Goal: Task Accomplishment & Management: Complete application form

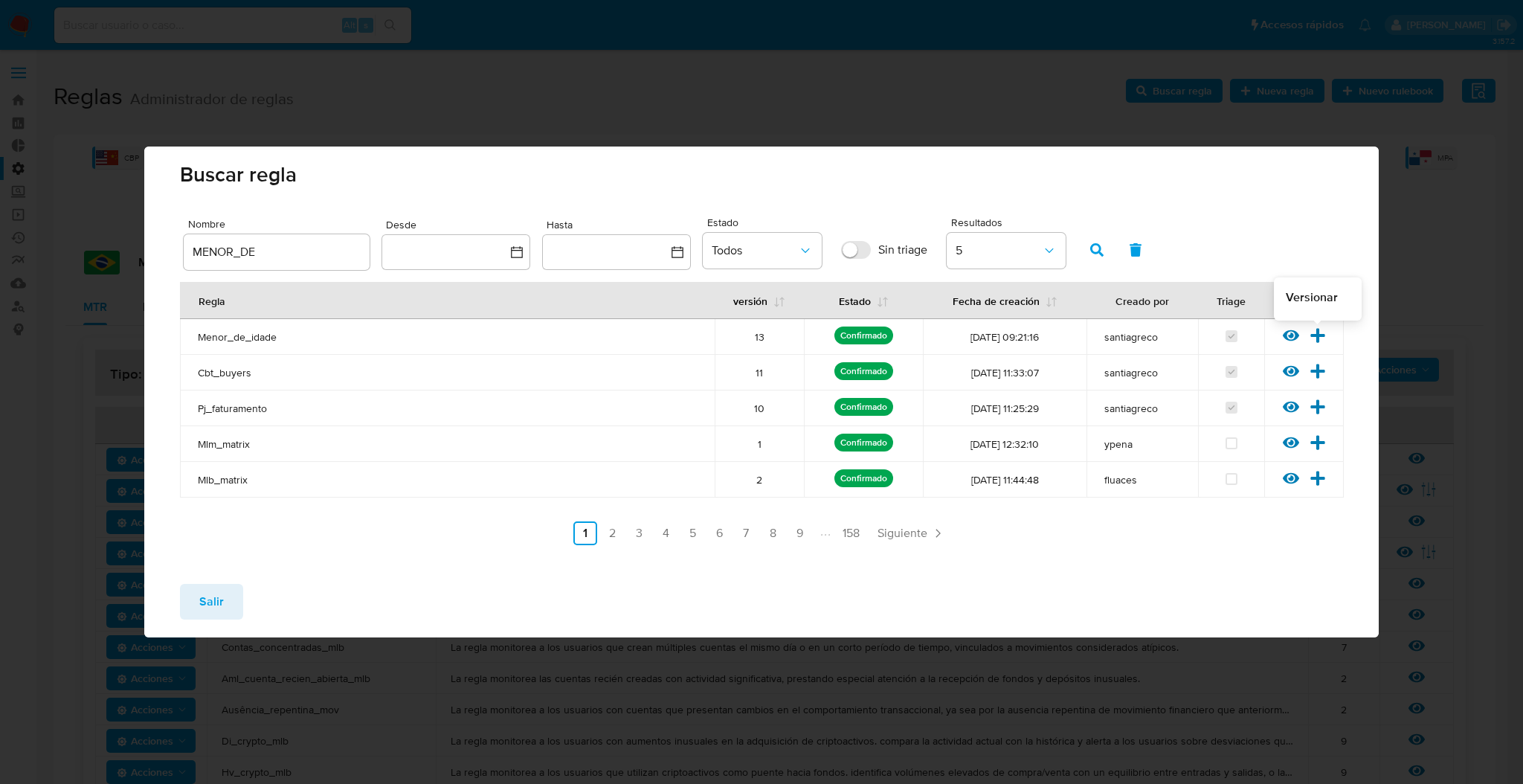
click at [1319, 329] on icon at bounding box center [1317, 335] width 16 height 16
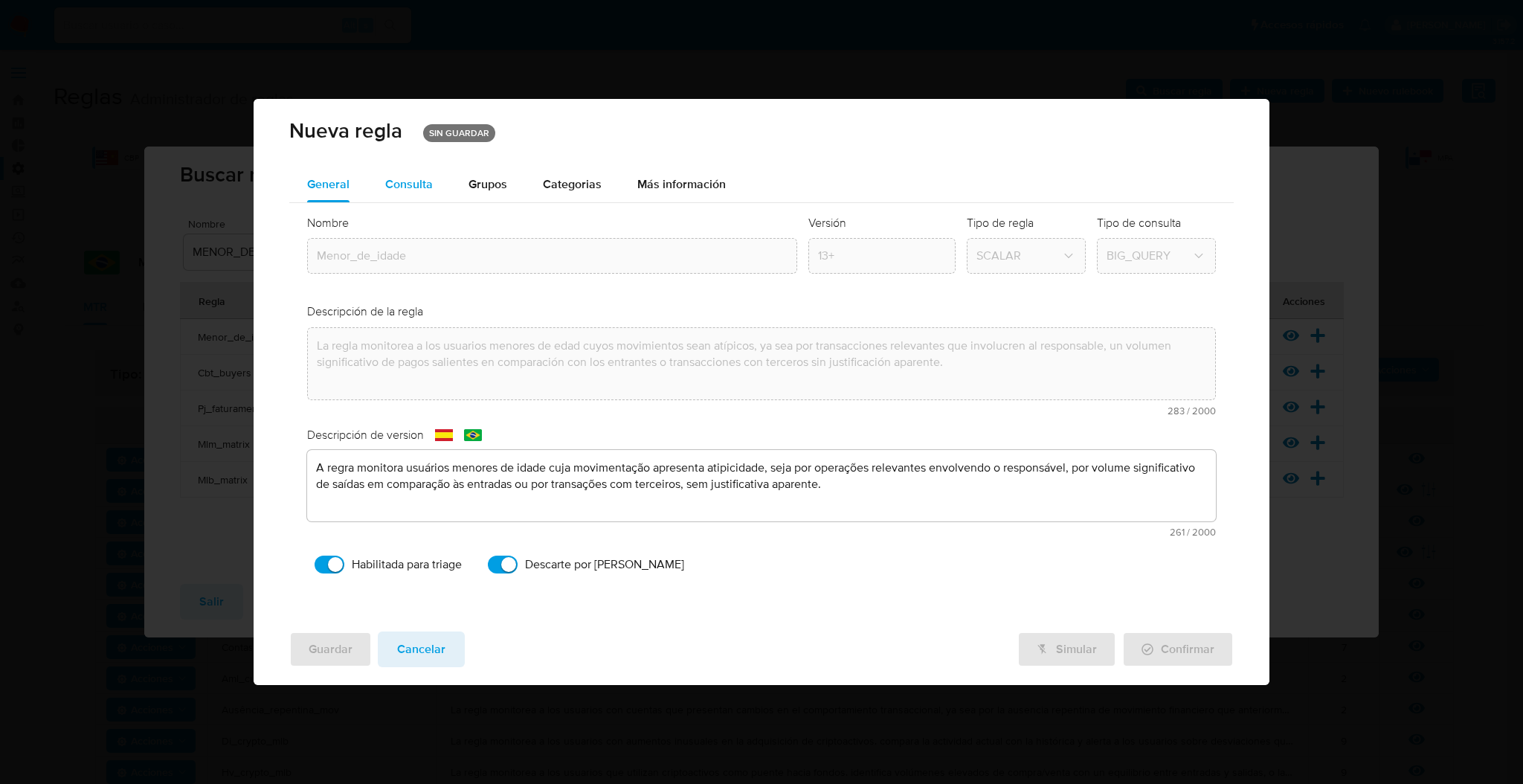
click at [415, 189] on span "Consulta" at bounding box center [409, 184] width 47 height 17
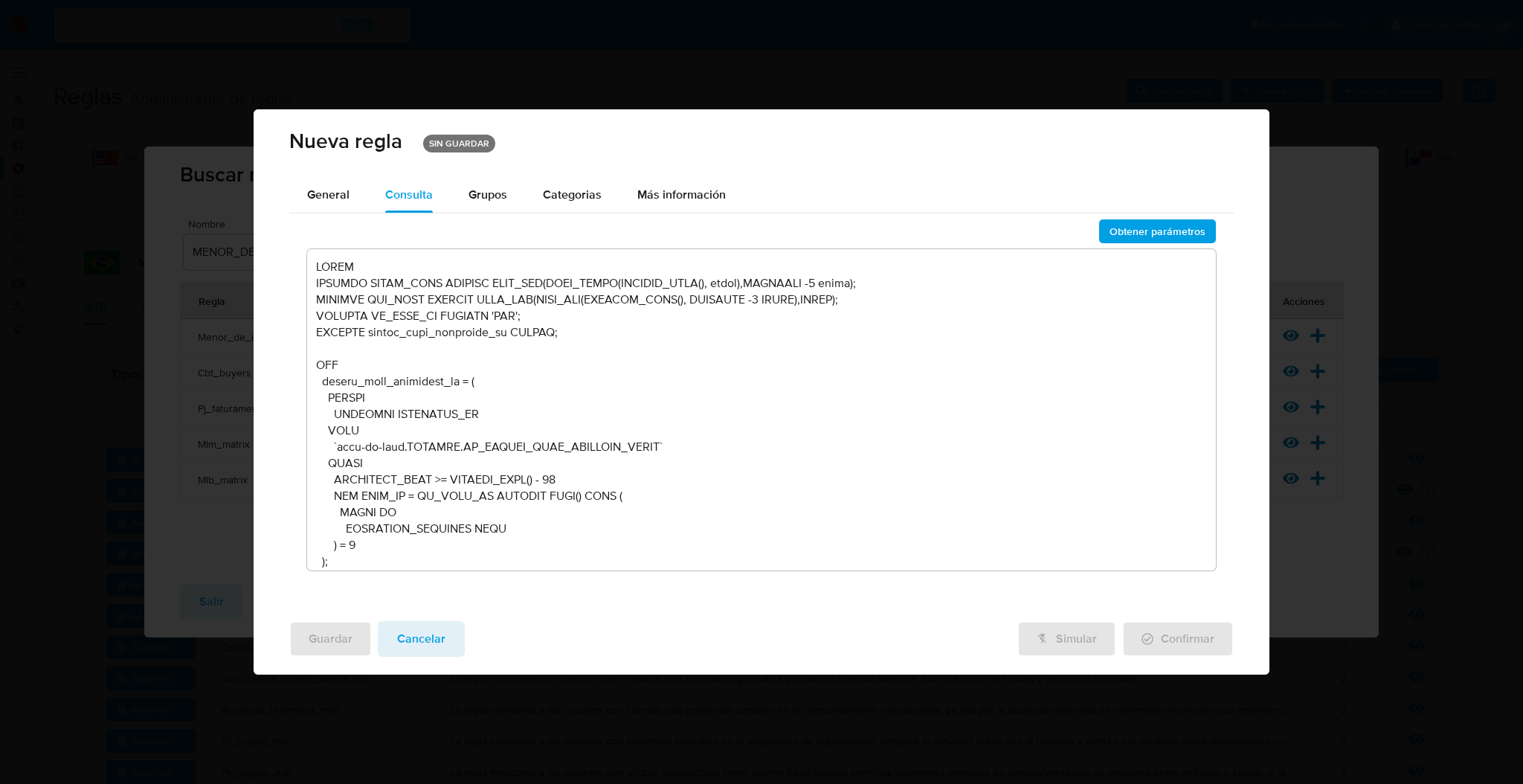
click at [563, 366] on textarea at bounding box center [762, 410] width 909 height 321
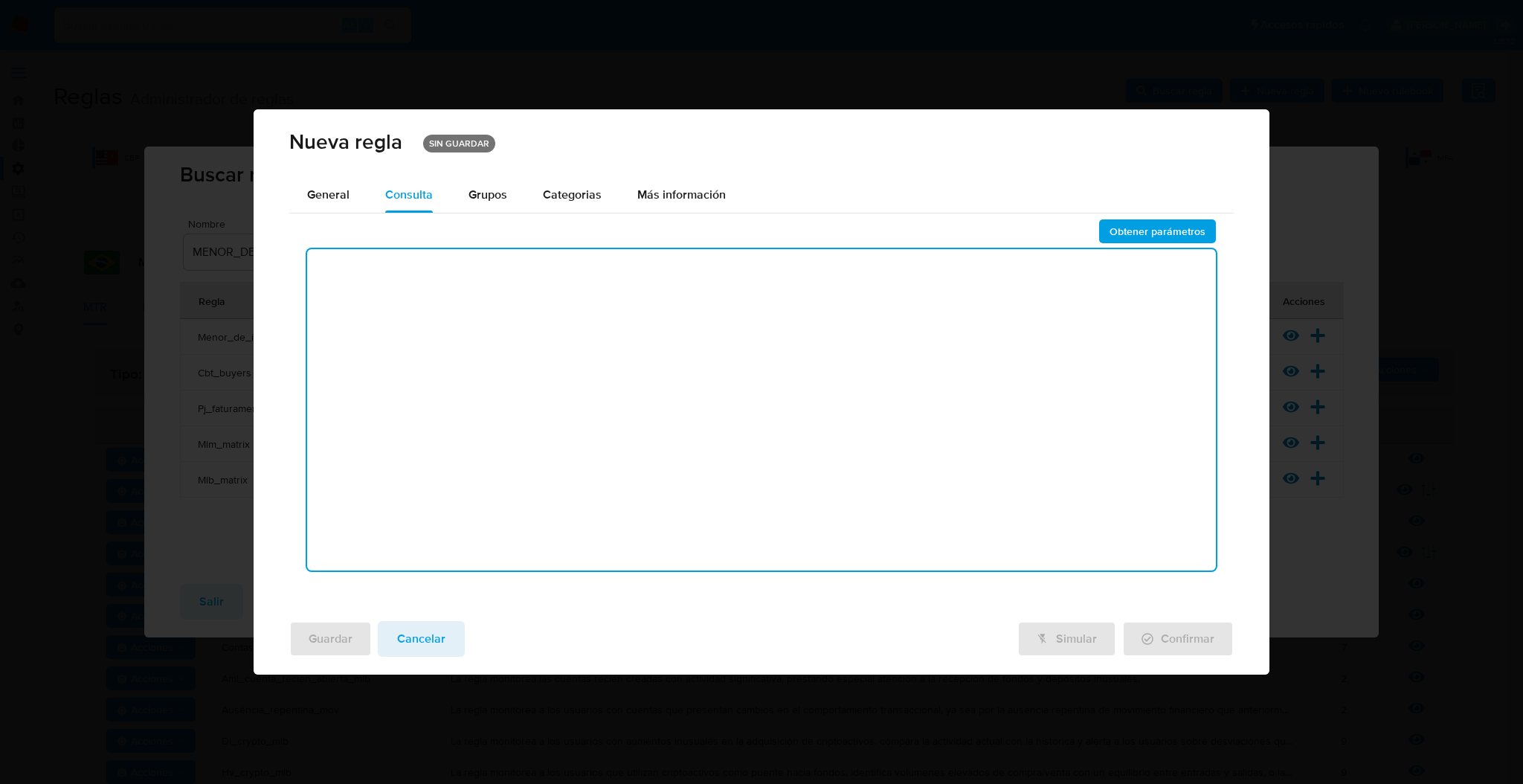
click at [658, 324] on textarea at bounding box center [762, 410] width 909 height 321
paste textarea "BEGIN DECLARE START_DATE DEFAULT DATE_ADD(DATE_TRUNC(CURRENT_DATE(), month),INT…"
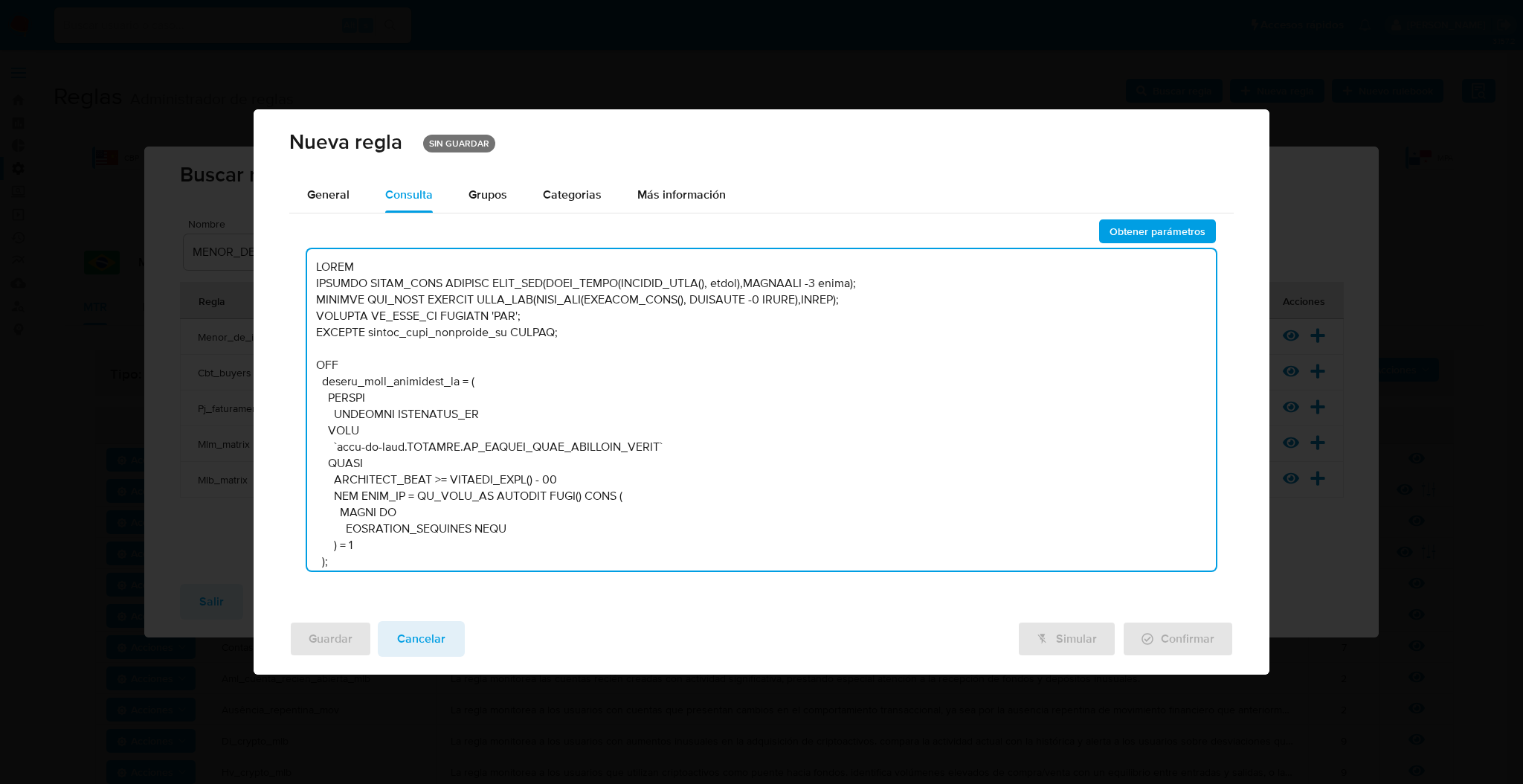
scroll to position [11711, 0]
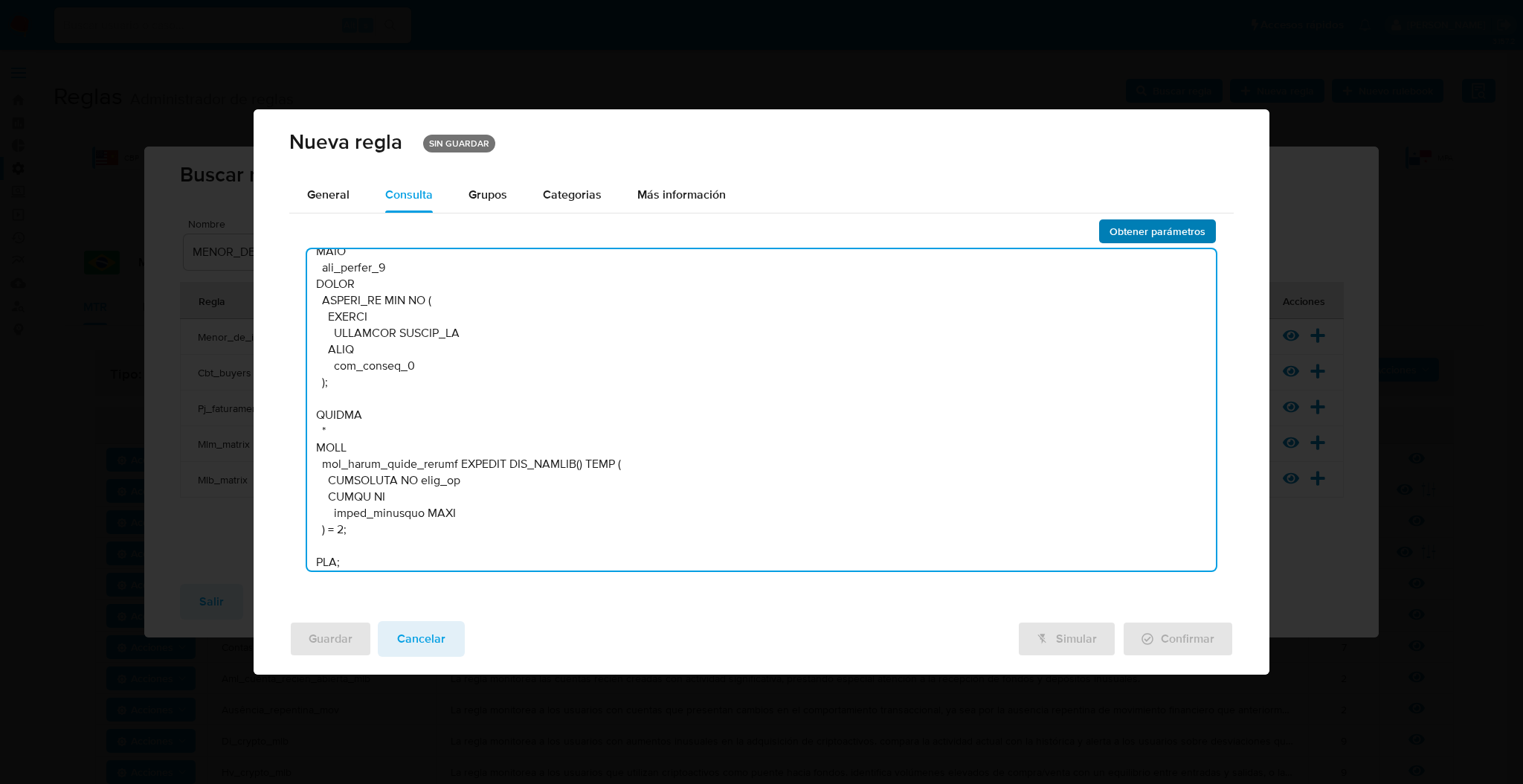
type textarea "BEGIN DECLARE START_DATE DEFAULT DATE_ADD(DATE_TRUNC(CURRENT_DATE(), month),INT…"
click at [1186, 242] on span "Obtener parámetros" at bounding box center [1157, 231] width 96 height 21
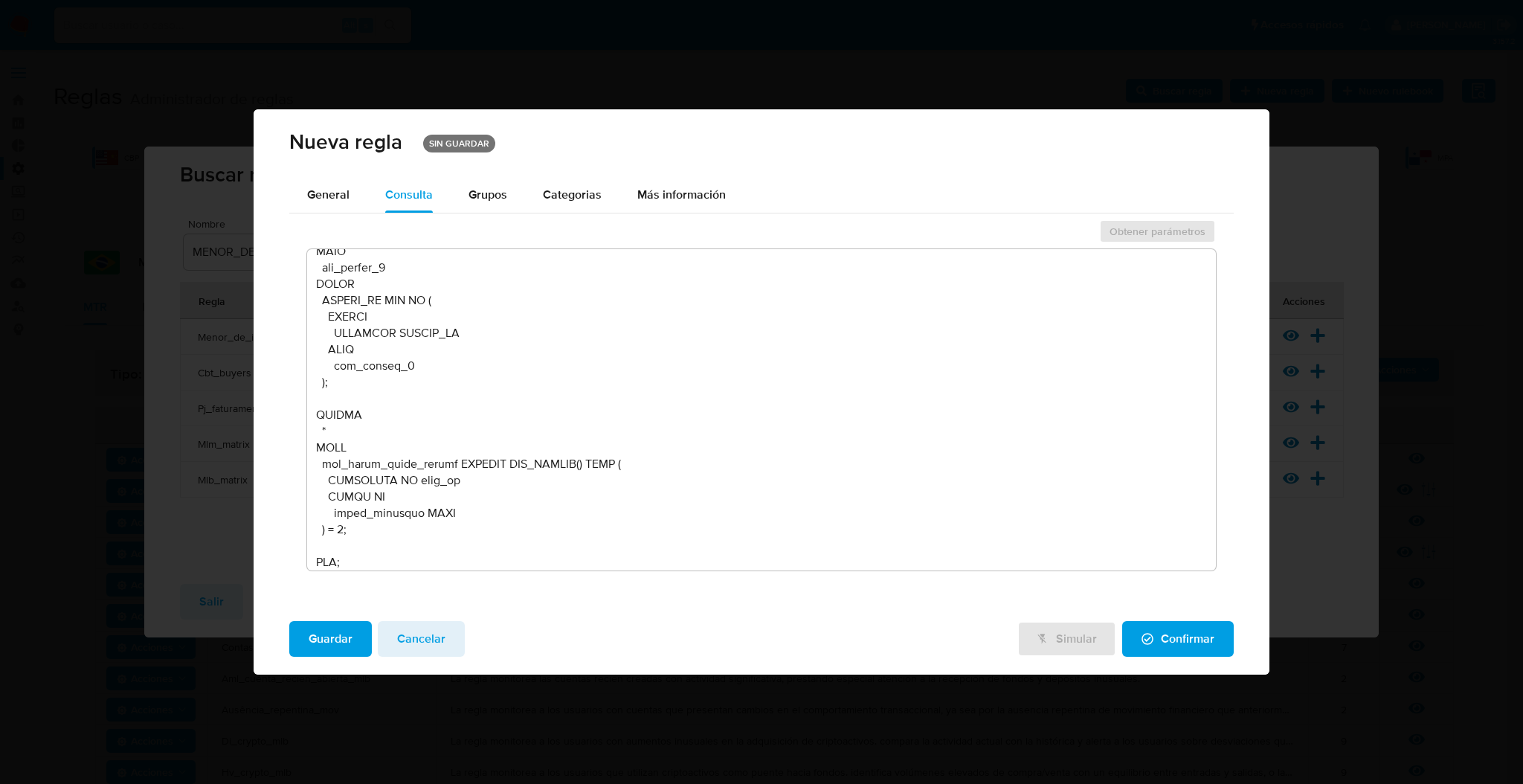
click at [335, 631] on span "Guardar" at bounding box center [331, 639] width 44 height 33
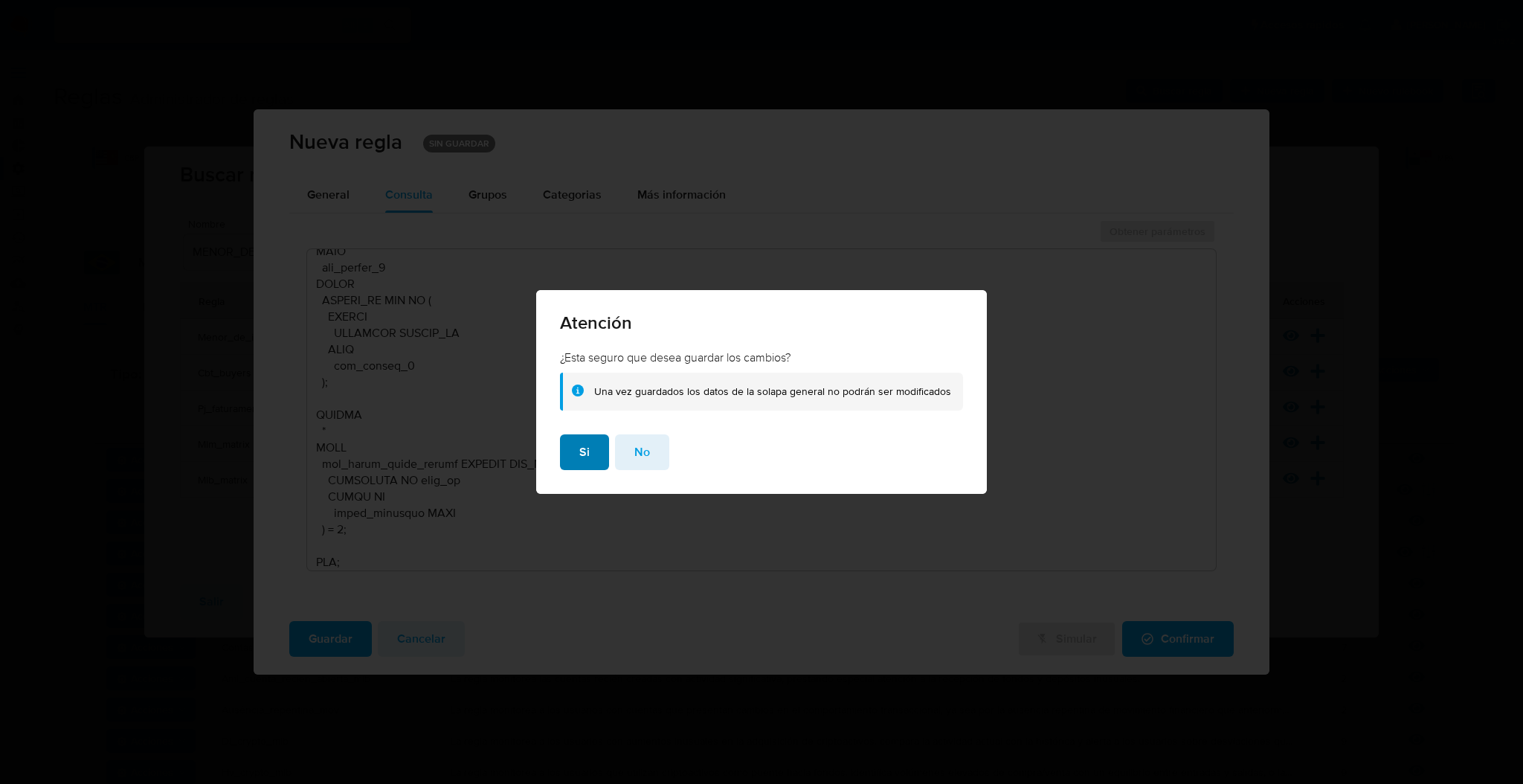
click at [588, 452] on span "Si" at bounding box center [585, 452] width 10 height 33
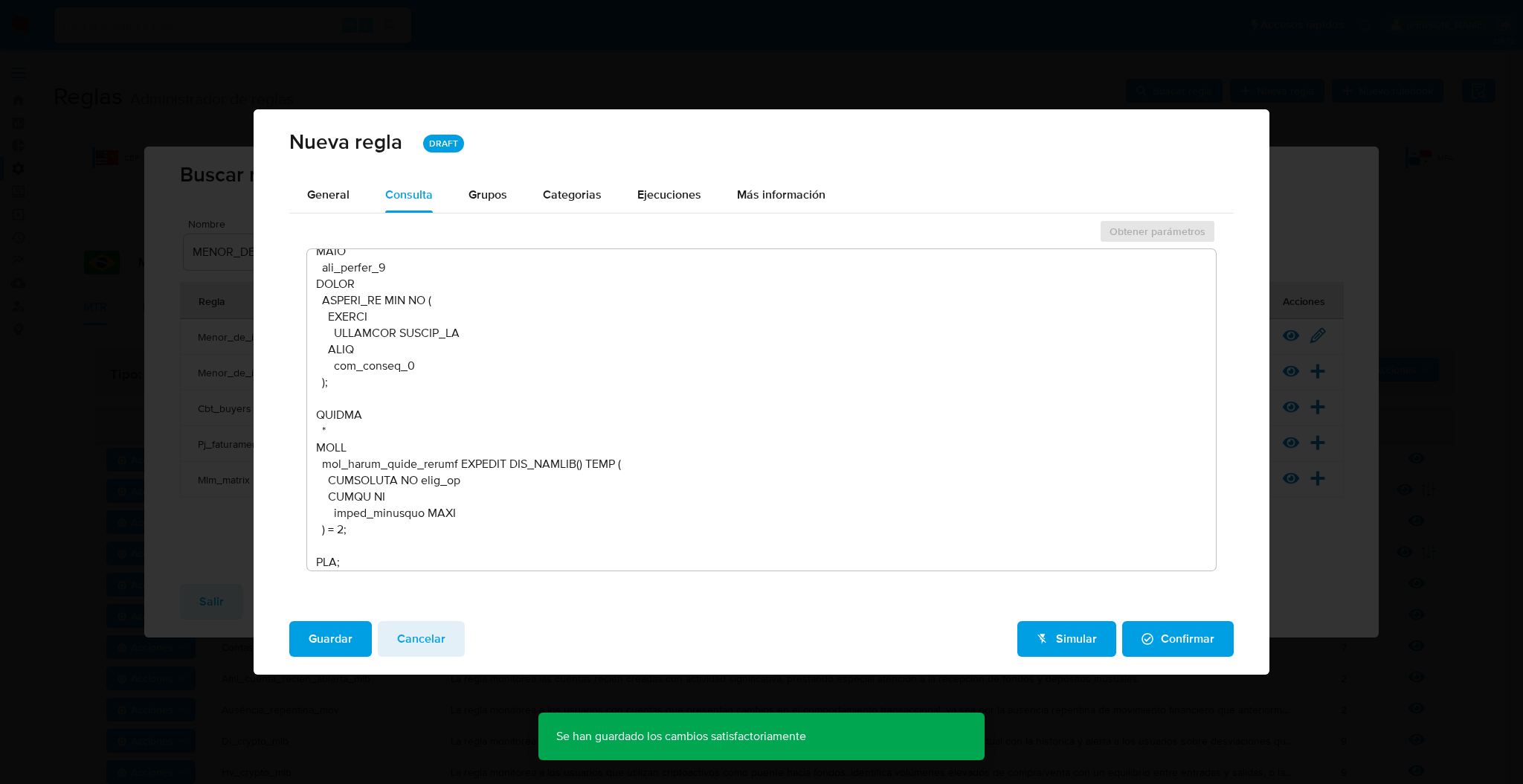
click at [1212, 643] on span "Confirmar" at bounding box center [1178, 639] width 73 height 33
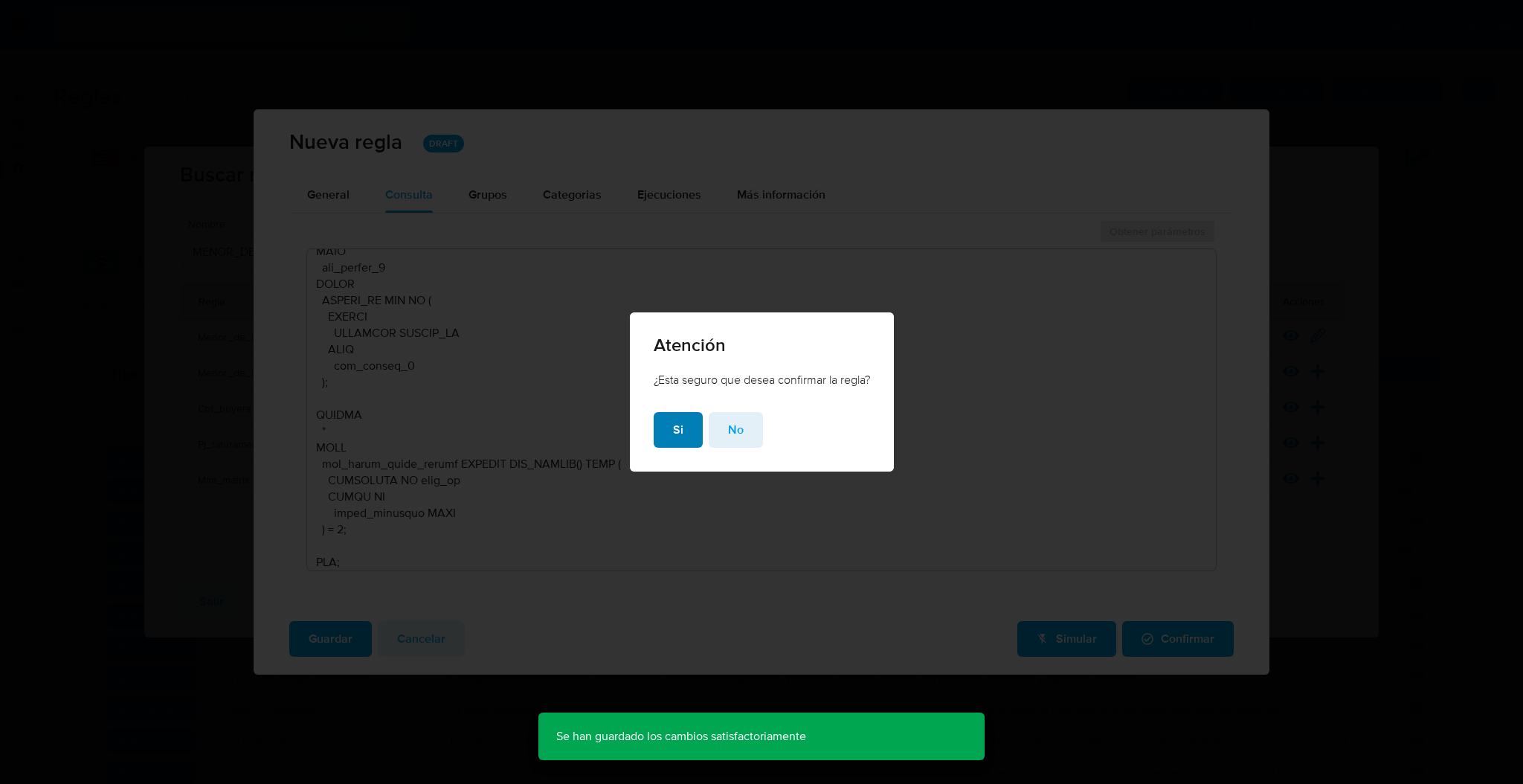
click at [674, 441] on span "Si" at bounding box center [679, 430] width 10 height 33
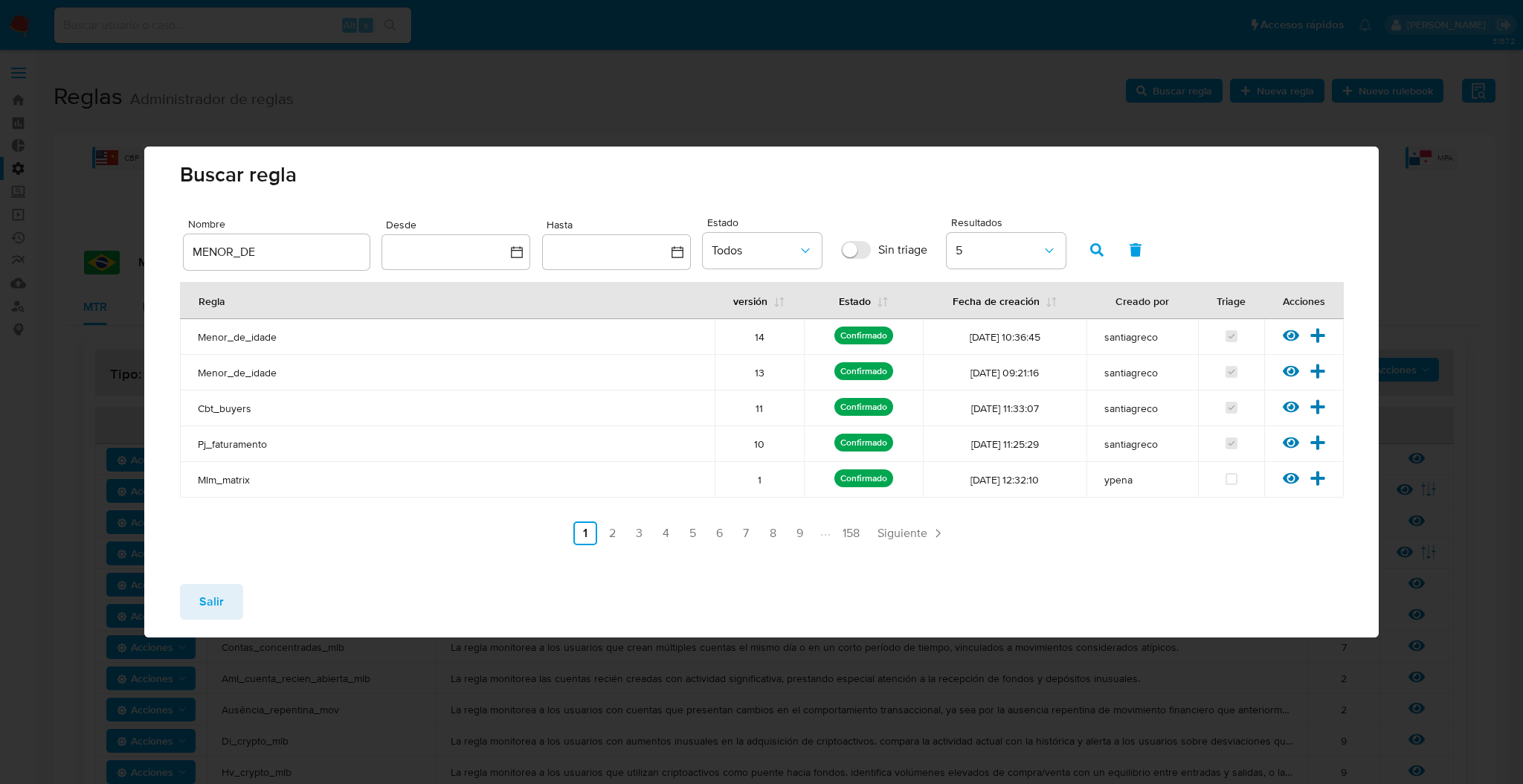
click at [223, 607] on button "Salir" at bounding box center [212, 601] width 63 height 36
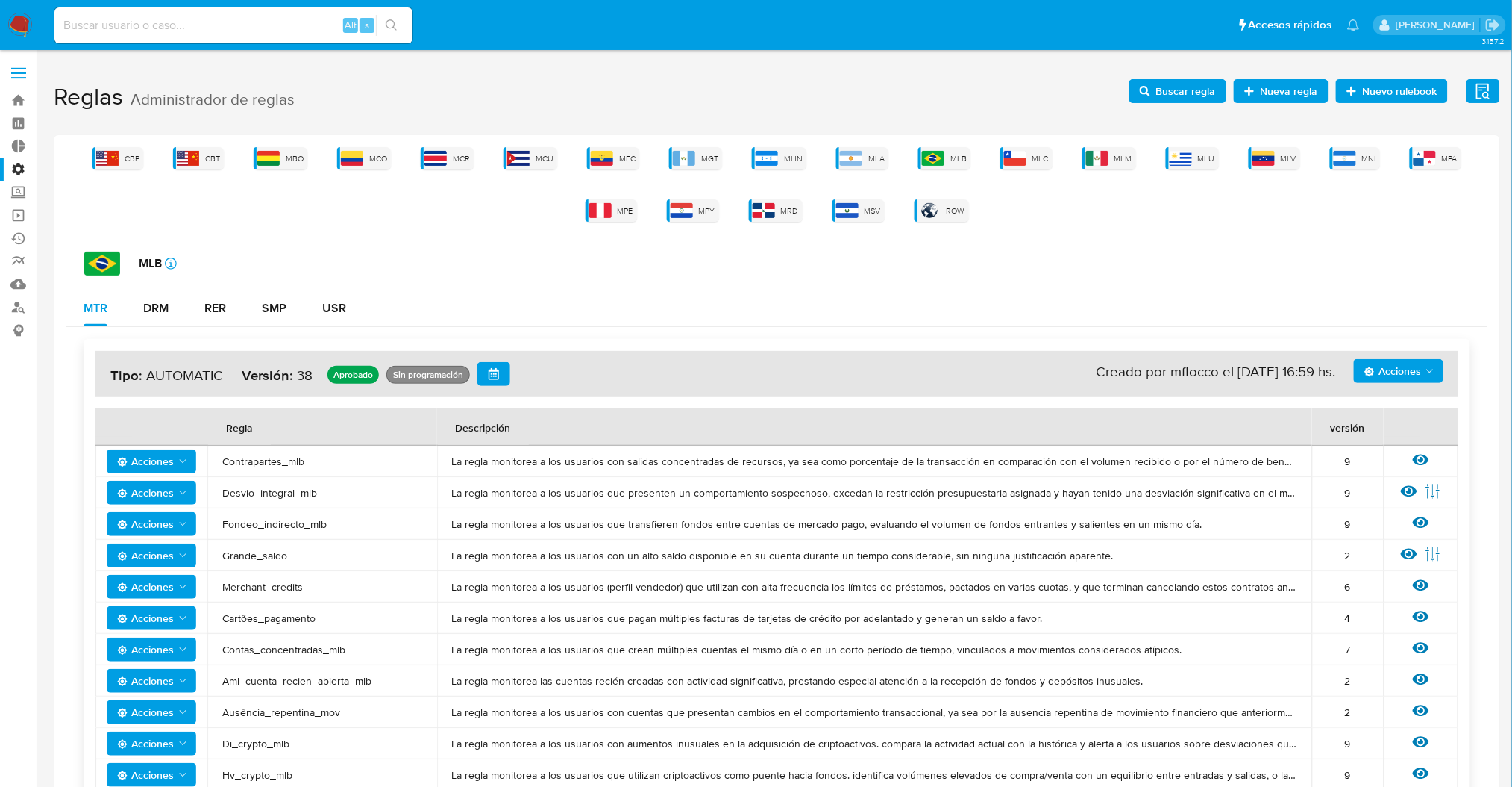
click at [1178, 96] on span "Buscar regla" at bounding box center [1186, 91] width 59 height 24
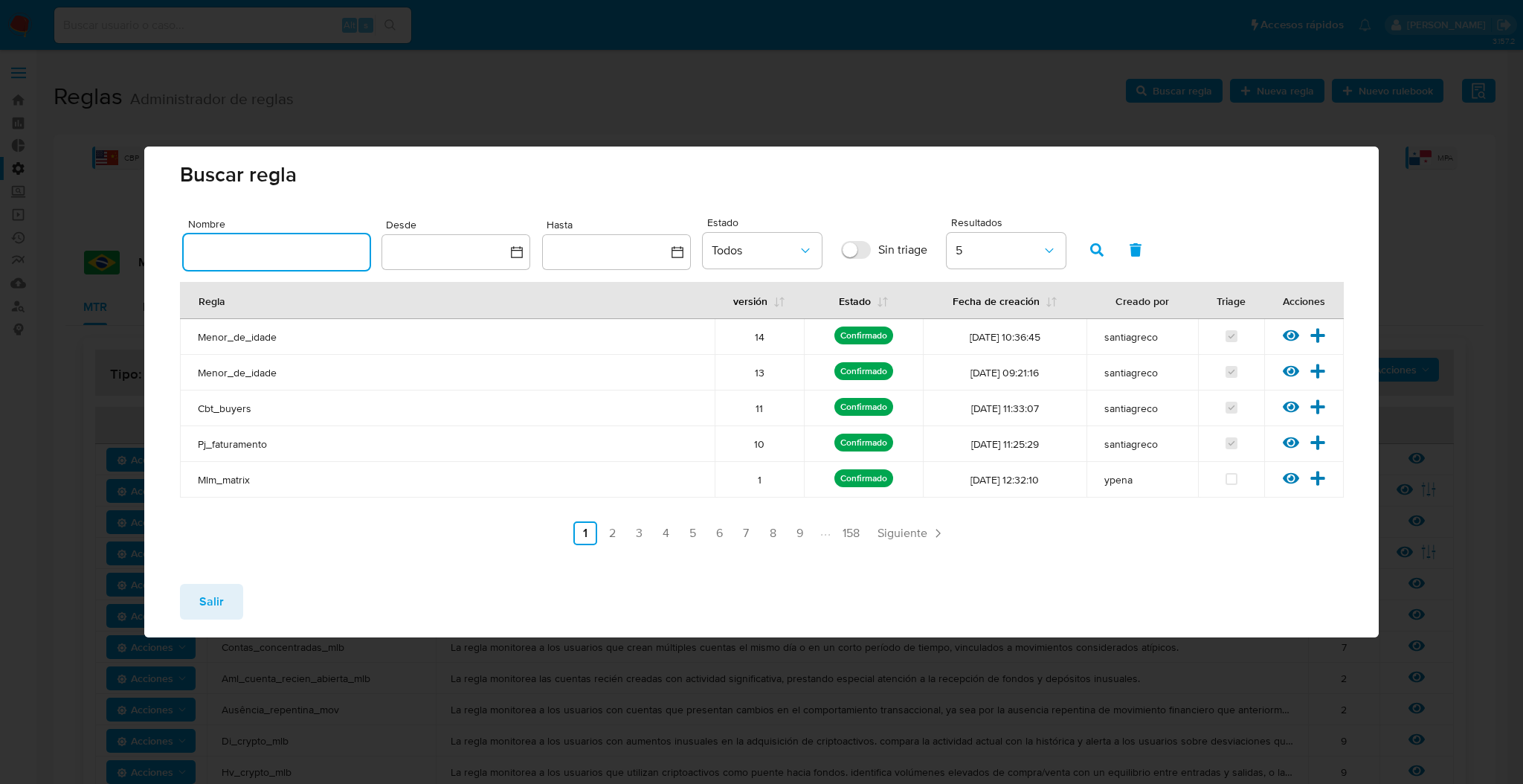
click at [288, 243] on input "text" at bounding box center [277, 252] width 186 height 19
type input "account_mone"
click at [1098, 238] on span "button" at bounding box center [1097, 249] width 14 height 25
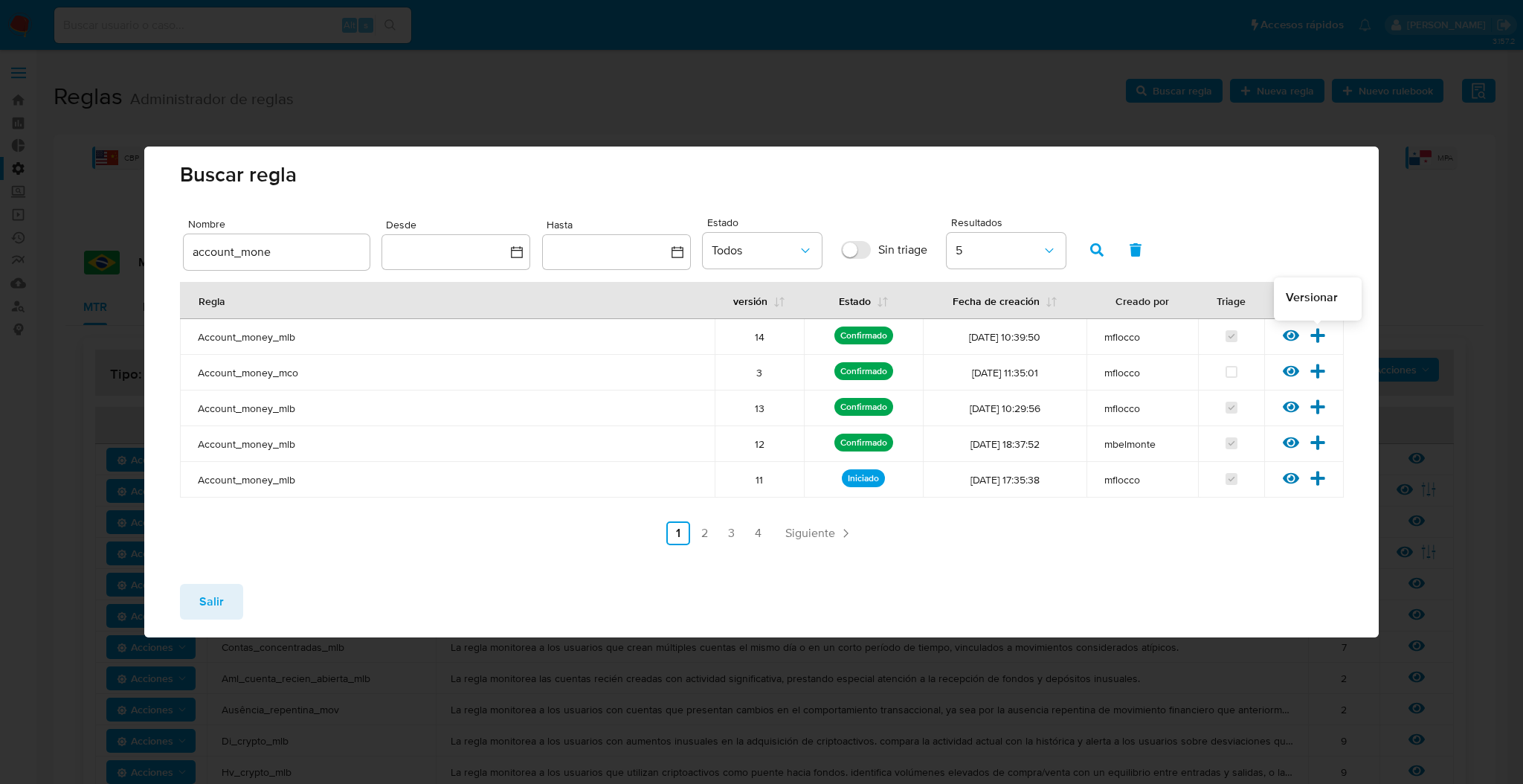
click at [1323, 339] on icon at bounding box center [1317, 335] width 16 height 16
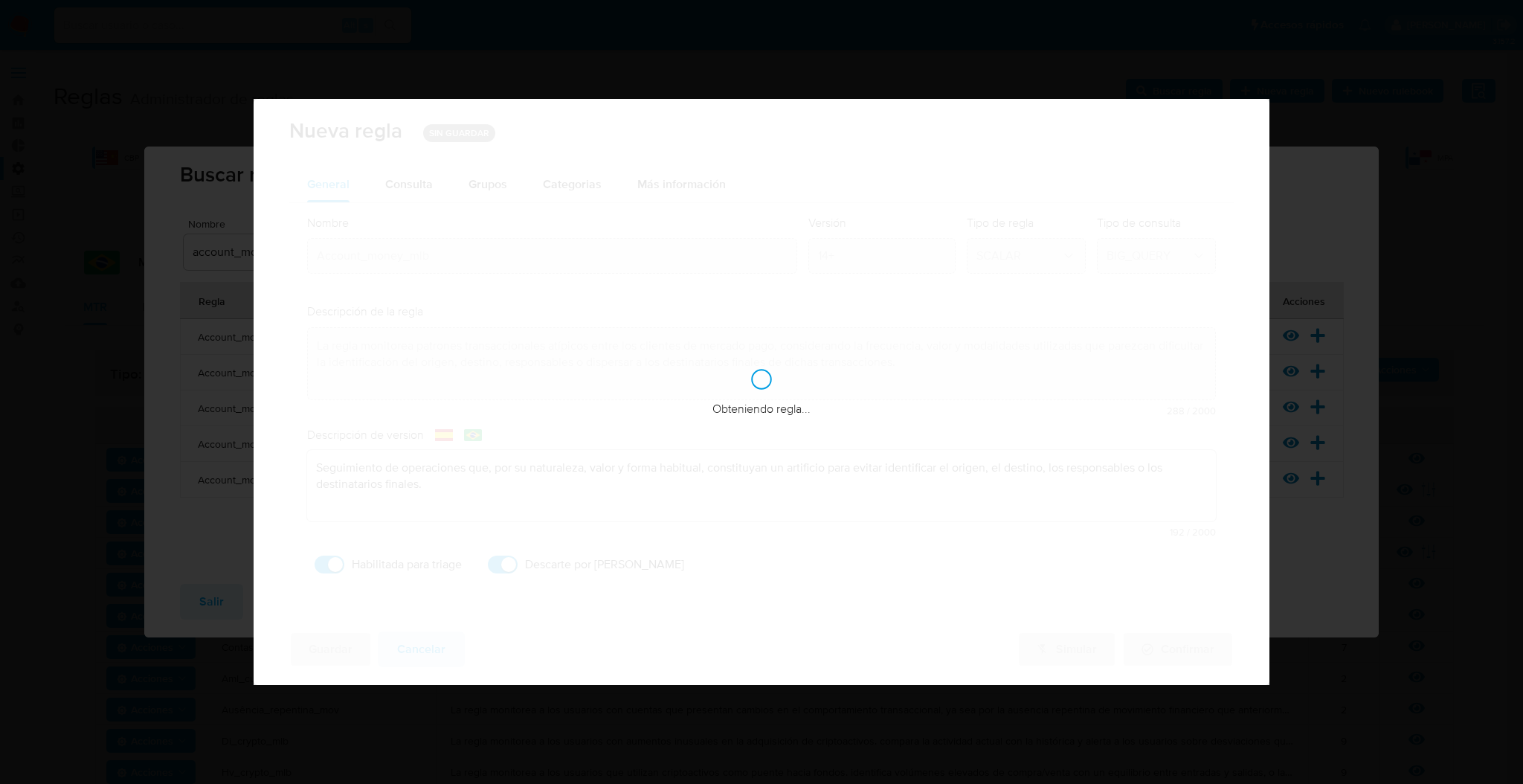
checkbox input "true"
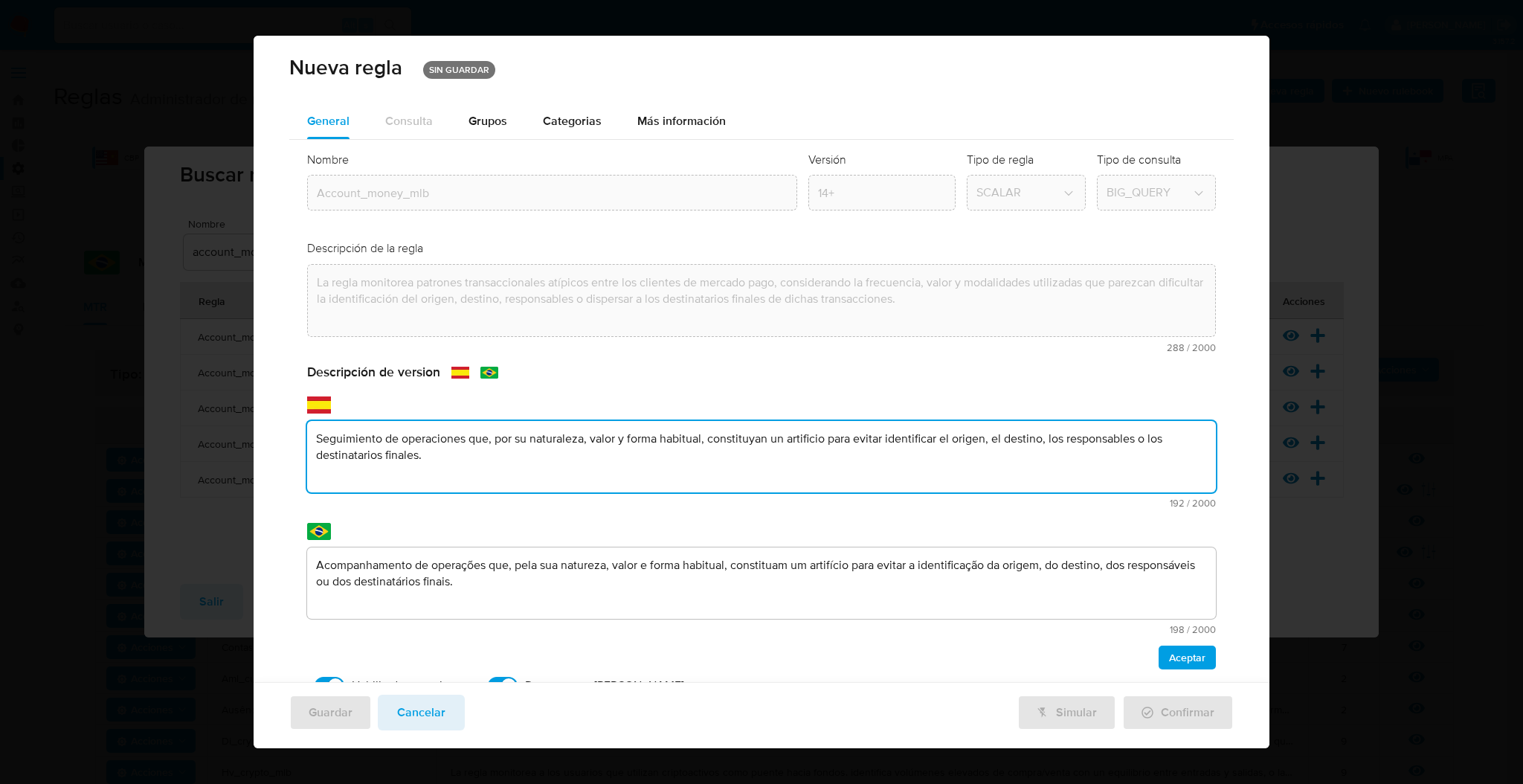
click at [470, 489] on textarea "Seguimiento de operaciones que, por su naturaleza, valor y forma habitual, cons…" at bounding box center [762, 457] width 909 height 71
click at [446, 468] on textarea "Seguimiento de operaciones que, por su naturaleza, valor y forma habitual, cons…" at bounding box center [762, 457] width 909 height 71
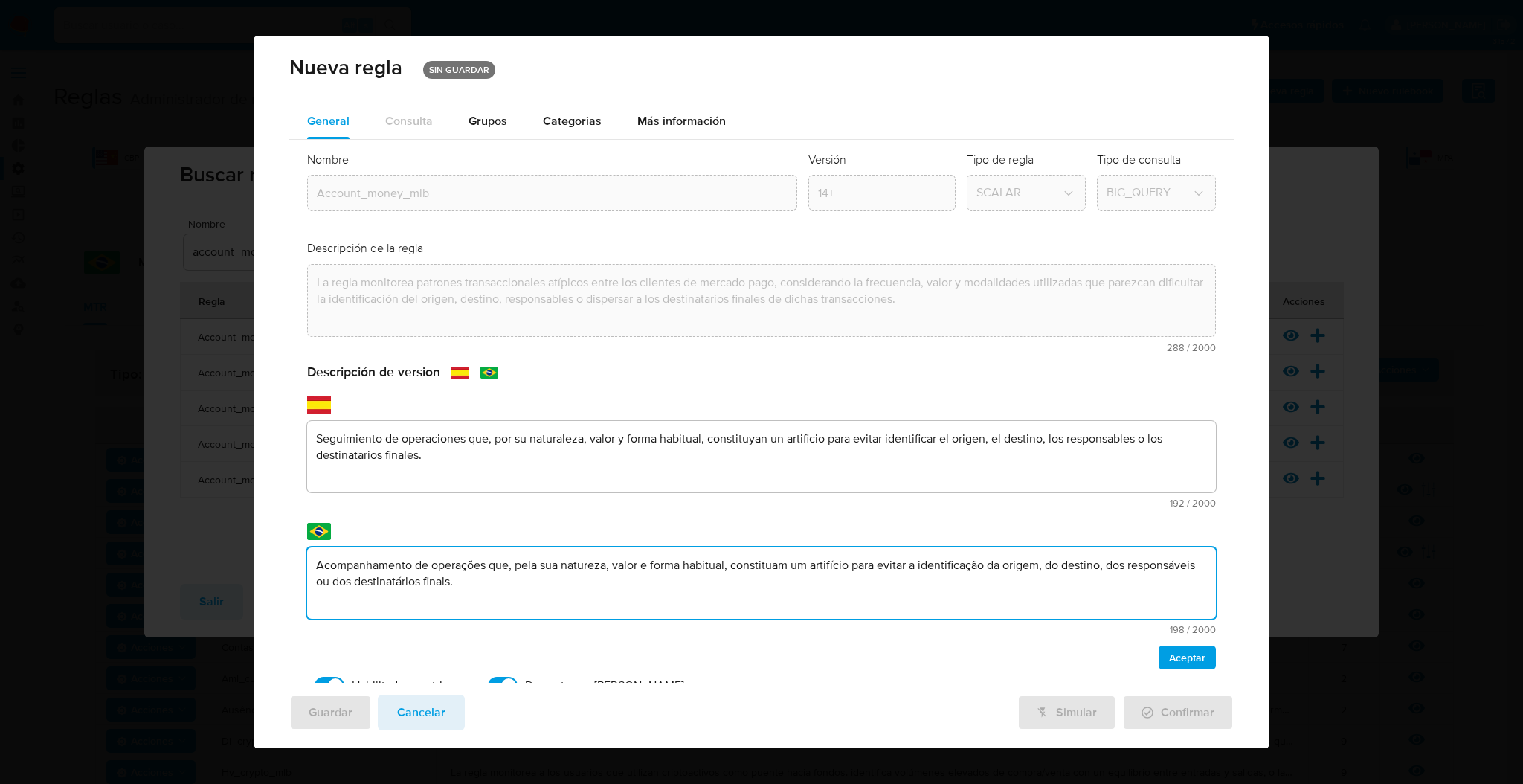
scroll to position [57, 0]
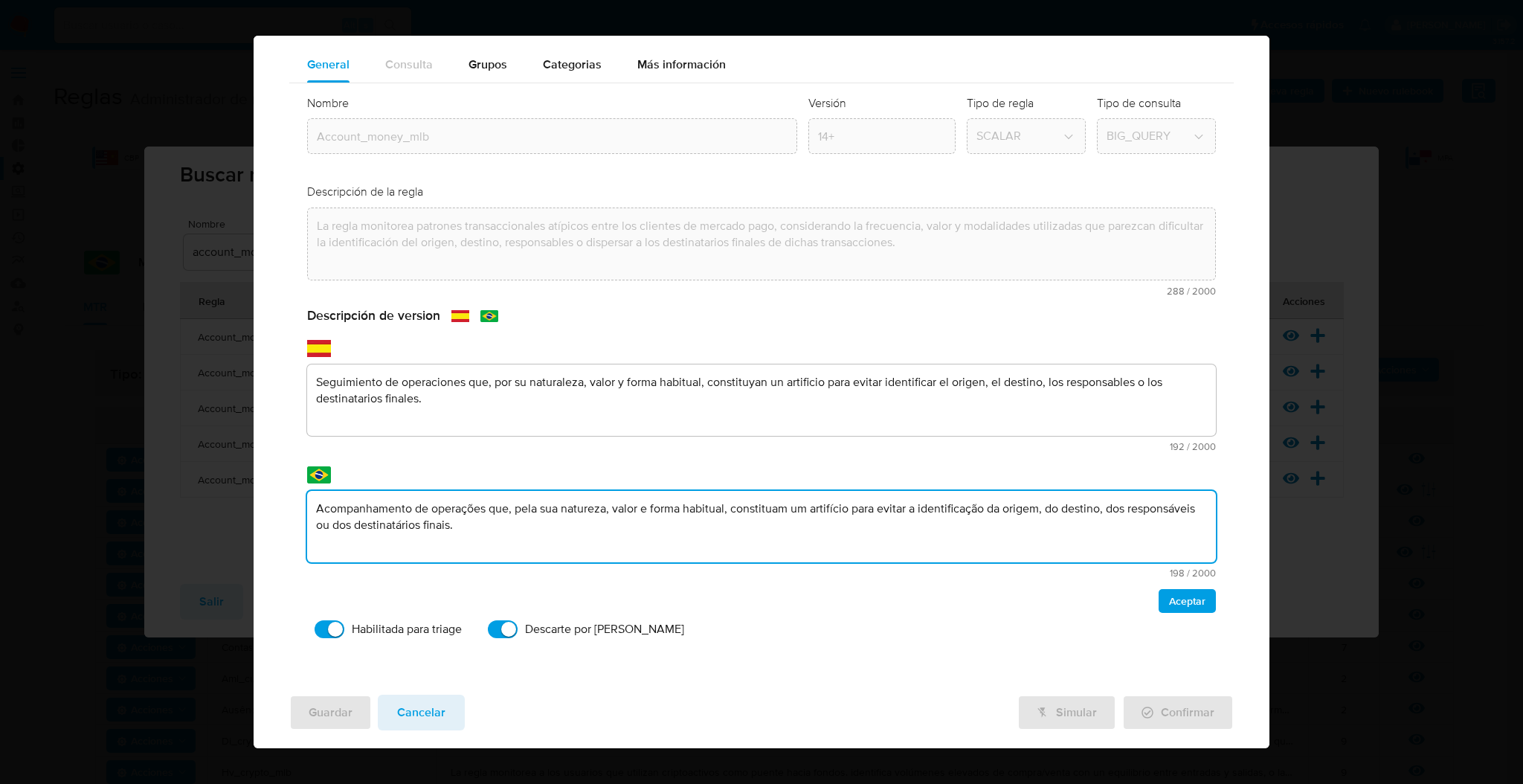
drag, startPoint x: 578, startPoint y: 587, endPoint x: 79, endPoint y: 522, distance: 503.2
click at [79, 522] on div "Nueva regla SIN GUARDAR General Consulta Parametros Grupos Categorias Ejecucion…" at bounding box center [762, 392] width 1523 height 784
click at [600, 530] on textarea "Acompanhamento de operações que, pela sua natureza, valor e forma habitual, con…" at bounding box center [762, 526] width 909 height 71
click at [578, 515] on textarea "Acompanhamento de operações que, pela sua natureza, valor e forma habitual, con…" at bounding box center [762, 526] width 909 height 71
drag, startPoint x: 553, startPoint y: 528, endPoint x: 214, endPoint y: 491, distance: 341.0
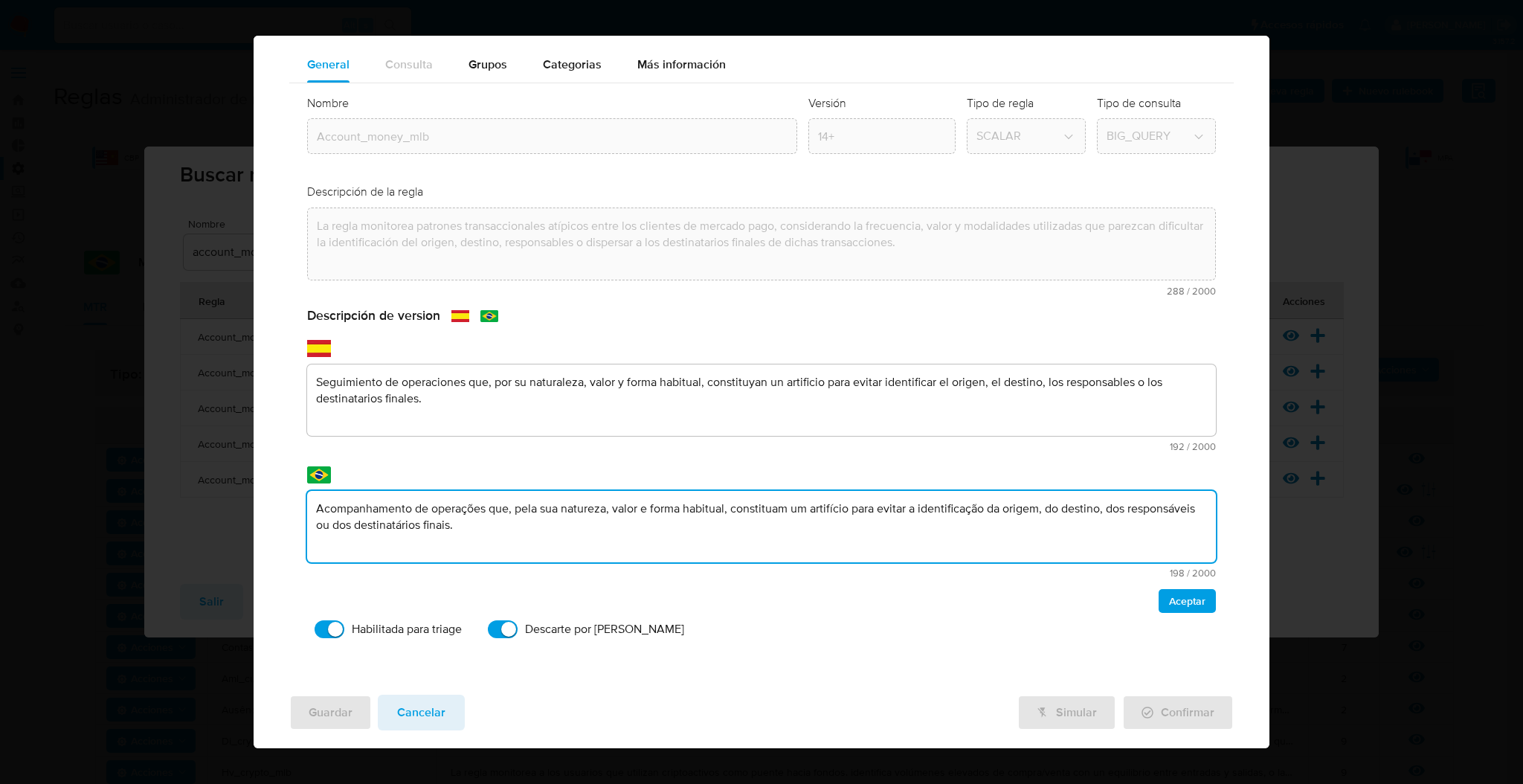
click at [211, 491] on div "Nueva regla SIN GUARDAR General Consulta Parametros Grupos Categorias Ejecucion…" at bounding box center [762, 392] width 1523 height 784
type textarea "A regra monitora padrão transacional atípico entre clientes do Mercado Pago, co…"
click at [1169, 603] on span "Aceptar" at bounding box center [1187, 600] width 36 height 21
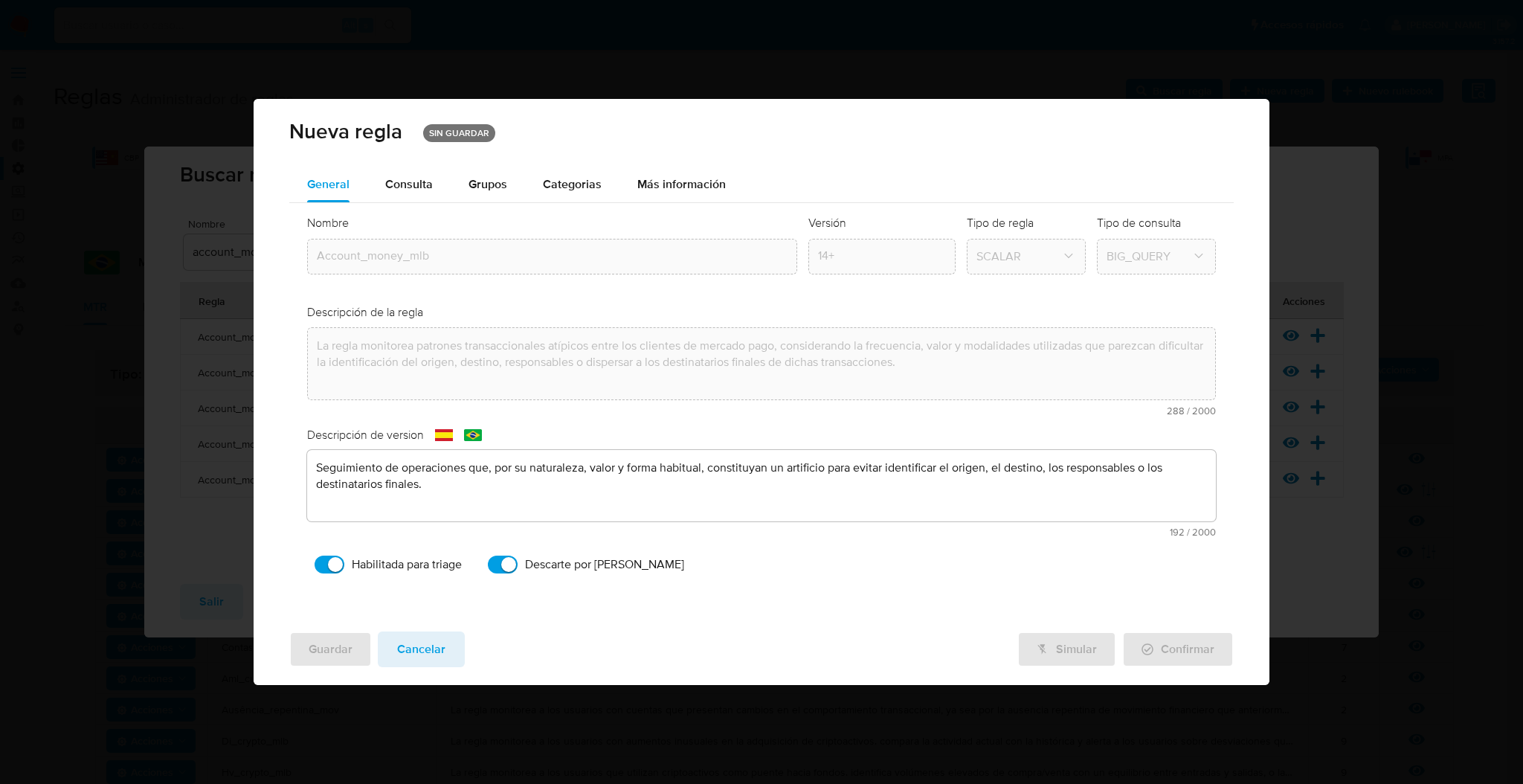
scroll to position [0, 0]
click at [402, 180] on span "Consulta" at bounding box center [409, 184] width 47 height 17
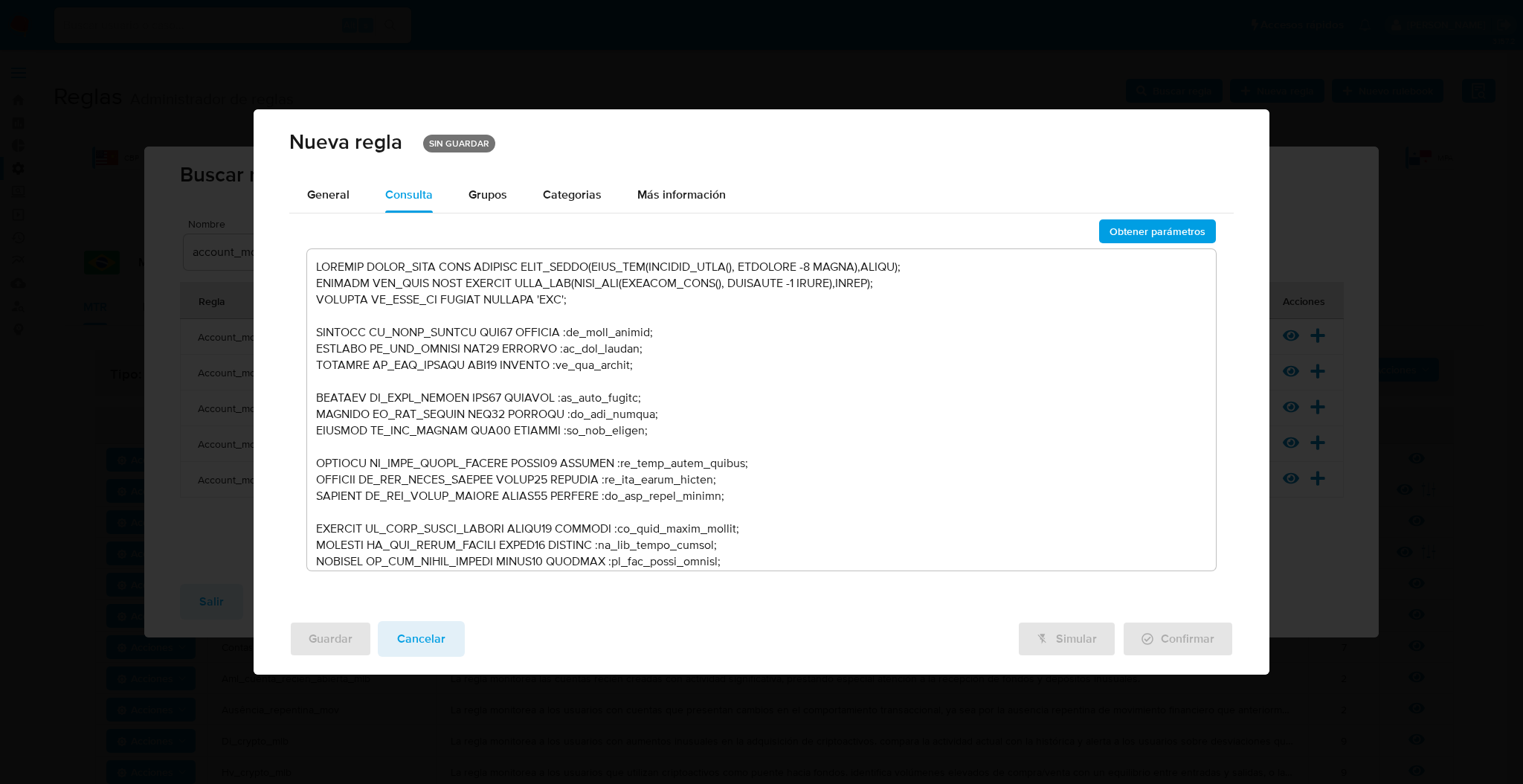
click at [585, 563] on textarea at bounding box center [762, 410] width 909 height 321
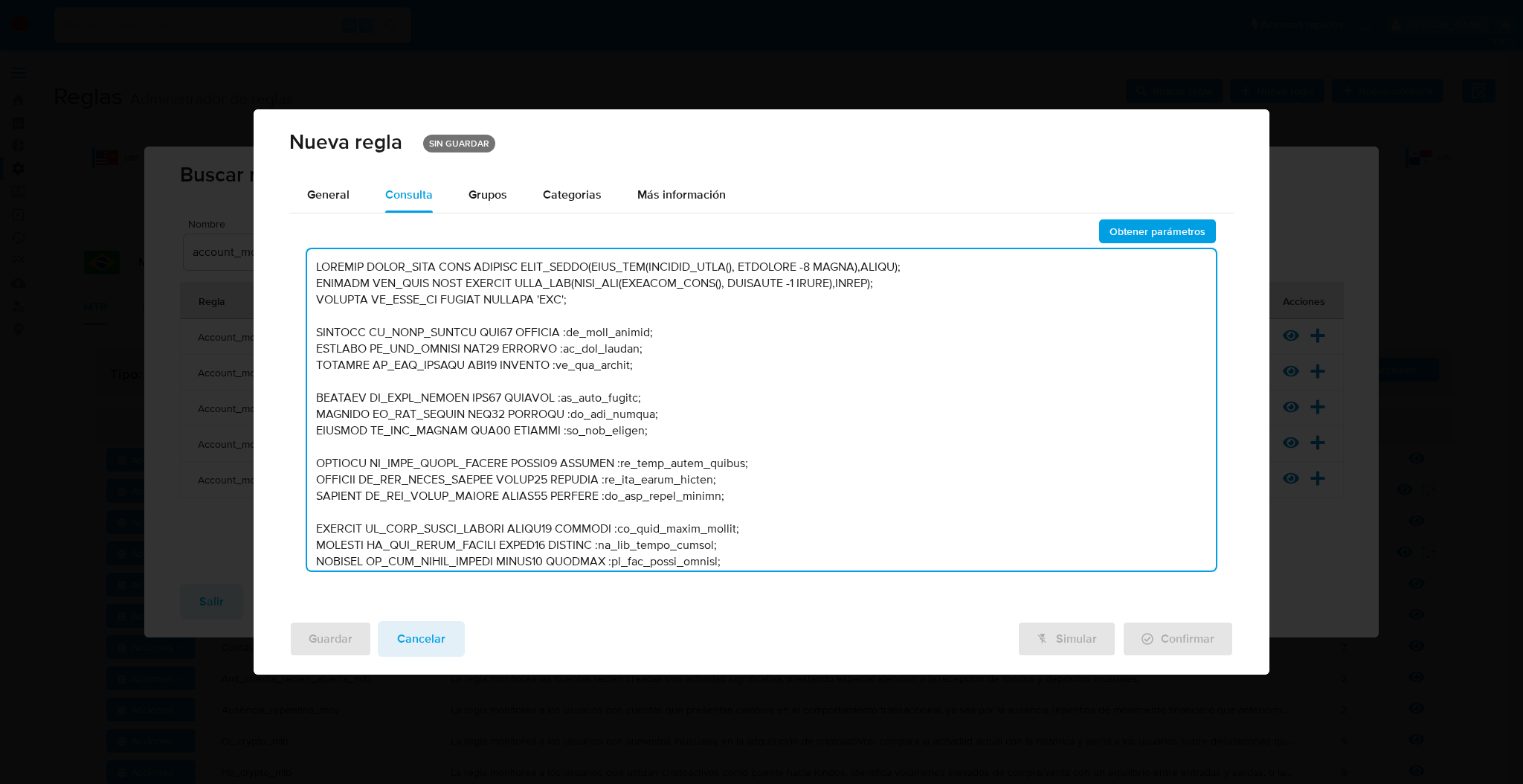
click at [696, 365] on textarea at bounding box center [762, 410] width 909 height 321
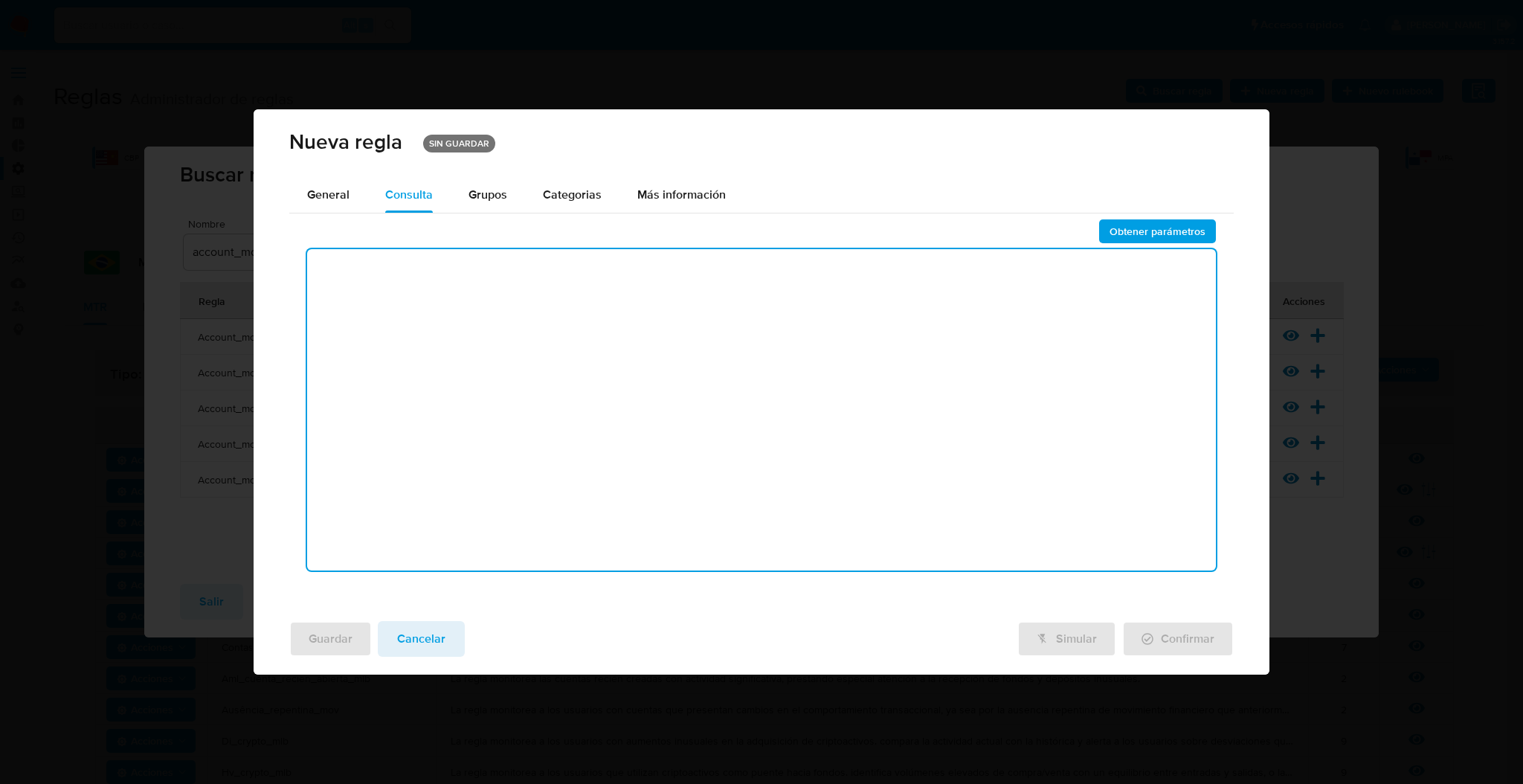
paste textarea "DECLARE START_TIME DATE DEFAULT DATE_TRUNC(DATE_ADD(CURRENT_DATE(), INTERVAL -1…"
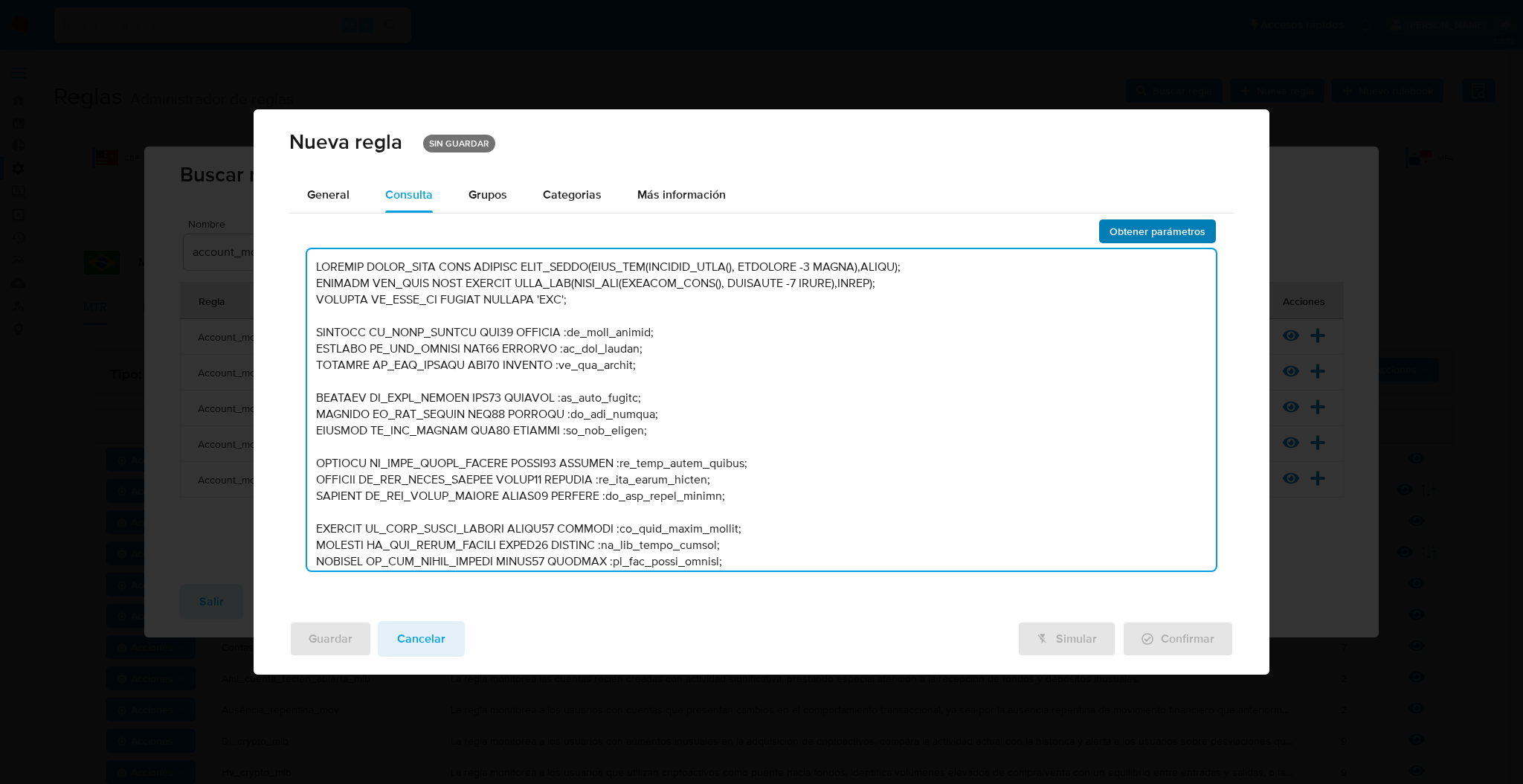
type textarea "DECLARE START_TIME DATE DEFAULT DATE_TRUNC(DATE_ADD(CURRENT_DATE(), INTERVAL -1…"
click at [1142, 237] on span "Obtener parámetros" at bounding box center [1157, 231] width 96 height 21
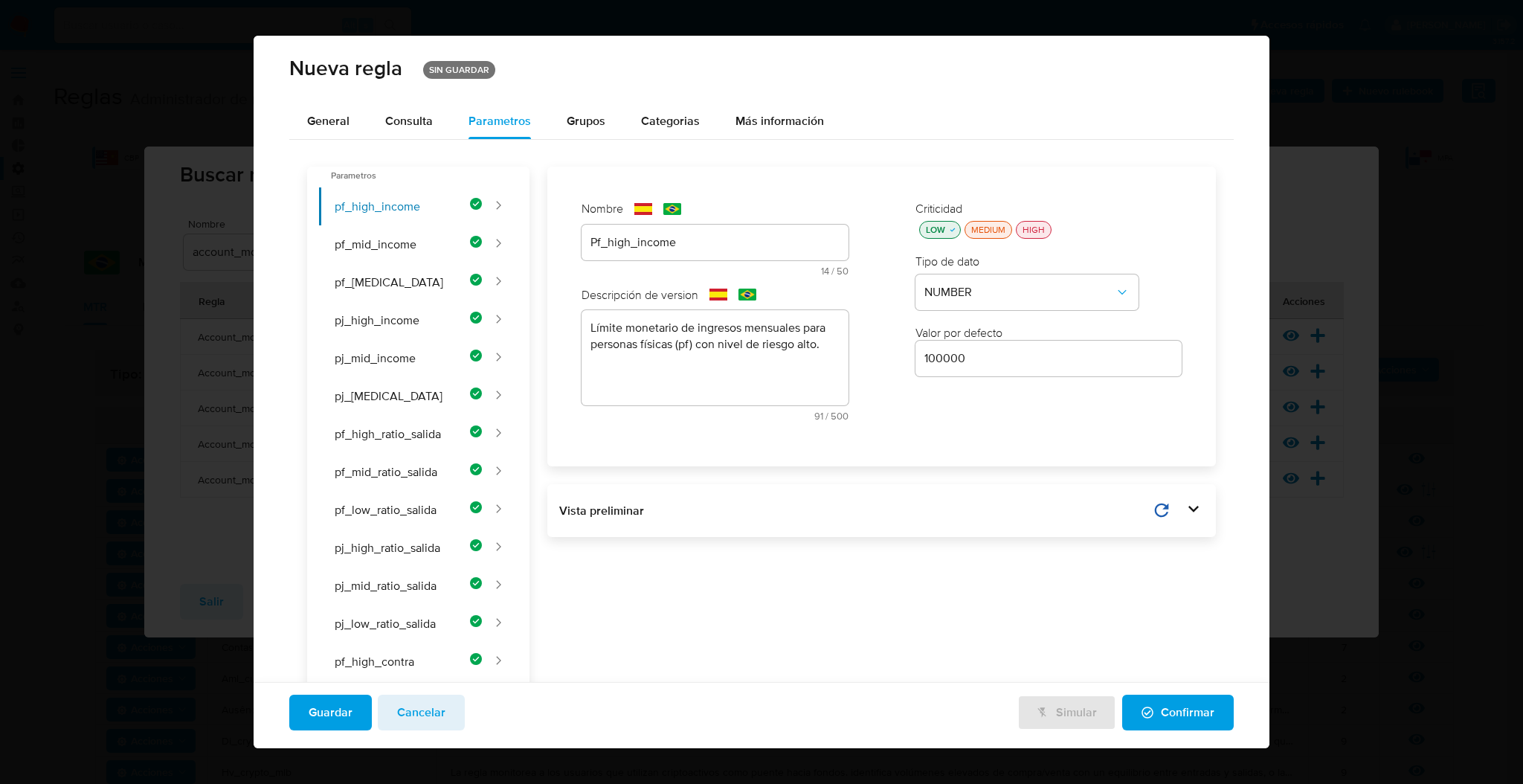
click at [335, 711] on span "Guardar" at bounding box center [331, 712] width 44 height 33
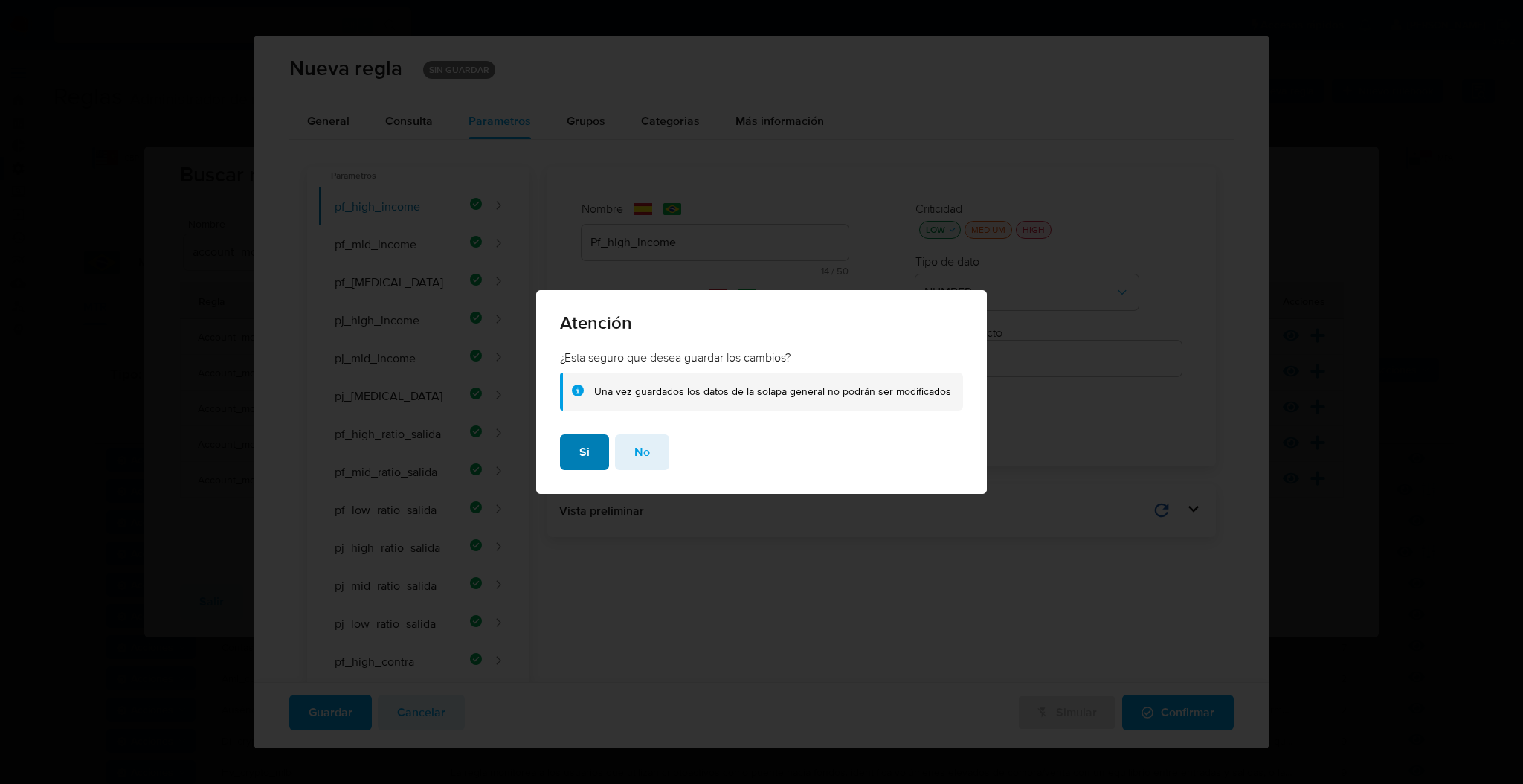
click at [595, 452] on button "Si" at bounding box center [585, 452] width 49 height 36
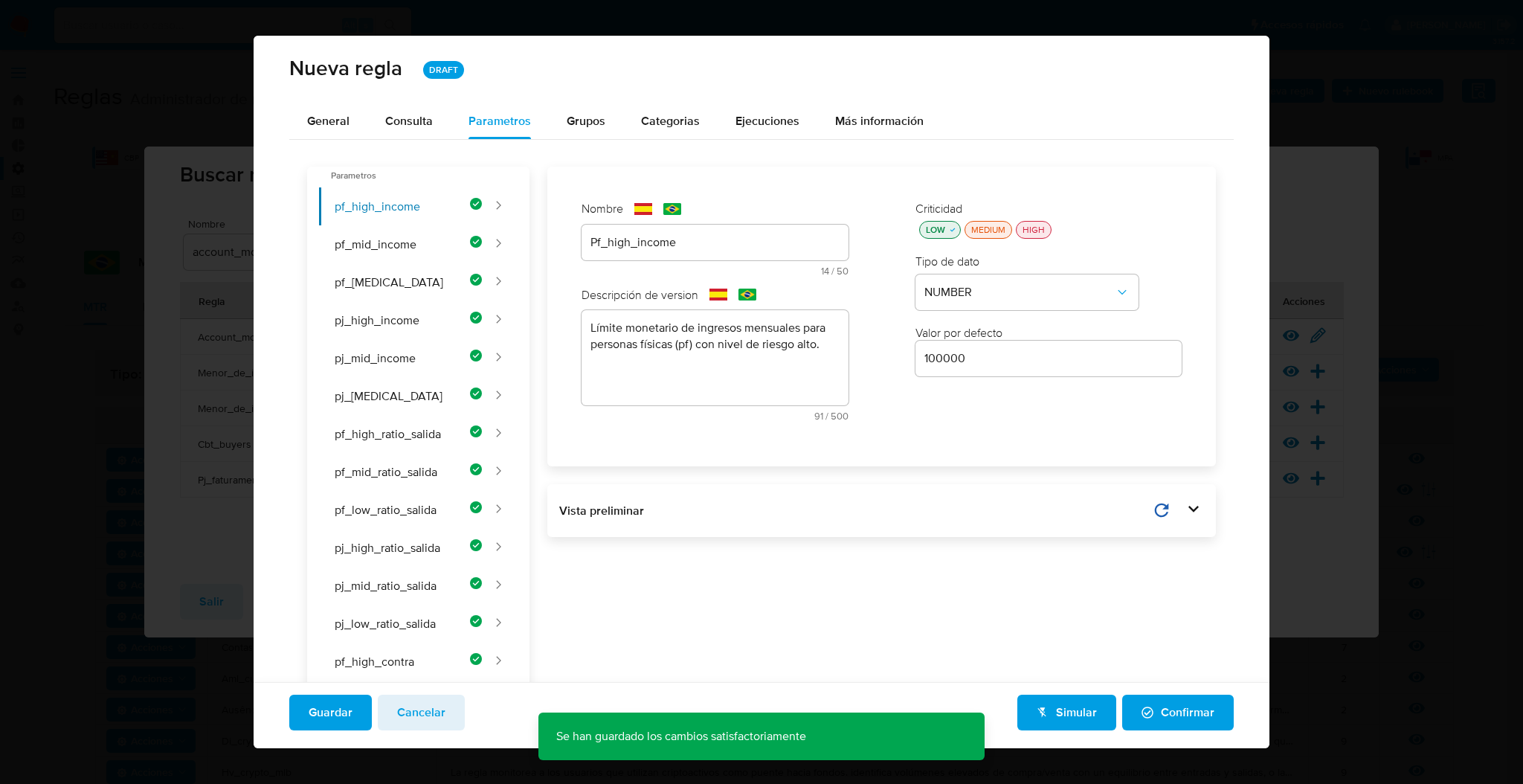
click at [1156, 709] on span "Confirmar" at bounding box center [1178, 712] width 73 height 33
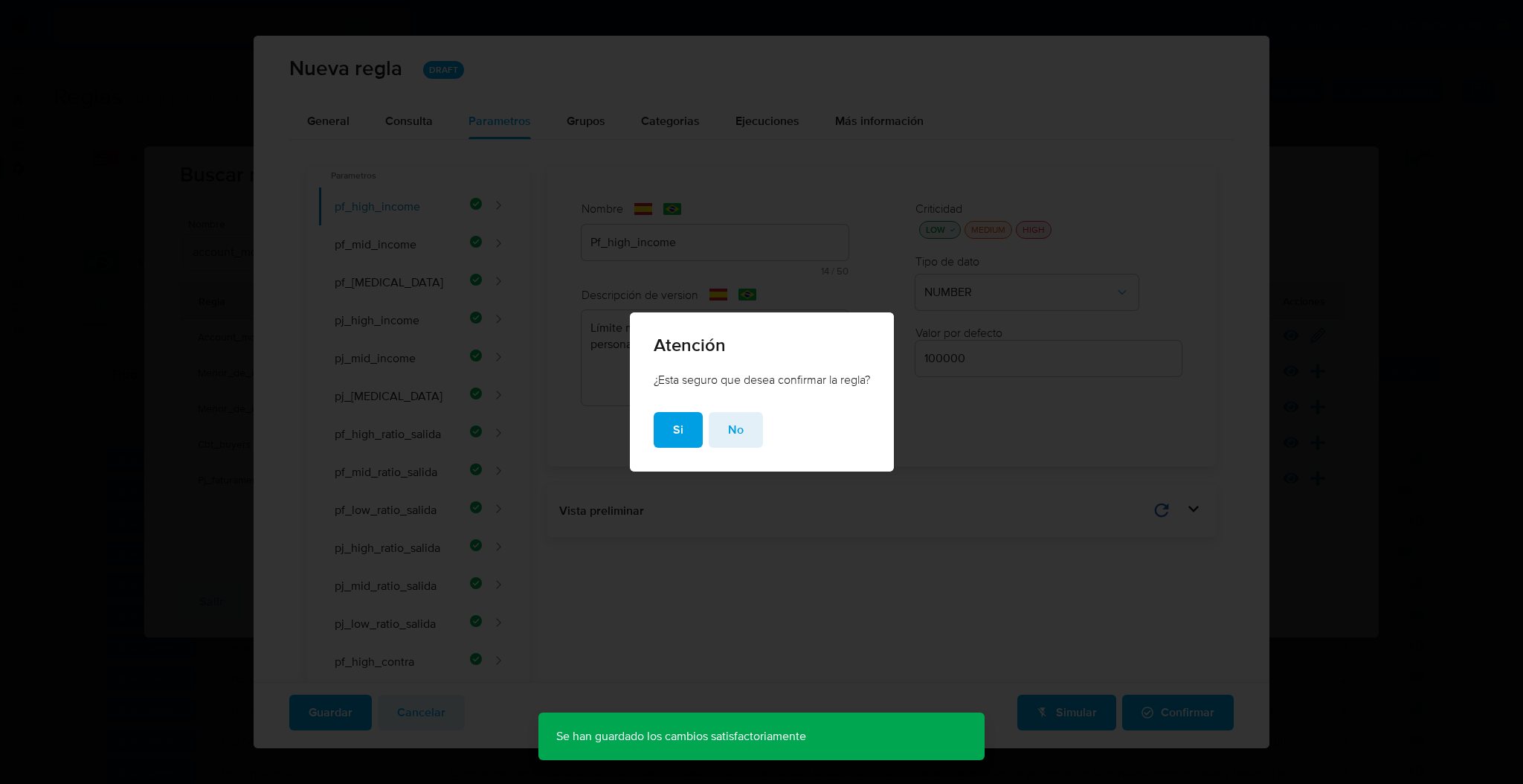
click at [667, 431] on button "Si" at bounding box center [679, 430] width 49 height 36
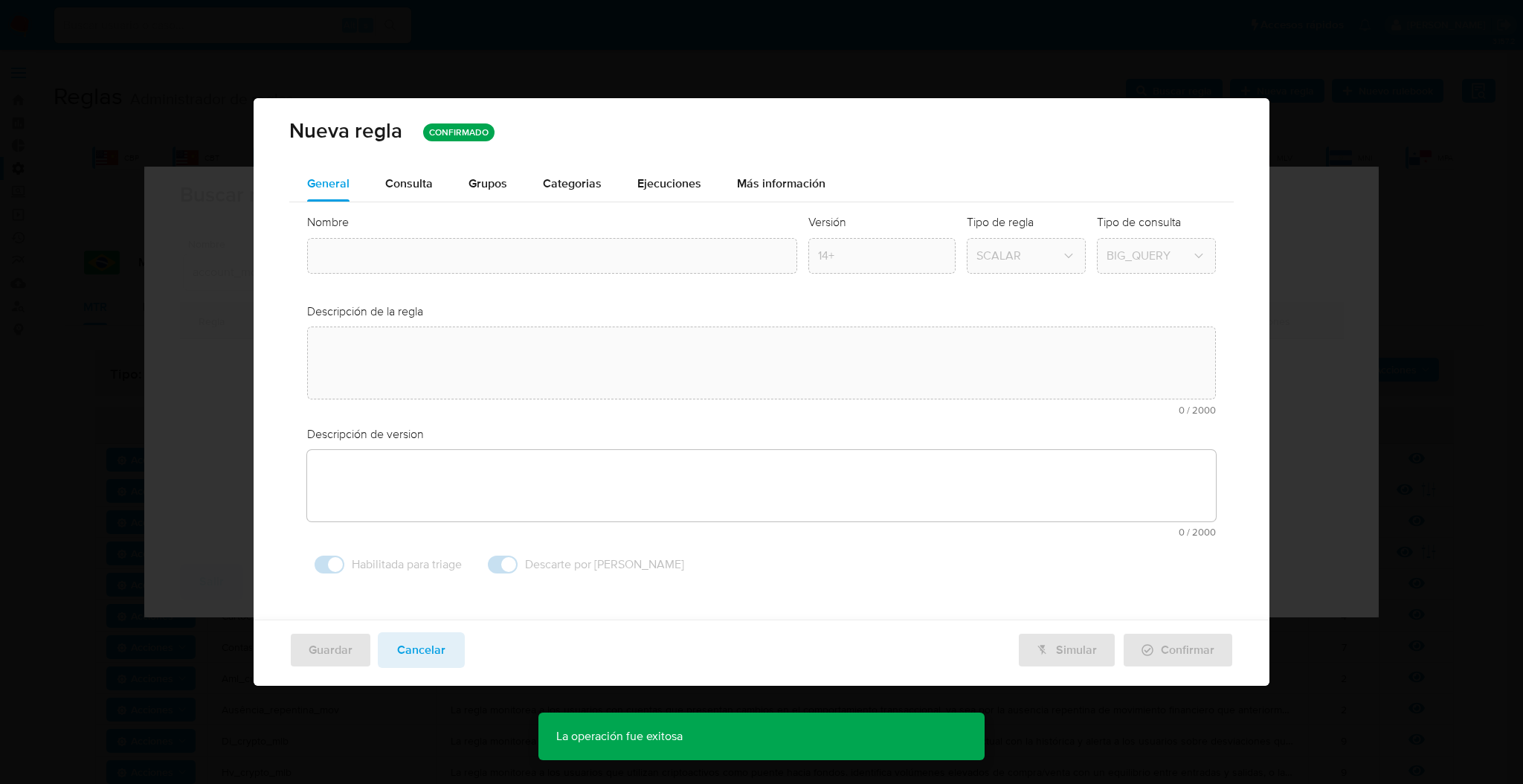
type input "Account_money_mlb"
type textarea "La regla monitorea patrones transaccionales atípicos entre los clientes de merc…"
type textarea "Seguimiento de operaciones que, por su naturaleza, valor y forma habitual, cons…"
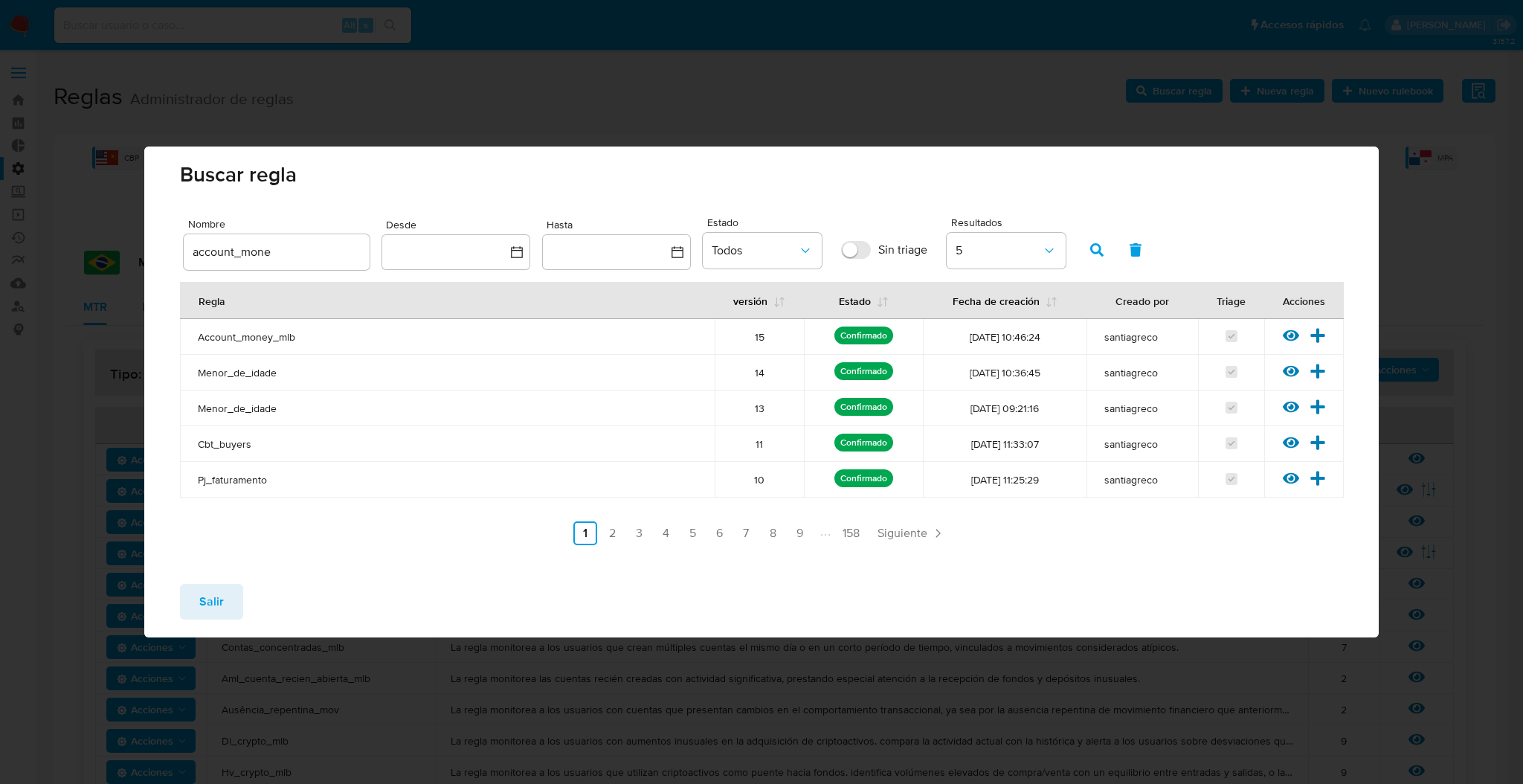
click at [212, 612] on span "Salir" at bounding box center [212, 601] width 25 height 33
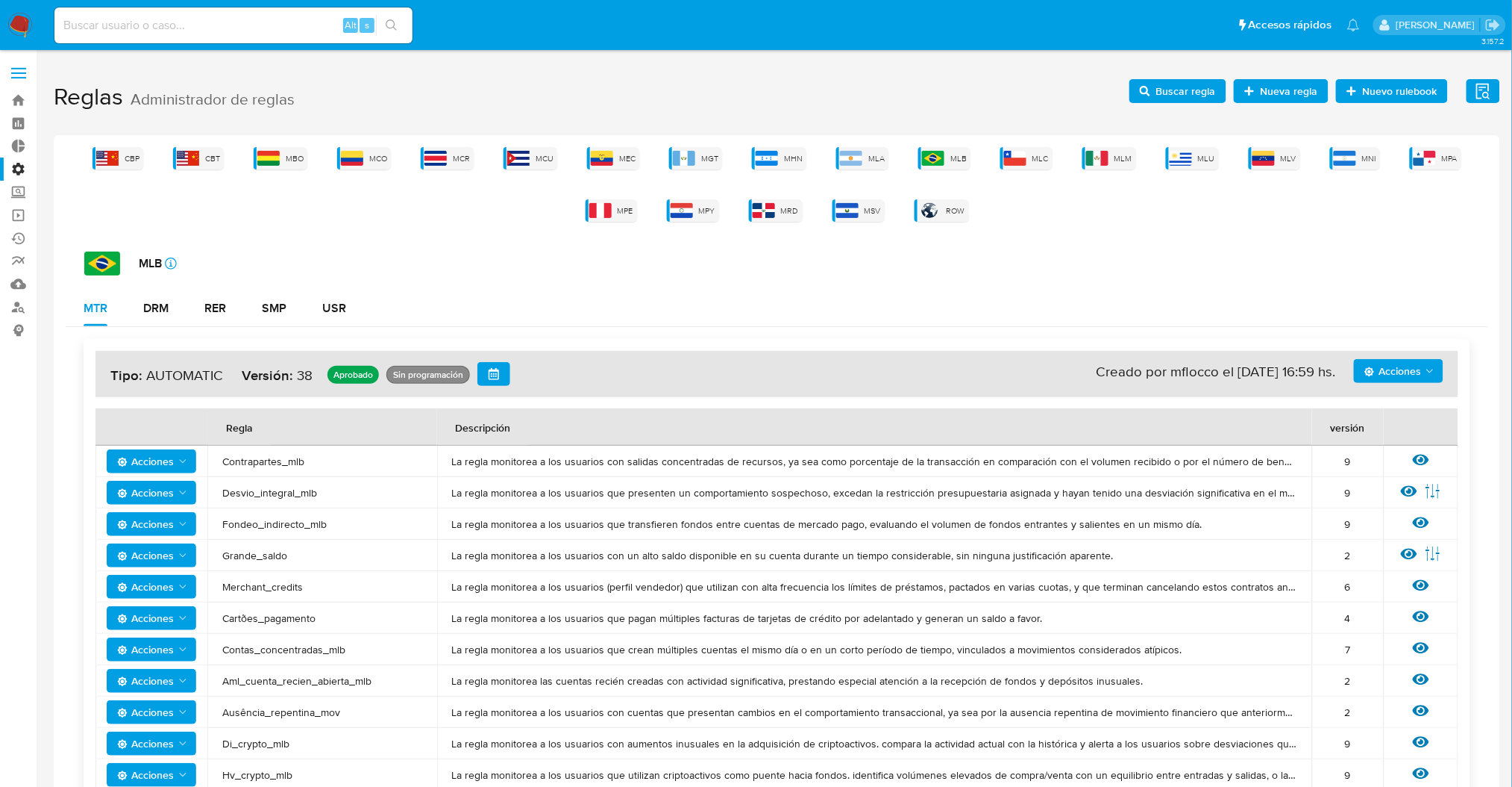
click at [1192, 106] on h1 "Reglas Administrador de reglas Evidencias Nuevo rulebook Nueva regla Buscar reg…" at bounding box center [776, 97] width 1447 height 52
click at [1190, 93] on span "Buscar regla" at bounding box center [1186, 91] width 59 height 24
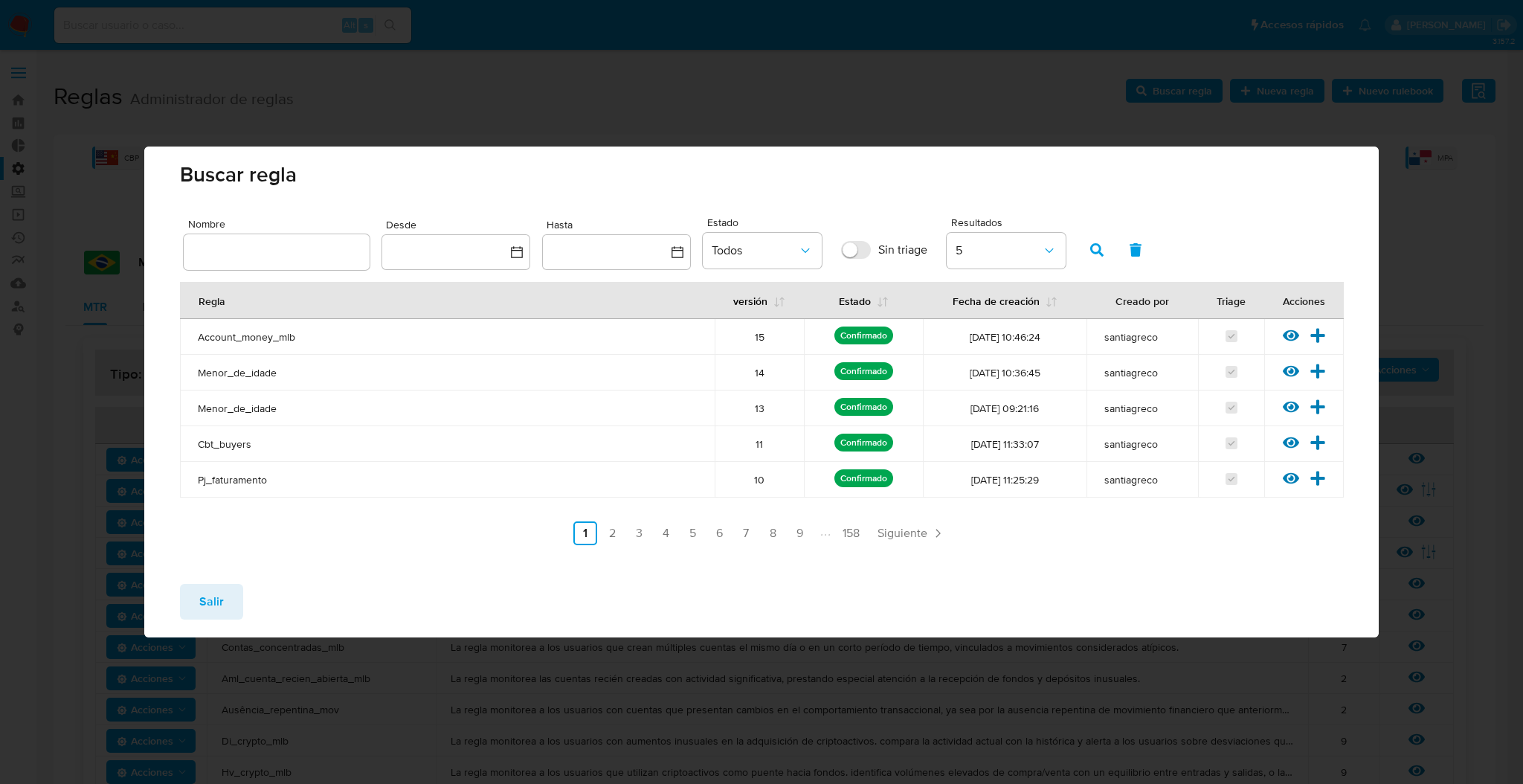
click at [326, 241] on div at bounding box center [277, 252] width 186 height 36
click at [280, 248] on input "text" at bounding box center [277, 252] width 186 height 19
type input "organi"
click at [1104, 244] on button "button" at bounding box center [1097, 249] width 39 height 36
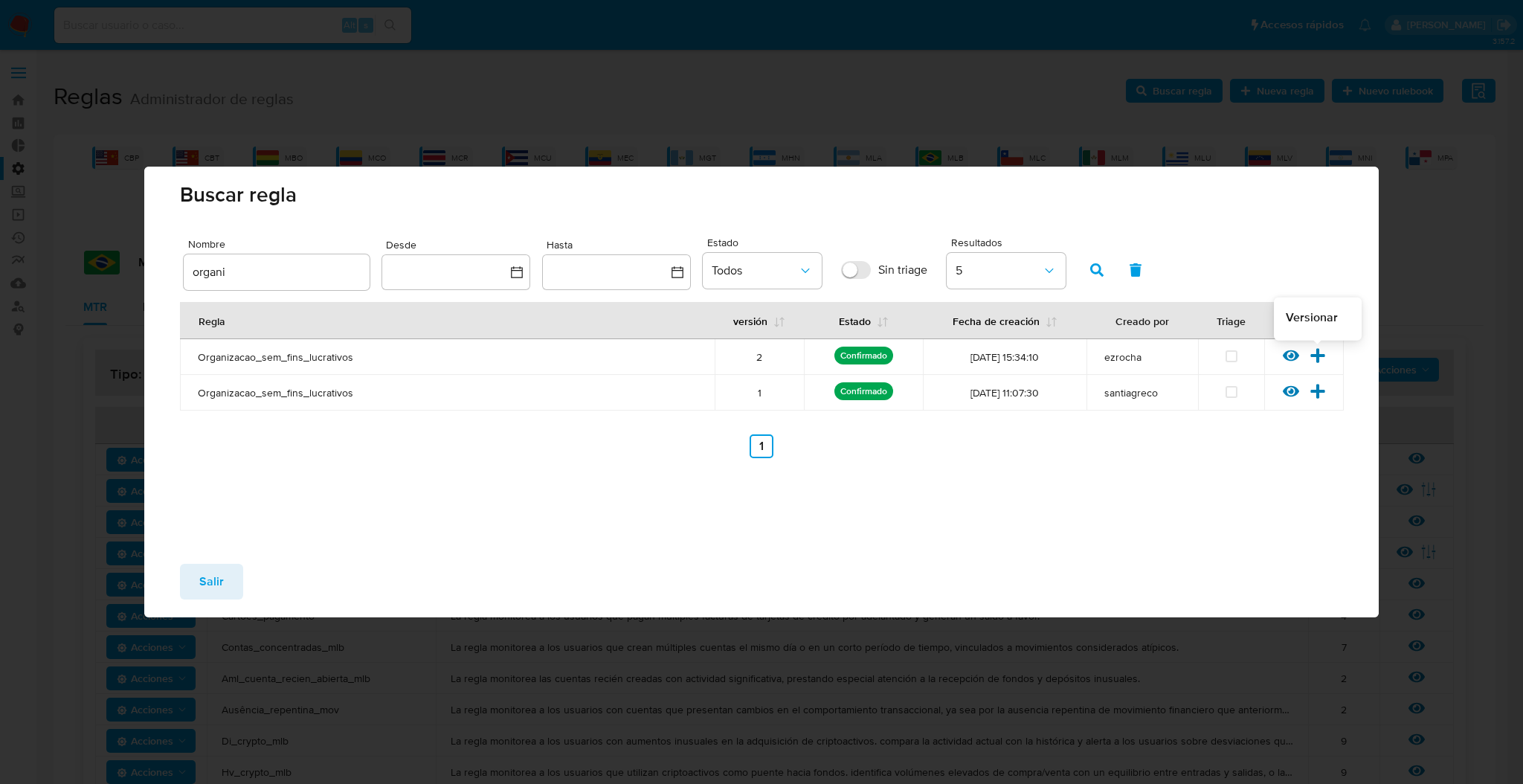
click at [1320, 350] on icon at bounding box center [1317, 355] width 16 height 16
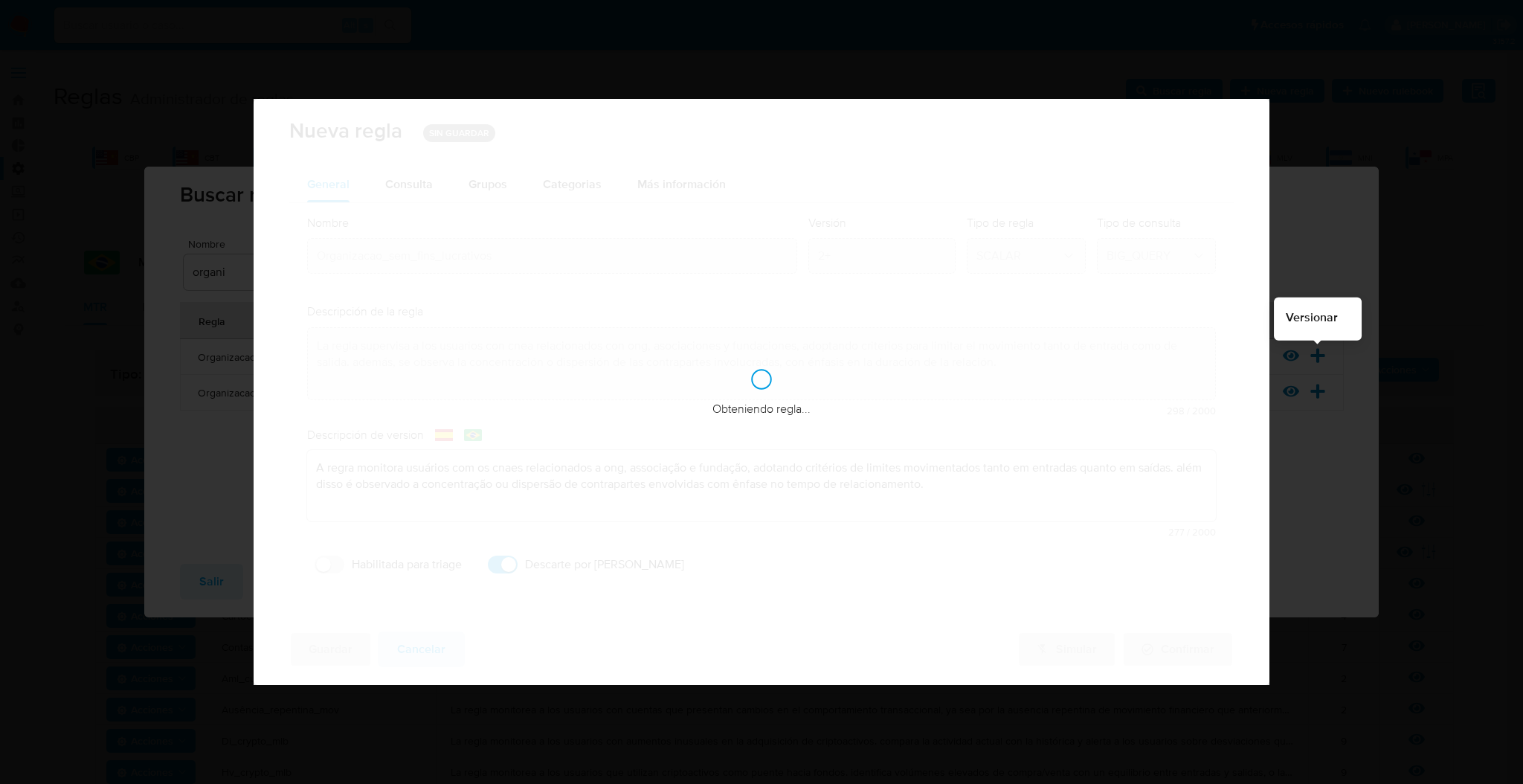
checkbox input "true"
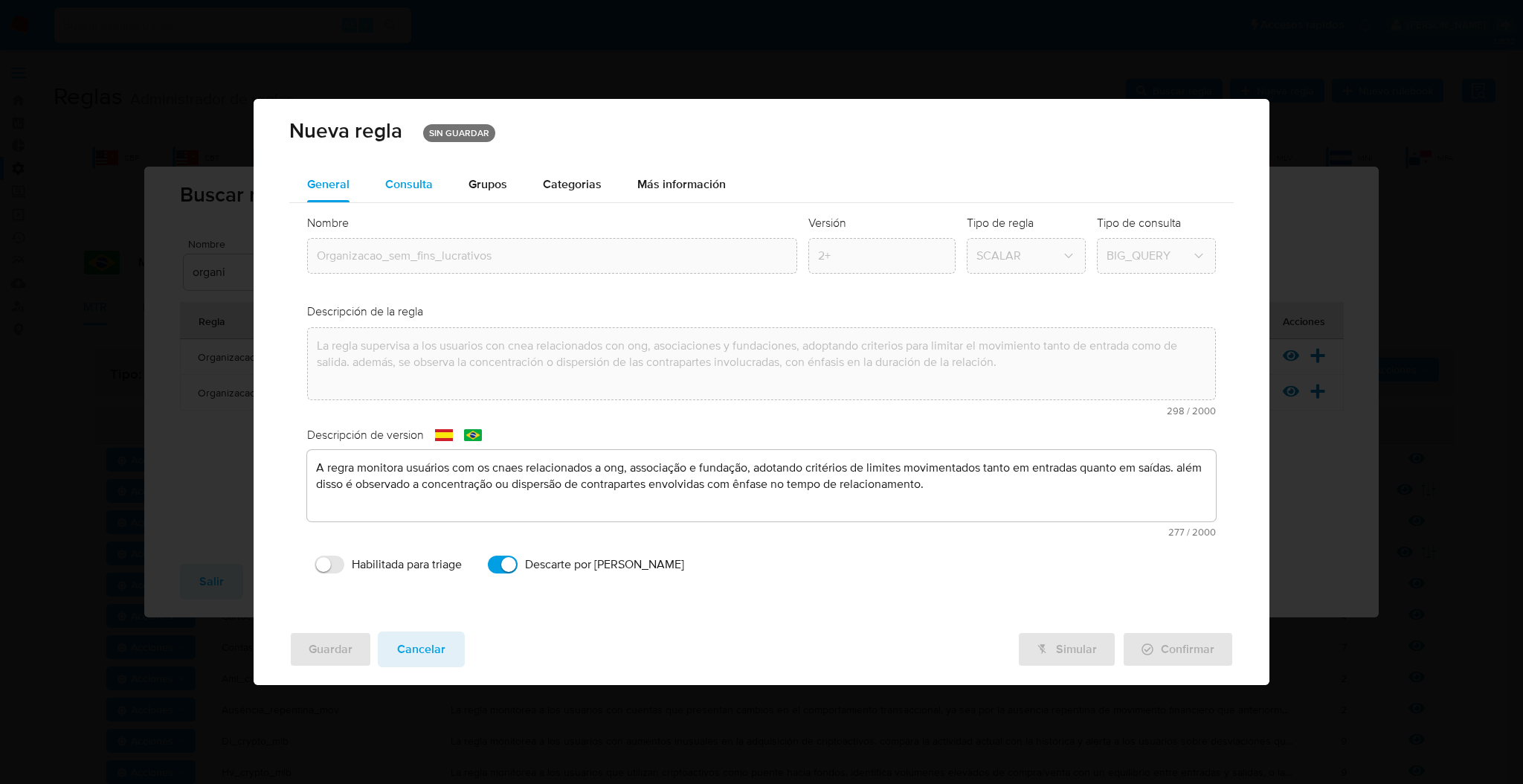
click at [420, 188] on span "Consulta" at bounding box center [409, 184] width 47 height 17
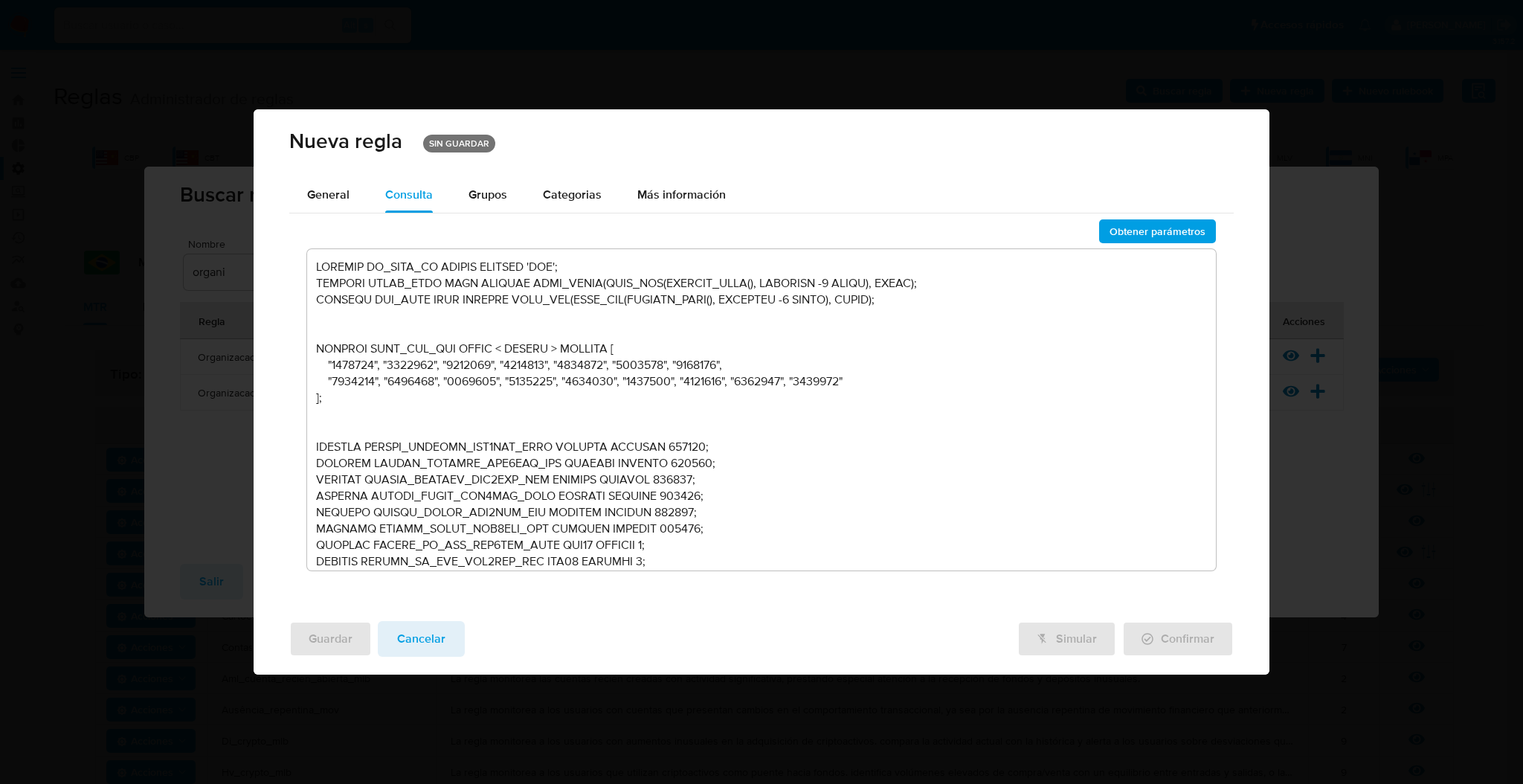
click at [671, 433] on textarea at bounding box center [762, 410] width 909 height 321
click at [419, 637] on span "Cancelar" at bounding box center [421, 639] width 48 height 33
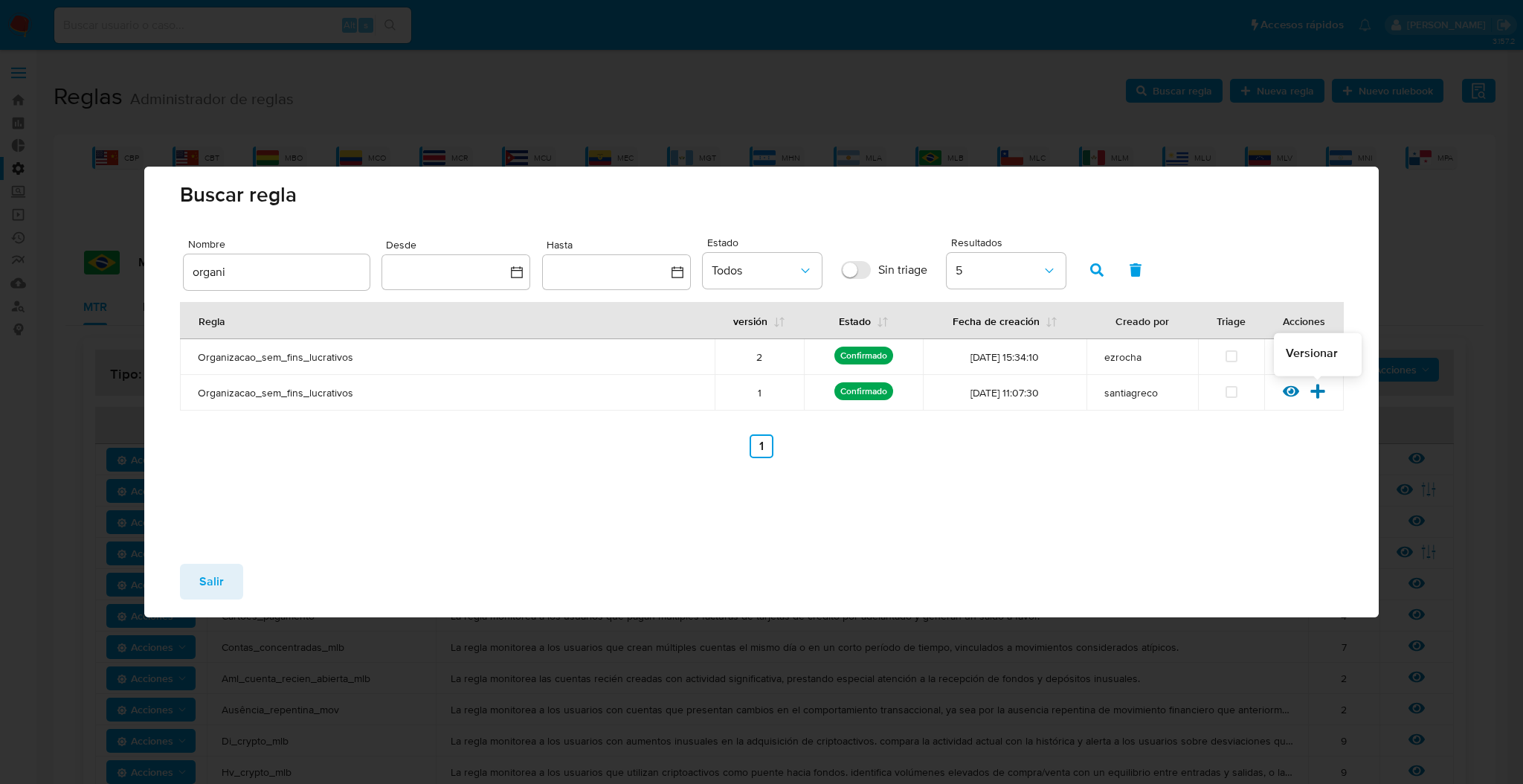
click at [1322, 397] on icon at bounding box center [1317, 391] width 16 height 16
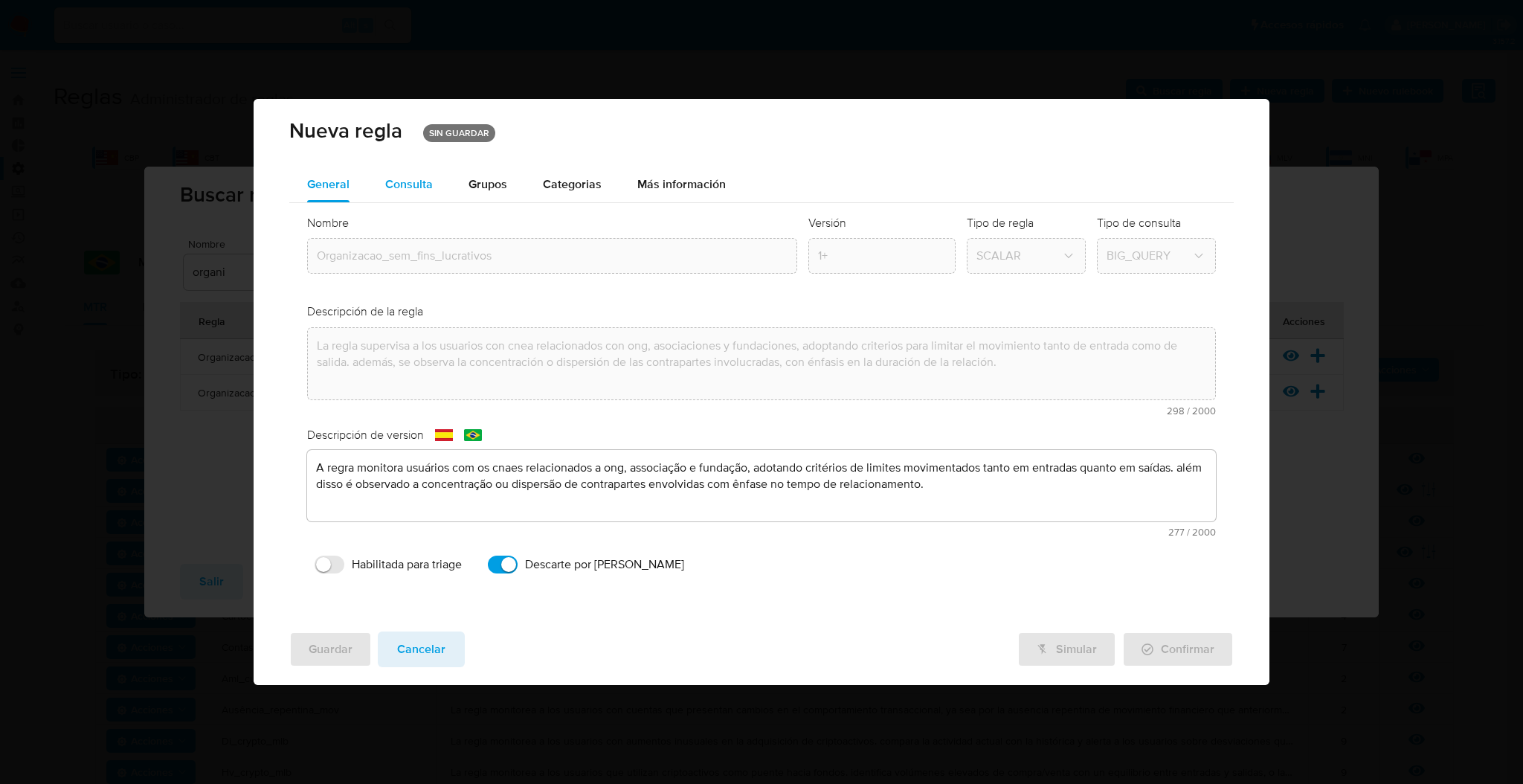
click at [400, 183] on span "Consulta" at bounding box center [409, 184] width 47 height 17
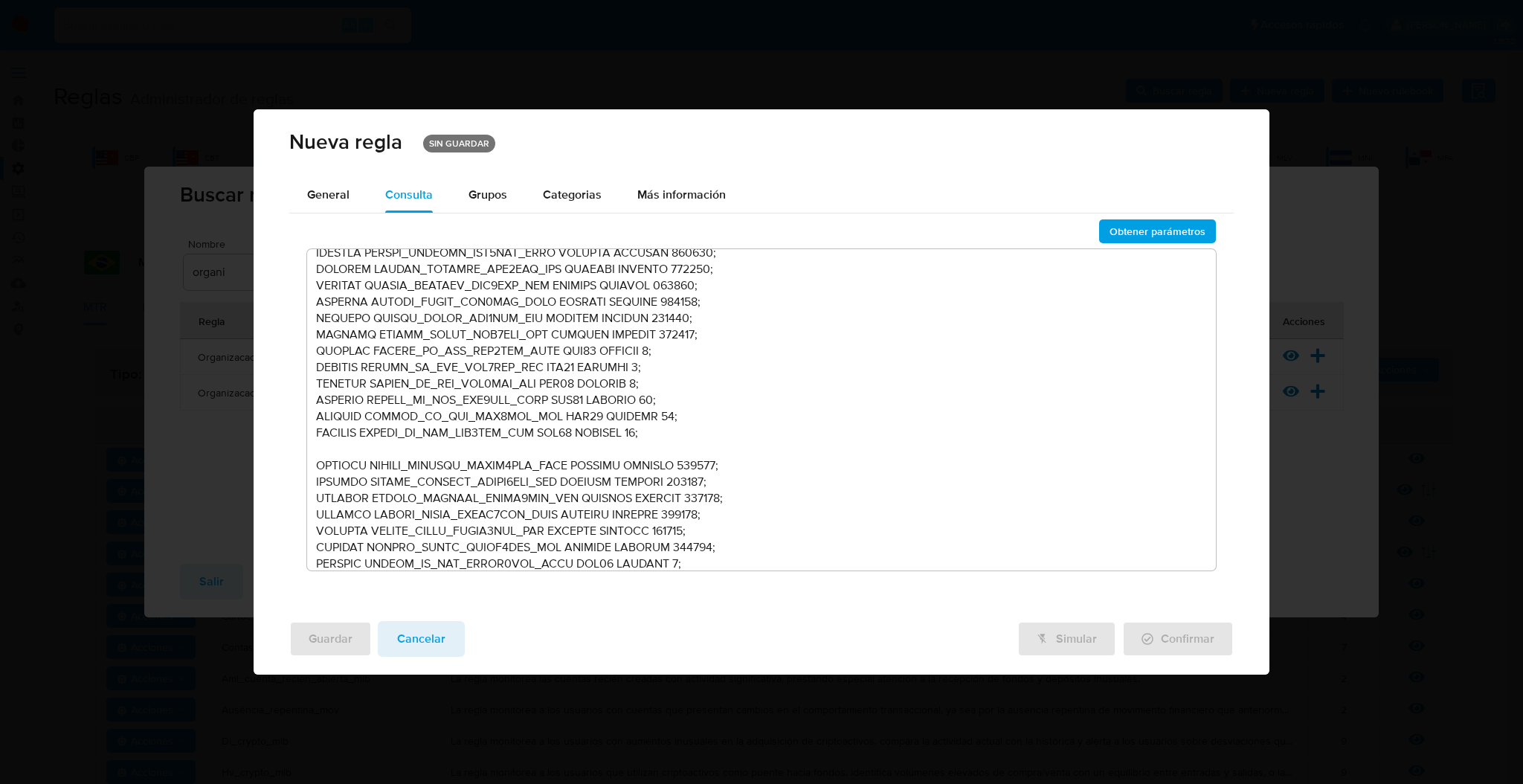
scroll to position [198, 0]
click at [431, 642] on span "Cancelar" at bounding box center [421, 639] width 48 height 33
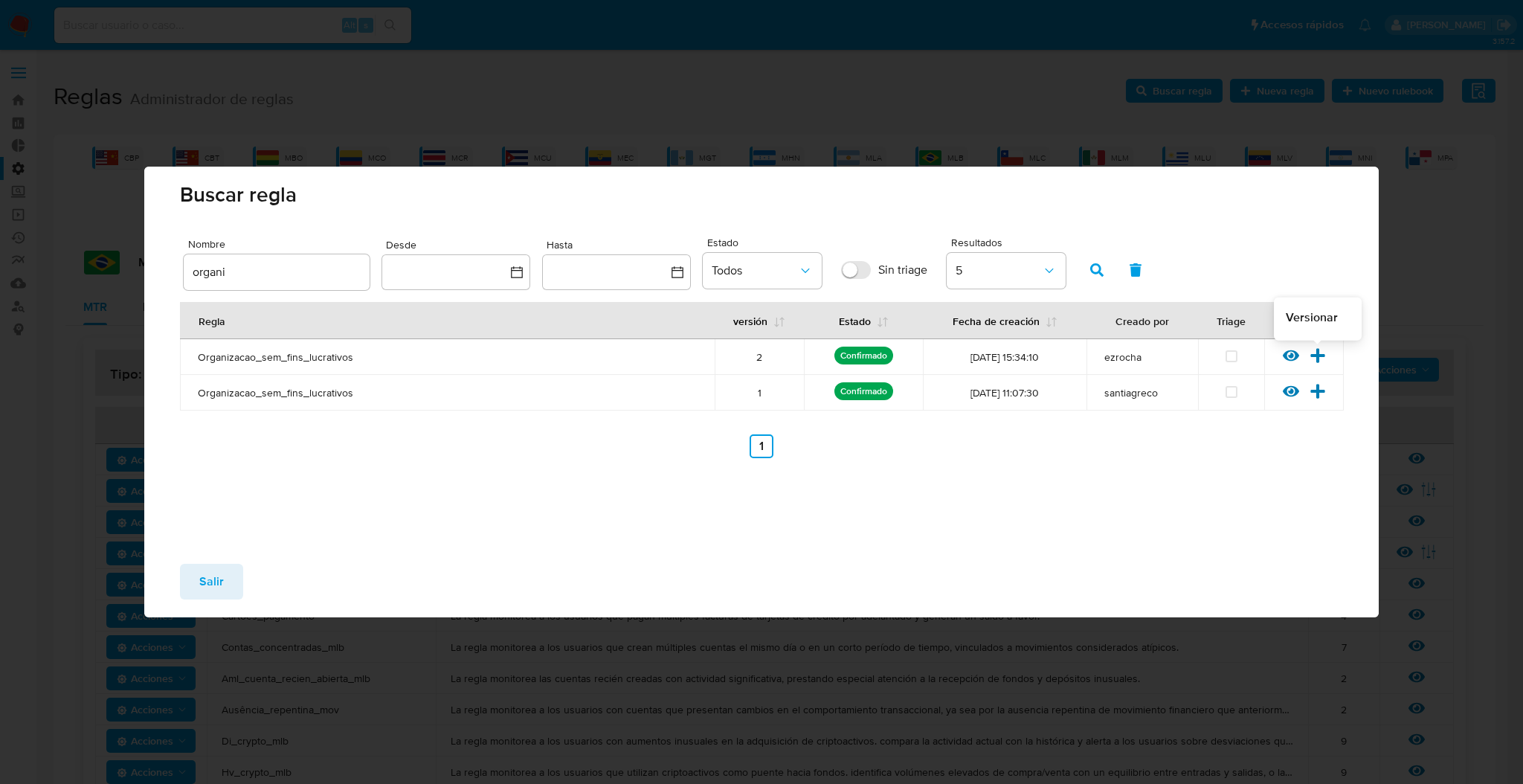
click at [1326, 357] on icon at bounding box center [1317, 355] width 16 height 16
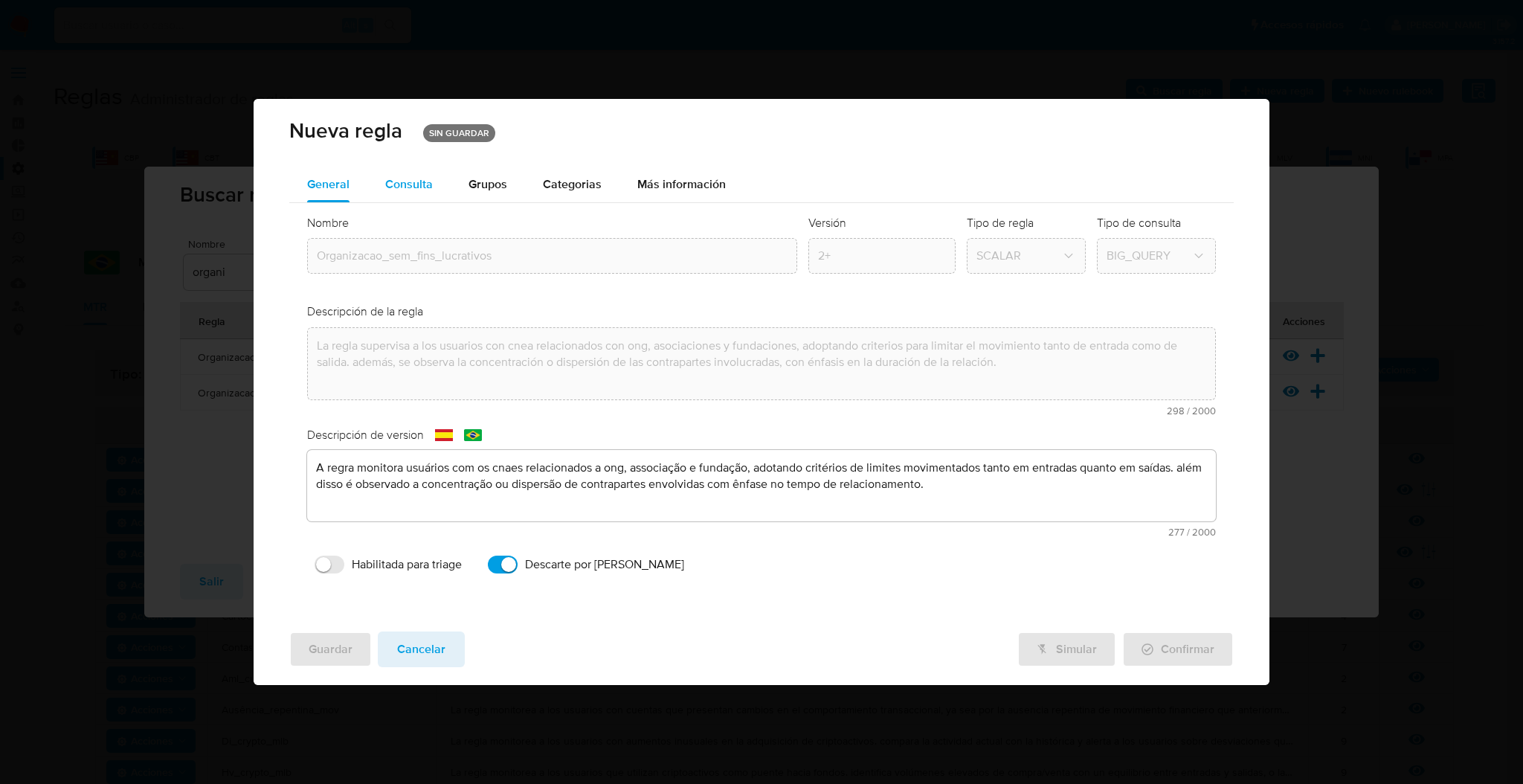
click at [418, 178] on span "Consulta" at bounding box center [409, 184] width 47 height 17
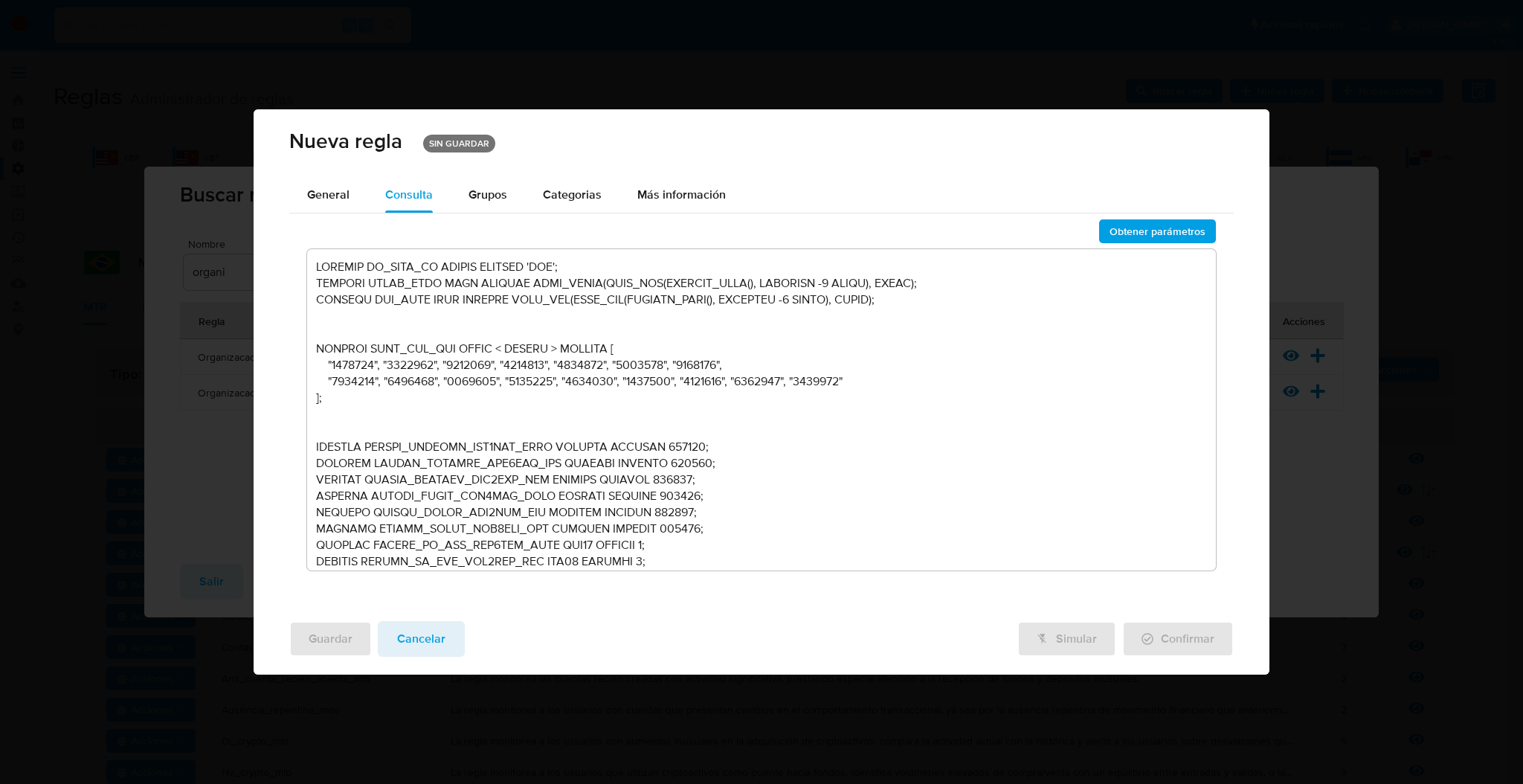
click at [563, 429] on textarea at bounding box center [762, 410] width 909 height 321
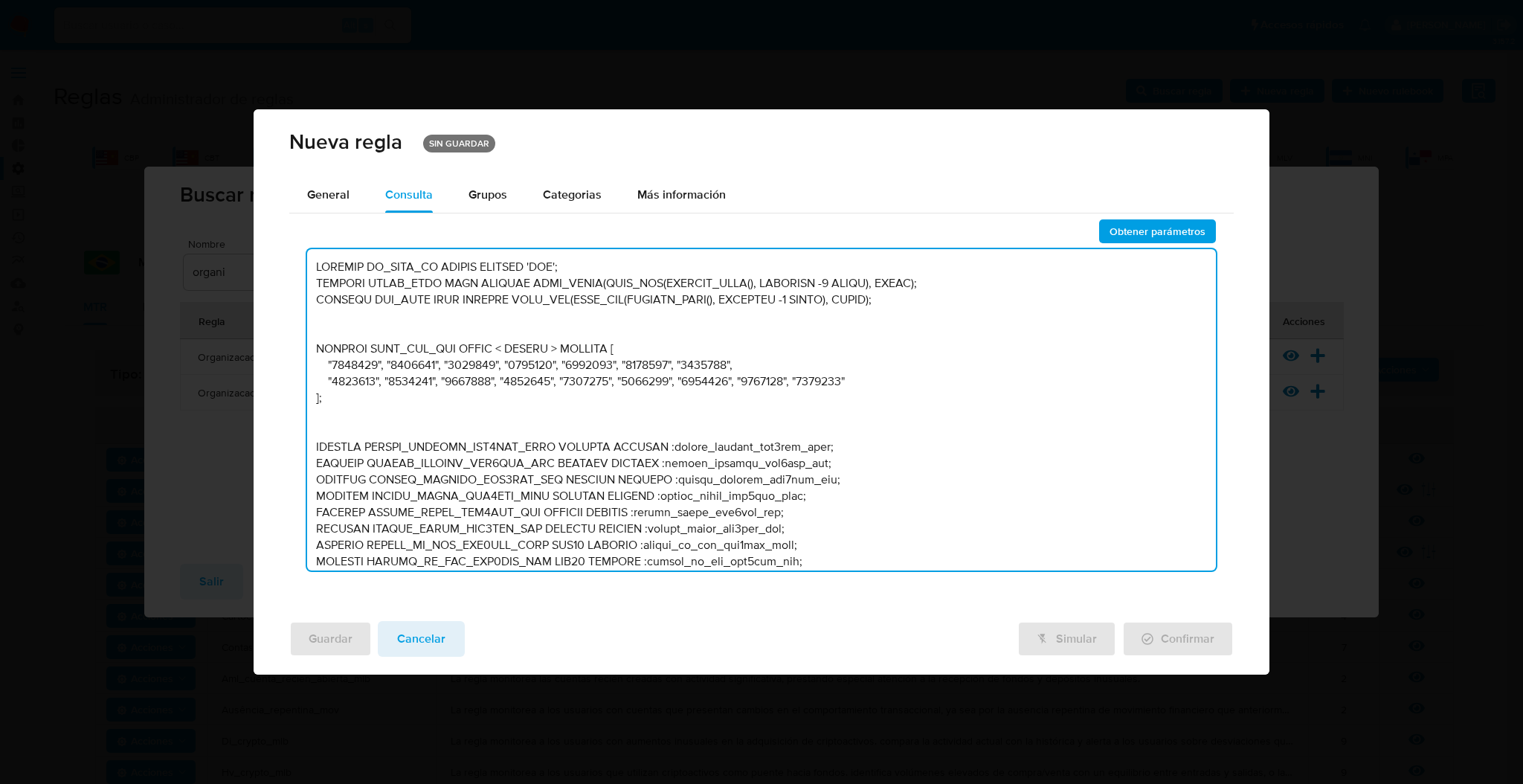
scroll to position [3123, 0]
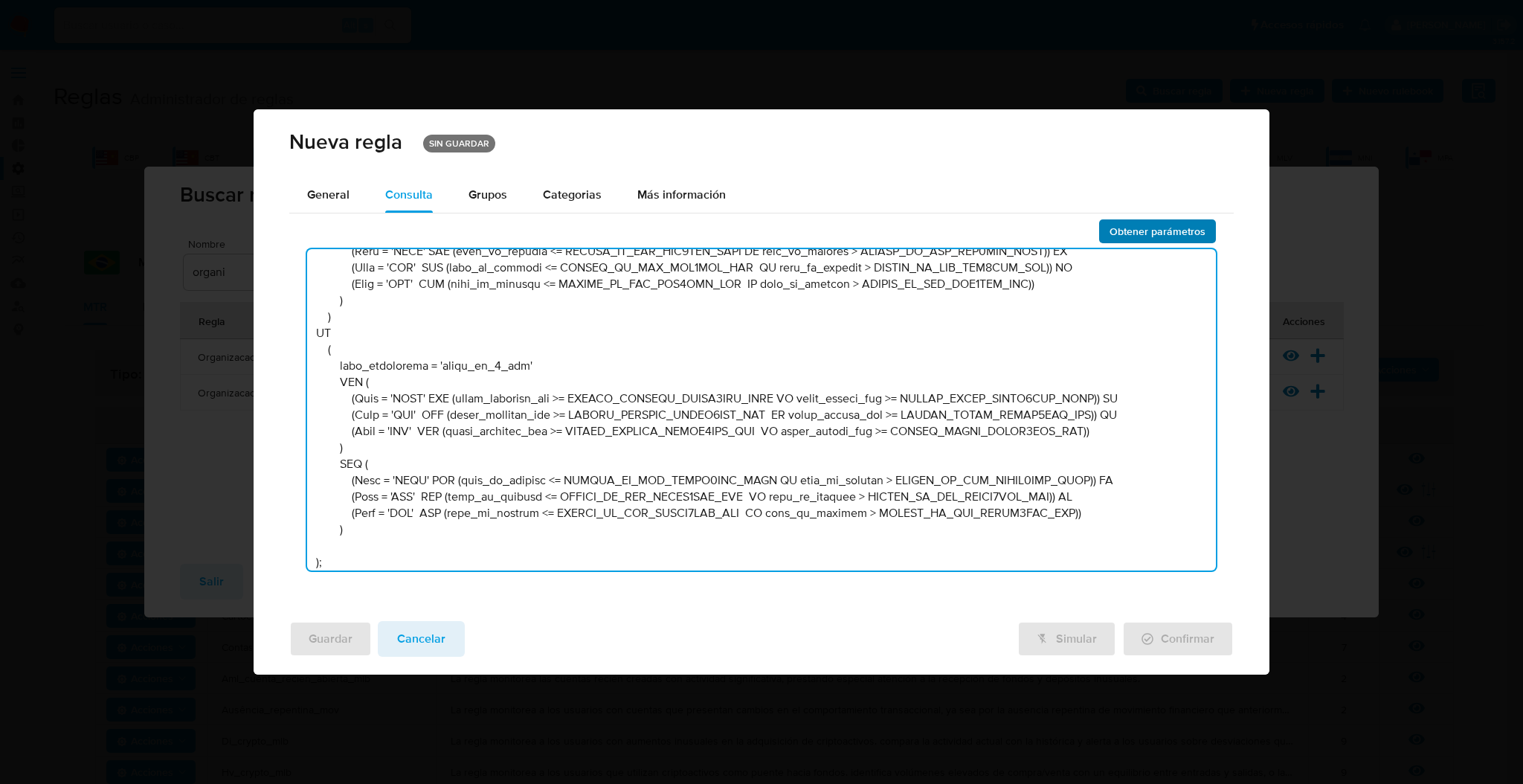
type textarea "DECLARE IN_SITE_ID STRING DEFAULT 'MLB'; DECLARE START_DATE DATE DEFAULT DATE_T…"
click at [1172, 226] on span "Obtener parámetros" at bounding box center [1157, 231] width 96 height 21
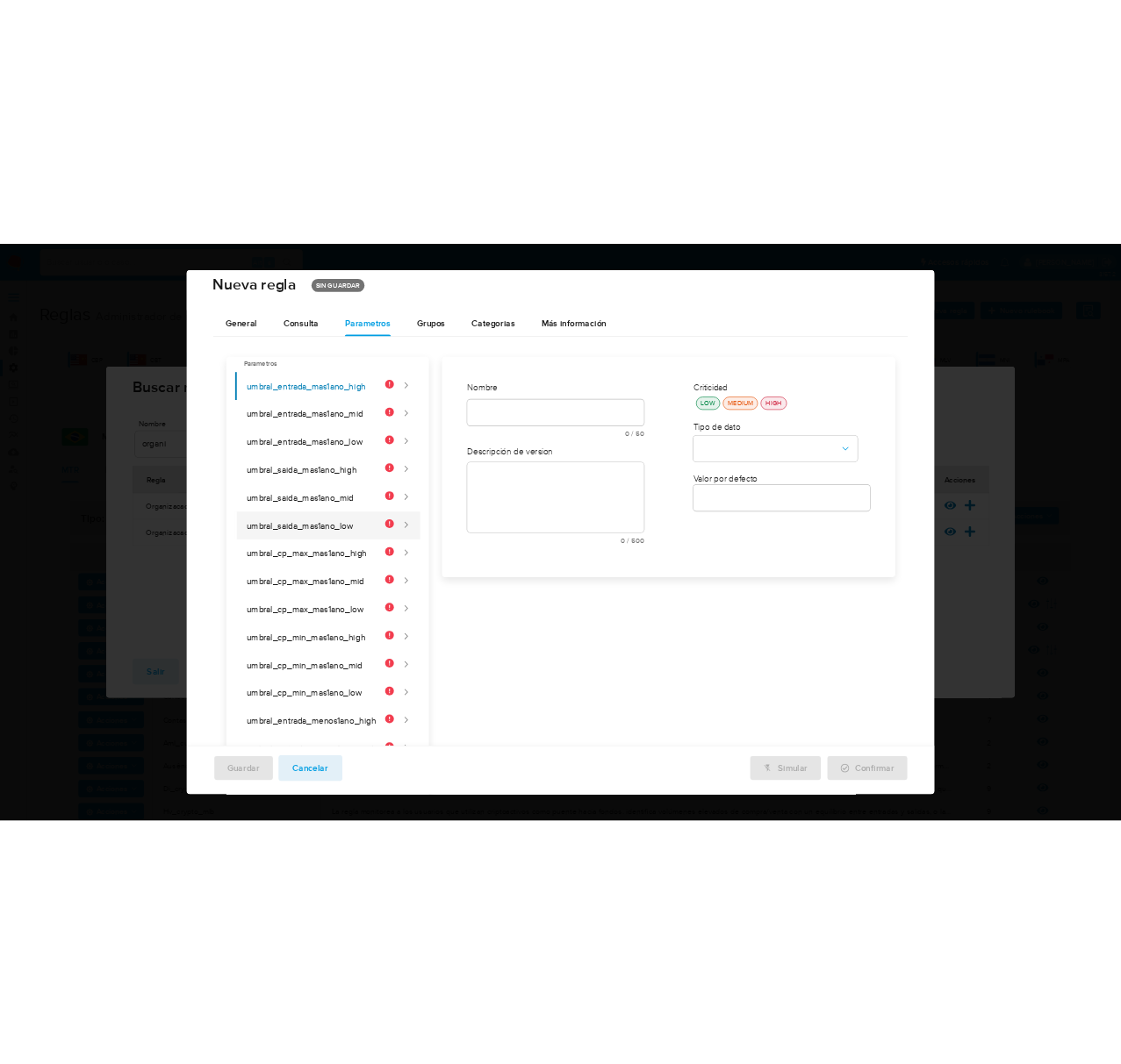
scroll to position [0, 0]
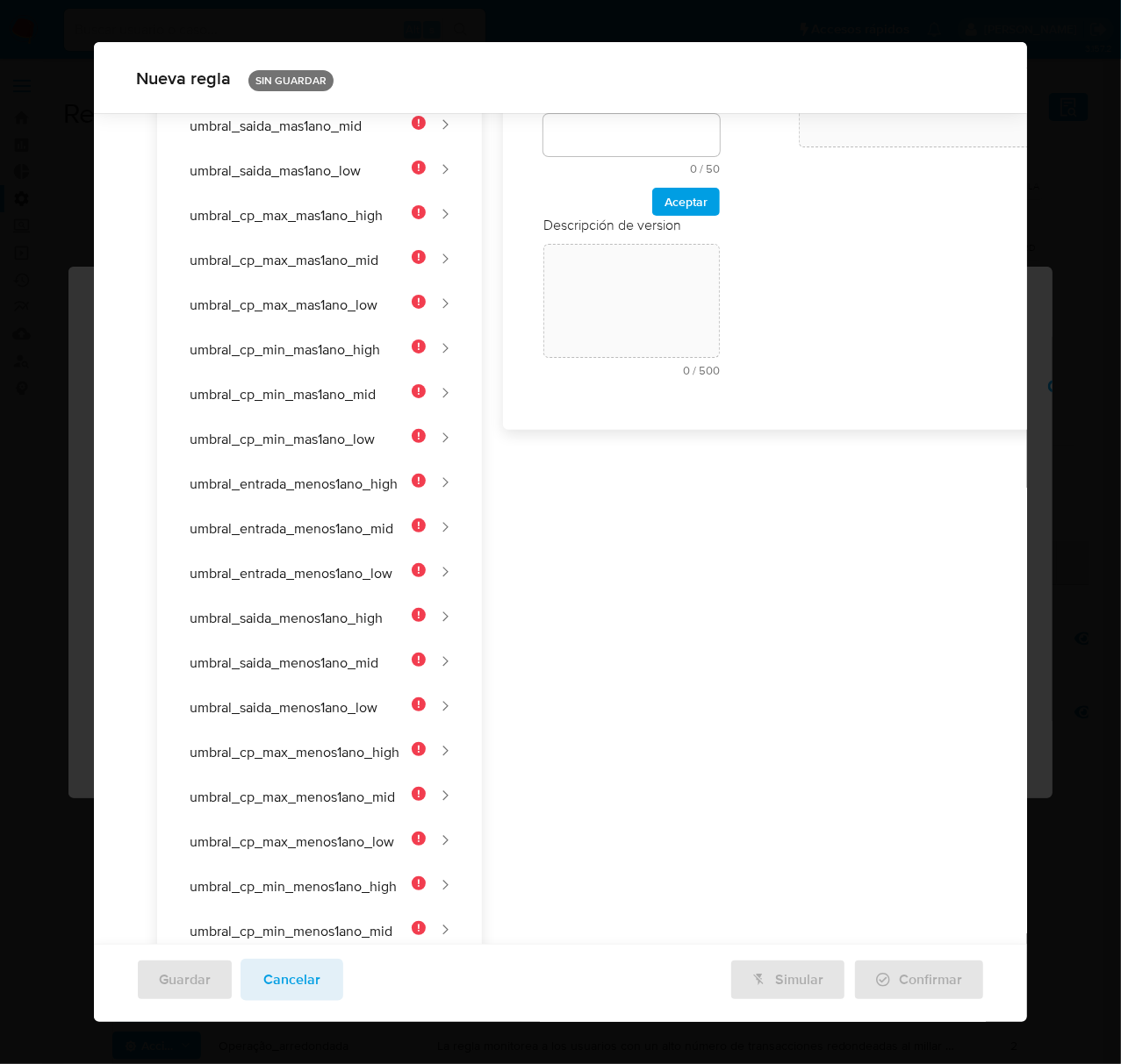
click at [598, 295] on div "Nombre text-es 0 / 50 50 caracteres restantes text-pt 0 / 50 50 caracteres rest…" at bounding box center [632, 165] width 212 height 484
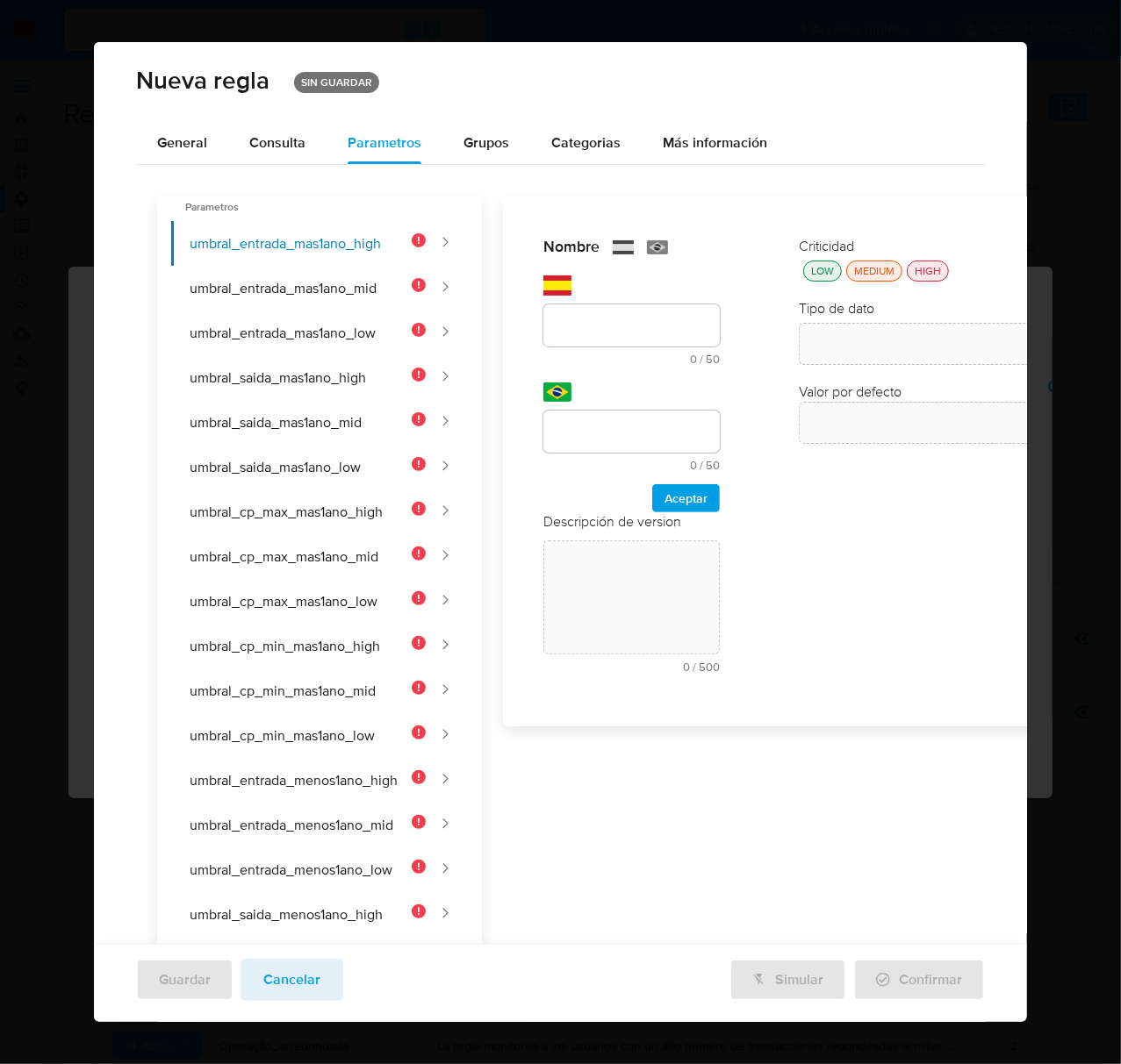
click at [623, 287] on div "text-es 0 / 50 50 caracteres restantes" at bounding box center [631, 320] width 177 height 90
drag, startPoint x: 620, startPoint y: 294, endPoint x: 611, endPoint y: 320, distance: 27.5
click at [619, 298] on div "text-es 0 / 50 50 caracteres restantes" at bounding box center [631, 320] width 177 height 90
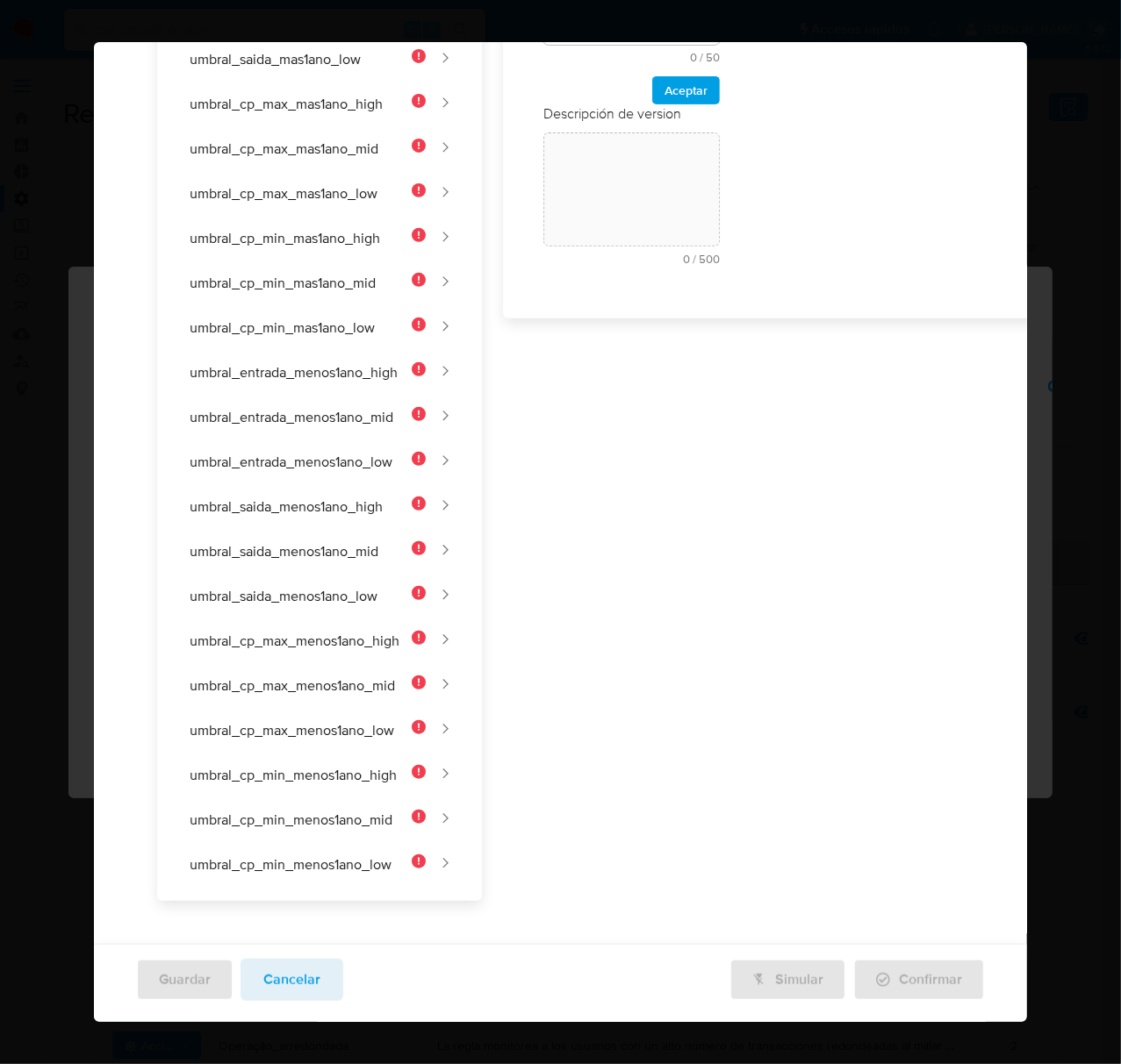
click at [609, 324] on div "Nombre text-es 0 / 50 50 caracteres restantes text-pt 0 / 50 50 caracteres rest…" at bounding box center [793, 344] width 621 height 1113
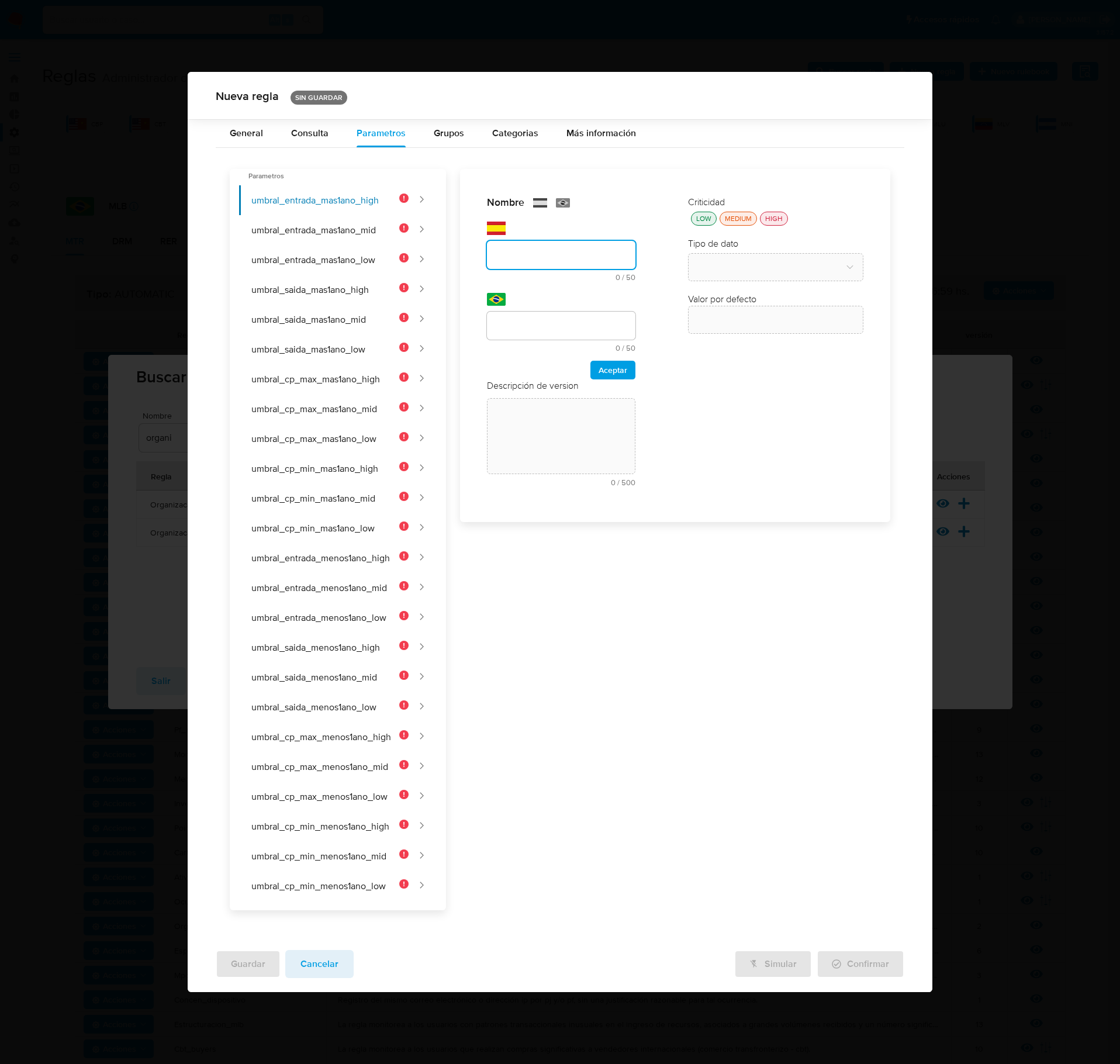
click at [555, 259] on input "text" at bounding box center [561, 255] width 148 height 15
paste input "UMBRAL_ENTRADA_MAS1ANO_HIGH"
type input "UMBRAL_ENTRADA_MAS1ANO_HIGH"
click at [506, 332] on input "text" at bounding box center [561, 325] width 148 height 15
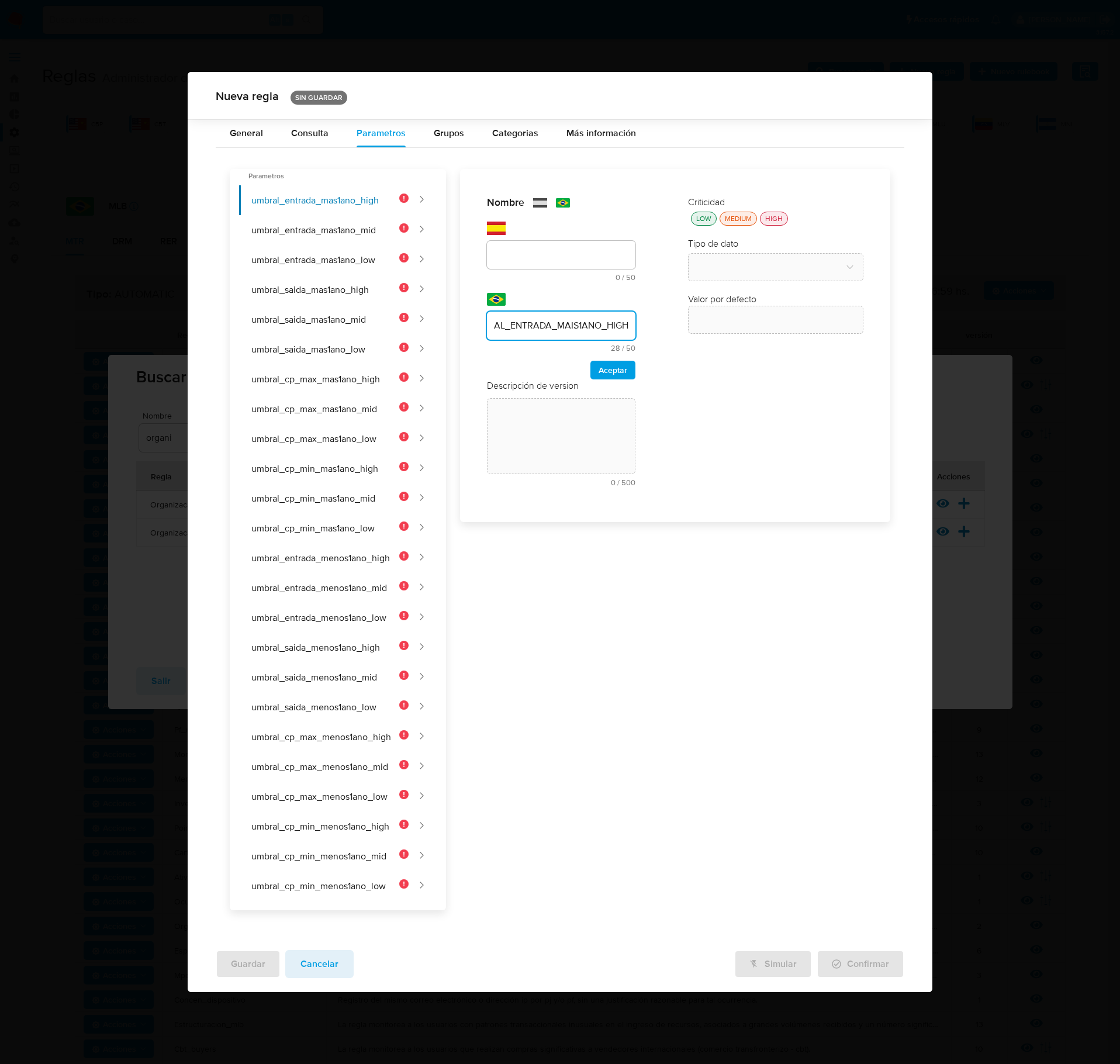
type input "UMBRAL_ENTRADA_MAIS1ANO_HIGH"
click at [515, 263] on input "text" at bounding box center [561, 255] width 148 height 15
type input "UMBRAL_ENTRADA_MAS1ANO_HIGH"
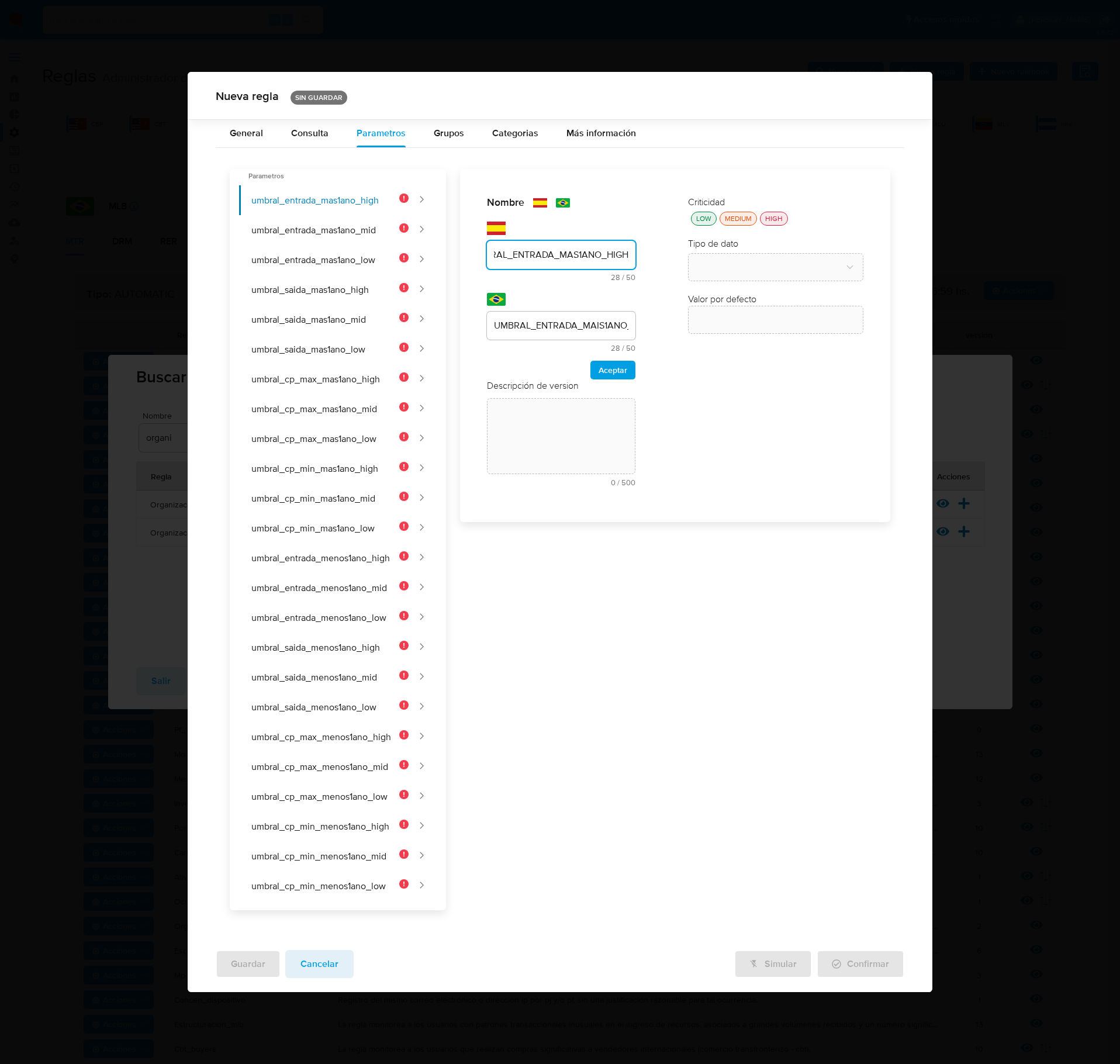
scroll to position [0, 0]
click at [614, 378] on span "Aceptar" at bounding box center [613, 370] width 29 height 17
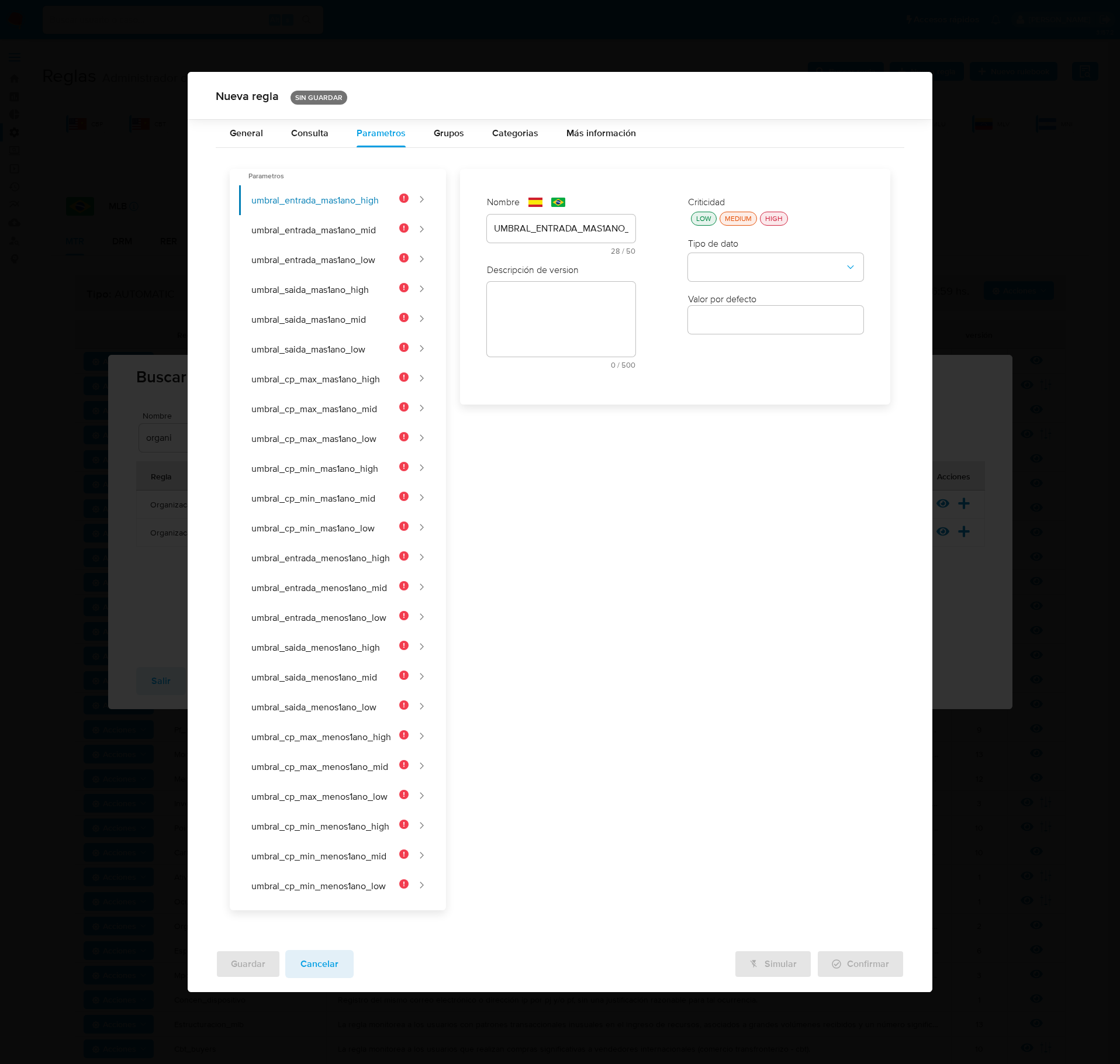
click at [552, 348] on textarea at bounding box center [561, 319] width 148 height 75
click at [557, 356] on textarea at bounding box center [561, 359] width 148 height 75
paste textarea "Monto mínimo de ingresos para clientes de alto riesgo con más de 1 año de antig…"
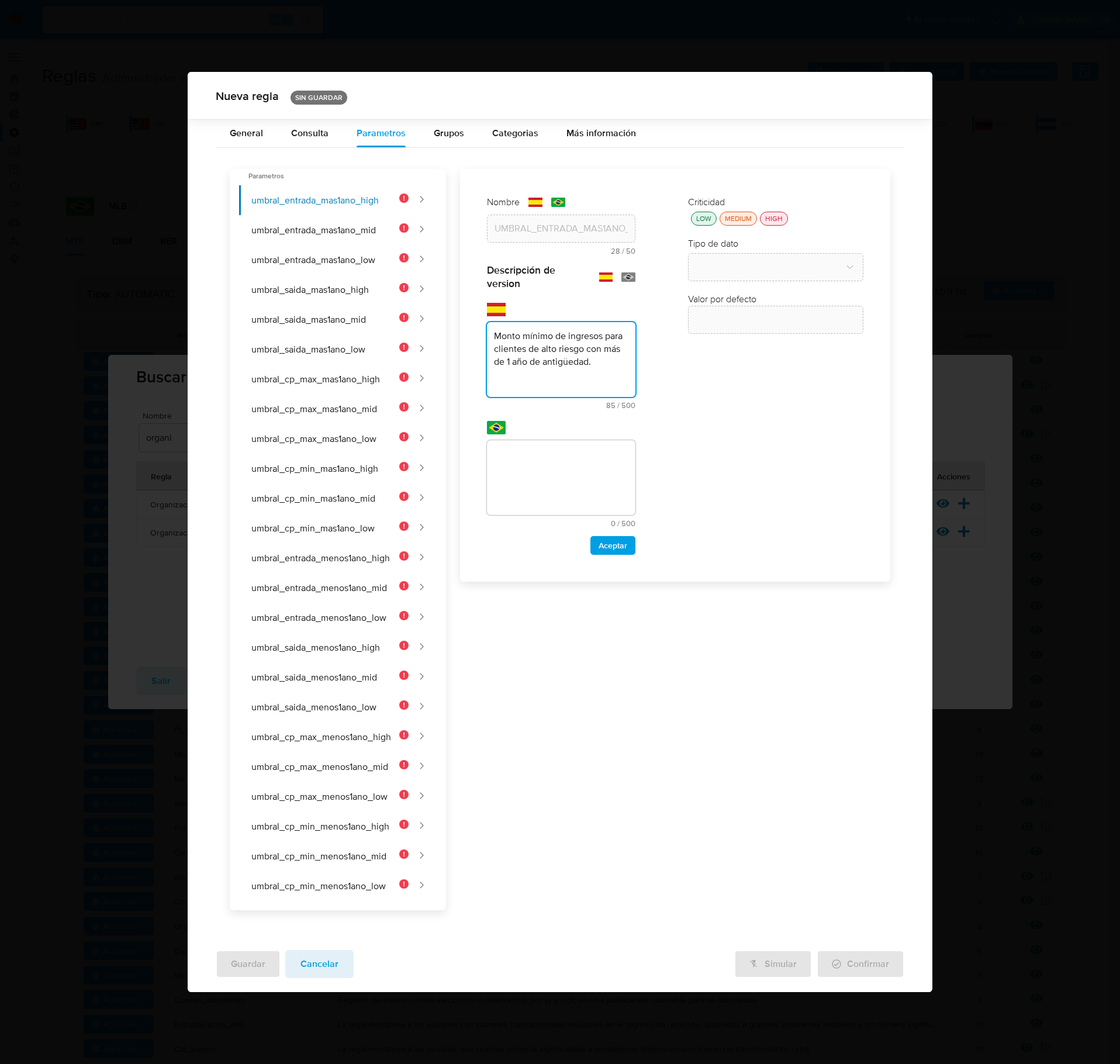
type textarea "Monto mínimo de ingresos para clientes de alto riesgo con más de 1 año de antig…"
click at [533, 467] on textarea at bounding box center [561, 477] width 148 height 75
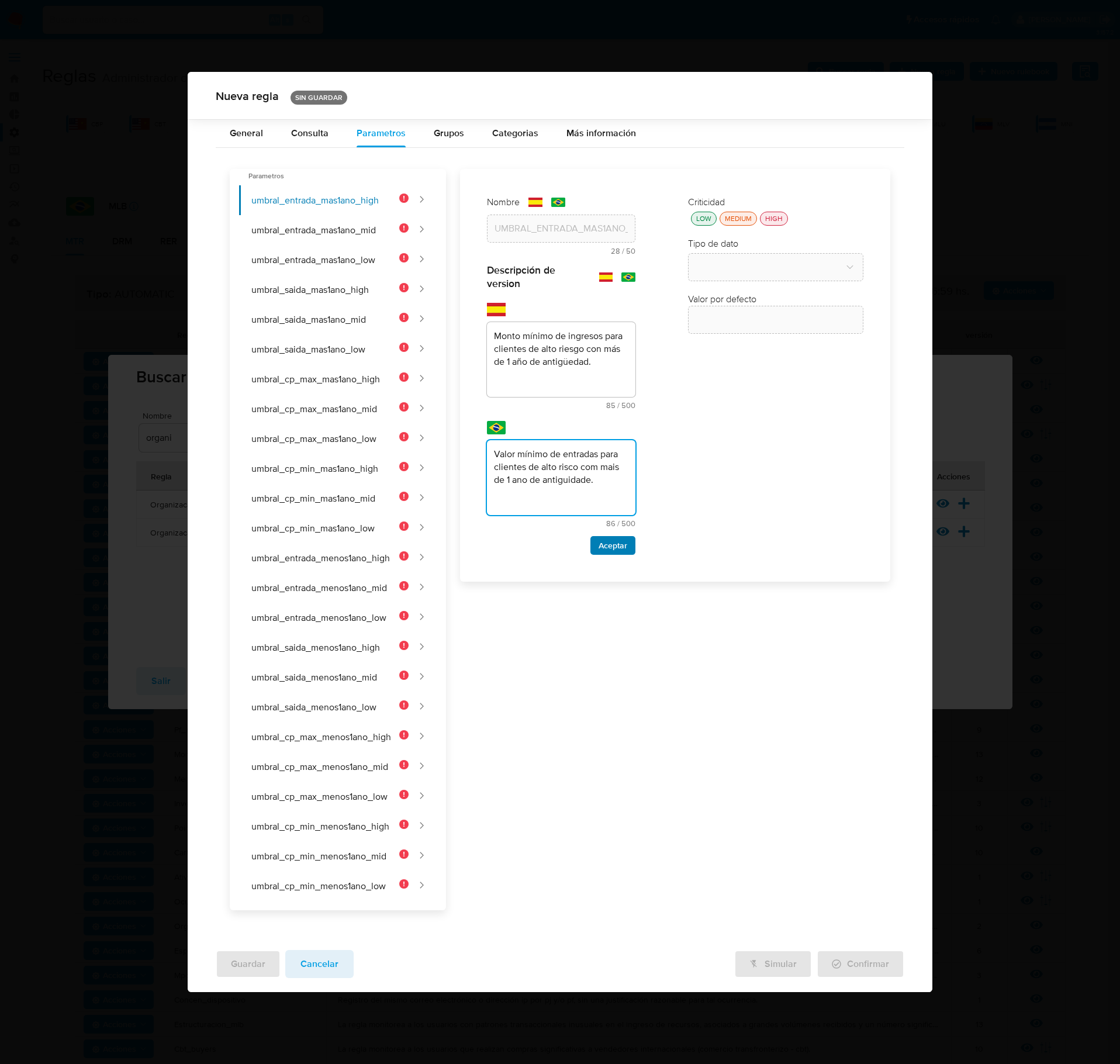
type textarea "Valor mínimo de entradas para clientes de alto risco com mais de 1 ano de antig…"
click at [599, 552] on span "Aceptar" at bounding box center [613, 545] width 29 height 17
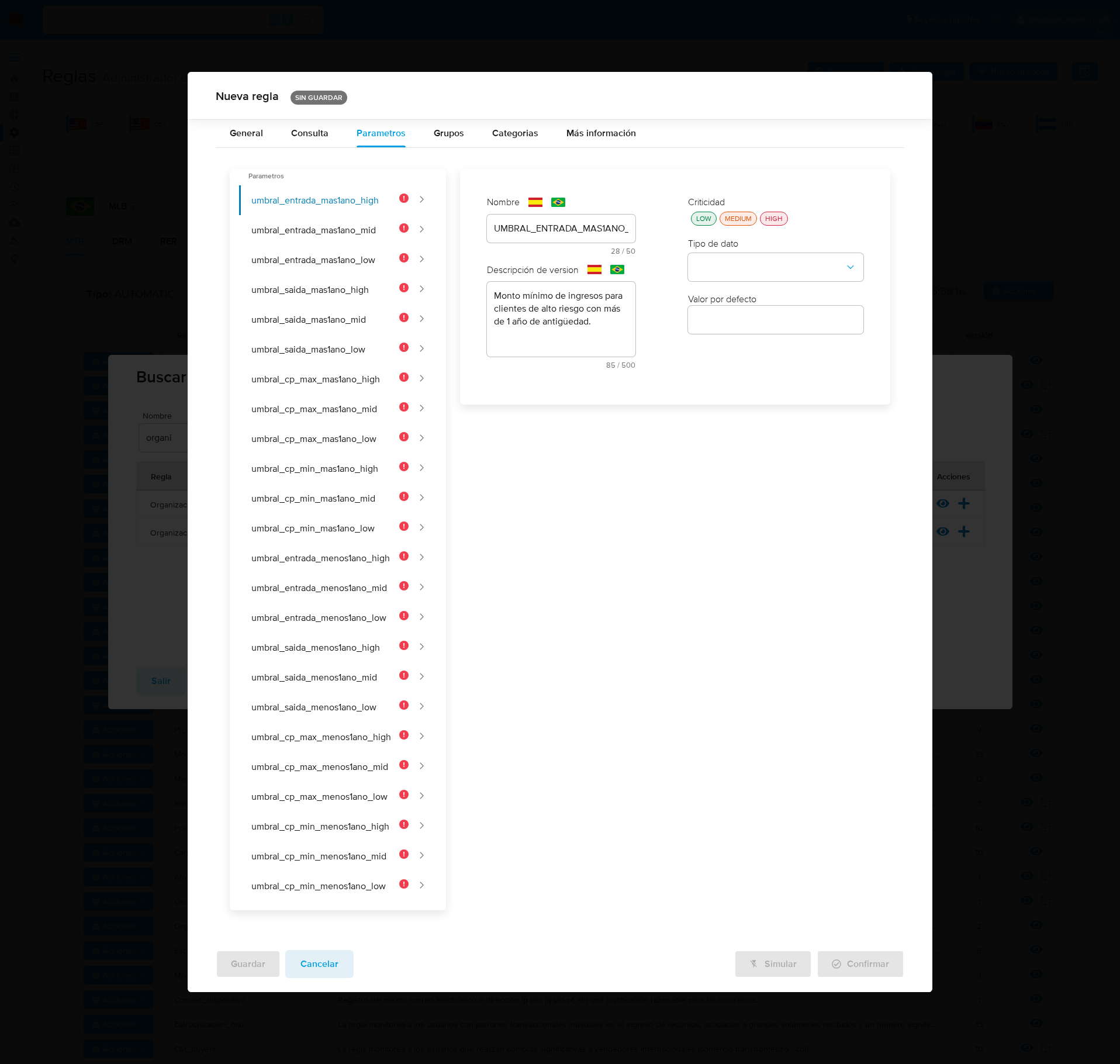
click at [690, 234] on div "Criticidad LOW MEDIUM HIGH Tipo de dato Valor por defecto Valor por defecto" at bounding box center [775, 287] width 199 height 205
click at [710, 223] on div "LOW" at bounding box center [704, 218] width 20 height 10
click at [739, 289] on div "Criticidad LOW MEDIUM HIGH Tipo de dato Valor por defecto Valor por defecto" at bounding box center [775, 287] width 199 height 205
click at [746, 282] on button "type-dropdown" at bounding box center [776, 268] width 176 height 28
click at [751, 275] on div "NUMBER" at bounding box center [772, 267] width 154 height 28
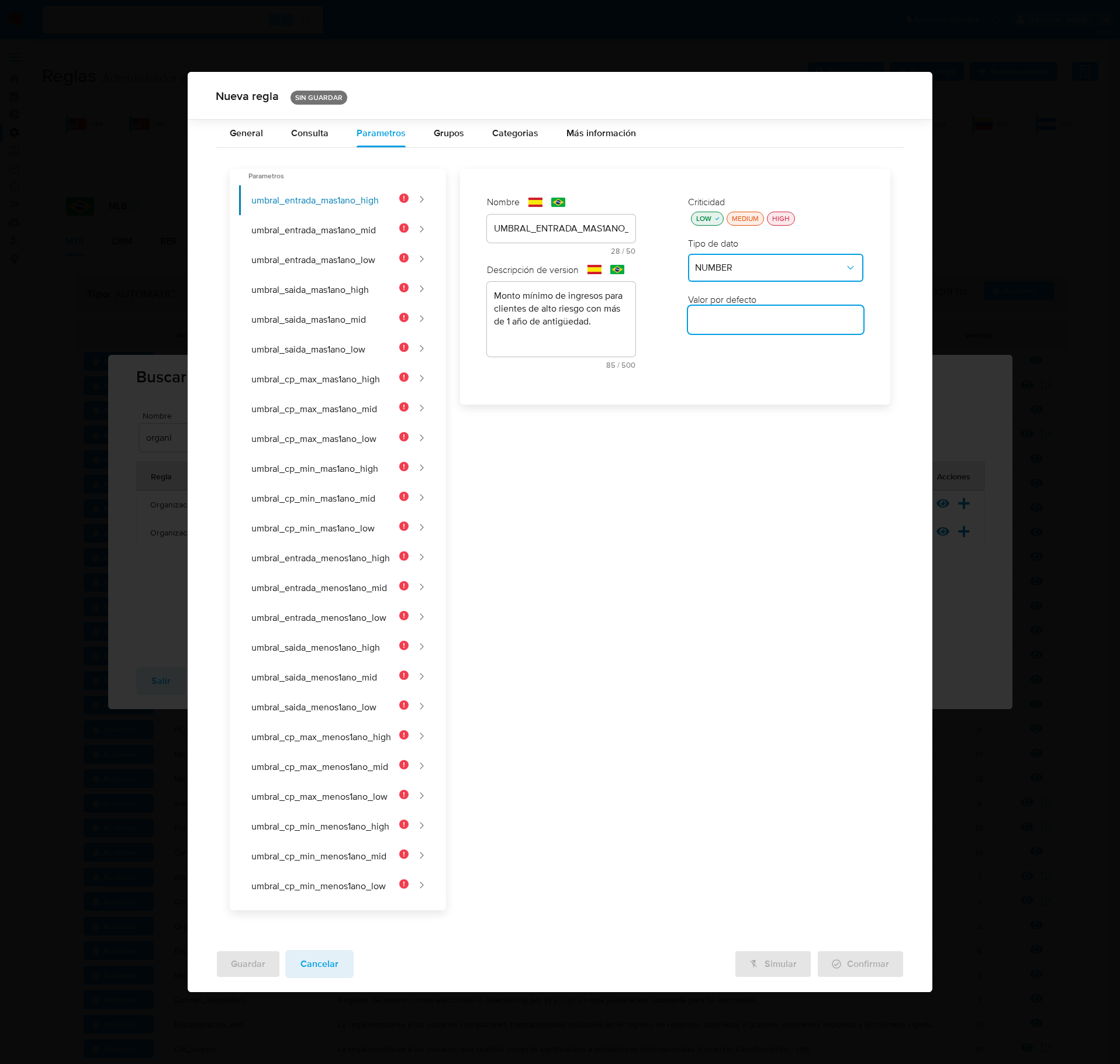
click at [732, 327] on input "number" at bounding box center [776, 319] width 176 height 15
type input "150000"
click at [359, 235] on button "umbral_entrada_mas1ano_mid" at bounding box center [324, 230] width 170 height 30
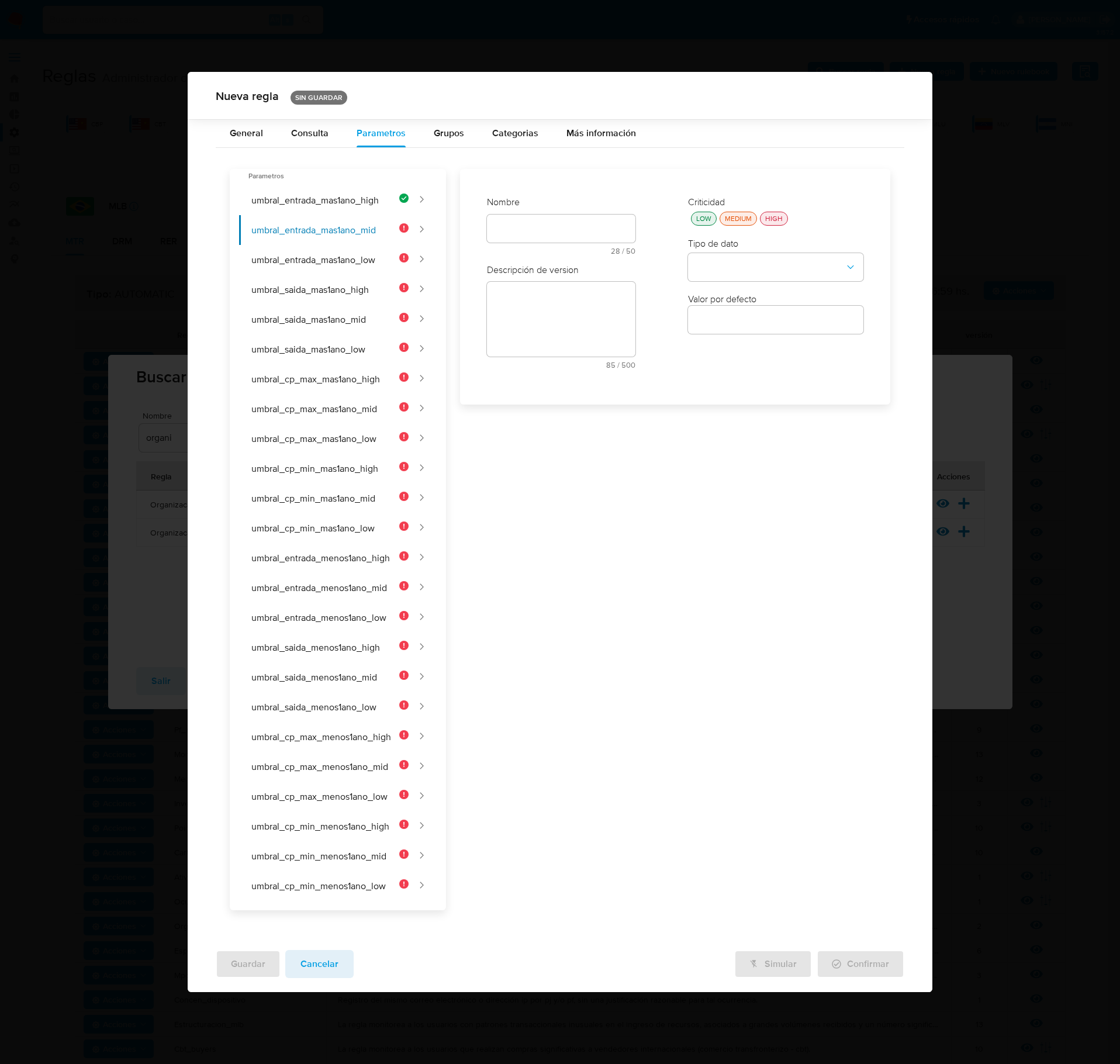
click at [539, 239] on div "text-es 28 / 50 22 caracteres restantes" at bounding box center [561, 235] width 148 height 41
type input "UMBRAL_ENTRADA_MAS1ANO_MID"
click at [531, 333] on input "text" at bounding box center [561, 325] width 148 height 15
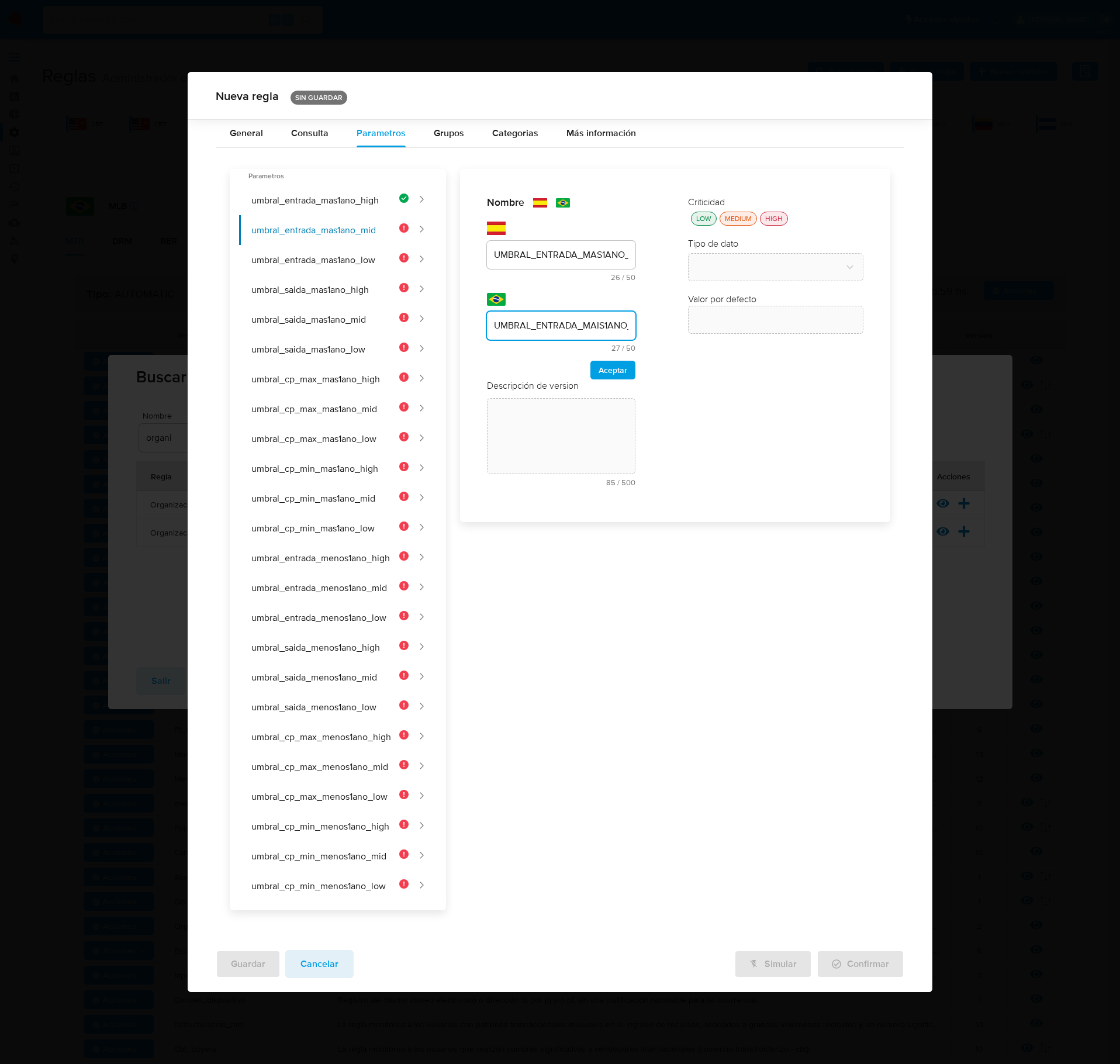
scroll to position [0, 20]
type input "UMBRAL_ENTRADA_MAIS1ANO_MID"
drag, startPoint x: 619, startPoint y: 378, endPoint x: 694, endPoint y: 601, distance: 235.3
click at [617, 378] on span "Aceptar" at bounding box center [613, 370] width 29 height 17
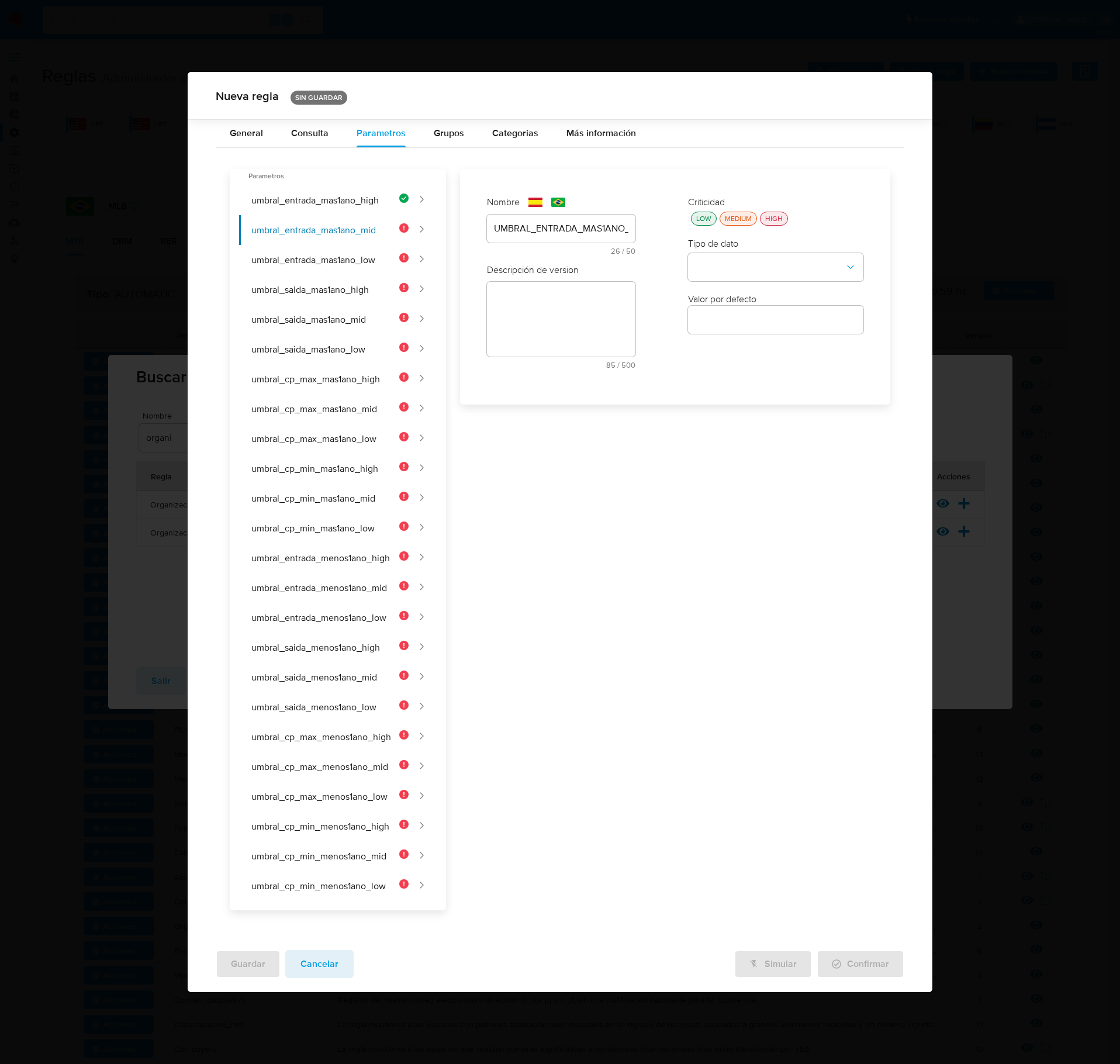
click at [565, 319] on div "text-es 85 / 500 415 caracteres restantes" at bounding box center [561, 325] width 148 height 87
click at [551, 354] on textarea at bounding box center [561, 359] width 148 height 75
paste textarea "Monto mínimo de ingresos para clientes de riesgo medio con más de 1 año de anti…"
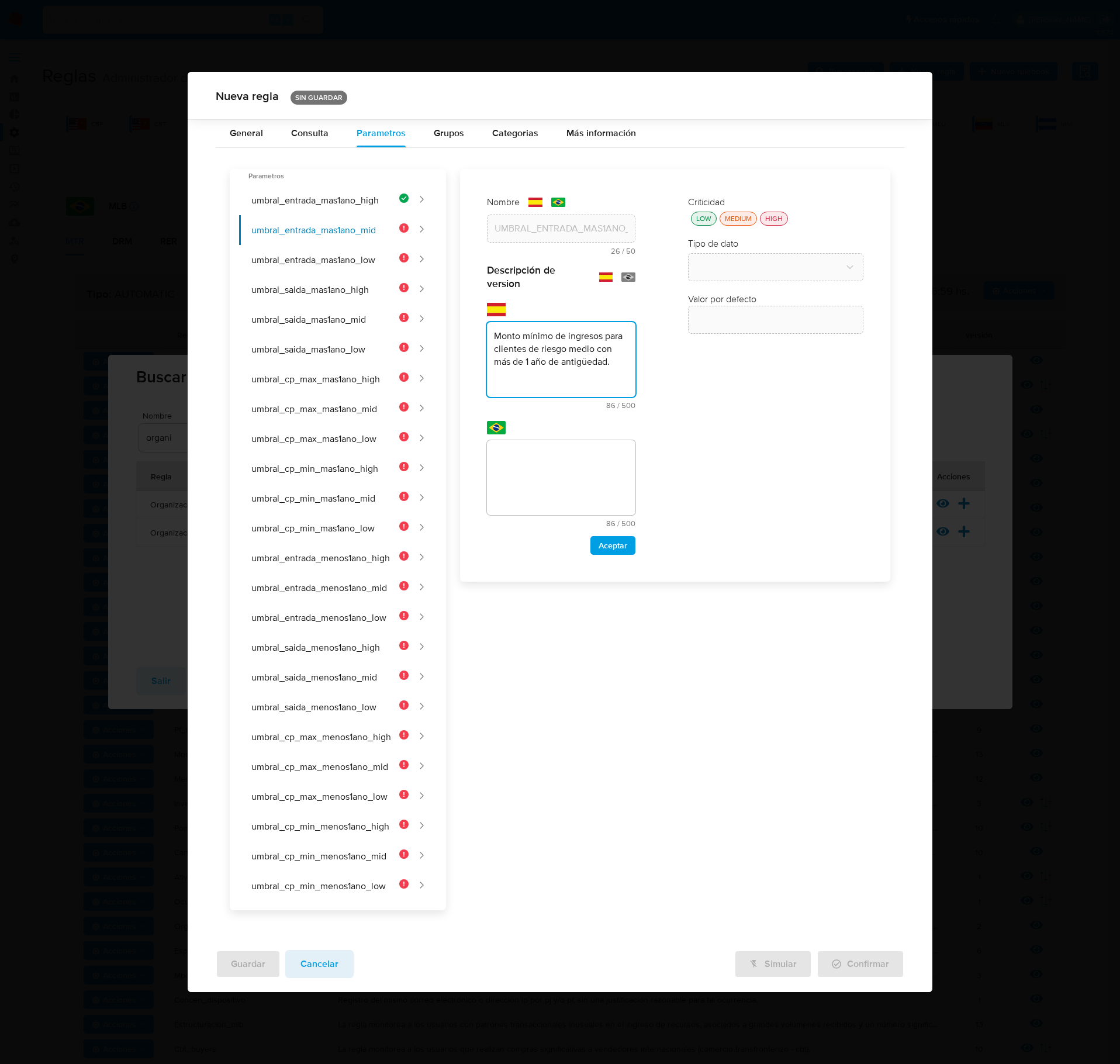
type textarea "Monto mínimo de ingresos para clientes de riesgo medio con más de 1 año de anti…"
click at [594, 467] on textarea at bounding box center [561, 477] width 148 height 75
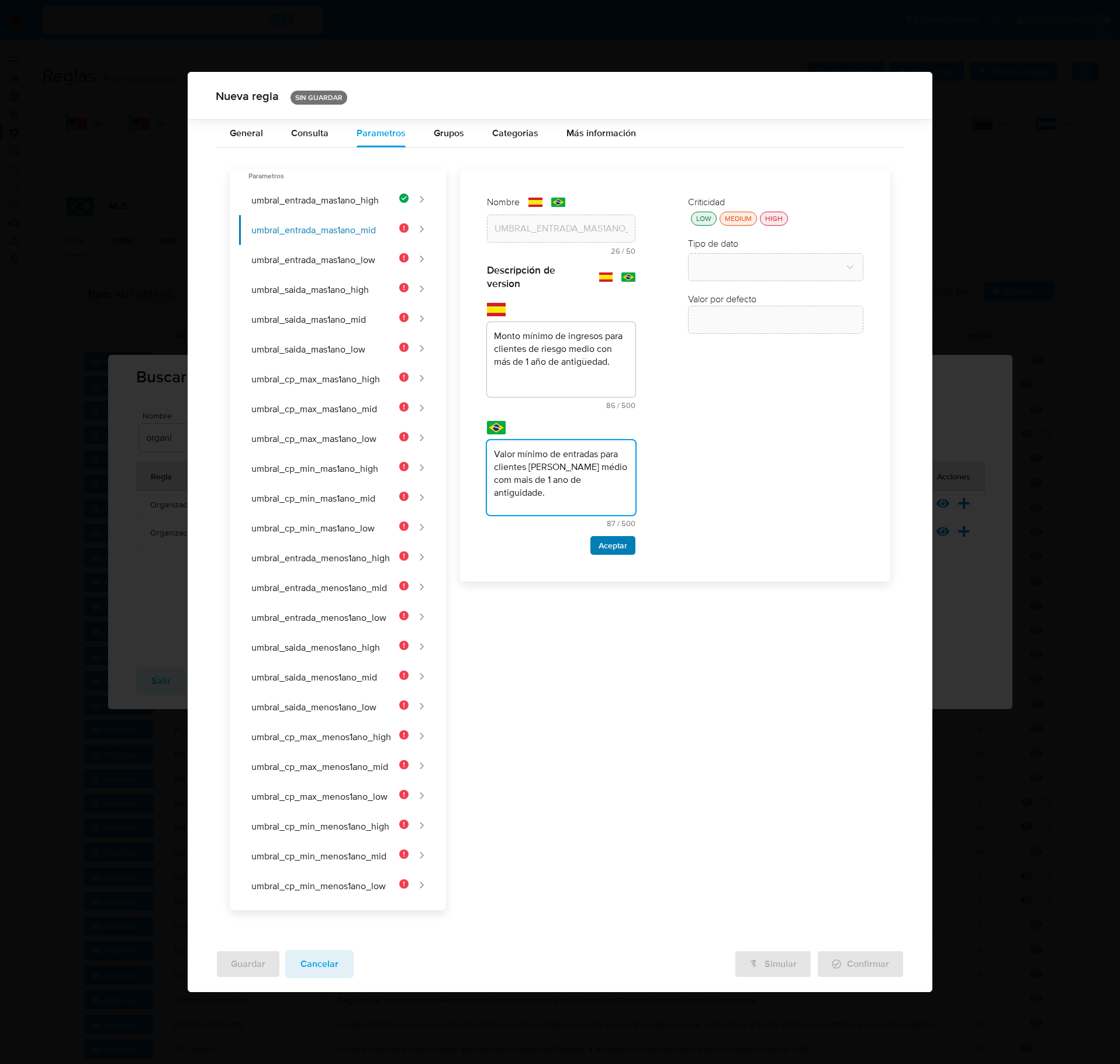
type textarea "Valor mínimo de entradas para clientes [PERSON_NAME] médio com mais de 1 ano de…"
click at [625, 554] on span "Aceptar" at bounding box center [613, 545] width 29 height 17
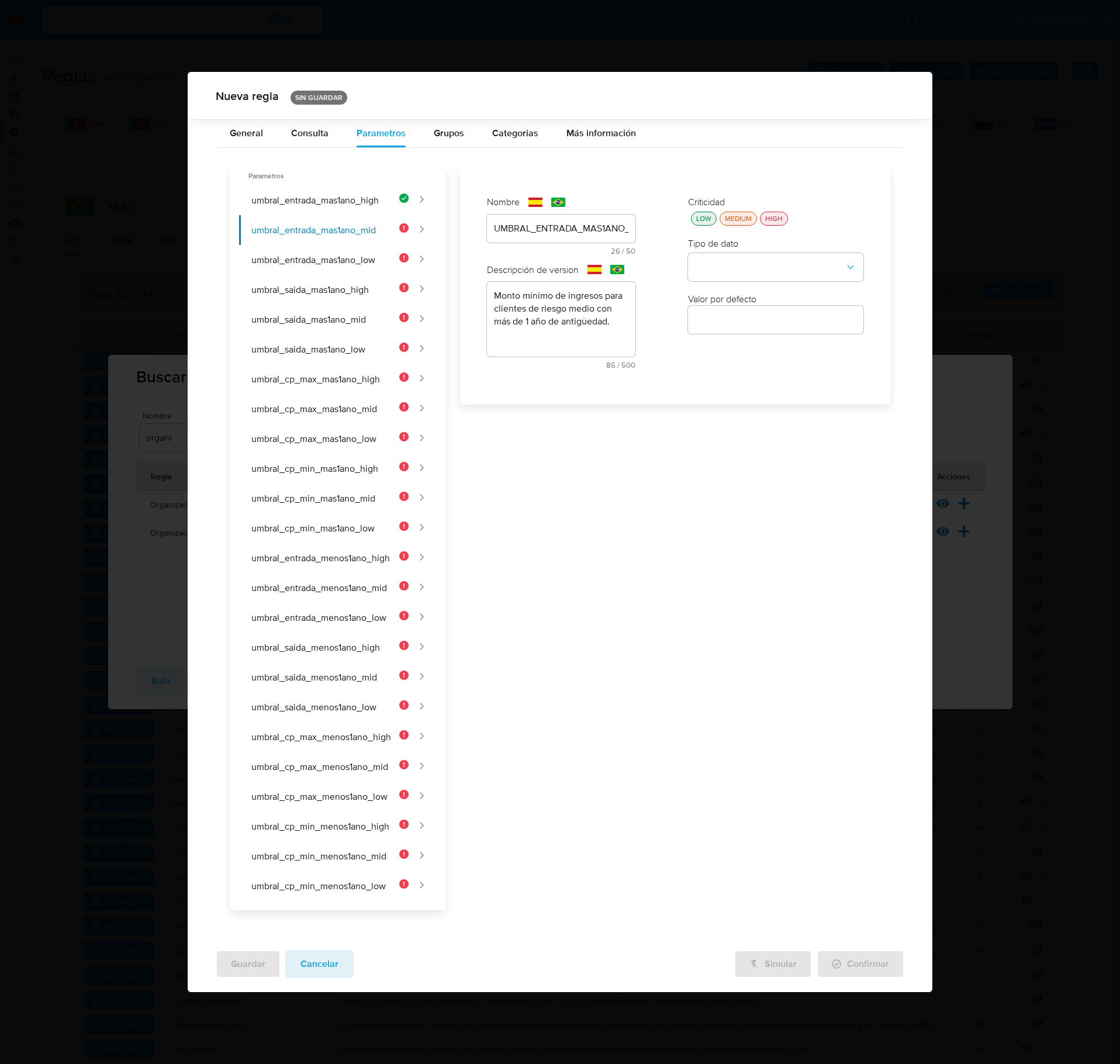
click at [702, 223] on div "LOW" at bounding box center [704, 218] width 20 height 10
click at [714, 268] on button "type-dropdown" at bounding box center [776, 268] width 176 height 28
click at [740, 279] on div "NUMBER" at bounding box center [772, 267] width 154 height 28
click at [738, 327] on input "number" at bounding box center [776, 319] width 176 height 15
type input "160000"
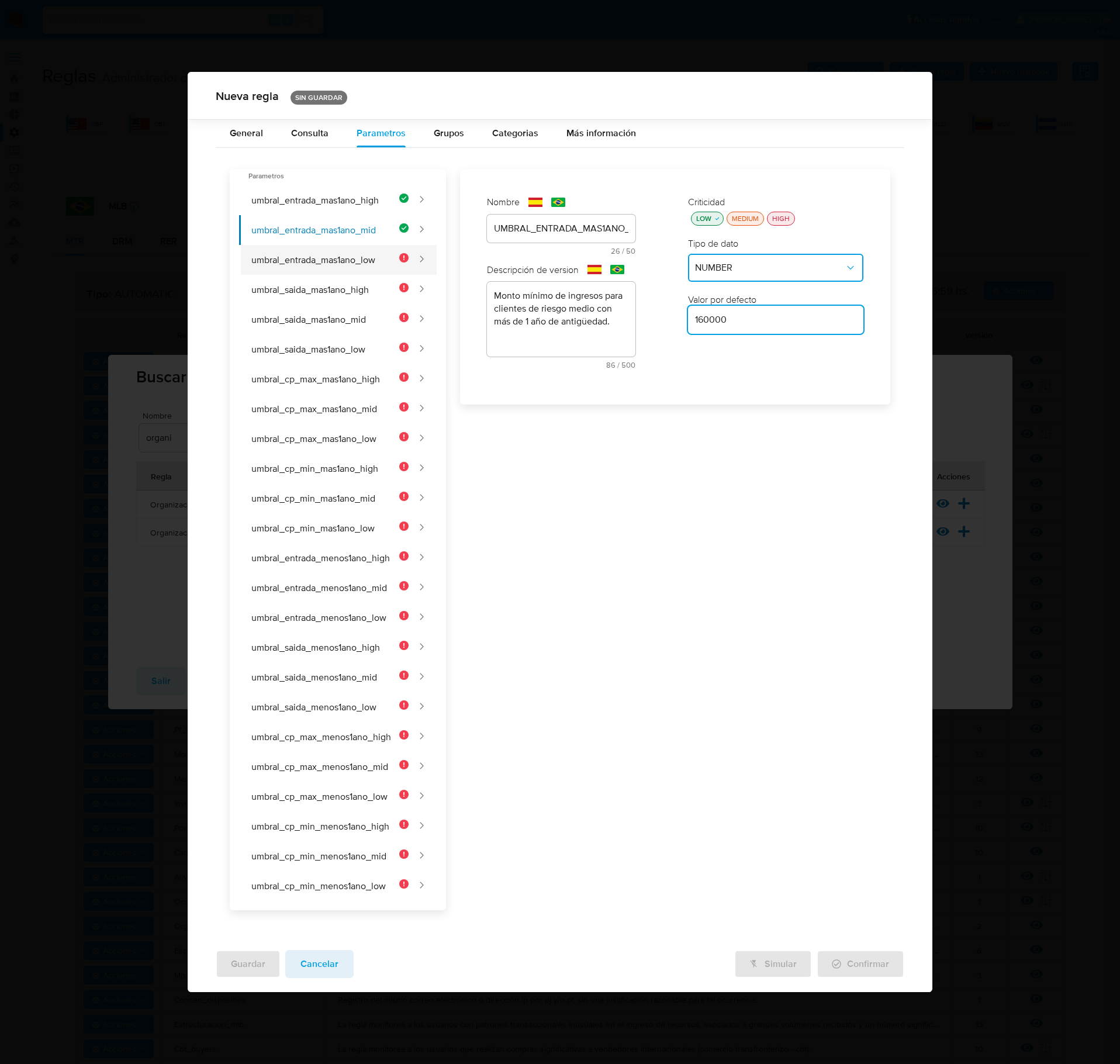
click at [293, 267] on button "umbral_entrada_mas1ano_low" at bounding box center [324, 259] width 170 height 30
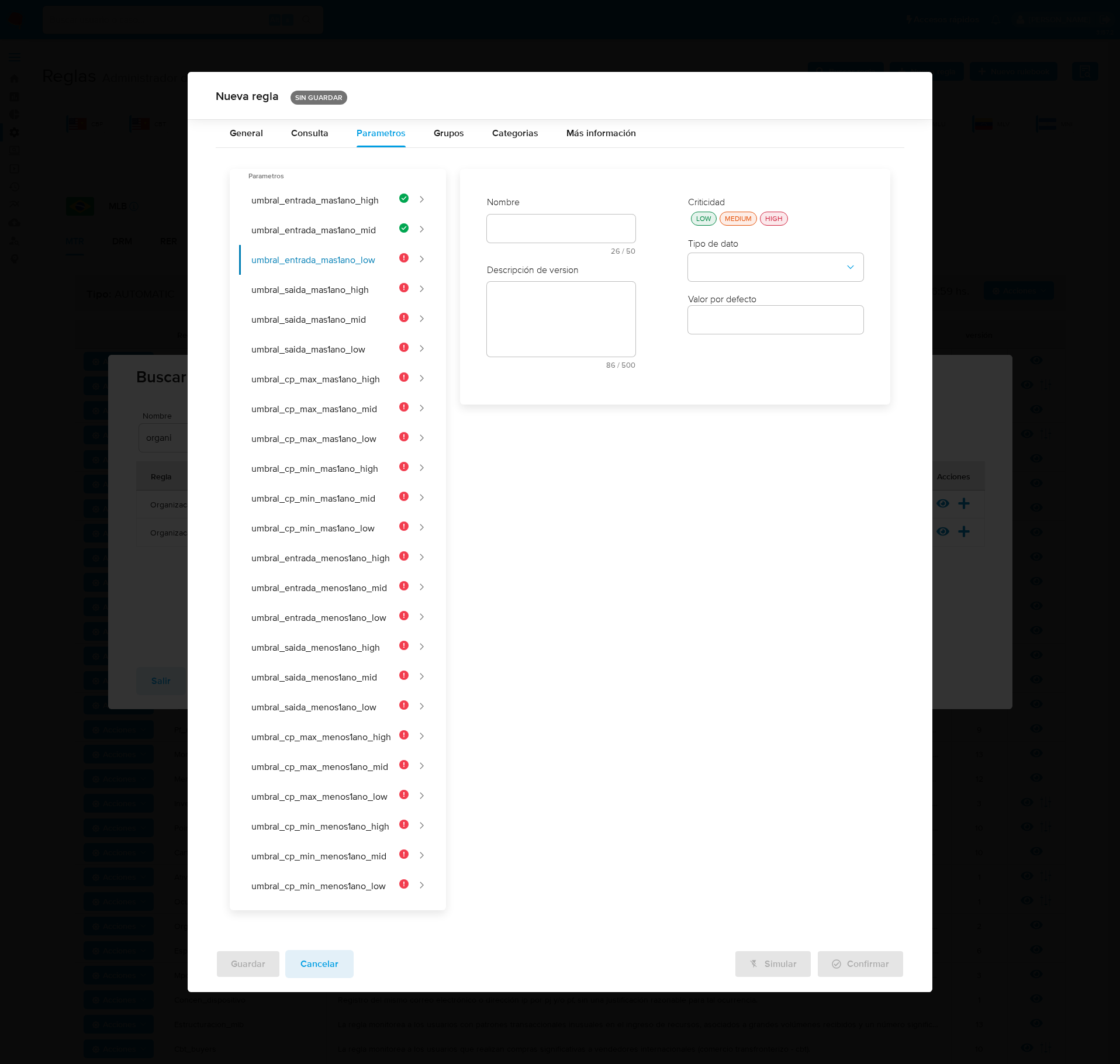
click at [575, 243] on div at bounding box center [561, 229] width 148 height 28
click at [575, 234] on div "text-es 26 / 50 24 caracteres restantes" at bounding box center [561, 251] width 148 height 60
type input "UMBRAL_ENTRADA_MAS1ANO_LOW"
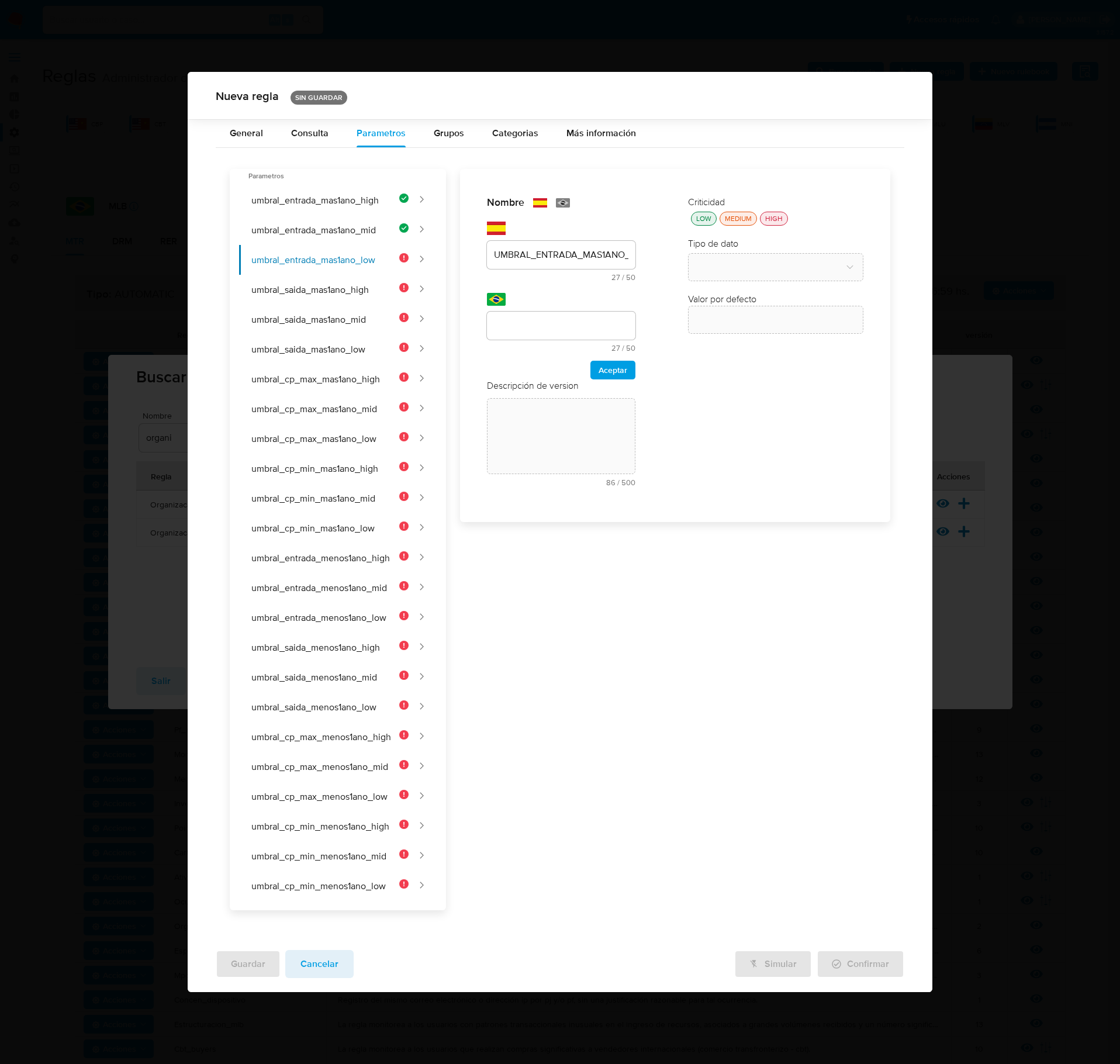
click at [569, 333] on input "text" at bounding box center [561, 325] width 148 height 15
type input "UMBRAL_ENTRADA_MAIS1ANO_LOW"
click at [599, 378] on span "Aceptar" at bounding box center [613, 370] width 29 height 17
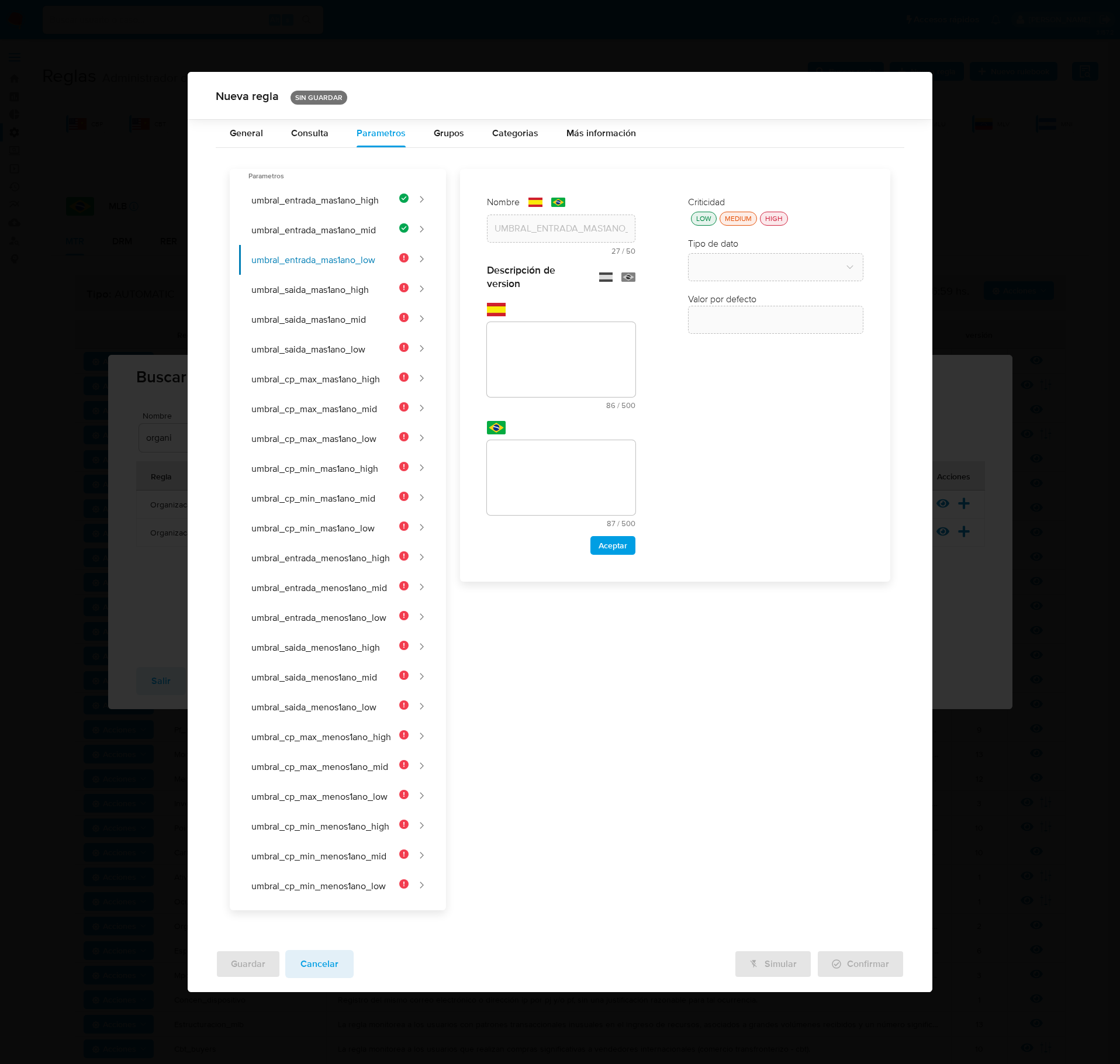
click at [521, 304] on div "Descripción de version text-es 86 / 500 414 caracteres restantes text-pt 87 / 5…" at bounding box center [561, 409] width 148 height 291
click at [524, 356] on textarea at bounding box center [561, 359] width 148 height 75
paste textarea "Monto mínimo de ingresos para clientes de bajo riesgo con más de 1 año de antig…"
type textarea "Monto mínimo de ingresos para clientes de bajo riesgo con más de 1 año de antig…"
click at [509, 491] on textarea at bounding box center [561, 477] width 148 height 75
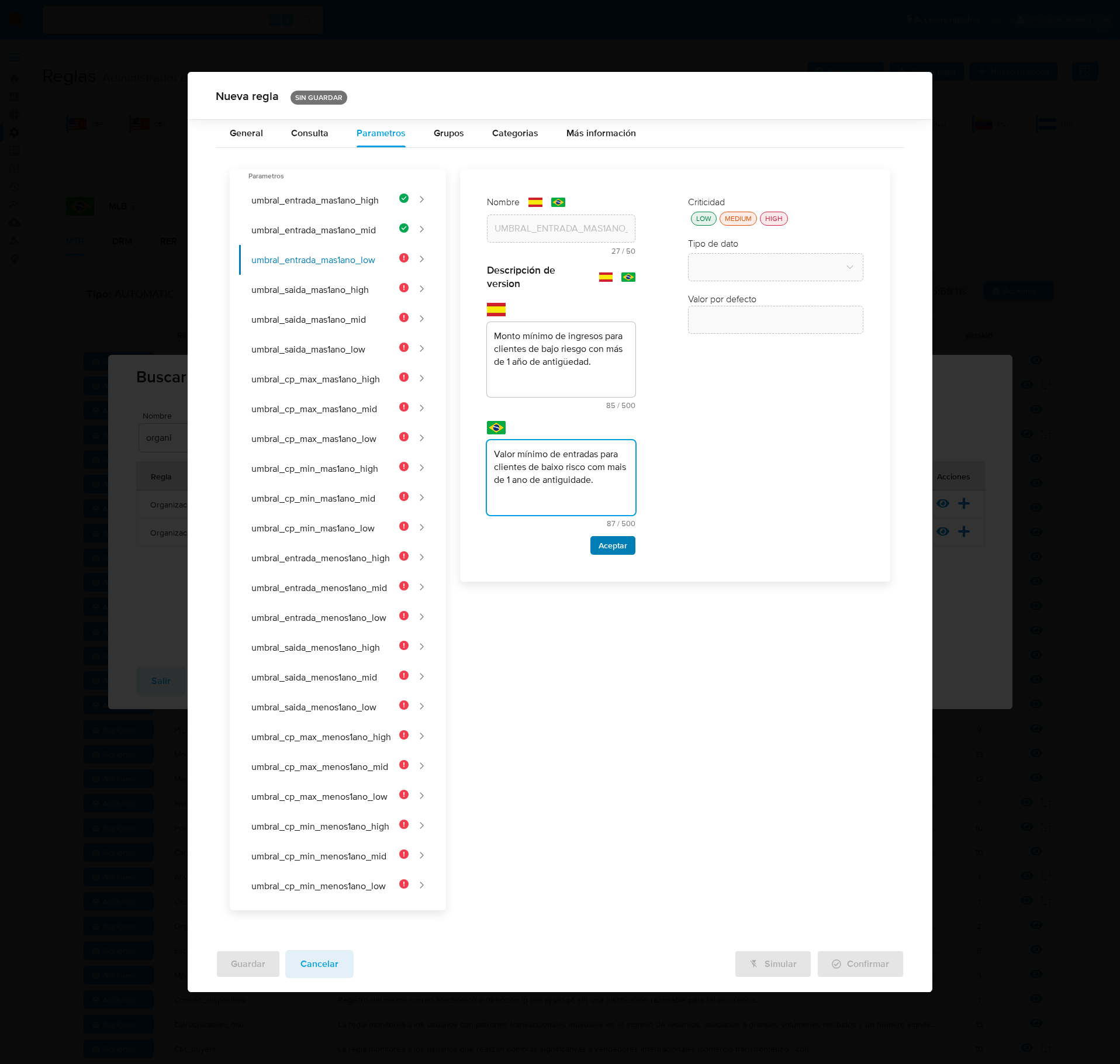
type textarea "Valor mínimo de entradas para clientes de baixo risco com mais de 1 ano de anti…"
click at [620, 553] on span "Aceptar" at bounding box center [613, 545] width 29 height 17
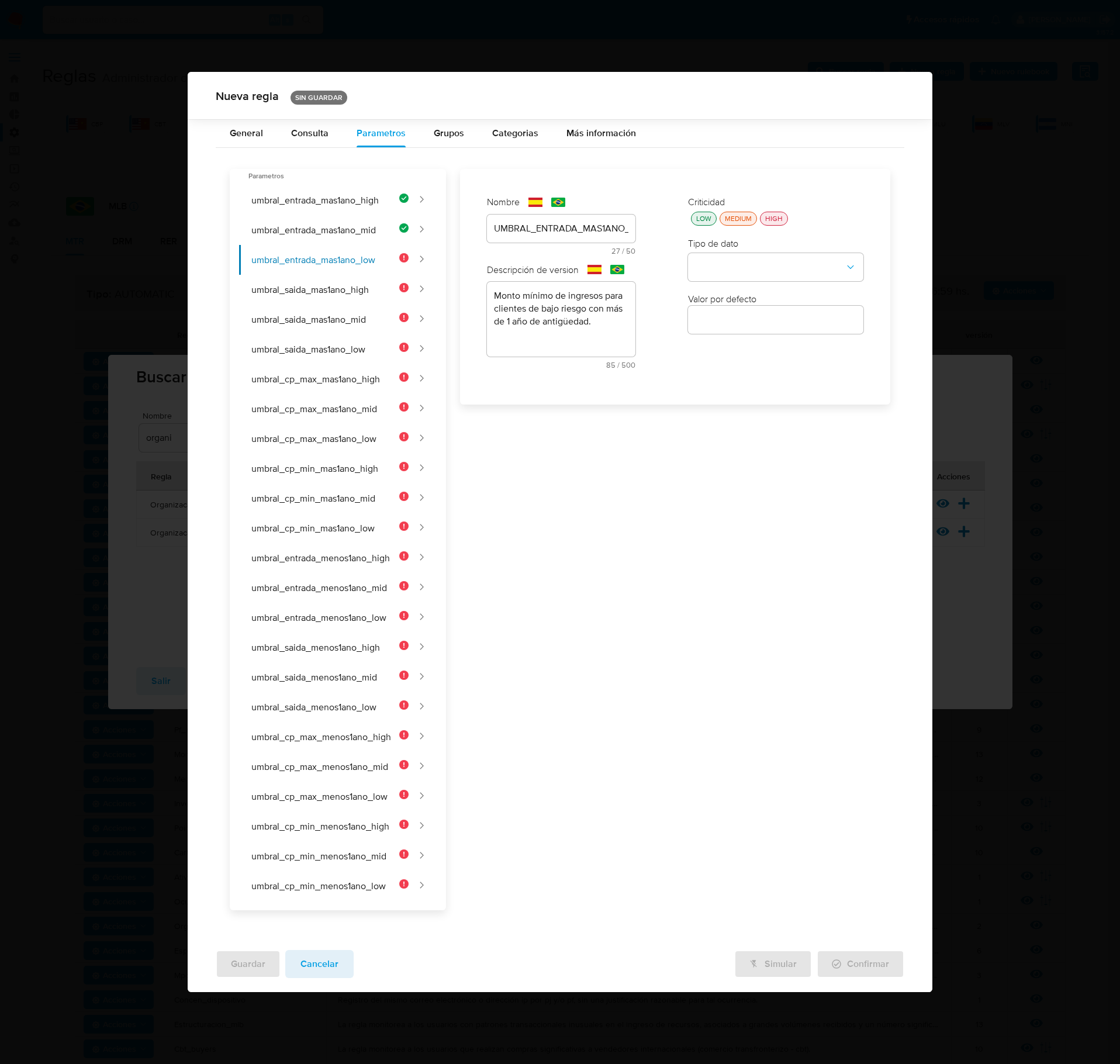
click at [703, 223] on div "LOW" at bounding box center [704, 218] width 20 height 10
click at [717, 282] on button "type-dropdown" at bounding box center [776, 268] width 176 height 28
click at [738, 277] on div "NUMBER" at bounding box center [772, 267] width 154 height 28
click at [753, 327] on input "number" at bounding box center [776, 319] width 176 height 15
type input "170000"
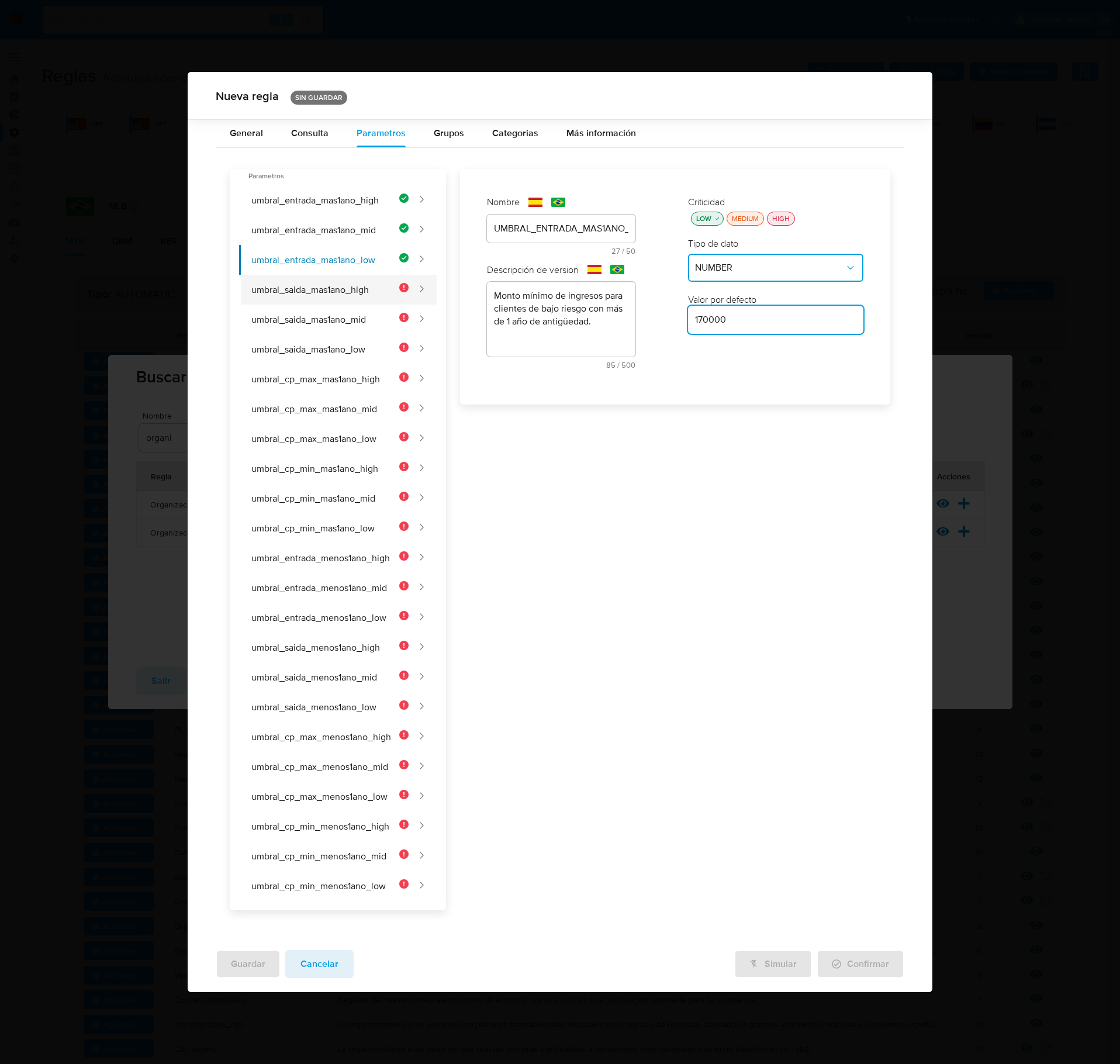
click at [336, 291] on button "umbral_saida_mas1ano_high" at bounding box center [324, 289] width 170 height 30
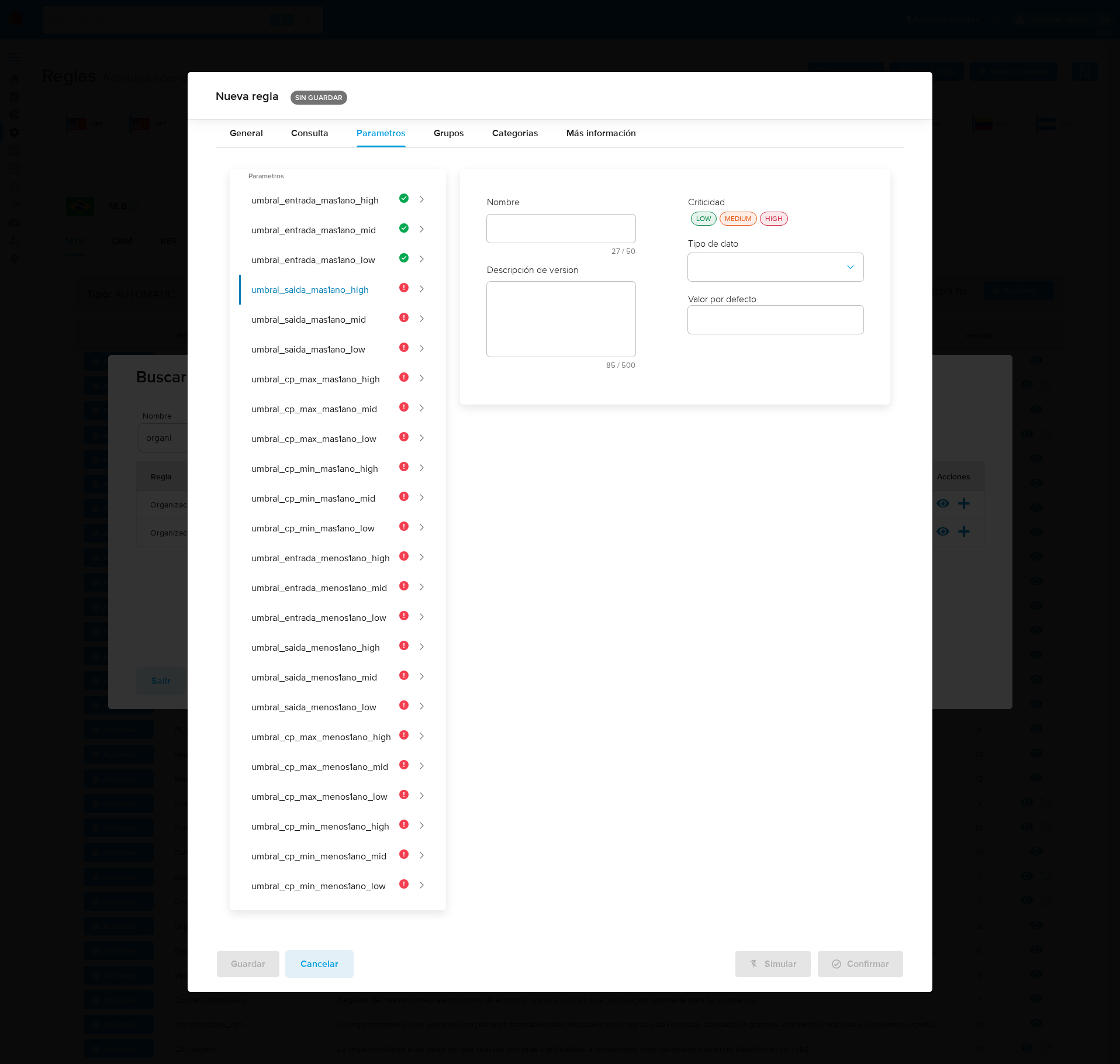
click at [504, 229] on div "text-es 27 / 50 23 caracteres restantes" at bounding box center [561, 235] width 148 height 41
type input "UMBRAL_SAIDA_MAS1ANO_HIGH"
click at [549, 321] on div at bounding box center [561, 326] width 148 height 28
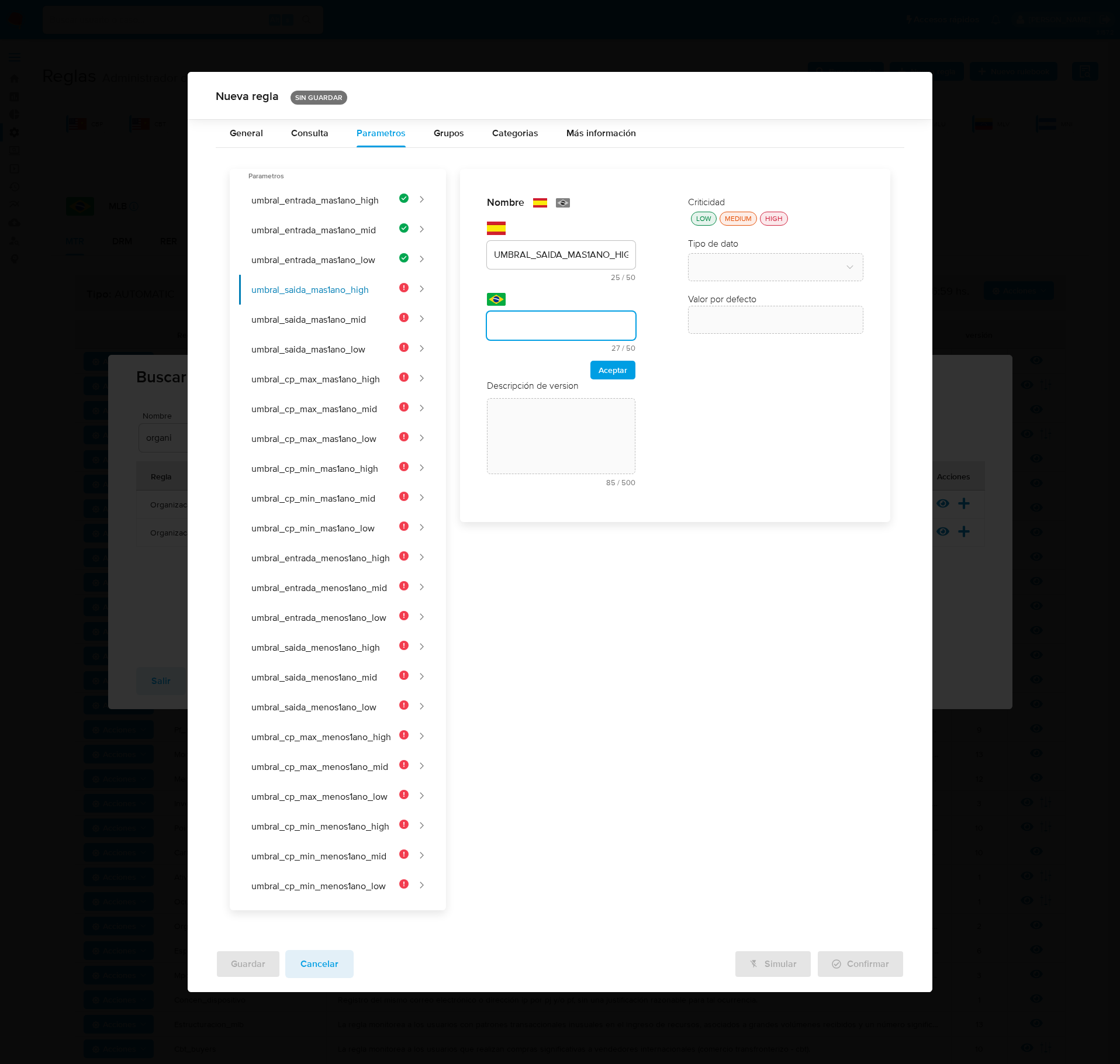
click at [547, 333] on input "text" at bounding box center [561, 325] width 148 height 15
type input "UMBRAL_SAIDA_MAIS1ANO_HIGH"
drag, startPoint x: 628, startPoint y: 376, endPoint x: 615, endPoint y: 379, distance: 13.3
click at [622, 376] on button "Aceptar" at bounding box center [613, 370] width 45 height 19
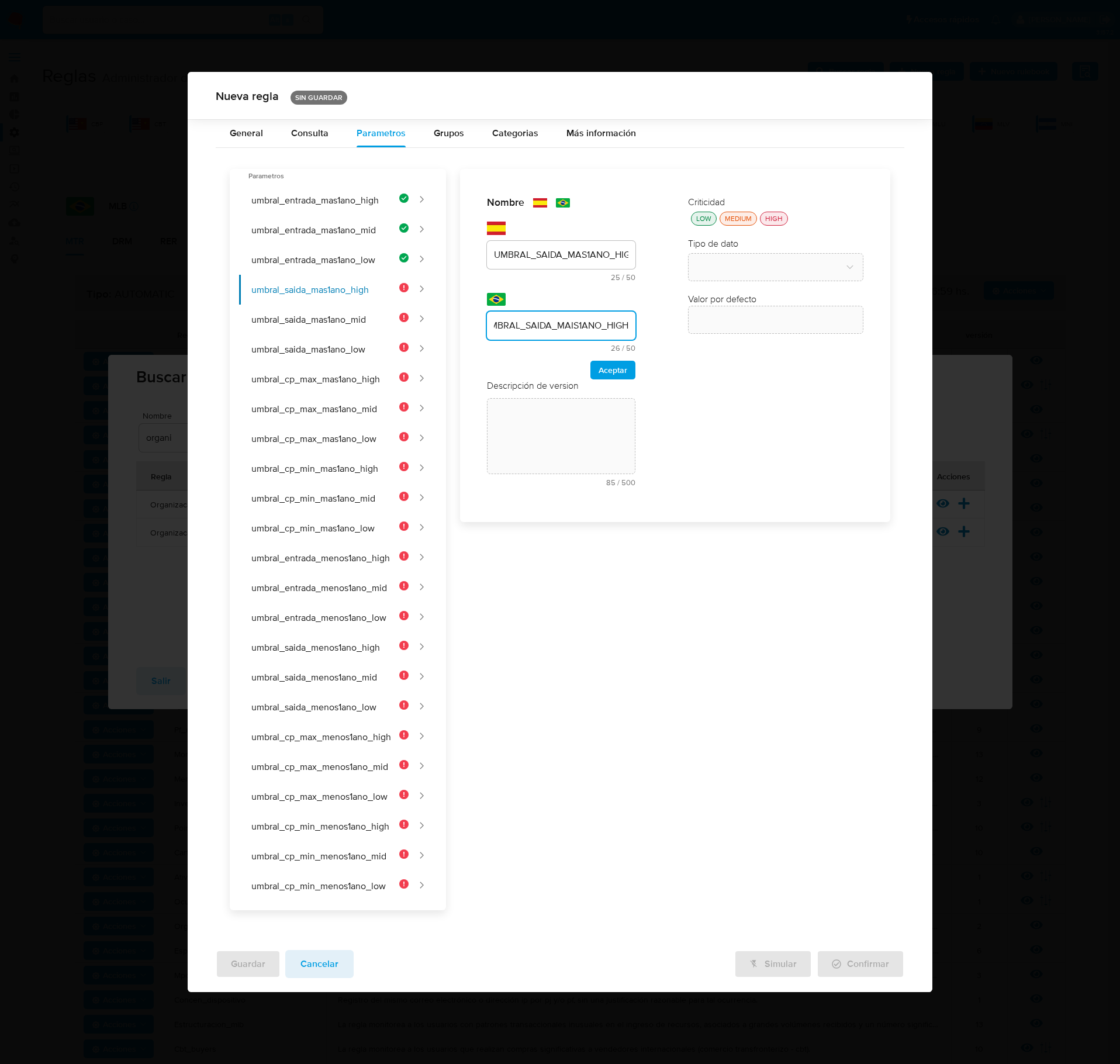
scroll to position [0, 0]
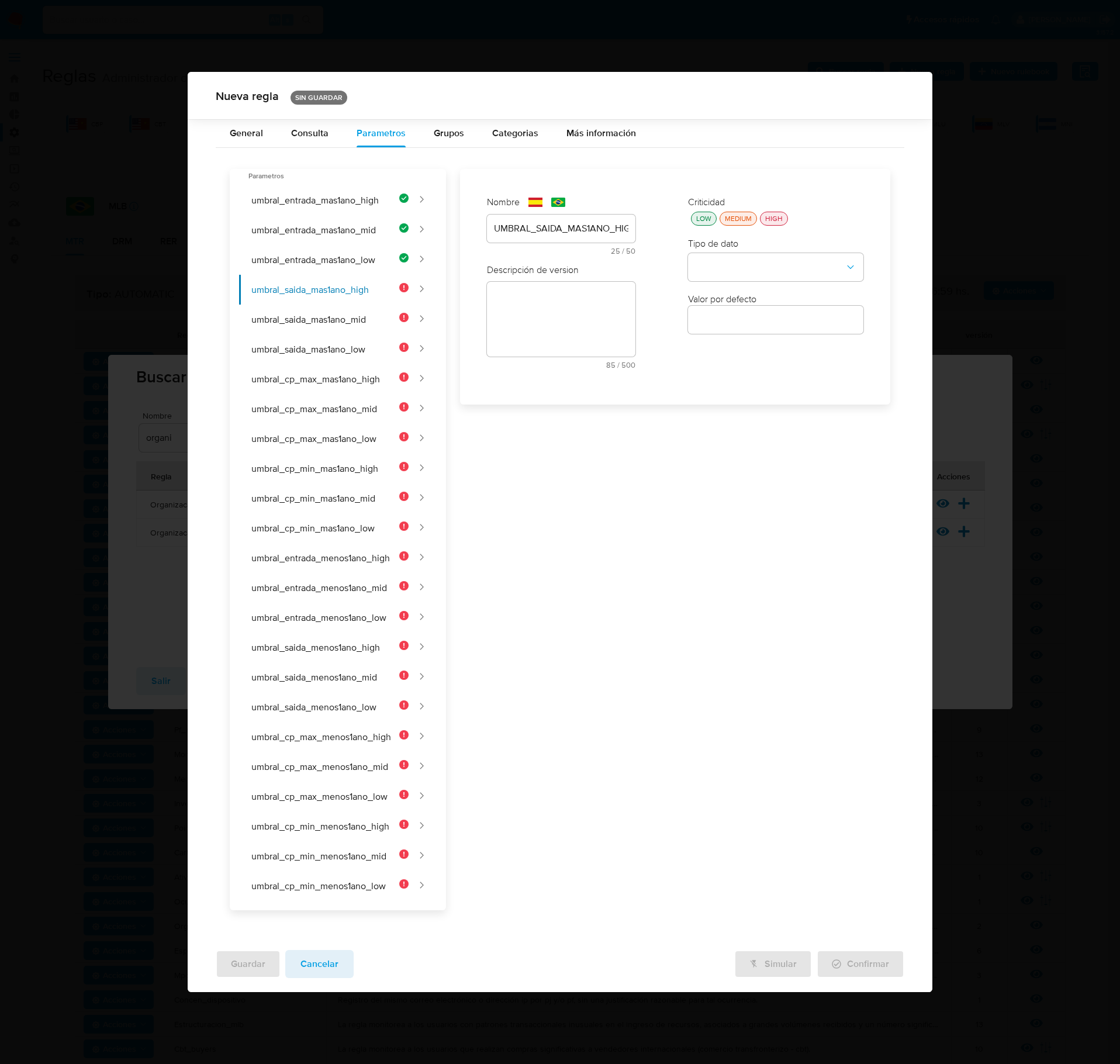
drag, startPoint x: 543, startPoint y: 307, endPoint x: 544, endPoint y: 329, distance: 22.0
click at [541, 307] on div "Descripción de version text-es 85 / 500 415 caracteres restantes text-pt 87 / 5…" at bounding box center [561, 321] width 148 height 114
click at [569, 390] on textarea at bounding box center [561, 359] width 148 height 75
click at [593, 362] on textarea at bounding box center [561, 359] width 148 height 75
paste textarea "Monto mínimo de egresos para clientes de alto riesgo con más de 1 año de antigü…"
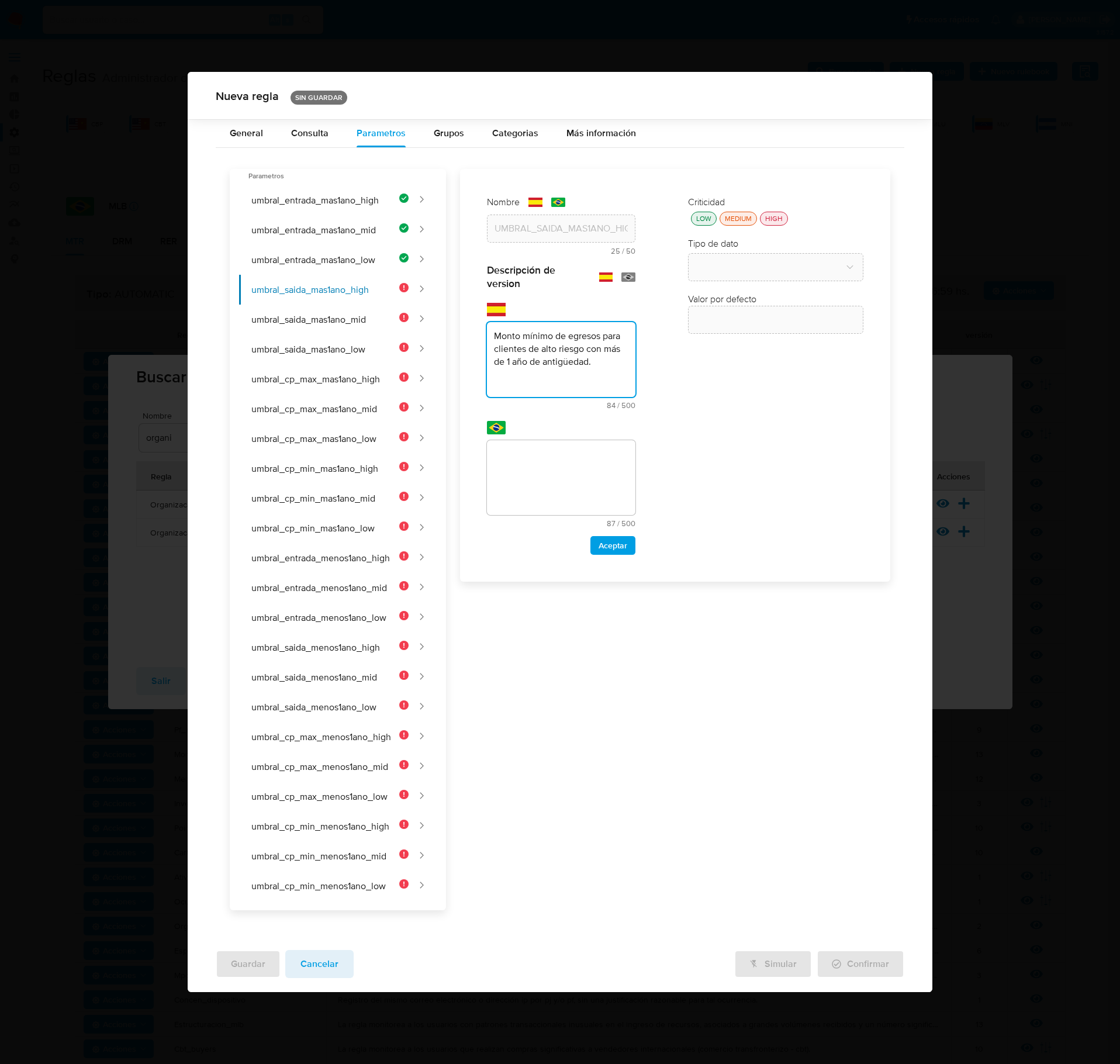
type textarea "Monto mínimo de egresos para clientes de alto riesgo con más de 1 año de antigü…"
click at [563, 471] on textarea at bounding box center [561, 477] width 148 height 75
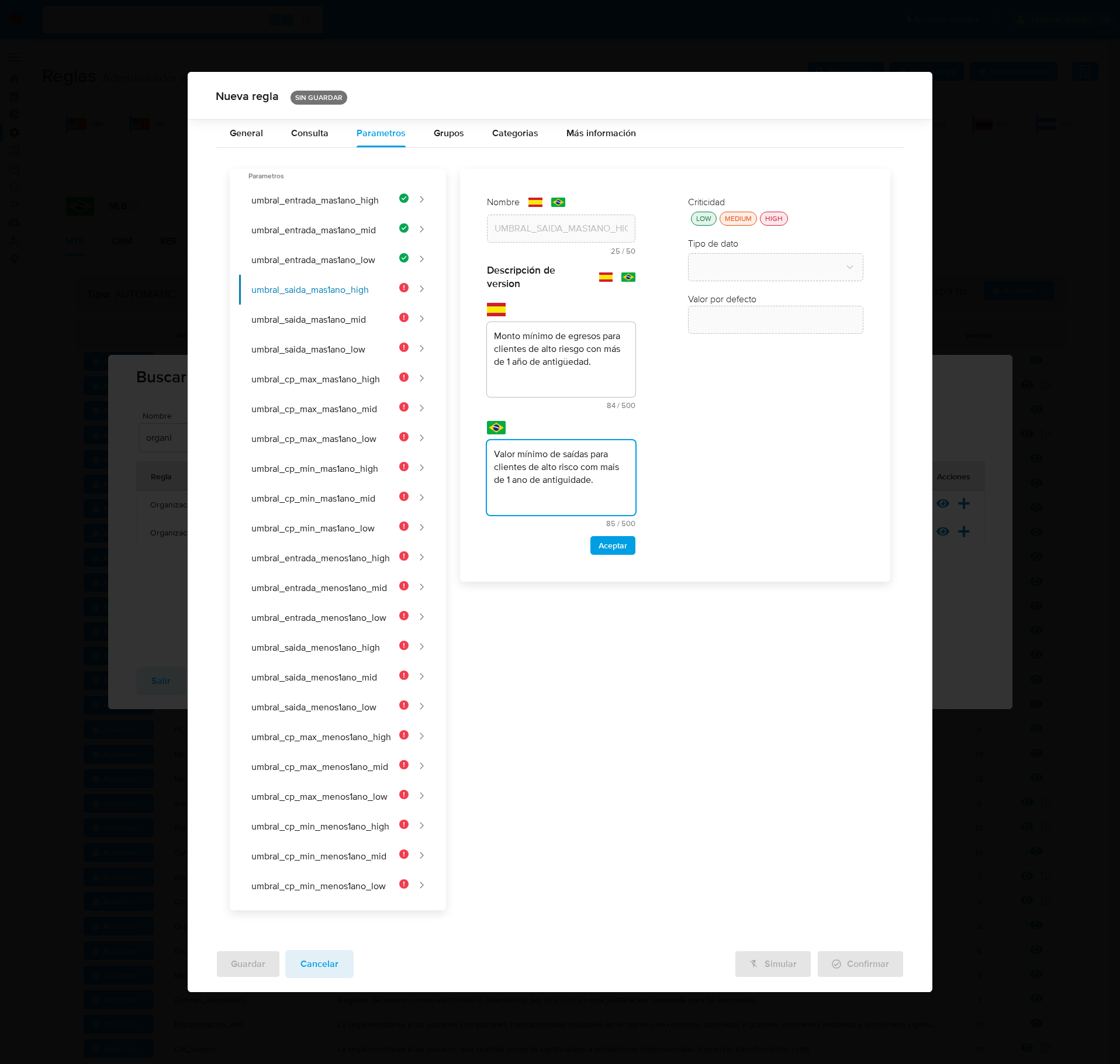
type textarea "Valor mínimo de saídas para clientes de alto risco com mais de 1 ano de antigui…"
click at [613, 563] on div "Nombre text-es UMBRAL_SAIDA_MAS1ANO_HIGH 25 / 50 25 caracteres restantes text-p…" at bounding box center [561, 375] width 172 height 382
click at [619, 544] on span "Aceptar" at bounding box center [613, 545] width 29 height 17
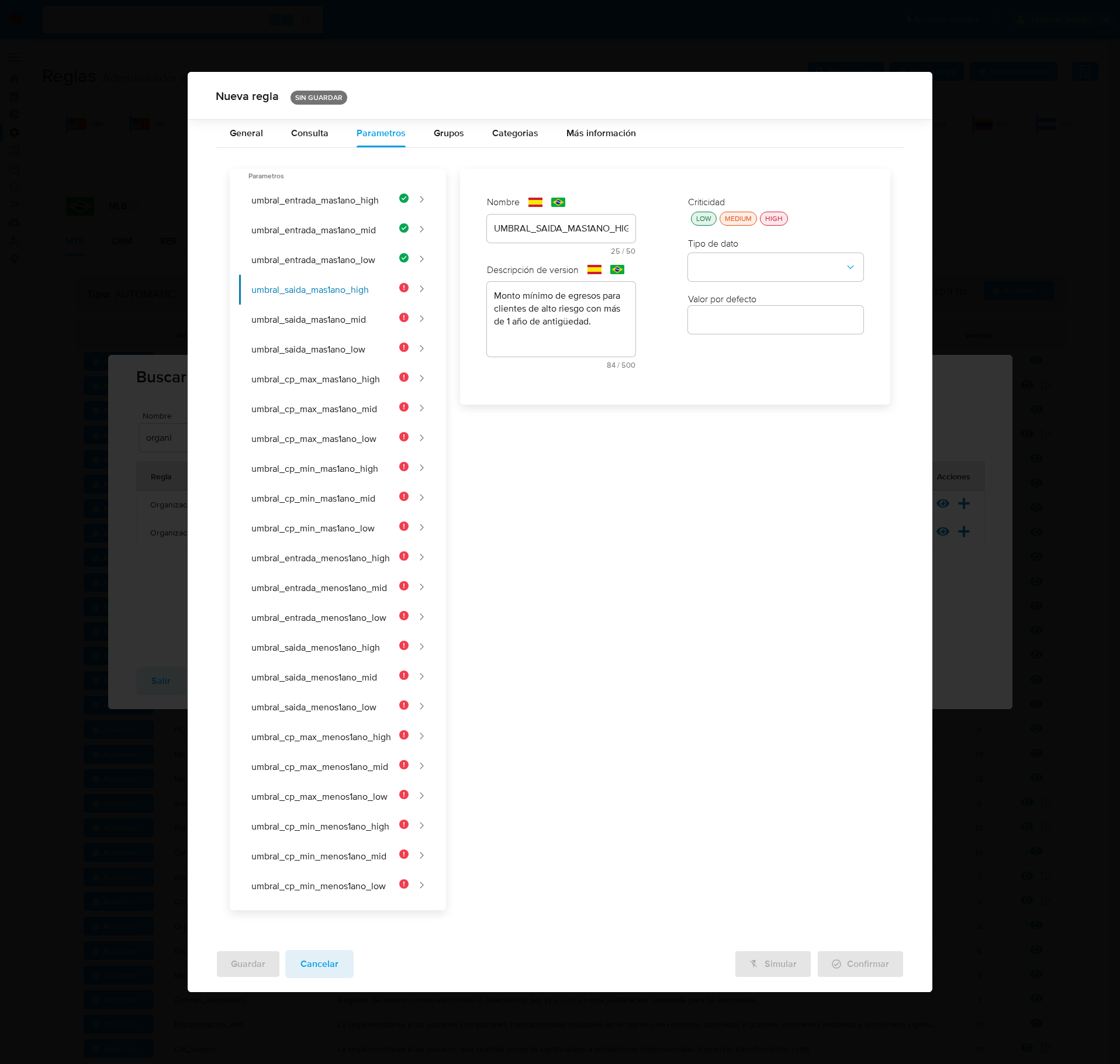
click at [706, 221] on div "LOW" at bounding box center [704, 218] width 20 height 10
click at [722, 276] on button "type-dropdown" at bounding box center [776, 268] width 176 height 28
drag, startPoint x: 746, startPoint y: 277, endPoint x: 746, endPoint y: 310, distance: 33.0
click at [746, 276] on div "NUMBER" at bounding box center [772, 267] width 154 height 28
click at [742, 334] on div at bounding box center [776, 320] width 176 height 28
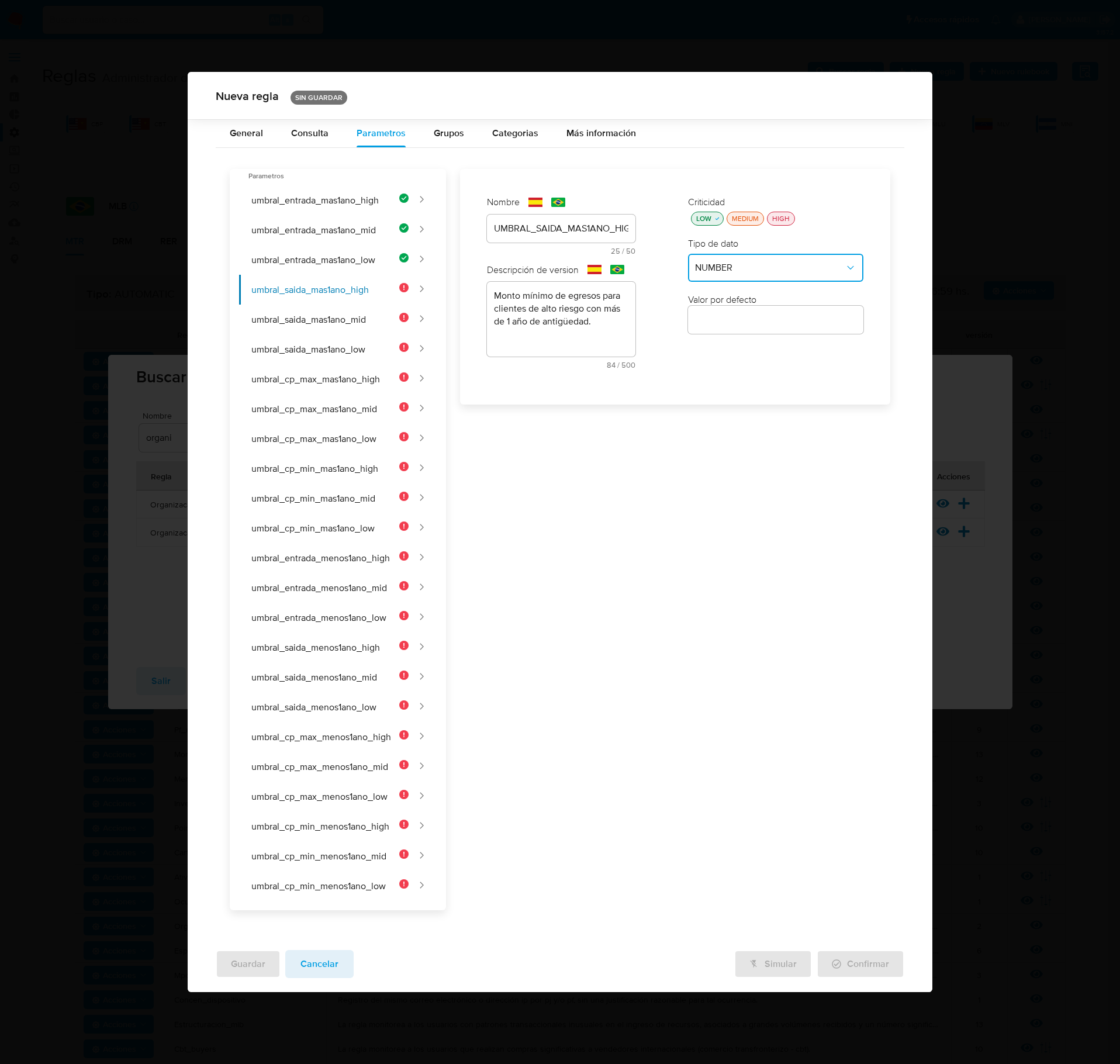
click at [740, 327] on input "number" at bounding box center [776, 319] width 176 height 15
type input "150000"
click at [345, 329] on button "umbral_saida_mas1ano_mid" at bounding box center [324, 319] width 170 height 30
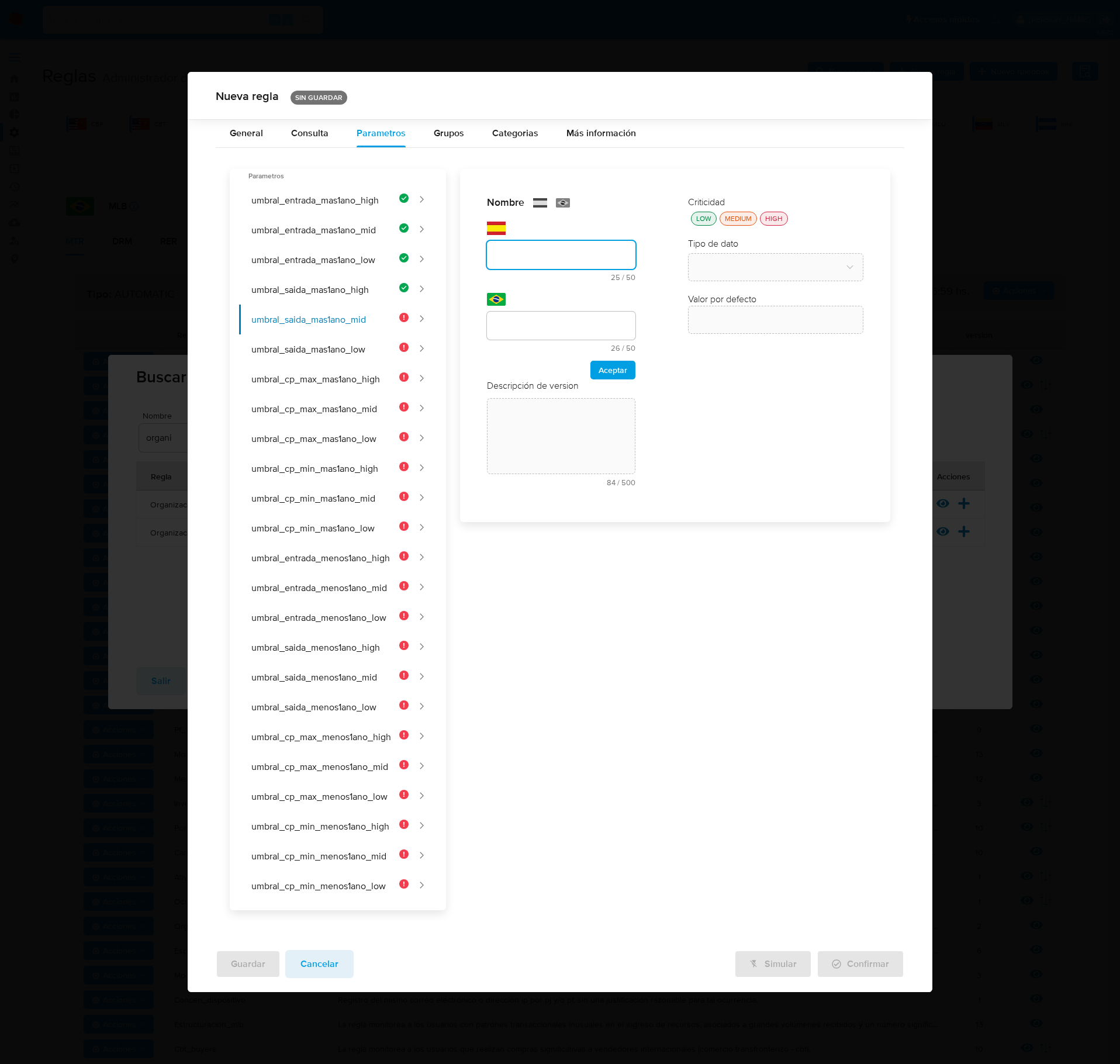
drag, startPoint x: 511, startPoint y: 236, endPoint x: 515, endPoint y: 250, distance: 14.6
click at [511, 237] on div "text-es 25 / 50 25 caracteres restantes" at bounding box center [561, 251] width 148 height 60
type input "UMBRAL_SAIDA_MAS1ANO_MID"
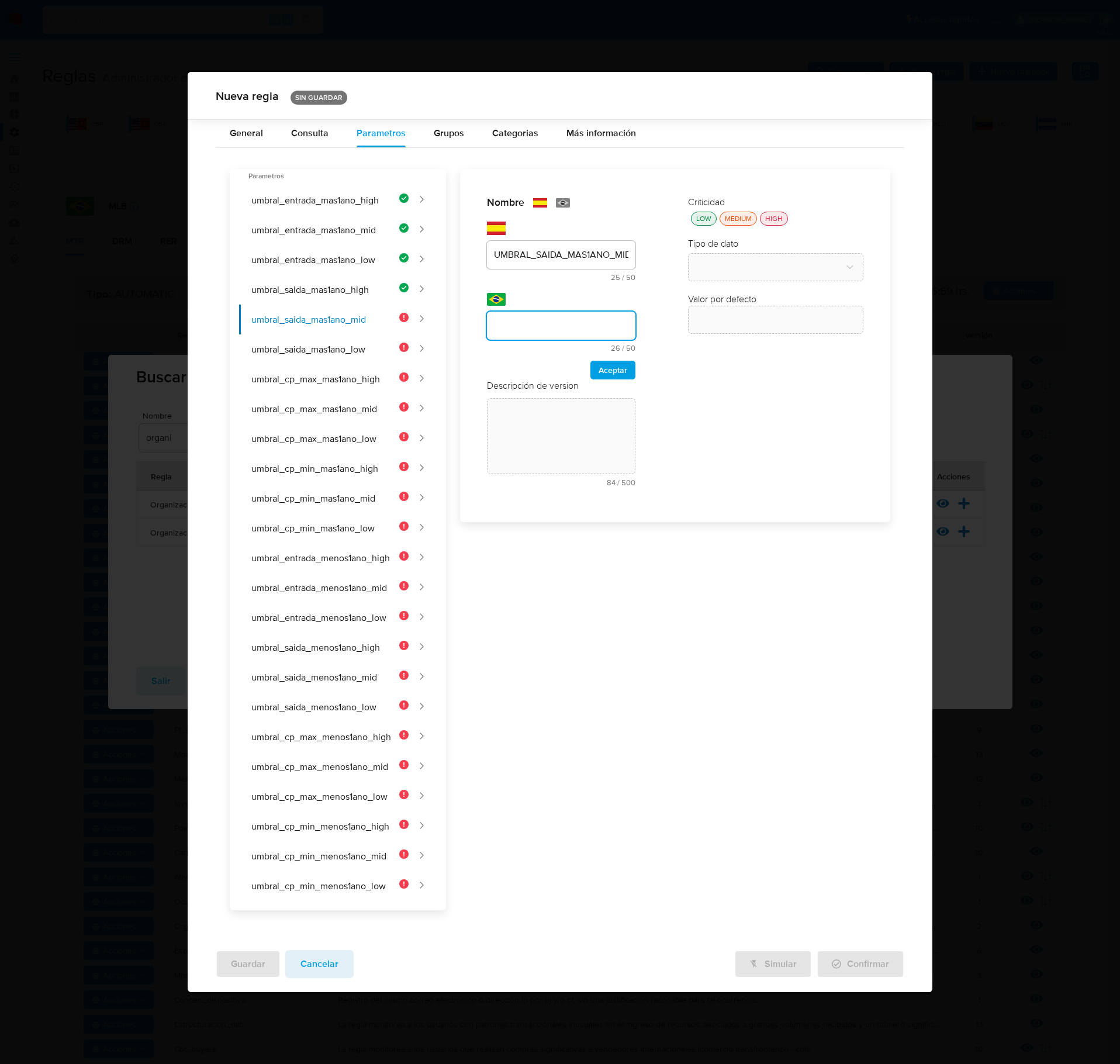
click at [539, 333] on input "text" at bounding box center [561, 325] width 148 height 15
type input "UMBRAL_SAIDA_MAIS1ANO_MID"
click at [622, 387] on div "Descripción de version" at bounding box center [561, 386] width 148 height 13
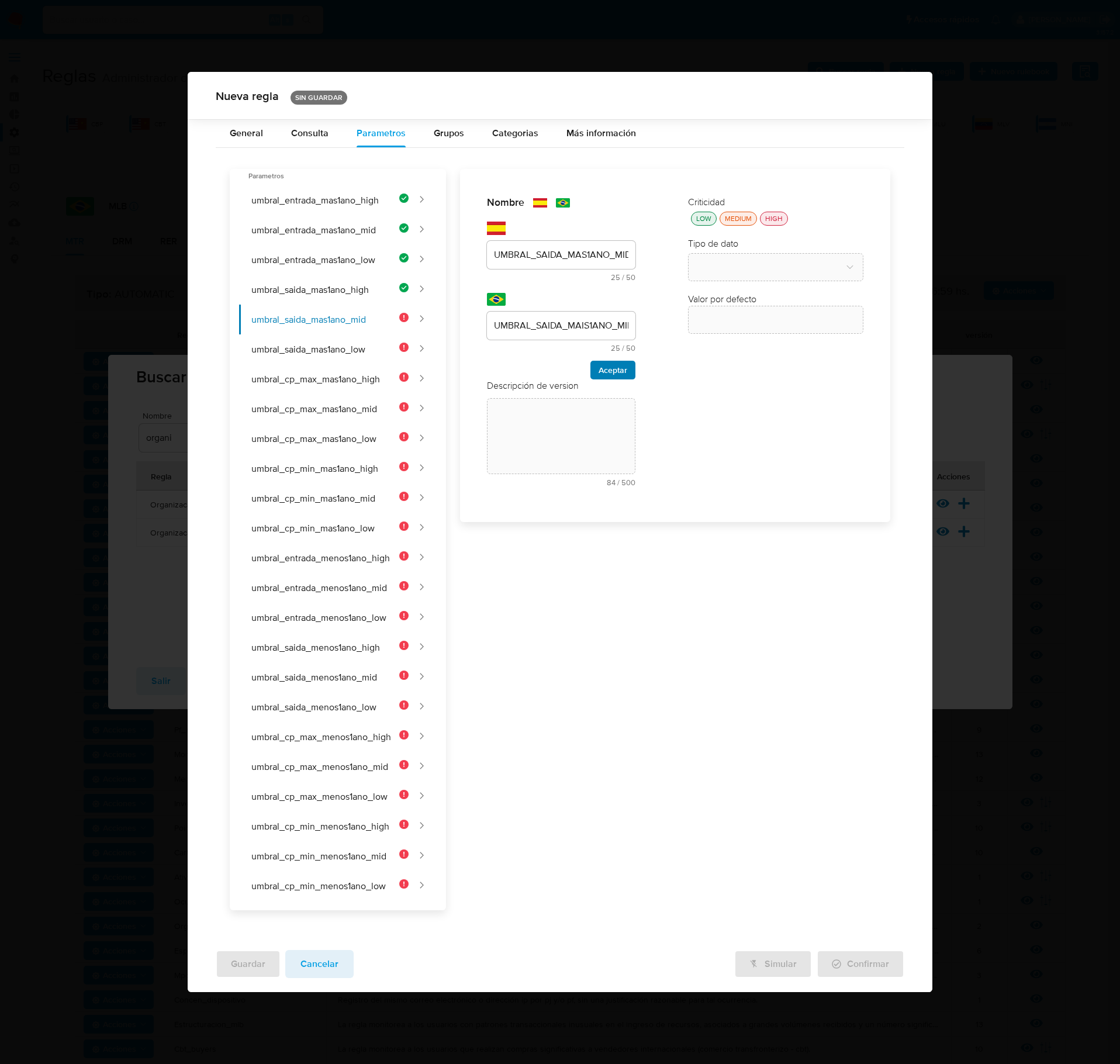
click at [619, 378] on span "Aceptar" at bounding box center [613, 370] width 29 height 17
click at [535, 293] on div "Descripción de version text-es 84 / 500 416 caracteres restantes text-pt 85 / 5…" at bounding box center [561, 321] width 148 height 114
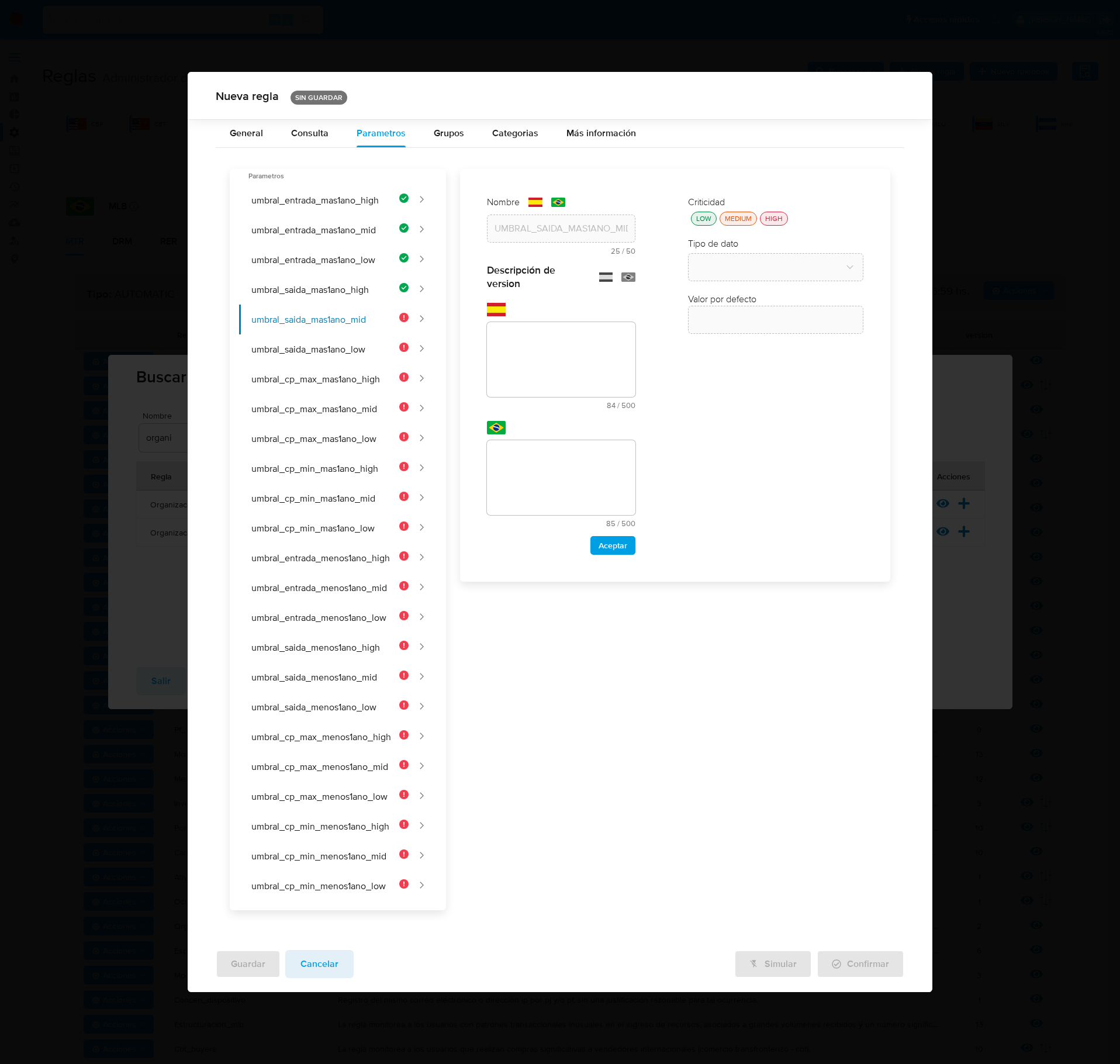
click at [525, 345] on textarea at bounding box center [561, 359] width 148 height 75
type textarea "Monto mínimo de egresos para clientes de riesgo medio con más de 1 año de antig…"
click at [566, 462] on textarea at bounding box center [561, 477] width 148 height 75
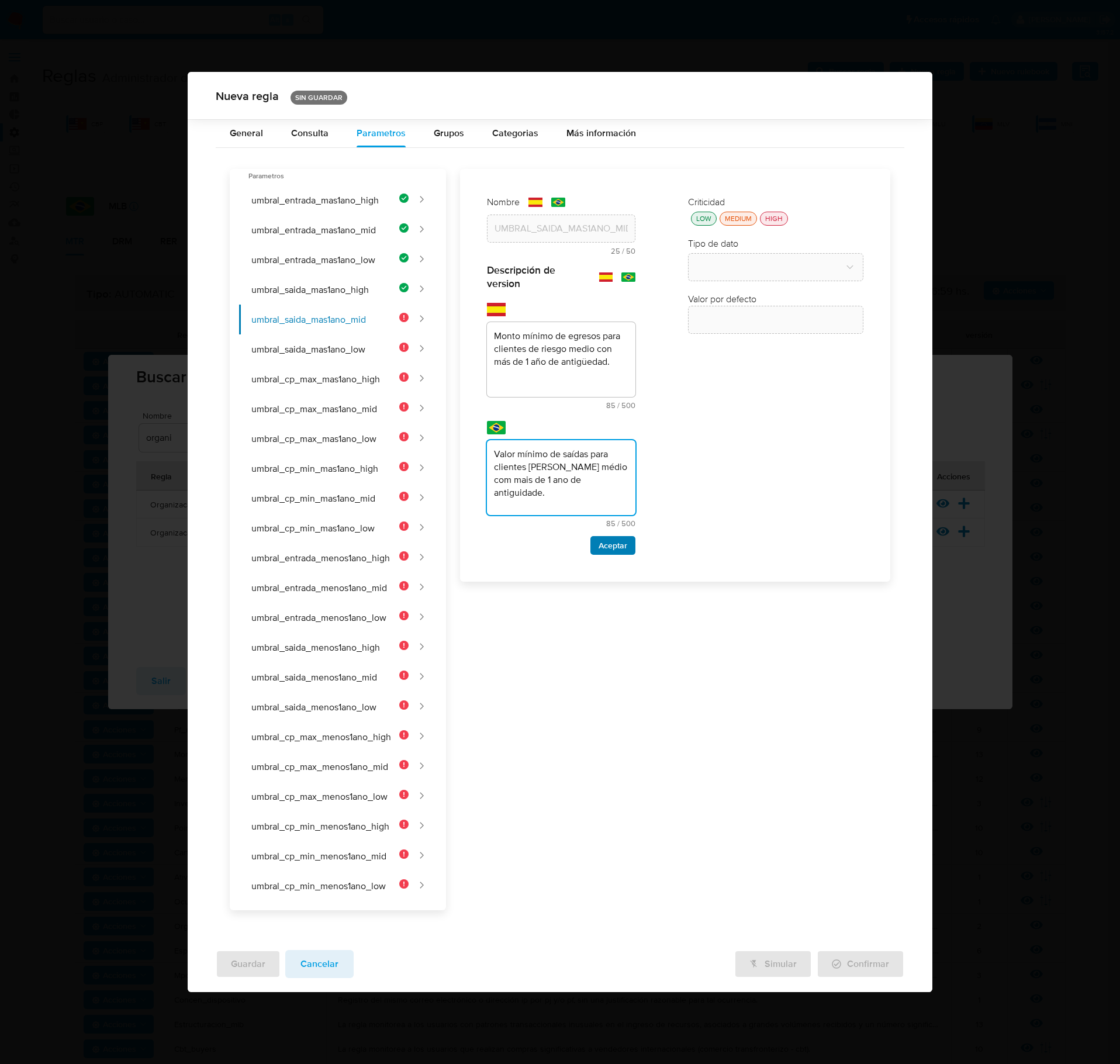
type textarea "Valor mínimo de saídas para clientes [PERSON_NAME] médio com mais de 1 ano de a…"
drag, startPoint x: 620, startPoint y: 554, endPoint x: 619, endPoint y: 546, distance: 8.1
click at [620, 554] on span "Aceptar" at bounding box center [613, 545] width 29 height 17
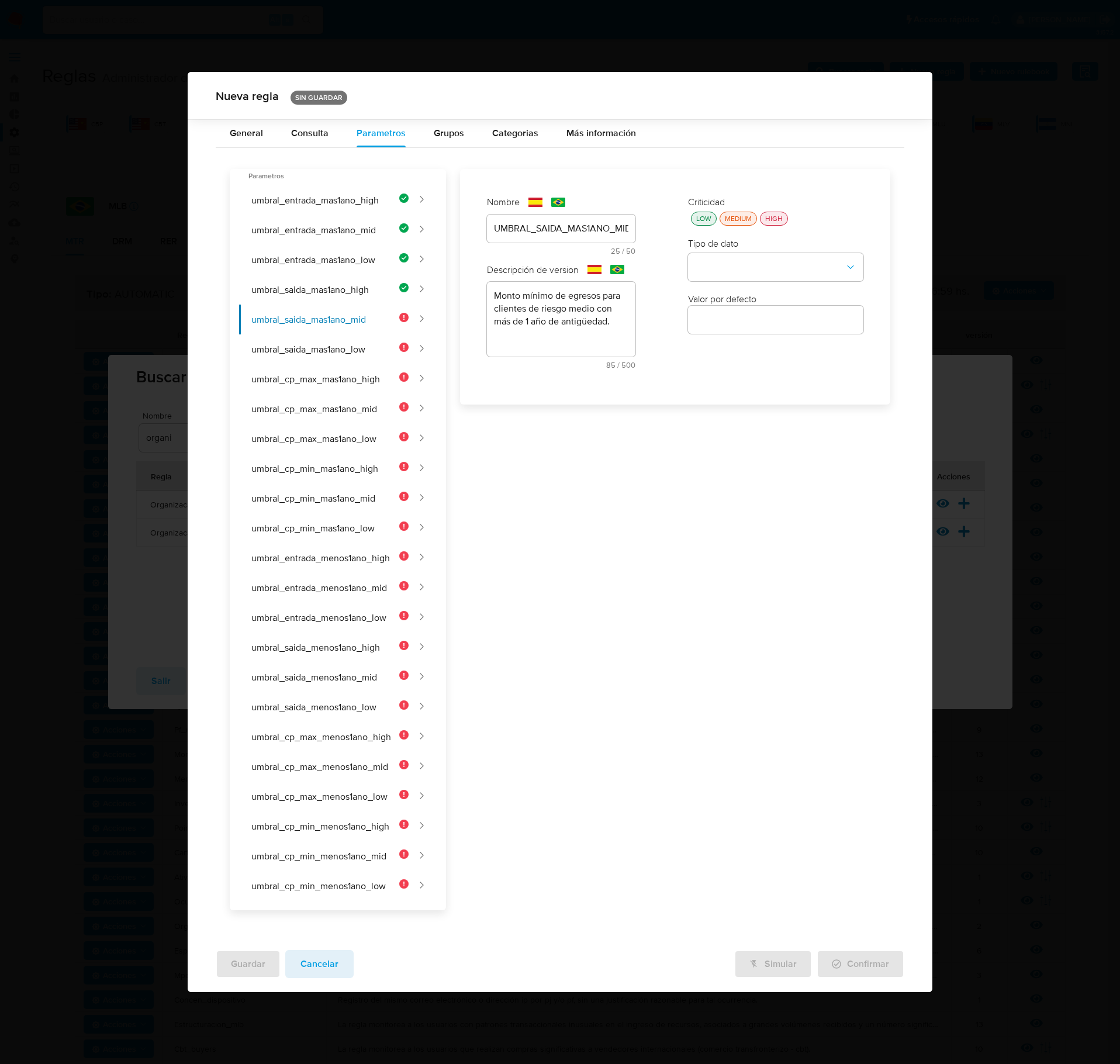
click at [689, 236] on div "Criticidad LOW MEDIUM HIGH Tipo de dato Valor por defecto Valor por defecto" at bounding box center [775, 287] width 199 height 205
drag, startPoint x: 702, startPoint y: 230, endPoint x: 720, endPoint y: 273, distance: 46.6
click at [704, 225] on button "LOW" at bounding box center [704, 218] width 26 height 14
click at [722, 275] on button "type-dropdown" at bounding box center [776, 268] width 176 height 28
click at [745, 281] on div "NUMBER" at bounding box center [772, 267] width 154 height 28
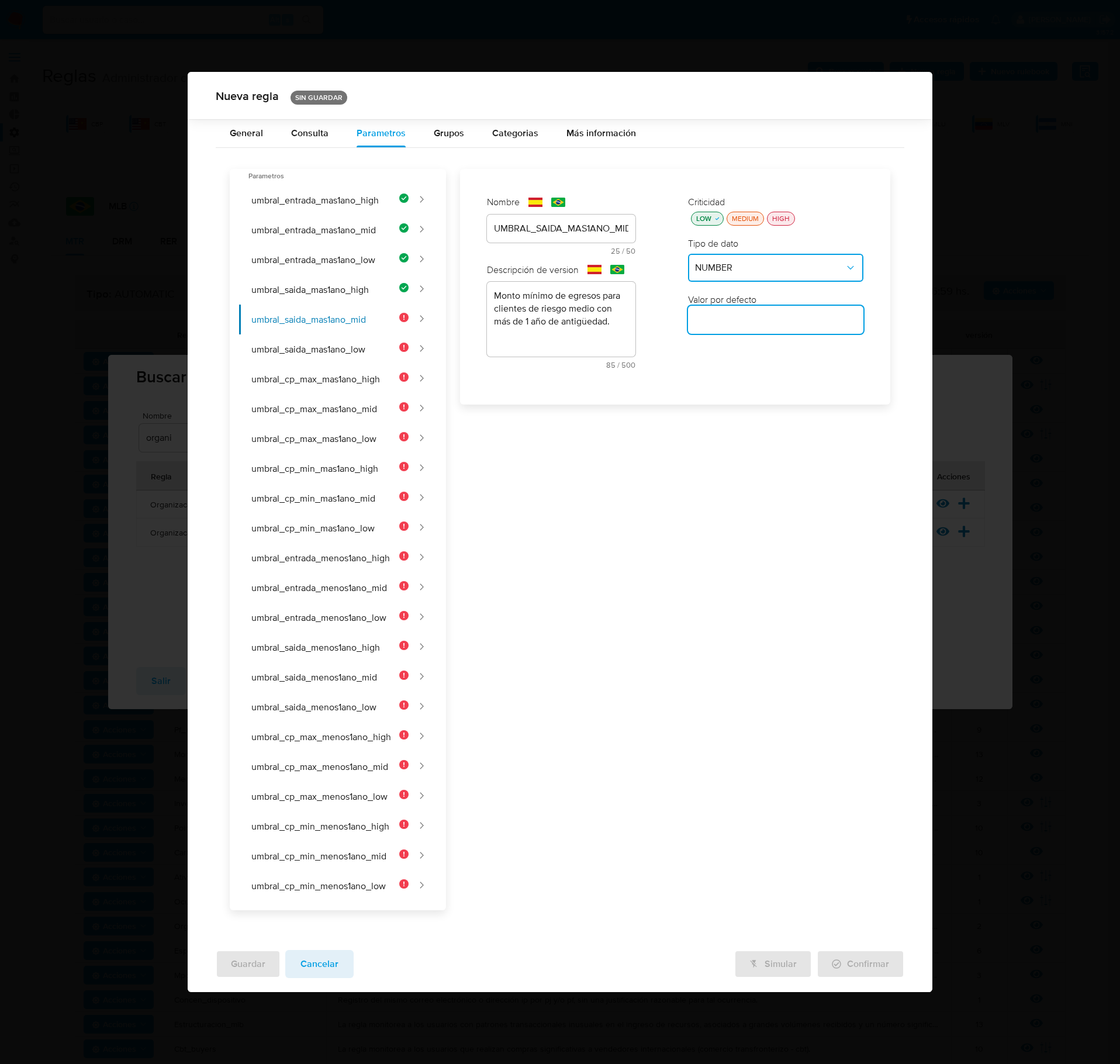
click at [730, 327] on input "number" at bounding box center [776, 319] width 176 height 15
type input "160000"
click at [712, 418] on div "Nombre text-es UMBRAL_SAIDA_MAS1ANO_MID 25 / 50 25 caracteres restantes text-pt…" at bounding box center [668, 539] width 444 height 741
click at [310, 361] on button "umbral_saida_mas1ano_low" at bounding box center [324, 349] width 170 height 30
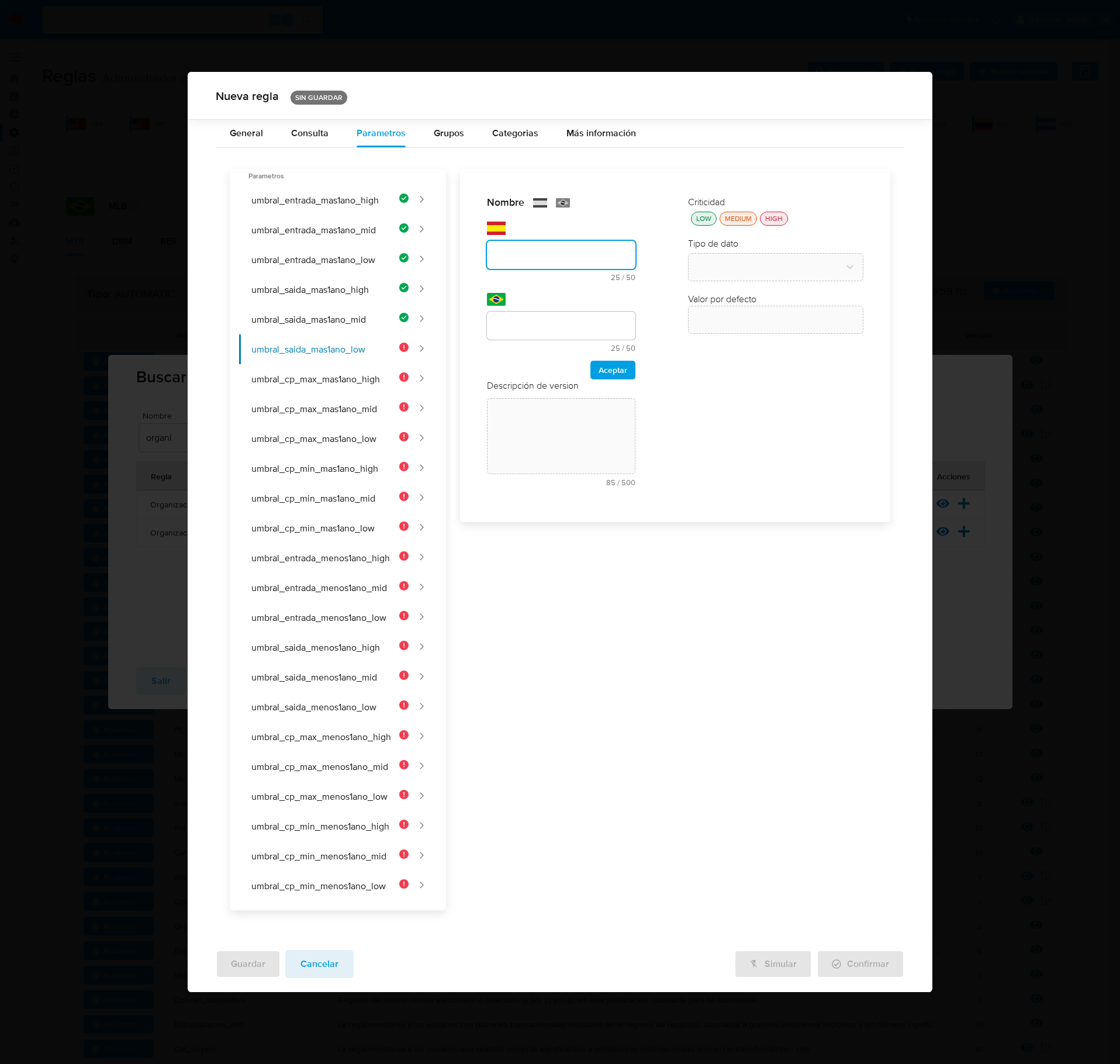
drag, startPoint x: 543, startPoint y: 235, endPoint x: 540, endPoint y: 241, distance: 6.7
click at [543, 235] on div "text-es 25 / 50 25 caracteres restantes" at bounding box center [561, 251] width 148 height 60
type input "UMBRAL_SAIDA_MAS1ANO_LOW"
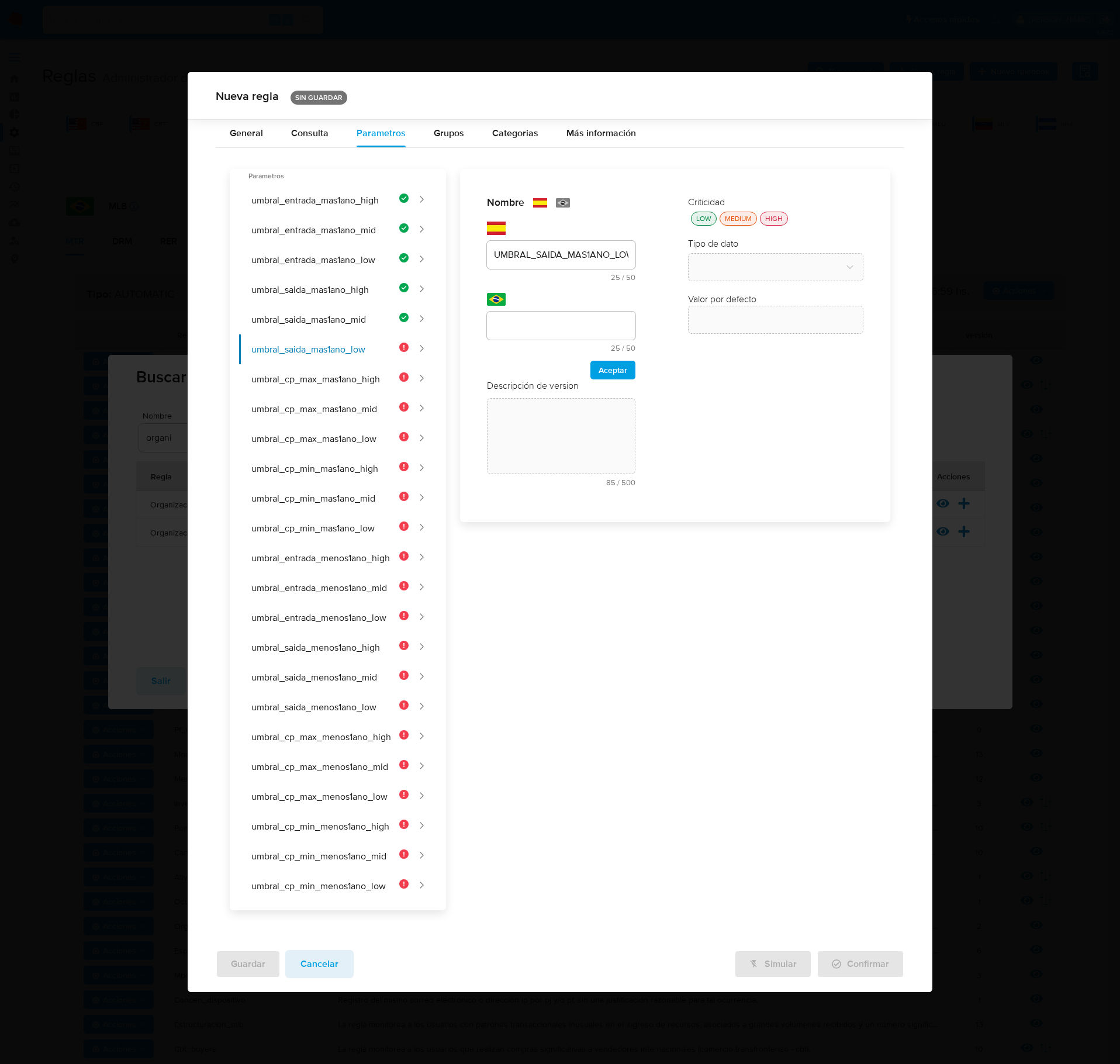
click at [563, 332] on input "text" at bounding box center [561, 325] width 148 height 15
type input "UMBRAL_SAIDA_MAIS1ANO_LOW"
click at [630, 374] on button "Aceptar" at bounding box center [613, 370] width 45 height 19
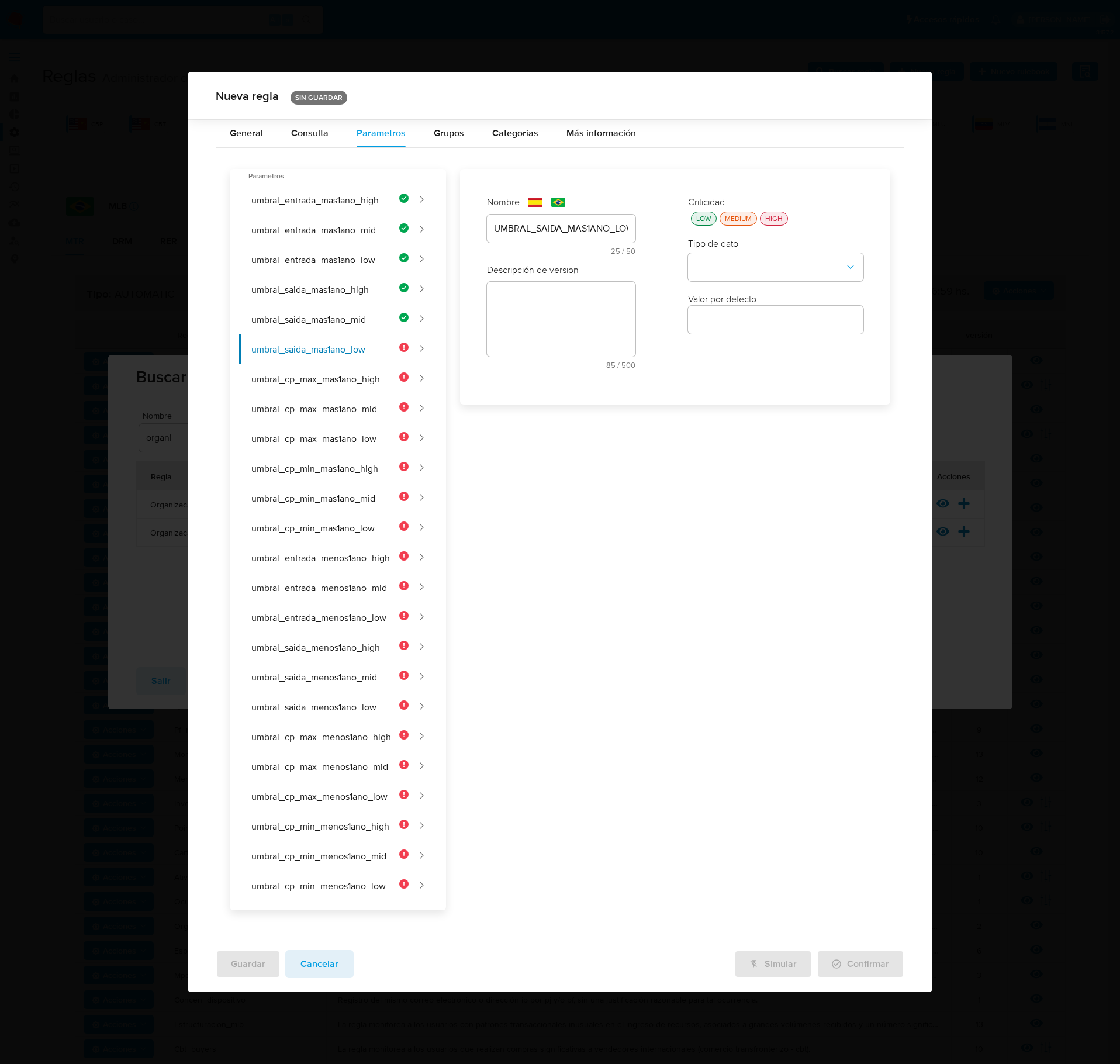
drag, startPoint x: 565, startPoint y: 332, endPoint x: 554, endPoint y: 332, distance: 11.0
click at [565, 333] on textarea at bounding box center [561, 319] width 148 height 75
drag, startPoint x: 549, startPoint y: 324, endPoint x: 540, endPoint y: 339, distance: 17.5
click at [547, 325] on div "text-es 85 / 500 415 caracteres restantes" at bounding box center [561, 356] width 148 height 106
click at [540, 345] on textarea at bounding box center [561, 359] width 148 height 75
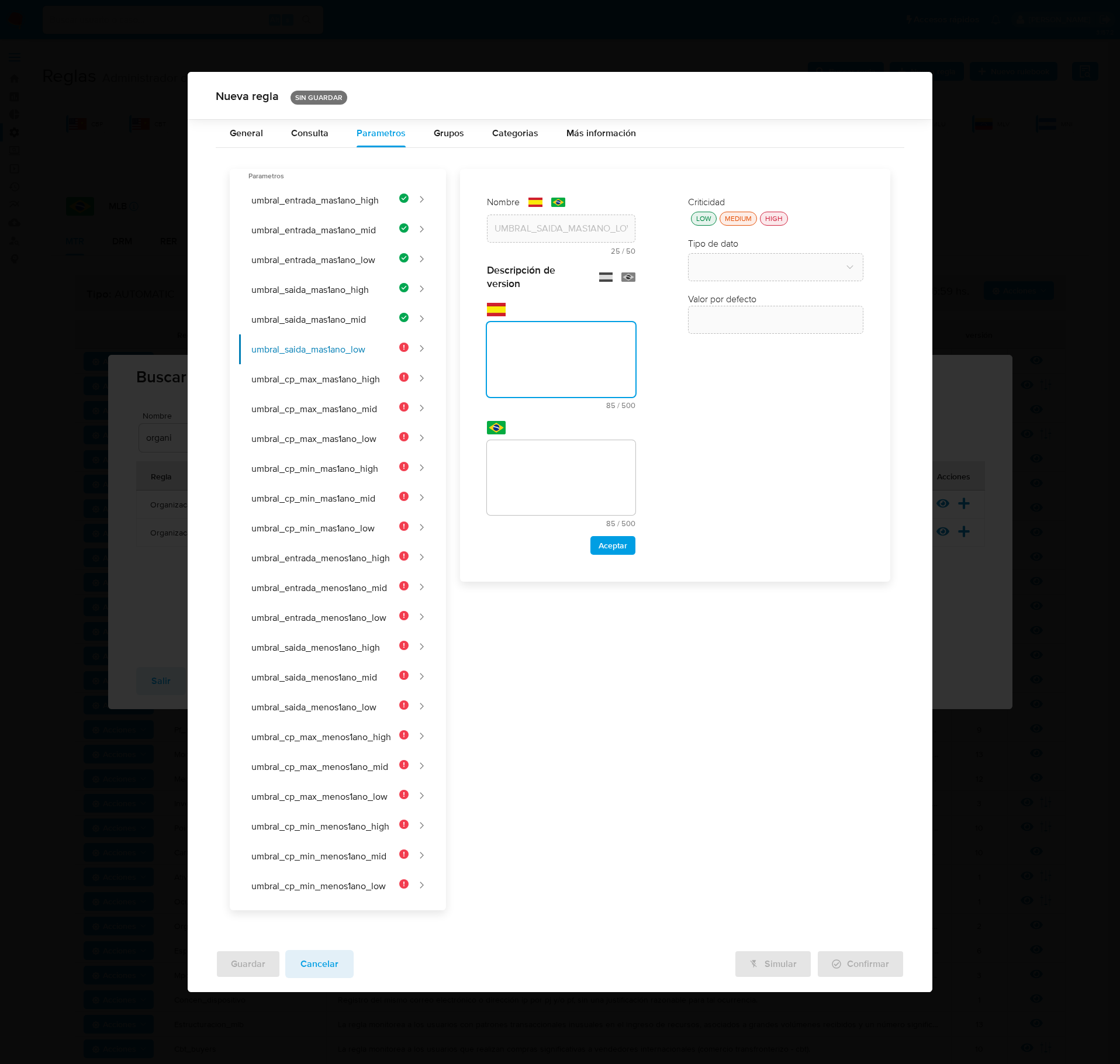
paste textarea "Monto mínimo de egresos para clientes de bajo riesgo con más de 1 año de antigü…"
type textarea "Monto mínimo de egresos para clientes de bajo riesgo con más de 1 año de antigü…"
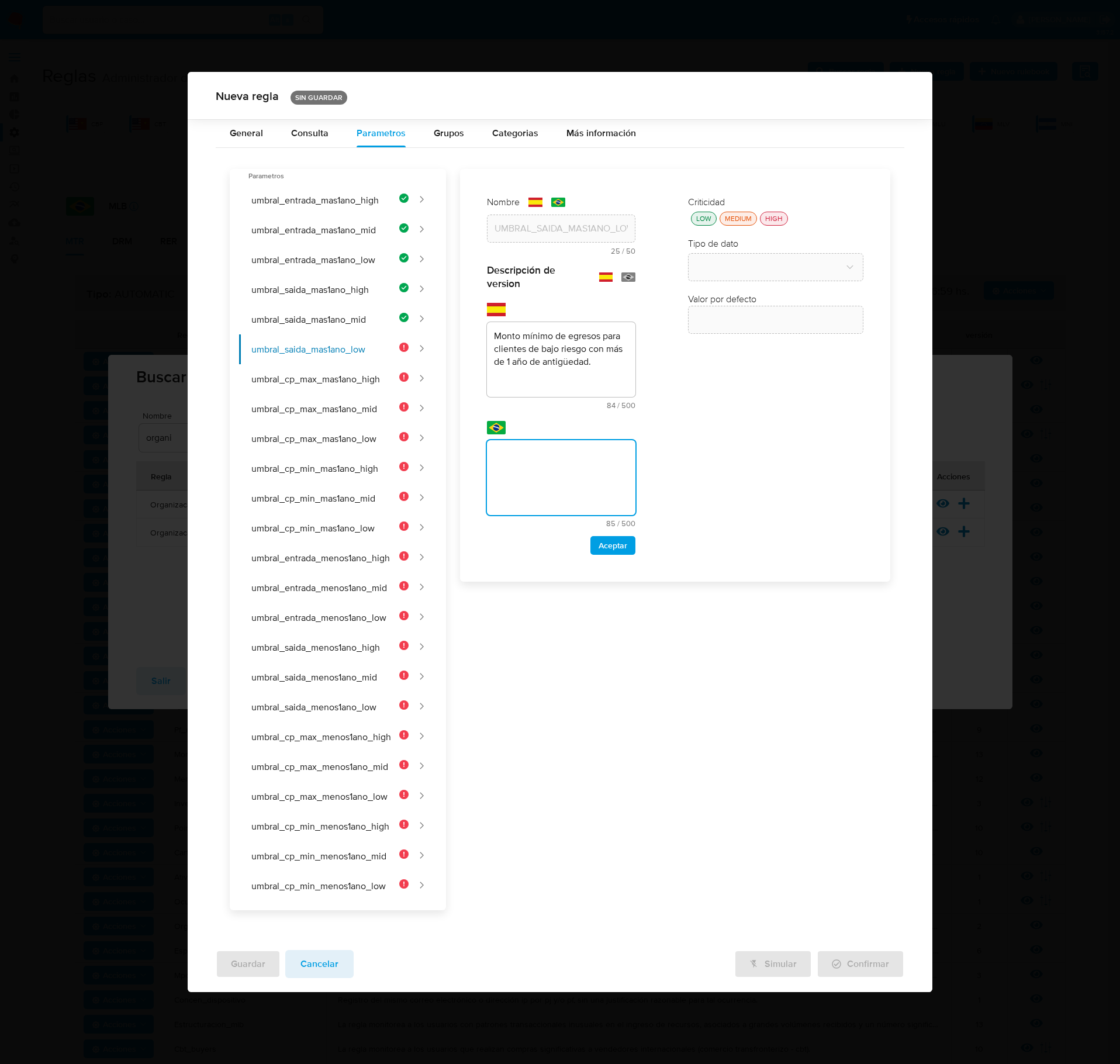
click at [531, 477] on textarea at bounding box center [561, 477] width 148 height 75
type textarea "Valor mínimo de saídas para clientes de baixo risco com mais de 1 ano de antigu…"
click at [614, 545] on span "Aceptar" at bounding box center [613, 545] width 29 height 17
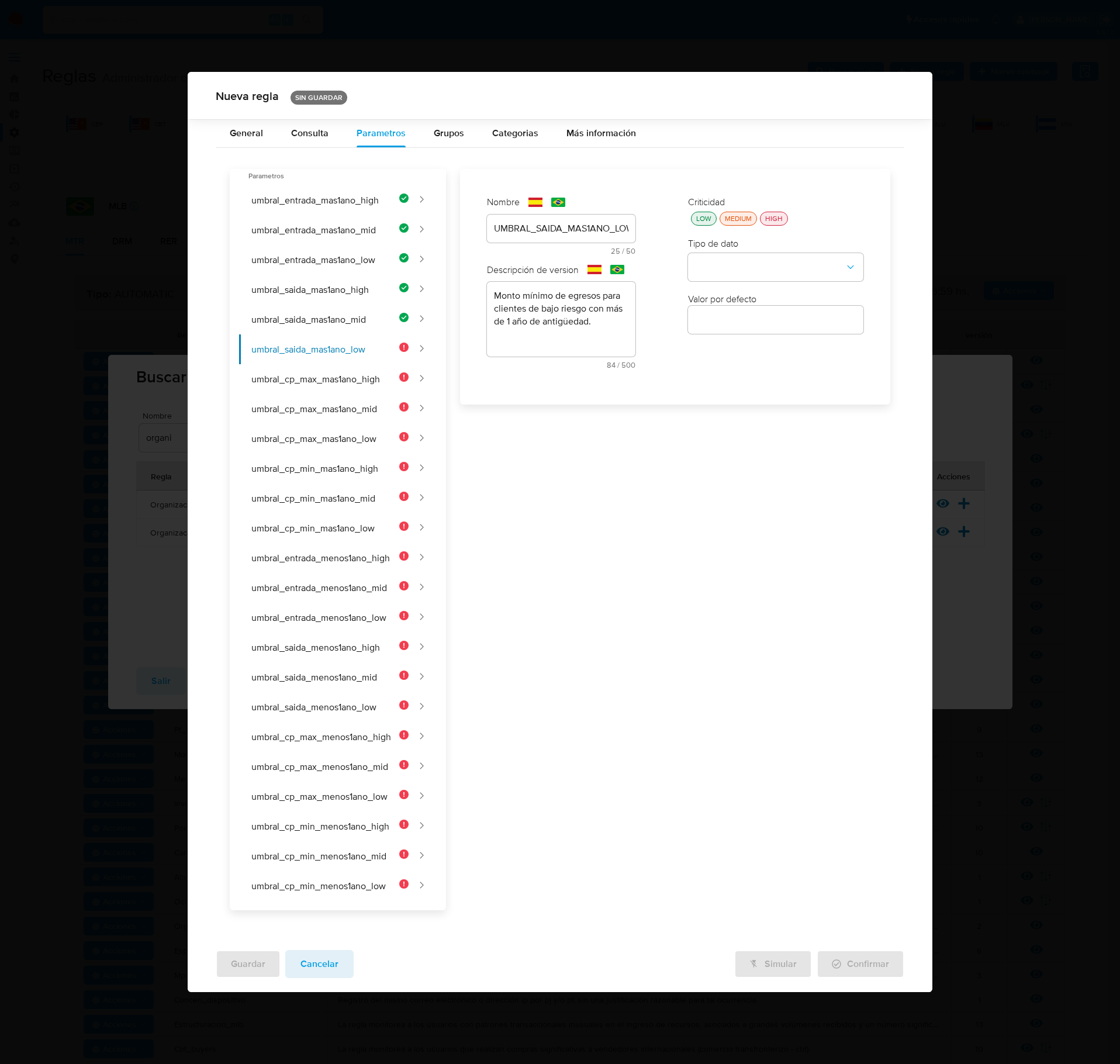
drag, startPoint x: 696, startPoint y: 222, endPoint x: 709, endPoint y: 239, distance: 21.4
click at [696, 223] on div "LOW" at bounding box center [704, 218] width 20 height 10
click at [718, 273] on button "type-dropdown" at bounding box center [776, 268] width 176 height 28
click at [733, 278] on div "NUMBER" at bounding box center [772, 267] width 154 height 28
drag, startPoint x: 758, startPoint y: 341, endPoint x: 762, endPoint y: 327, distance: 14.6
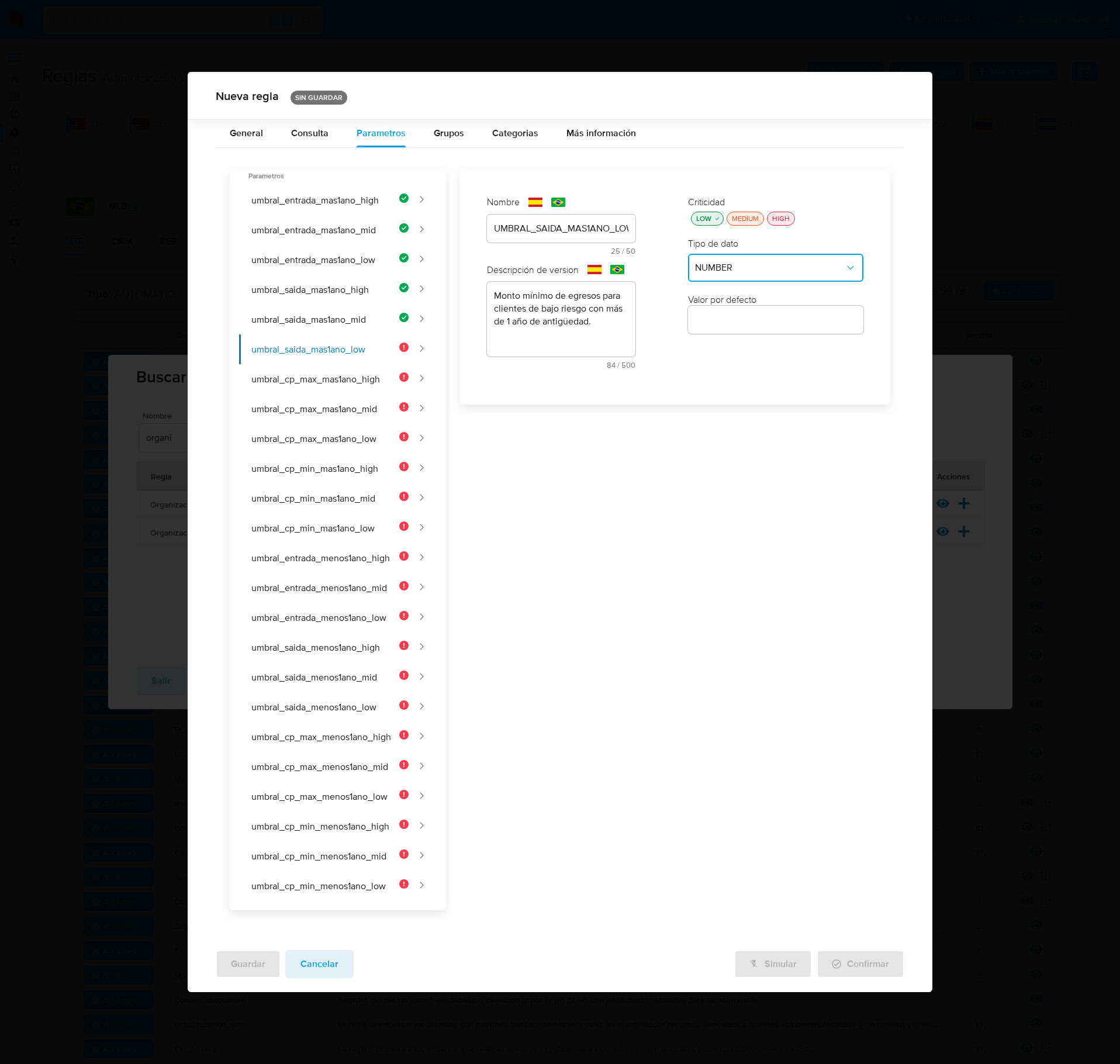
click at [758, 340] on div "Criticidad LOW MEDIUM HIGH Tipo de dato NUMBER Valor por defecto" at bounding box center [775, 287] width 199 height 205
click at [762, 327] on input "number" at bounding box center [776, 319] width 176 height 15
type input "170000"
click at [327, 387] on button "umbral_cp_max_mas1ano_high" at bounding box center [324, 379] width 170 height 30
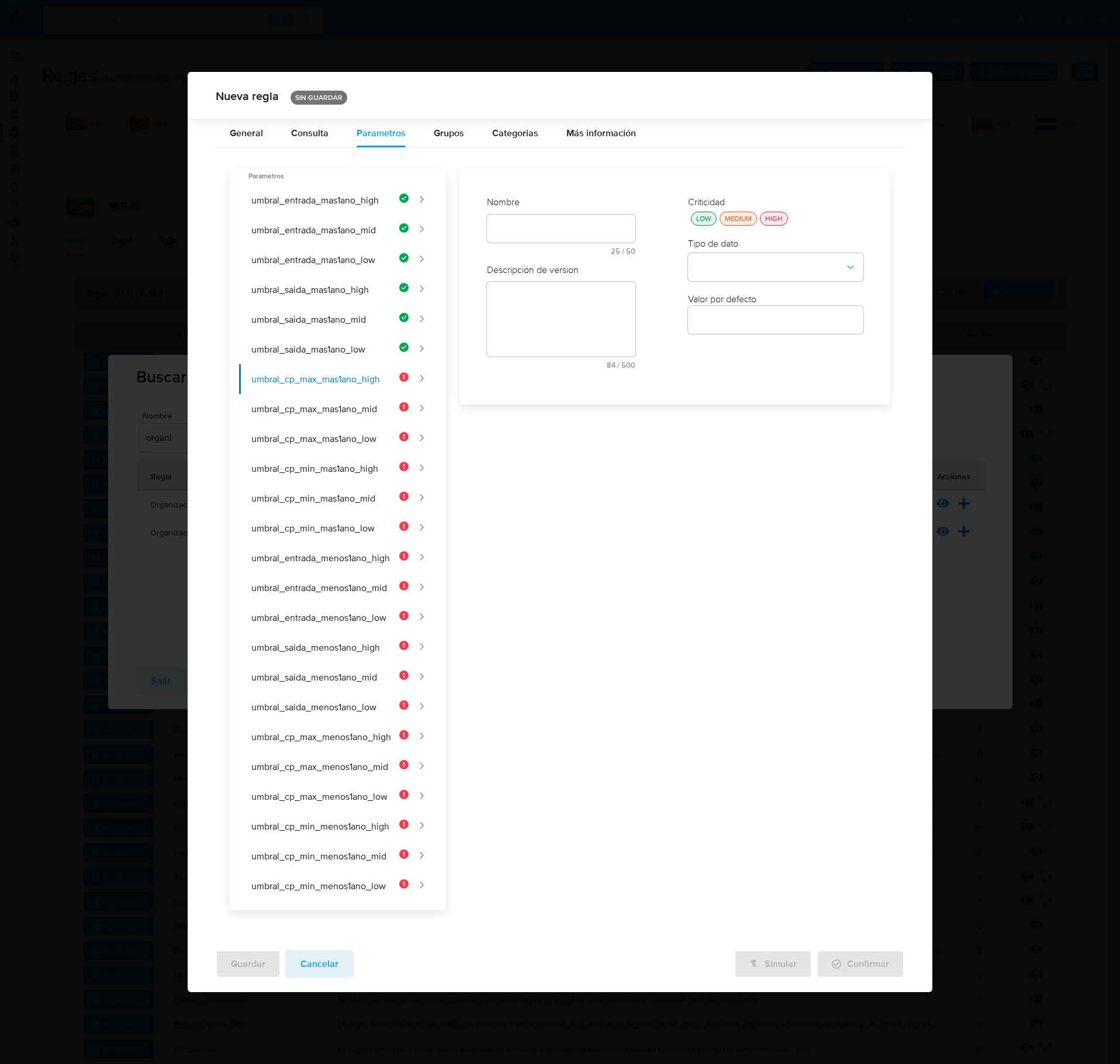
click at [504, 236] on div "text-es 25 / 50 25 caracteres restantes" at bounding box center [561, 235] width 148 height 41
type input "UMBRAL_CP_MAX_MAS1ANO_HIGH"
click at [708, 222] on div "Criticidad LOW MEDIUM HIGH" at bounding box center [776, 211] width 176 height 30
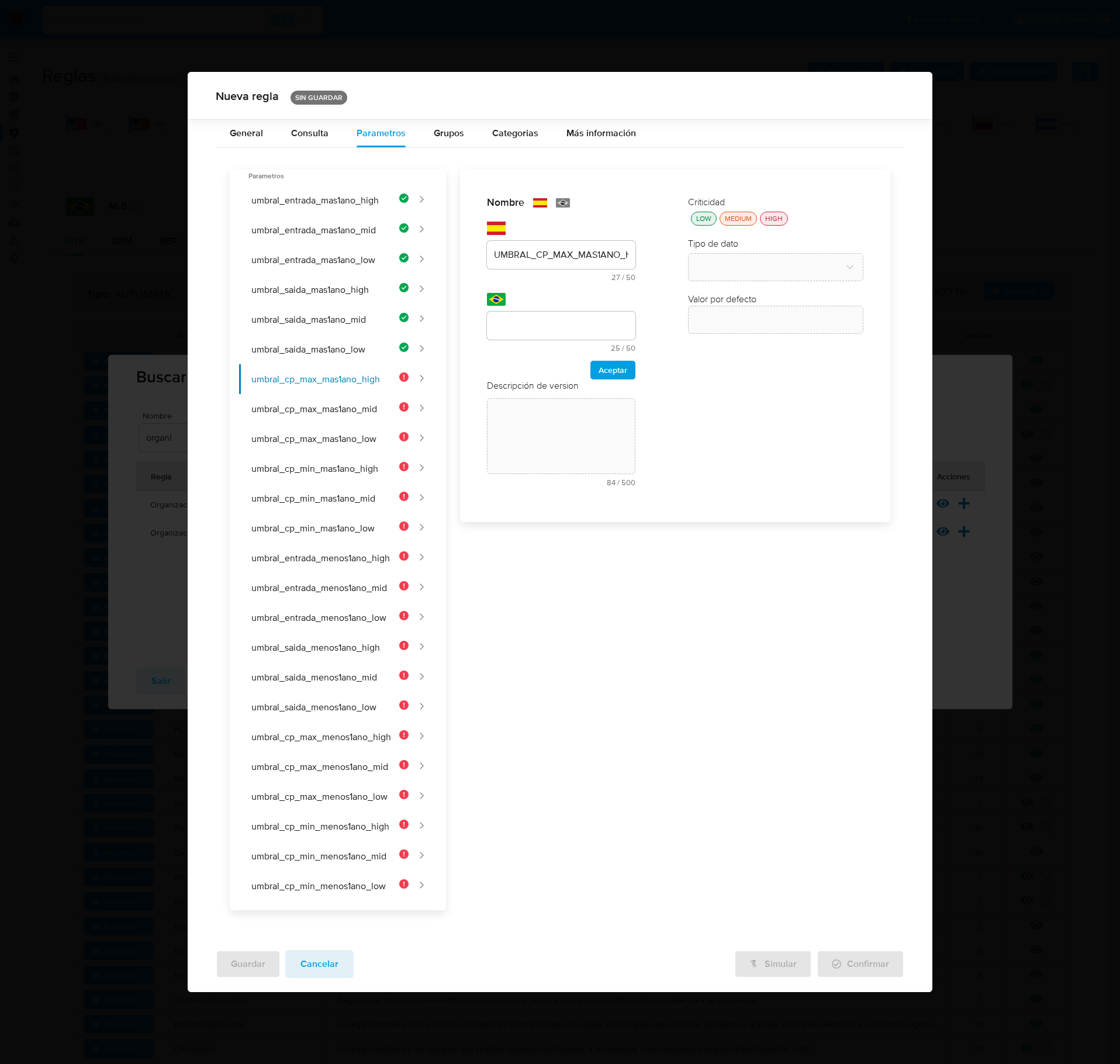
drag, startPoint x: 706, startPoint y: 222, endPoint x: 738, endPoint y: 311, distance: 94.6
click at [706, 223] on div "LOW" at bounding box center [704, 218] width 20 height 10
click at [535, 329] on input "text" at bounding box center [561, 325] width 148 height 15
type input "UMBRAL_CP_MAX_MAIS1ANO_HIGH"
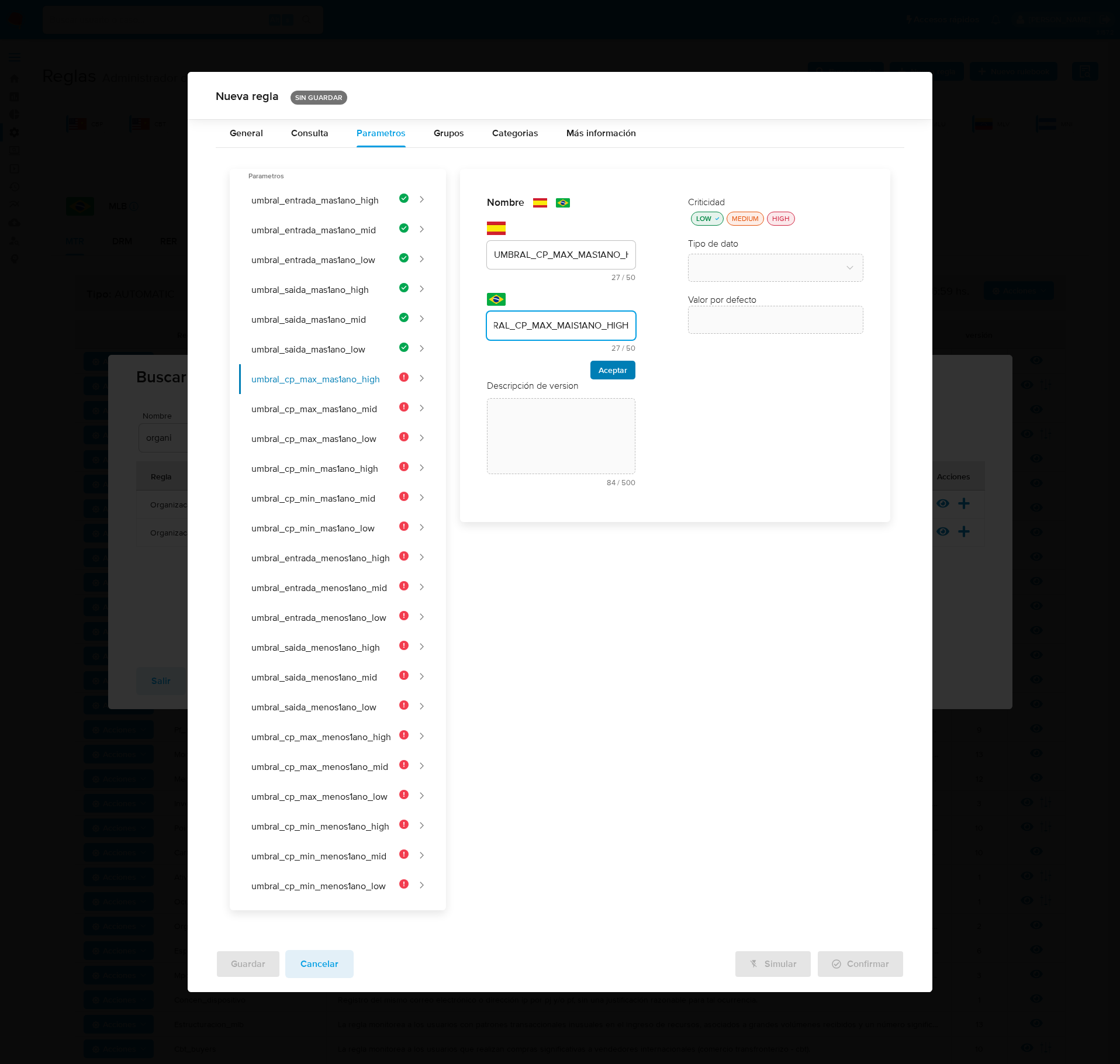
drag, startPoint x: 617, startPoint y: 380, endPoint x: 622, endPoint y: 400, distance: 20.6
click at [615, 378] on span "Aceptar" at bounding box center [613, 370] width 29 height 17
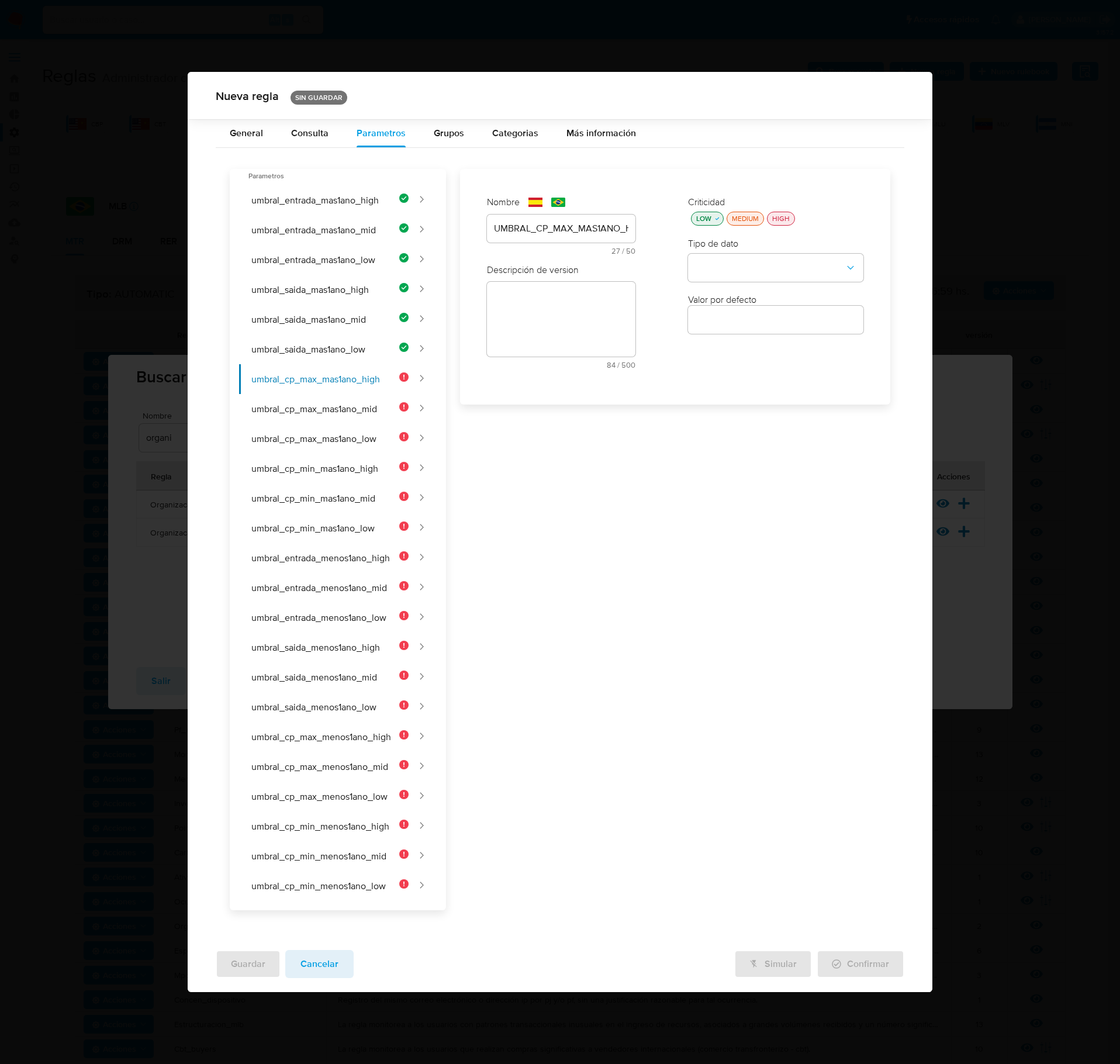
click at [565, 324] on div "text-es 84 / 500 416 caracteres restantes" at bounding box center [561, 325] width 148 height 87
click at [549, 354] on textarea at bounding box center [561, 359] width 148 height 75
paste textarea "Cantidad máxima de contrapartes de ingreso para clientes de alto riesgo con más…"
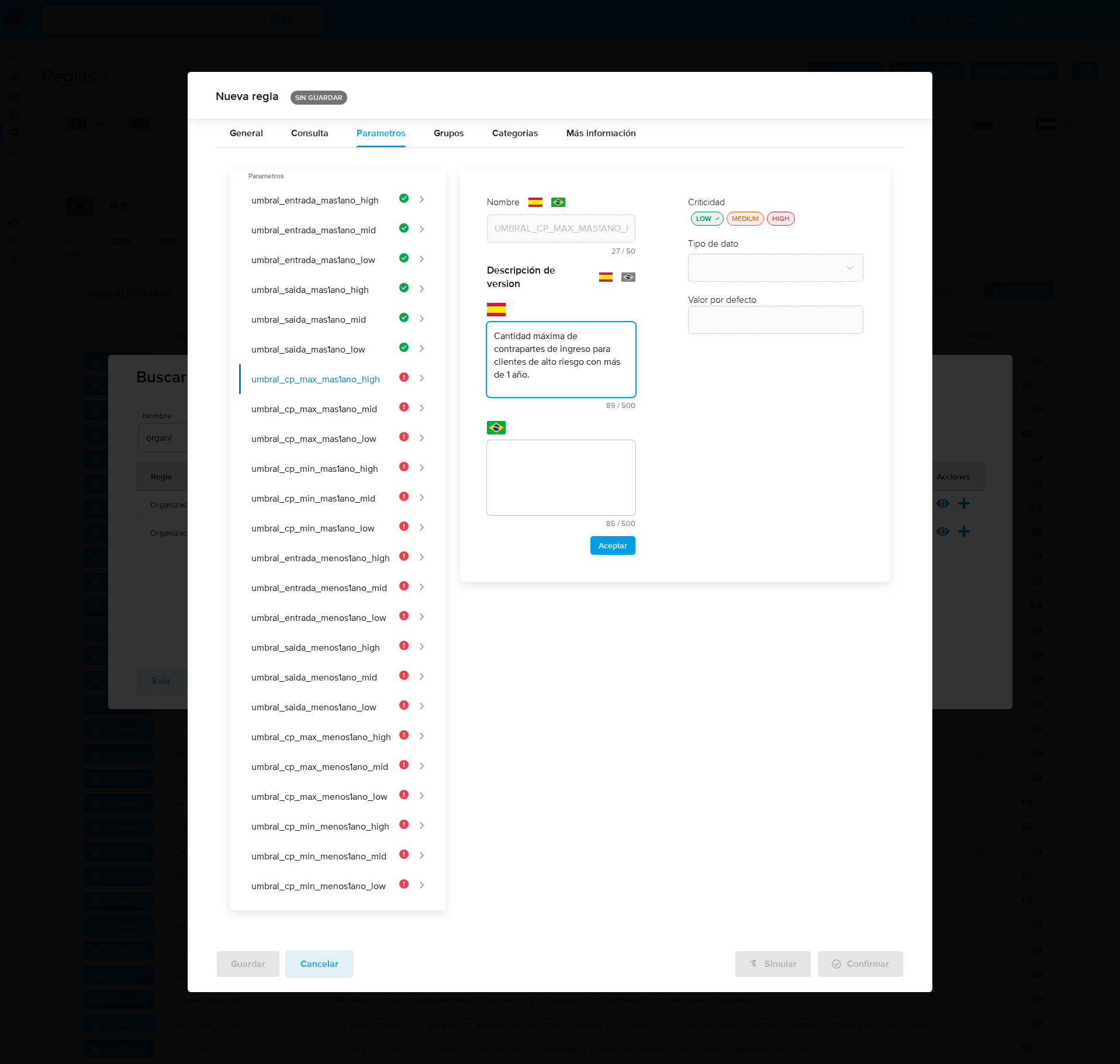
type textarea "Cantidad máxima de contrapartes de ingreso para clientes de alto riesgo con más…"
click at [572, 496] on textarea at bounding box center [561, 477] width 148 height 75
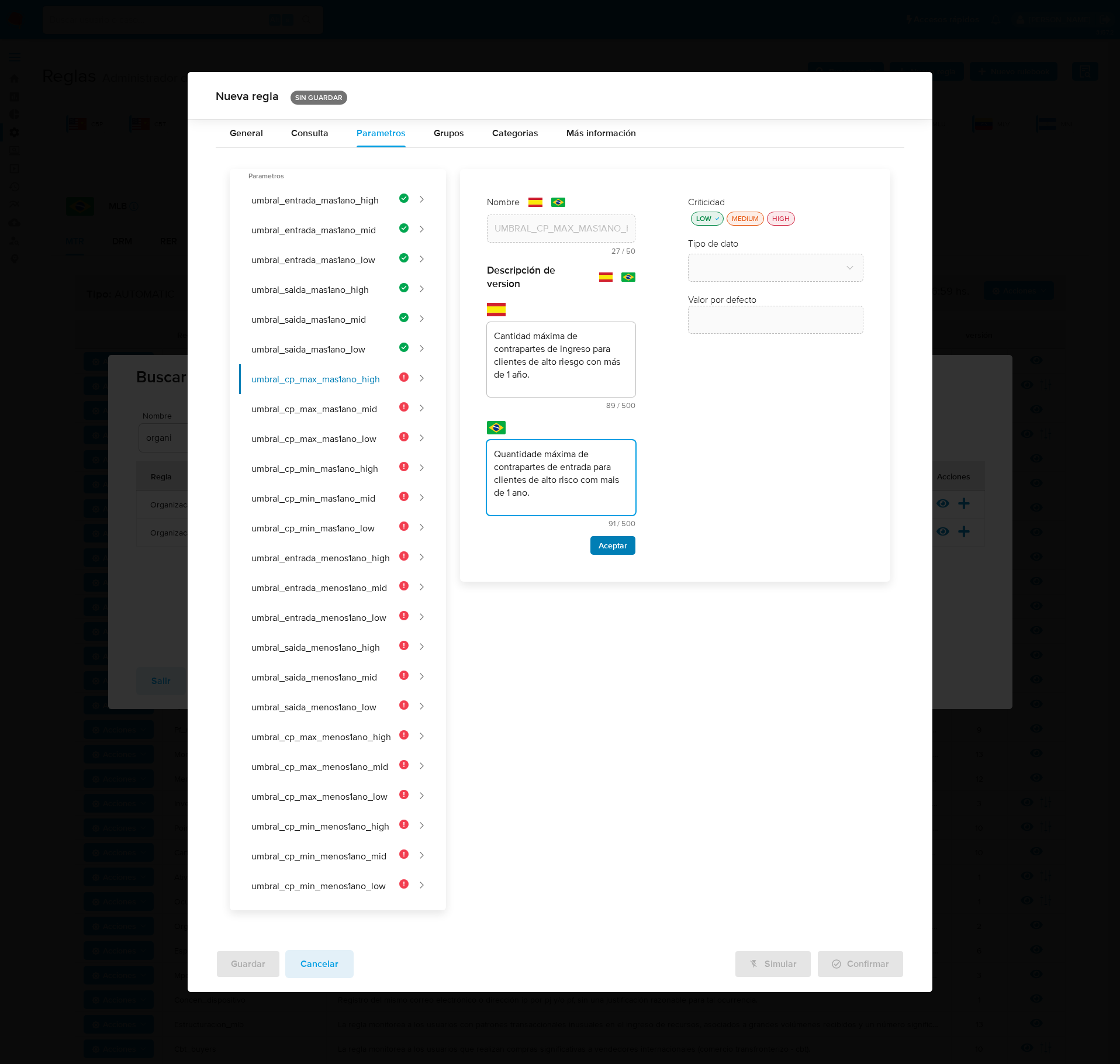
type textarea "Quantidade máxima de contrapartes de entrada para clientes de alto risco com ma…"
click at [621, 554] on span "Aceptar" at bounding box center [613, 545] width 29 height 17
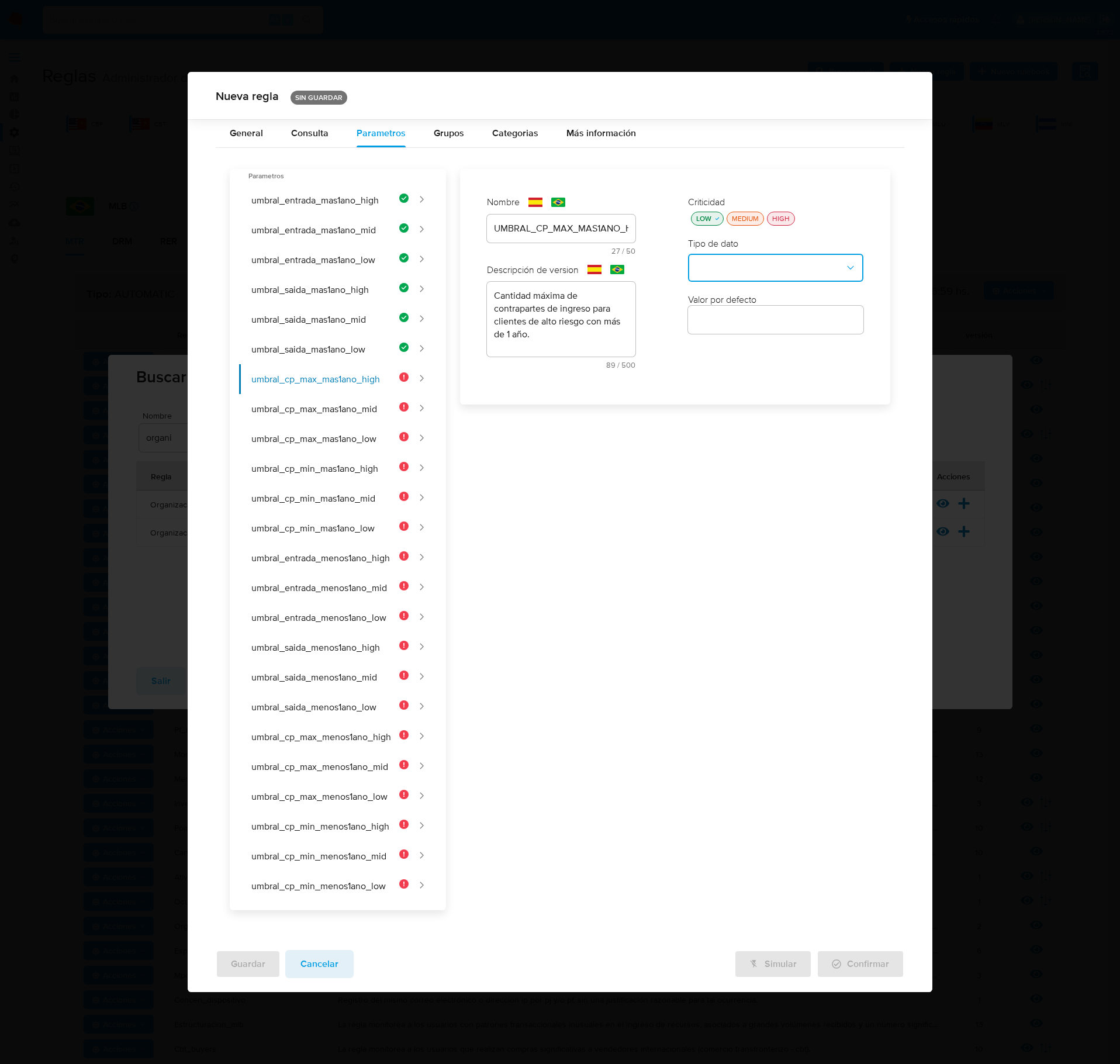
click at [717, 278] on button "type-dropdown" at bounding box center [776, 268] width 176 height 28
click at [750, 277] on div "NUMBER" at bounding box center [772, 267] width 154 height 28
click at [779, 334] on div at bounding box center [776, 320] width 176 height 28
type input "5"
click at [302, 418] on button "umbral_cp_max_mas1ano_mid" at bounding box center [324, 409] width 170 height 30
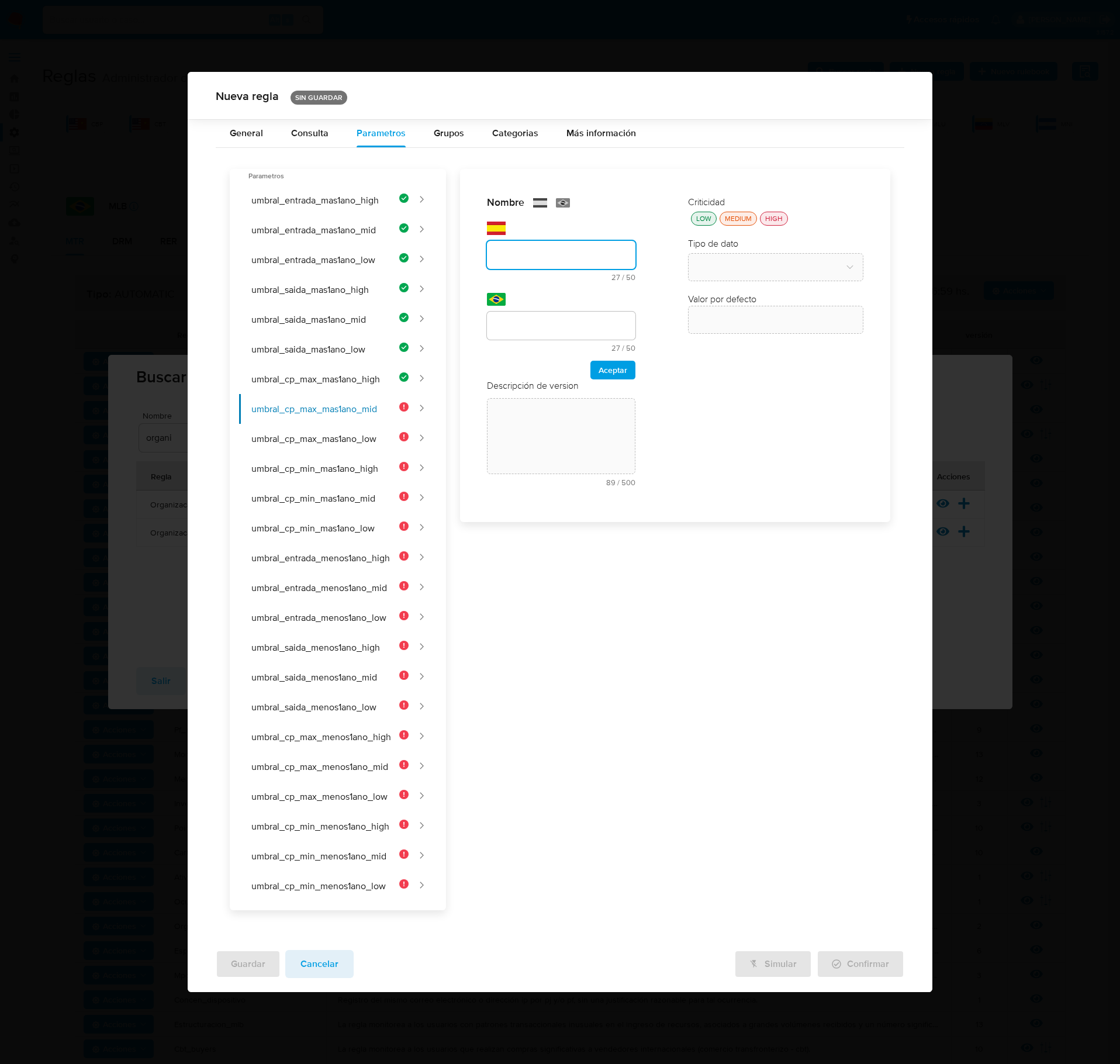
click at [499, 237] on div "text-es 27 / 50 23 caracteres restantes" at bounding box center [561, 251] width 148 height 60
type input "UMBRAL_CP_MAX_MAS1ANO_MID"
click at [571, 340] on div at bounding box center [561, 326] width 148 height 28
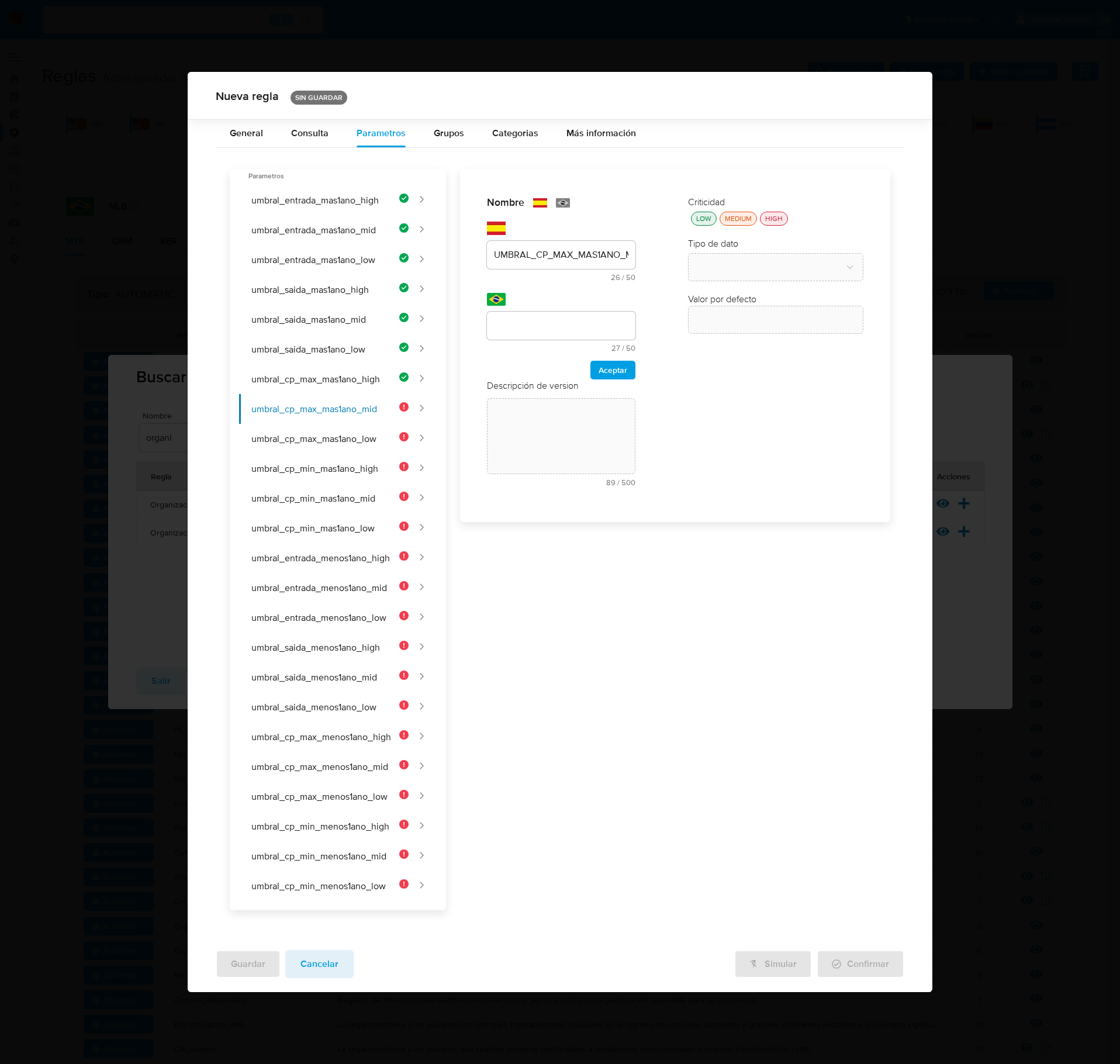
click at [571, 340] on div at bounding box center [561, 326] width 148 height 28
click at [571, 325] on input "text" at bounding box center [561, 325] width 148 height 15
type input "UMBRAL_CP_MAX_MAIS1ANO_MID"
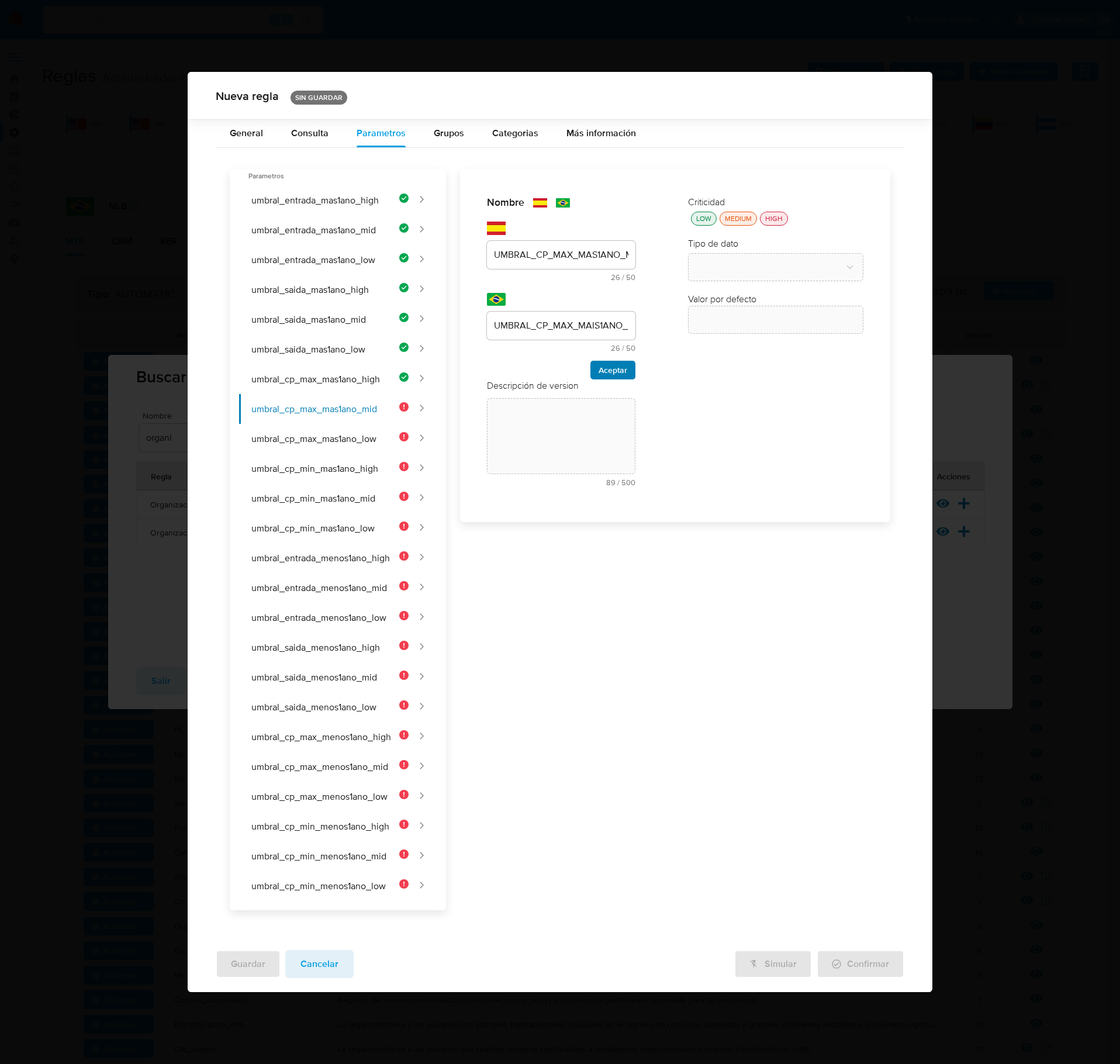
click at [607, 378] on span "Aceptar" at bounding box center [613, 370] width 29 height 17
click at [498, 356] on textarea at bounding box center [561, 319] width 148 height 75
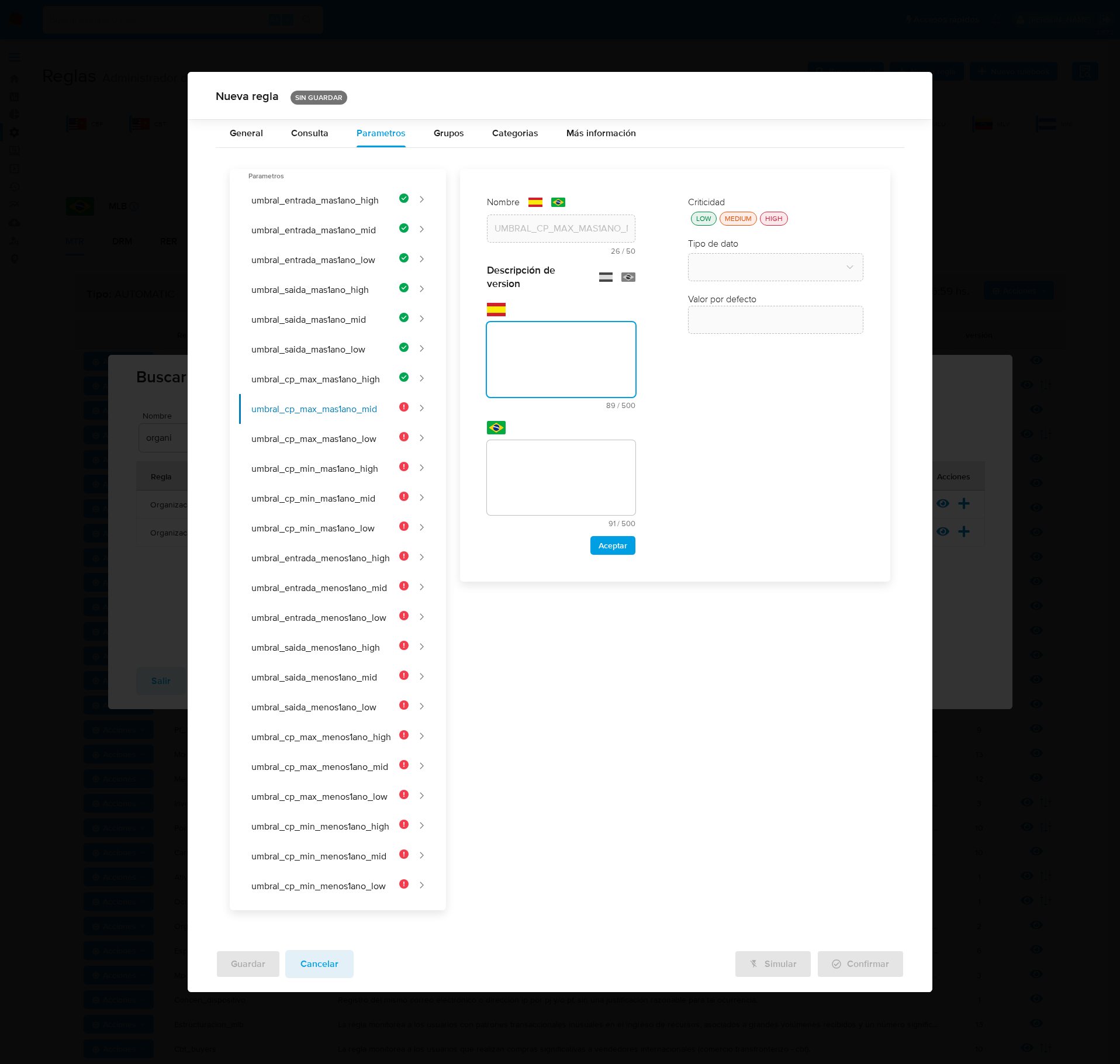
click at [526, 347] on textarea at bounding box center [561, 359] width 148 height 75
paste textarea "Cantidad máxima de contrapartes de ingreso para clientes de riesgo medio con má…"
type textarea "Cantidad máxima de contrapartes de ingreso para clientes de riesgo medio con má…"
click at [537, 481] on textarea at bounding box center [561, 477] width 148 height 75
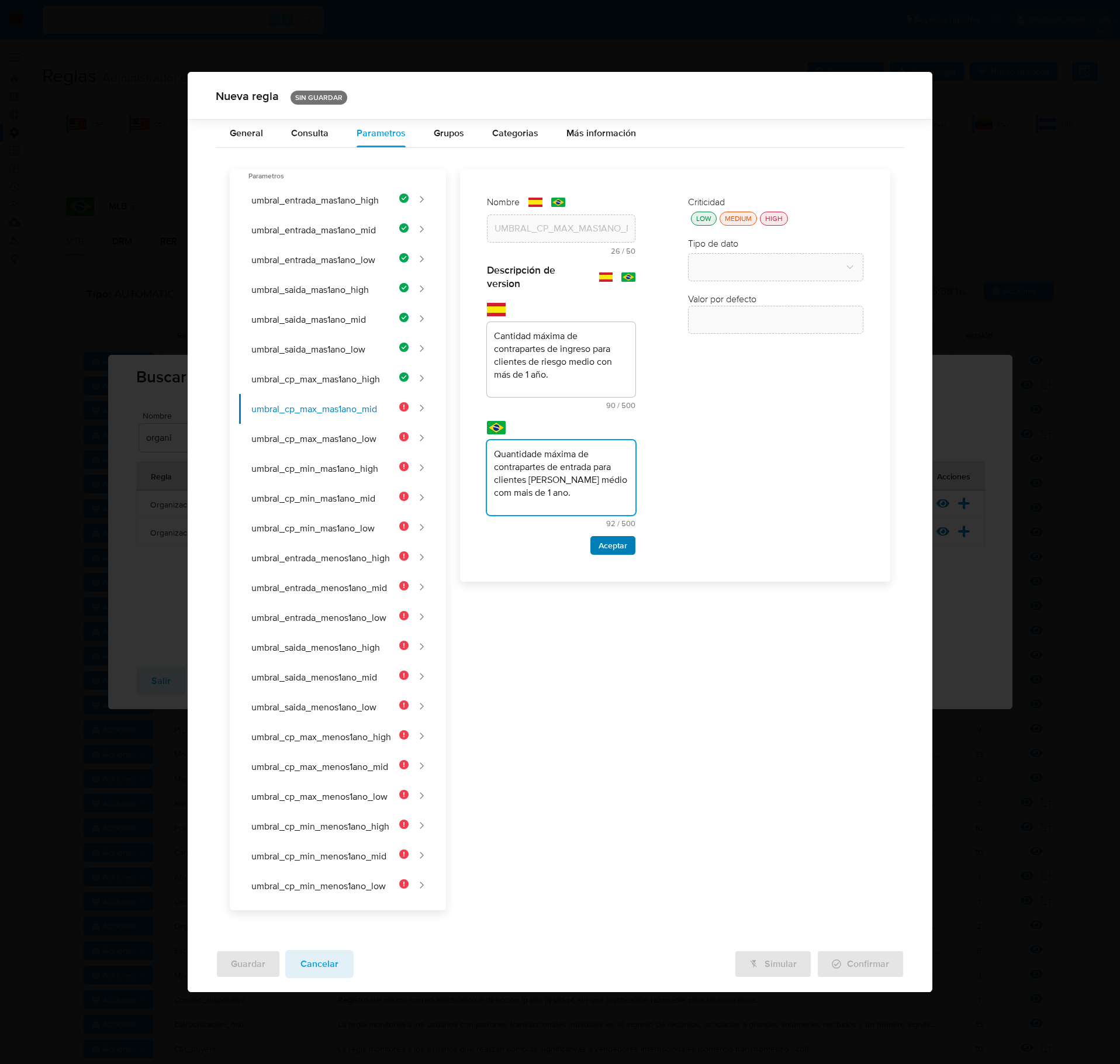
type textarea "Quantidade máxima de contrapartes de entrada para clientes [PERSON_NAME] médio …"
click at [623, 554] on span "Aceptar" at bounding box center [613, 545] width 29 height 17
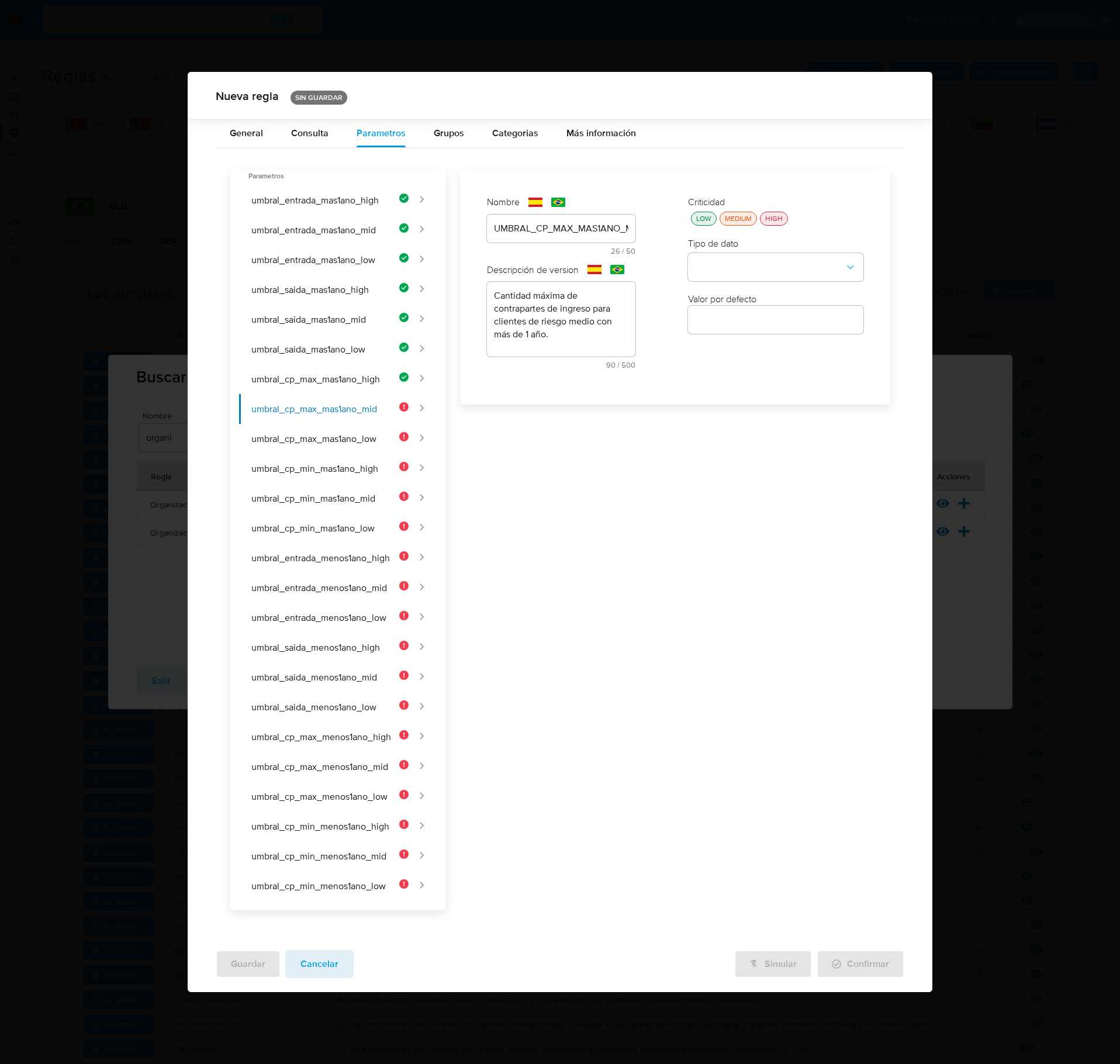
click at [699, 220] on div "LOW" at bounding box center [704, 218] width 20 height 10
drag, startPoint x: 748, startPoint y: 311, endPoint x: 756, endPoint y: 288, distance: 24.4
click at [748, 306] on label "Valor por defecto" at bounding box center [722, 299] width 69 height 13
click at [756, 282] on button "type-dropdown" at bounding box center [776, 268] width 176 height 28
click at [770, 269] on div "NUMBER" at bounding box center [772, 267] width 154 height 28
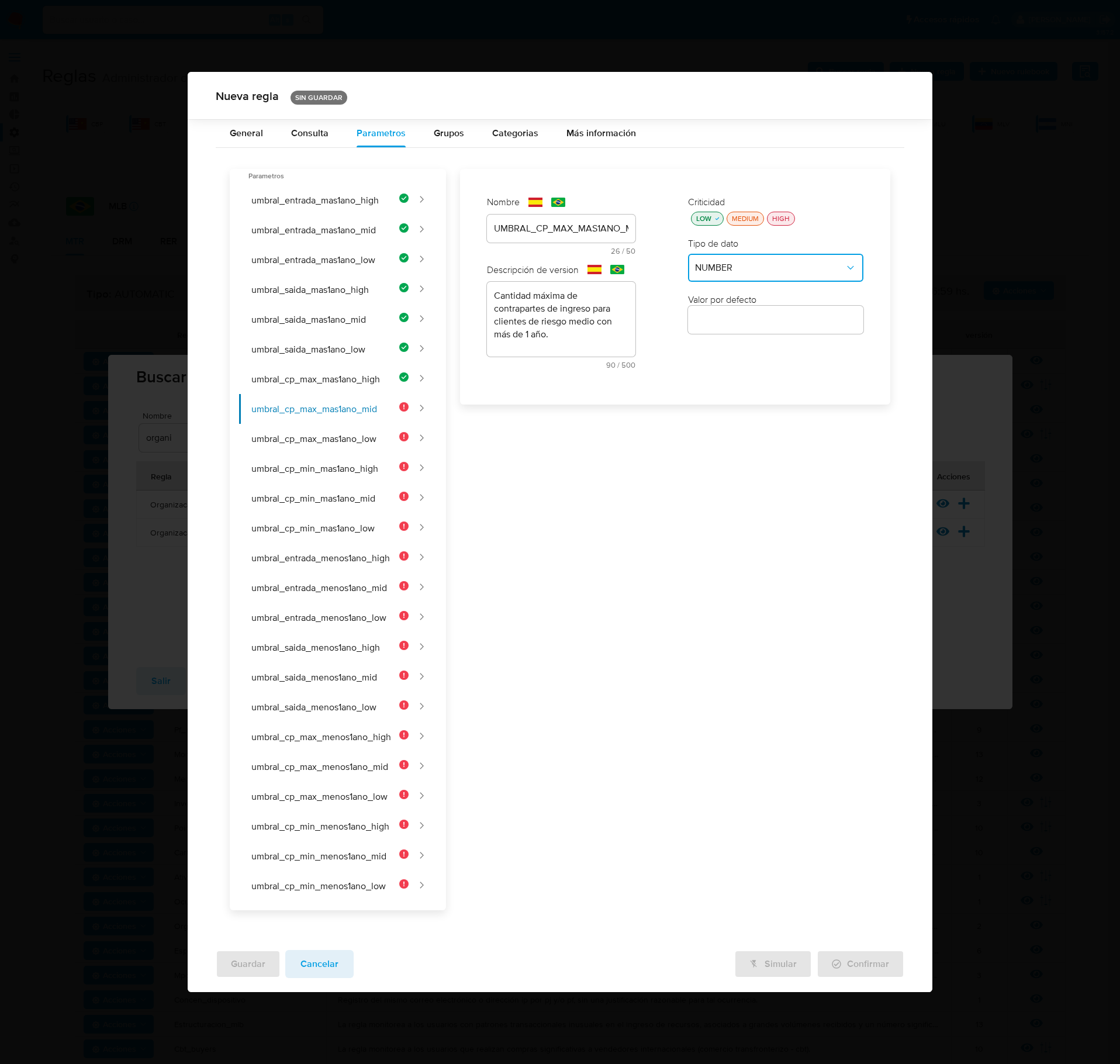
click at [762, 327] on input "number" at bounding box center [776, 319] width 176 height 15
type input "4"
click at [327, 424] on button "umbral_cp_max_mas1ano_mid" at bounding box center [324, 409] width 170 height 30
click at [346, 447] on button "umbral_cp_max_mas1ano_low" at bounding box center [324, 438] width 170 height 30
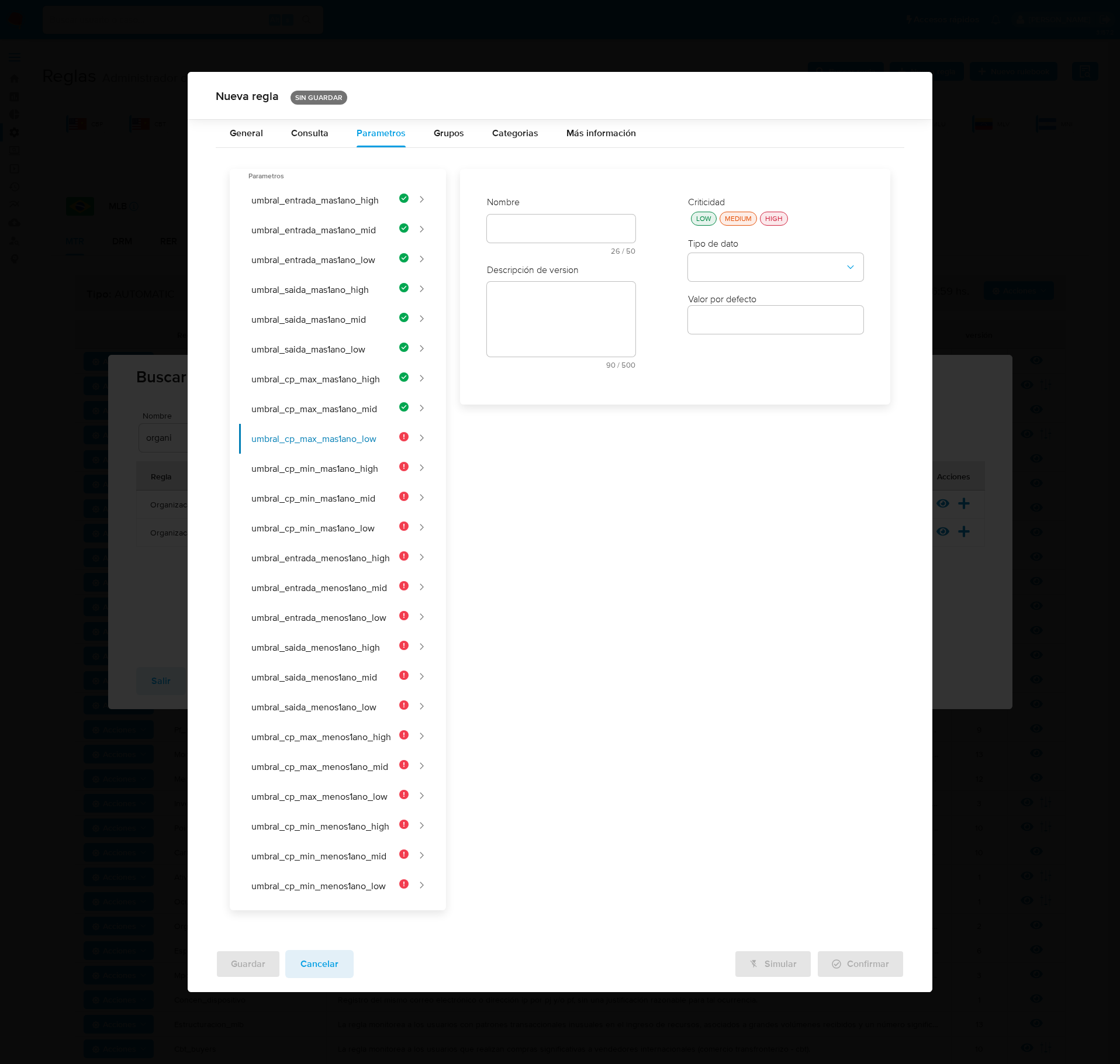
click at [560, 229] on div "text-es 26 / 50 24 caracteres restantes" at bounding box center [561, 235] width 148 height 41
type input "UMBRAL_CP_MAX_MAS1ANO_LOW"
drag, startPoint x: 525, startPoint y: 336, endPoint x: 530, endPoint y: 341, distance: 7.1
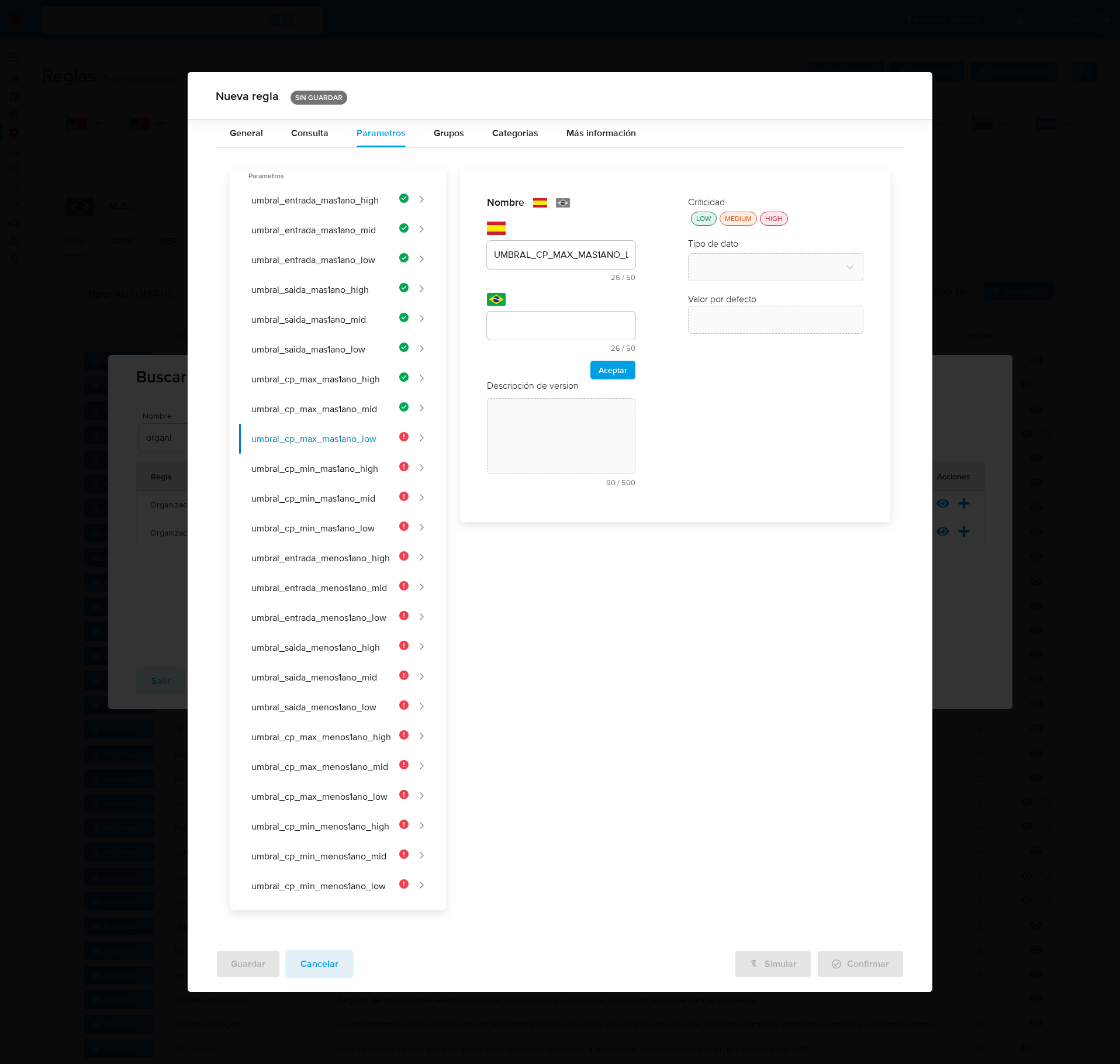
click at [527, 333] on input "text" at bounding box center [561, 325] width 148 height 15
type input "UMBRAL_CP_MAX_MAIS1ANO_LOW"
click at [617, 378] on span "Aceptar" at bounding box center [613, 370] width 29 height 17
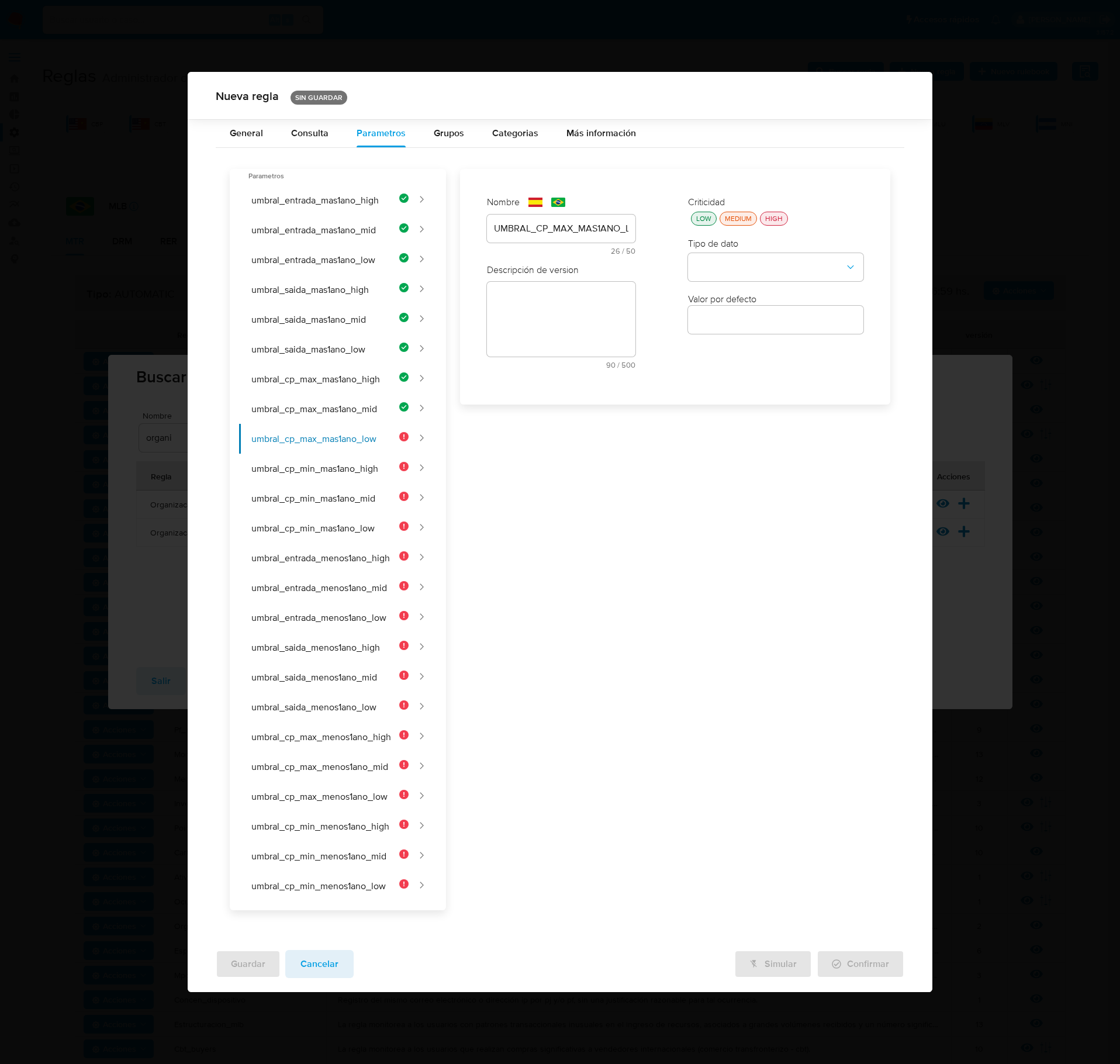
click at [510, 309] on div "Descripción de version text-es 90 / 500 410 caracteres restantes text-pt 92 / 5…" at bounding box center [561, 321] width 148 height 114
click at [523, 350] on textarea at bounding box center [561, 359] width 148 height 75
paste textarea "Cantidad máxima de contrapartes de ingreso para clientes de bajo riesgo con más…"
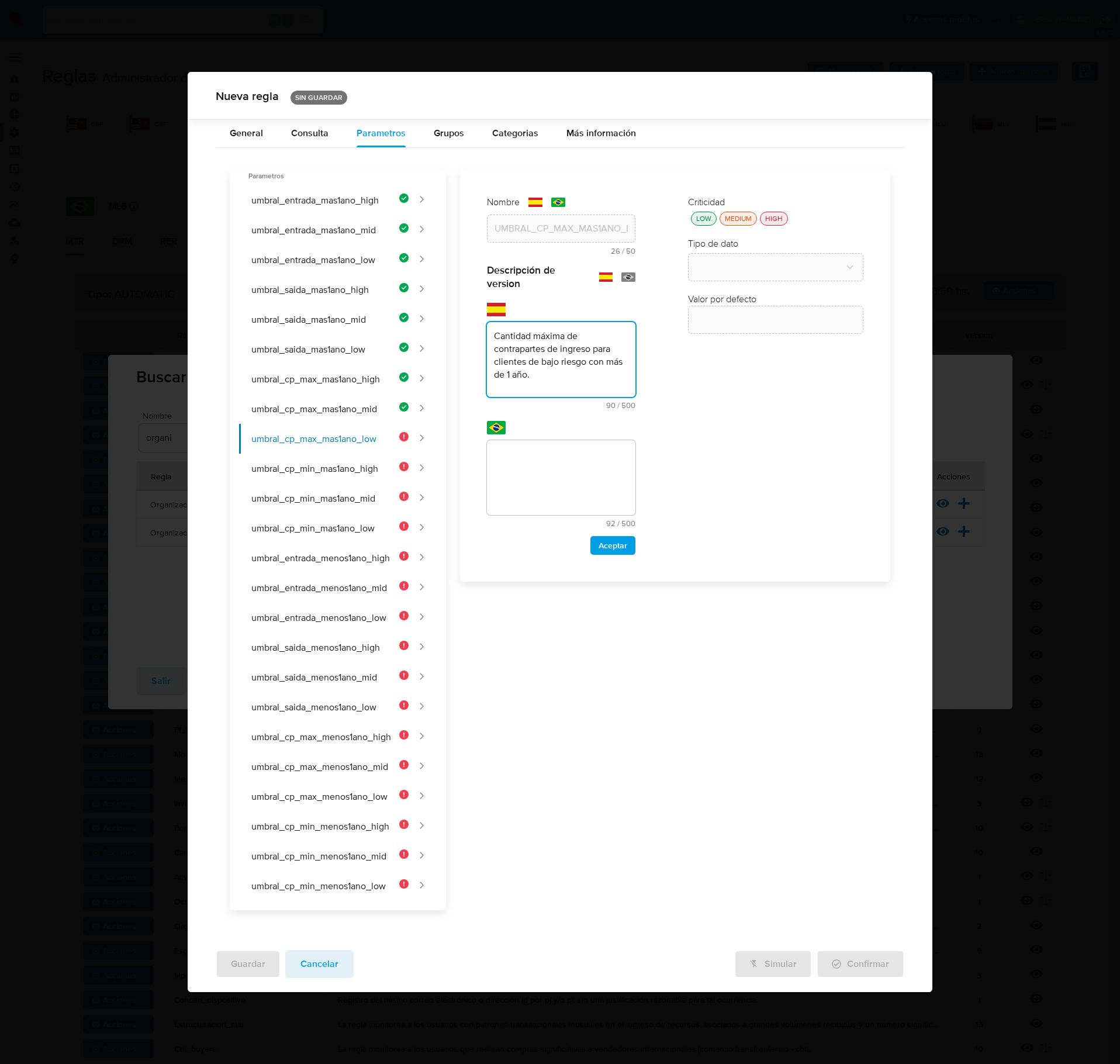
type textarea "Cantidad máxima de contrapartes de ingreso para clientes de bajo riesgo con más…"
click at [559, 490] on textarea at bounding box center [561, 477] width 148 height 75
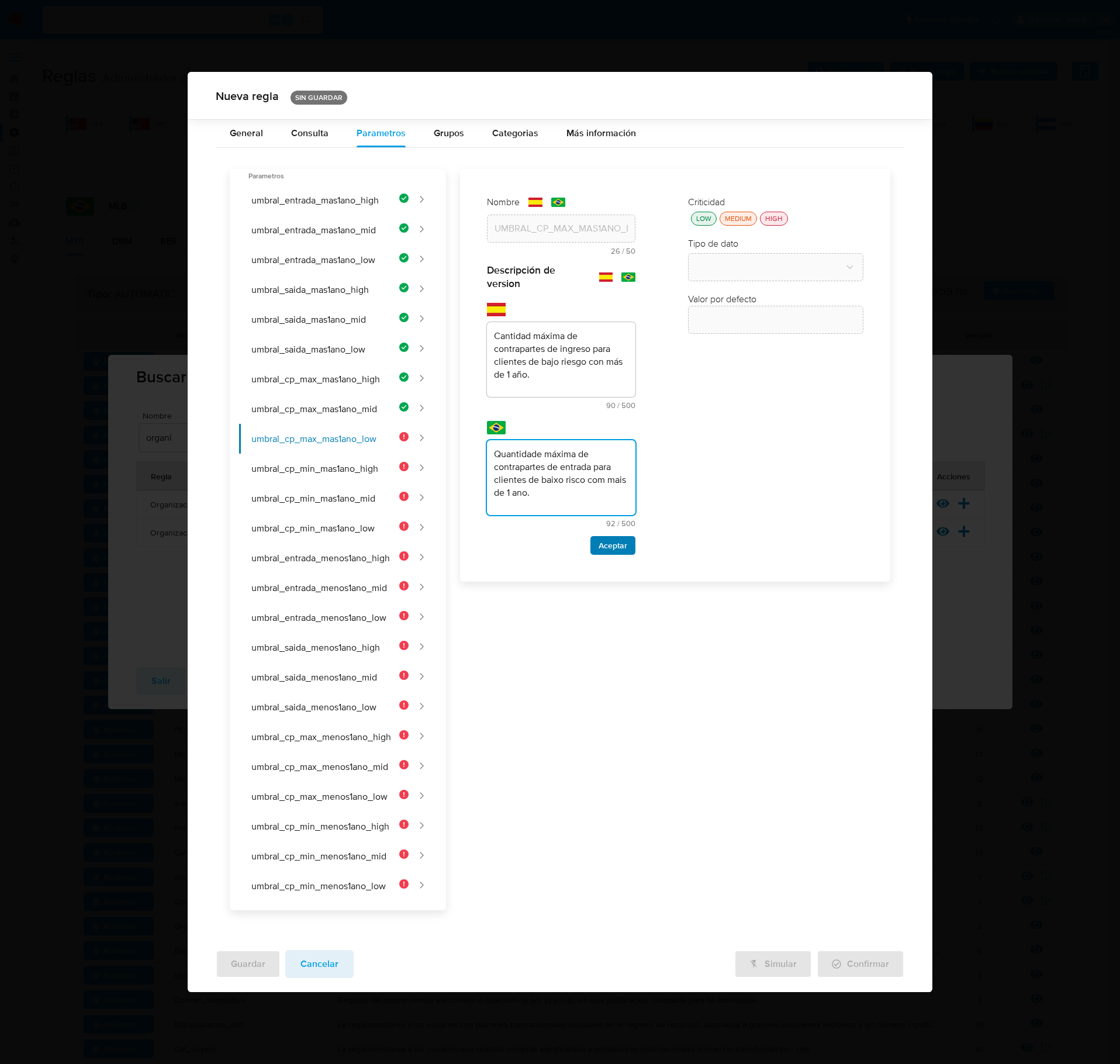
type textarea "Quantidade máxima de contrapartes de entrada para clientes de baixo risco com m…"
click at [620, 554] on span "Aceptar" at bounding box center [613, 545] width 29 height 17
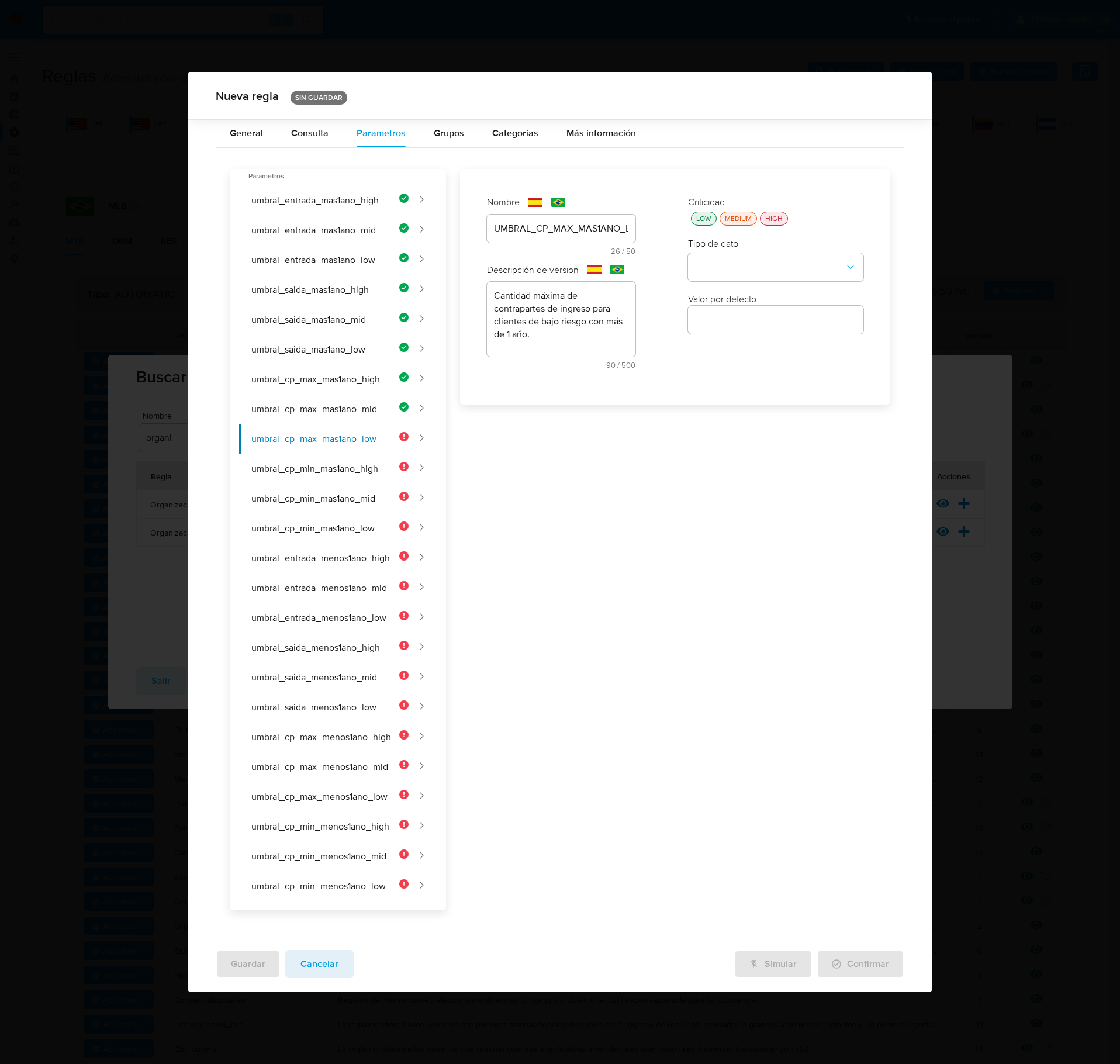
click at [700, 223] on div "LOW" at bounding box center [704, 218] width 20 height 10
click at [720, 275] on button "type-dropdown" at bounding box center [776, 268] width 176 height 28
click at [739, 281] on div "NUMBER" at bounding box center [772, 267] width 154 height 28
click at [743, 334] on div at bounding box center [776, 320] width 176 height 28
click at [748, 323] on input "number" at bounding box center [776, 319] width 176 height 15
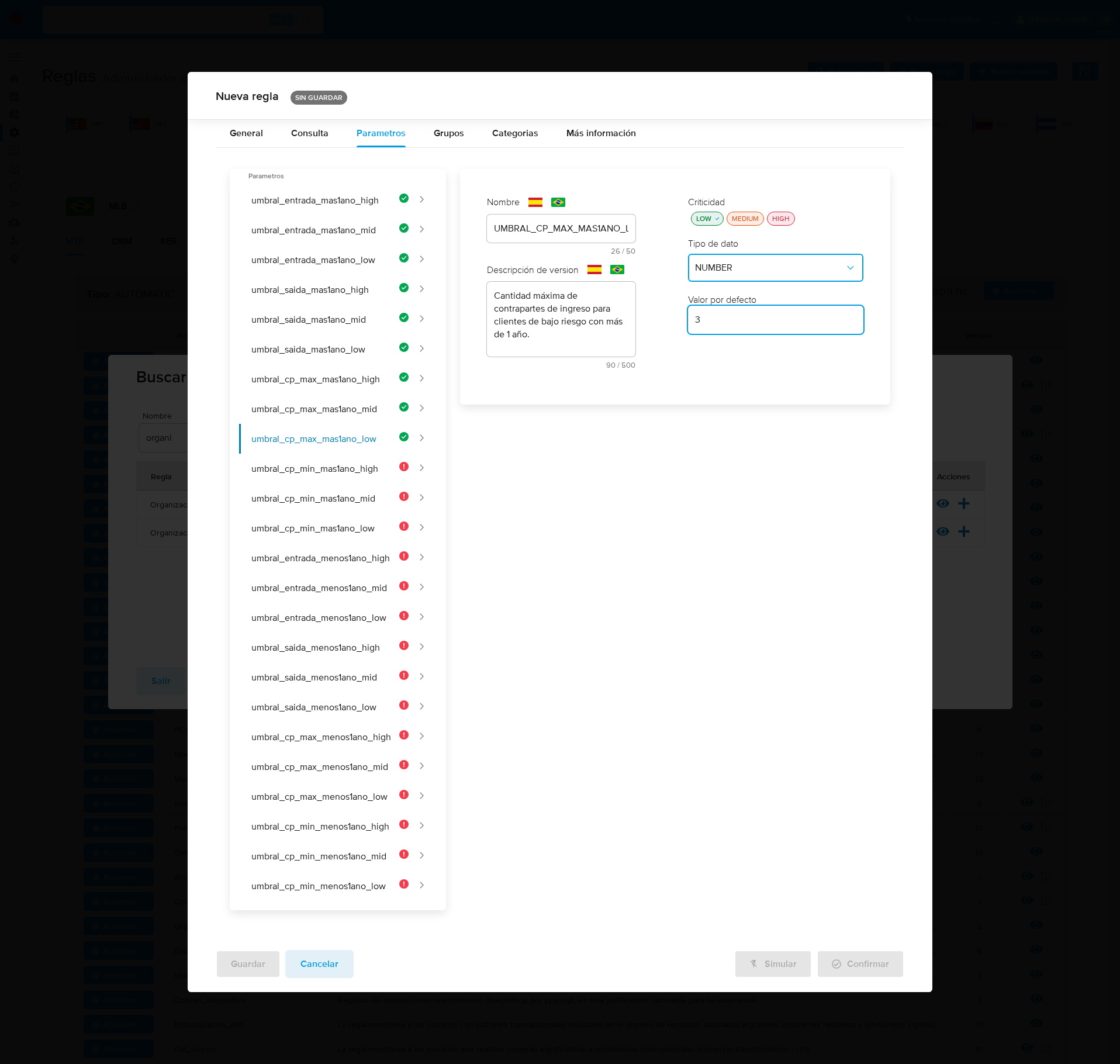
type input "3"
click at [670, 416] on div "Nombre text-es UMBRAL_CP_MAX_MAS1ANO_LOW 26 / 50 24 caracteres restantes text-p…" at bounding box center [668, 539] width 444 height 741
click at [350, 487] on button "umbral_cp_min_mas1ano_mid" at bounding box center [324, 498] width 170 height 30
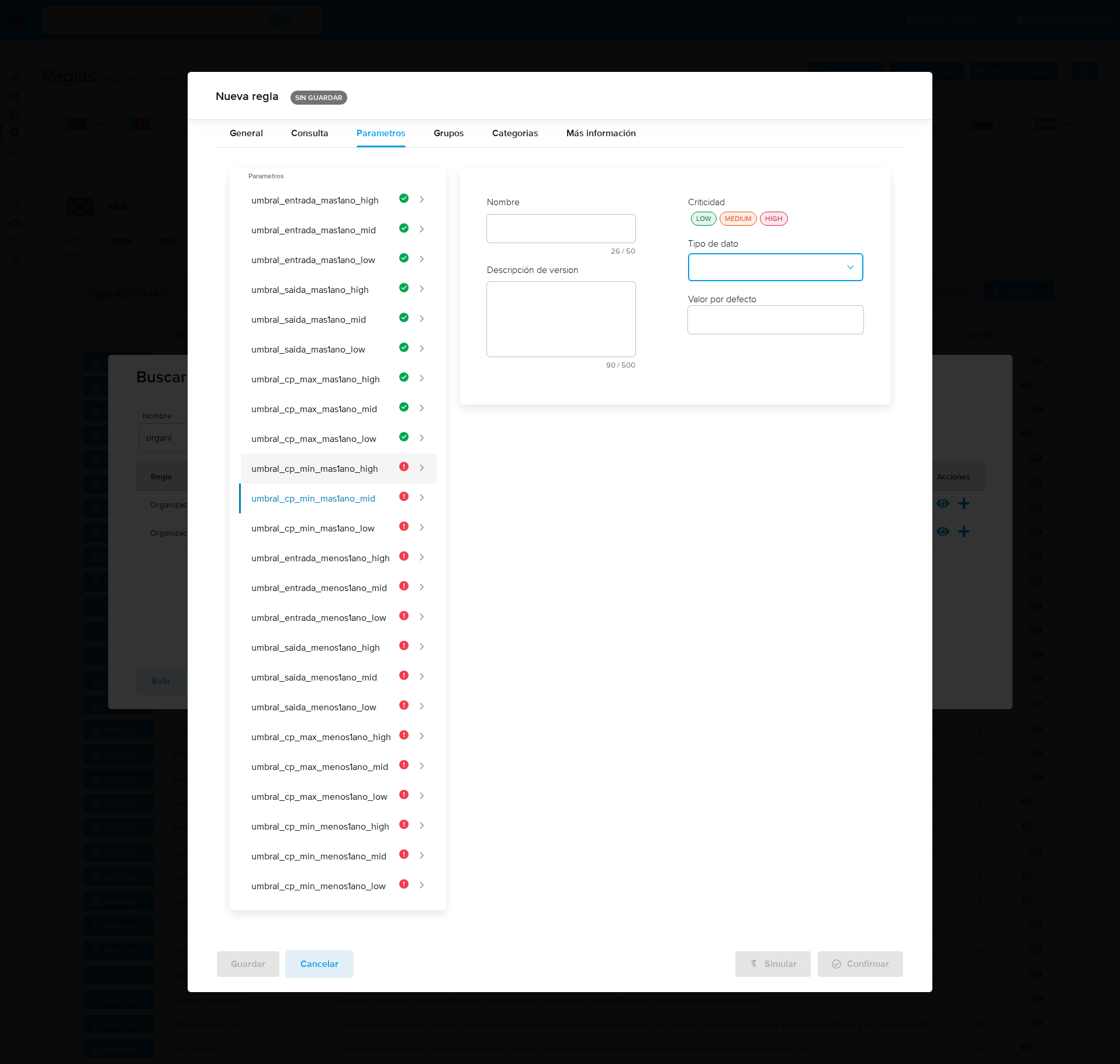
click at [349, 477] on button "umbral_cp_min_mas1ano_high" at bounding box center [324, 468] width 170 height 30
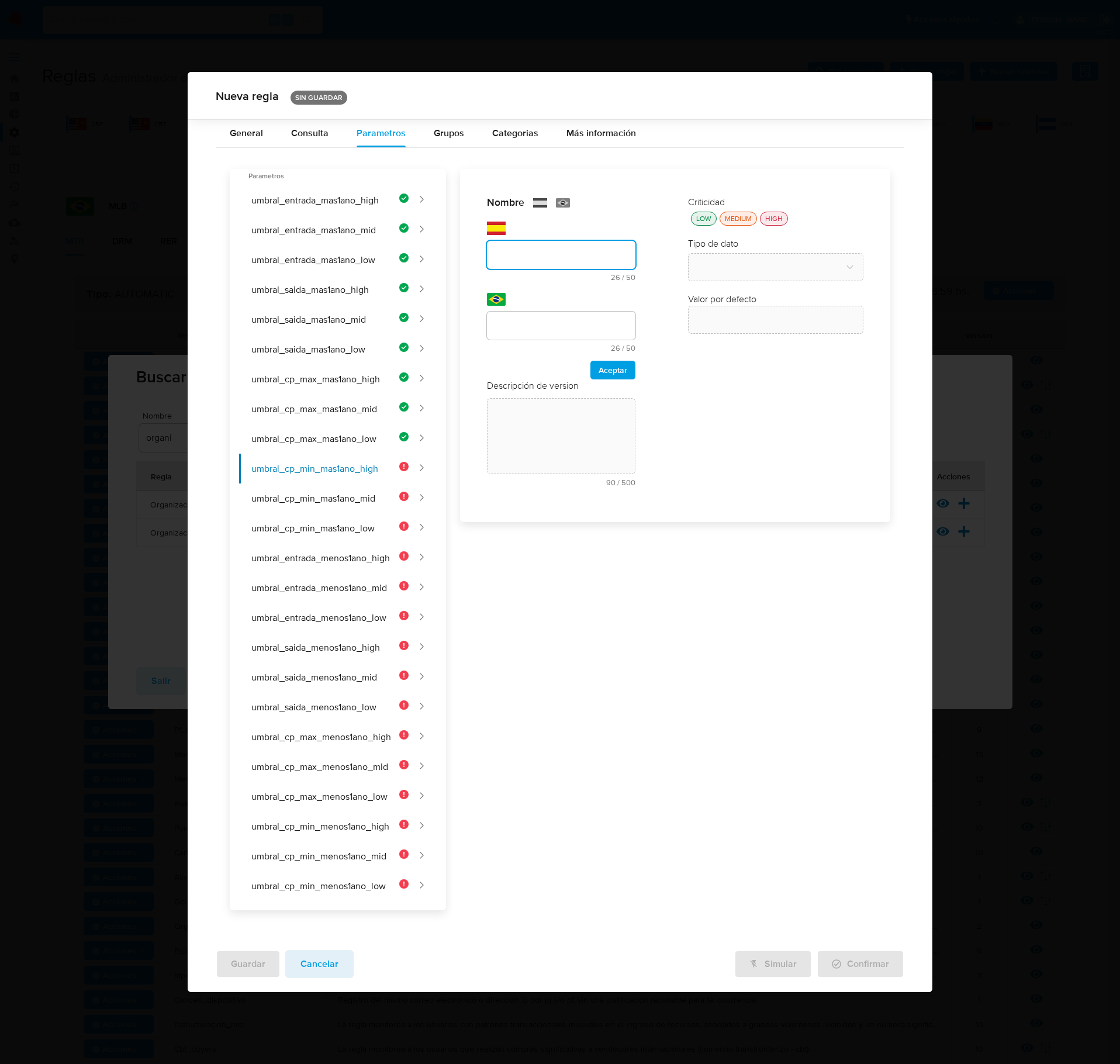
click at [540, 234] on div "text-es 26 / 50 24 caracteres restantes" at bounding box center [561, 251] width 148 height 60
type input "UMBRAL_CP_MIN_MAS1ANO_HIGH"
drag, startPoint x: 529, startPoint y: 350, endPoint x: 537, endPoint y: 333, distance: 18.8
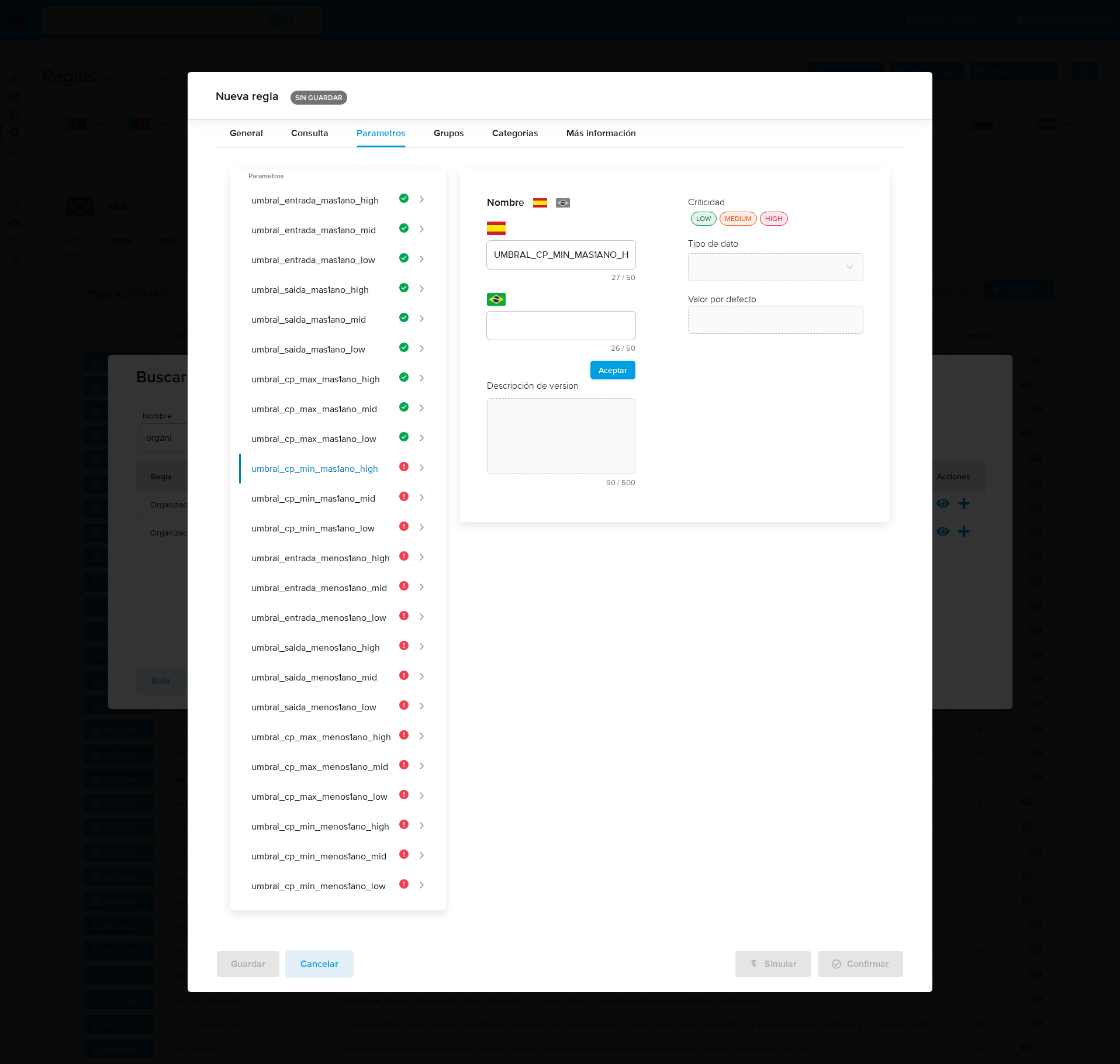
click at [531, 345] on div "text-pt 26 / 50 24 caracteres restantes" at bounding box center [561, 332] width 148 height 41
click at [537, 333] on input "text" at bounding box center [561, 325] width 148 height 15
type input "UMBRAL_CP_MIN_MAIS1ANO_HIGH"
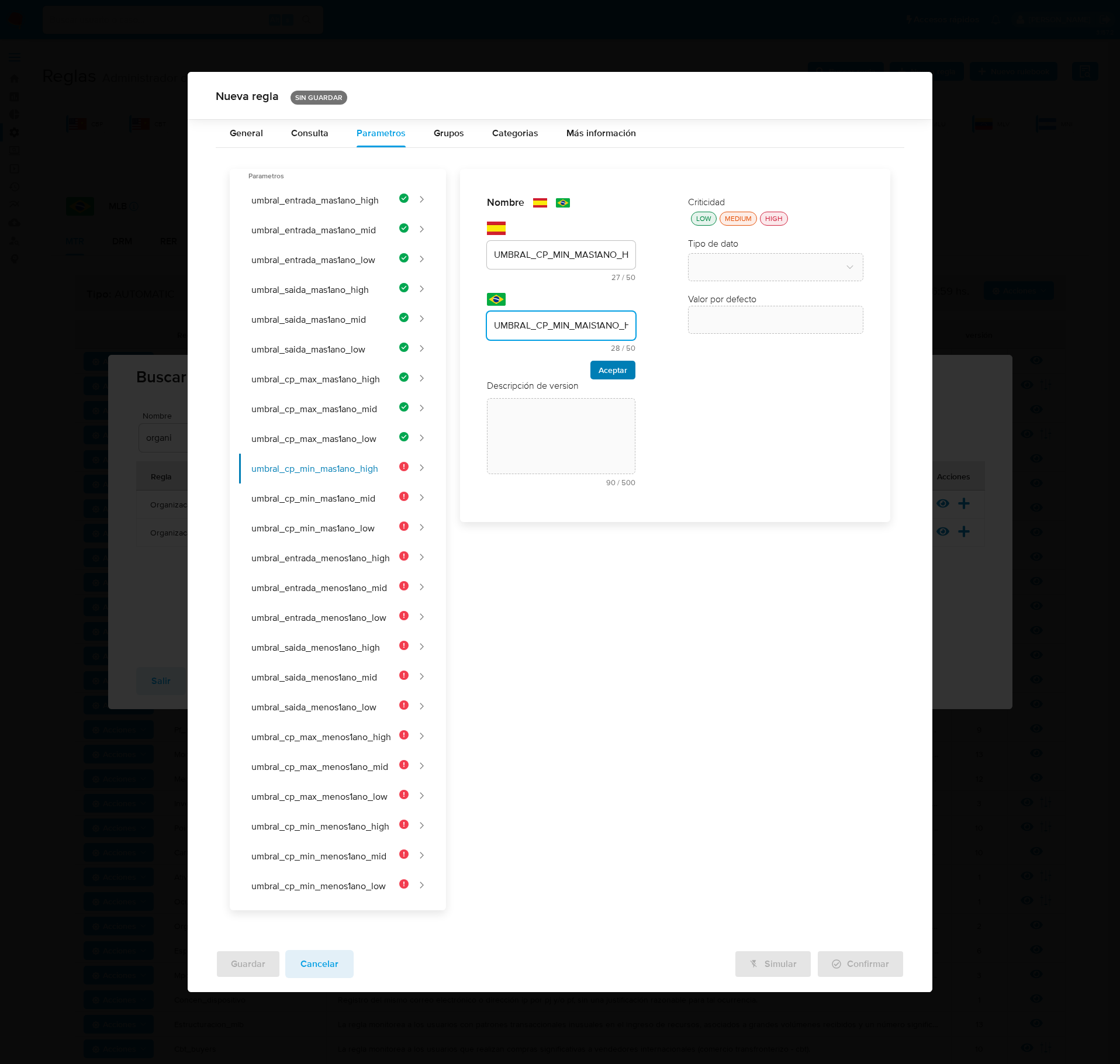
click at [599, 376] on span "Aceptar" at bounding box center [613, 370] width 29 height 17
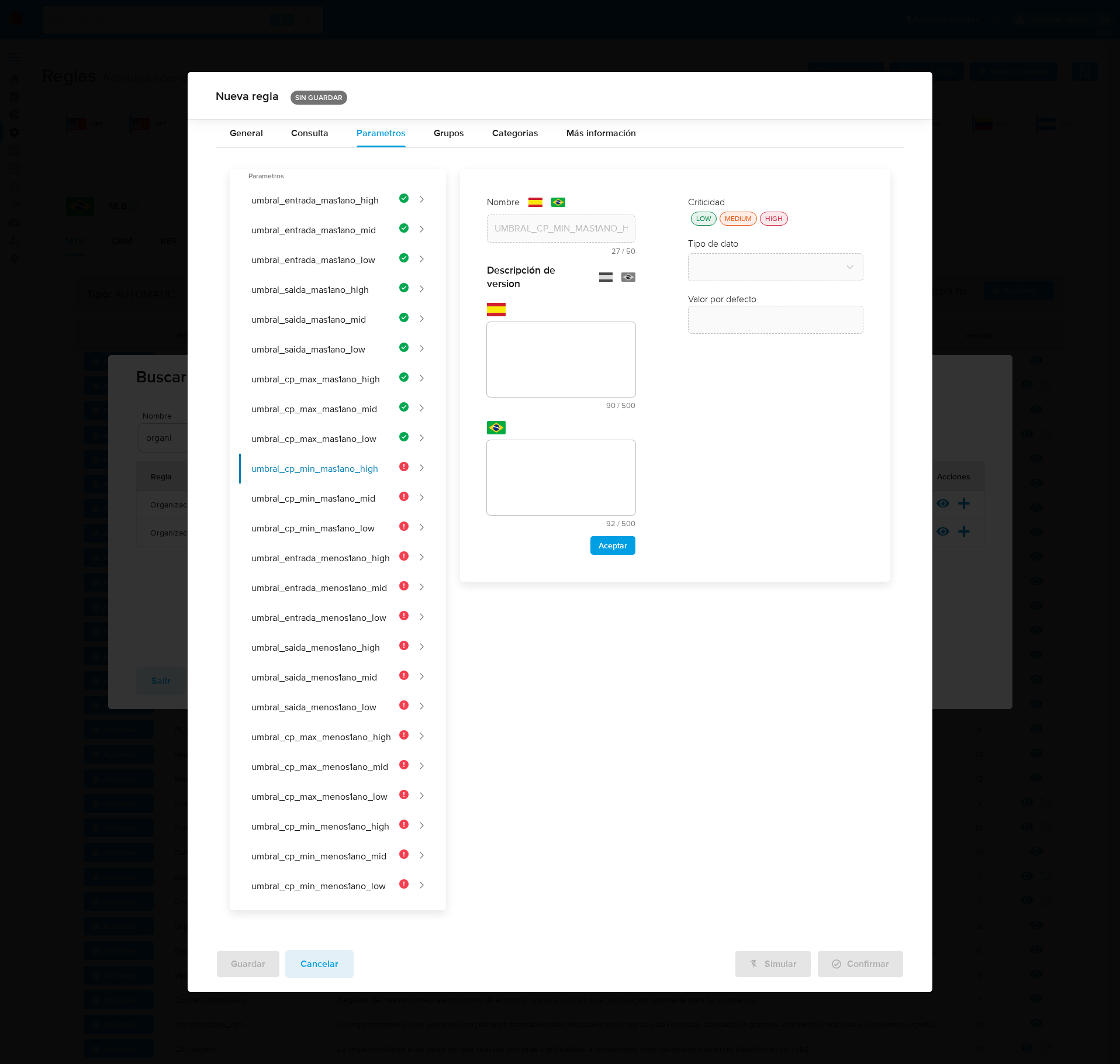
click at [525, 313] on div "text-es 90 / 500 410 caracteres restantes" at bounding box center [561, 356] width 148 height 106
click at [535, 327] on div "text-es 90 / 500 410 caracteres restantes" at bounding box center [561, 356] width 148 height 106
click at [540, 358] on textarea at bounding box center [561, 359] width 148 height 75
paste textarea "Cantidad mínima de contrapartes de ingreso para clientes de alto riesgo con más…"
type textarea "Cantidad mínima de contrapartes de ingreso para clientes de alto riesgo con más…"
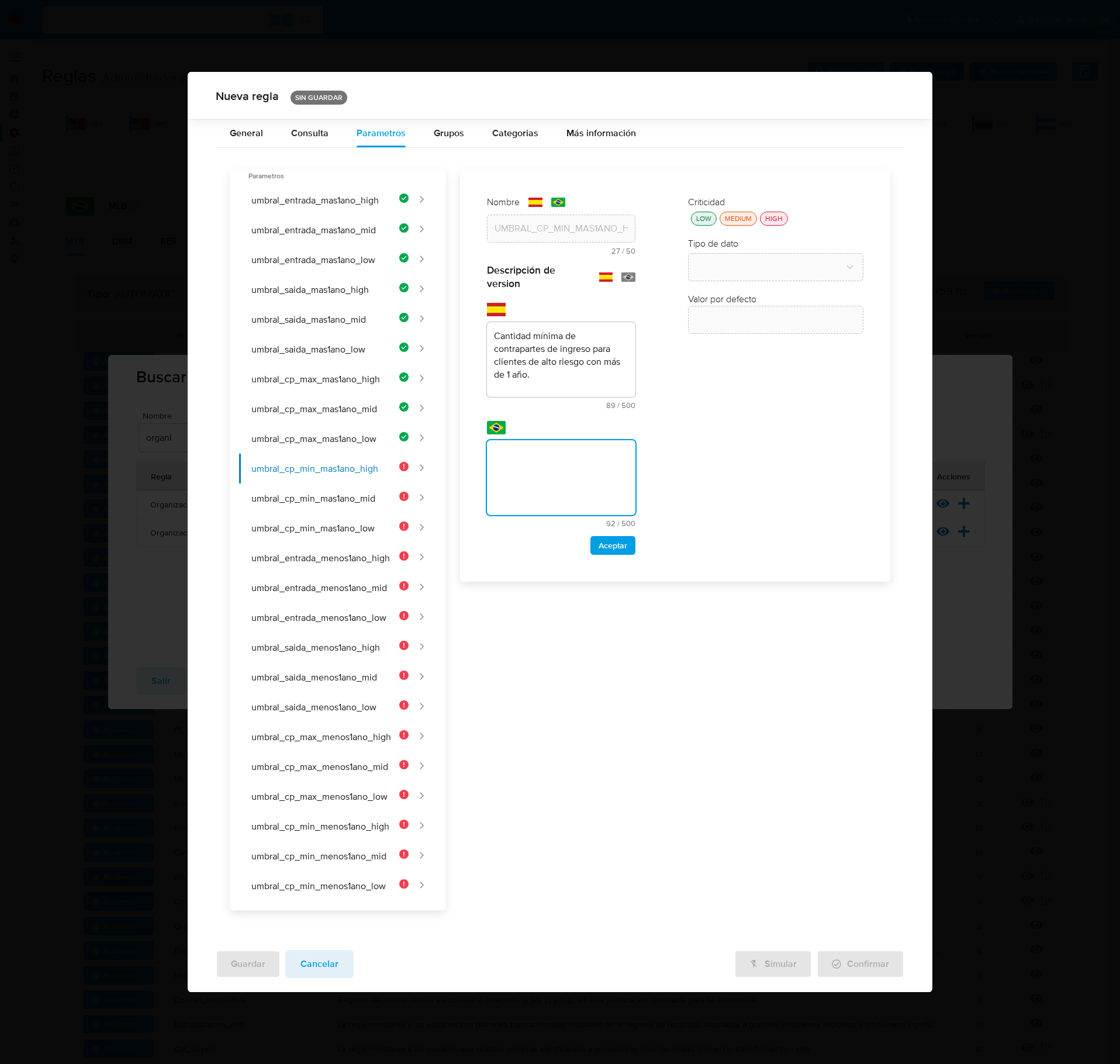
click at [523, 481] on textarea at bounding box center [561, 477] width 148 height 75
type textarea "Quantidade mínima de contrapartes de entrada para clientes de alto risco com ma…"
click at [615, 551] on span "Aceptar" at bounding box center [613, 545] width 29 height 17
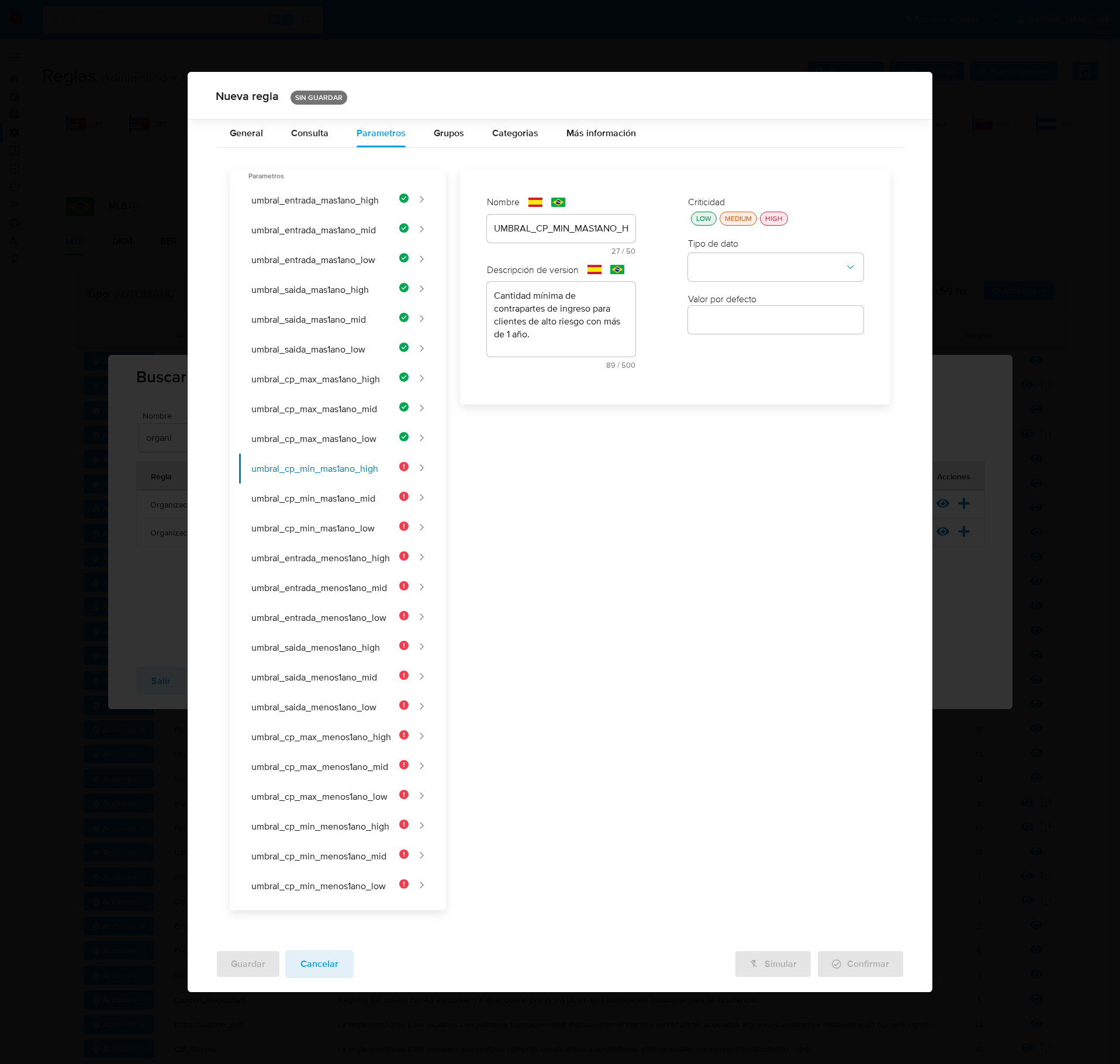
click at [705, 223] on div "LOW" at bounding box center [704, 218] width 20 height 10
click at [742, 278] on button "type-dropdown" at bounding box center [776, 268] width 176 height 28
click at [754, 270] on div "NUMBER" at bounding box center [772, 267] width 154 height 28
click at [766, 327] on input "number" at bounding box center [776, 319] width 176 height 15
type input "40"
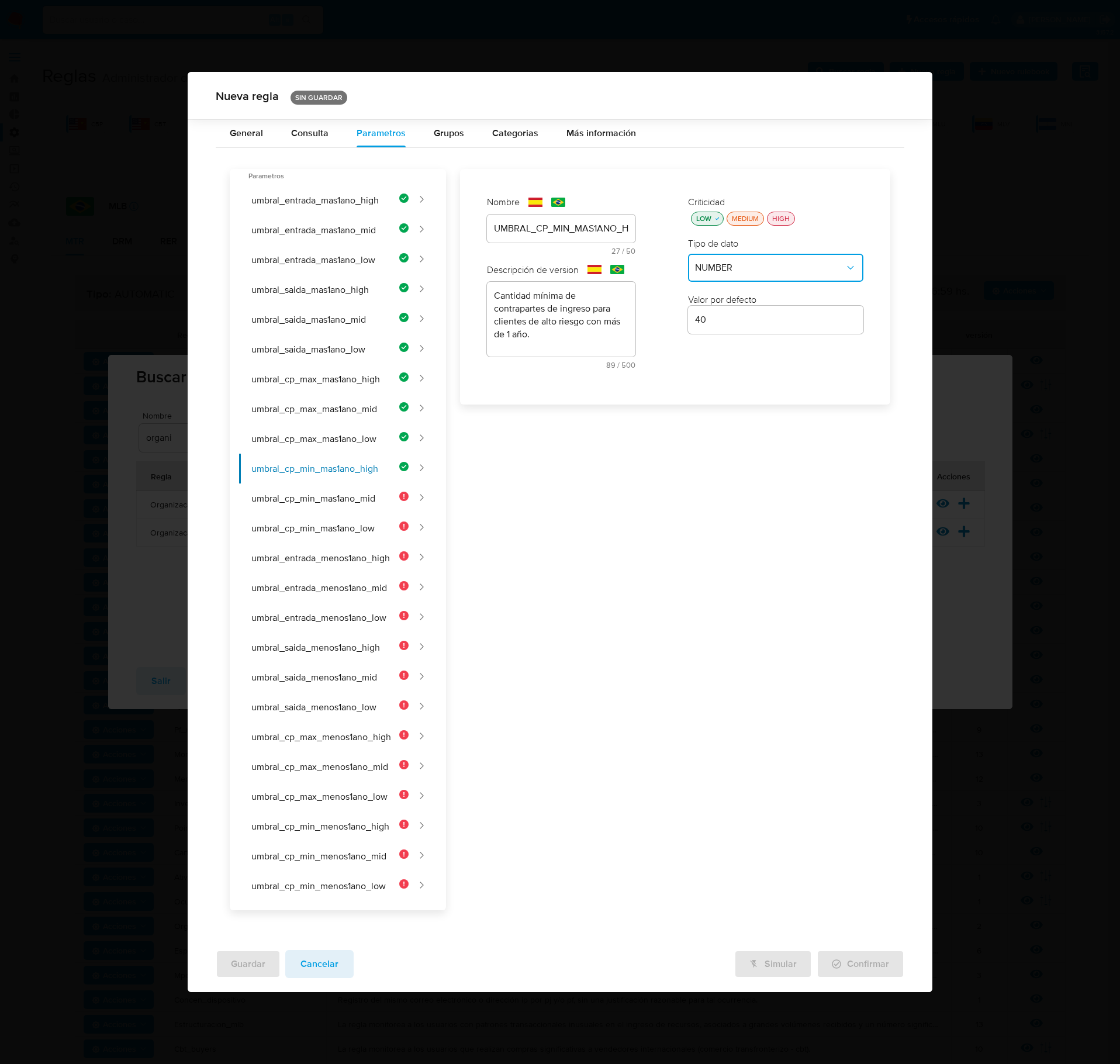
drag, startPoint x: 686, startPoint y: 518, endPoint x: 683, endPoint y: 529, distance: 11.4
click at [683, 529] on div "Nombre text-es UMBRAL_CP_MIN_MAS1ANO_HIGH 27 / 50 23 caracteres restantes text-…" at bounding box center [668, 539] width 444 height 741
click at [360, 507] on button "umbral_cp_min_mas1ano_mid" at bounding box center [324, 498] width 170 height 30
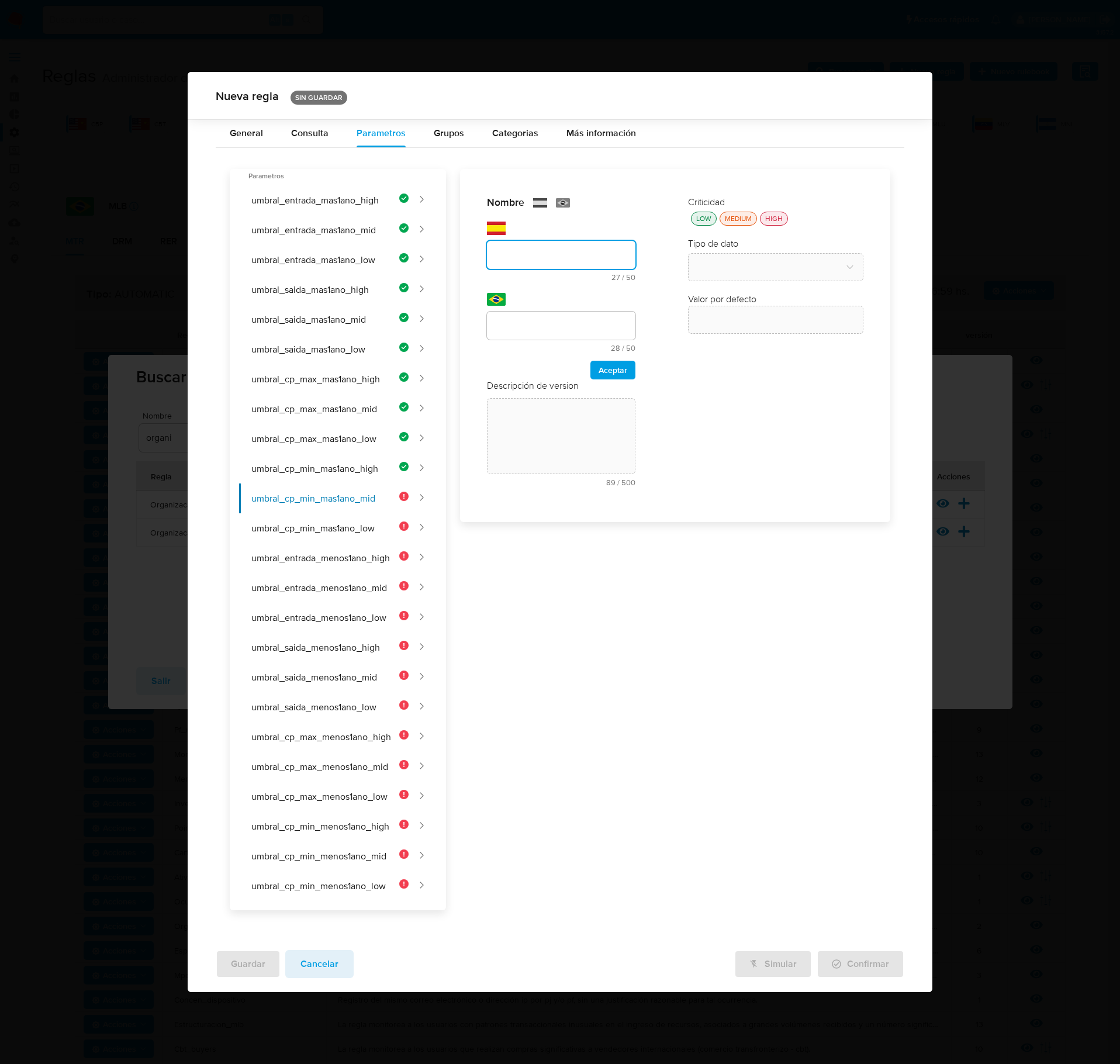
click at [506, 235] on div "text-es 27 / 50 23 caracteres restantes" at bounding box center [561, 251] width 148 height 60
type input "UMBRAL_CP_MIN_MAS1ANO_MID"
click at [518, 333] on input "text" at bounding box center [561, 325] width 148 height 15
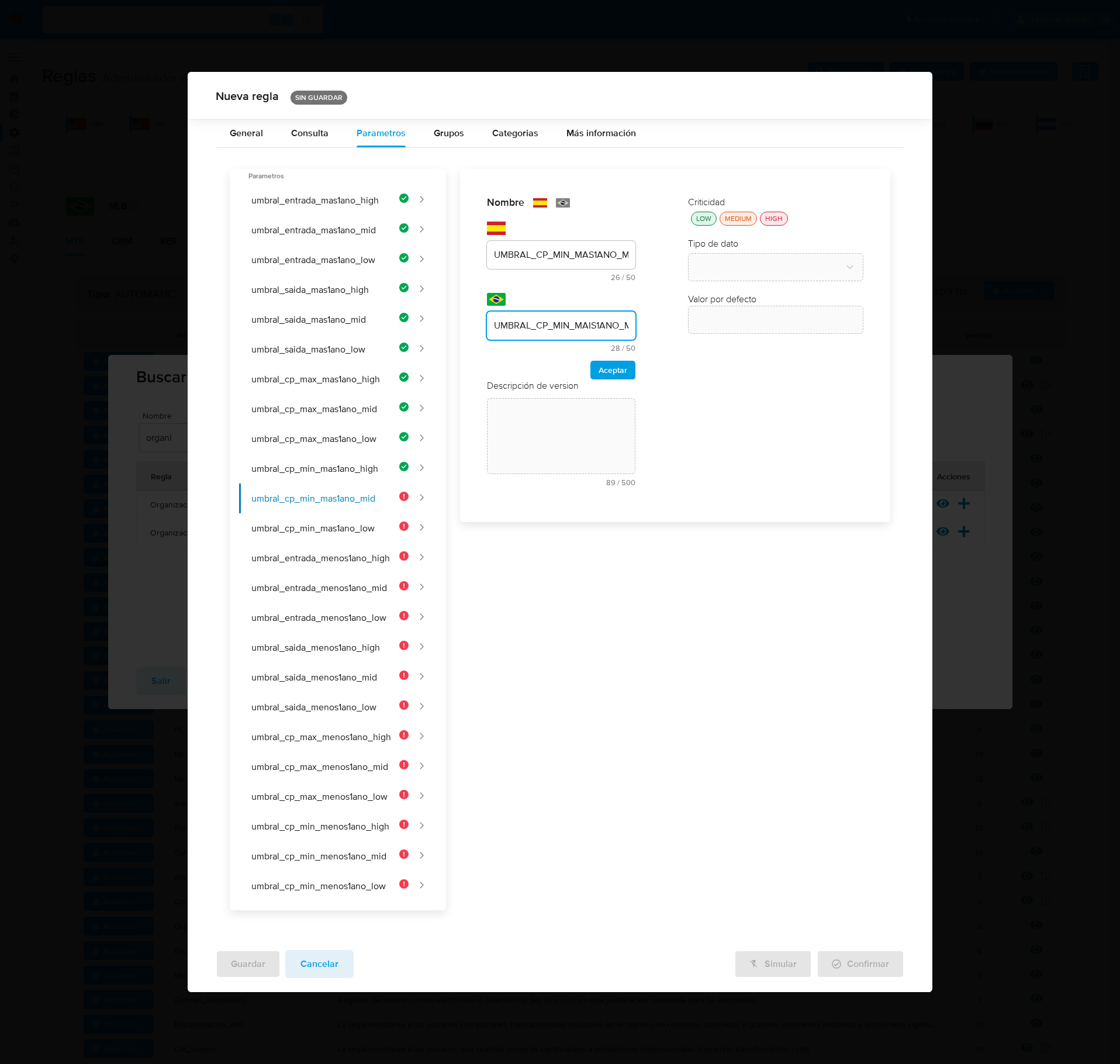
scroll to position [0, 13]
type input "UMBRAL_CP_MIN_MAIS1ANO_MID"
click at [607, 370] on span "Aceptar" at bounding box center [613, 370] width 29 height 17
click at [607, 380] on div "Descripción de version text-es 89 / 500 411 caracteres restantes text-pt 91 / 5…" at bounding box center [561, 438] width 148 height 116
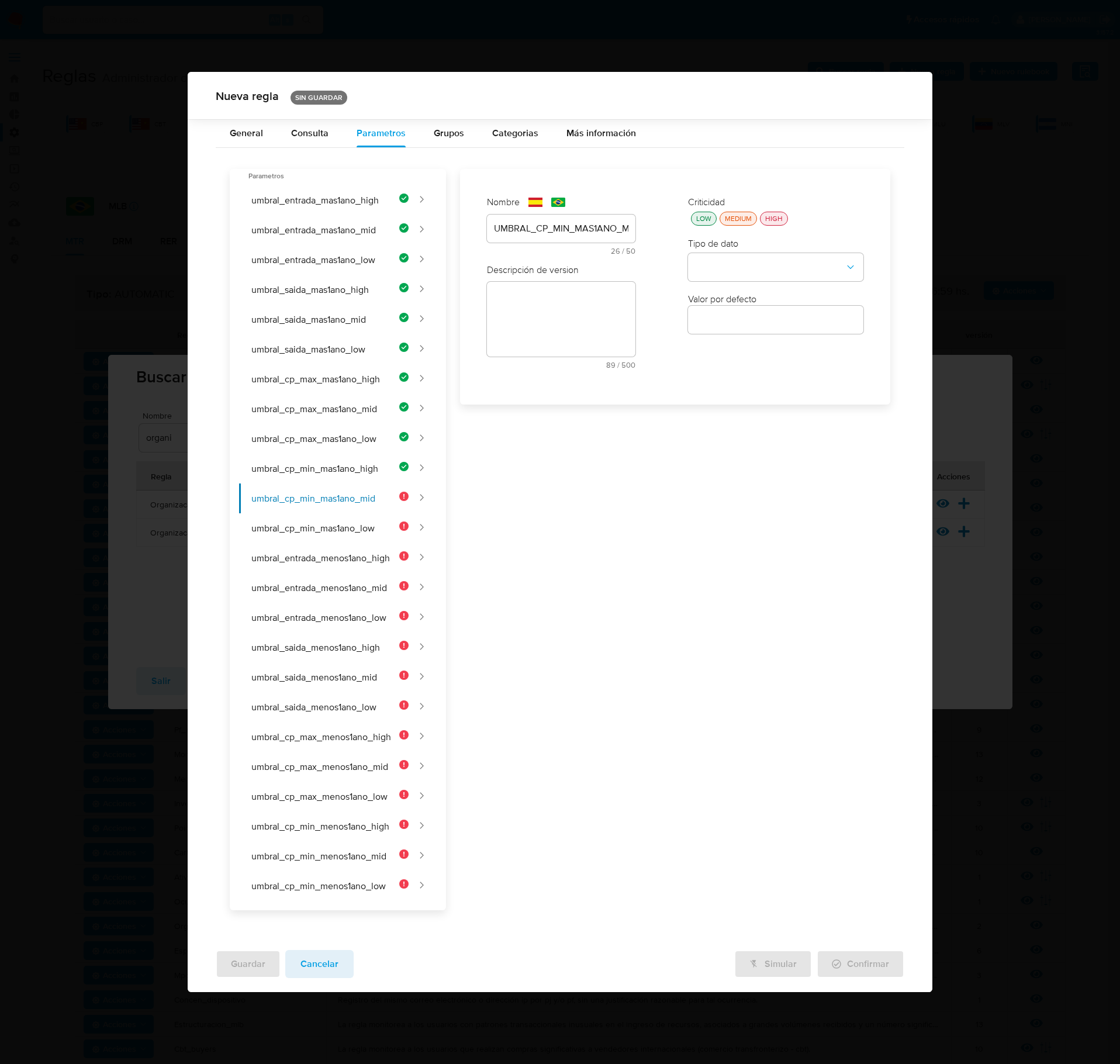
click at [572, 312] on div "text-es 89 / 500 411 caracteres restantes" at bounding box center [561, 325] width 148 height 87
click at [589, 356] on textarea at bounding box center [561, 359] width 148 height 75
paste textarea "Cantidad mínima de contrapartes de ingreso para clientes de riesgo medio con má…"
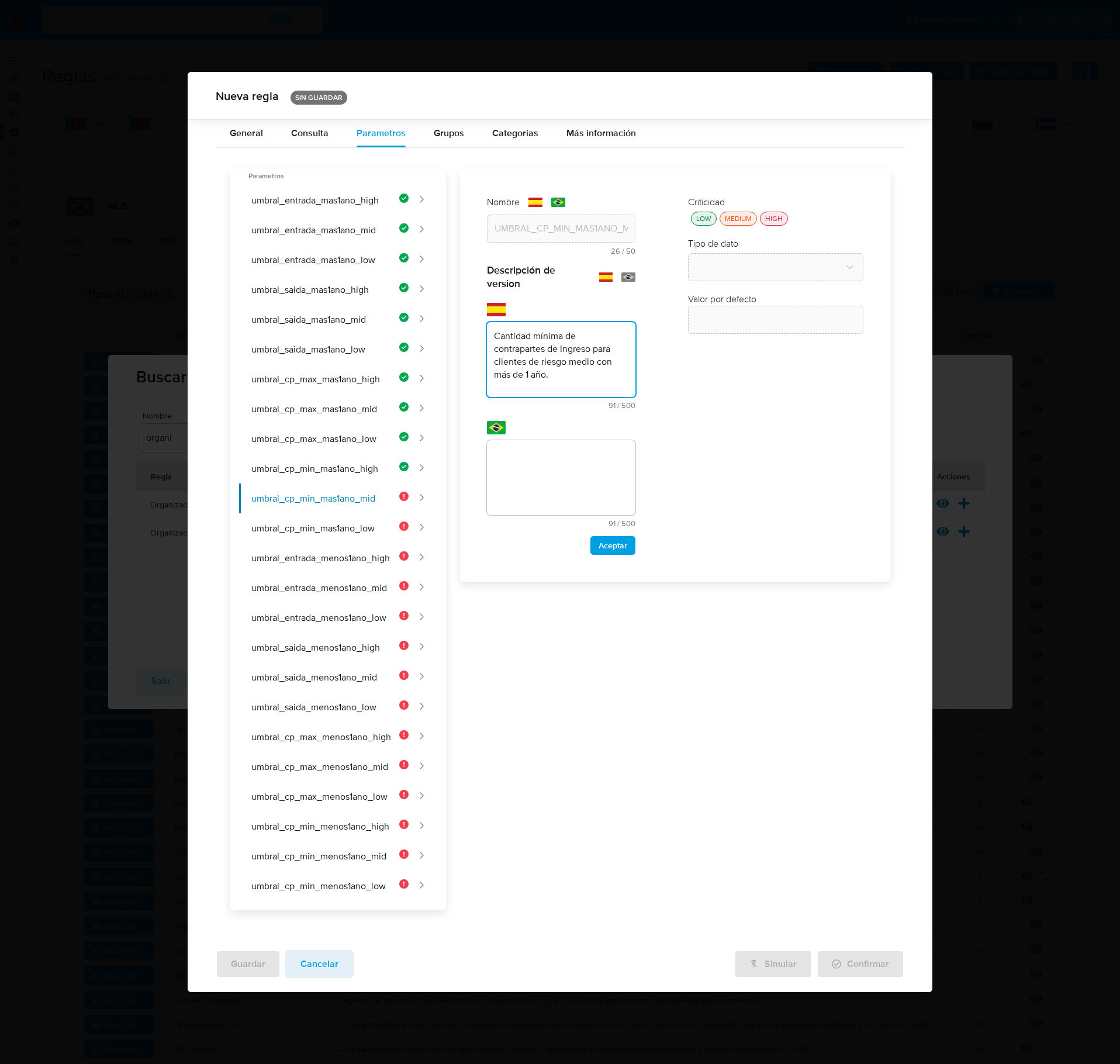
type textarea "Cantidad mínima de contrapartes de ingreso para clientes de riesgo medio con má…"
click at [501, 418] on div "Descripción de version text-es Cantidad mínima de contrapartes de ingreso para …" at bounding box center [561, 409] width 148 height 291
click at [515, 491] on textarea at bounding box center [561, 477] width 148 height 75
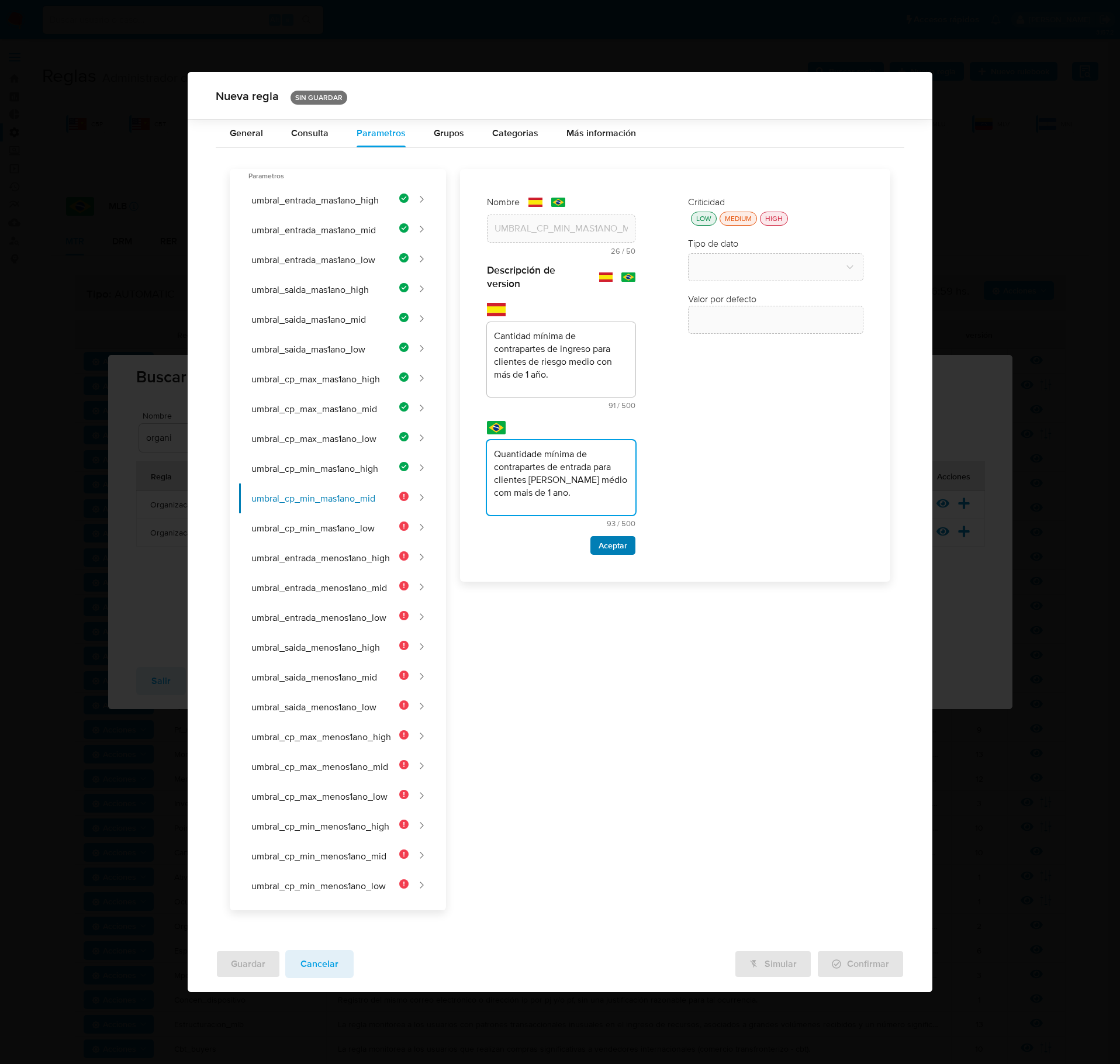
type textarea "Quantidade mínima de contrapartes de entrada para clientes [PERSON_NAME] médio …"
click at [627, 554] on span "Aceptar" at bounding box center [613, 545] width 29 height 17
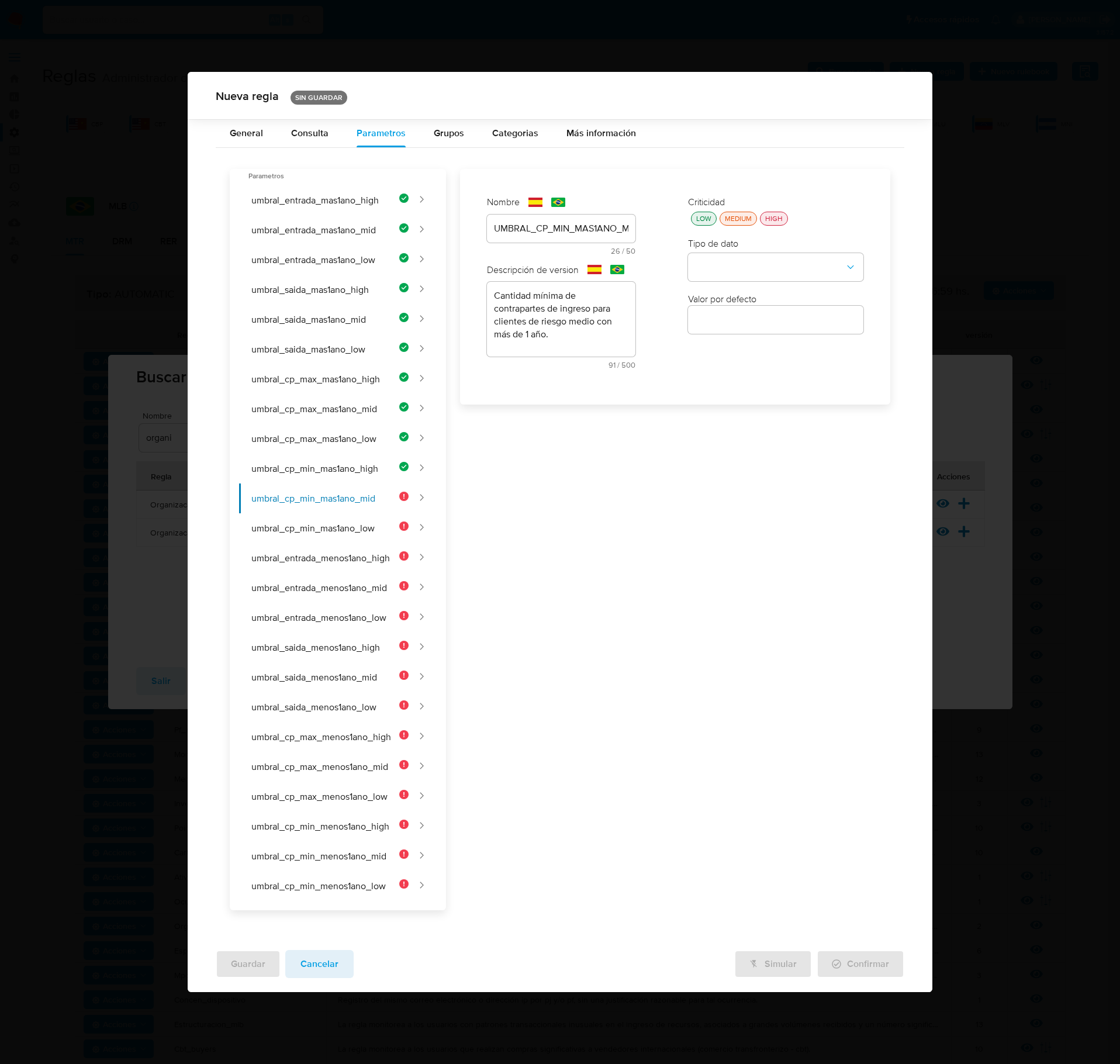
click at [703, 234] on div "Criticidad LOW MEDIUM HIGH Tipo de dato Valor por defecto Valor por defecto" at bounding box center [775, 287] width 199 height 205
click at [712, 225] on button "LOW" at bounding box center [704, 218] width 26 height 14
click at [734, 265] on button "type-dropdown" at bounding box center [776, 268] width 176 height 28
click at [752, 268] on div "NUMBER" at bounding box center [772, 267] width 154 height 28
click at [748, 306] on label "Valor por defecto" at bounding box center [722, 299] width 69 height 13
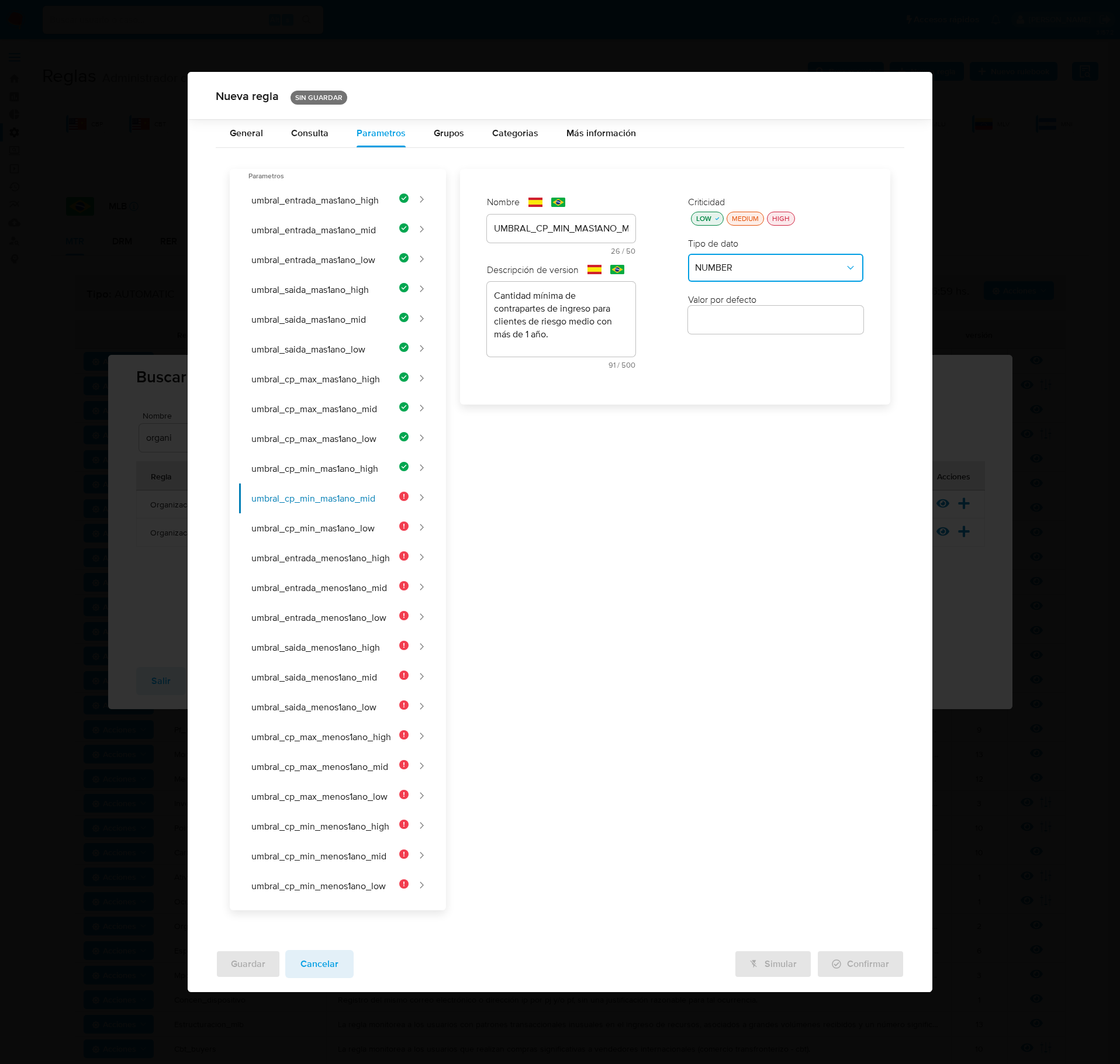
click at [756, 327] on input "number" at bounding box center [776, 319] width 176 height 15
type input "45"
click at [332, 533] on button "umbral_cp_min_mas1ano_low" at bounding box center [324, 528] width 170 height 30
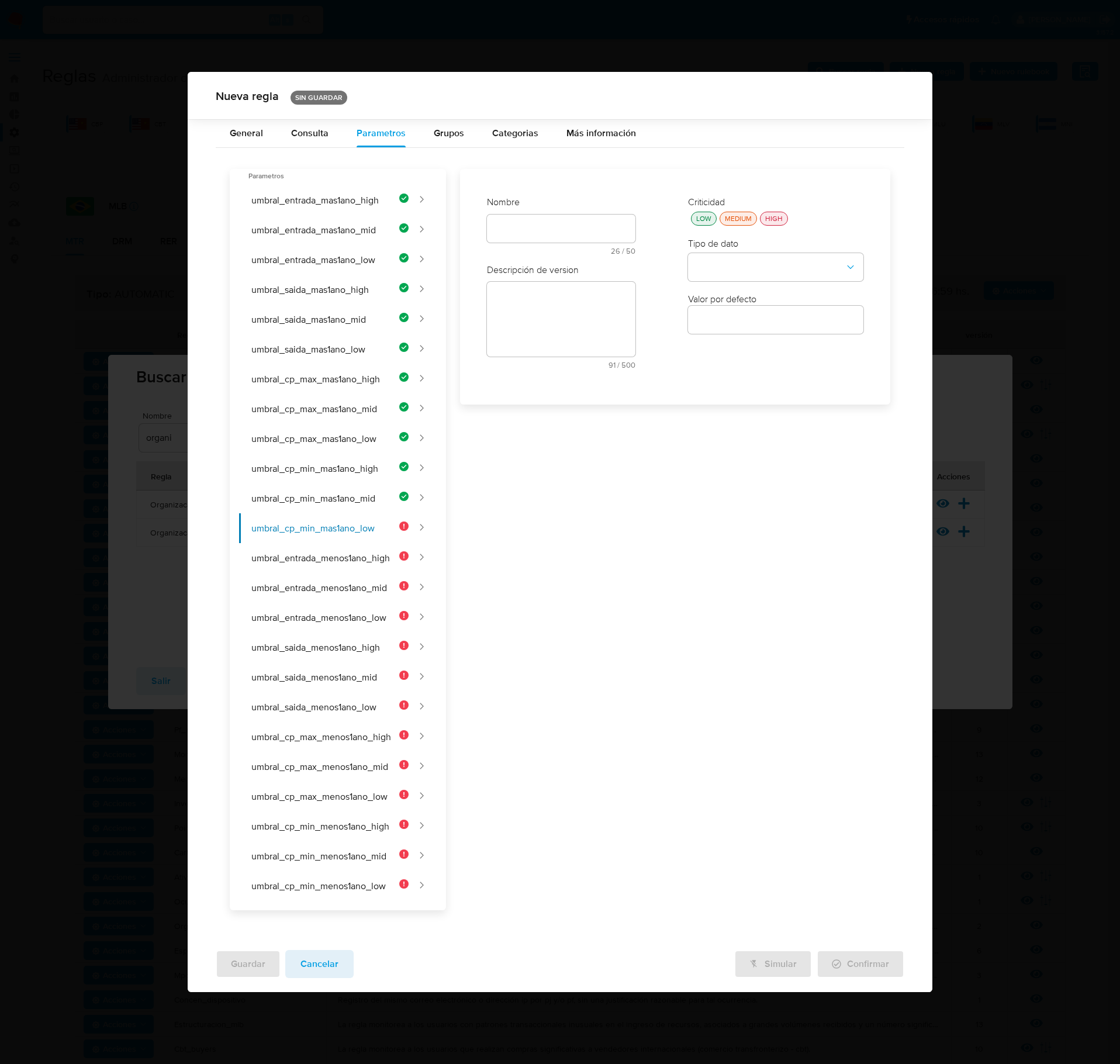
click at [529, 227] on div "Nombre text-es 26 / 50 24 caracteres restantes text-pt 26 / 50 24 caracteres re…" at bounding box center [561, 230] width 148 height 68
type input "UMBRAL_CP_MIN_MAS1ANO_LOW"
click at [549, 333] on input "text" at bounding box center [561, 325] width 148 height 15
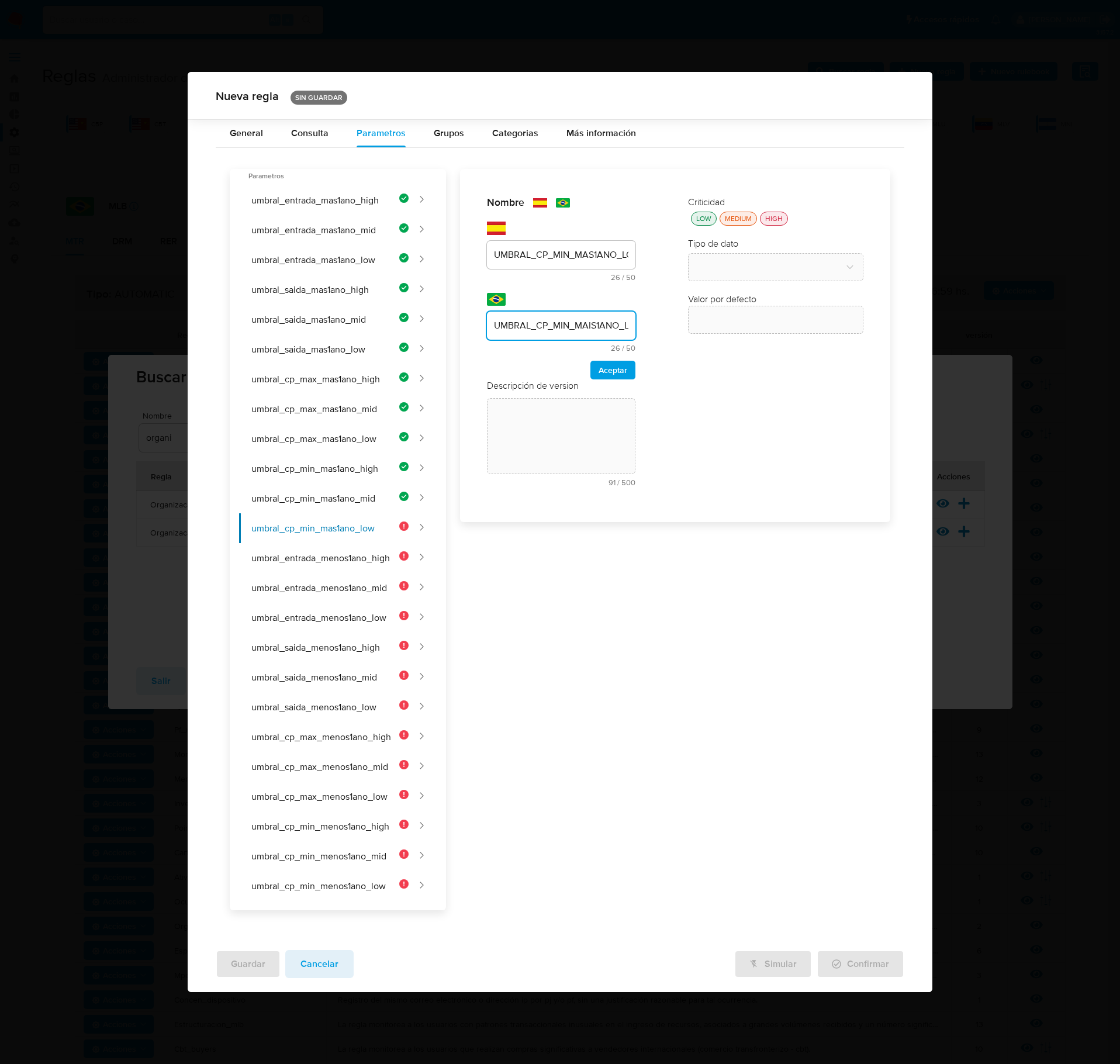
scroll to position [0, 15]
type input "UMBRAL_CP_MIN_MAIS1ANO_LOW"
click at [627, 378] on span "Aceptar" at bounding box center [613, 370] width 29 height 17
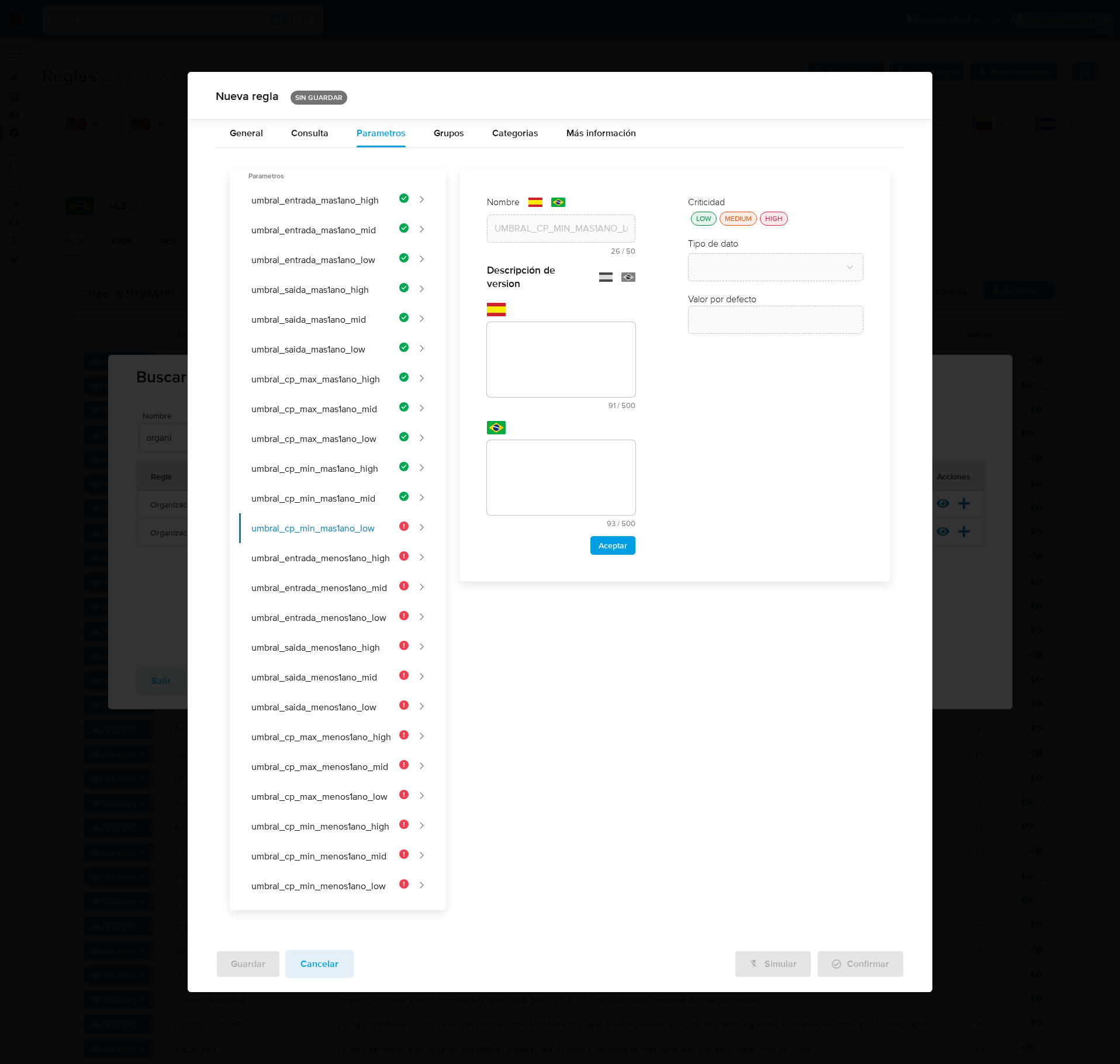
click at [551, 331] on textarea at bounding box center [561, 359] width 148 height 75
click at [549, 342] on textarea at bounding box center [561, 359] width 148 height 75
paste textarea "Cantidad mínima de contrapartes de ingreso para clientes de bajo riesgo con más…"
type textarea "Cantidad mínima de contrapartes de ingreso para clientes de bajo riesgo con más…"
drag, startPoint x: 592, startPoint y: 458, endPoint x: 605, endPoint y: 461, distance: 13.3
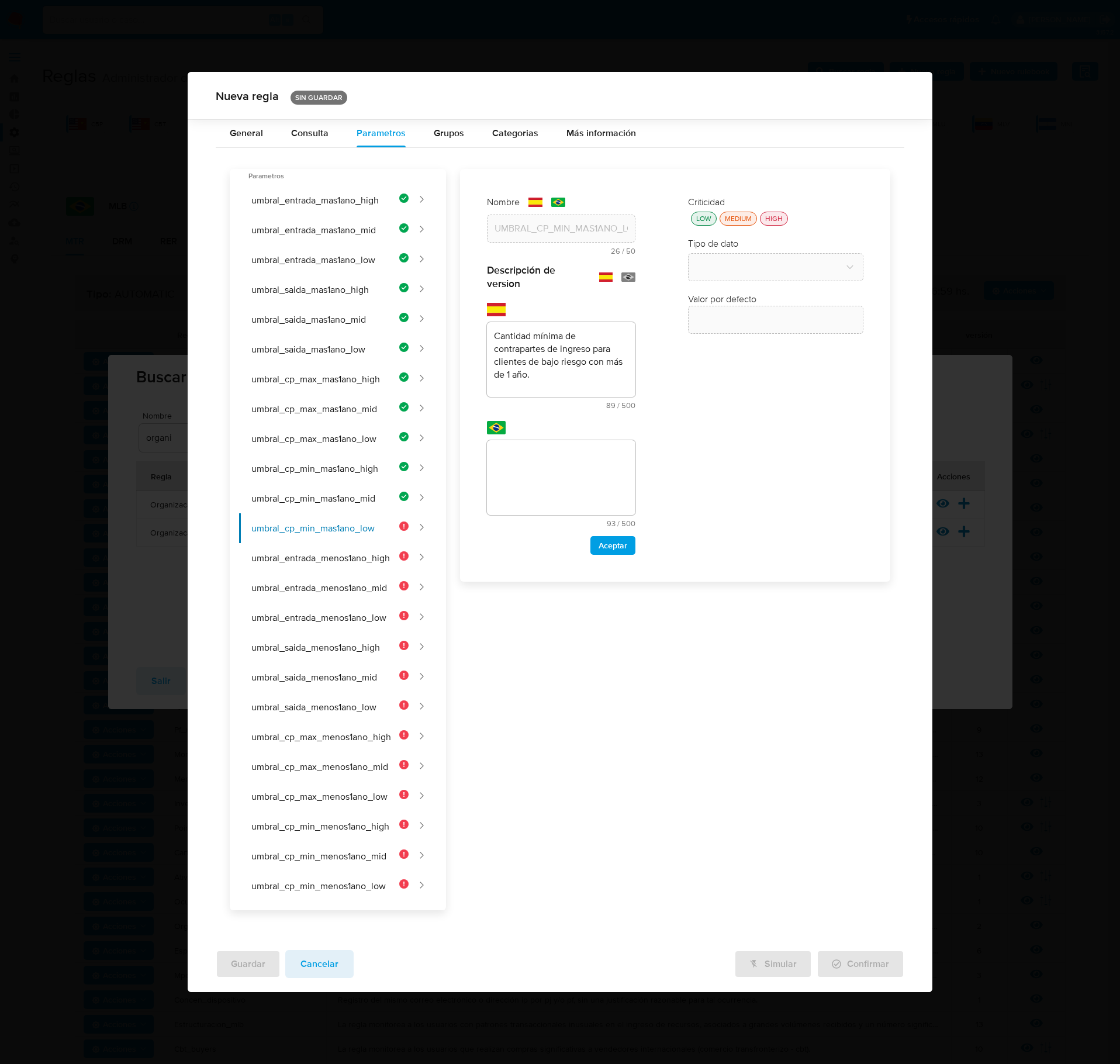
click at [593, 458] on textarea at bounding box center [561, 477] width 148 height 75
type textarea "Quantidade mínima de contrapartes de entrada para clientes de baixo risco com m…"
click at [620, 554] on span "Aceptar" at bounding box center [613, 545] width 29 height 17
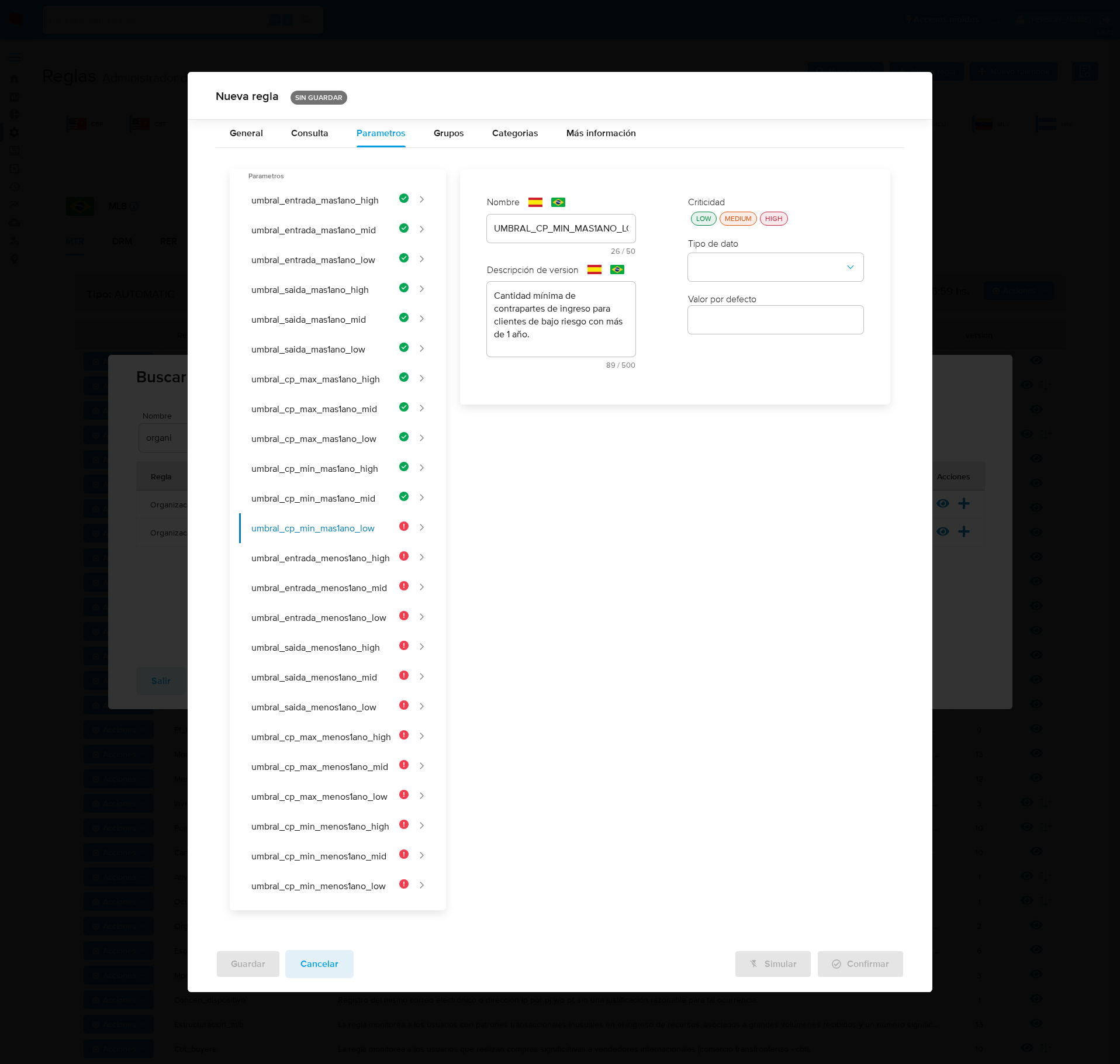
click at [702, 222] on div "LOW" at bounding box center [704, 218] width 20 height 10
click at [718, 267] on button "type-dropdown" at bounding box center [776, 268] width 176 height 28
click at [737, 271] on div "NUMBER" at bounding box center [772, 267] width 154 height 28
click at [745, 323] on input "number" at bounding box center [776, 319] width 176 height 15
type input "50"
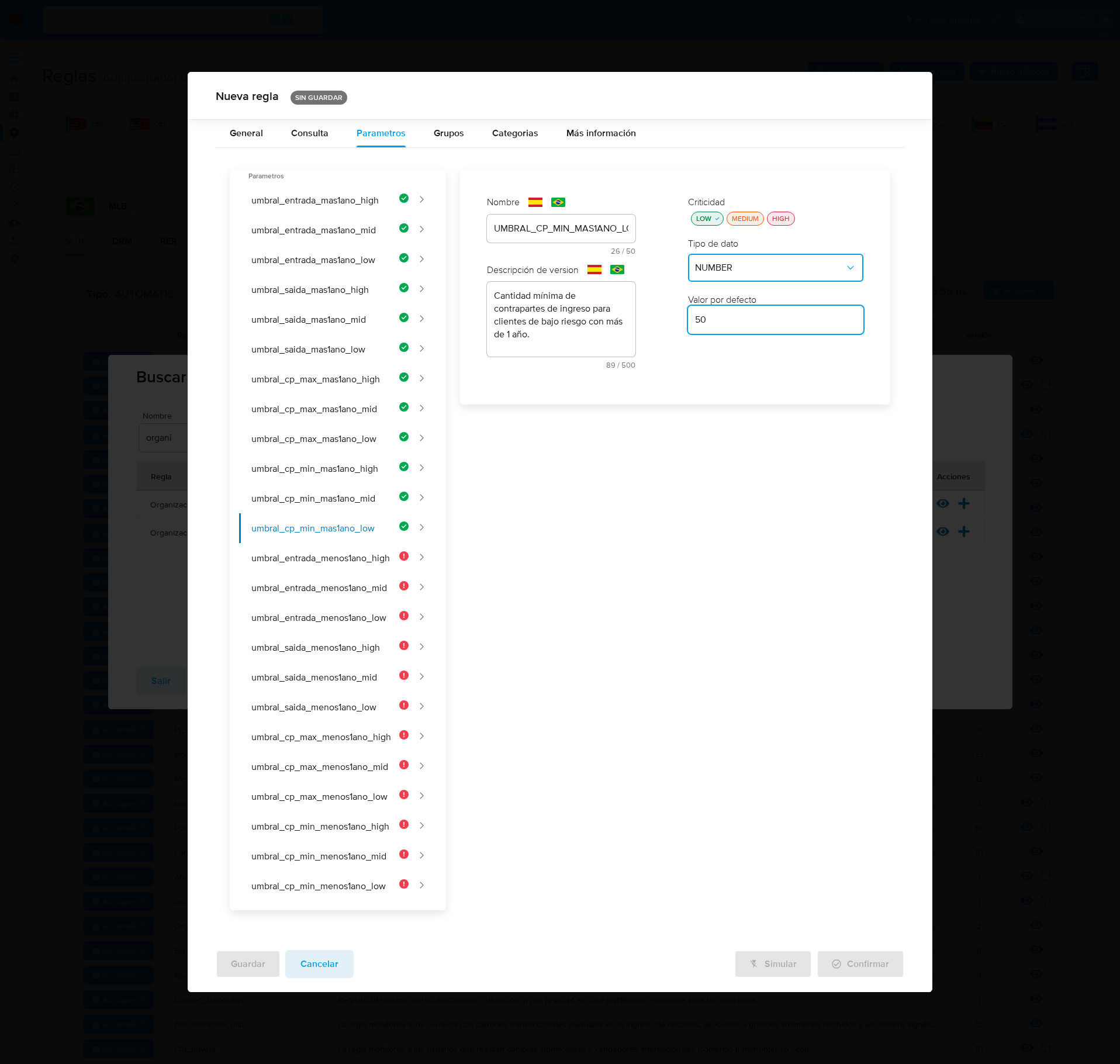
click at [697, 483] on div "Nombre text-es UMBRAL_CP_MIN_MAS1ANO_LOW 26 / 50 24 caracteres restantes text-p…" at bounding box center [668, 539] width 444 height 741
click at [359, 563] on button "umbral_entrada_menos1ano_high" at bounding box center [324, 558] width 170 height 30
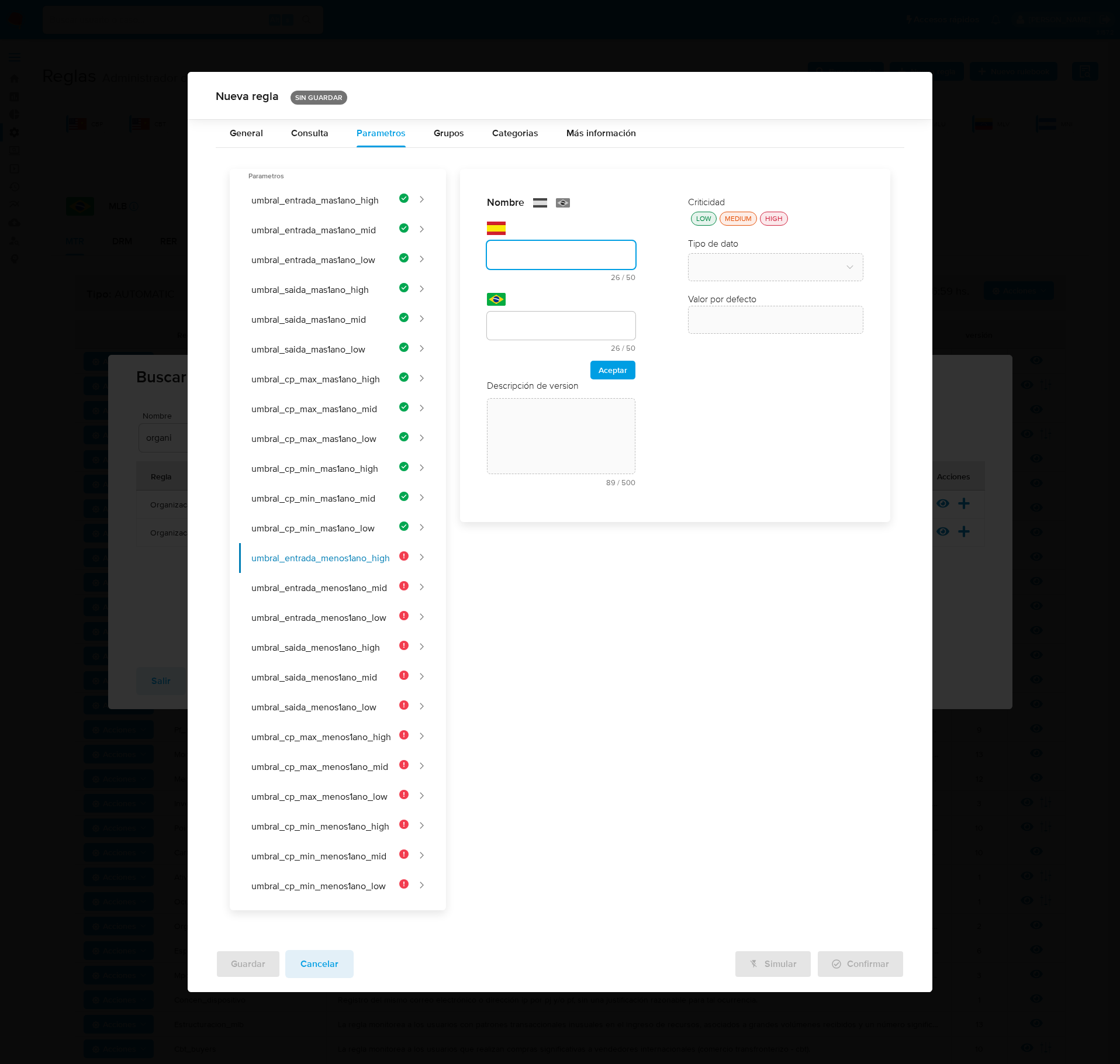
click at [503, 242] on div "text-es 26 / 50 24 caracteres restantes" at bounding box center [561, 251] width 148 height 60
type input "UMBRAL_ENTRADA_MENOS1ANO_HIGH"
click at [563, 323] on div at bounding box center [561, 326] width 148 height 28
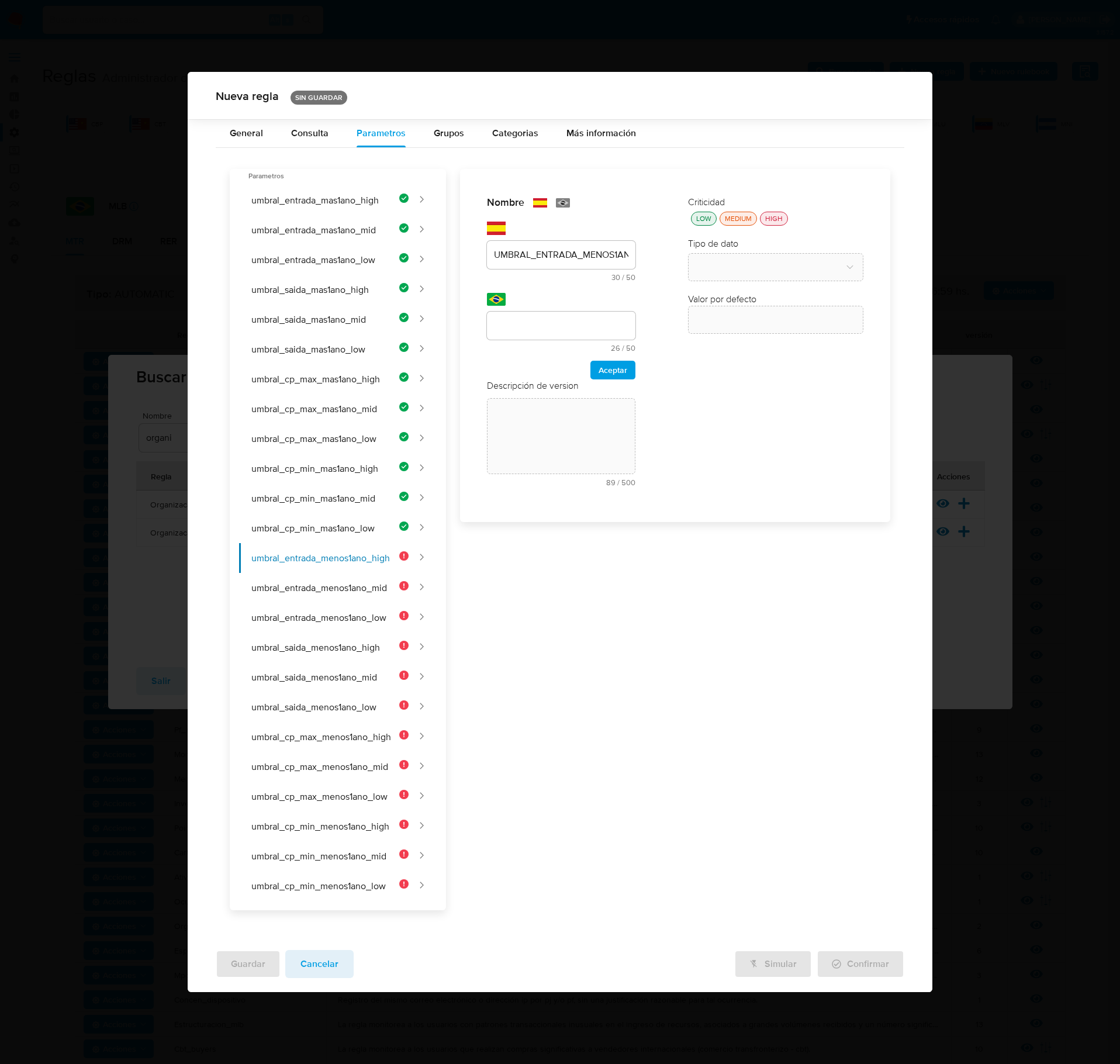
click at [561, 333] on input "text" at bounding box center [561, 325] width 148 height 15
type input "UMBRAL_ENTRADA_MENOS1ANO_HIGH"
click at [613, 378] on span "Aceptar" at bounding box center [613, 370] width 29 height 17
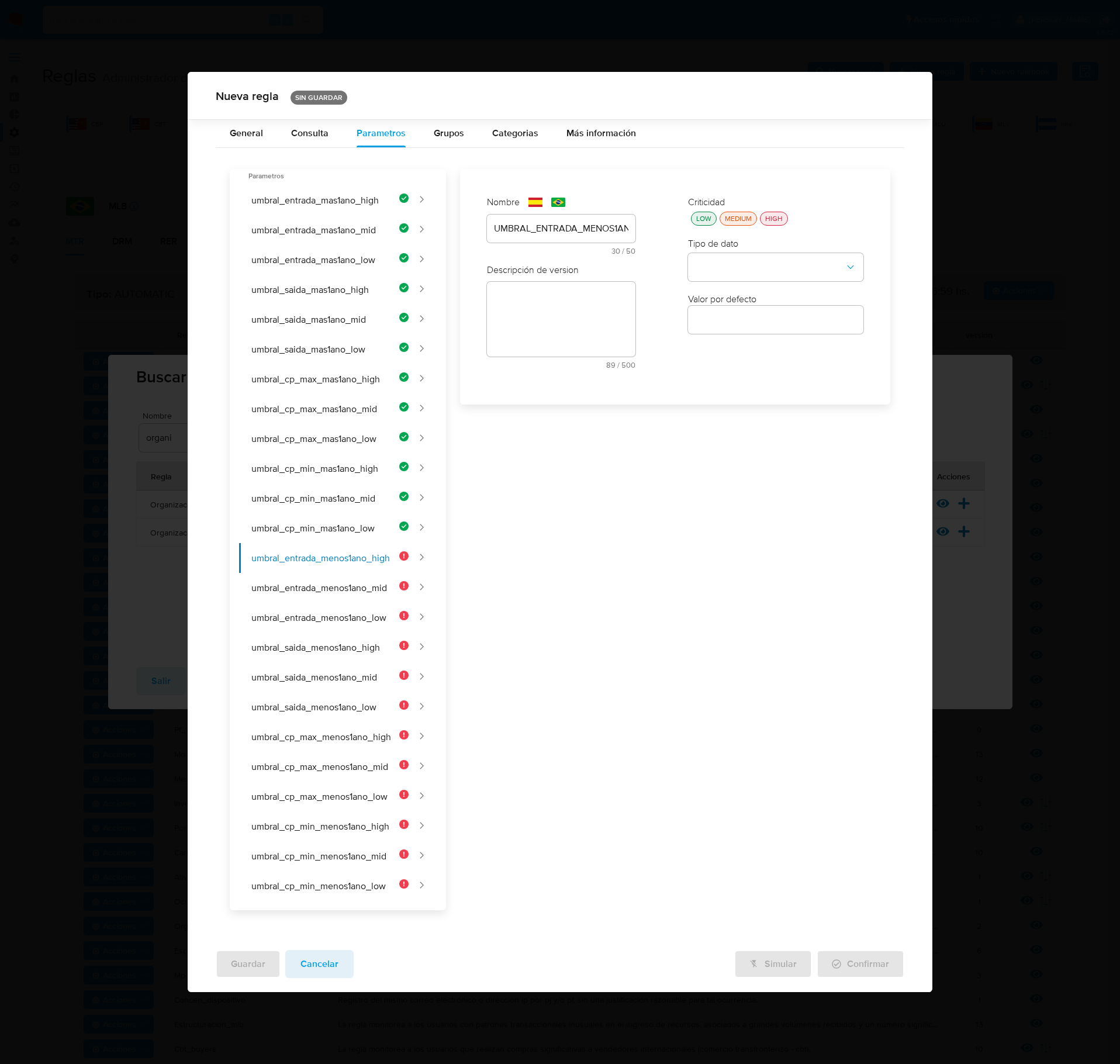
click at [577, 356] on textarea at bounding box center [561, 319] width 148 height 75
click at [549, 329] on textarea at bounding box center [561, 359] width 148 height 75
paste textarea "Monto mínimo de ingresos para clientes de alto riesgo con menos de 1 año de ant…"
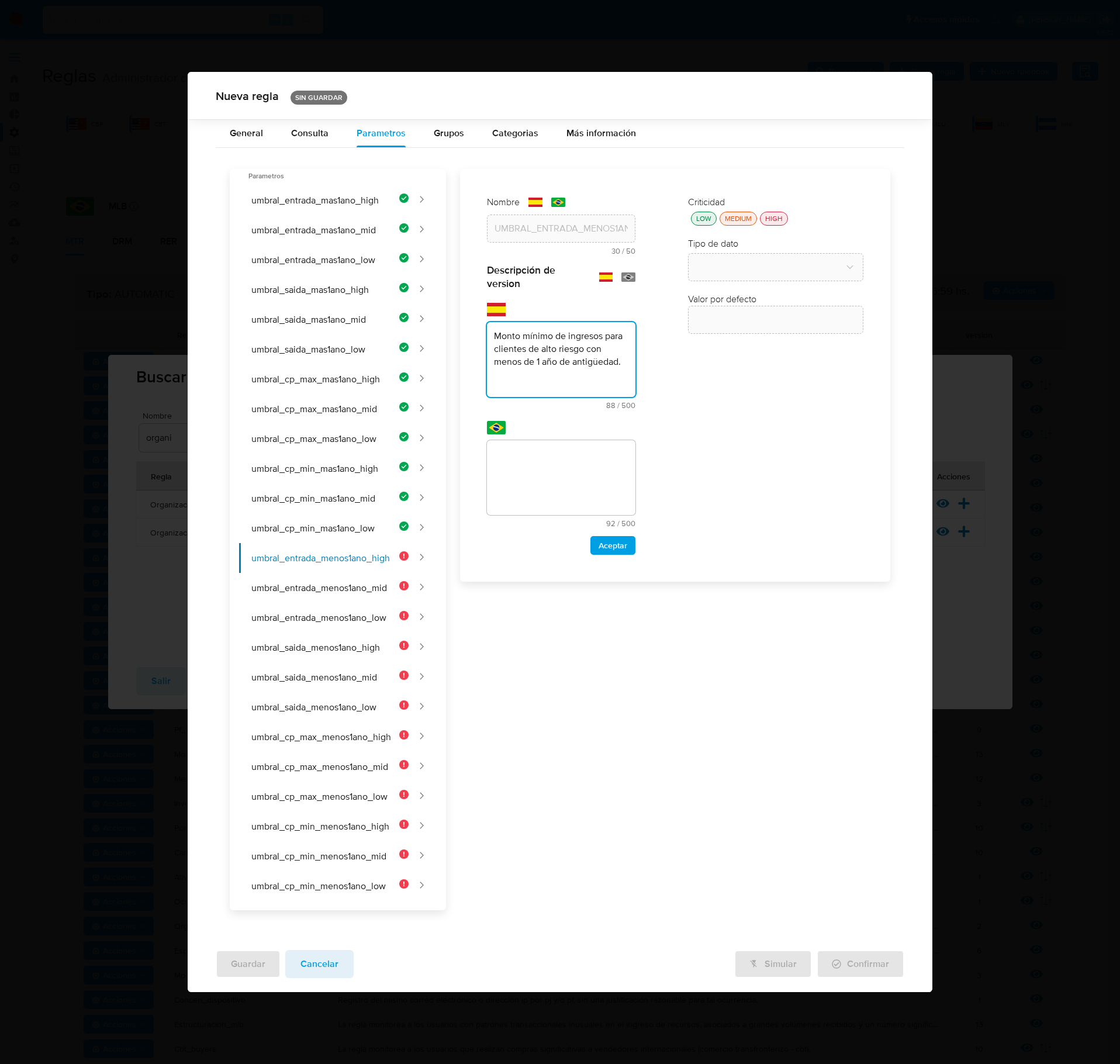
type textarea "Monto mínimo de ingresos para clientes de alto riesgo con menos de 1 año de ant…"
click at [532, 510] on textarea at bounding box center [561, 477] width 148 height 75
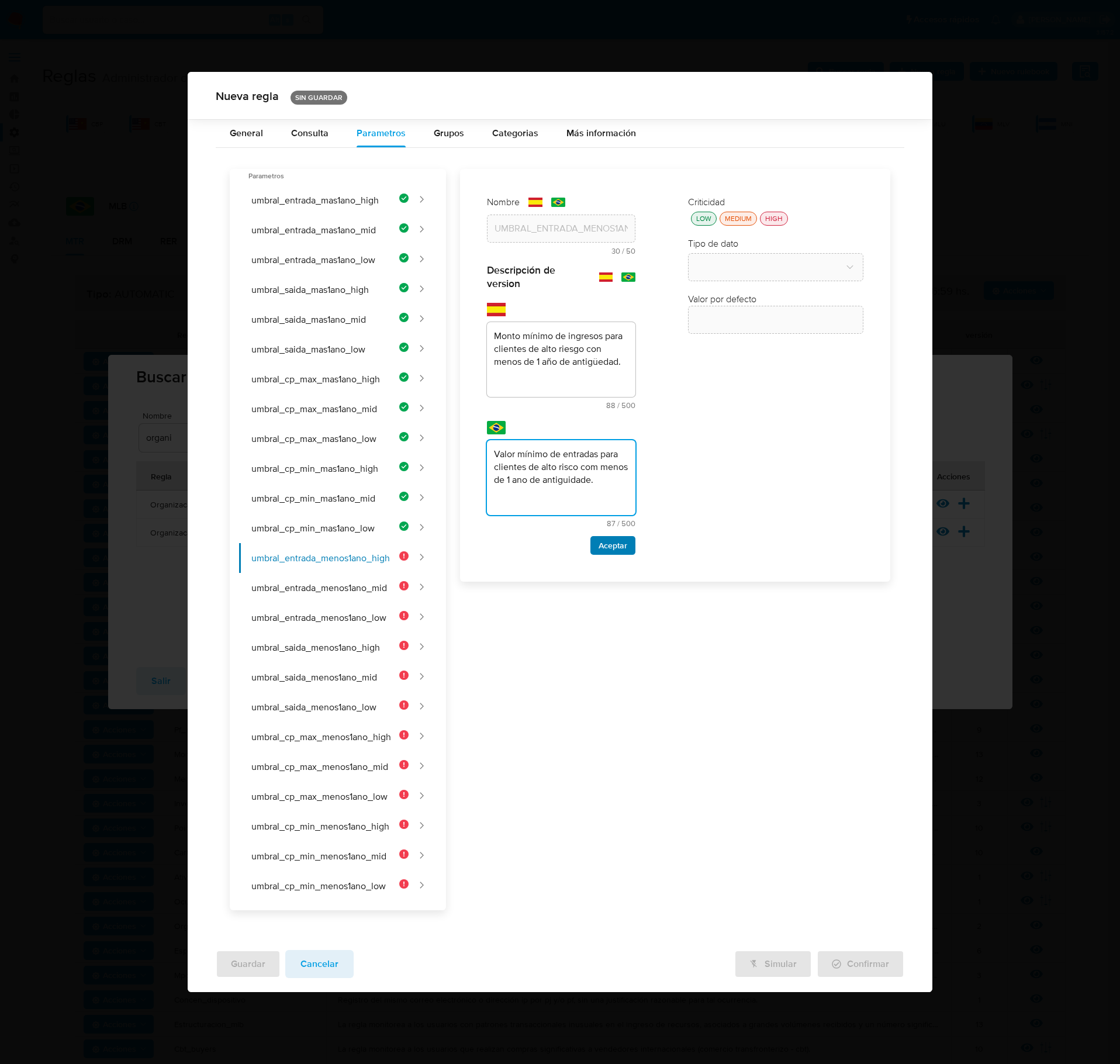
type textarea "Valor mínimo de entradas para clientes de alto risco com menos de 1 ano de anti…"
click at [622, 549] on span "Aceptar" at bounding box center [613, 545] width 29 height 17
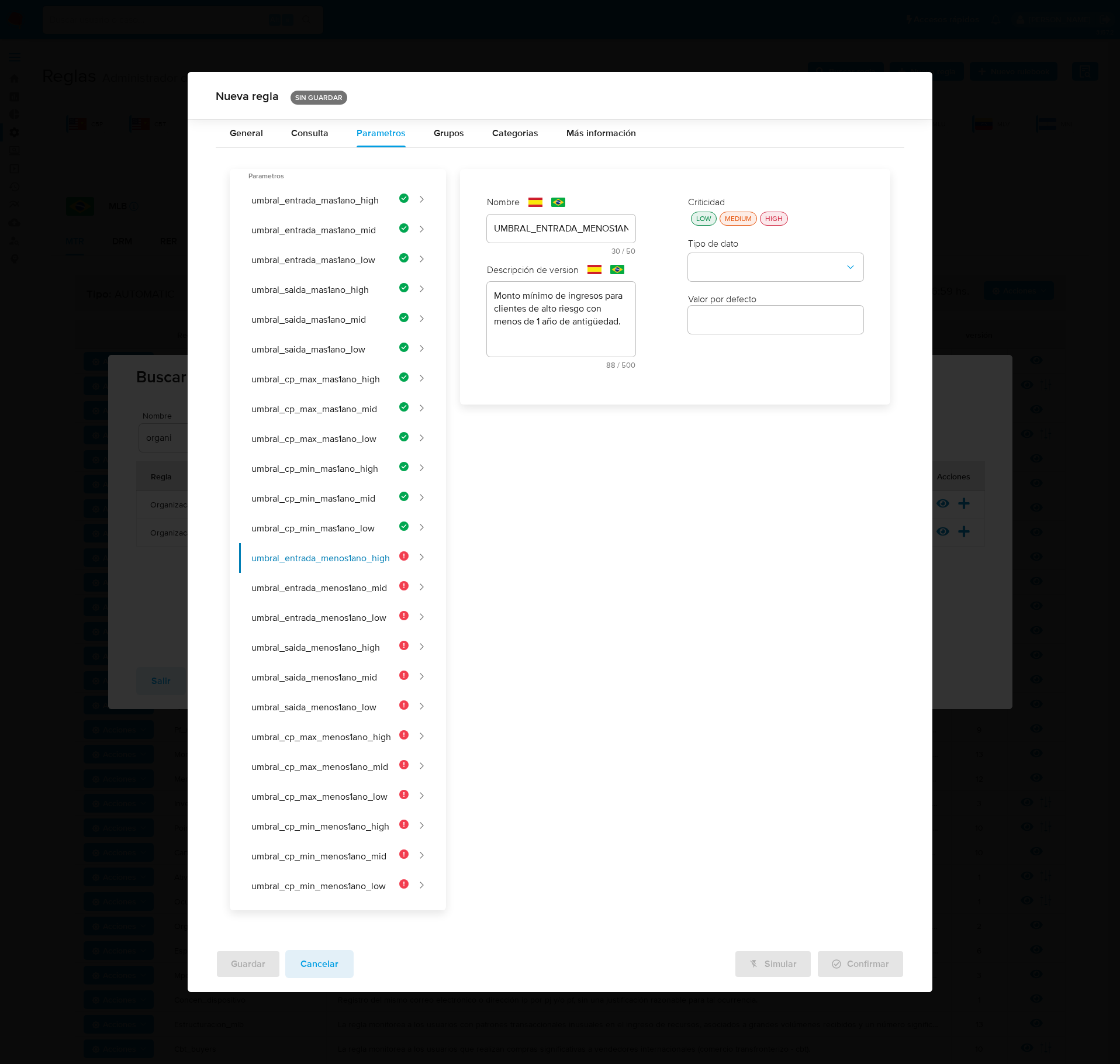
click at [702, 220] on div "LOW" at bounding box center [704, 218] width 20 height 10
click at [724, 271] on button "type-dropdown" at bounding box center [776, 268] width 176 height 28
click at [742, 270] on div "NUMBER" at bounding box center [772, 267] width 154 height 28
click at [754, 327] on input "number" at bounding box center [776, 319] width 176 height 15
type input "100000"
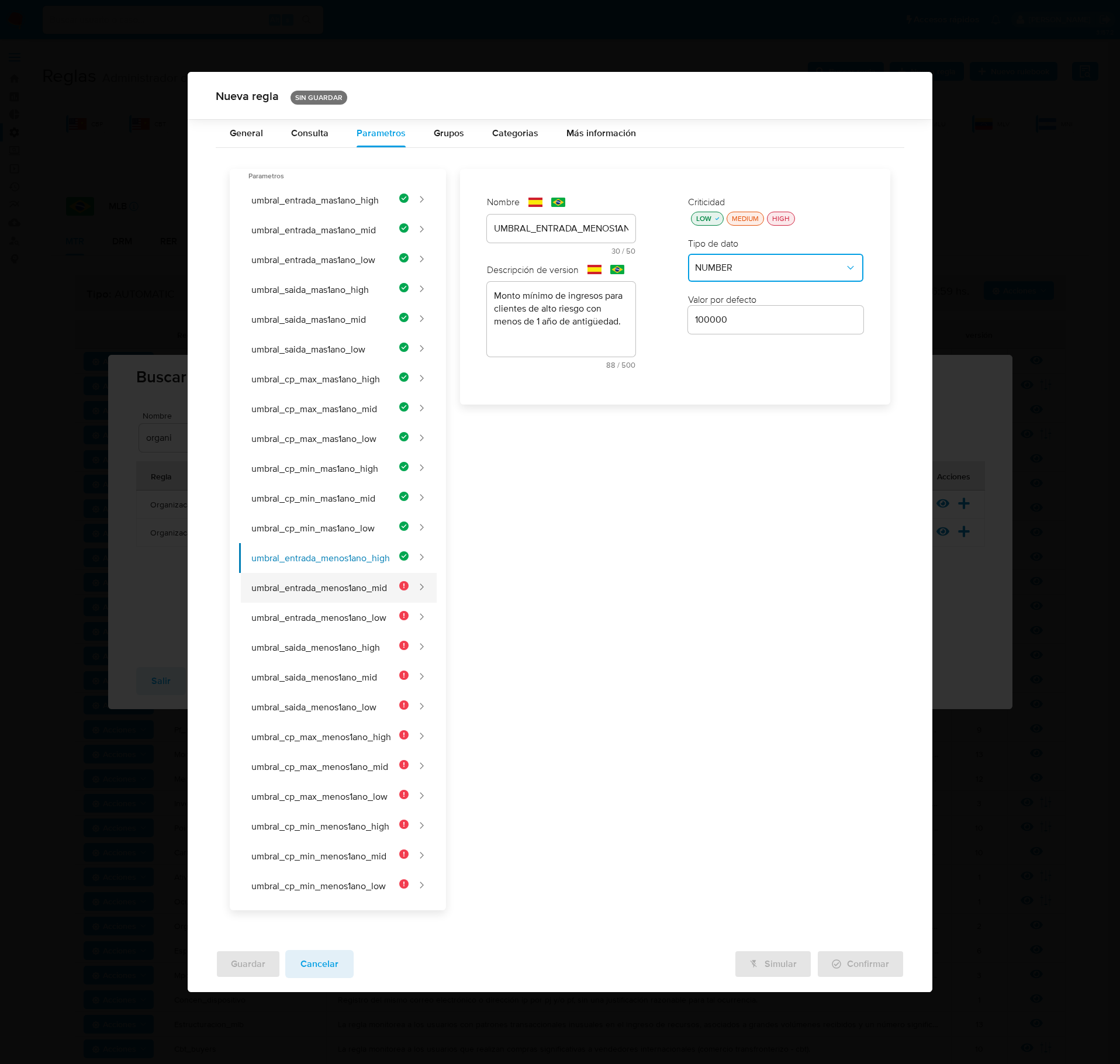
click at [379, 591] on button "umbral_entrada_menos1ano_mid" at bounding box center [324, 588] width 170 height 30
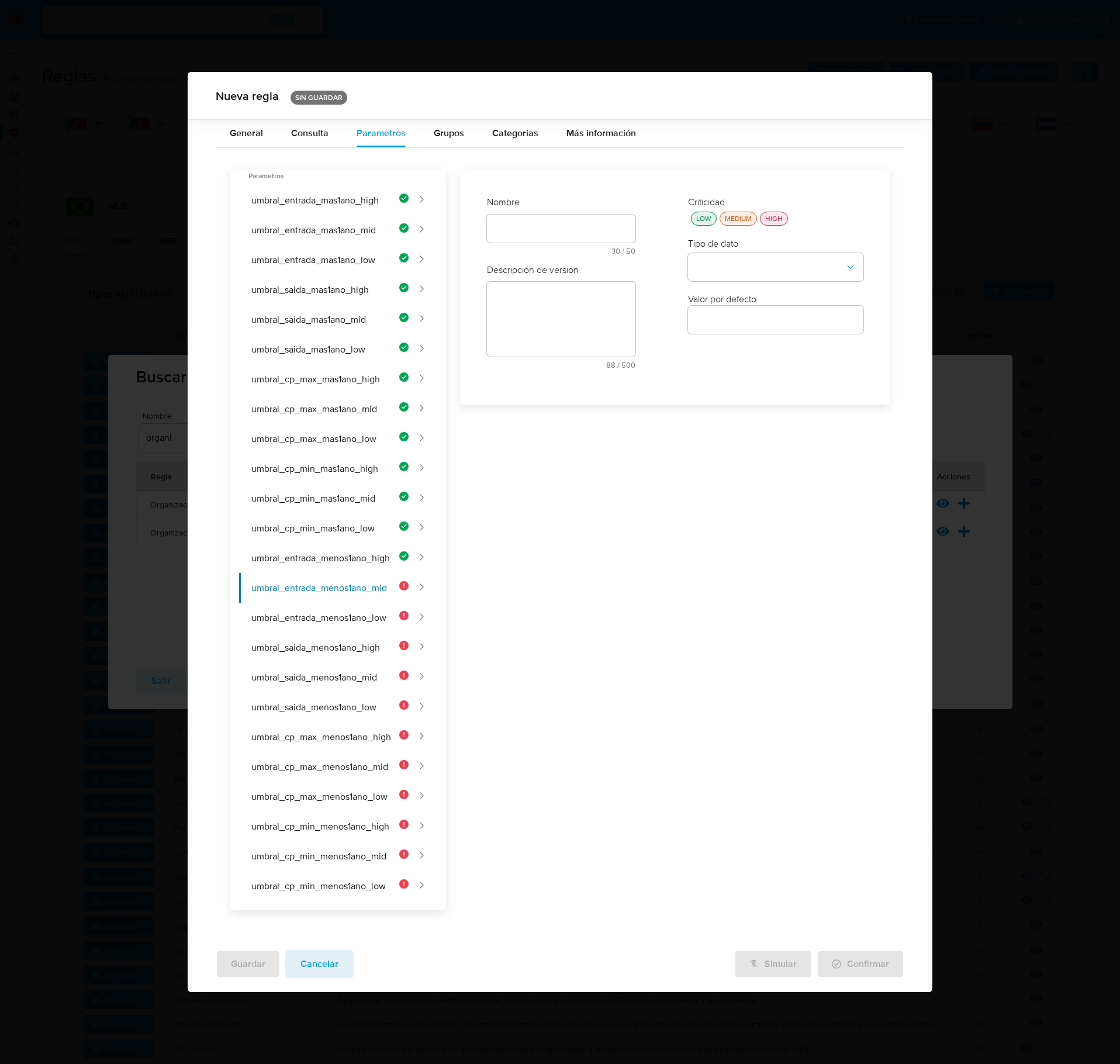
click at [515, 236] on div "text-es 30 / 50 20 caracteres restantes" at bounding box center [561, 235] width 148 height 41
type input "UMBRAL_ENTRADA_MENOS1ANO_MID"
click at [540, 332] on input "text" at bounding box center [561, 325] width 148 height 15
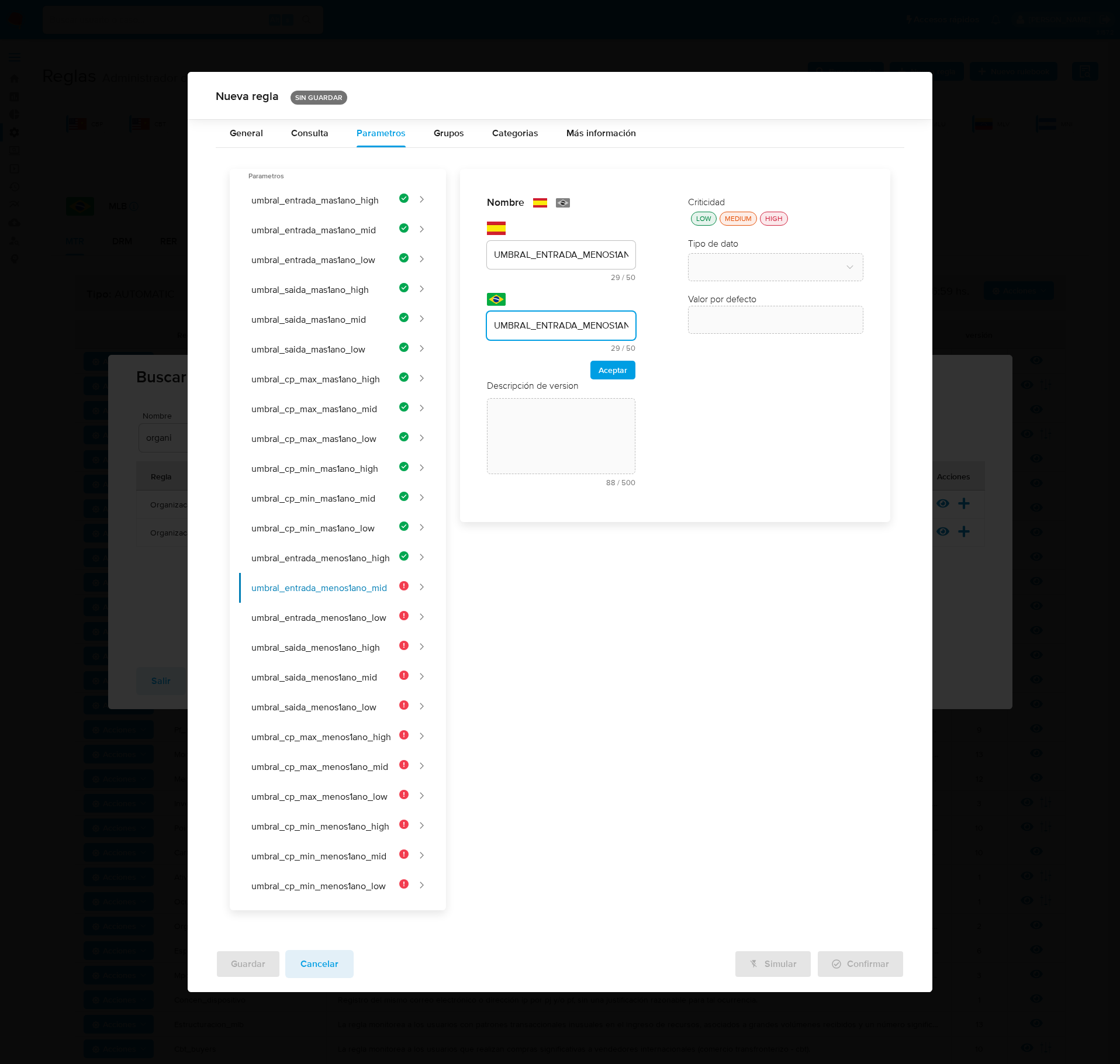
scroll to position [0, 31]
type input "UMBRAL_ENTRADA_MENOS1ANO_MID"
click at [622, 378] on span "Aceptar" at bounding box center [613, 370] width 29 height 17
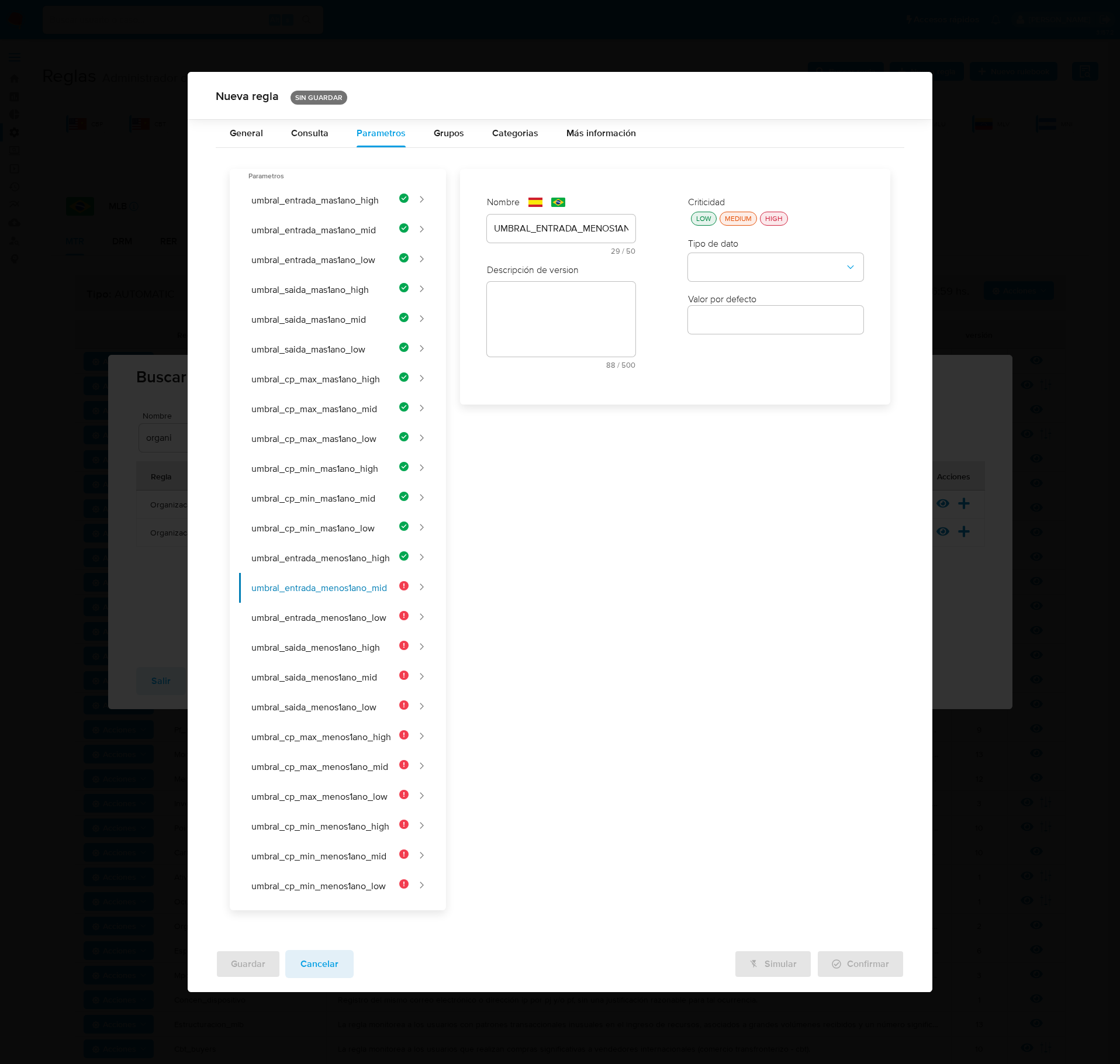
click at [580, 285] on div "Descripción de version text-es 88 / 500 412 caracteres restantes text-pt 87 / 5…" at bounding box center [561, 321] width 148 height 114
click at [569, 301] on div "Descripción de version text-es 88 / 500 412 caracteres restantes text-pt 87 / 5…" at bounding box center [561, 409] width 148 height 291
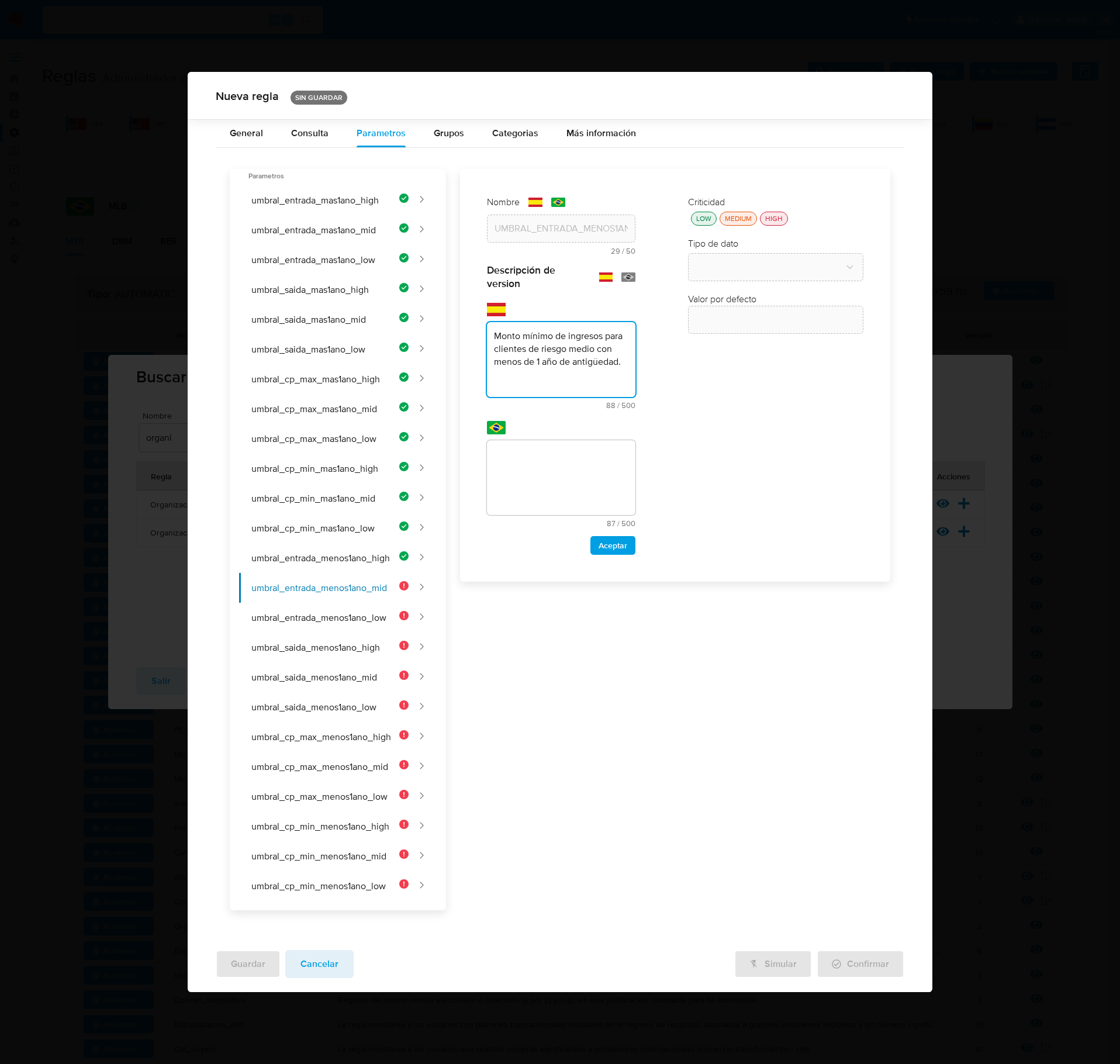
type textarea "Monto mínimo de ingresos para clientes de riesgo medio con menos de 1 año de an…"
click at [569, 493] on textarea at bounding box center [561, 477] width 148 height 75
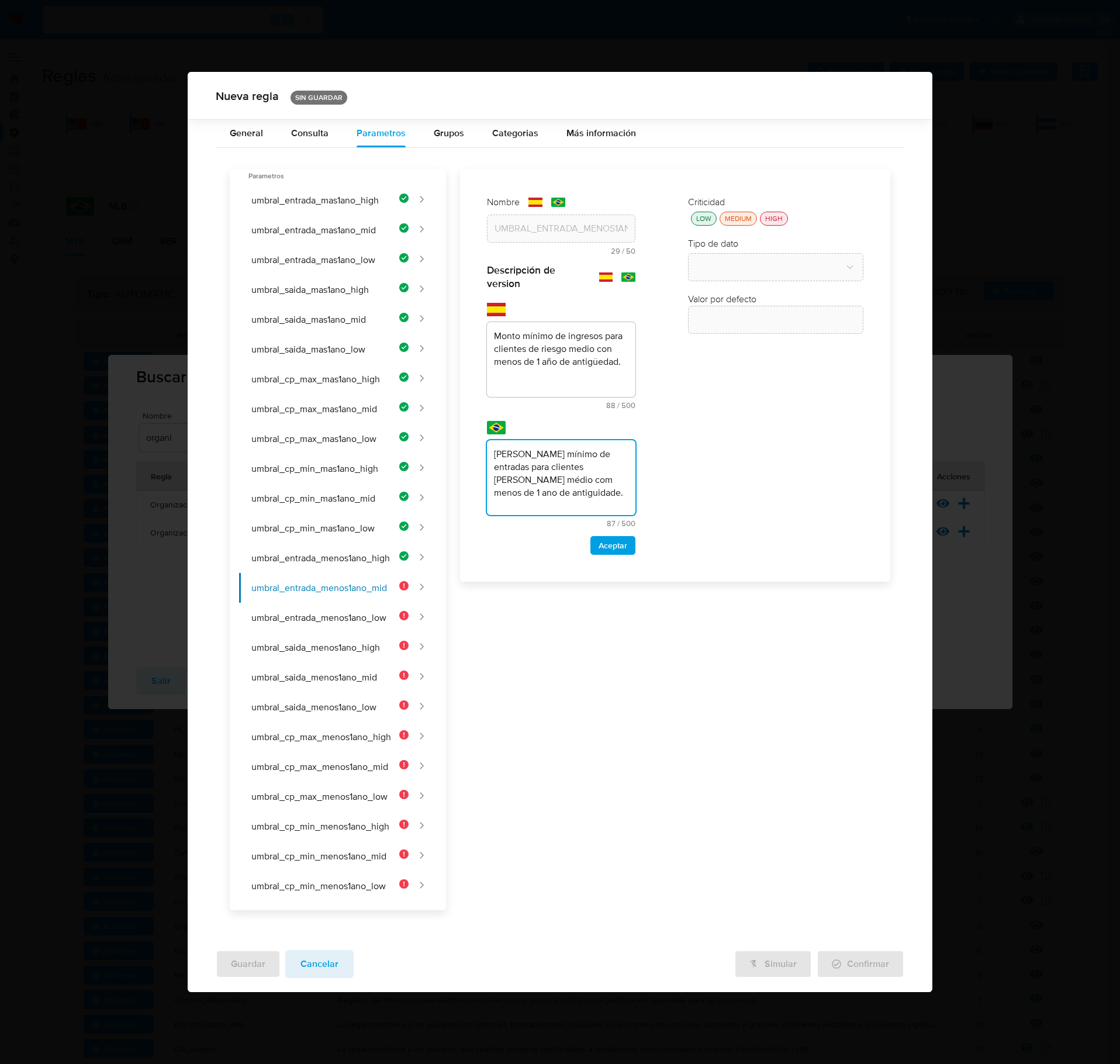
type textarea "[PERSON_NAME] mínimo de entradas para clientes [PERSON_NAME] médio com menos de…"
click at [614, 553] on span "Aceptar" at bounding box center [613, 545] width 29 height 17
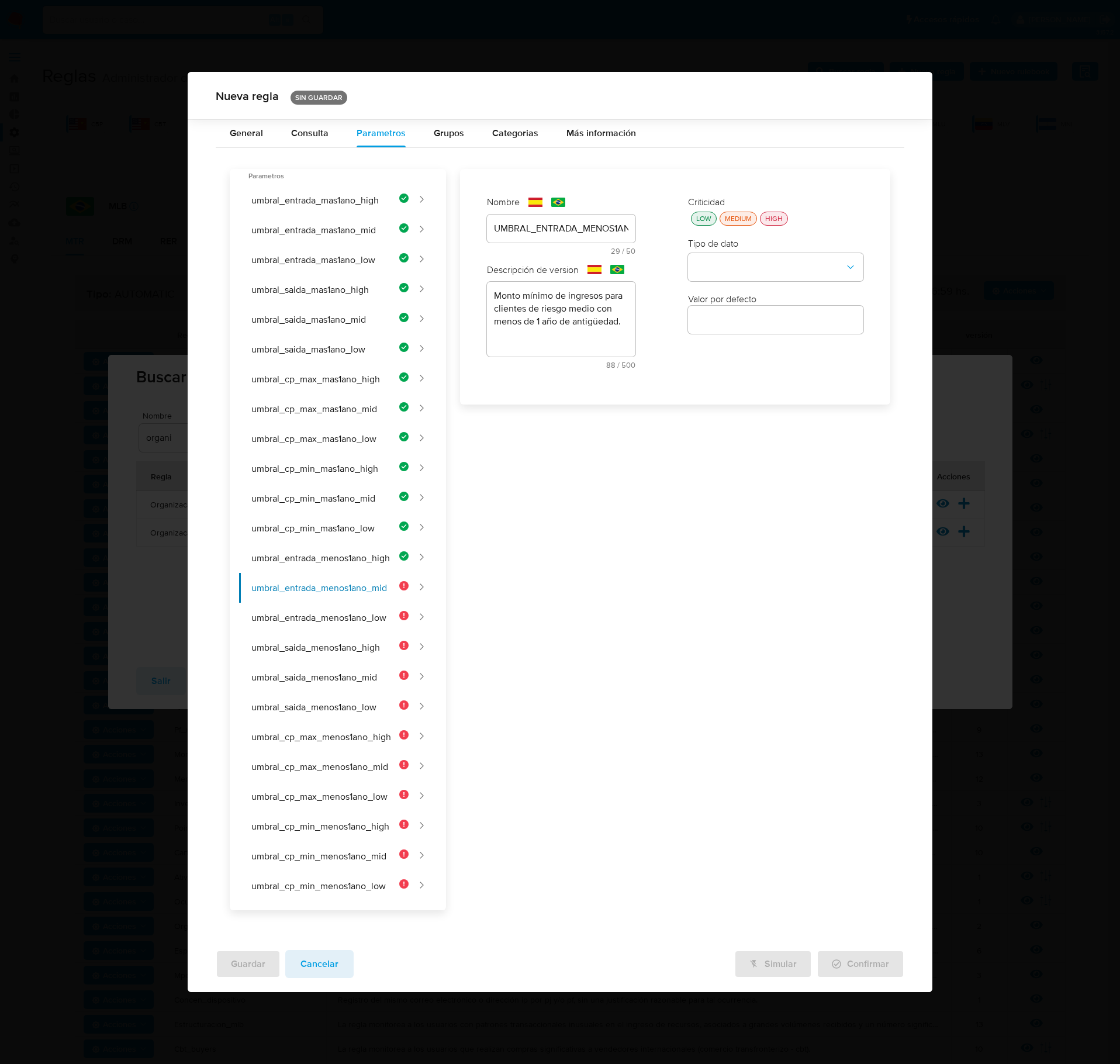
click at [704, 234] on div "Criticidad LOW MEDIUM HIGH Tipo de dato Valor por defecto Valor por defecto" at bounding box center [775, 287] width 199 height 205
click at [698, 223] on div "LOW" at bounding box center [704, 218] width 20 height 10
click at [726, 262] on button "type-dropdown" at bounding box center [776, 268] width 176 height 28
click at [740, 269] on div "NUMBER" at bounding box center [772, 267] width 154 height 28
click at [748, 334] on div at bounding box center [776, 320] width 176 height 28
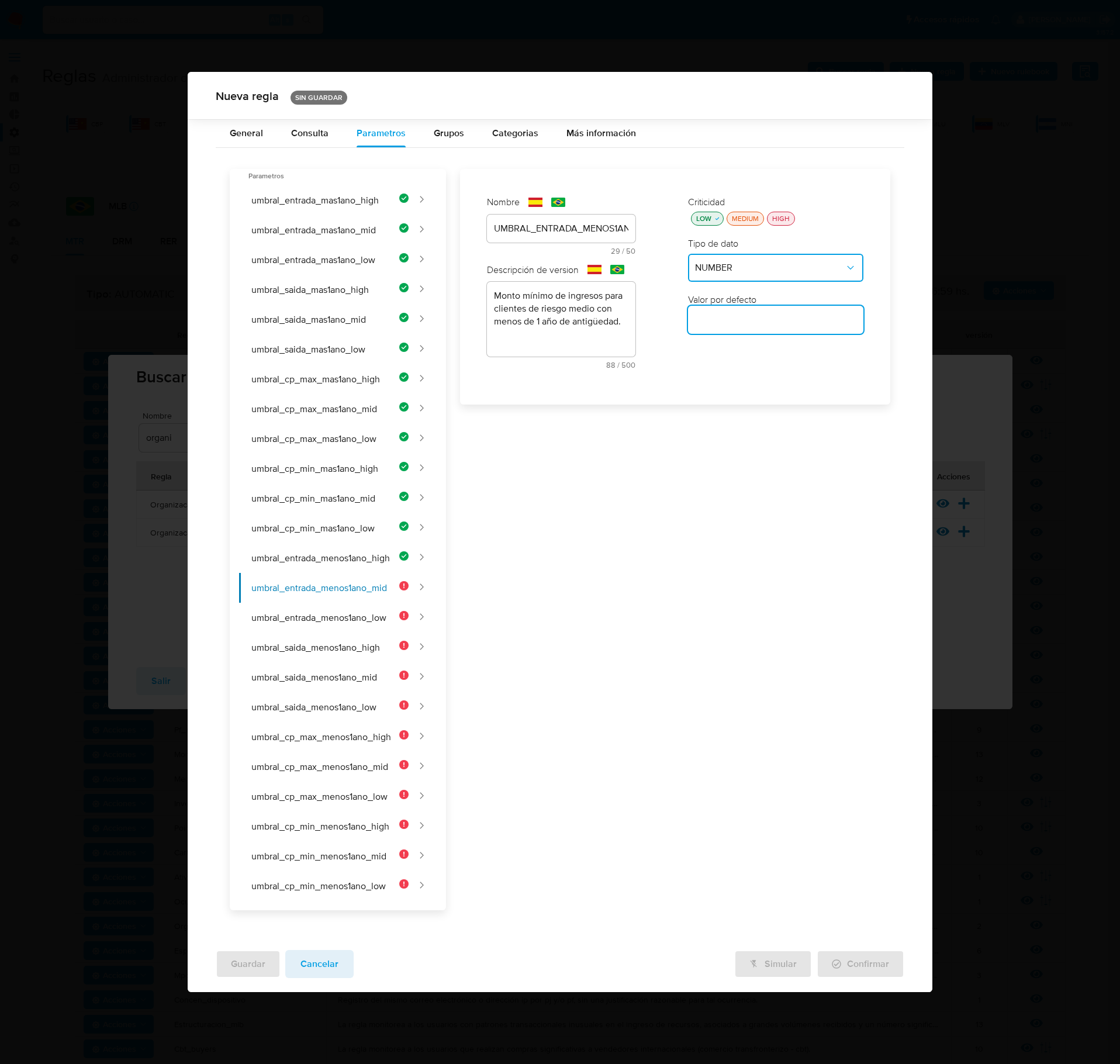
click at [748, 327] on input "number" at bounding box center [776, 319] width 176 height 15
type input "110000"
click at [742, 449] on div "Nombre text-es UMBRAL_ENTRADA_MENOS1ANO_MID 29 / 50 21 caracteres restantes tex…" at bounding box center [668, 539] width 444 height 741
click at [346, 616] on button "umbral_entrada_menos1ano_low" at bounding box center [324, 617] width 170 height 30
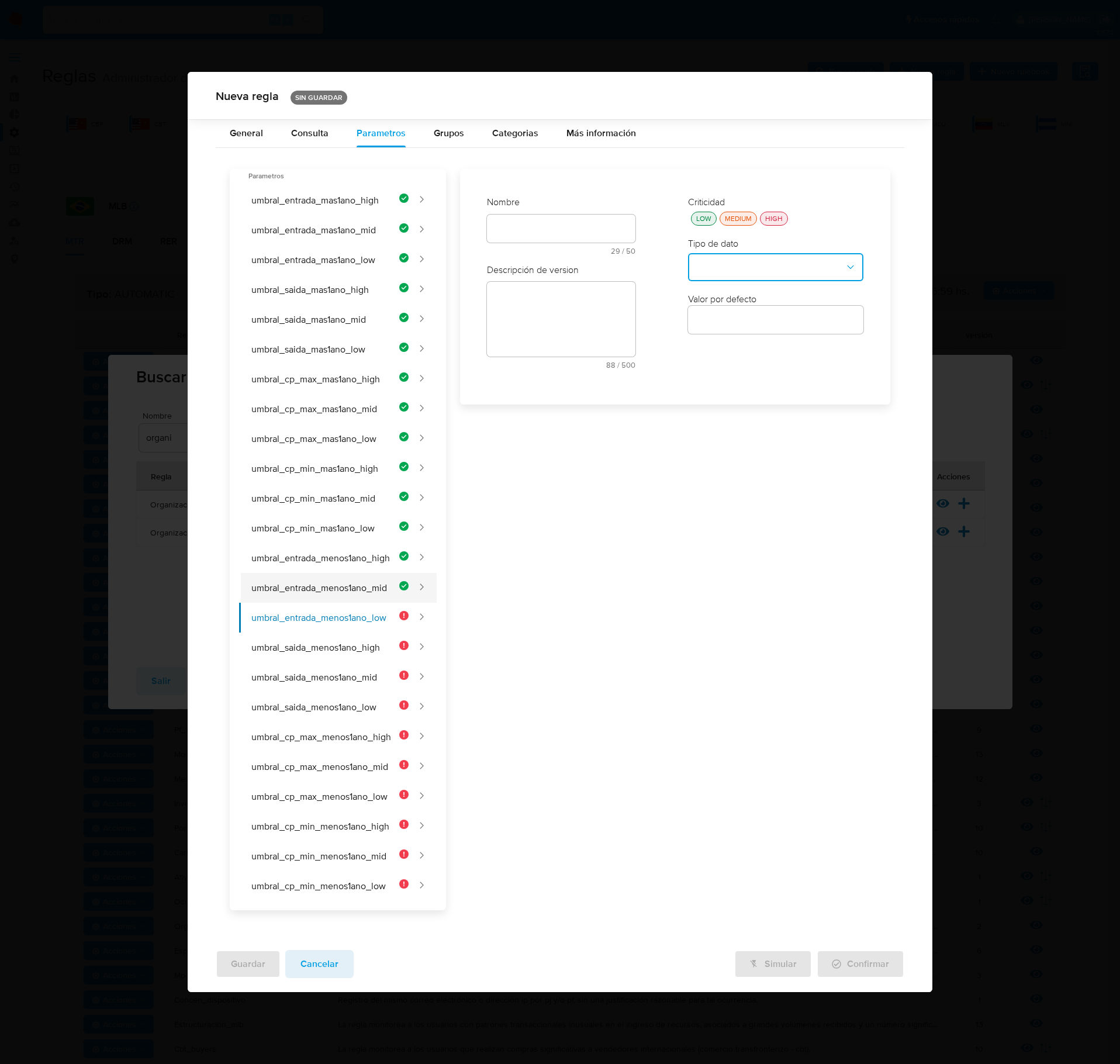
click at [341, 588] on button "umbral_entrada_menos1ano_mid" at bounding box center [324, 588] width 170 height 30
type input "UMBRAL_ENTRADA_MENOS1ANO_MID"
type textarea "Monto mínimo de ingresos para clientes de riesgo medio con menos de 1 año de an…"
type input "110000"
drag, startPoint x: 517, startPoint y: 331, endPoint x: 527, endPoint y: 325, distance: 11.7
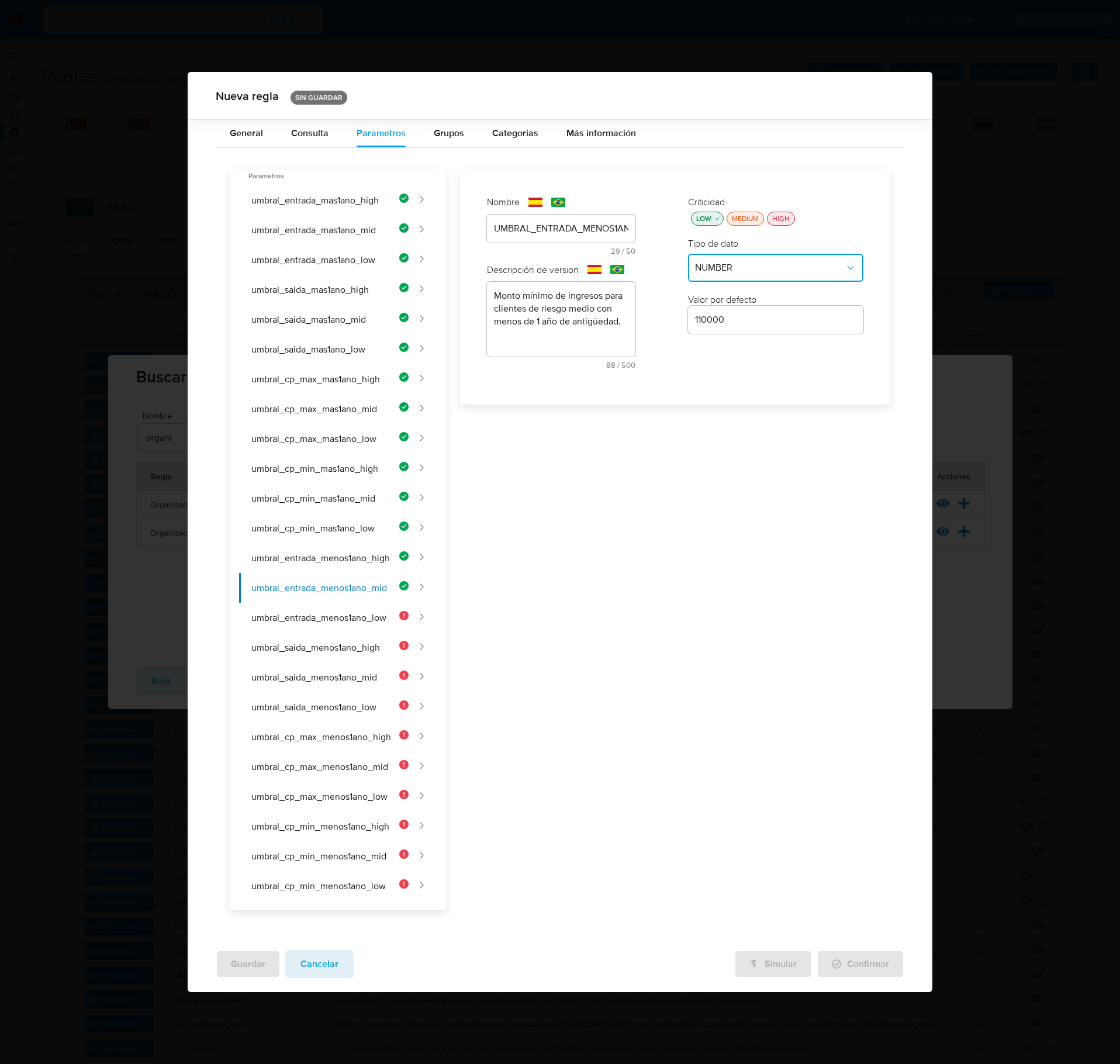
click at [519, 331] on textarea "Monto mínimo de ingresos para clientes de riesgo medio con menos de 1 año de an…" at bounding box center [561, 319] width 148 height 75
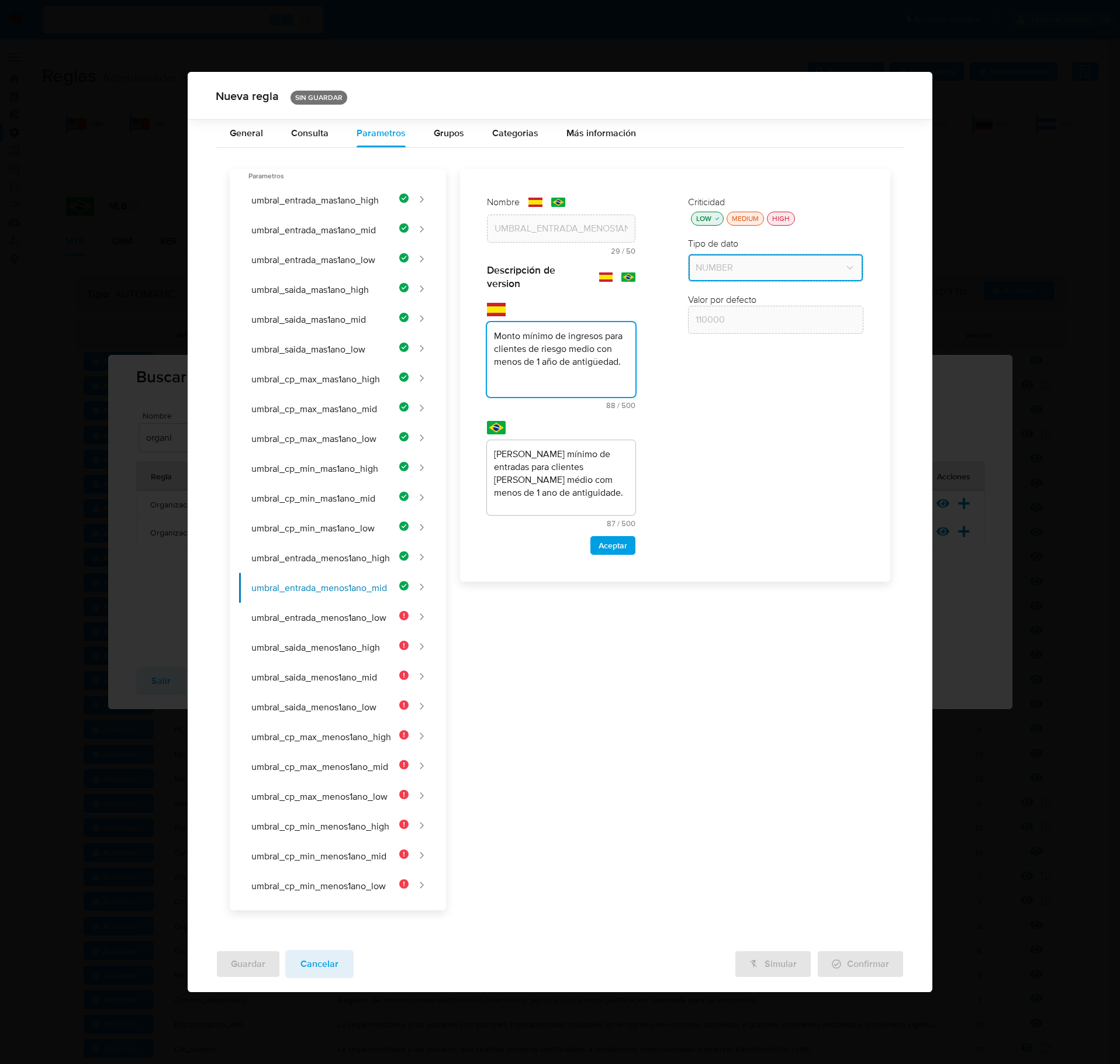
click at [493, 454] on textarea "[PERSON_NAME] mínimo de entradas para clientes [PERSON_NAME] médio com menos de…" at bounding box center [561, 477] width 148 height 75
type textarea "Valor mínimo de entradas para clientes [PERSON_NAME] médio com menos de 1 ano d…"
click at [617, 549] on span "Aceptar" at bounding box center [613, 545] width 29 height 17
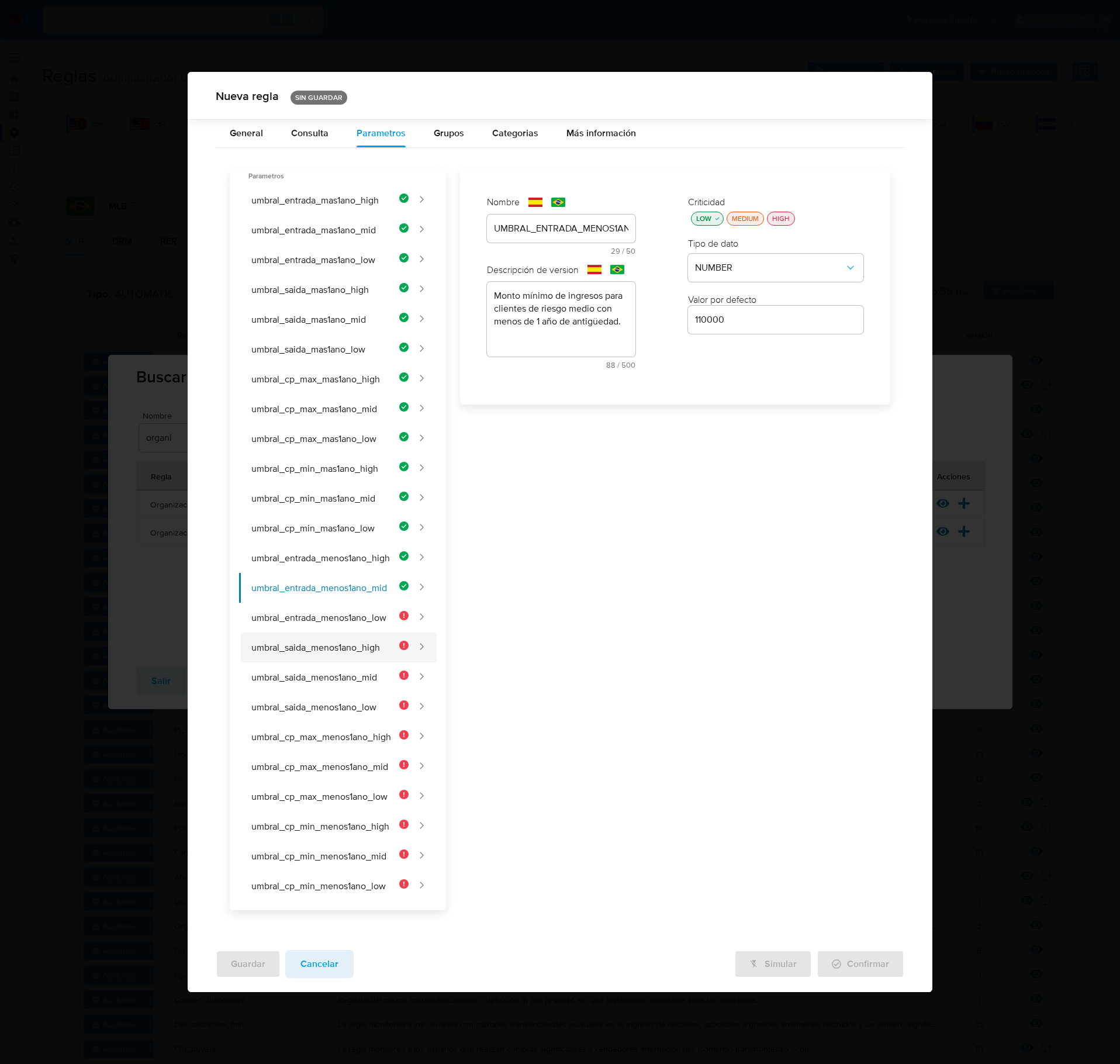
click at [368, 616] on button "umbral_saida_menos1ano_high" at bounding box center [324, 647] width 170 height 30
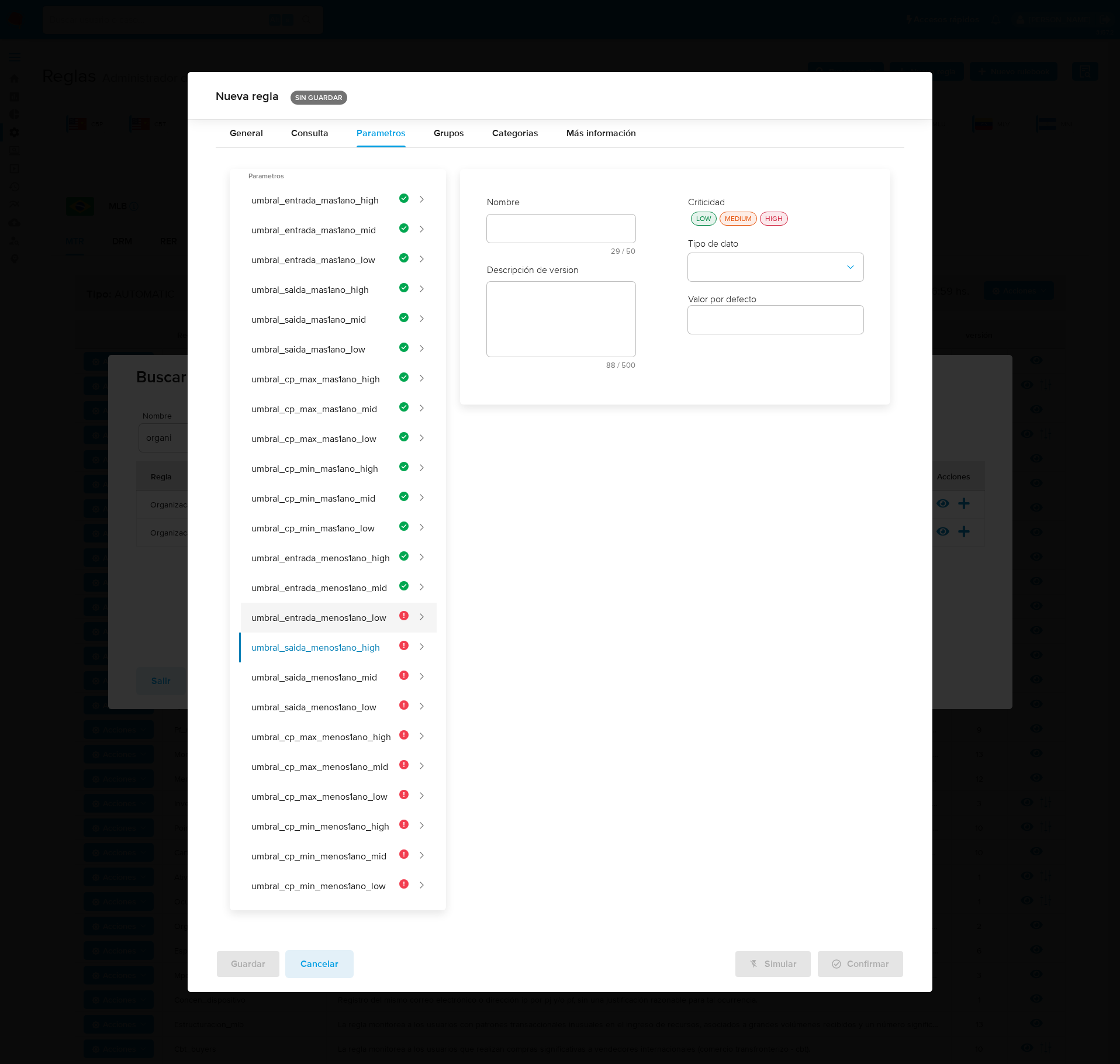
click at [338, 616] on button "umbral_entrada_menos1ano_low" at bounding box center [324, 617] width 170 height 30
click at [533, 225] on div at bounding box center [561, 229] width 148 height 28
click at [532, 269] on span "Descripción de version" at bounding box center [533, 269] width 92 height 13
click at [535, 243] on div at bounding box center [561, 229] width 148 height 28
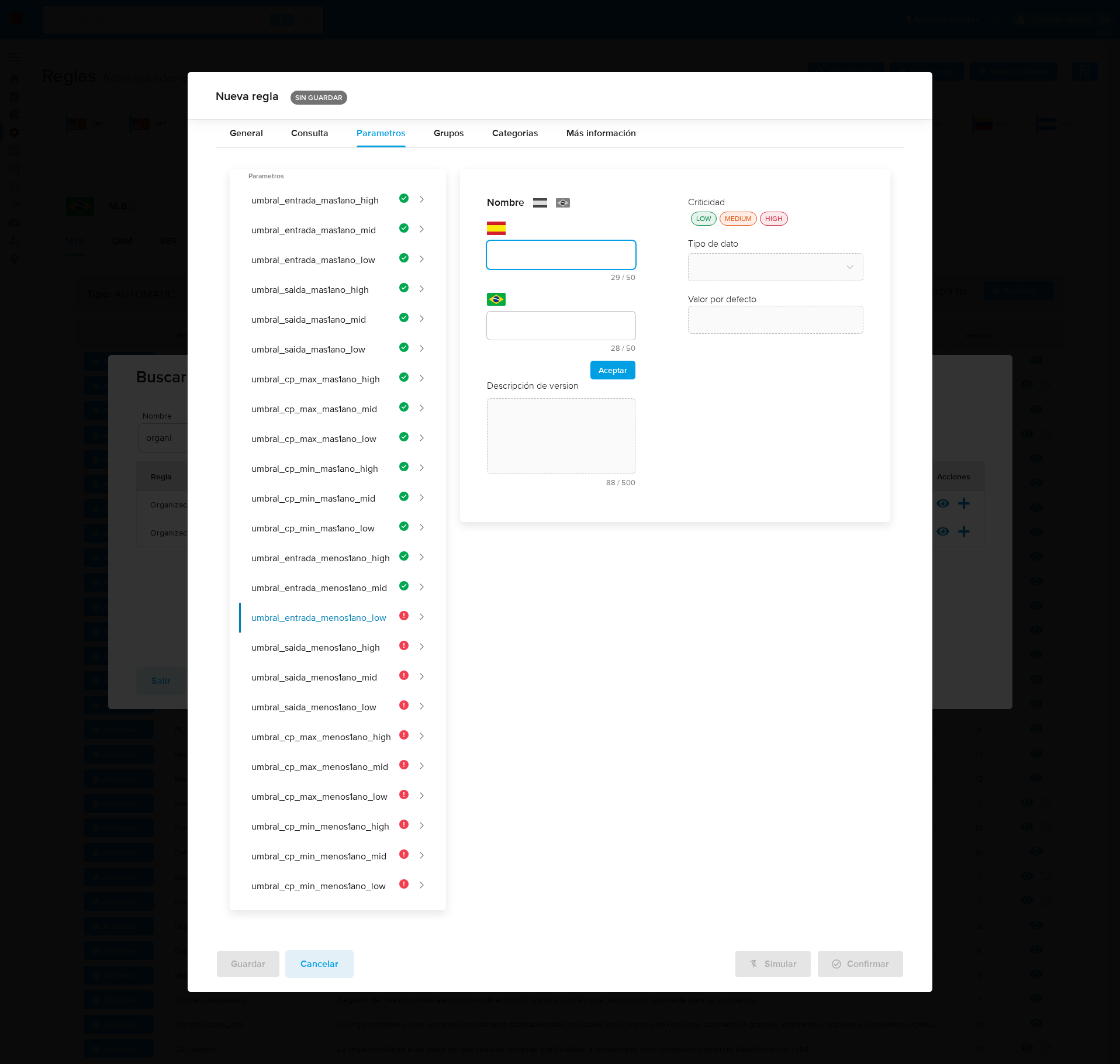
click at [535, 237] on div "text-es 29 / 50 21 caracteres restantes" at bounding box center [561, 251] width 148 height 60
type input "UMBRAL_ENTRADA_MENOS1ANO_LOW"
click at [565, 333] on input "text" at bounding box center [561, 325] width 148 height 15
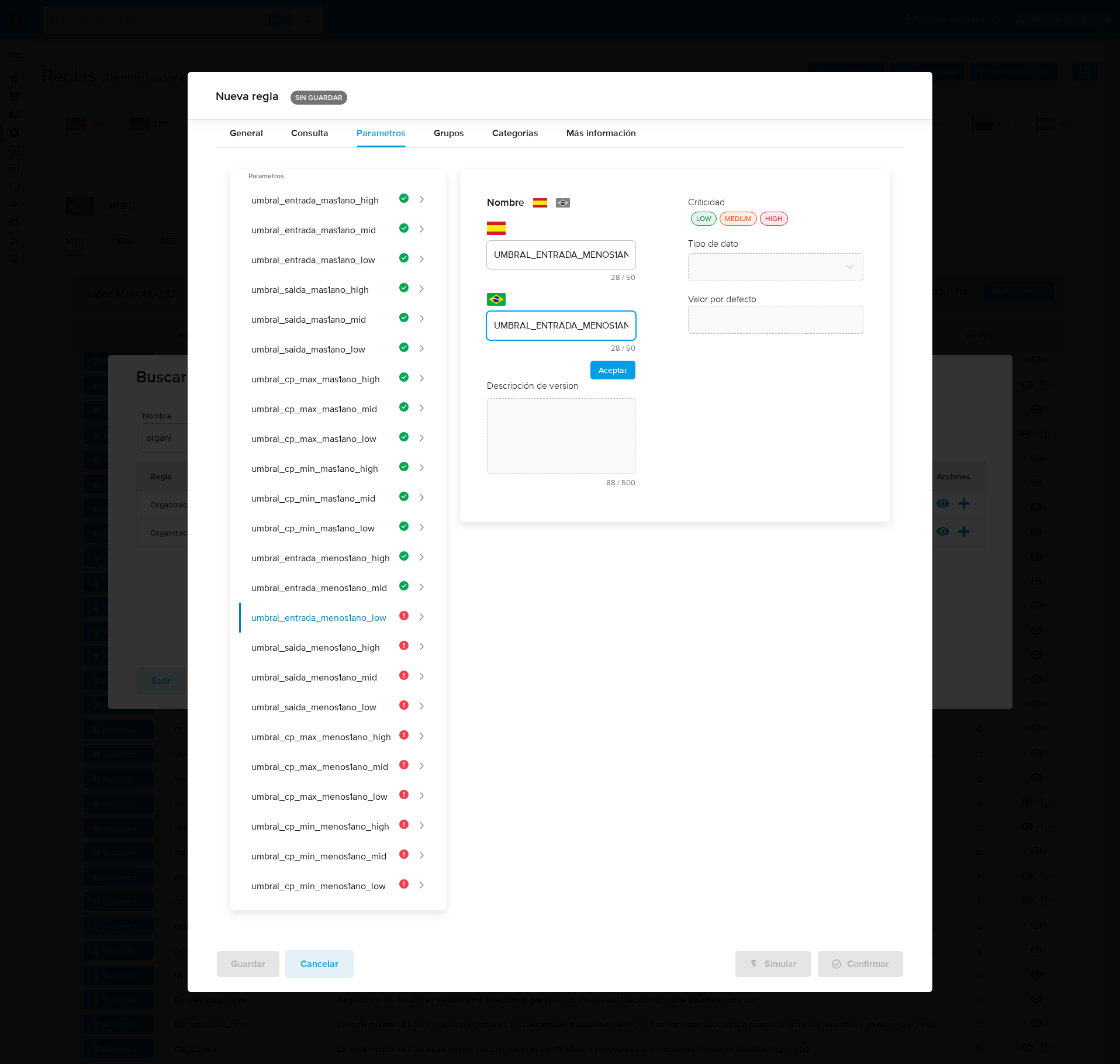
scroll to position [0, 34]
type input "UMBRAL_ENTRADA_MENOS1ANO_LOW"
click at [600, 378] on span "Aceptar" at bounding box center [613, 370] width 29 height 17
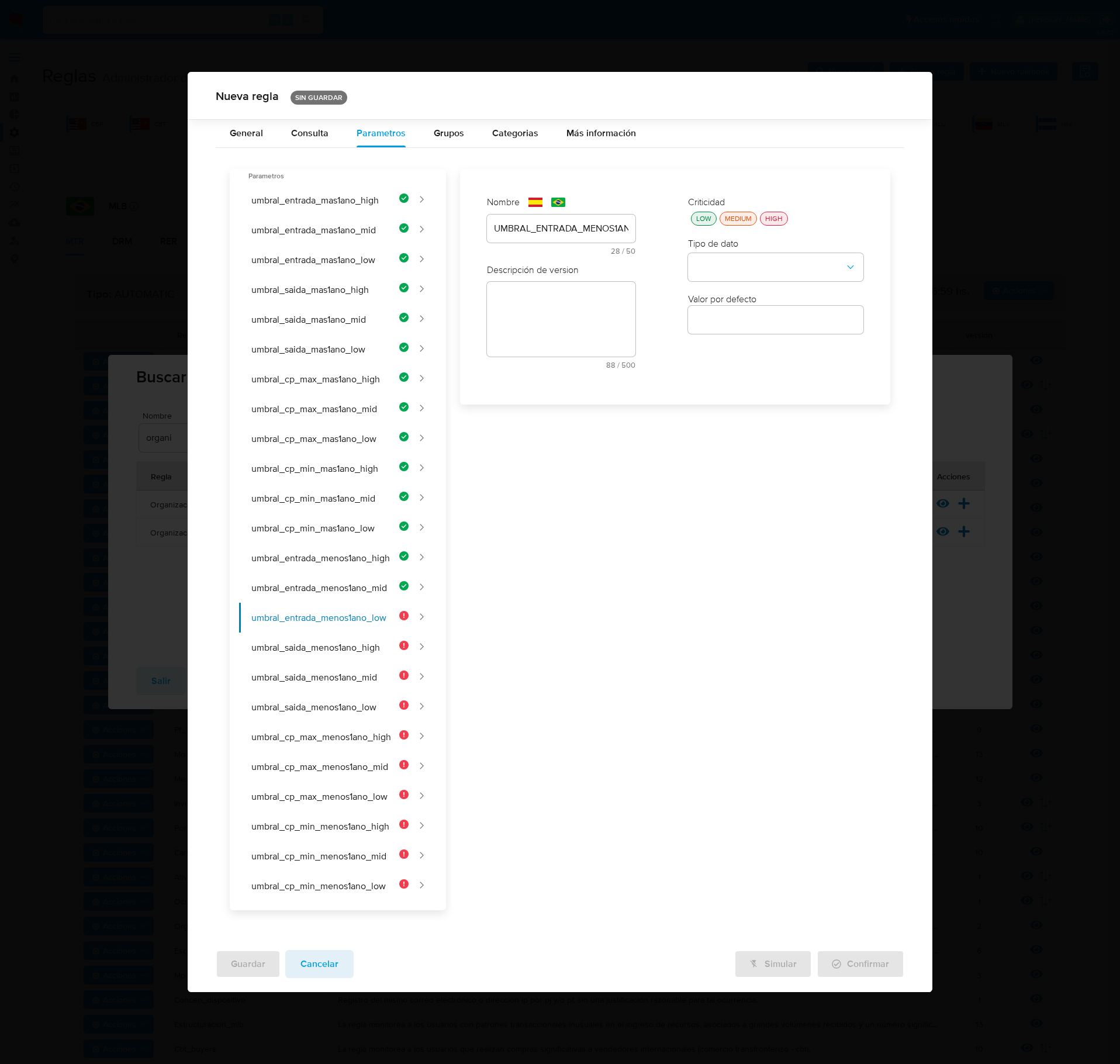
click at [559, 324] on div "text-es 88 / 500 412 caracteres restantes" at bounding box center [561, 325] width 148 height 87
click at [546, 372] on textarea at bounding box center [561, 359] width 148 height 75
paste textarea "Monto mínimo de ingresos para clientes de bajo riesgo con menos de 1 año de ant…"
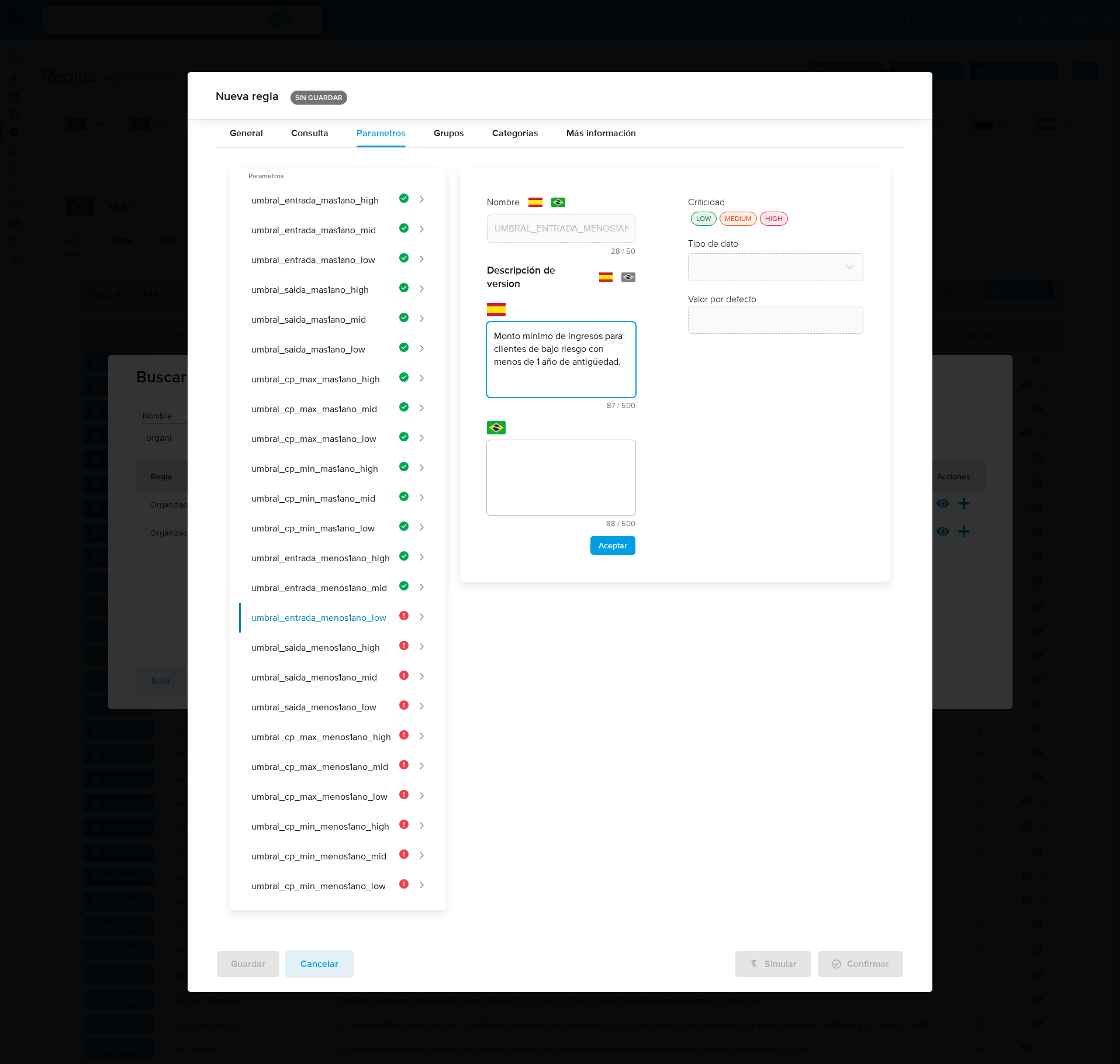
type textarea "Monto mínimo de ingresos para clientes de bajo riesgo con menos de 1 año de ant…"
click at [552, 503] on textarea at bounding box center [561, 477] width 148 height 75
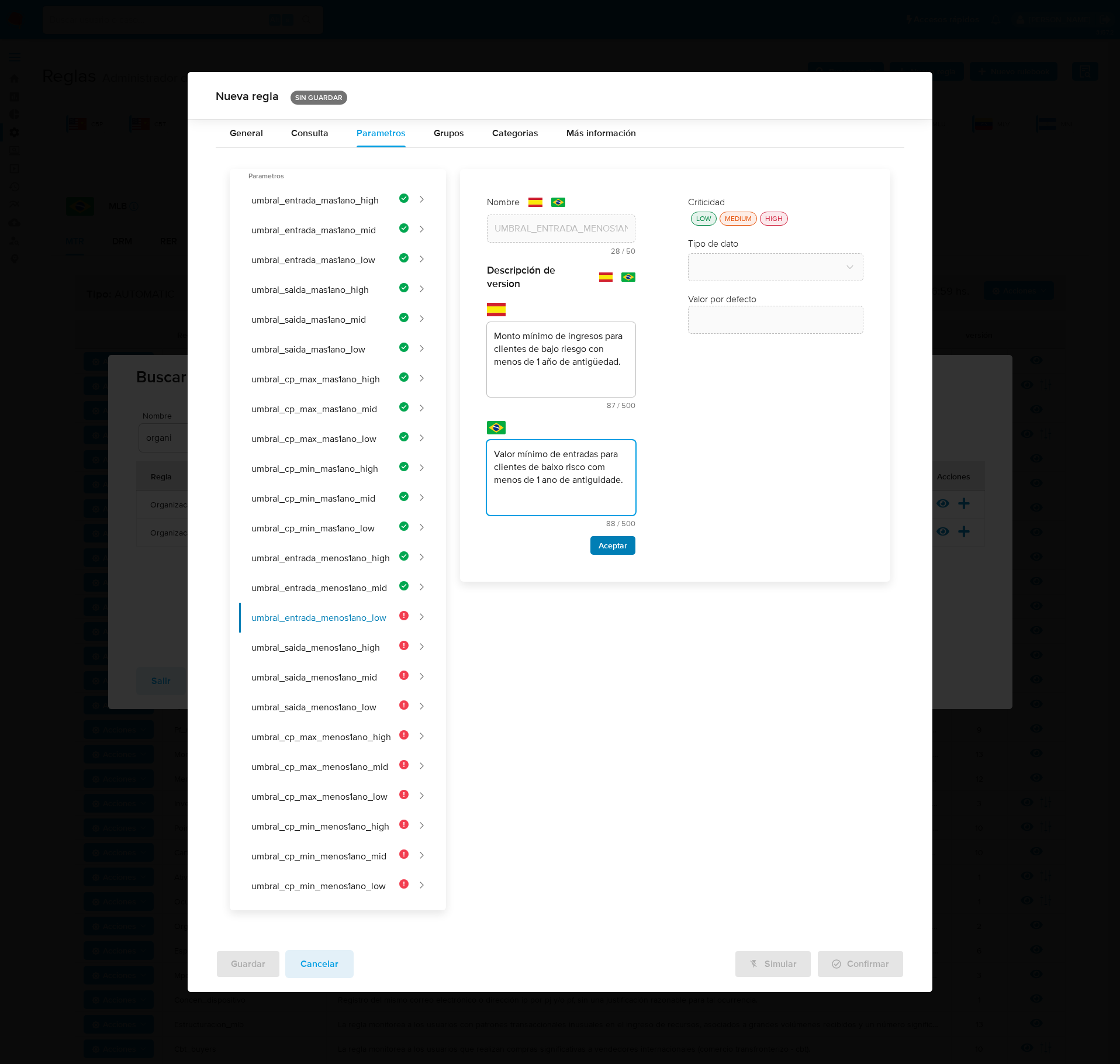
type textarea "Valor mínimo de entradas para clientes de baixo risco com menos de 1 ano de ant…"
click at [615, 551] on span "Aceptar" at bounding box center [613, 545] width 29 height 17
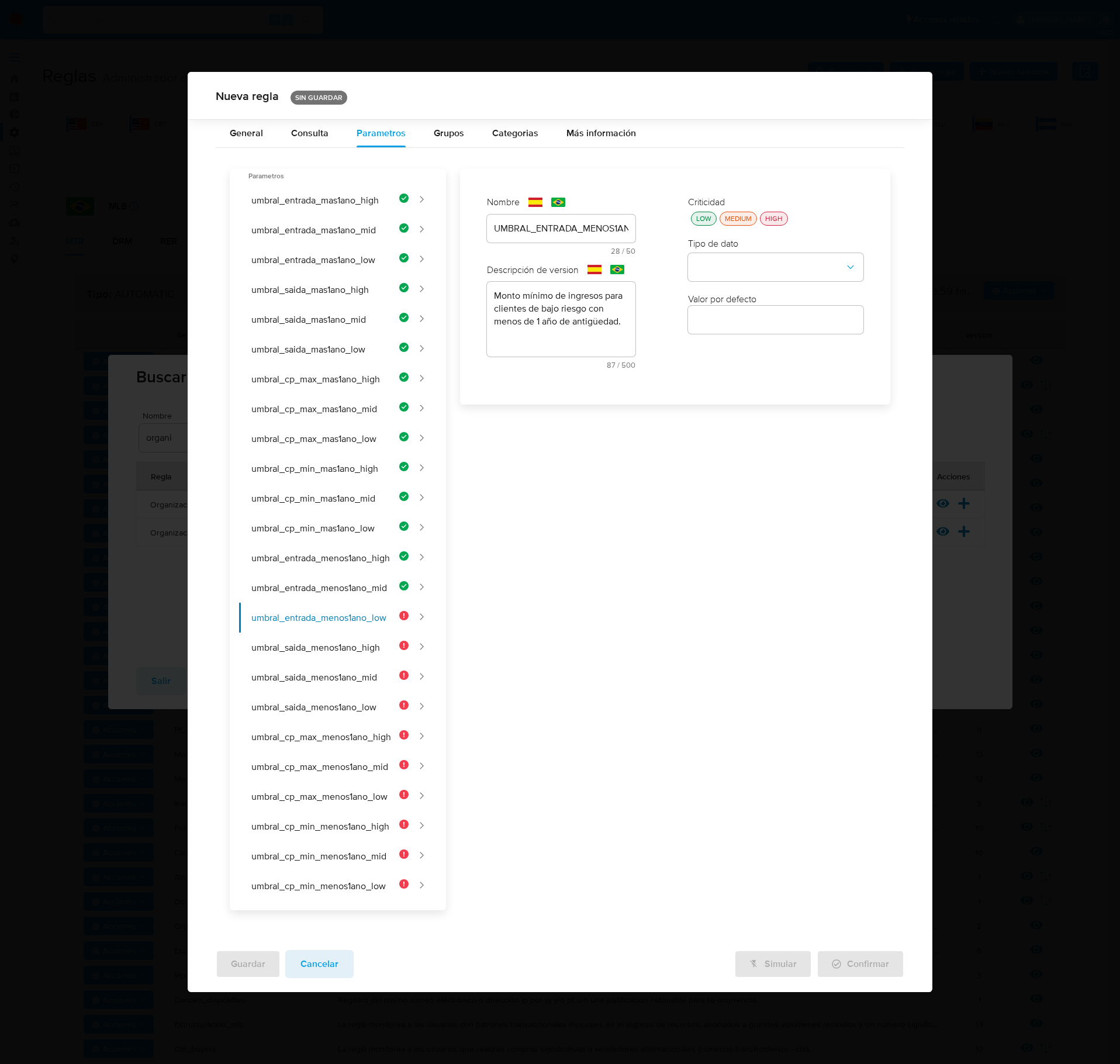
click at [705, 219] on button "LOW" at bounding box center [704, 218] width 26 height 14
click at [734, 273] on button "type-dropdown" at bounding box center [776, 268] width 176 height 28
click at [753, 278] on div "NUMBER" at bounding box center [772, 267] width 154 height 28
click at [743, 334] on div at bounding box center [776, 320] width 176 height 28
click at [739, 327] on input "number" at bounding box center [776, 319] width 176 height 15
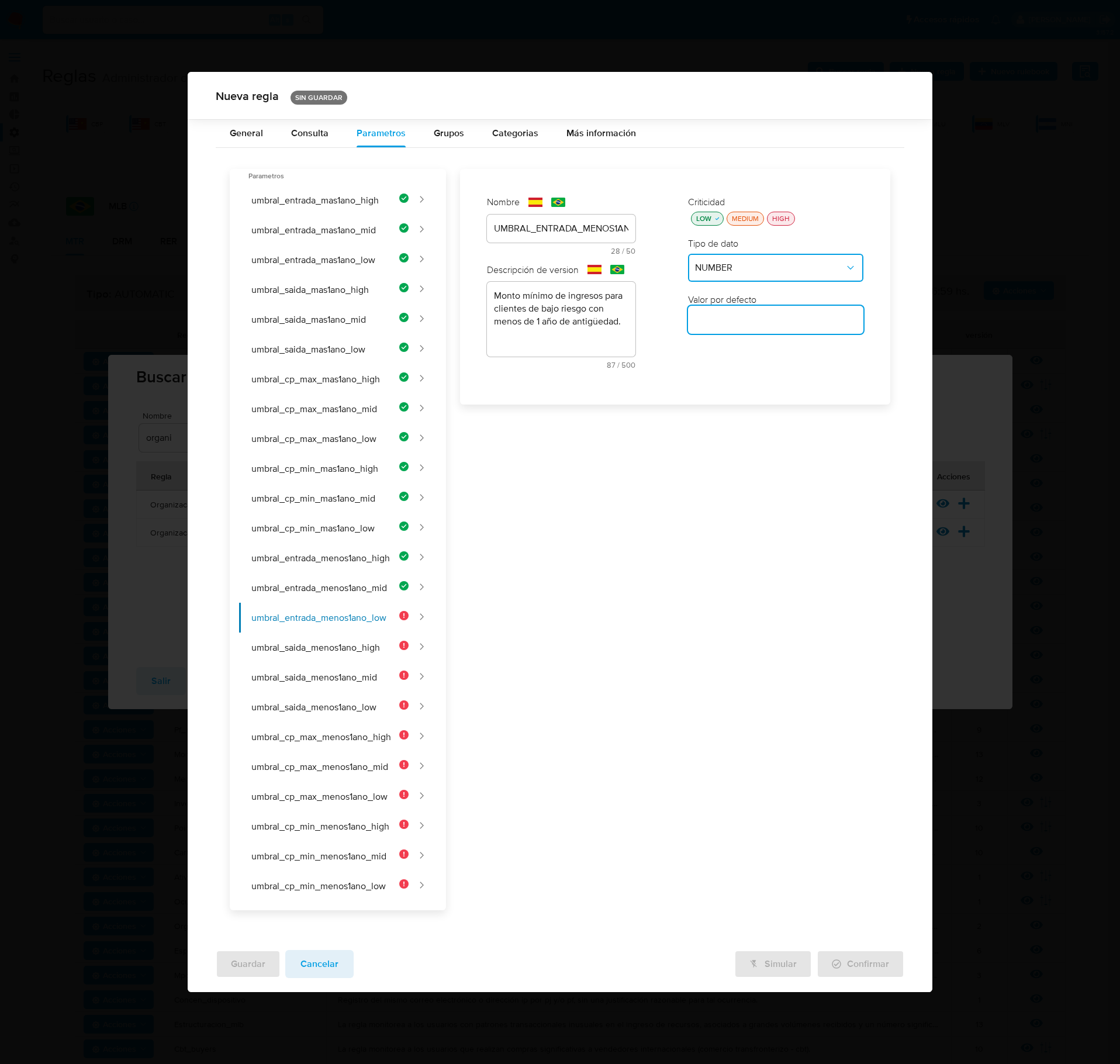
click at [740, 327] on input "number" at bounding box center [776, 319] width 176 height 15
type input "120000"
click at [356, 616] on button "umbral_saida_menos1ano_high" at bounding box center [324, 647] width 170 height 30
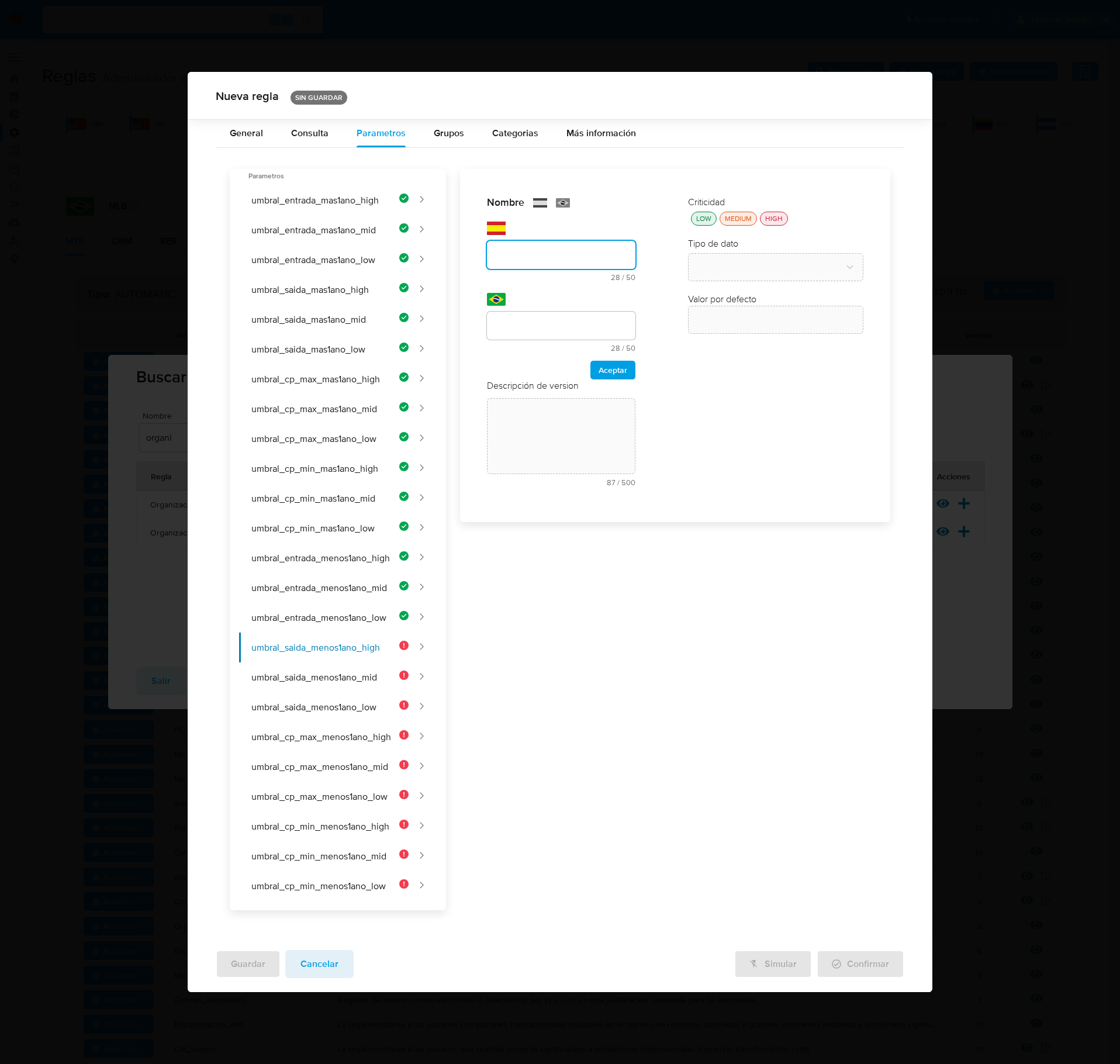
click at [503, 237] on div "text-es 28 / 50 22 caracteres restantes" at bounding box center [561, 251] width 148 height 60
type input "UMBRAL_SAIDA_MENOS1ANO_HIGH"
click at [521, 333] on input "text" at bounding box center [561, 325] width 148 height 15
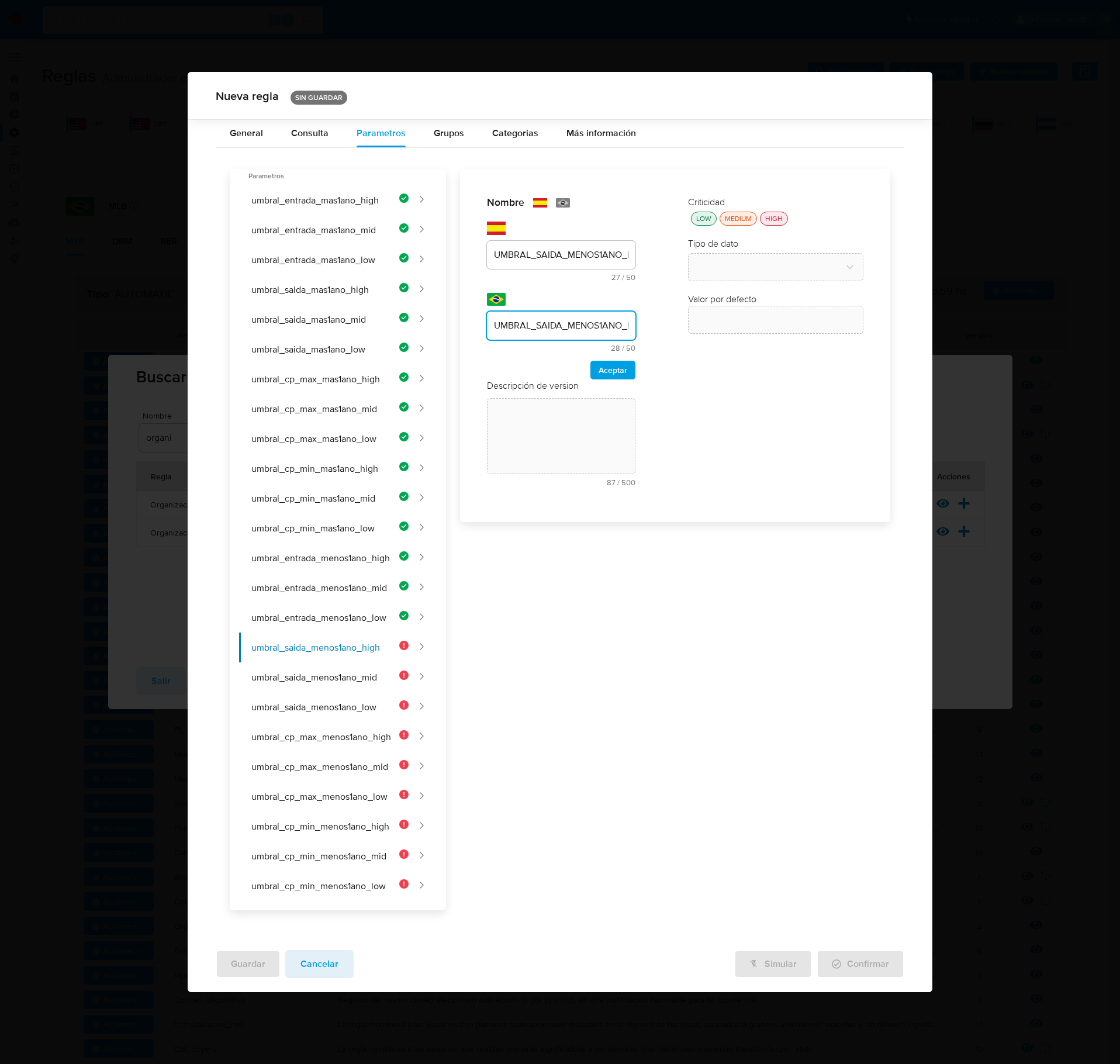
scroll to position [0, 21]
type input "UMBRAL_SAIDA_MENOS1ANO_HIGH"
click at [612, 375] on span "Aceptar" at bounding box center [613, 370] width 29 height 17
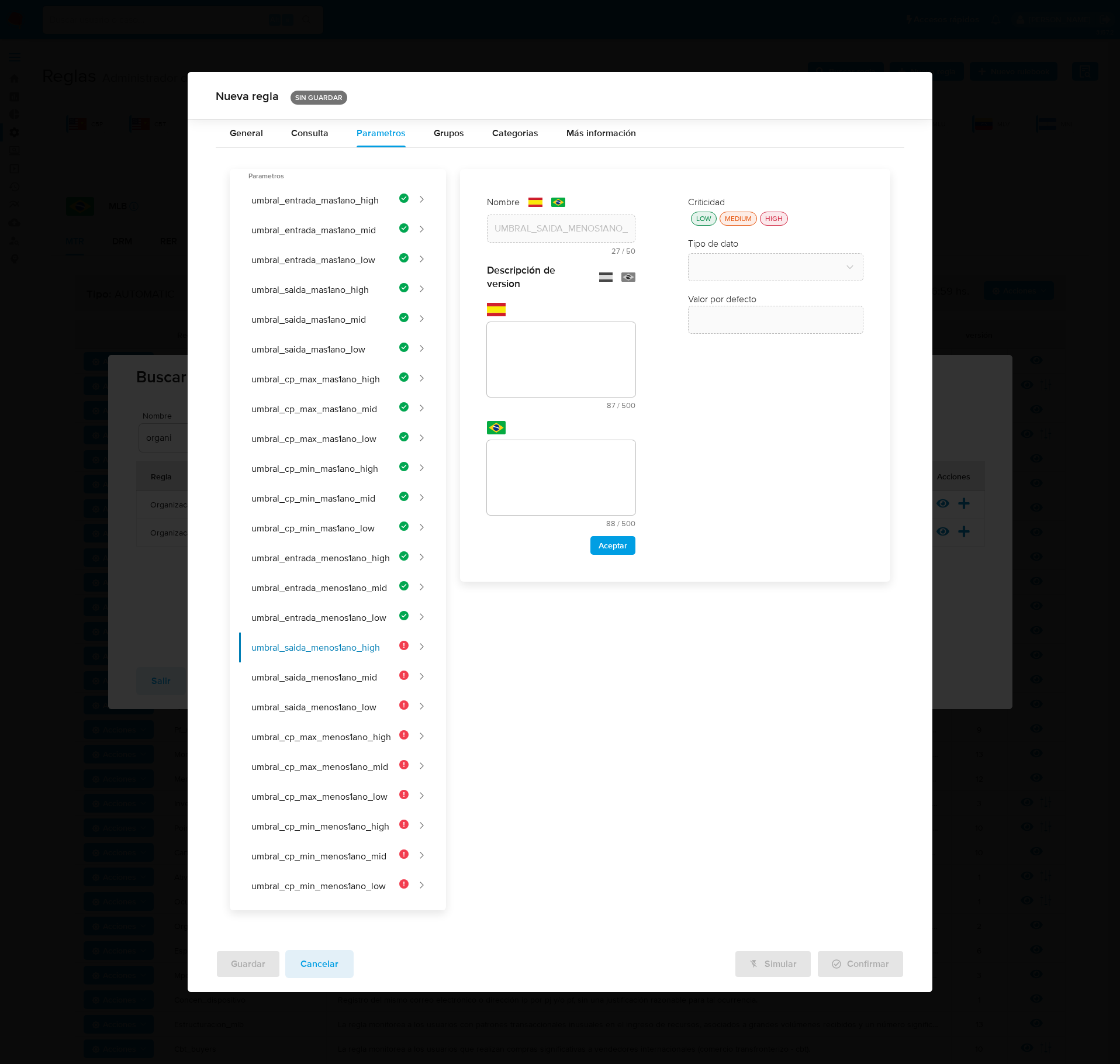
click at [520, 331] on textarea at bounding box center [561, 359] width 148 height 75
click at [567, 333] on textarea at bounding box center [561, 359] width 148 height 75
type textarea "Monto mínimo de egresos para clientes de alto riesgo con menos de 1 año de anti…"
click at [581, 485] on textarea at bounding box center [561, 477] width 148 height 75
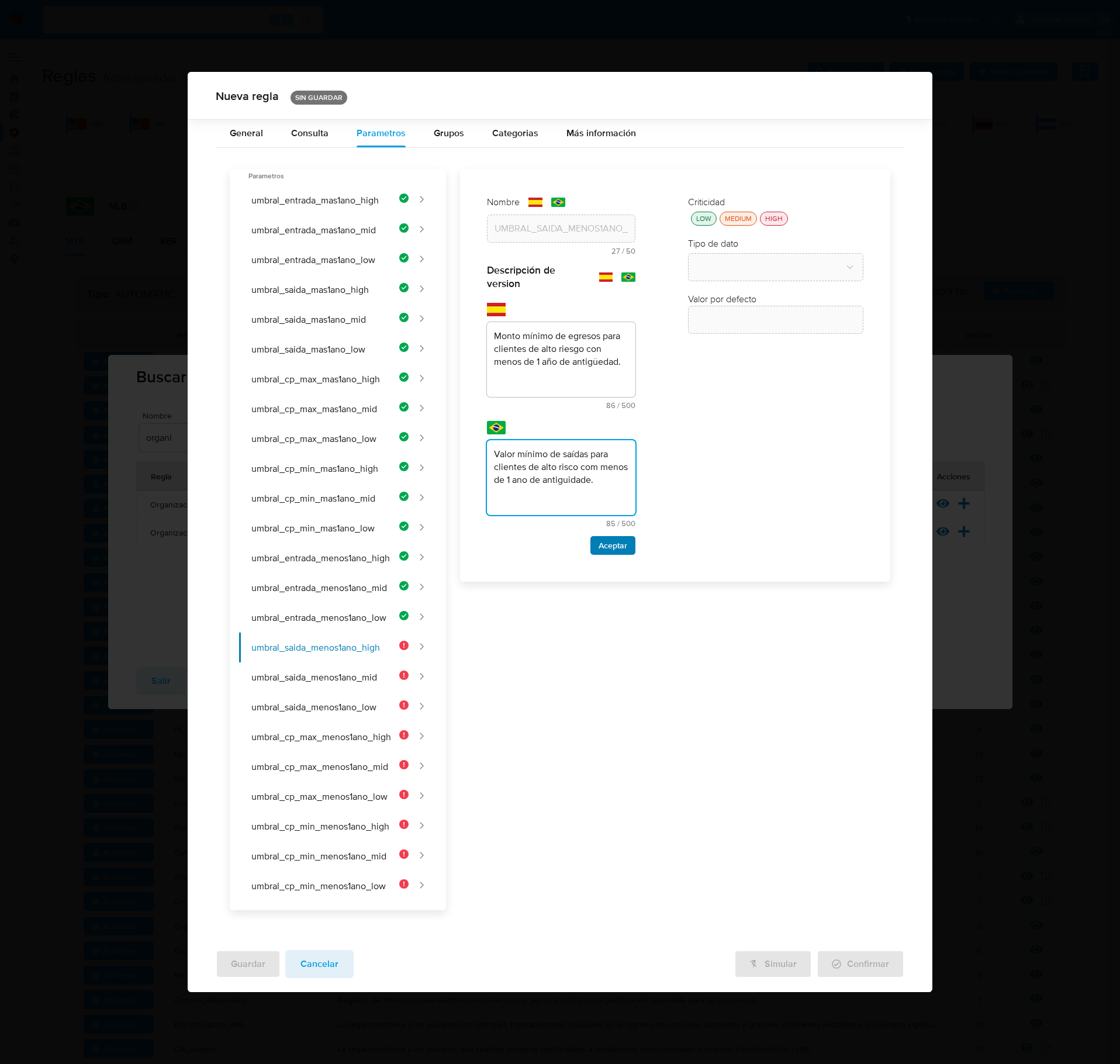
type textarea "Valor mínimo de saídas para clientes de alto risco com menos de 1 ano de antigu…"
click at [627, 554] on span "Aceptar" at bounding box center [613, 545] width 29 height 17
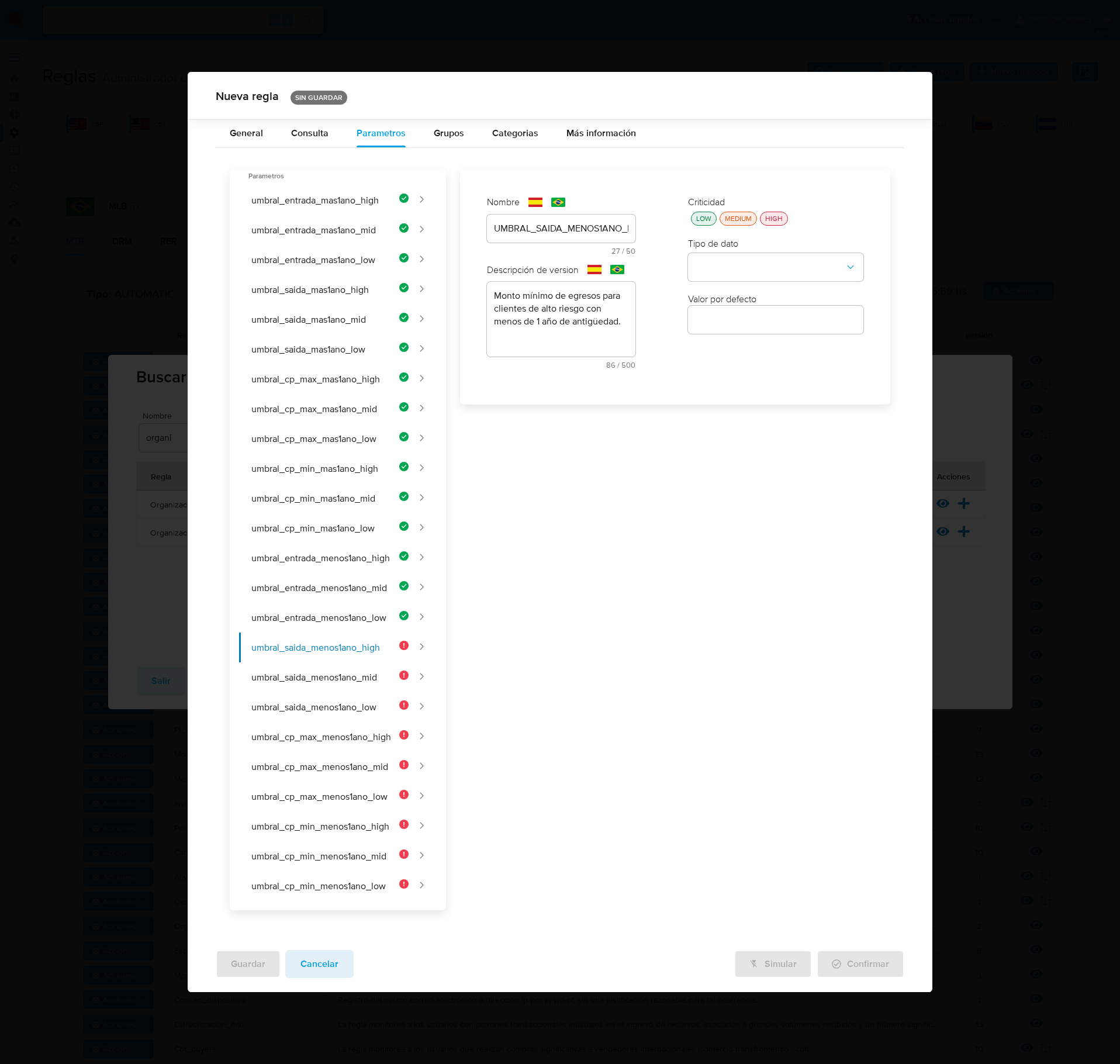
click at [708, 223] on div "LOW" at bounding box center [704, 218] width 20 height 10
click at [730, 277] on button "type-dropdown" at bounding box center [776, 268] width 176 height 28
click at [738, 275] on div "NUMBER" at bounding box center [772, 267] width 154 height 28
click at [744, 325] on input "number" at bounding box center [776, 319] width 176 height 15
type input "100000"
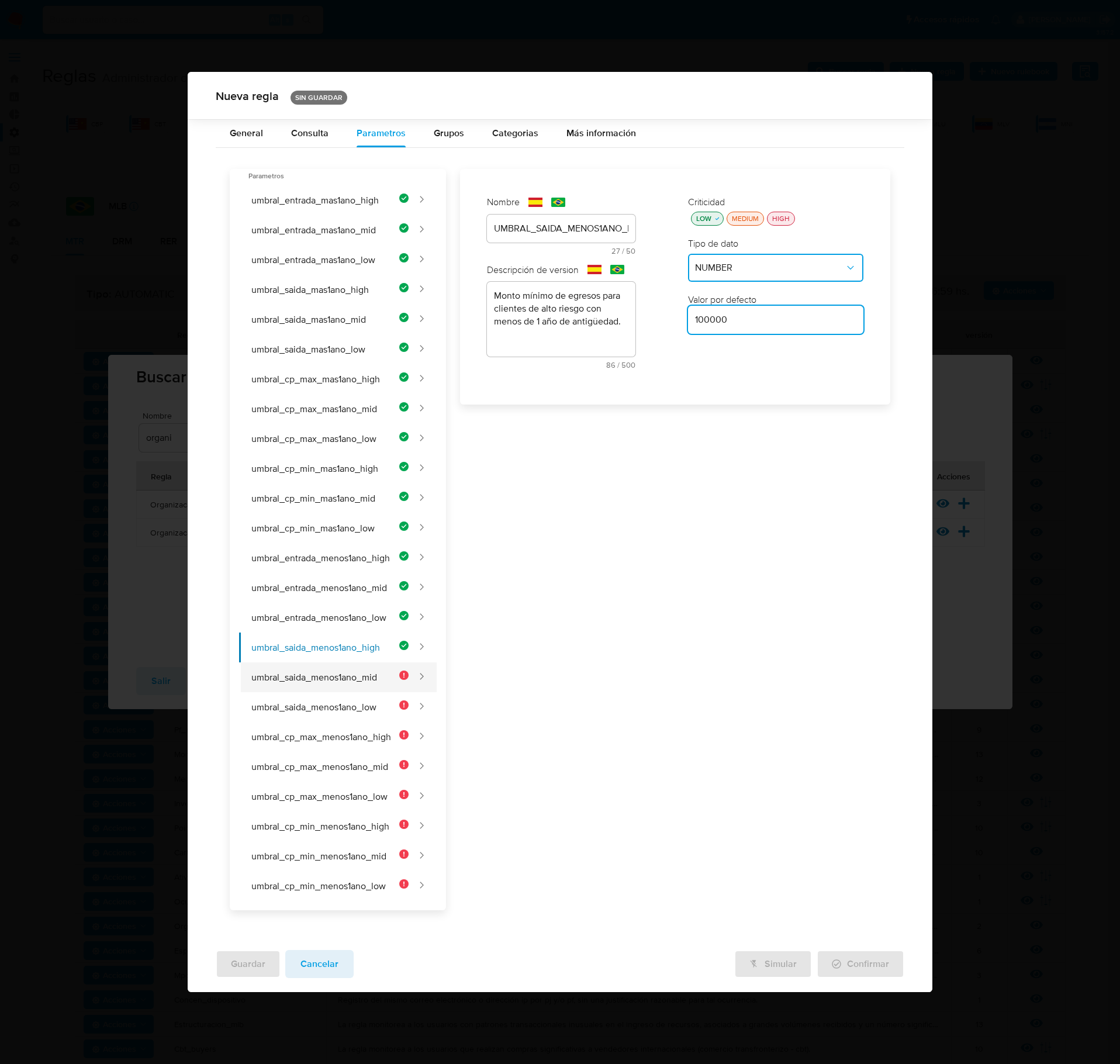
click at [343, 616] on button "umbral_saida_menos1ano_mid" at bounding box center [324, 677] width 170 height 30
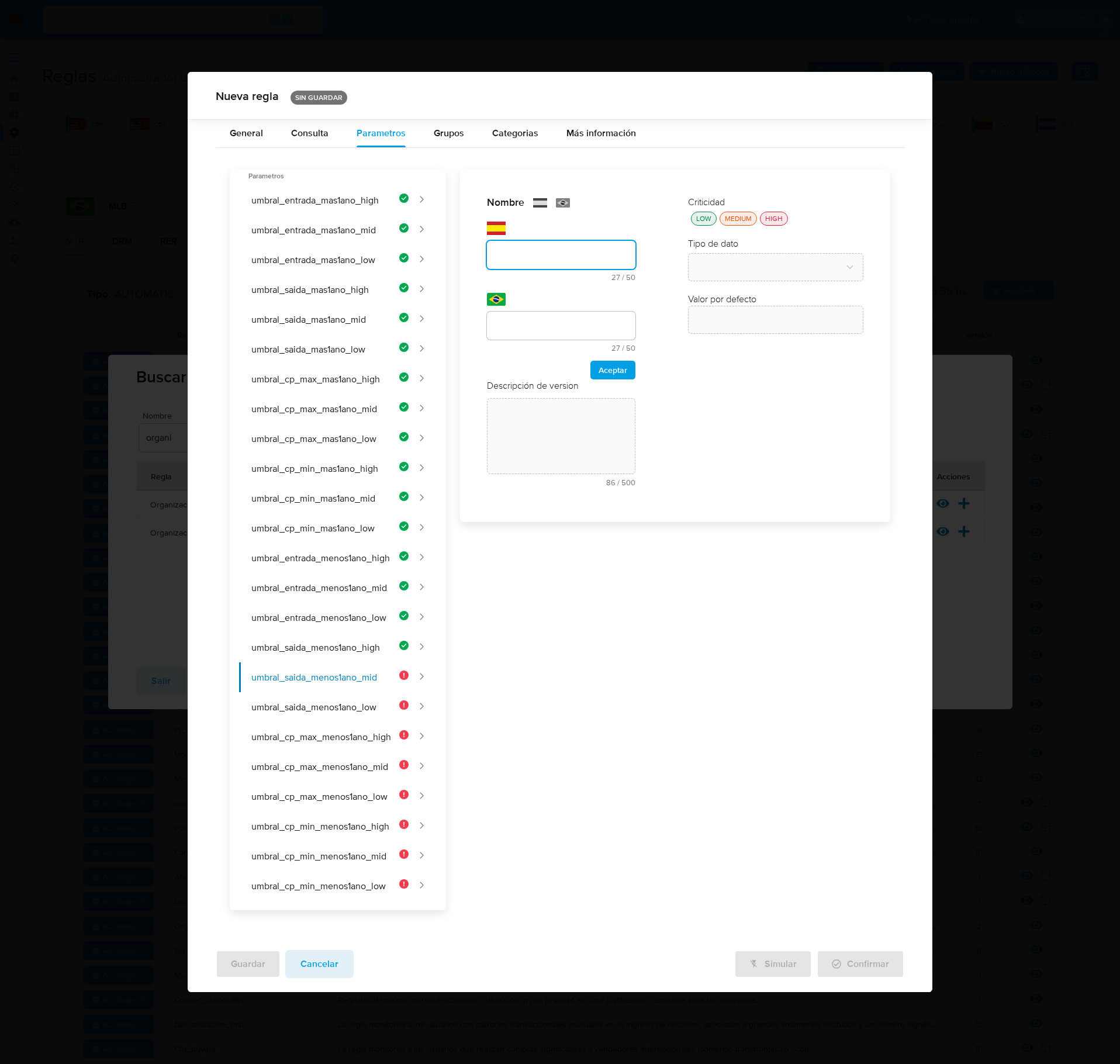
click at [552, 239] on div "text-es 27 / 50 23 caracteres restantes" at bounding box center [561, 251] width 148 height 60
type input "UMBRAL_SAIDA_MENOS1ANO_MID"
click at [549, 333] on input "text" at bounding box center [561, 325] width 148 height 15
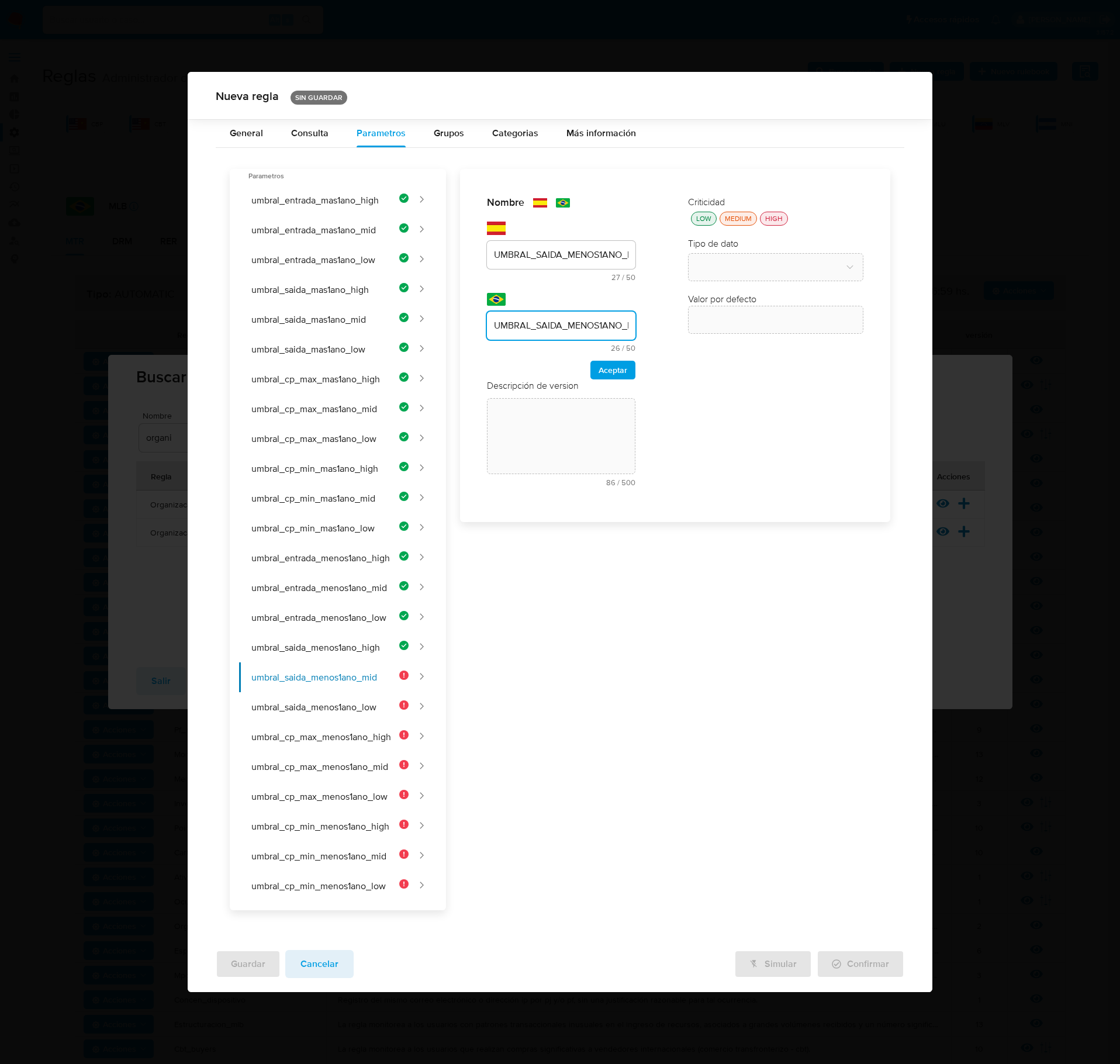
scroll to position [0, 15]
type input "UMBRAL_SAIDA_MENOS1ANO_MID"
click at [612, 370] on div "Nombre text-es UMBRAL_SAIDA_MENOS1ANO_MID 27 / 50 23 caracteres restantes text-…" at bounding box center [561, 288] width 148 height 184
drag, startPoint x: 611, startPoint y: 370, endPoint x: 611, endPoint y: 410, distance: 40.0
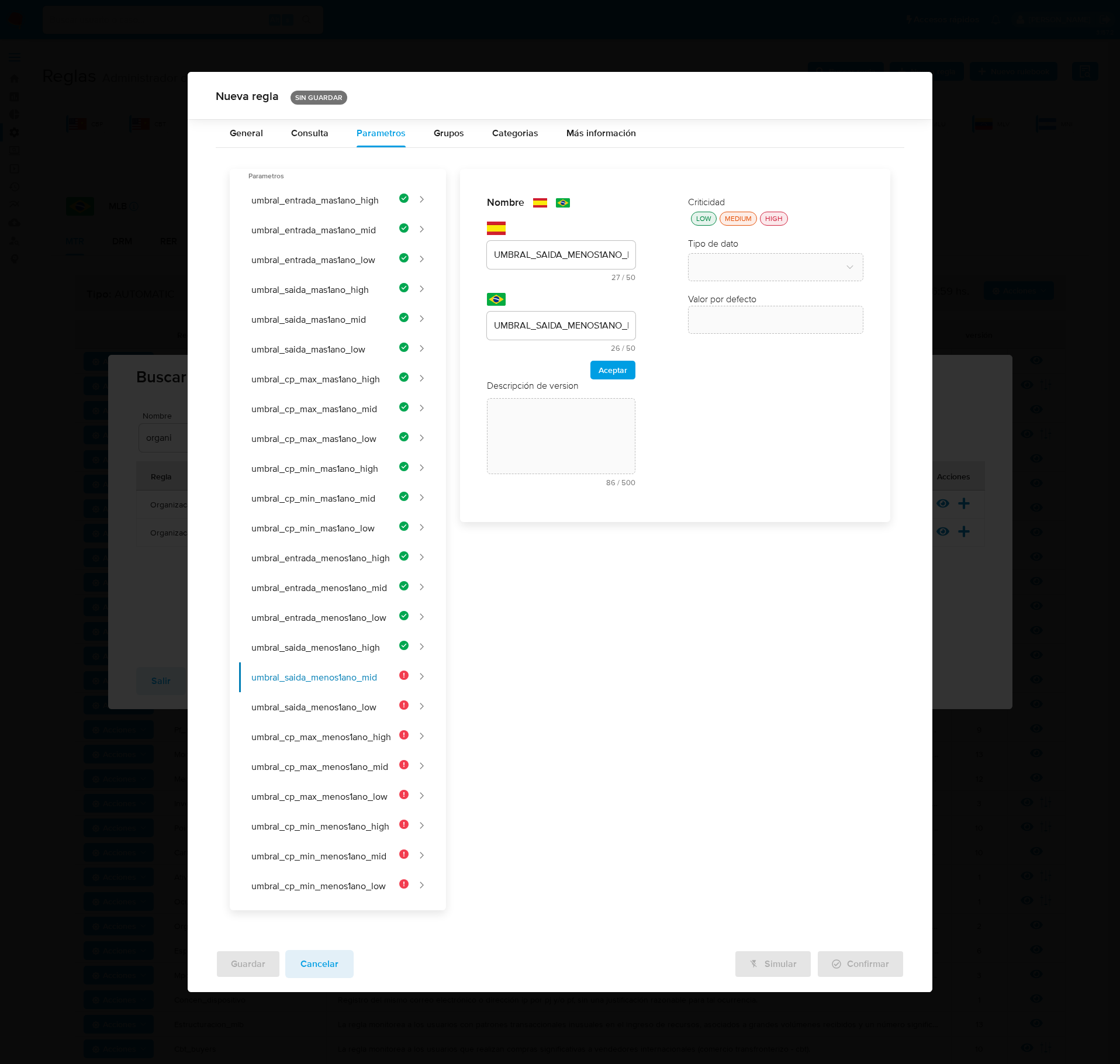
click at [611, 372] on span "Aceptar" at bounding box center [613, 370] width 29 height 17
click at [544, 299] on div "Descripción de version text-es 86 / 500 414 caracteres restantes text-pt 85 / 5…" at bounding box center [561, 321] width 148 height 114
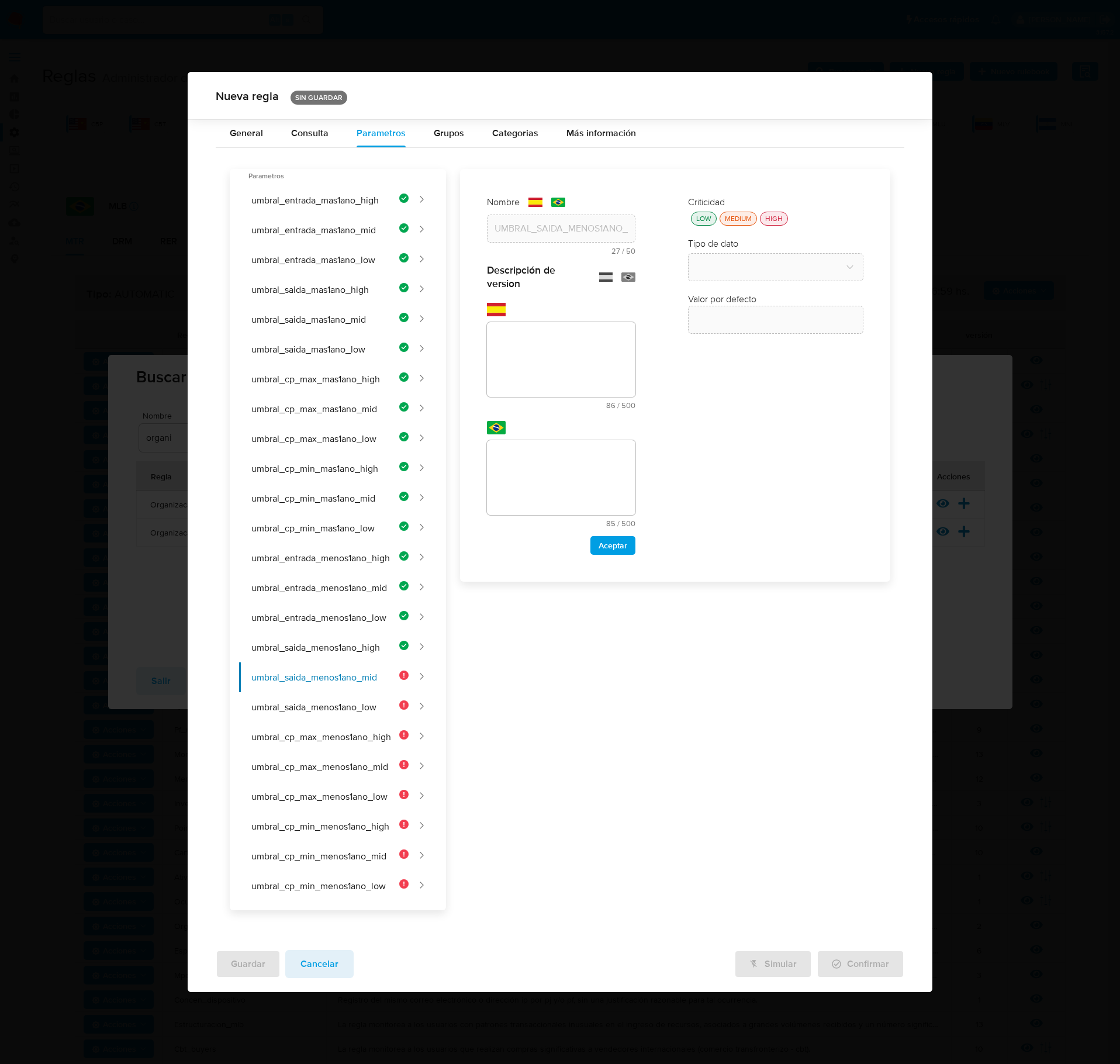
click at [519, 347] on textarea at bounding box center [561, 359] width 148 height 75
paste textarea "Monto mínimo de egresos para clientes de riesgo medio con menos de 1 año de ant…"
type textarea "Monto mínimo de egresos para clientes de riesgo medio con menos de 1 año de ant…"
drag, startPoint x: 607, startPoint y: 434, endPoint x: 587, endPoint y: 452, distance: 26.9
click at [597, 436] on div "text-pt 85 / 500 415 caracteres restantes" at bounding box center [561, 474] width 148 height 106
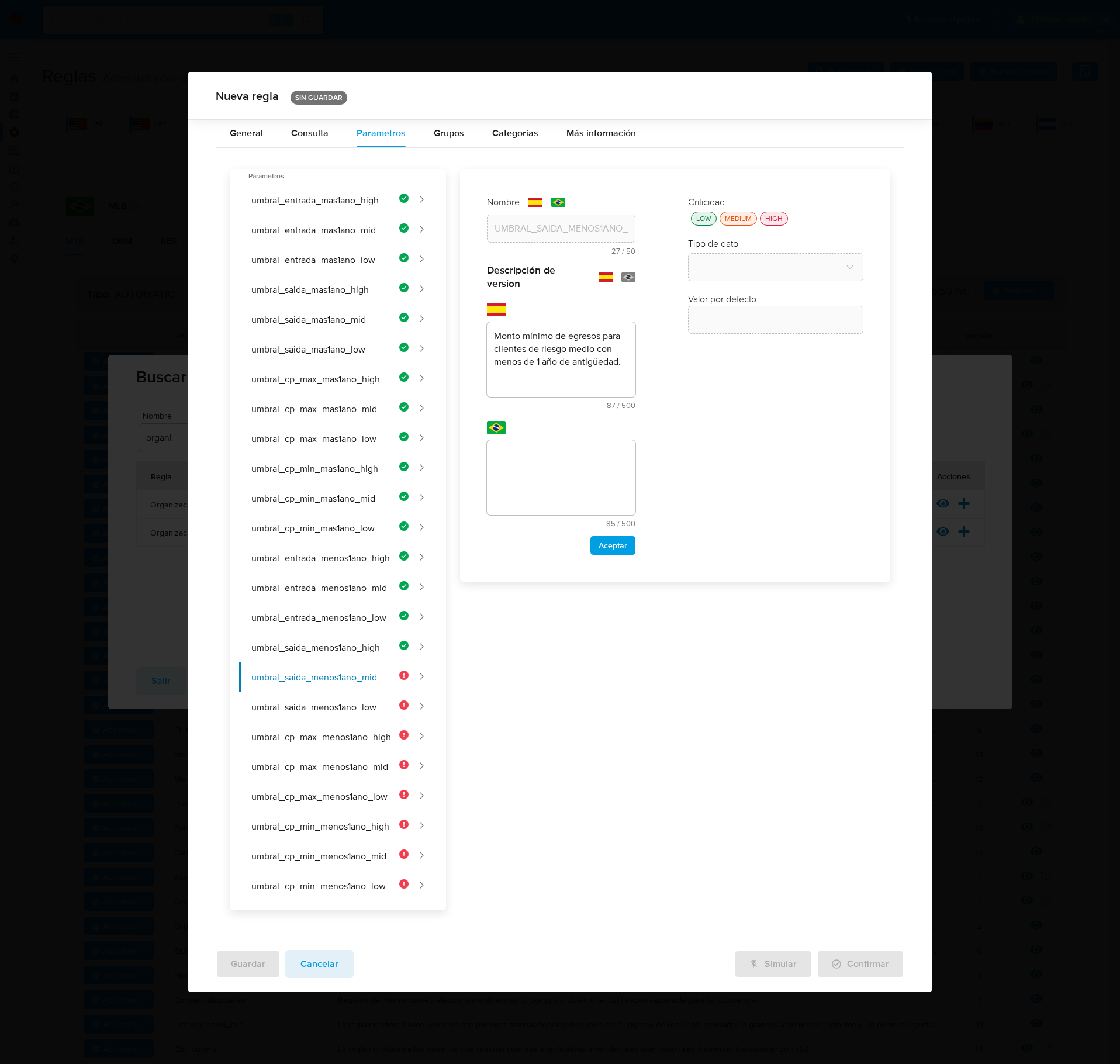
click at [586, 463] on textarea at bounding box center [561, 477] width 148 height 75
type textarea "Valor mínimo de saídas para clientes [PERSON_NAME] médio com menos de 1 ano de …"
click at [615, 551] on span "Aceptar" at bounding box center [613, 545] width 29 height 17
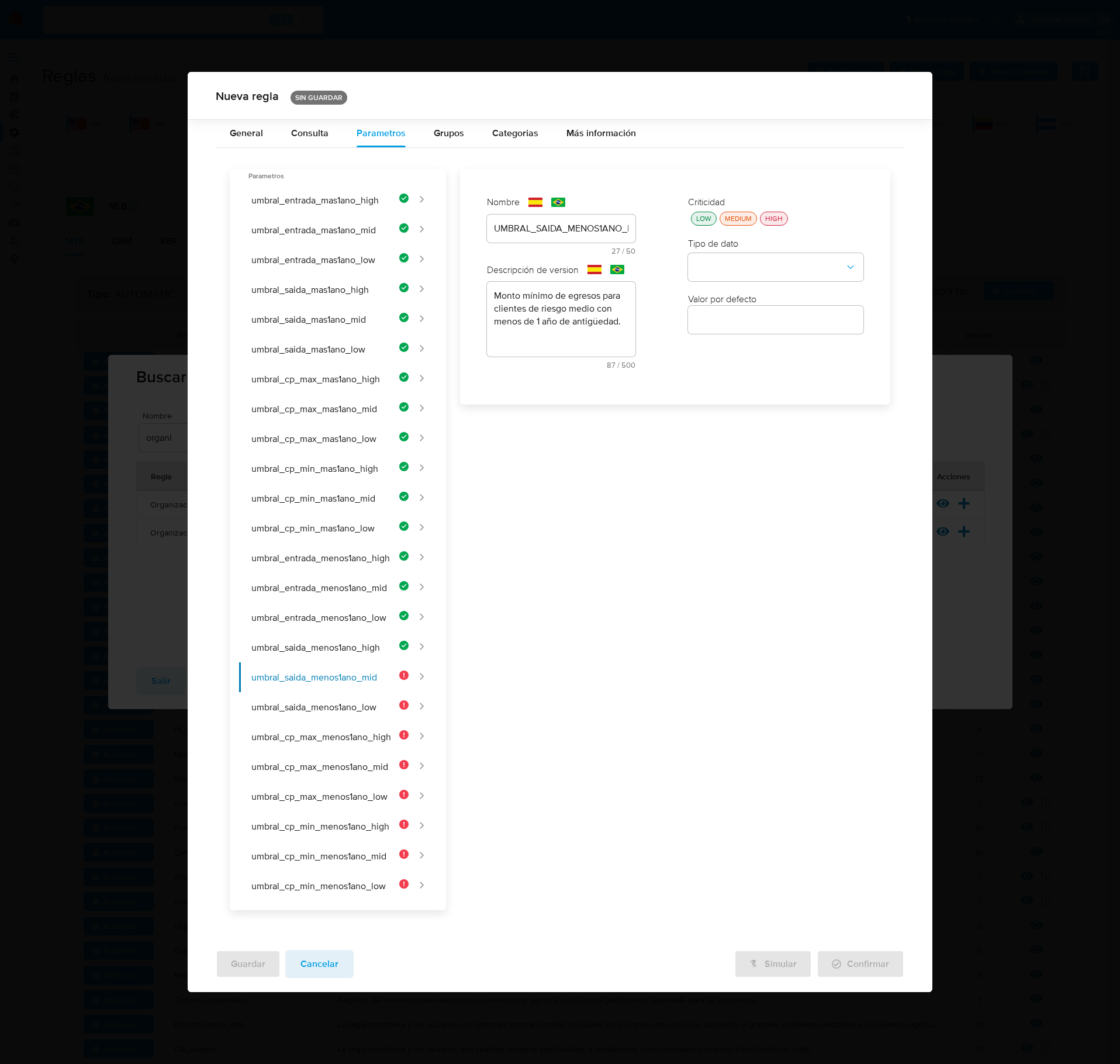
click at [714, 225] on button "LOW" at bounding box center [704, 218] width 26 height 14
click at [739, 268] on button "type-dropdown" at bounding box center [776, 268] width 176 height 28
click at [754, 270] on div "NUMBER" at bounding box center [772, 267] width 154 height 28
click at [745, 327] on input "number" at bounding box center [776, 319] width 176 height 15
type input "110000"
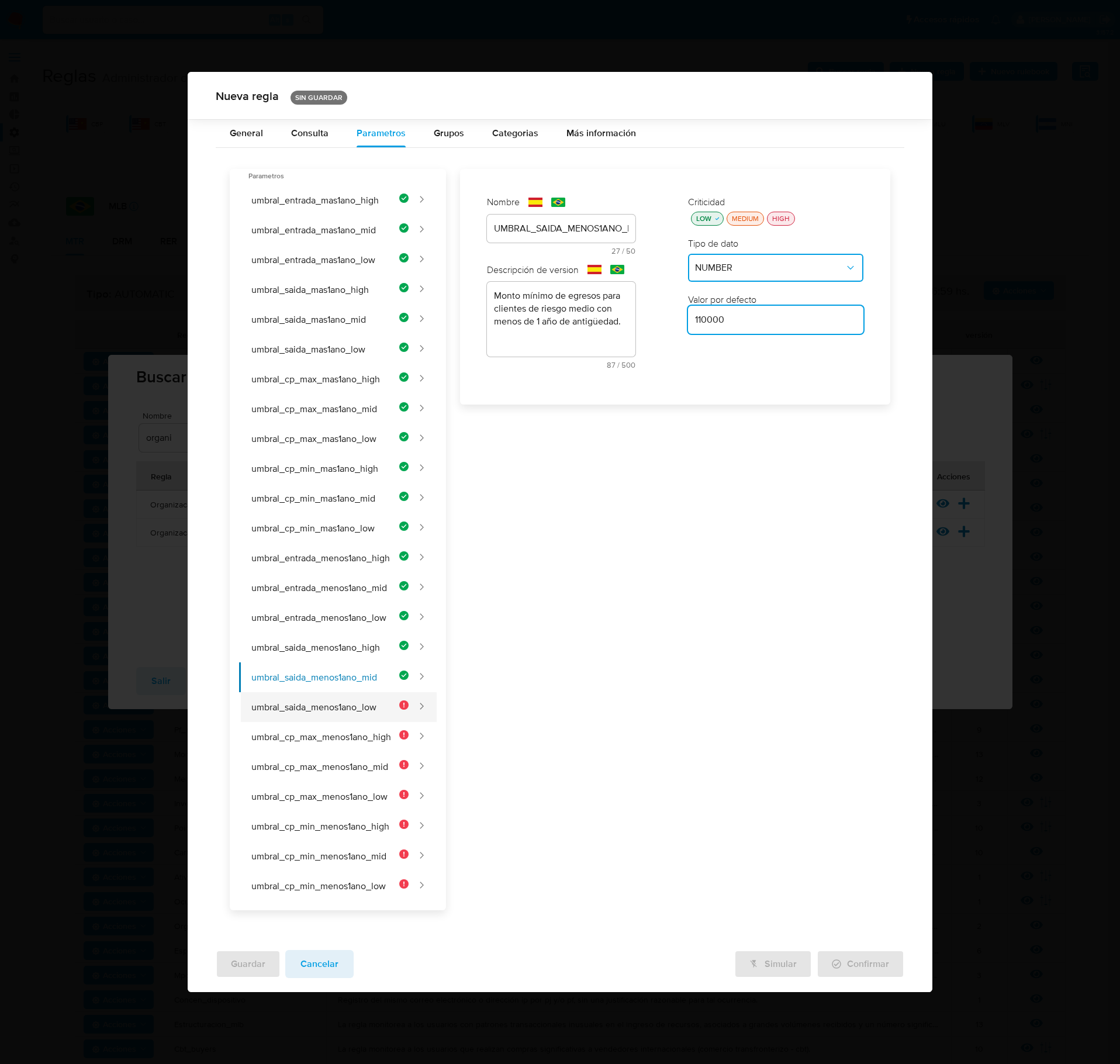
click at [346, 616] on button "umbral_saida_menos1ano_low" at bounding box center [324, 707] width 170 height 30
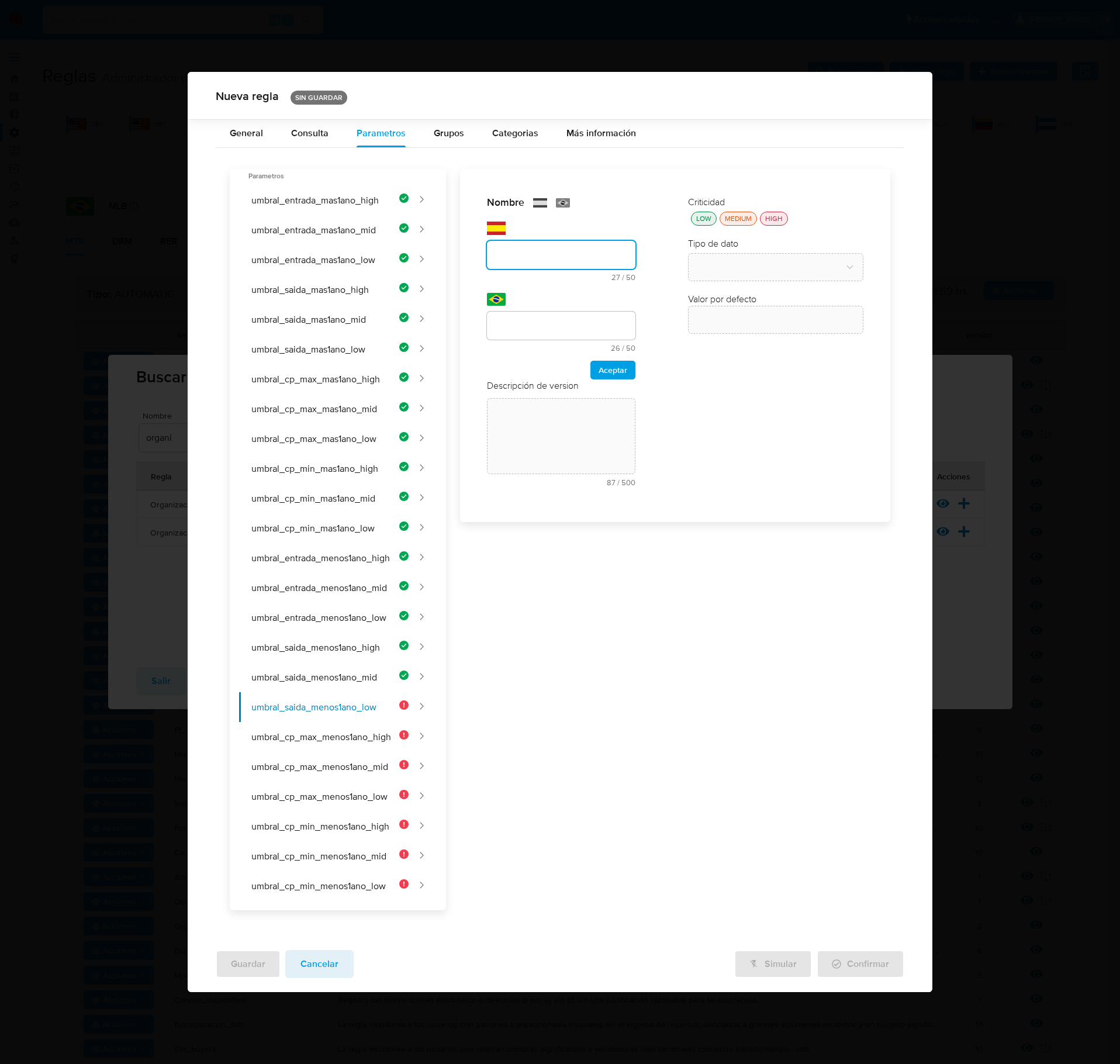
click at [585, 233] on div "text-es 27 / 50 23 caracteres restantes" at bounding box center [561, 251] width 148 height 60
type input "UMBRAL_SAIDA_MENOS1ANO_LOW"
click at [569, 319] on div at bounding box center [561, 326] width 148 height 28
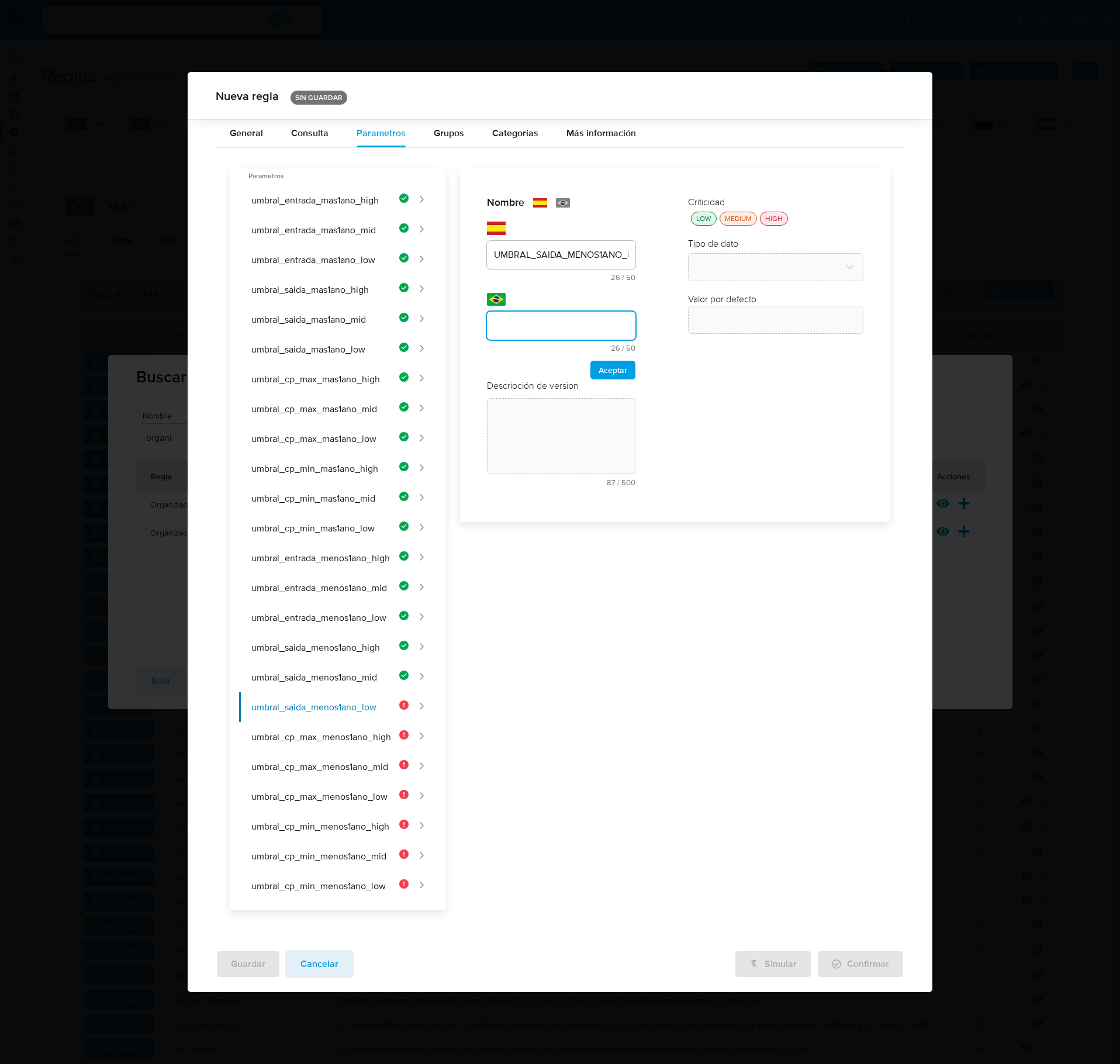
click at [567, 333] on input "text" at bounding box center [561, 325] width 148 height 15
type input "UMBRAL_SAIDA_MENOS1ANO_LOW"
click at [612, 374] on span "Aceptar" at bounding box center [613, 370] width 29 height 17
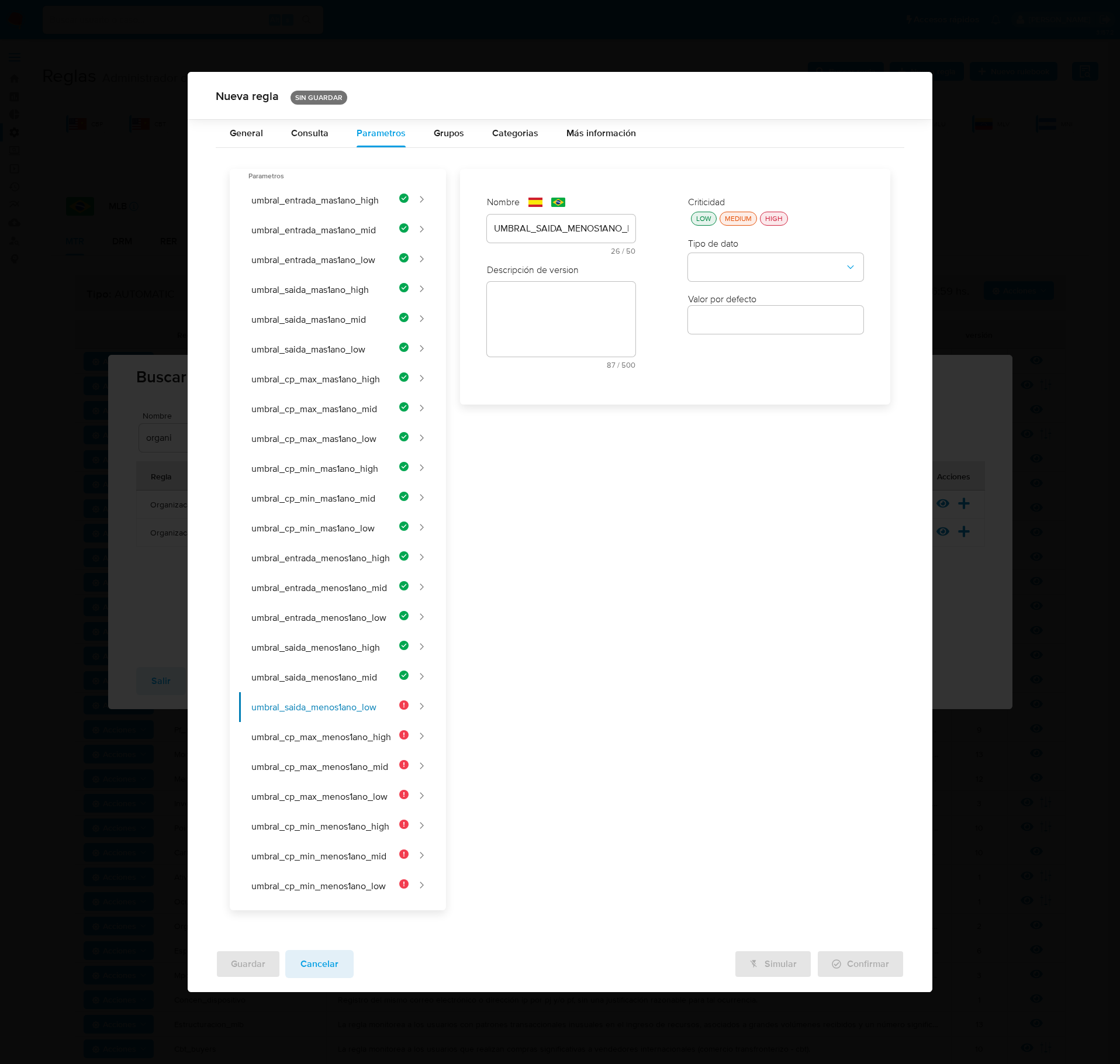
drag, startPoint x: 547, startPoint y: 322, endPoint x: 544, endPoint y: 330, distance: 8.5
click at [546, 323] on div "text-es 87 / 500 413 caracteres restantes" at bounding box center [561, 325] width 148 height 87
click at [544, 356] on textarea at bounding box center [561, 359] width 148 height 75
paste textarea "Monto mínimo de egresos para clientes de bajo riesgo con menos de 1 año de anti…"
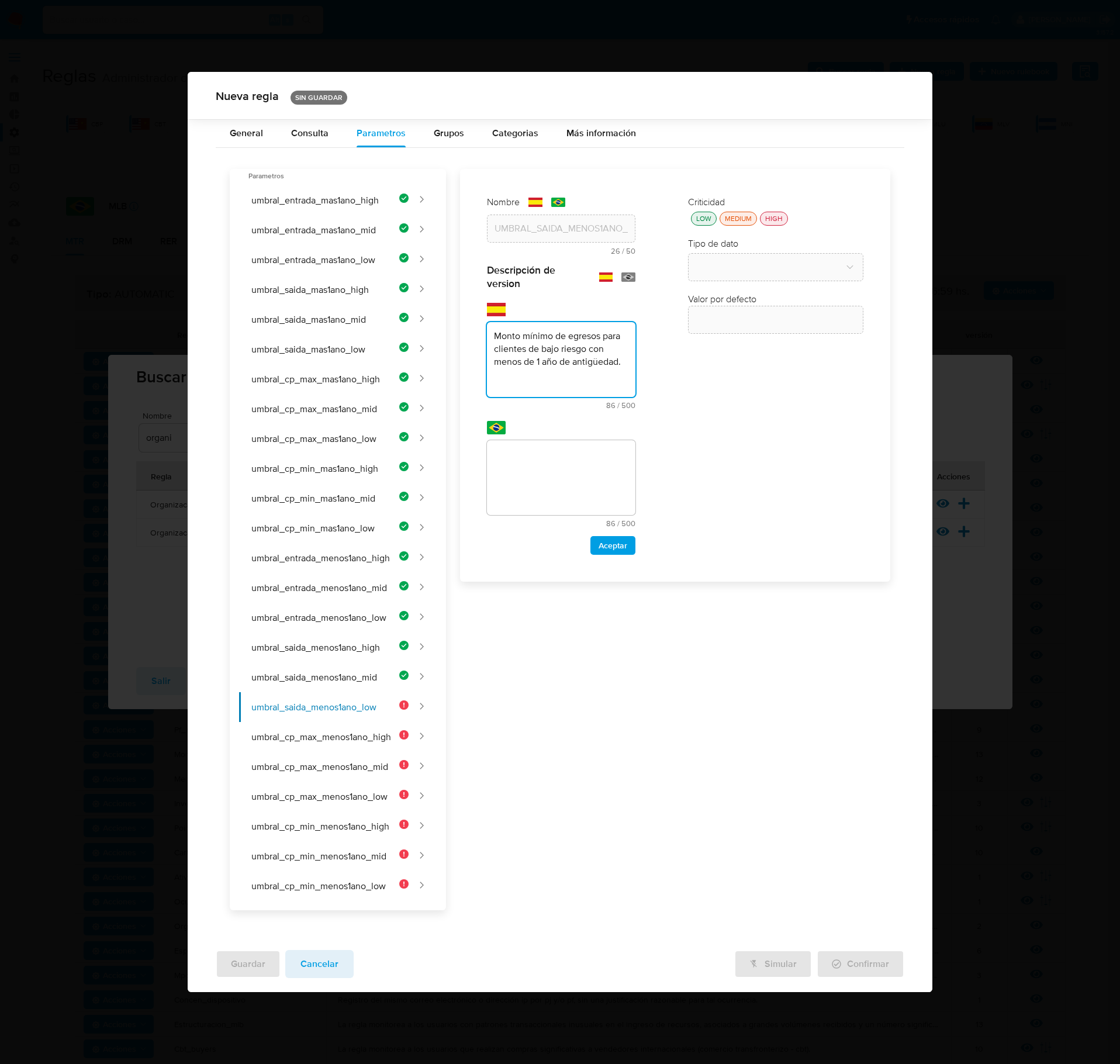
type textarea "Monto mínimo de egresos para clientes de bajo riesgo con menos de 1 año de anti…"
click at [555, 467] on textarea at bounding box center [561, 477] width 148 height 75
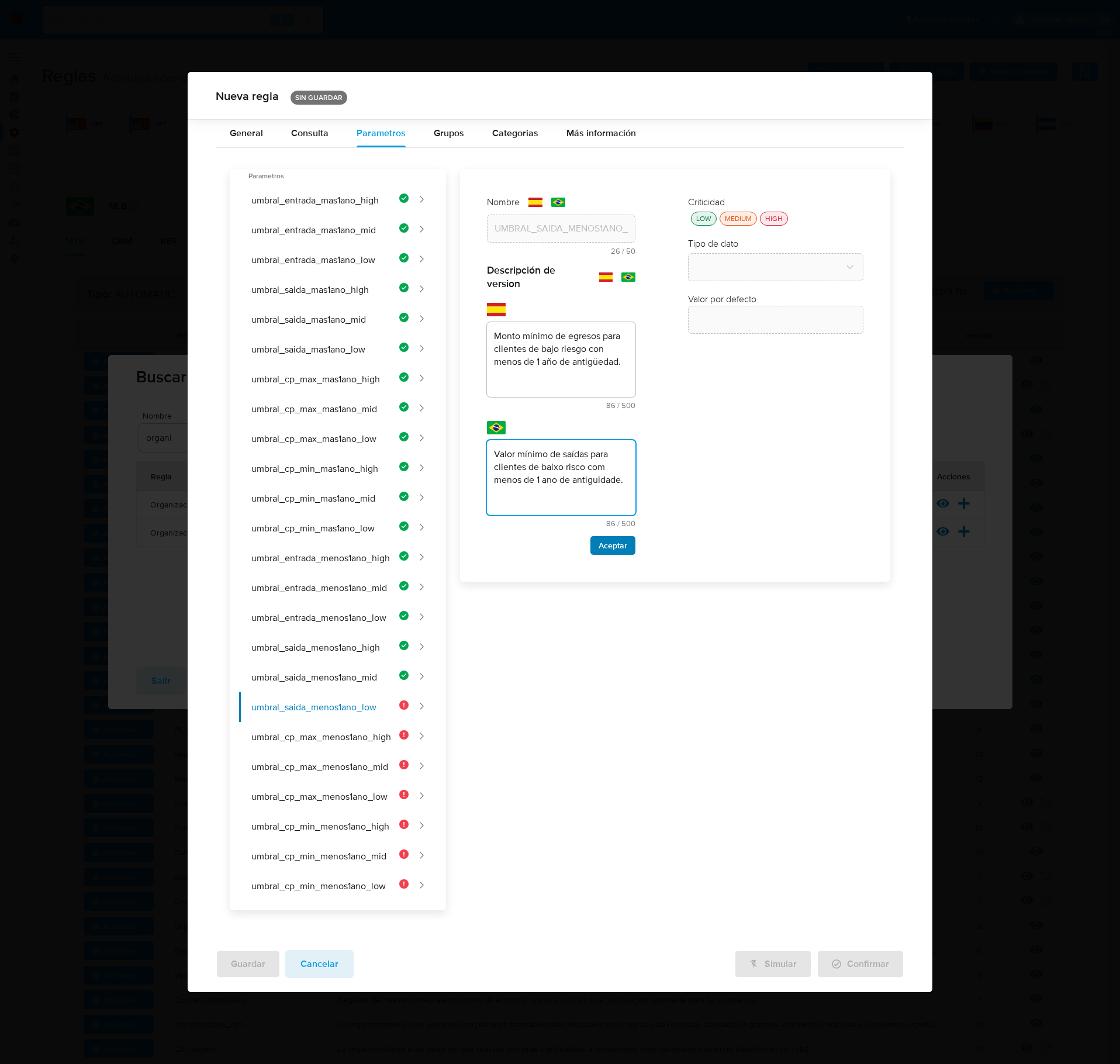
type textarea "Valor mínimo de saídas para clientes de baixo risco com menos de 1 ano de antig…"
click at [621, 554] on span "Aceptar" at bounding box center [613, 545] width 29 height 17
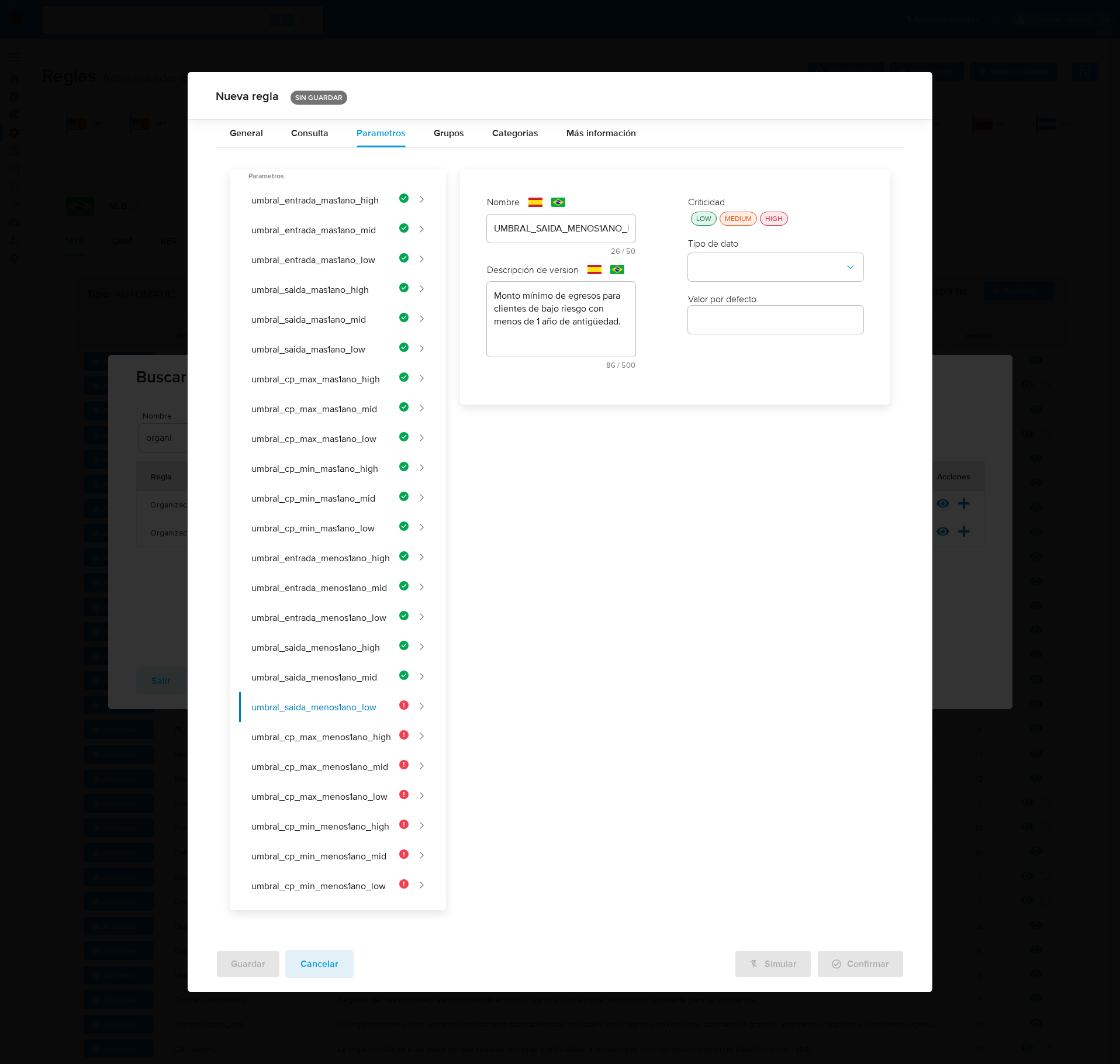
drag, startPoint x: 702, startPoint y: 231, endPoint x: 704, endPoint y: 248, distance: 17.1
click at [702, 237] on div "Criticidad LOW MEDIUM HIGH Tipo de dato Valor por defecto Valor por defecto" at bounding box center [775, 287] width 199 height 205
click at [719, 277] on button "type-dropdown" at bounding box center [776, 267] width 176 height 28
click at [705, 223] on div "LOW" at bounding box center [704, 218] width 20 height 10
click at [730, 268] on button "type-dropdown" at bounding box center [776, 268] width 176 height 28
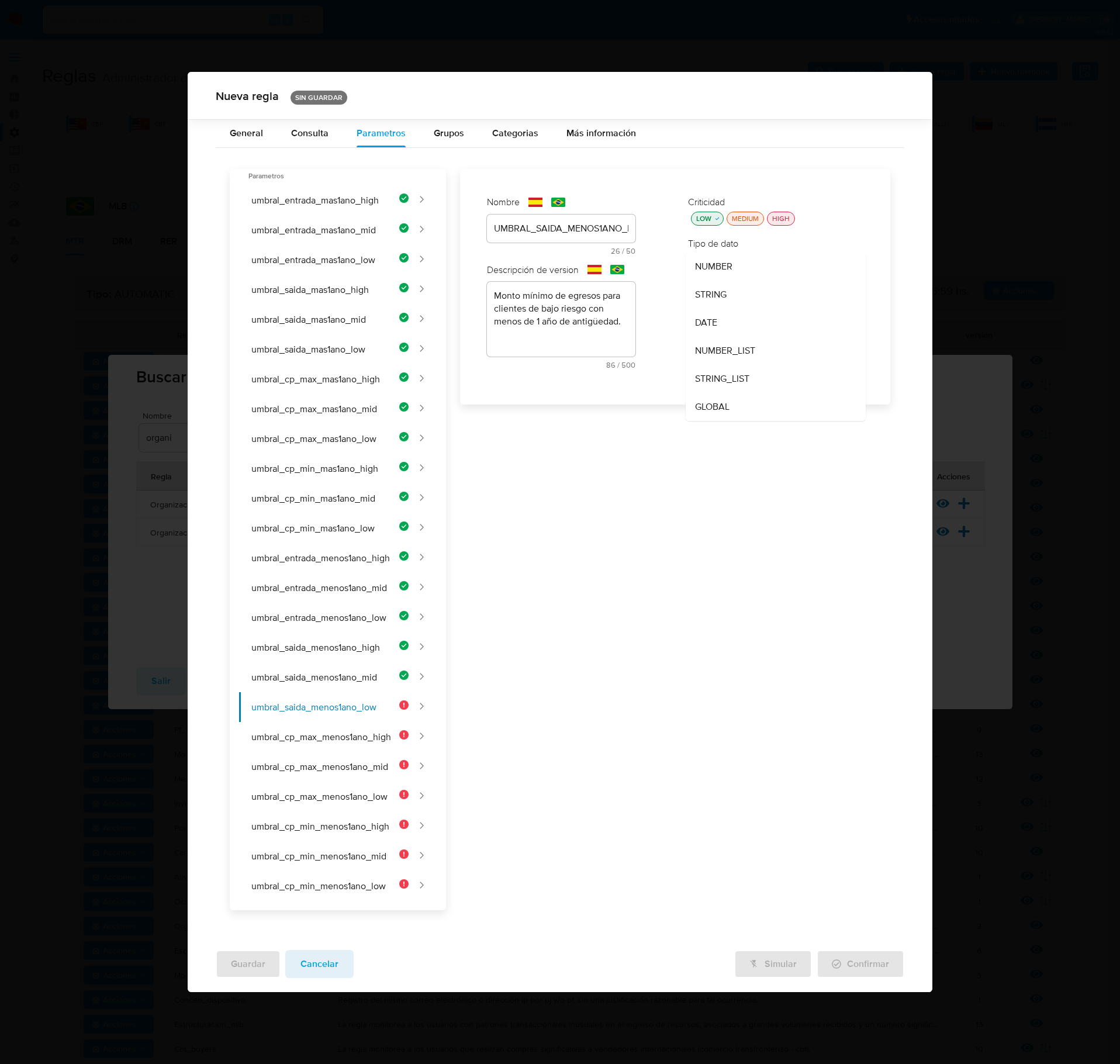
click at [743, 268] on div "NUMBER" at bounding box center [772, 267] width 154 height 28
click at [756, 325] on input "number" at bounding box center [776, 319] width 176 height 15
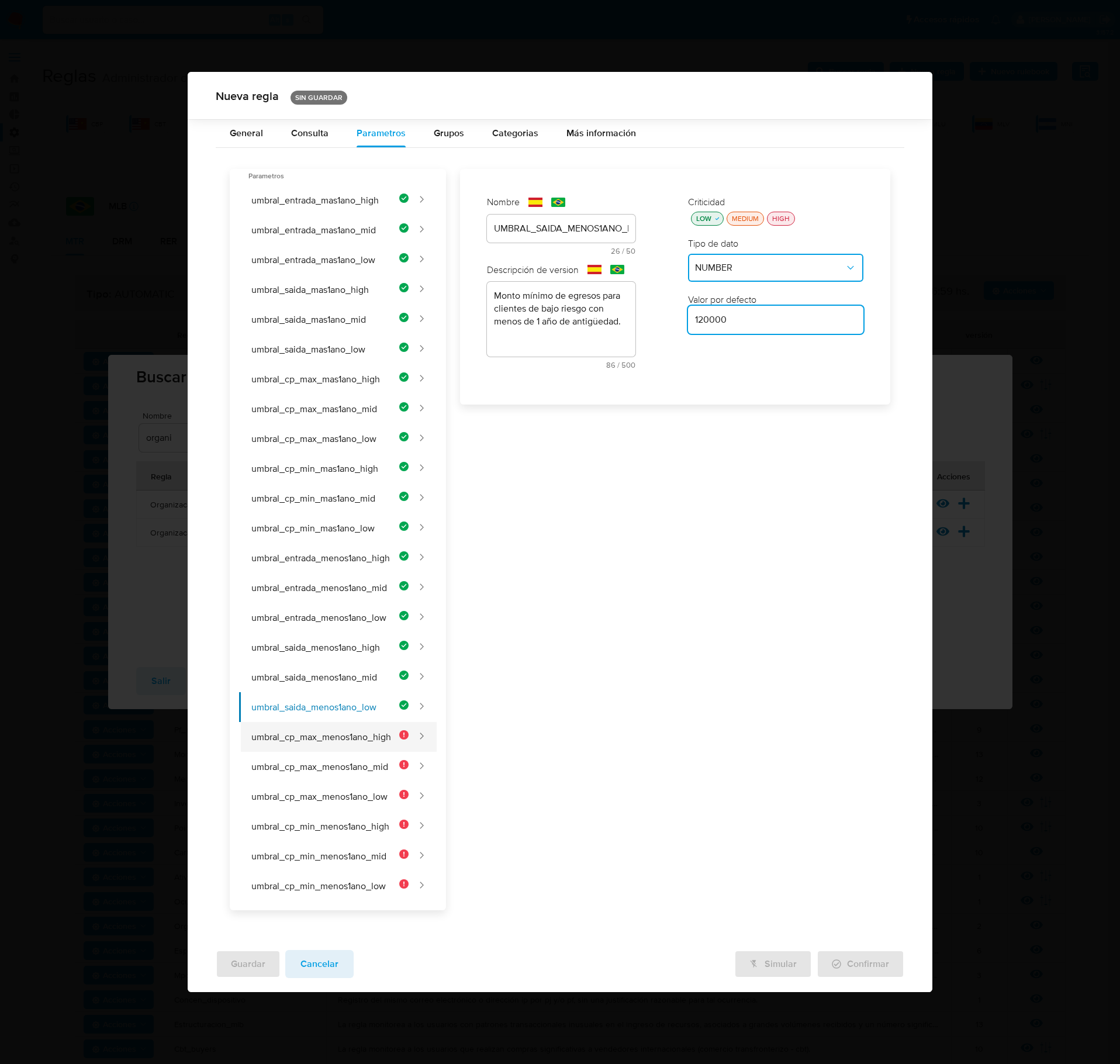
type input "120000"
click at [347, 616] on button "umbral_cp_max_menos1ano_high" at bounding box center [324, 737] width 170 height 30
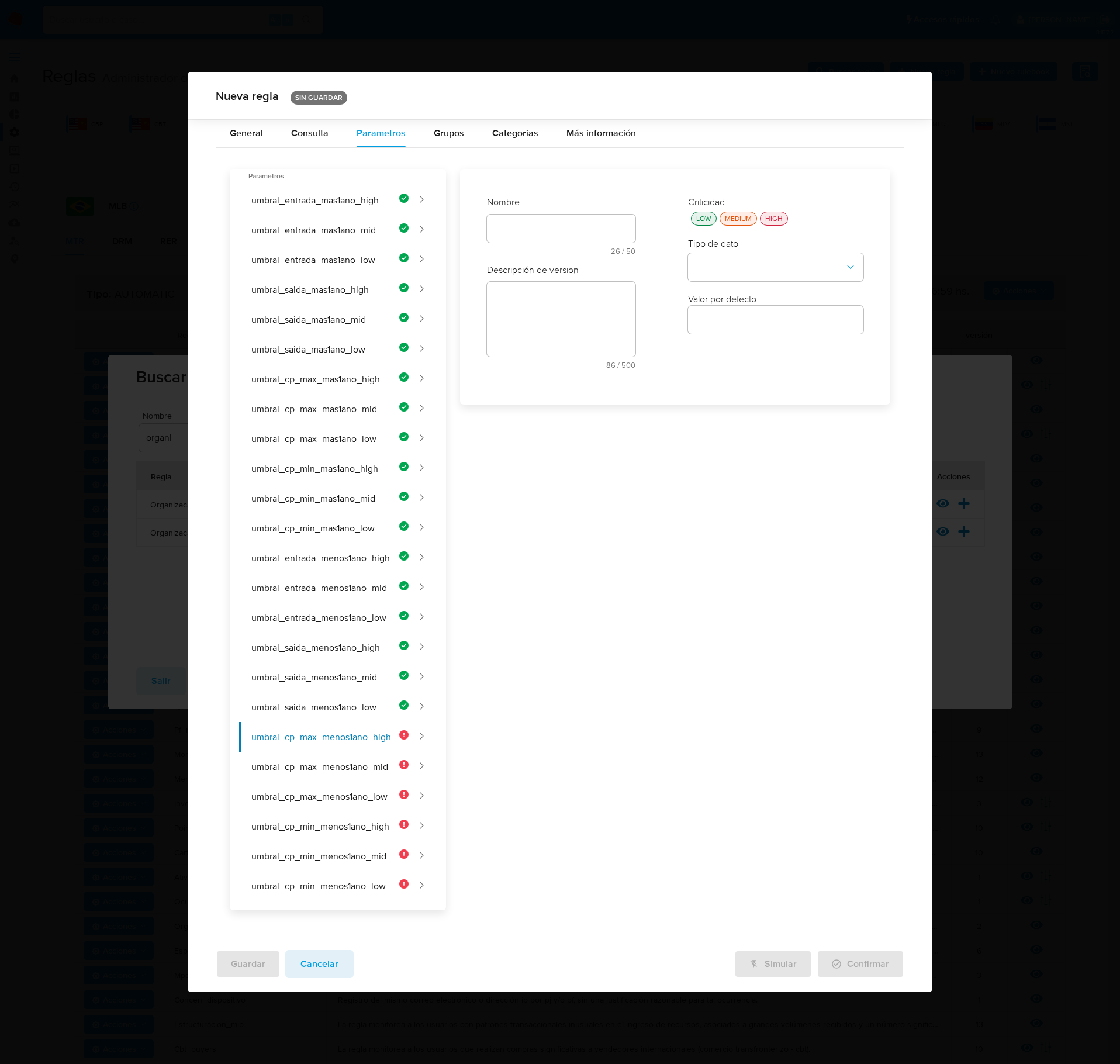
drag, startPoint x: 505, startPoint y: 225, endPoint x: 511, endPoint y: 231, distance: 8.5
click at [506, 227] on div at bounding box center [561, 229] width 148 height 28
click at [521, 239] on div "text-es 26 / 50 24 caracteres restantes" at bounding box center [561, 235] width 148 height 41
type input "UMBRAL_CP_MAX_MENOS1ANO_HIGH"
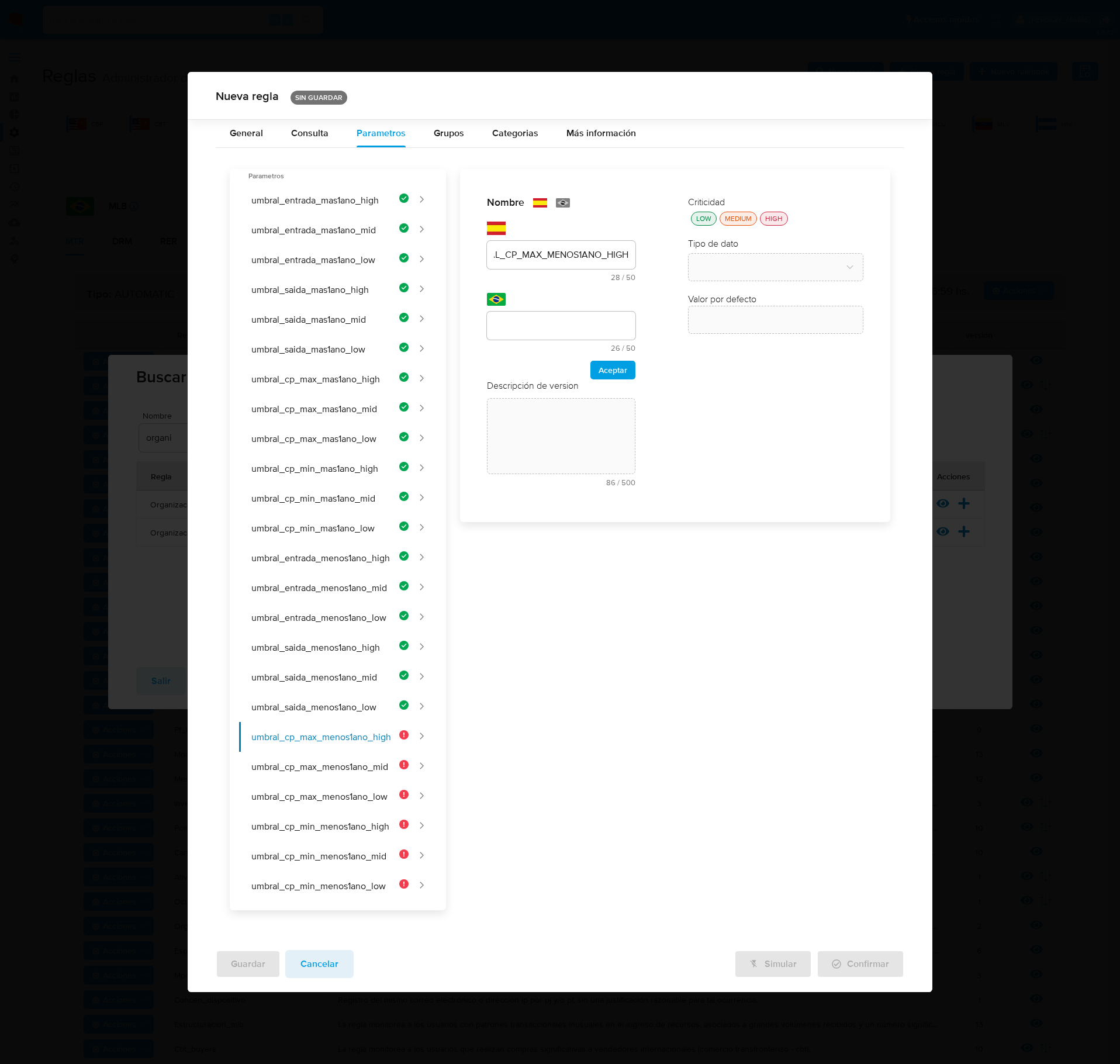
scroll to position [0, 0]
click at [532, 333] on input "text" at bounding box center [561, 325] width 148 height 15
type input "UMBRAL_CP_MAX_MENOS1ANO_HIGH"
click at [620, 376] on span "Aceptar" at bounding box center [613, 370] width 29 height 17
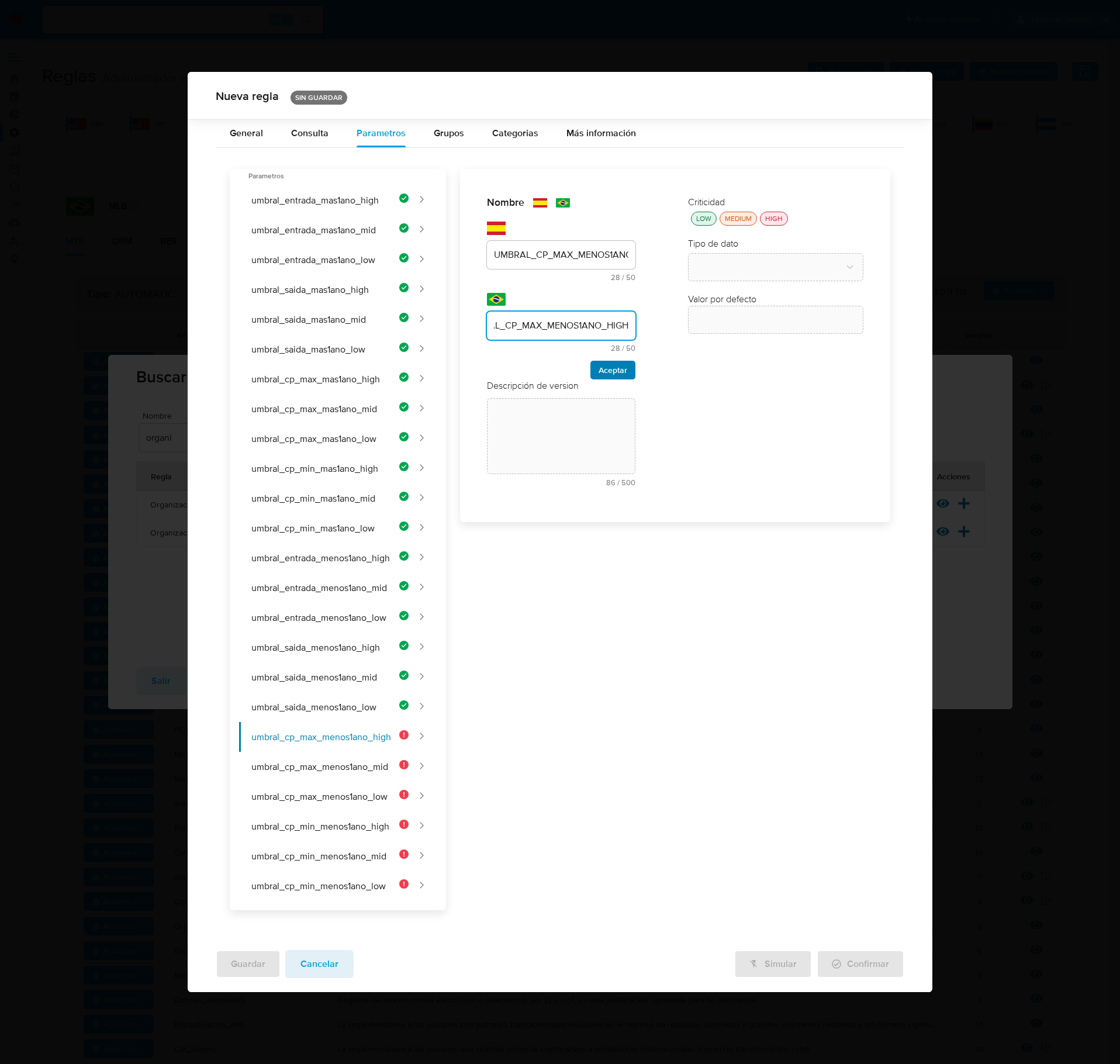
scroll to position [0, 0]
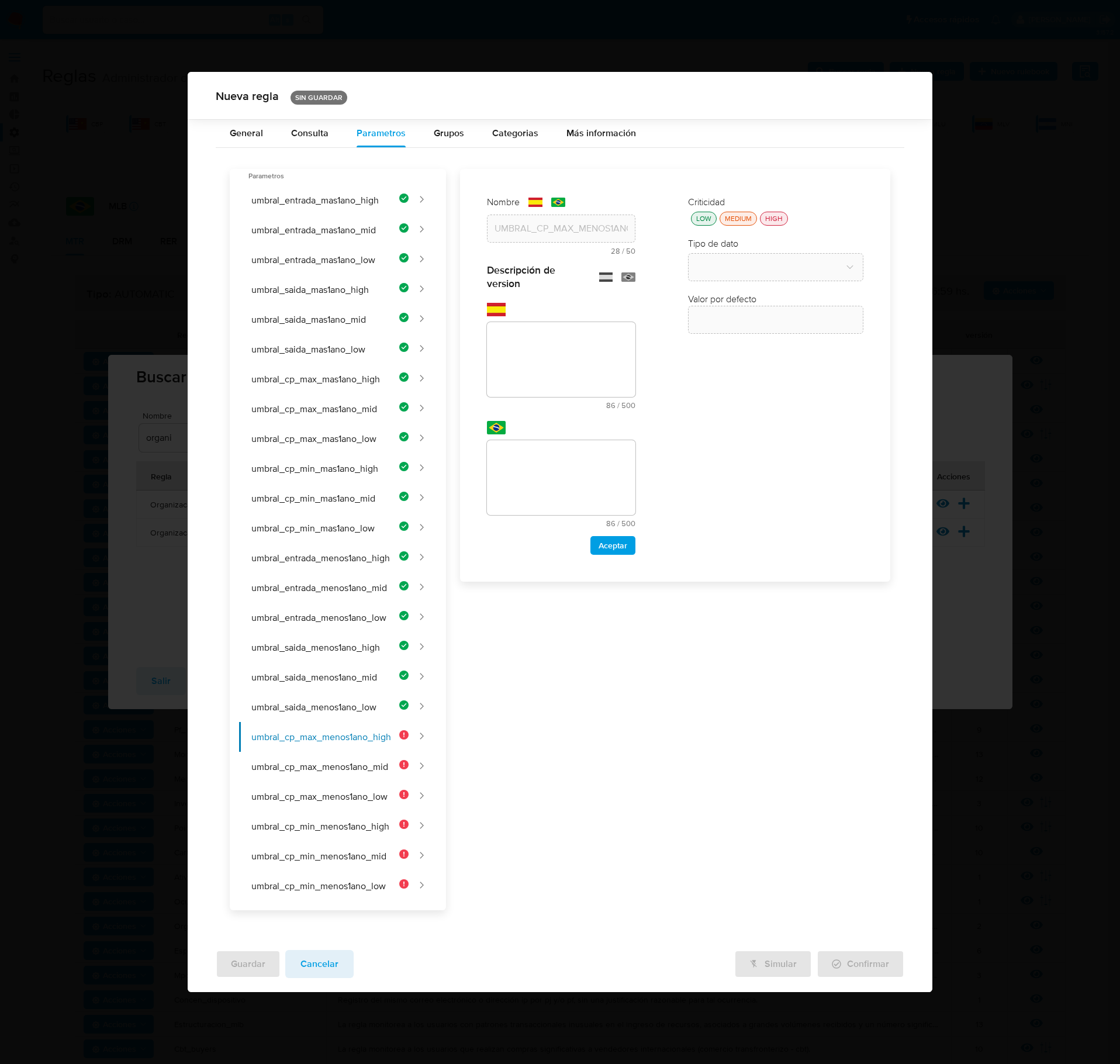
click at [603, 327] on div "text-es 86 / 500 414 caracteres restantes" at bounding box center [561, 356] width 148 height 106
click at [532, 396] on textarea at bounding box center [561, 359] width 148 height 75
paste textarea "Cantidad máxima de contrapartes de ingreso para clientes de alto riesgo con men…"
type textarea "Cantidad máxima de contrapartes de ingreso para clientes de alto riesgo con men…"
drag, startPoint x: 441, startPoint y: 501, endPoint x: 457, endPoint y: 501, distance: 16.0
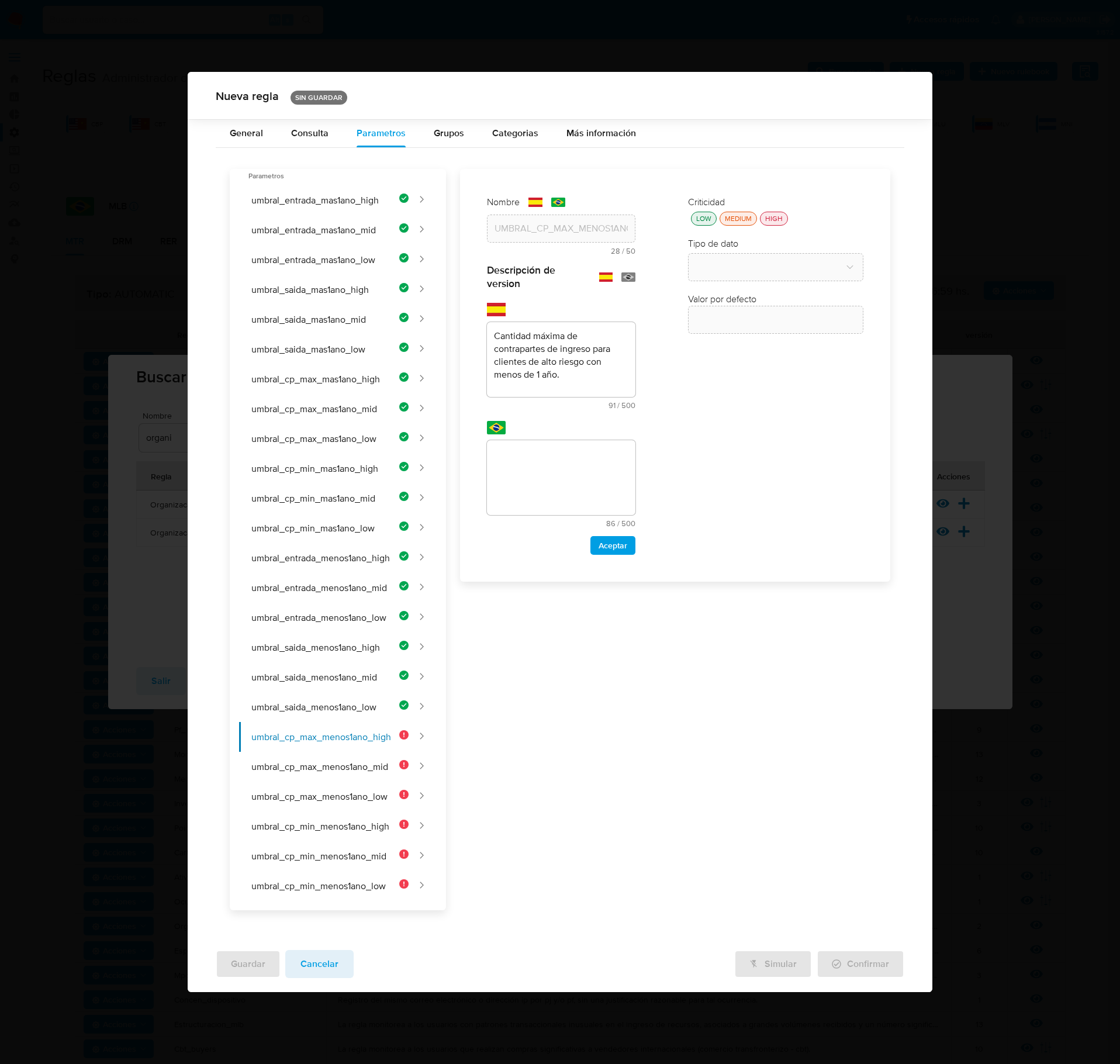
click at [441, 501] on div "Parametros umbral_entrada_mas1ano_high umbral_entrada_mas1ano_mid umbral_entrad…" at bounding box center [338, 539] width 216 height 741
click at [503, 484] on textarea at bounding box center [561, 477] width 148 height 75
type textarea "Quantidade máxima de contrapartes de entrada para clientes de alto risco com me…"
click at [628, 541] on div "Descripción de version text-es Cantidad máxima de contrapartes de ingreso para …" at bounding box center [561, 409] width 148 height 291
click at [612, 563] on div "Nombre text-es UMBRAL_CP_MAX_MENOS1ANO_HIGH 28 / 50 22 caracteres restantes tex…" at bounding box center [561, 375] width 172 height 382
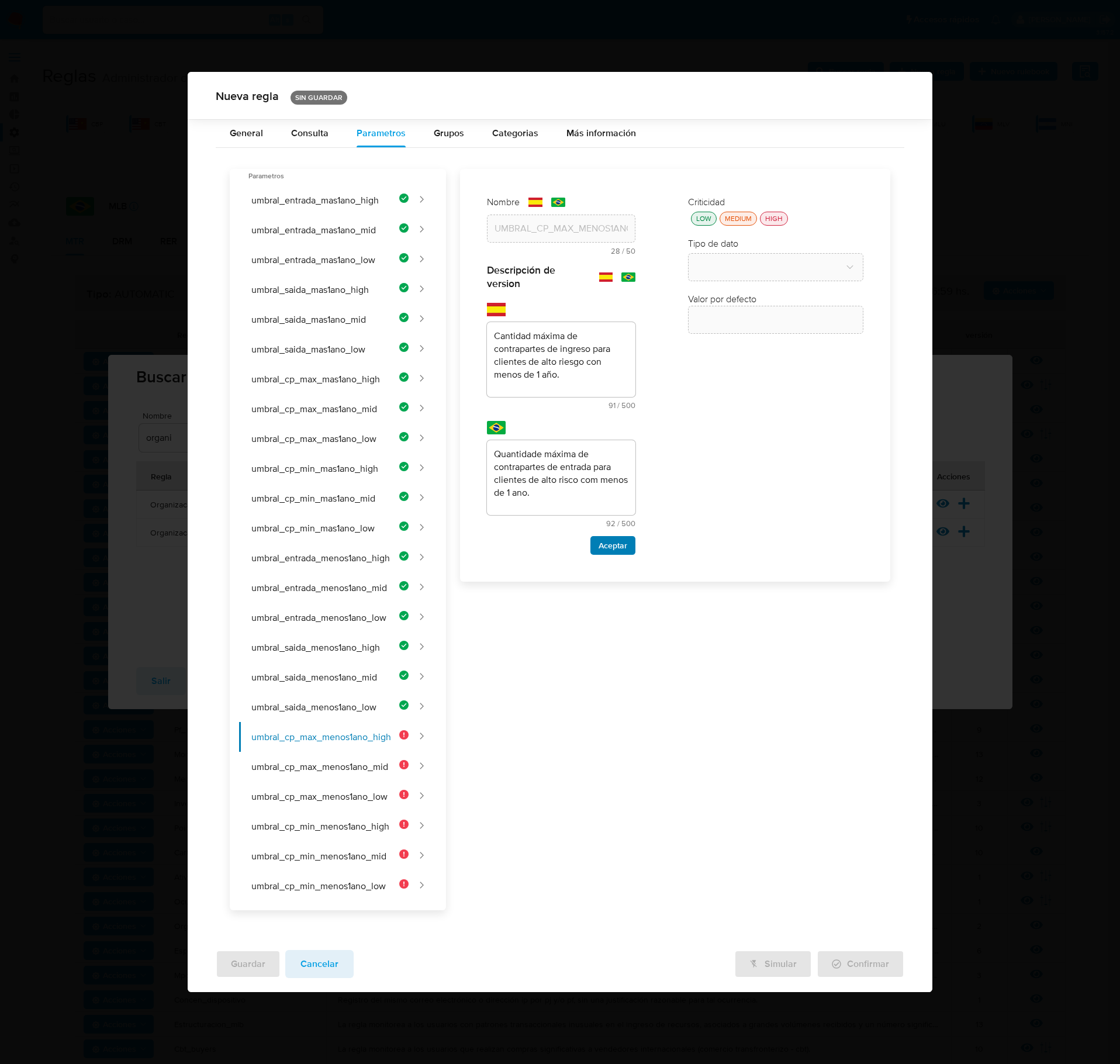
click at [621, 546] on span "Aceptar" at bounding box center [613, 545] width 29 height 17
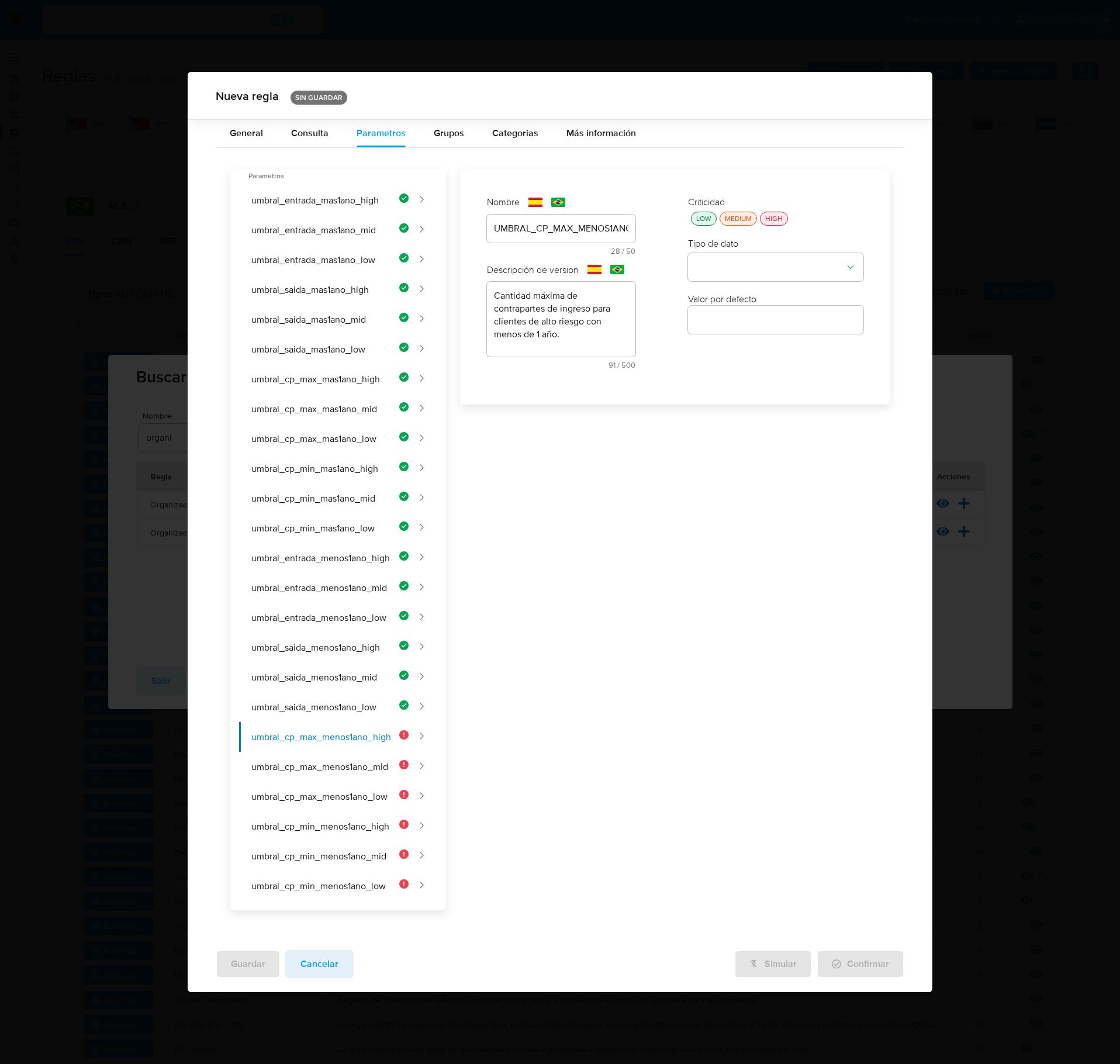
click at [712, 221] on div "LOW" at bounding box center [704, 218] width 20 height 10
click at [746, 281] on button "type-dropdown" at bounding box center [776, 268] width 176 height 28
click at [757, 275] on div "NUMBER" at bounding box center [772, 267] width 154 height 28
drag, startPoint x: 770, startPoint y: 329, endPoint x: 774, endPoint y: 333, distance: 5.7
click at [770, 327] on input "number" at bounding box center [776, 319] width 176 height 15
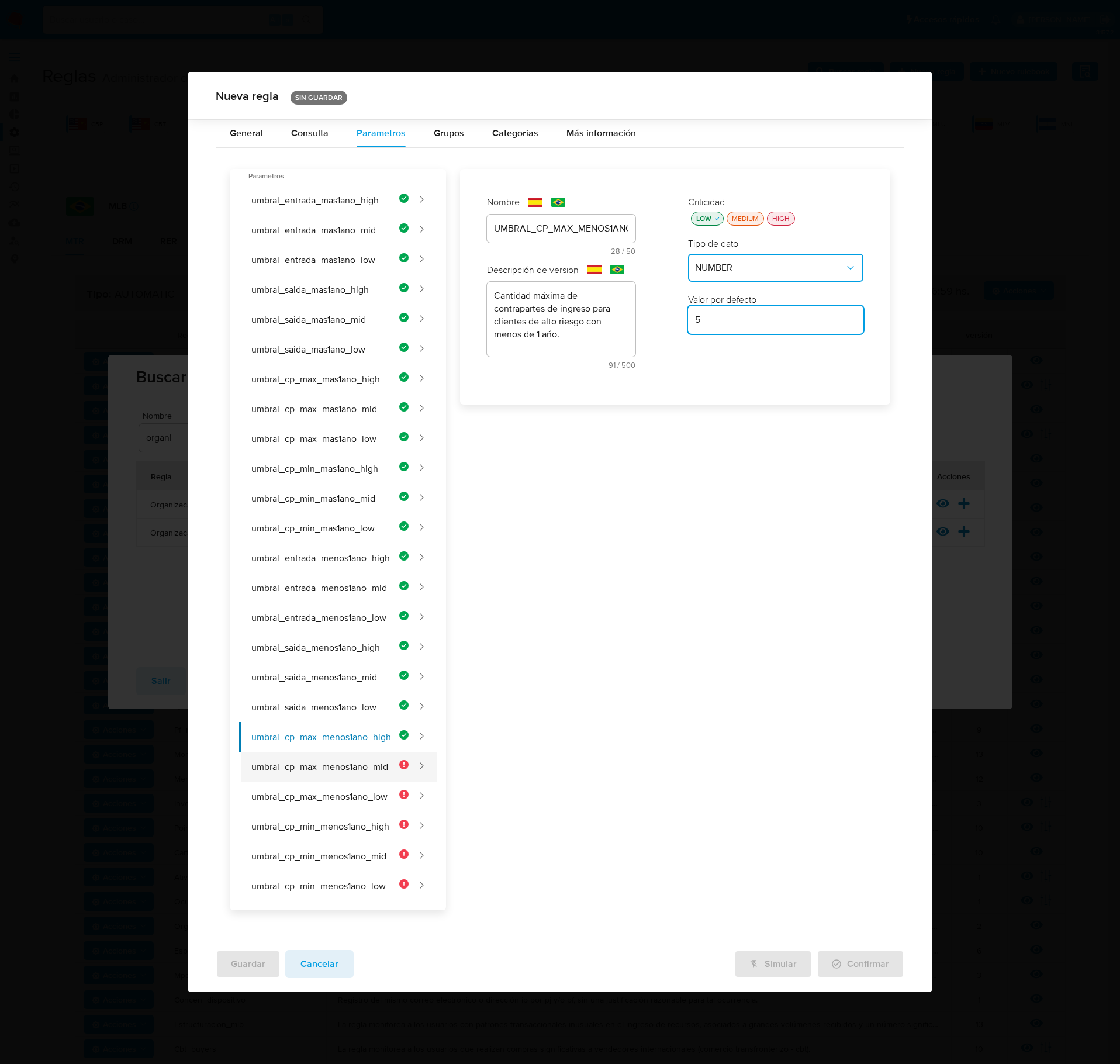
type input "5"
click at [374, 616] on button "umbral_cp_max_menos1ano_mid" at bounding box center [324, 767] width 170 height 30
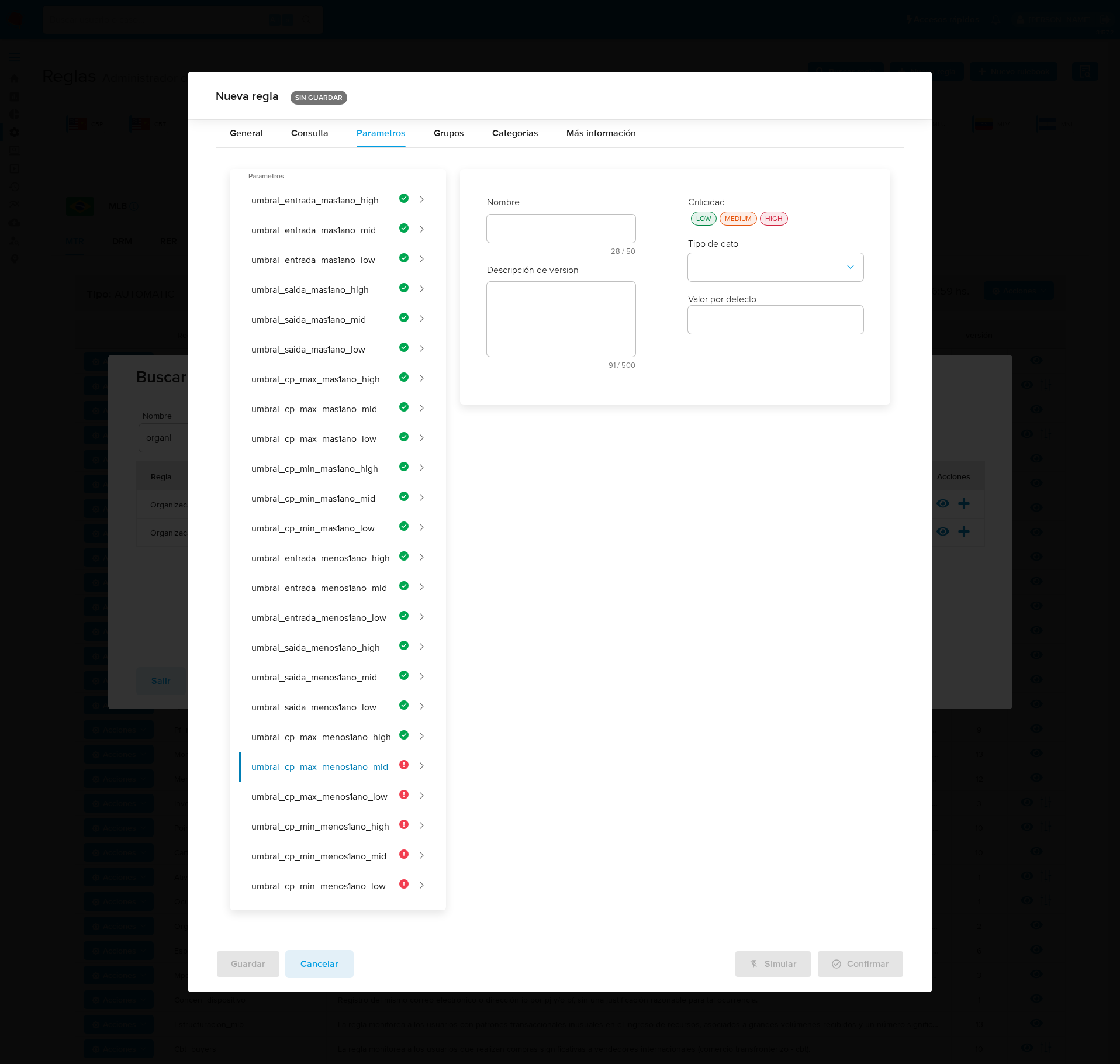
click at [520, 228] on div "text-es 28 / 50 22 caracteres restantes" at bounding box center [561, 235] width 148 height 41
type input "UMBRAL_CP_MAX_MENOS1ANO_MID"
click at [519, 331] on input "text" at bounding box center [561, 325] width 148 height 15
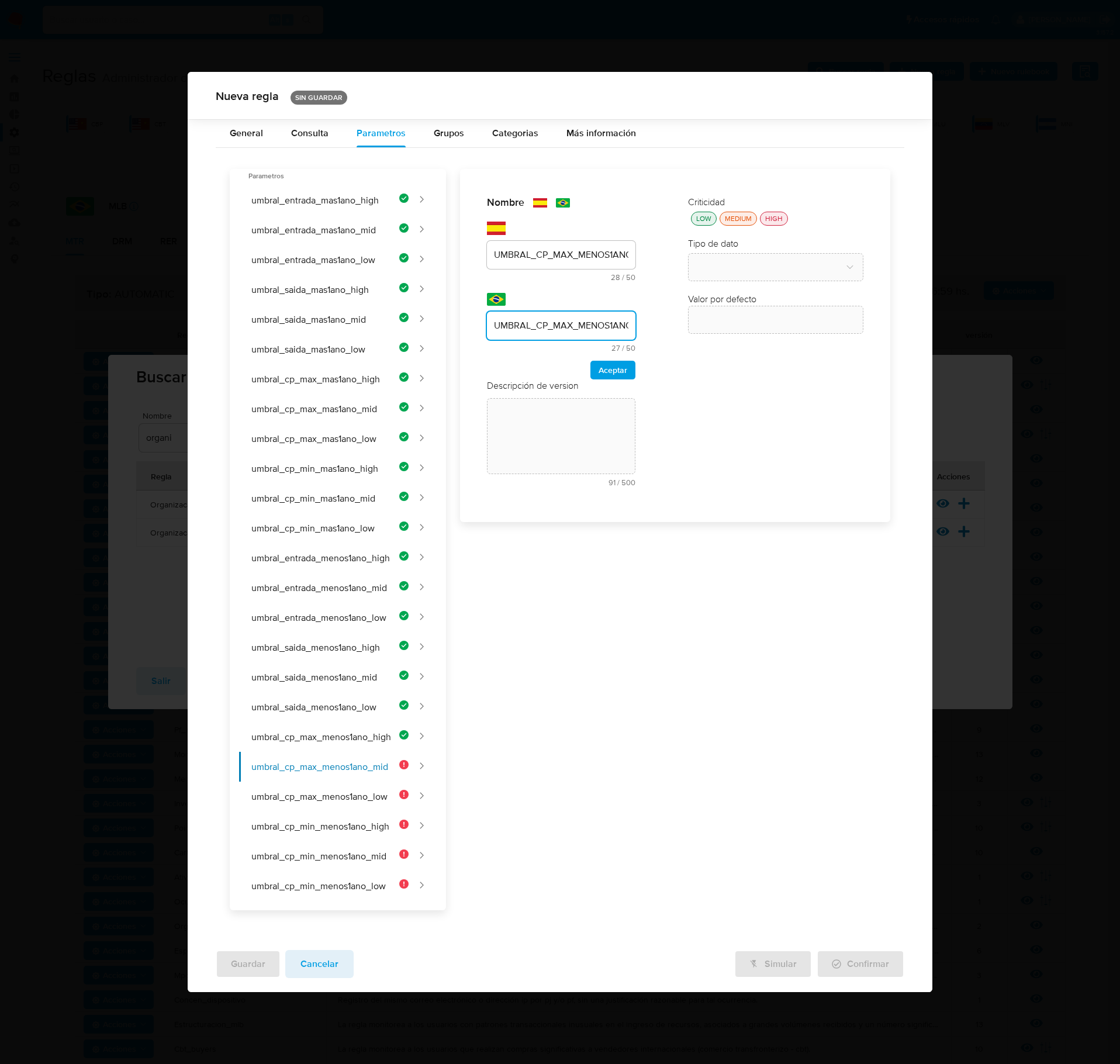
scroll to position [0, 27]
type input "UMBRAL_CP_MAX_MENOS1ANO_MID"
click at [627, 378] on span "Aceptar" at bounding box center [613, 370] width 29 height 17
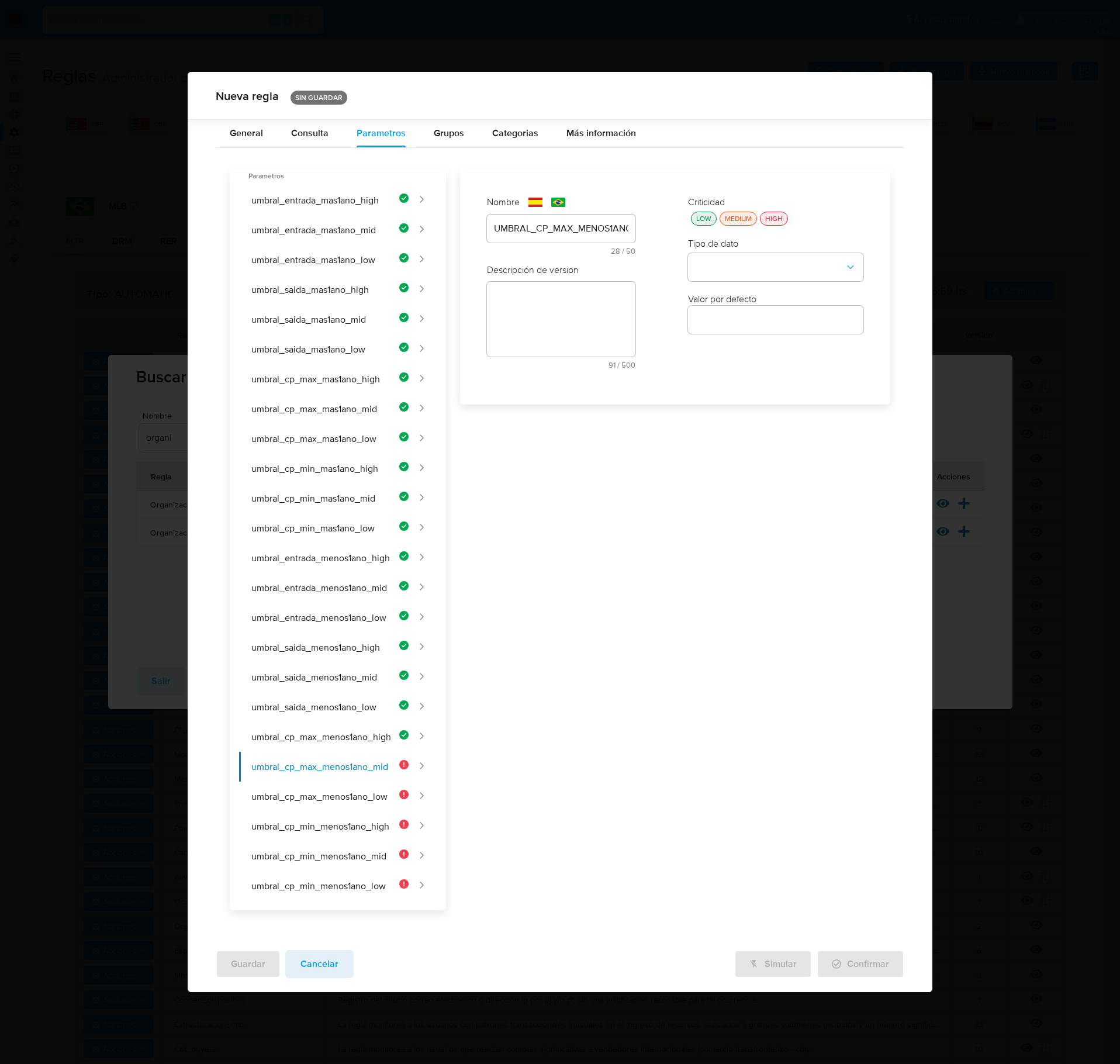
click at [554, 302] on div "Descripción de version text-es 91 / 500 409 caracteres restantes text-pt 92 / 5…" at bounding box center [561, 321] width 148 height 114
click at [554, 325] on div "text-es 91 / 500 409 caracteres restantes" at bounding box center [561, 356] width 148 height 106
click at [558, 365] on textarea at bounding box center [561, 359] width 148 height 75
paste textarea "Cantidad máxima de contrapartes de ingreso para clientes de riesgo medio con me…"
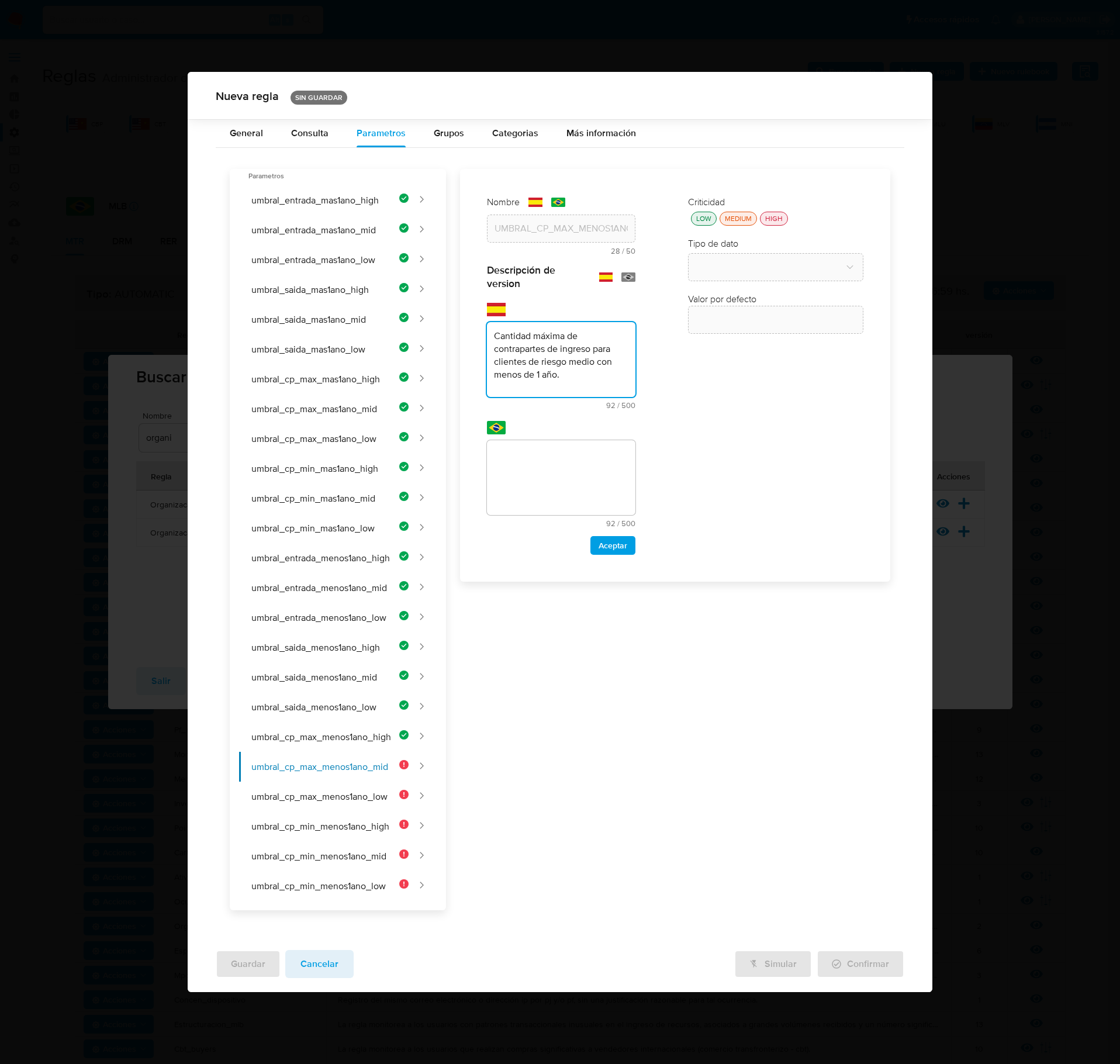
type textarea "Cantidad máxima de contrapartes de ingreso para clientes de riesgo medio con me…"
click at [569, 471] on textarea at bounding box center [561, 477] width 148 height 75
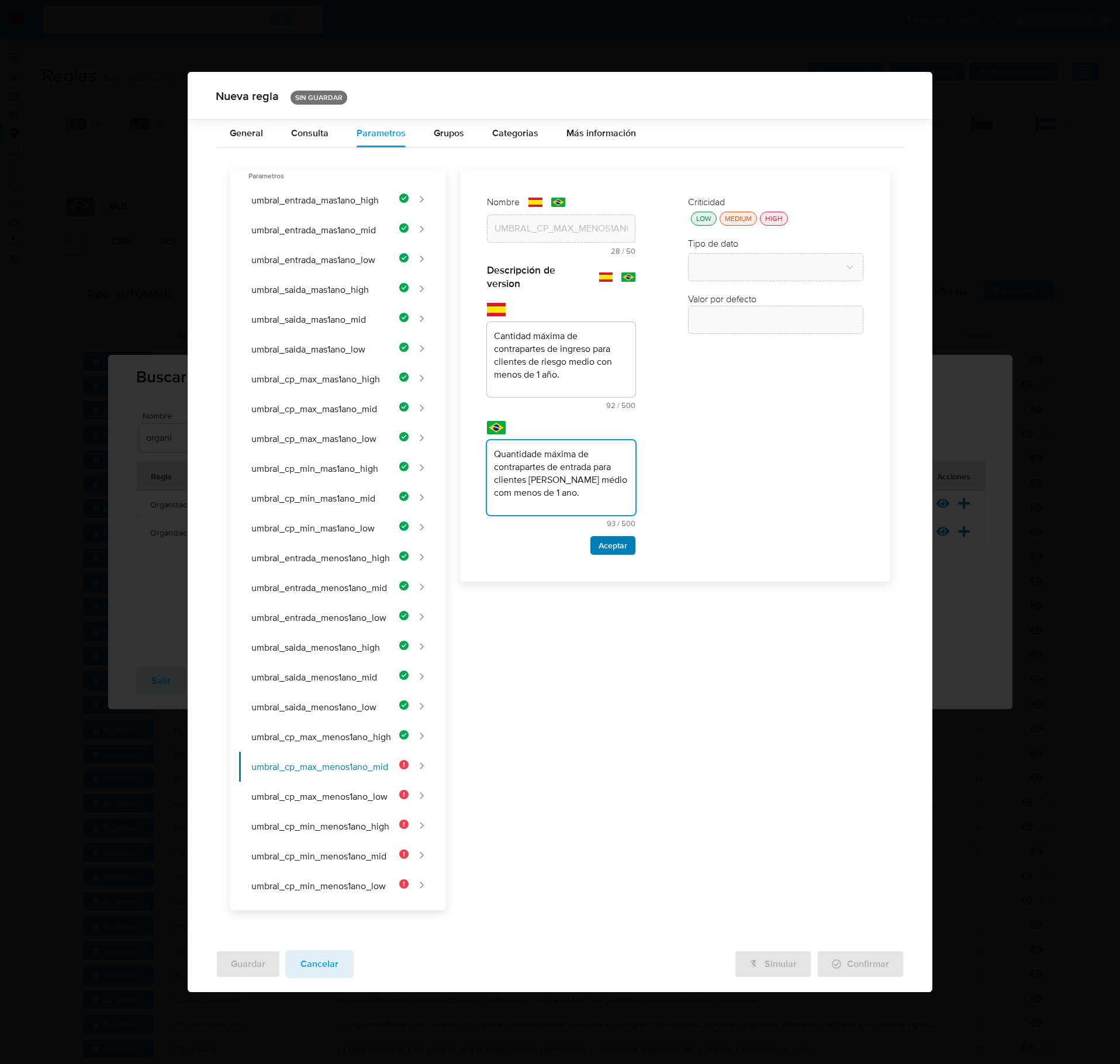
type textarea "Quantidade máxima de contrapartes de entrada para clientes [PERSON_NAME] médio …"
click at [619, 543] on span "Aceptar" at bounding box center [613, 545] width 29 height 17
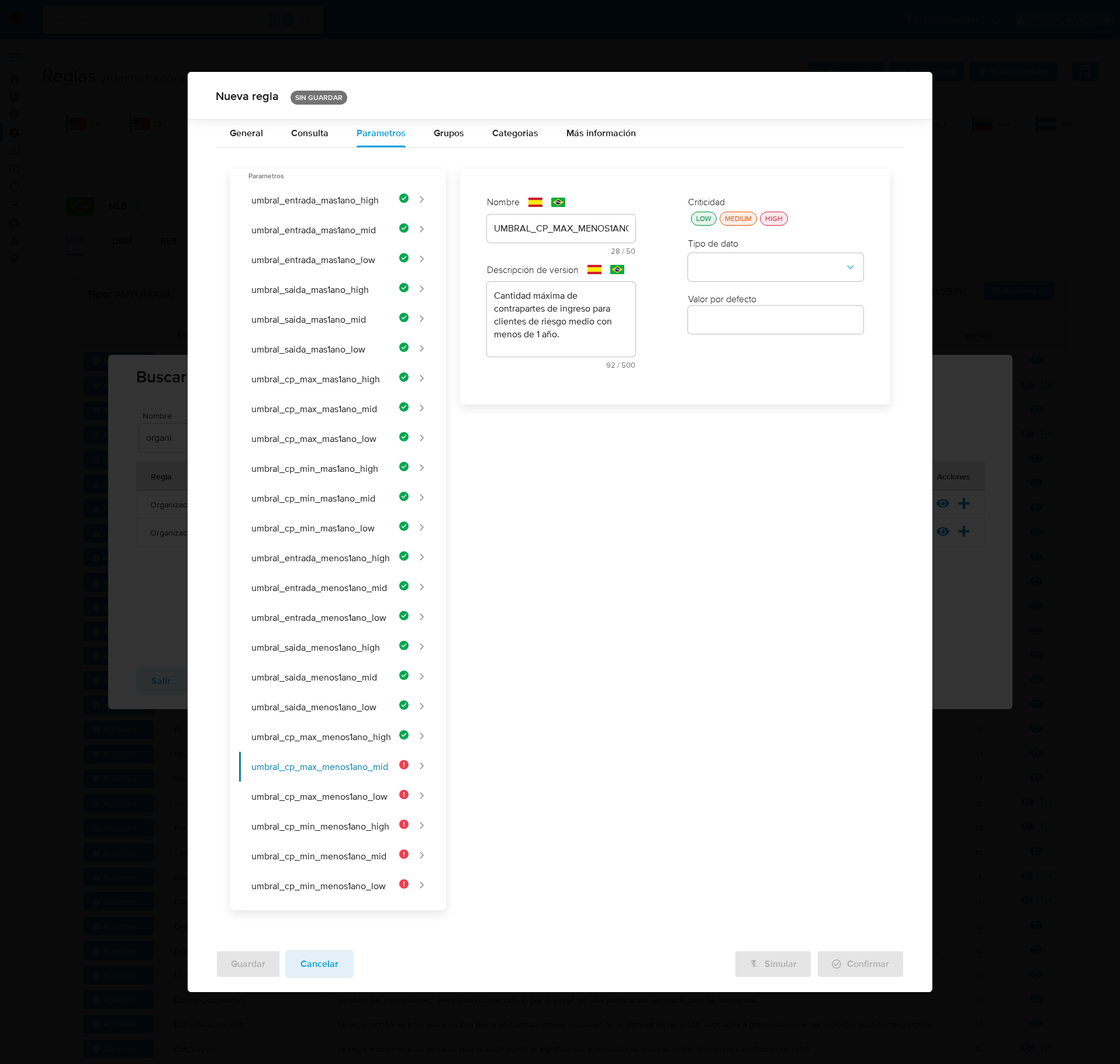
drag, startPoint x: 706, startPoint y: 229, endPoint x: 723, endPoint y: 282, distance: 55.7
click at [704, 223] on div "LOW" at bounding box center [704, 218] width 20 height 10
click at [723, 291] on div "Criticidad LOW MEDIUM HIGH Tipo de dato Valor por defecto Valor por defecto" at bounding box center [775, 287] width 199 height 205
click at [751, 279] on button "type-dropdown" at bounding box center [776, 268] width 176 height 28
click at [742, 275] on div "NUMBER" at bounding box center [772, 267] width 154 height 28
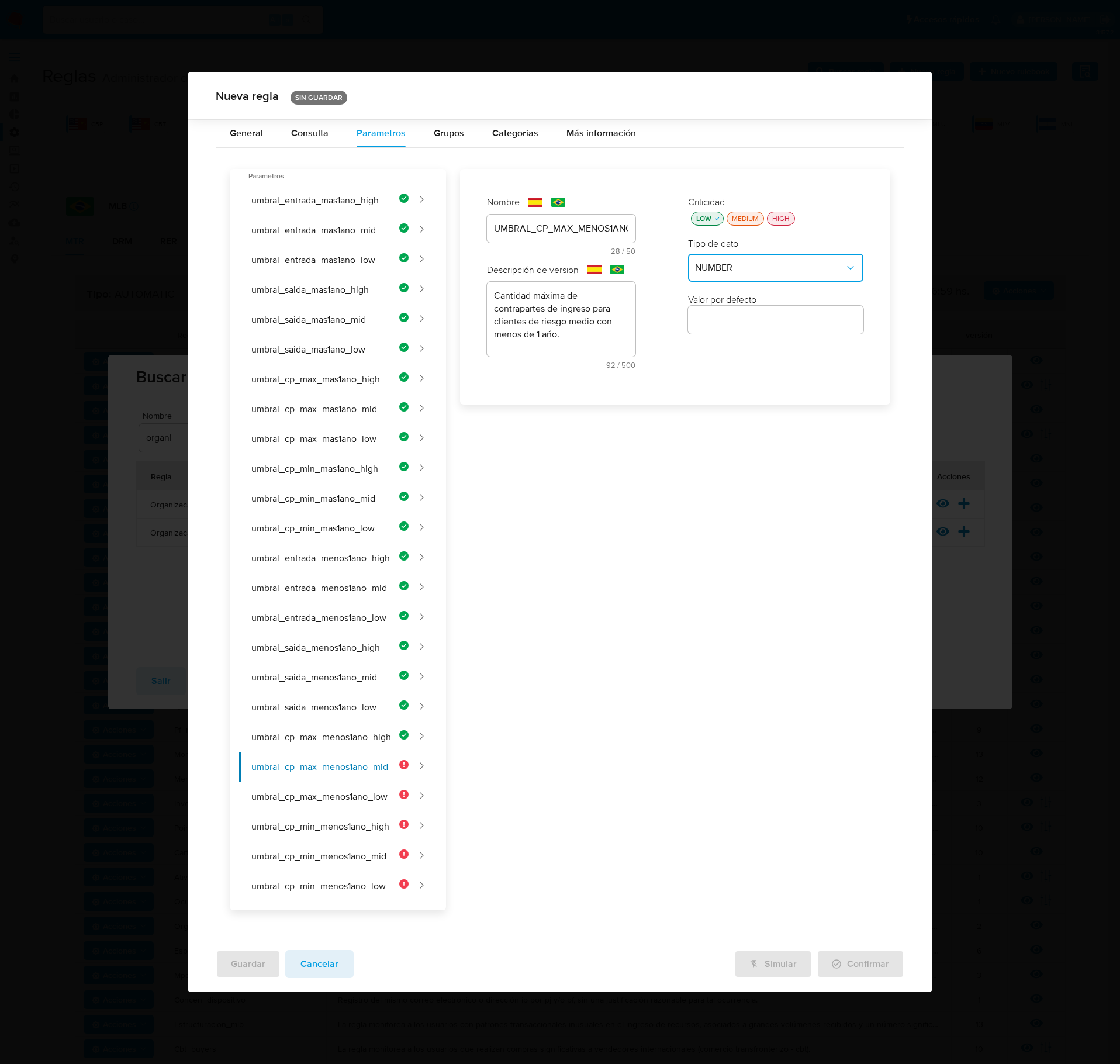
click at [743, 327] on input "number" at bounding box center [776, 319] width 176 height 15
type input "4"
click at [346, 616] on button "umbral_cp_max_menos1ano_low" at bounding box center [324, 796] width 170 height 30
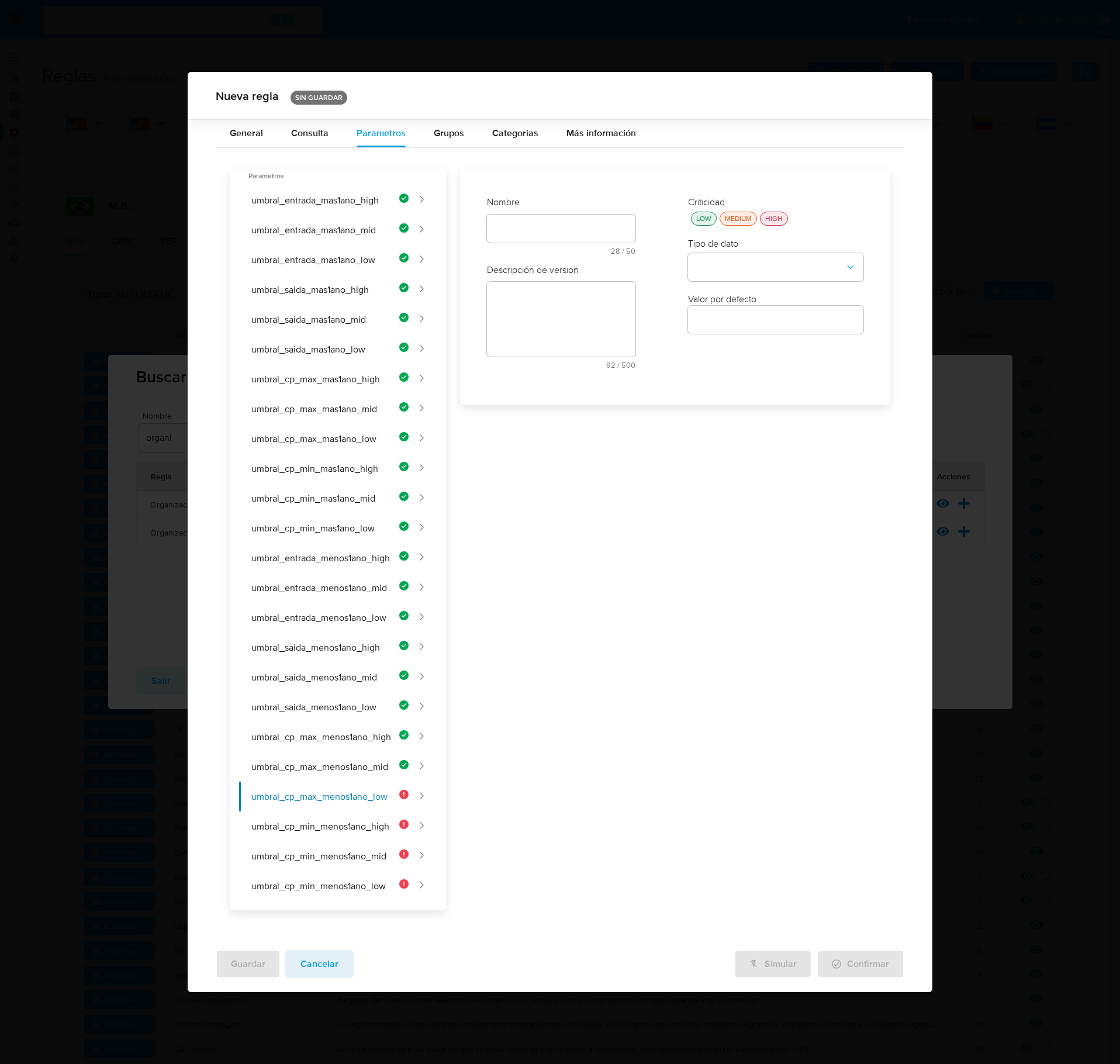
click at [558, 223] on div at bounding box center [561, 229] width 148 height 28
drag, startPoint x: 553, startPoint y: 227, endPoint x: 549, endPoint y: 233, distance: 7.2
click at [552, 228] on div "text-es 28 / 50 22 caracteres restantes" at bounding box center [561, 251] width 148 height 60
type input "UMBRAL_CP_MAX_MENOS1ANO_LOW"
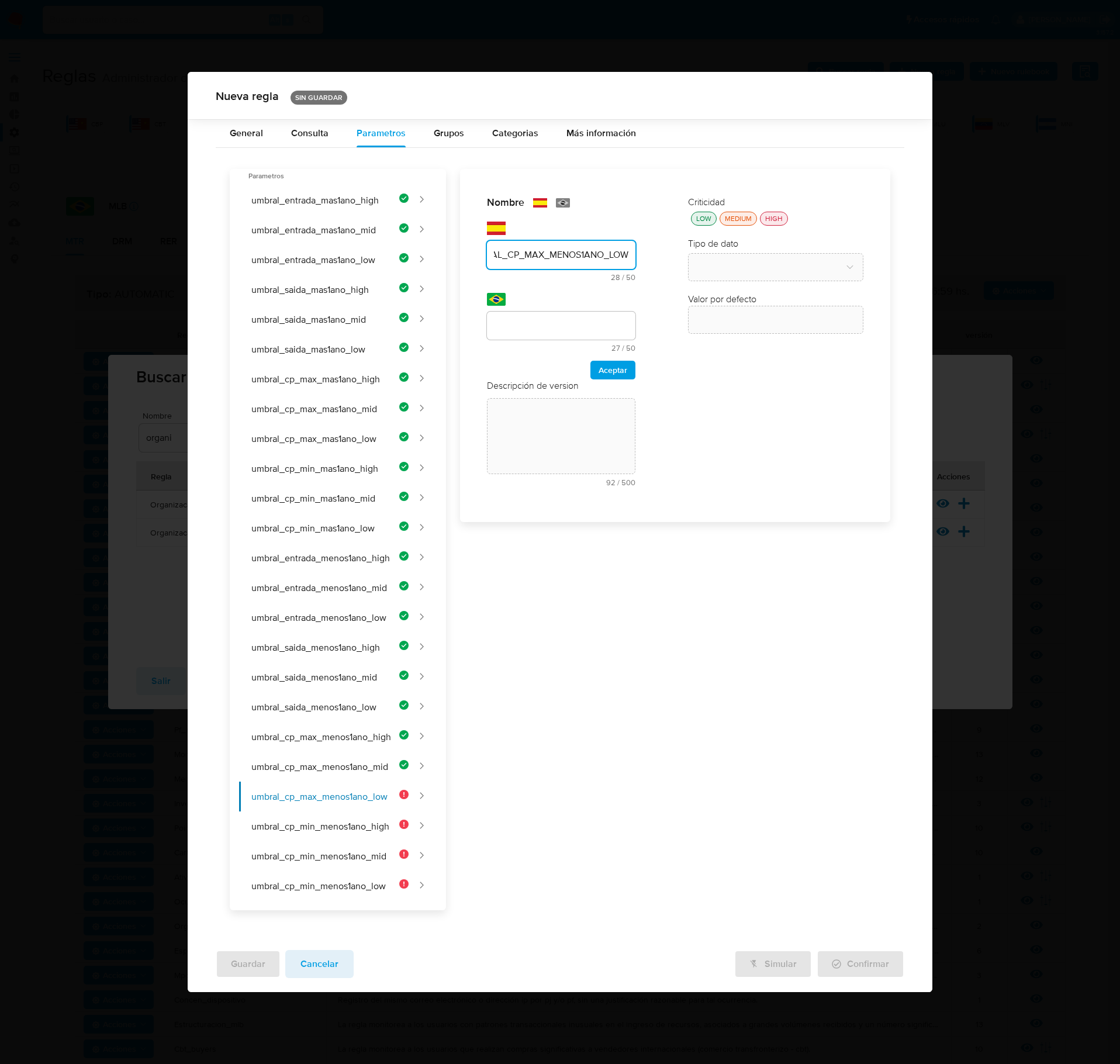
scroll to position [0, 0]
click at [569, 331] on input "text" at bounding box center [561, 325] width 148 height 15
type input "UMBRAL_CP_MAX_MENOS1ANO_LOW"
click at [603, 378] on span "Aceptar" at bounding box center [613, 370] width 29 height 17
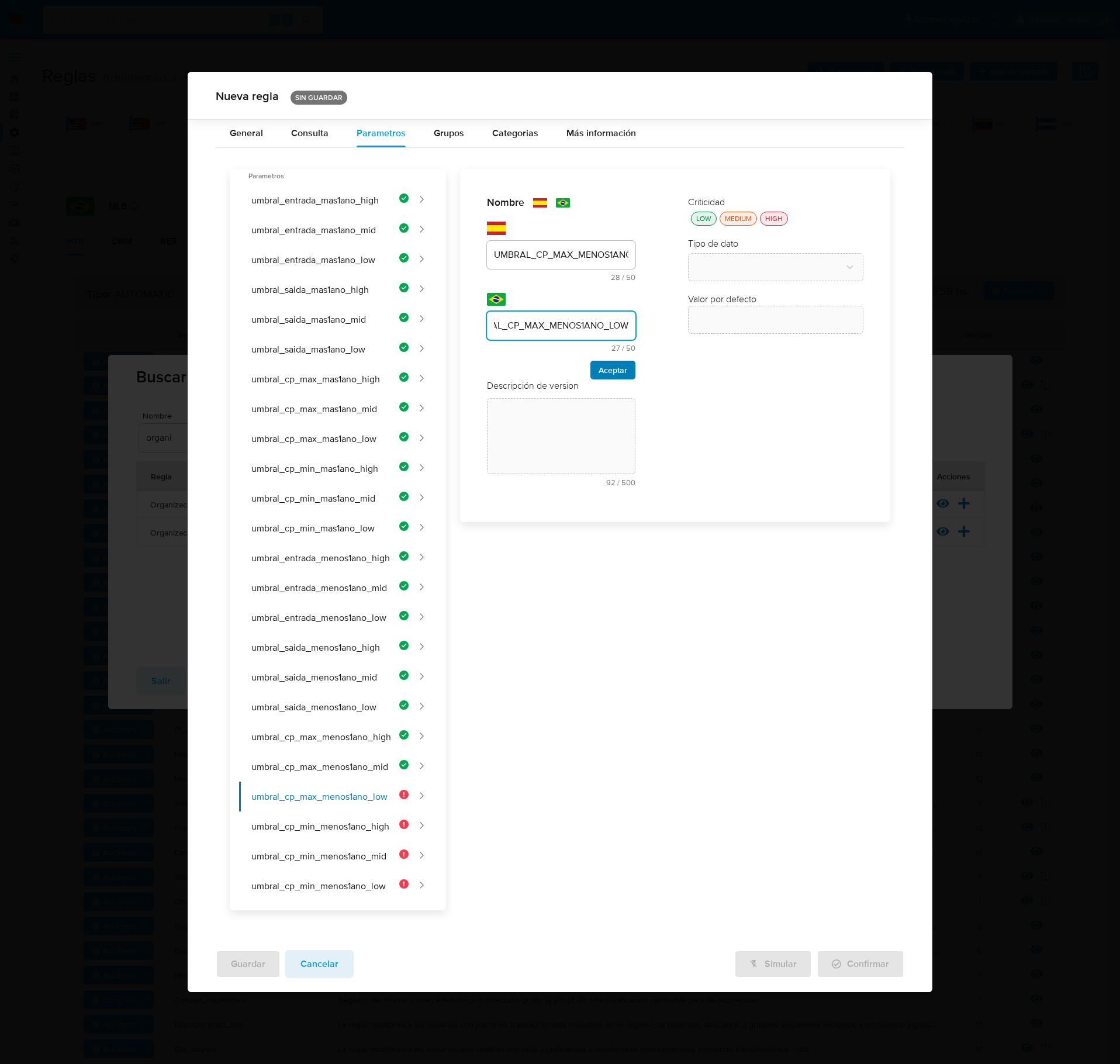
scroll to position [0, 0]
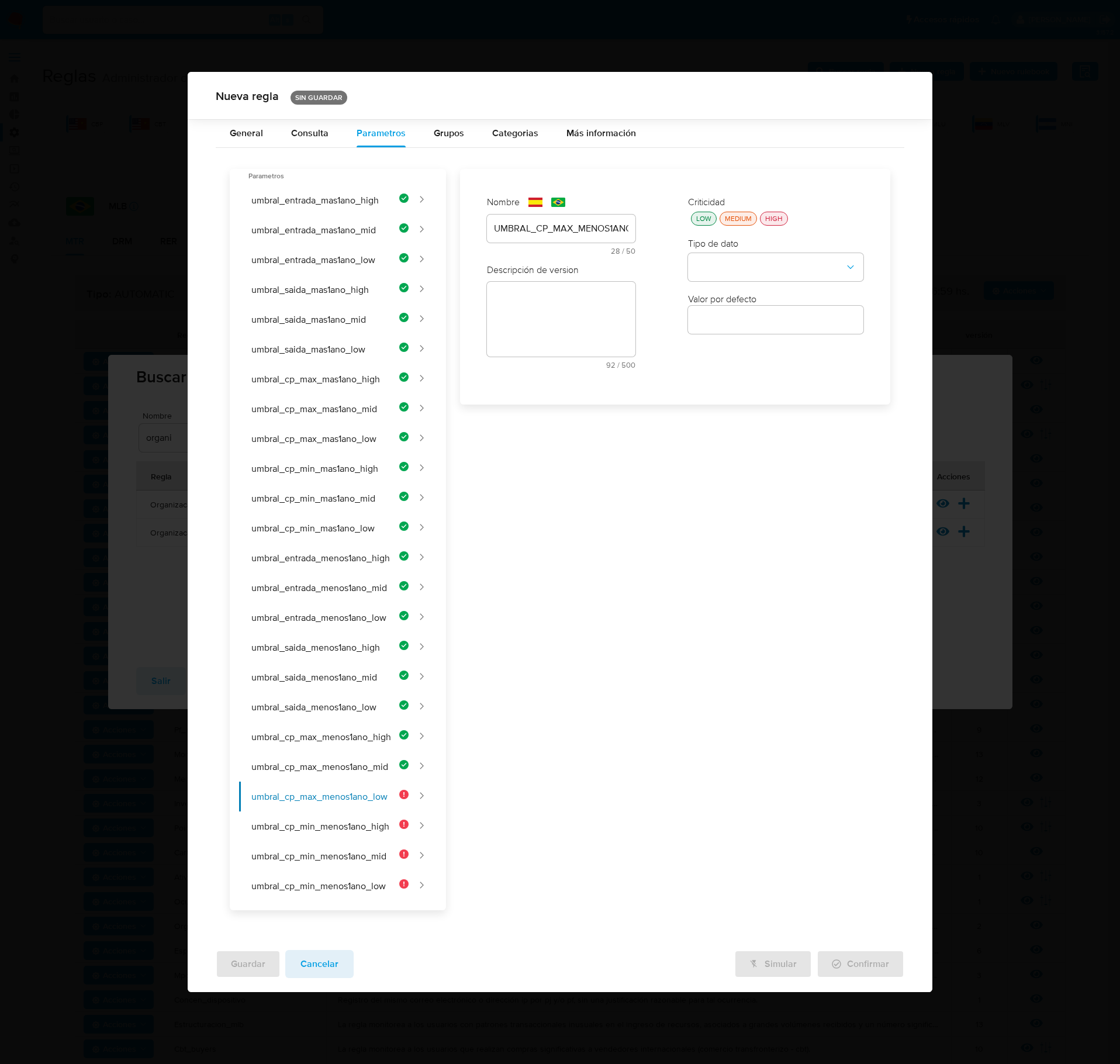
click at [489, 319] on div "text-es 92 / 500 408 caracteres restantes" at bounding box center [561, 325] width 148 height 87
click at [523, 329] on textarea at bounding box center [561, 359] width 148 height 75
paste textarea "Cantidad máxima de contrapartes de ingreso para clientes de bajo riesgo con men…"
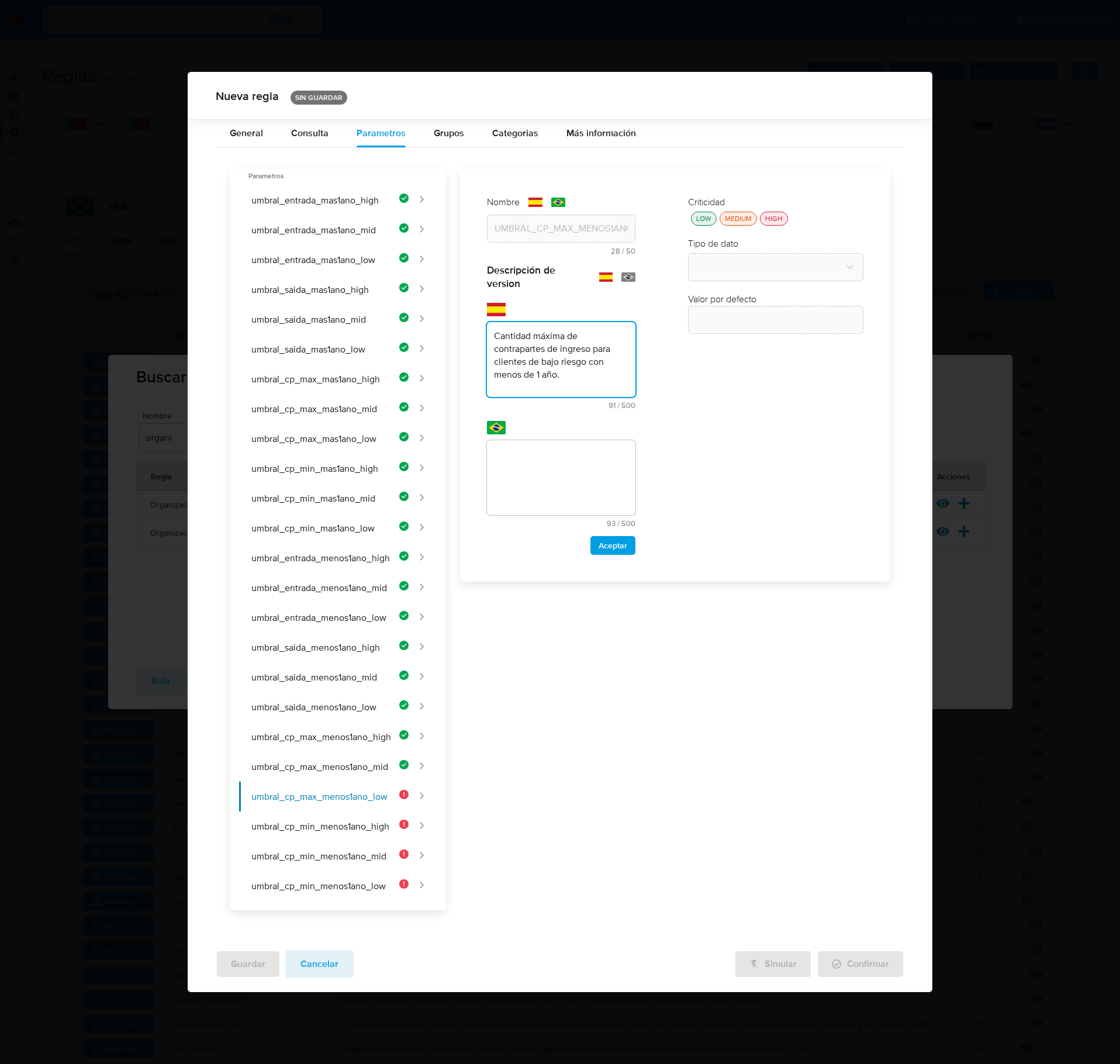
type textarea "Cantidad máxima de contrapartes de ingreso para clientes de bajo riesgo con men…"
click at [571, 510] on textarea at bounding box center [561, 477] width 148 height 75
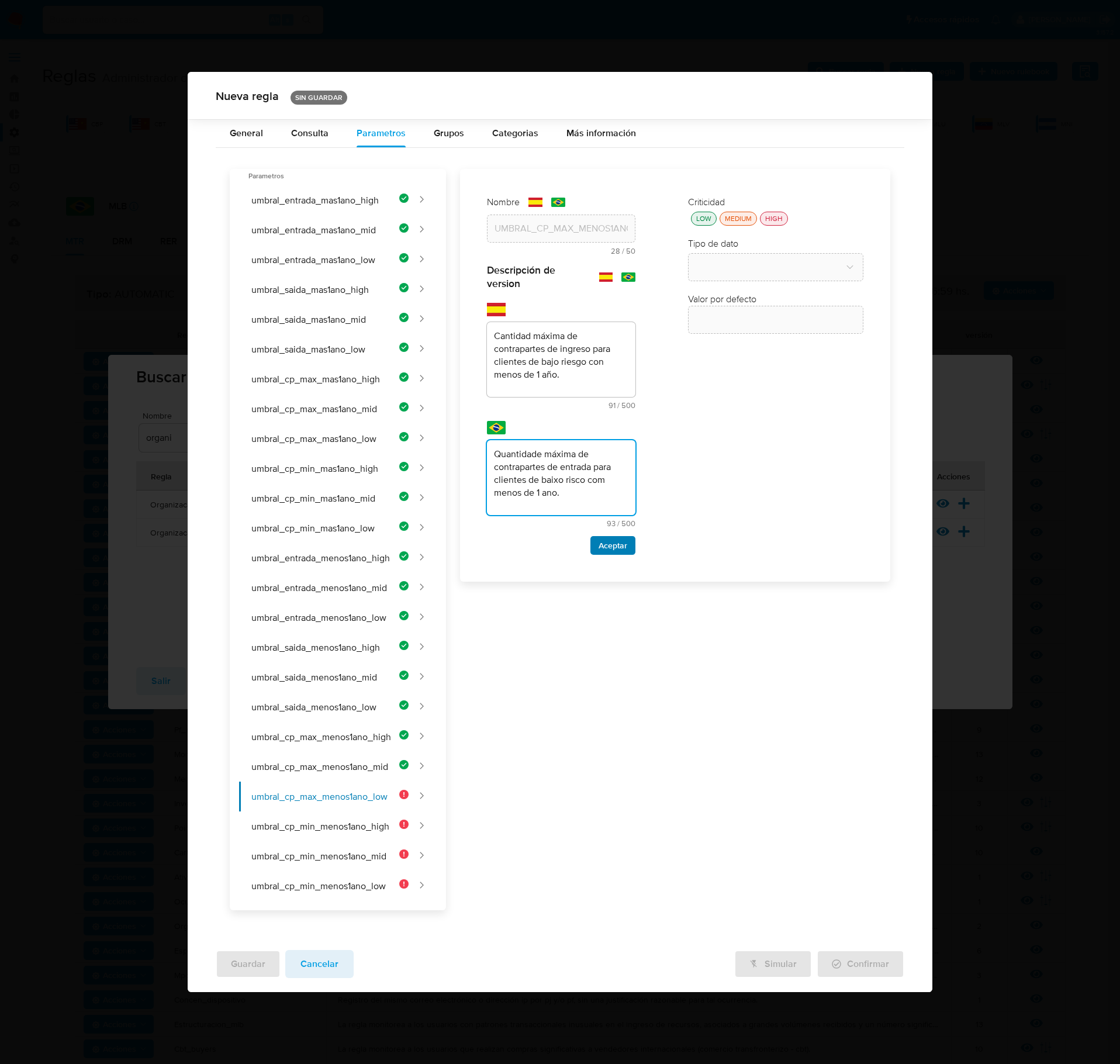
type textarea "Quantidade máxima de contrapartes de entrada para clientes de baixo risco com m…"
drag, startPoint x: 614, startPoint y: 546, endPoint x: 621, endPoint y: 535, distance: 13.0
click at [613, 546] on span "Aceptar" at bounding box center [613, 545] width 29 height 17
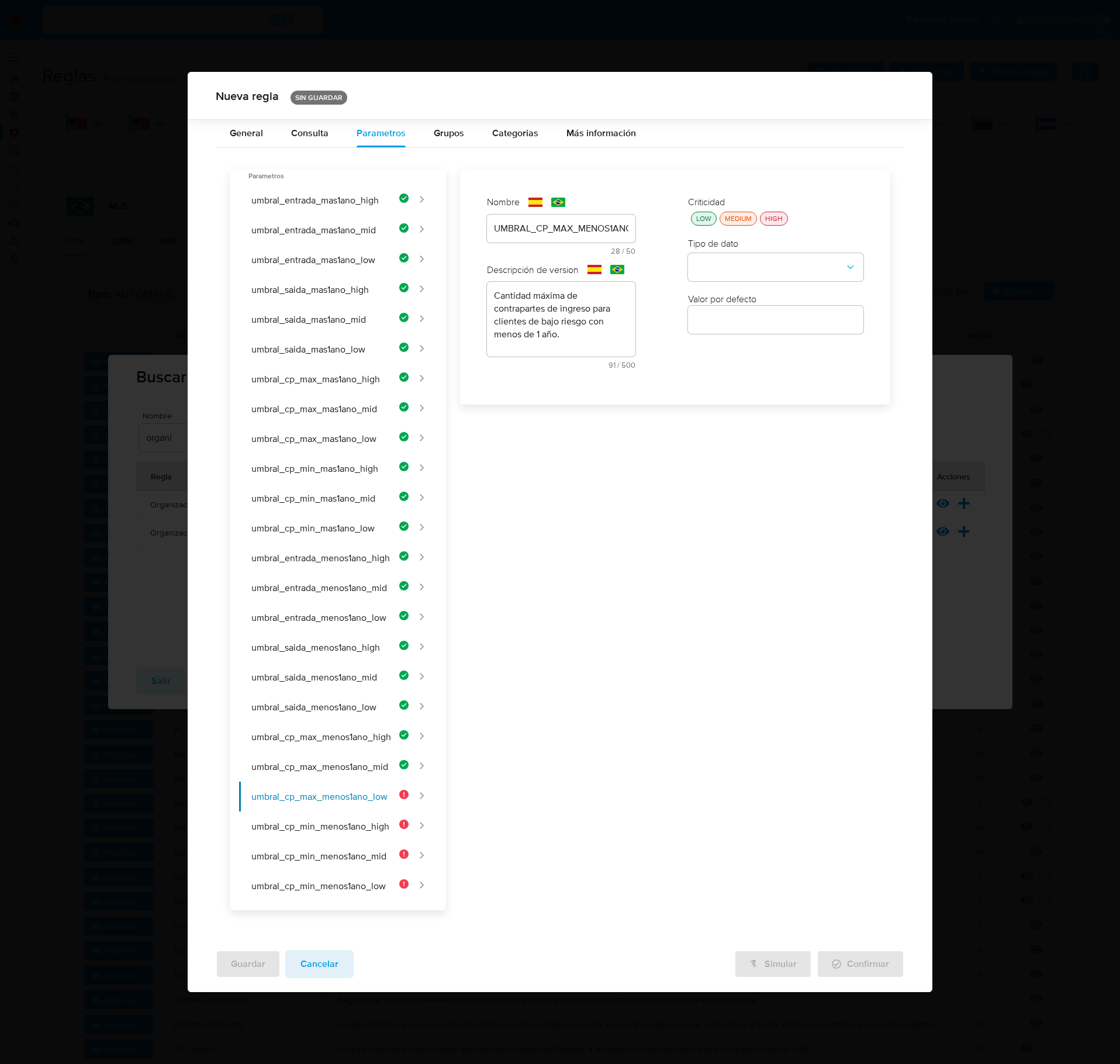
drag, startPoint x: 710, startPoint y: 219, endPoint x: 719, endPoint y: 253, distance: 35.2
click at [710, 220] on button "LOW" at bounding box center [704, 218] width 26 height 14
click at [736, 296] on div "Criticidad LOW MEDIUM HIGH Tipo de dato Valor por defecto Valor por defecto" at bounding box center [775, 287] width 199 height 205
click at [740, 290] on div "Criticidad LOW MEDIUM HIGH Tipo de dato Valor por defecto Valor por defecto" at bounding box center [775, 287] width 199 height 205
click at [753, 275] on button "type-dropdown" at bounding box center [776, 268] width 176 height 28
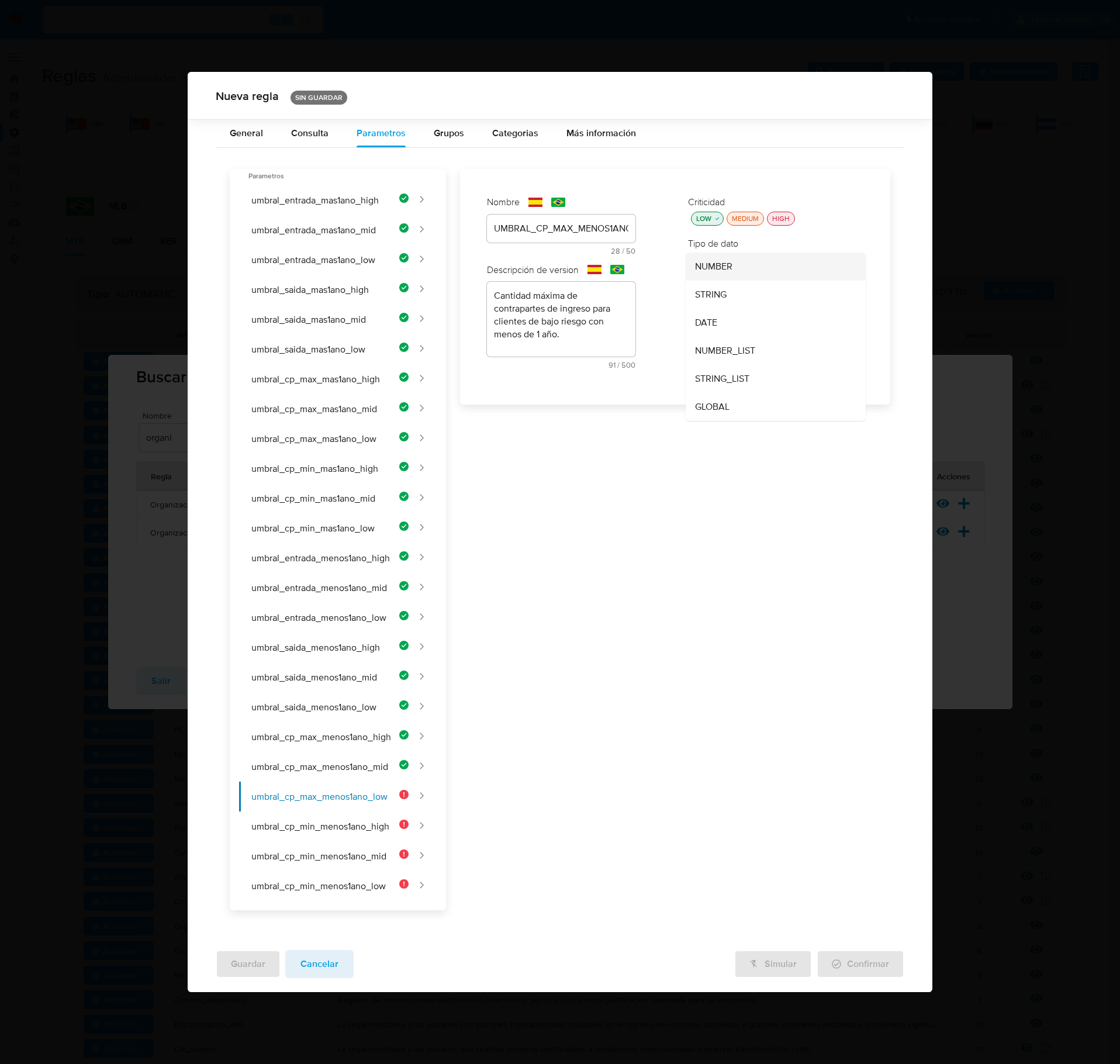
click at [752, 271] on div "NUMBER" at bounding box center [772, 267] width 154 height 28
click at [743, 327] on input "number" at bounding box center [776, 319] width 176 height 15
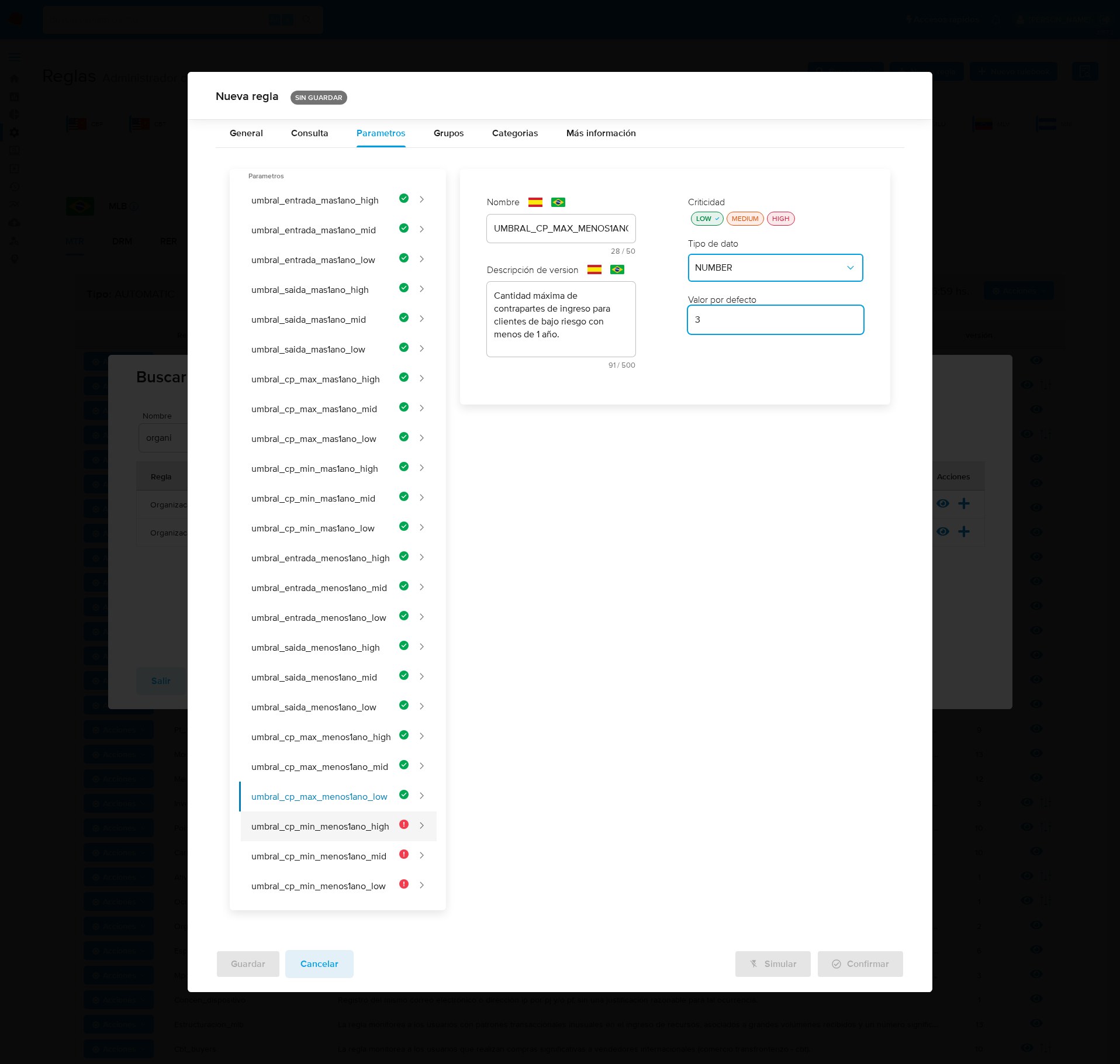
type input "3"
click at [344, 616] on button "umbral_cp_min_menos1ano_high" at bounding box center [324, 826] width 170 height 30
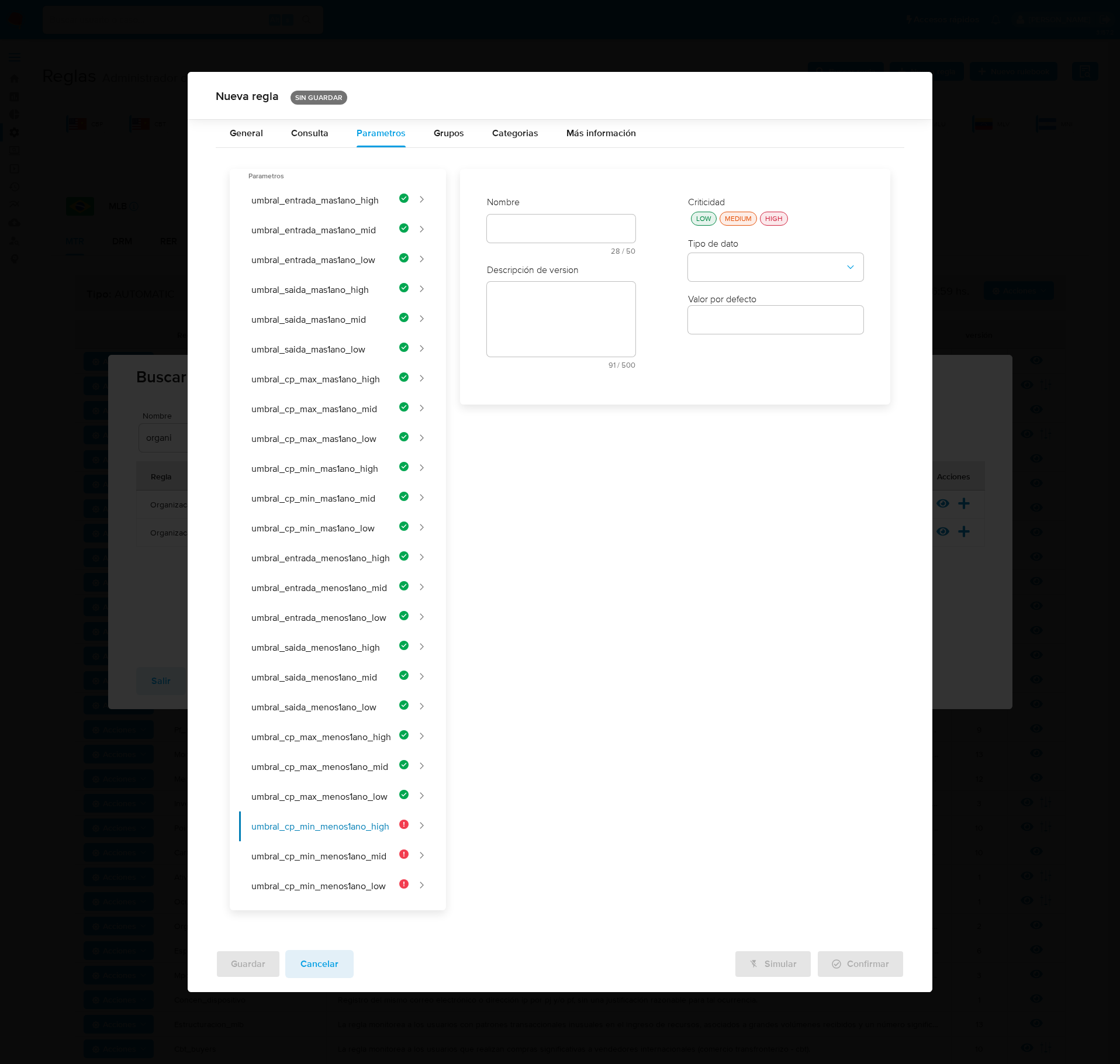
click at [530, 239] on div "text-es 28 / 50 22 caracteres restantes" at bounding box center [561, 235] width 148 height 41
type input "UMBRAL_CP_MIN_MENOS1ANO_HIGH"
click at [567, 340] on div at bounding box center [561, 326] width 148 height 28
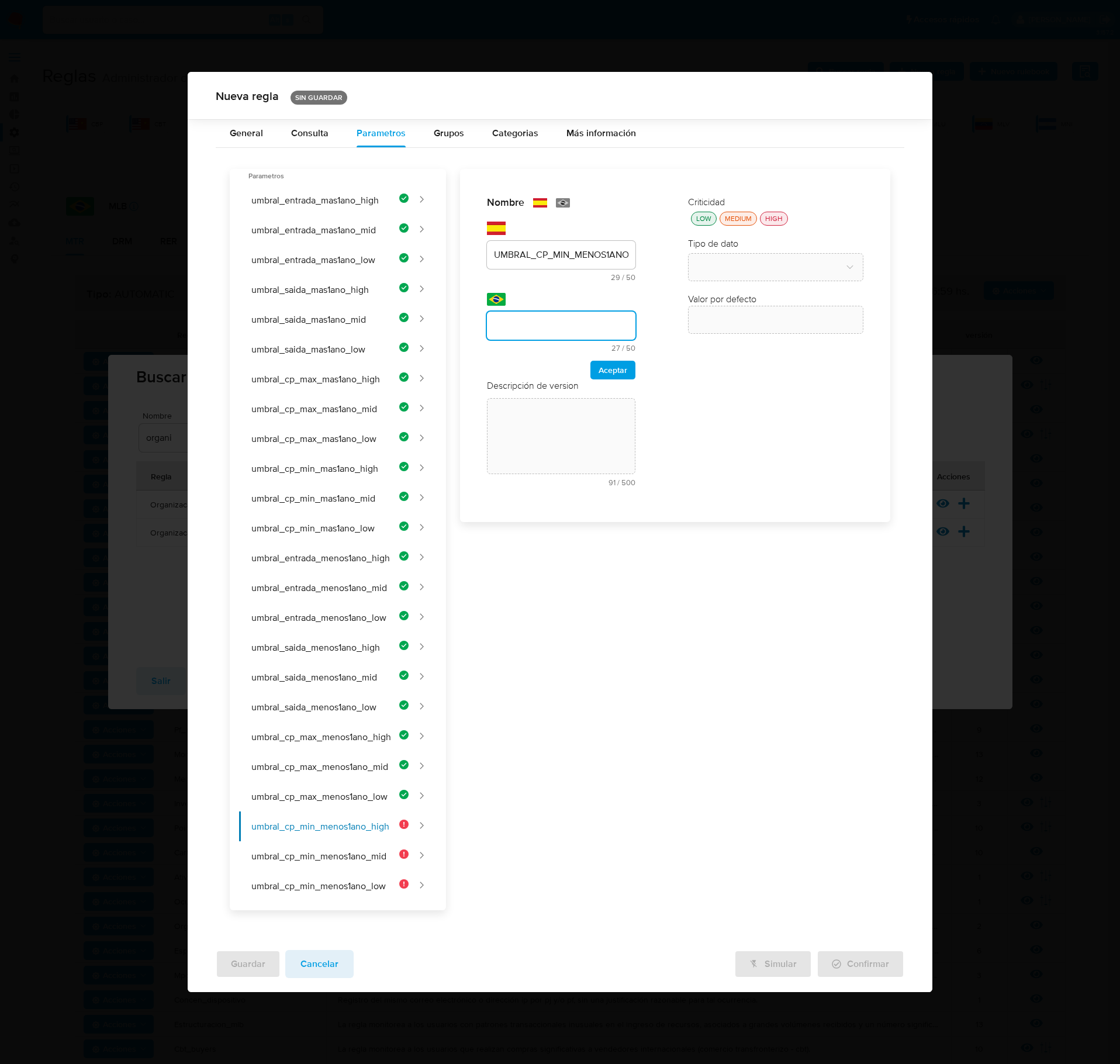
click at [569, 333] on input "text" at bounding box center [561, 325] width 148 height 15
type input "UMBRAL_CP_MIN_MENOS1ANO_HIGH"
click at [620, 376] on span "Aceptar" at bounding box center [613, 370] width 29 height 17
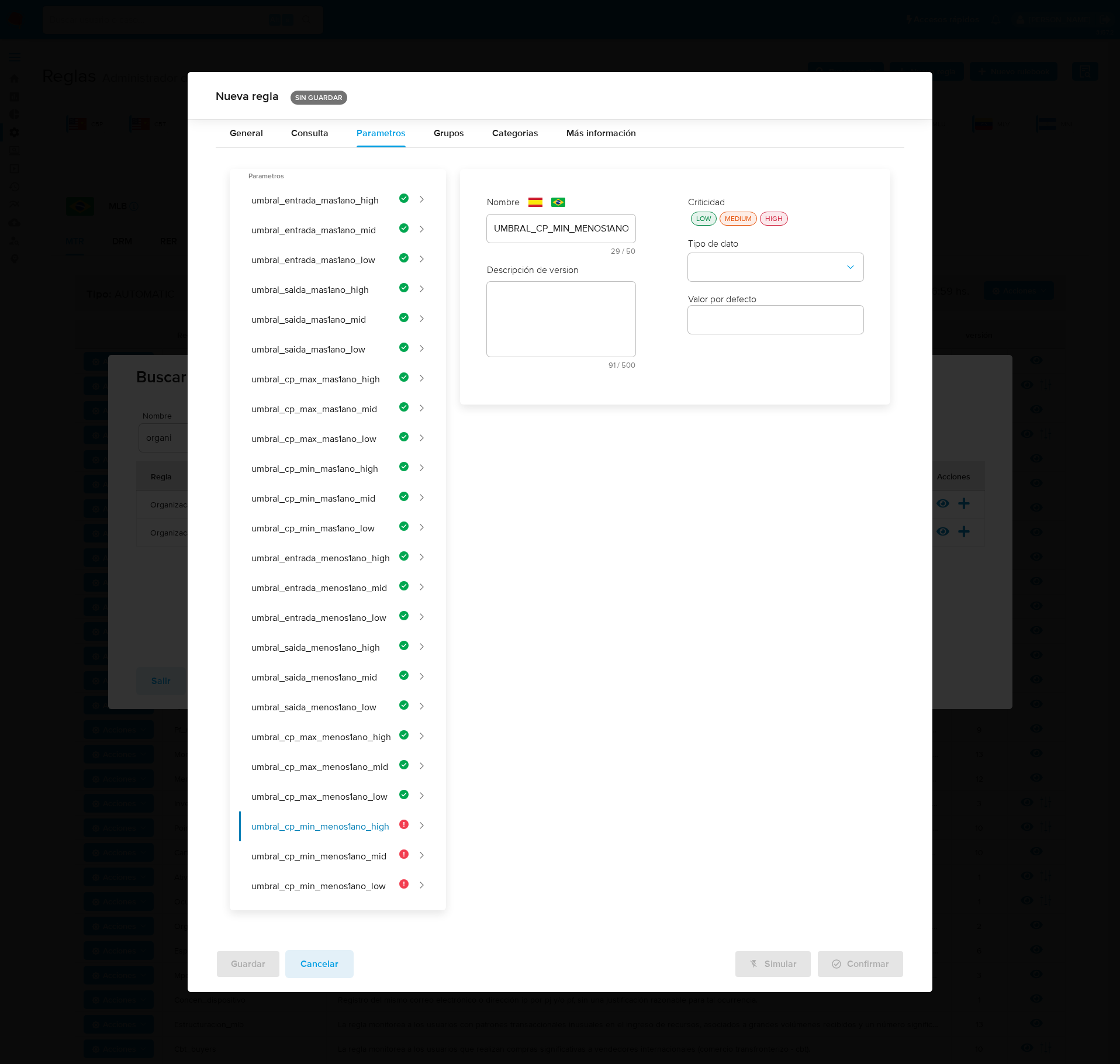
click at [569, 333] on textarea at bounding box center [561, 319] width 148 height 75
click at [552, 365] on textarea at bounding box center [561, 359] width 148 height 75
paste textarea "Cantidad mínima de contrapartes de ingreso para clientes de alto riesgo con men…"
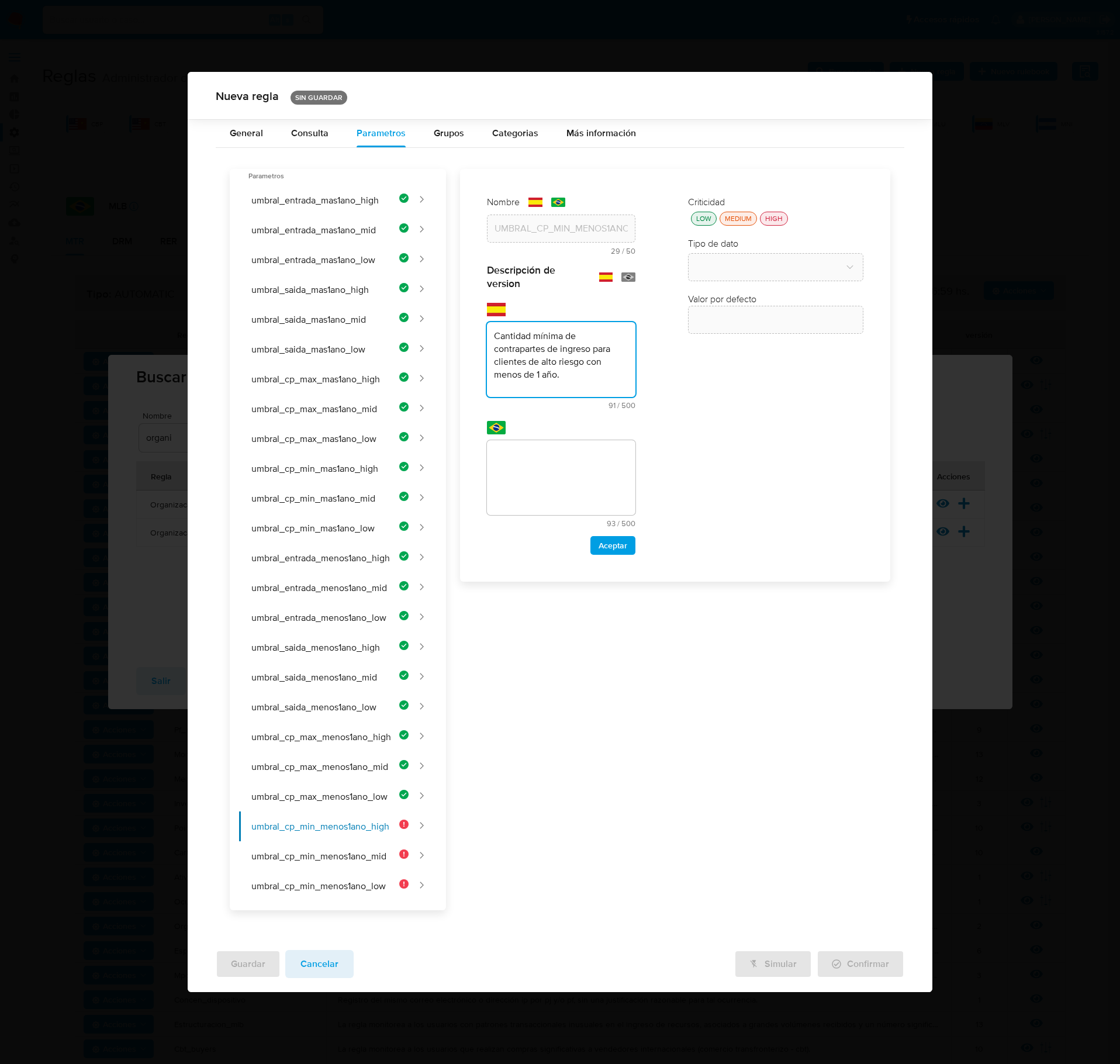
type textarea "Cantidad mínima de contrapartes de ingreso para clientes de alto riesgo con men…"
click at [535, 481] on textarea at bounding box center [561, 477] width 148 height 75
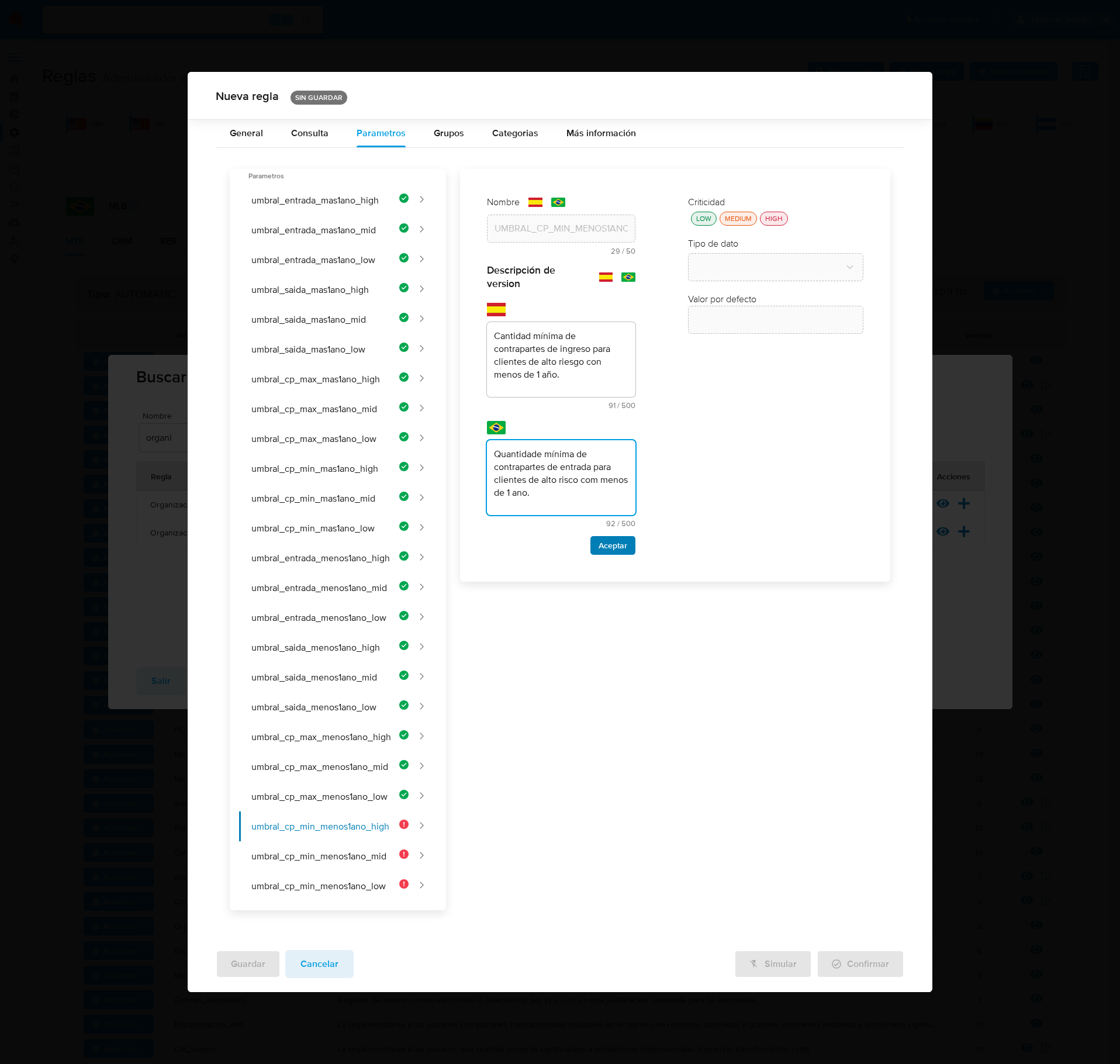
type textarea "Quantidade mínima de contrapartes de entrada para clientes de alto risco com me…"
click at [612, 544] on span "Aceptar" at bounding box center [613, 545] width 29 height 17
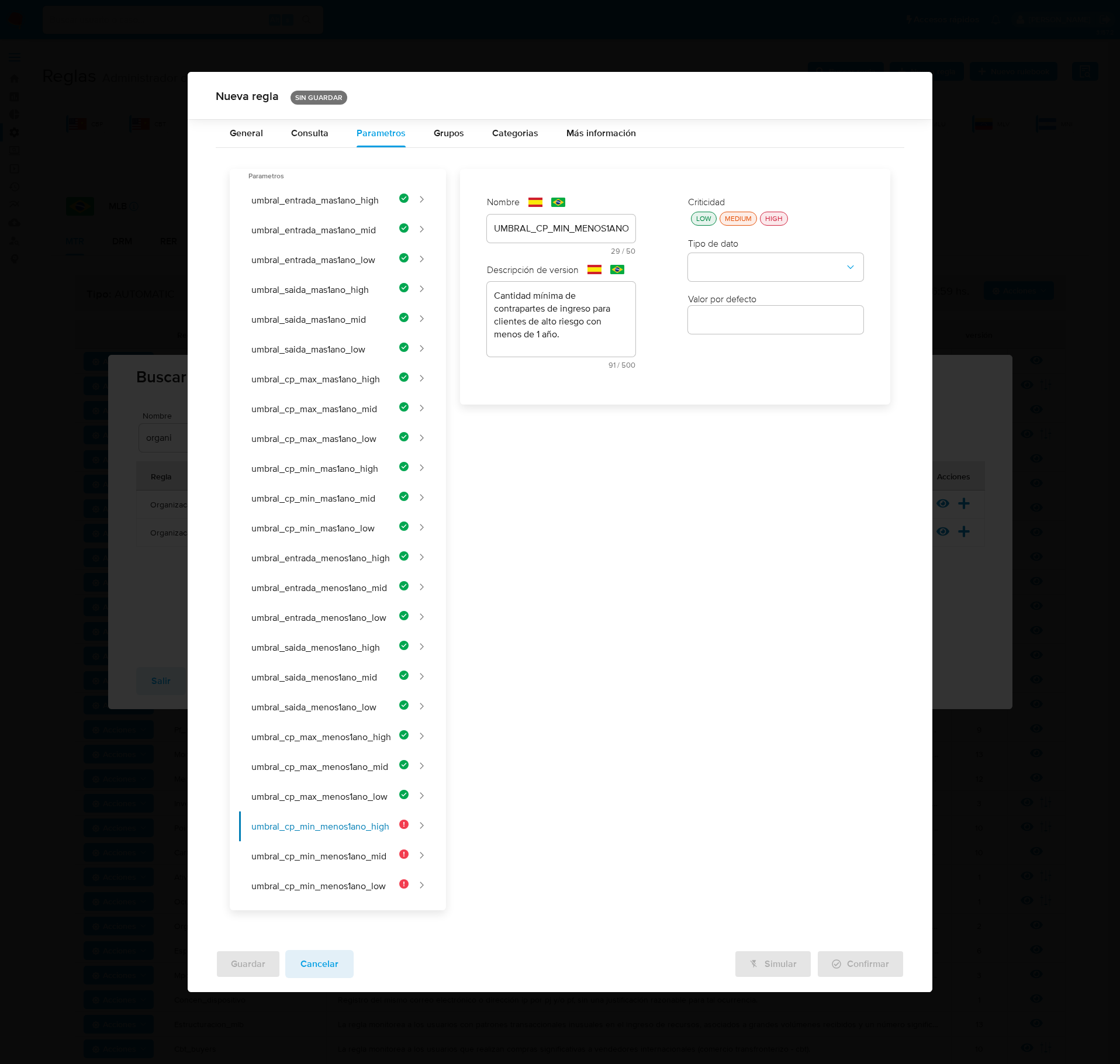
click at [700, 223] on div "LOW" at bounding box center [704, 218] width 20 height 10
click at [731, 269] on button "type-dropdown" at bounding box center [776, 268] width 176 height 28
click at [740, 276] on div "NUMBER" at bounding box center [772, 267] width 154 height 28
click at [762, 327] on input "number" at bounding box center [776, 319] width 176 height 15
type input "40"
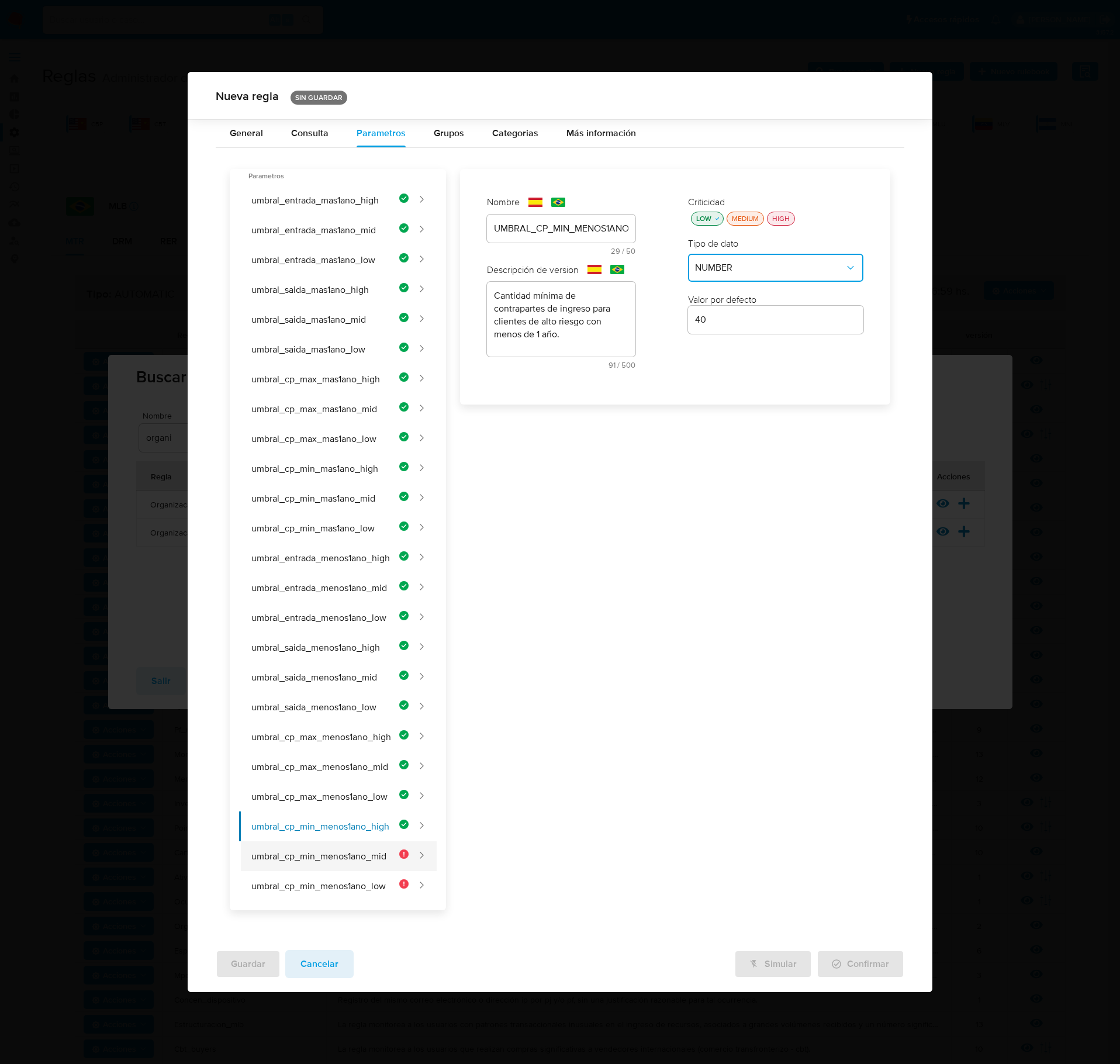
click at [336, 616] on button "umbral_cp_min_menos1ano_mid" at bounding box center [324, 856] width 170 height 30
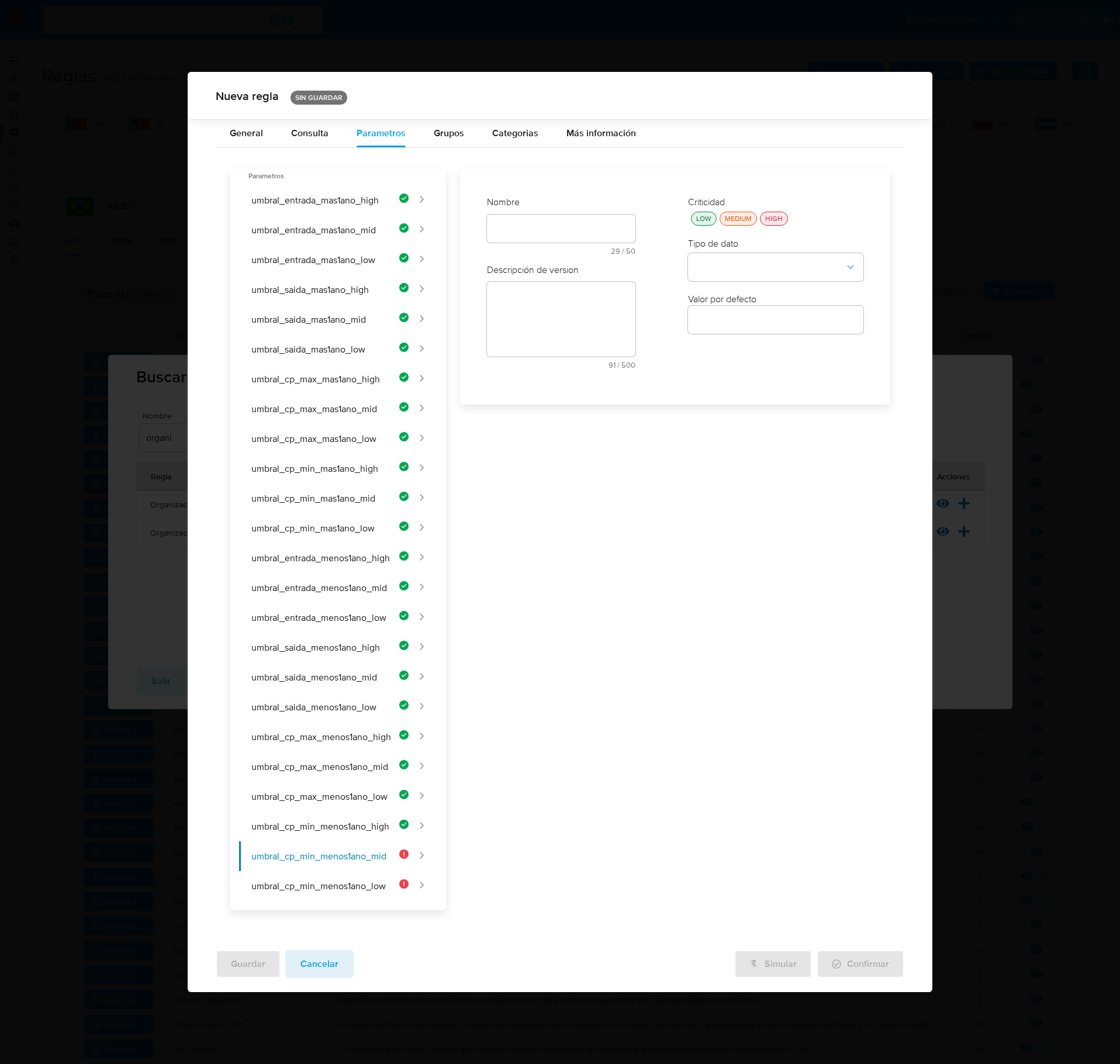
click at [566, 243] on div at bounding box center [561, 229] width 148 height 28
click at [563, 231] on div "text-es 29 / 50 21 caracteres restantes" at bounding box center [561, 235] width 148 height 41
click at [513, 327] on input "text" at bounding box center [561, 325] width 148 height 15
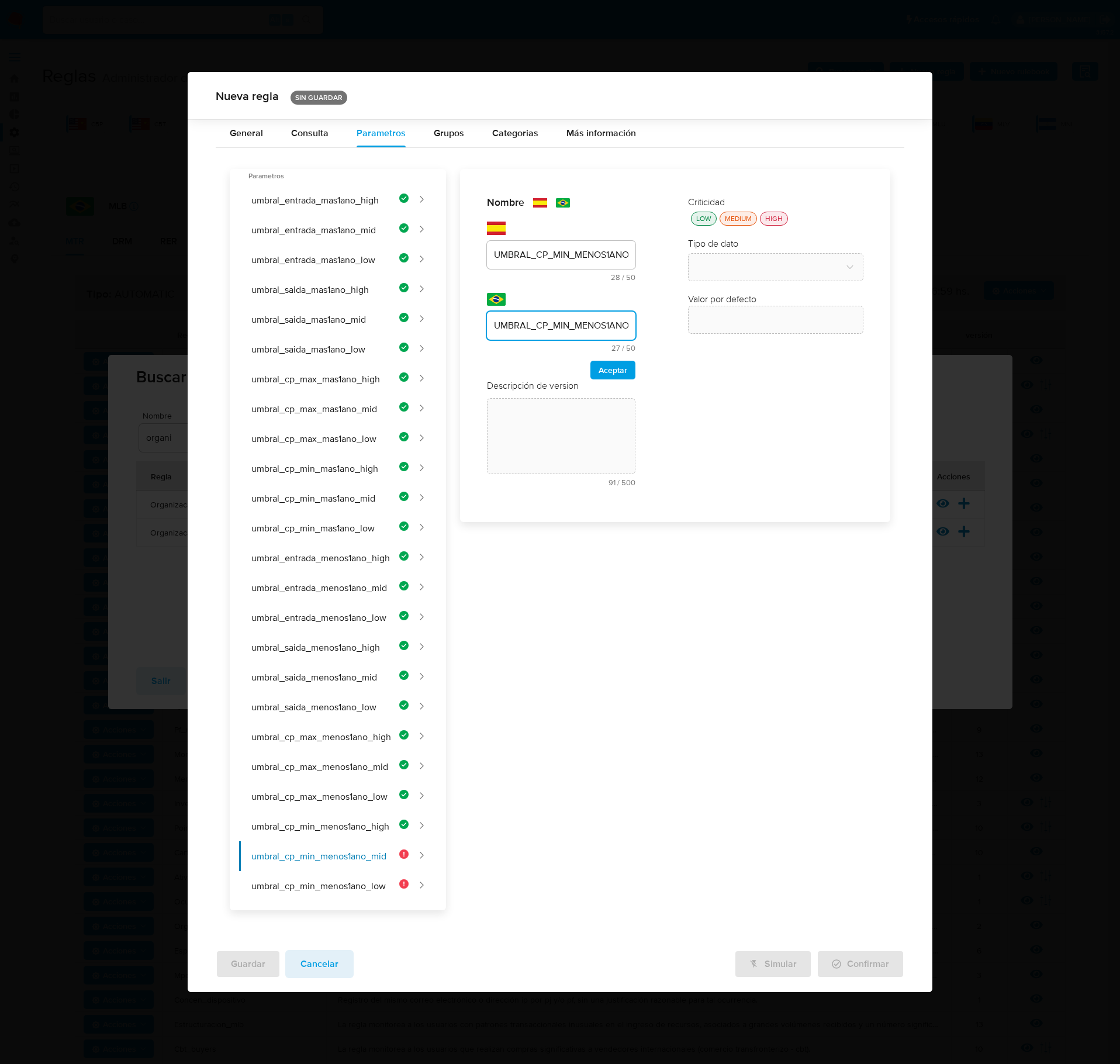
scroll to position [0, 23]
drag, startPoint x: 600, startPoint y: 380, endPoint x: 607, endPoint y: 386, distance: 9.2
click at [607, 378] on span "Aceptar" at bounding box center [613, 370] width 29 height 17
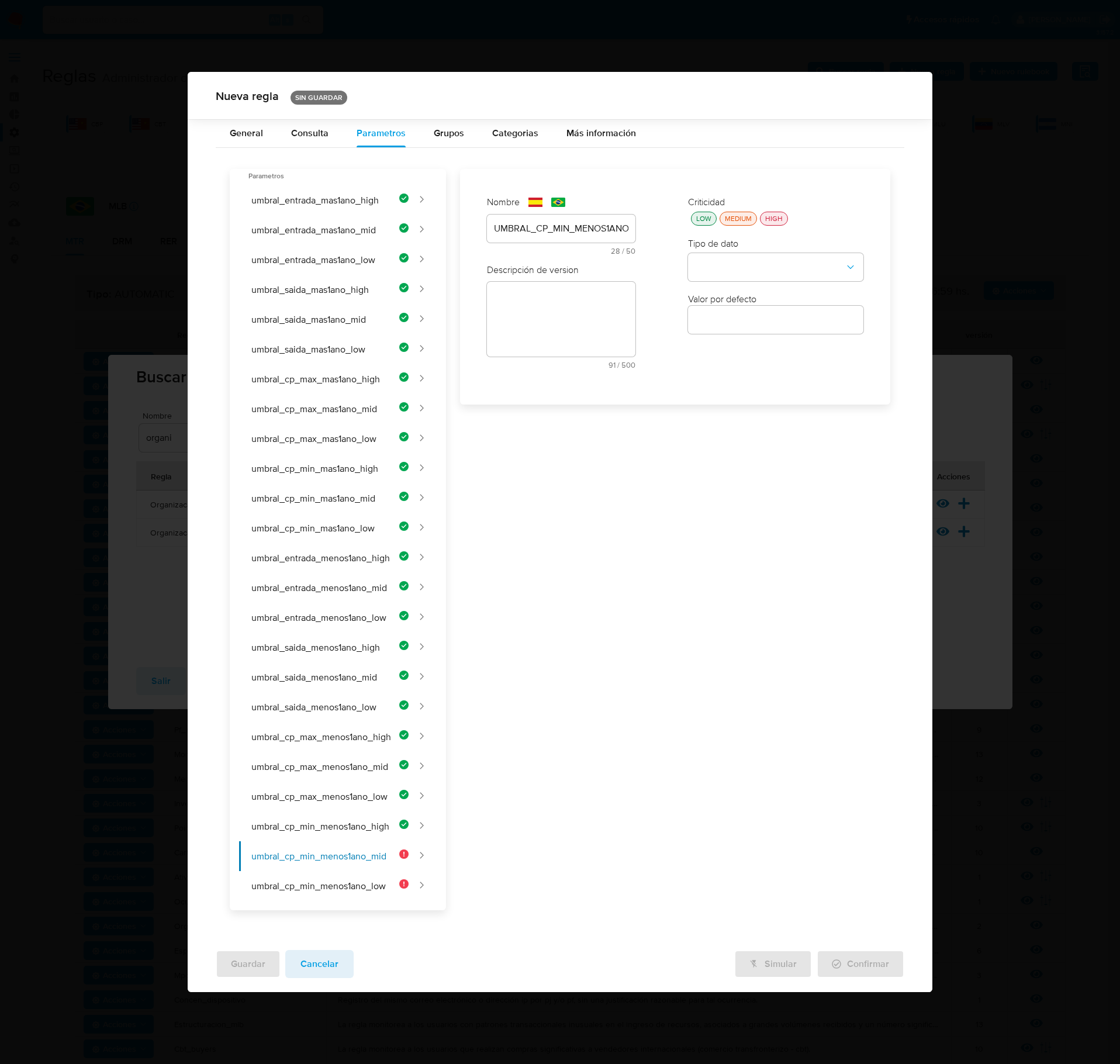
click at [575, 339] on textarea at bounding box center [561, 319] width 148 height 75
click at [506, 378] on textarea at bounding box center [561, 359] width 148 height 75
paste textarea "Cantidad mínima de contrapartes de ingreso para clientes de riesgo medio con me…"
click at [600, 469] on textarea at bounding box center [561, 477] width 148 height 75
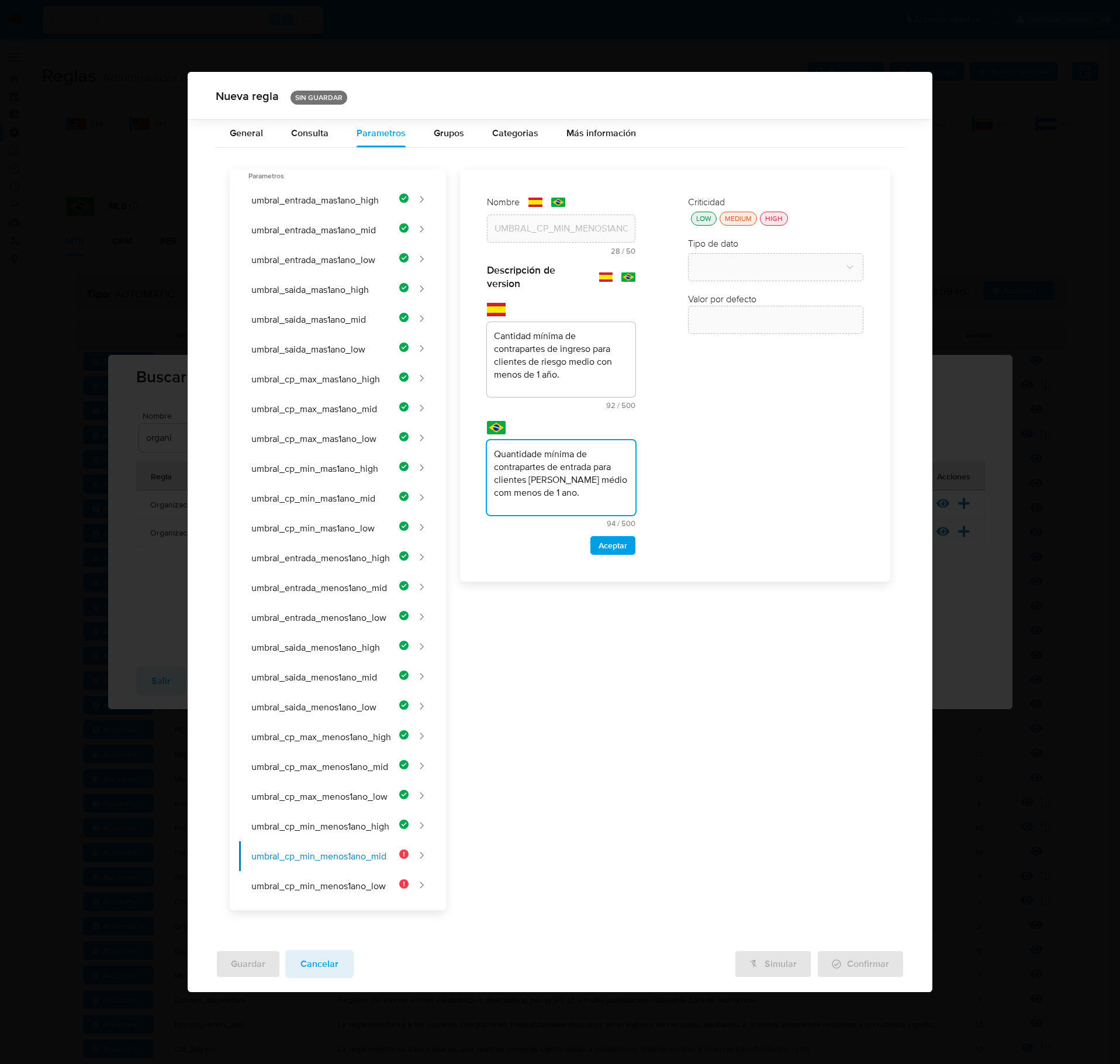
drag, startPoint x: 617, startPoint y: 553, endPoint x: 657, endPoint y: 483, distance: 80.6
click at [617, 553] on span "Aceptar" at bounding box center [613, 545] width 29 height 17
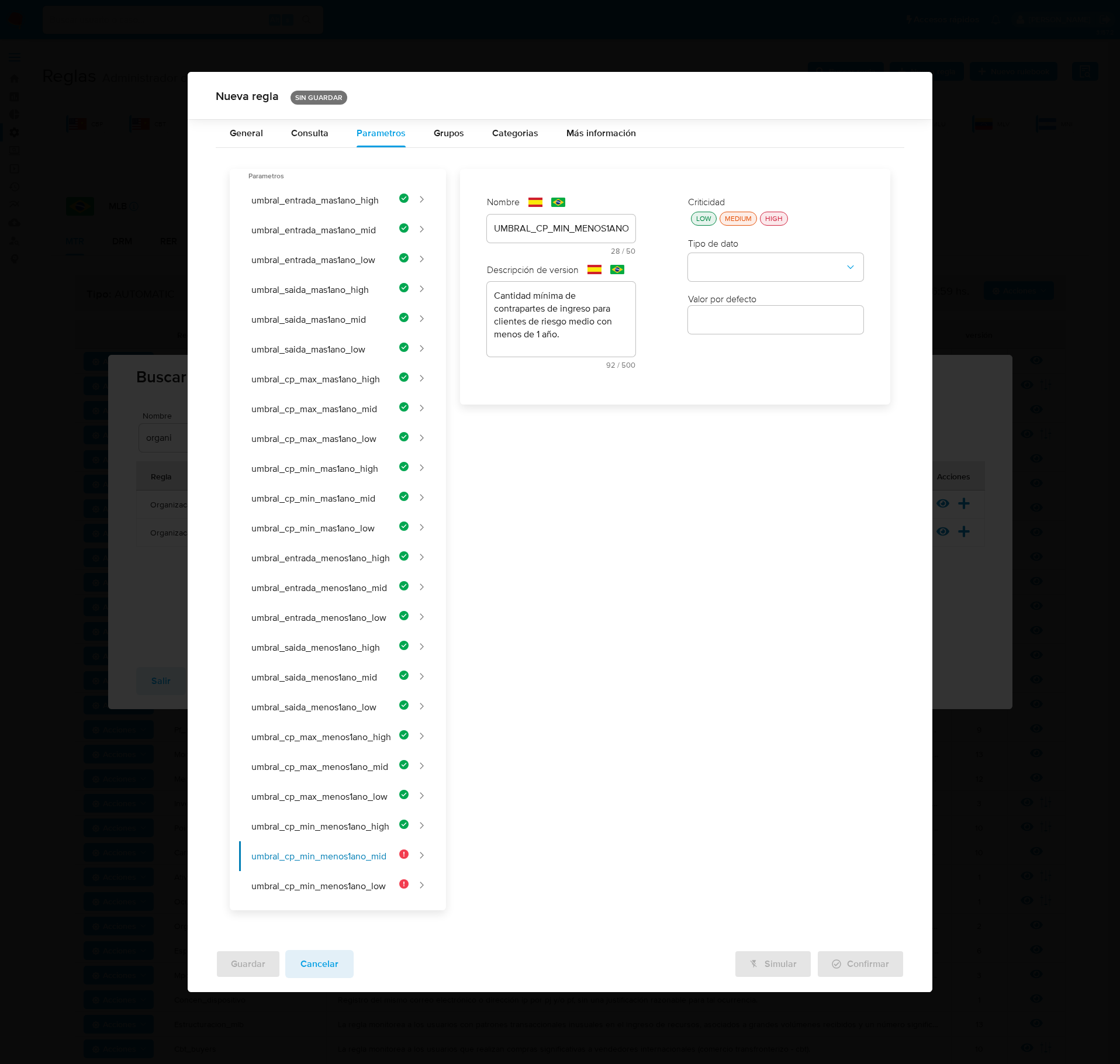
drag, startPoint x: 692, startPoint y: 227, endPoint x: 699, endPoint y: 236, distance: 11.4
click at [698, 225] on button "LOW" at bounding box center [704, 218] width 26 height 14
click at [720, 276] on button "type-dropdown" at bounding box center [776, 268] width 176 height 28
drag, startPoint x: 744, startPoint y: 267, endPoint x: 742, endPoint y: 273, distance: 6.3
click at [743, 271] on div "NUMBER" at bounding box center [772, 267] width 154 height 28
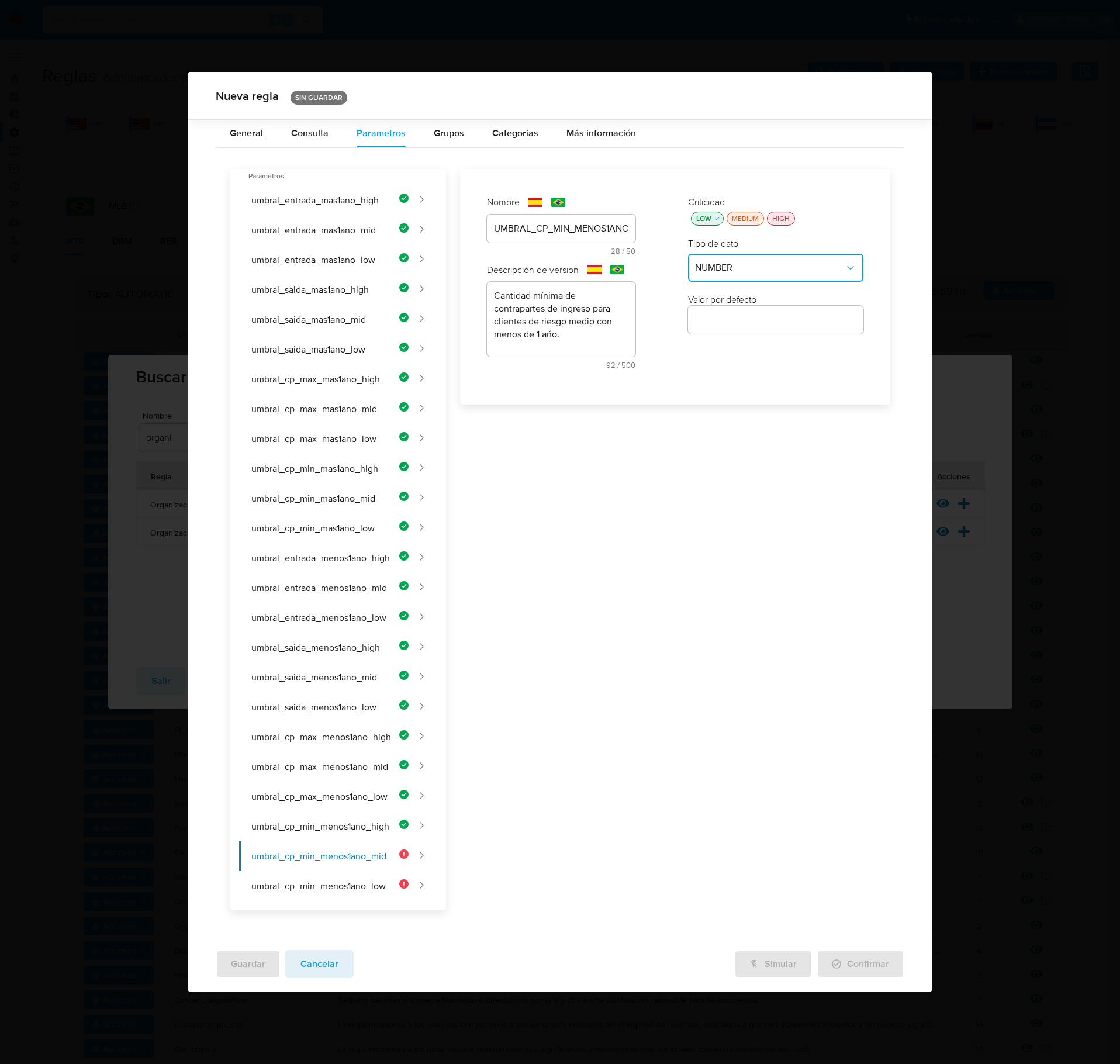
click at [738, 318] on input "number" at bounding box center [776, 319] width 176 height 15
click at [384, 616] on button "umbral_cp_min_menos1ano_low" at bounding box center [324, 886] width 170 height 30
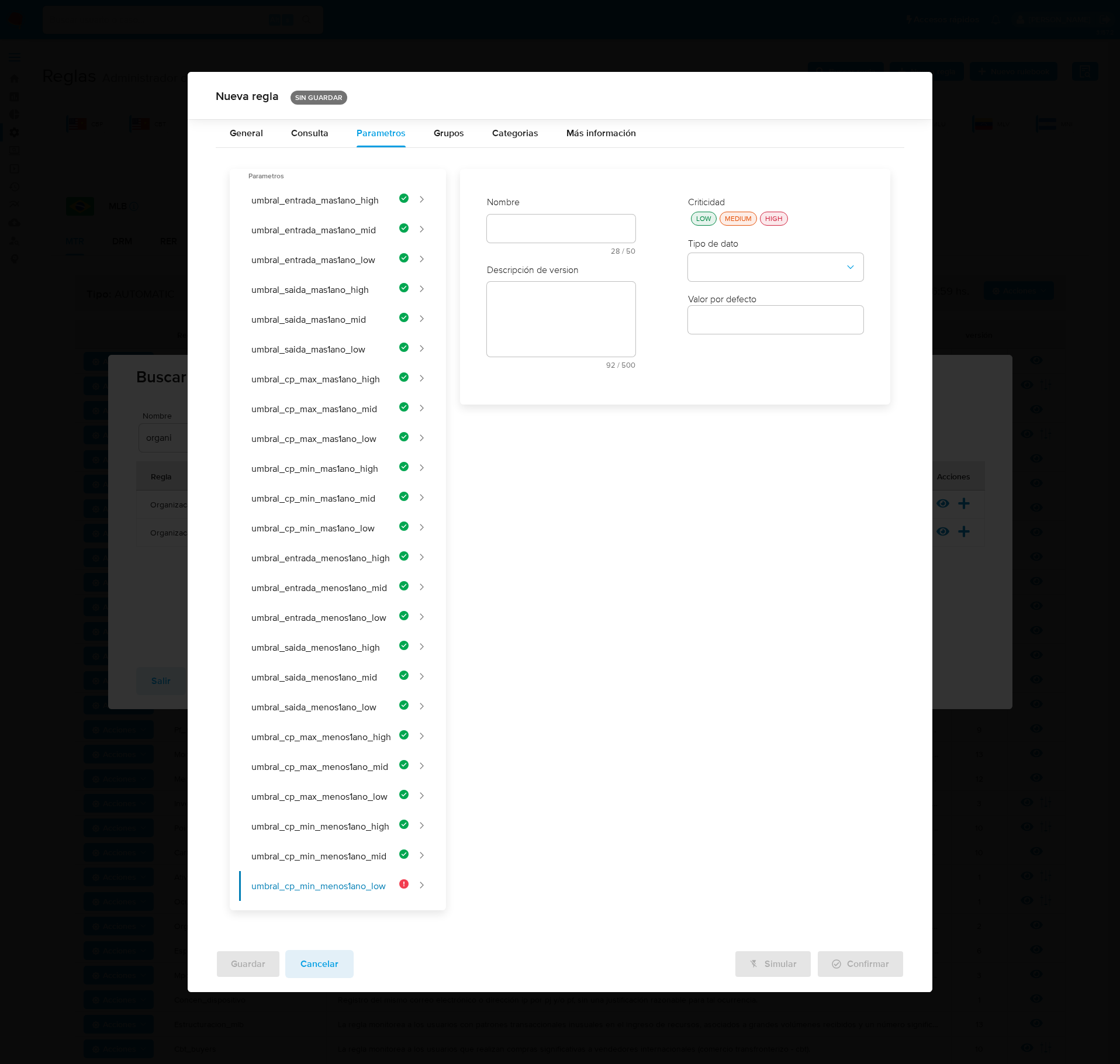
click at [532, 239] on div "text-es 28 / 50 22 caracteres restantes" at bounding box center [561, 235] width 148 height 41
click at [525, 325] on input "text" at bounding box center [561, 325] width 148 height 15
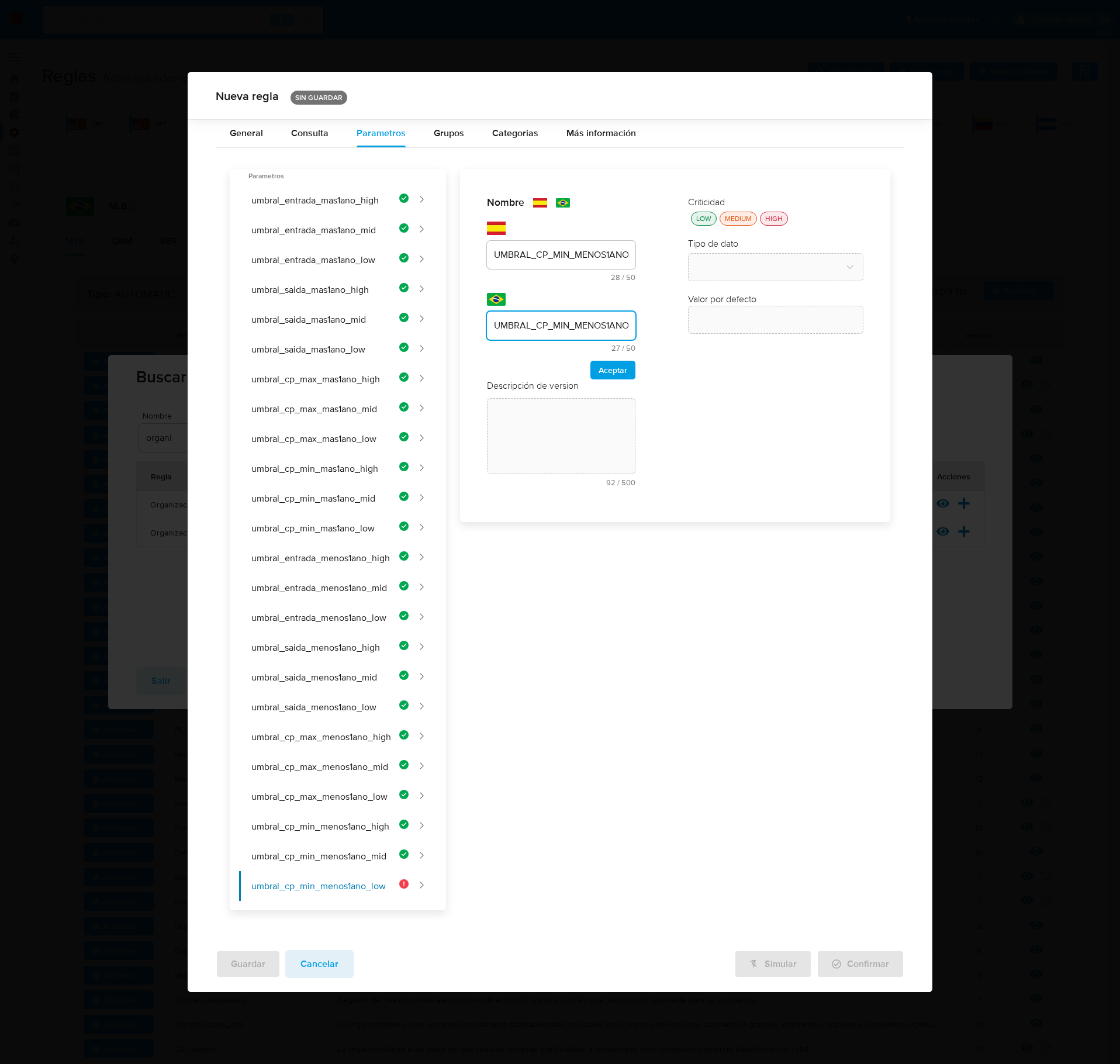
scroll to position [0, 27]
click at [613, 375] on span "Aceptar" at bounding box center [613, 370] width 29 height 17
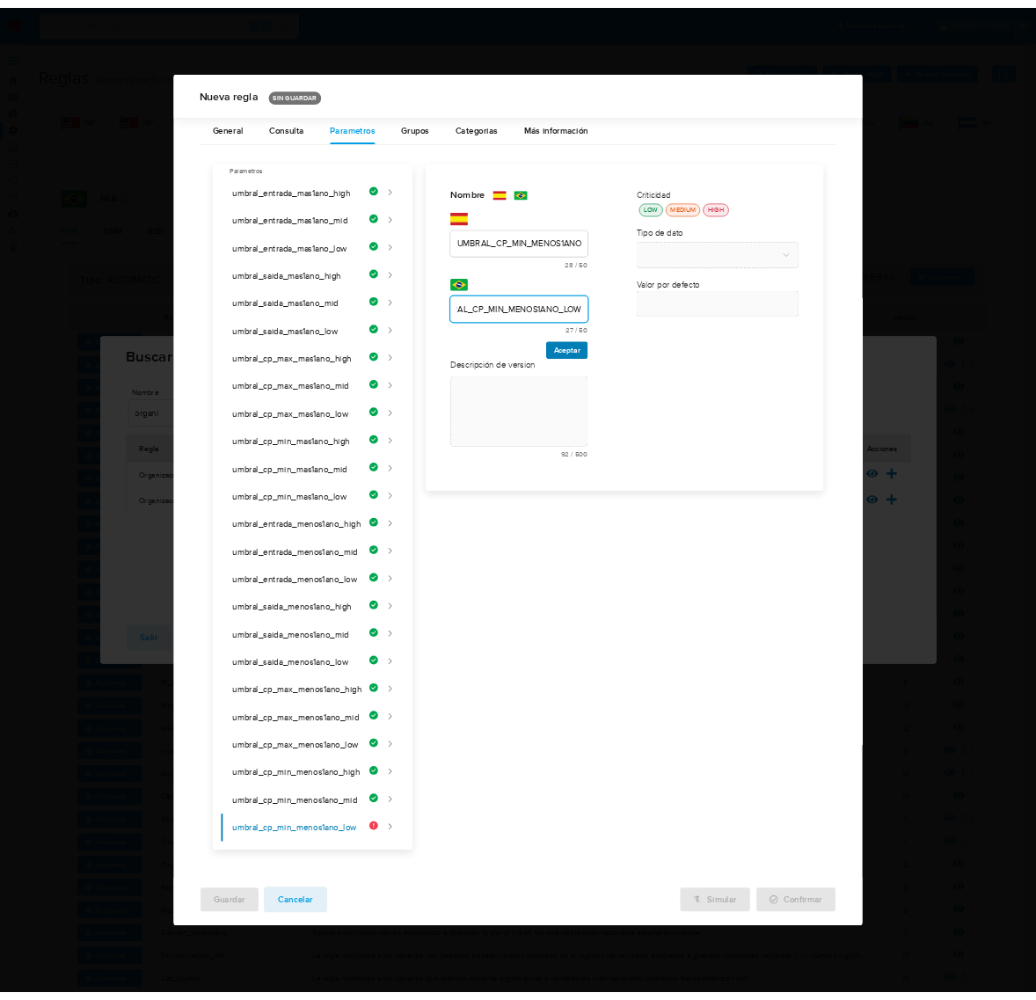
scroll to position [0, 0]
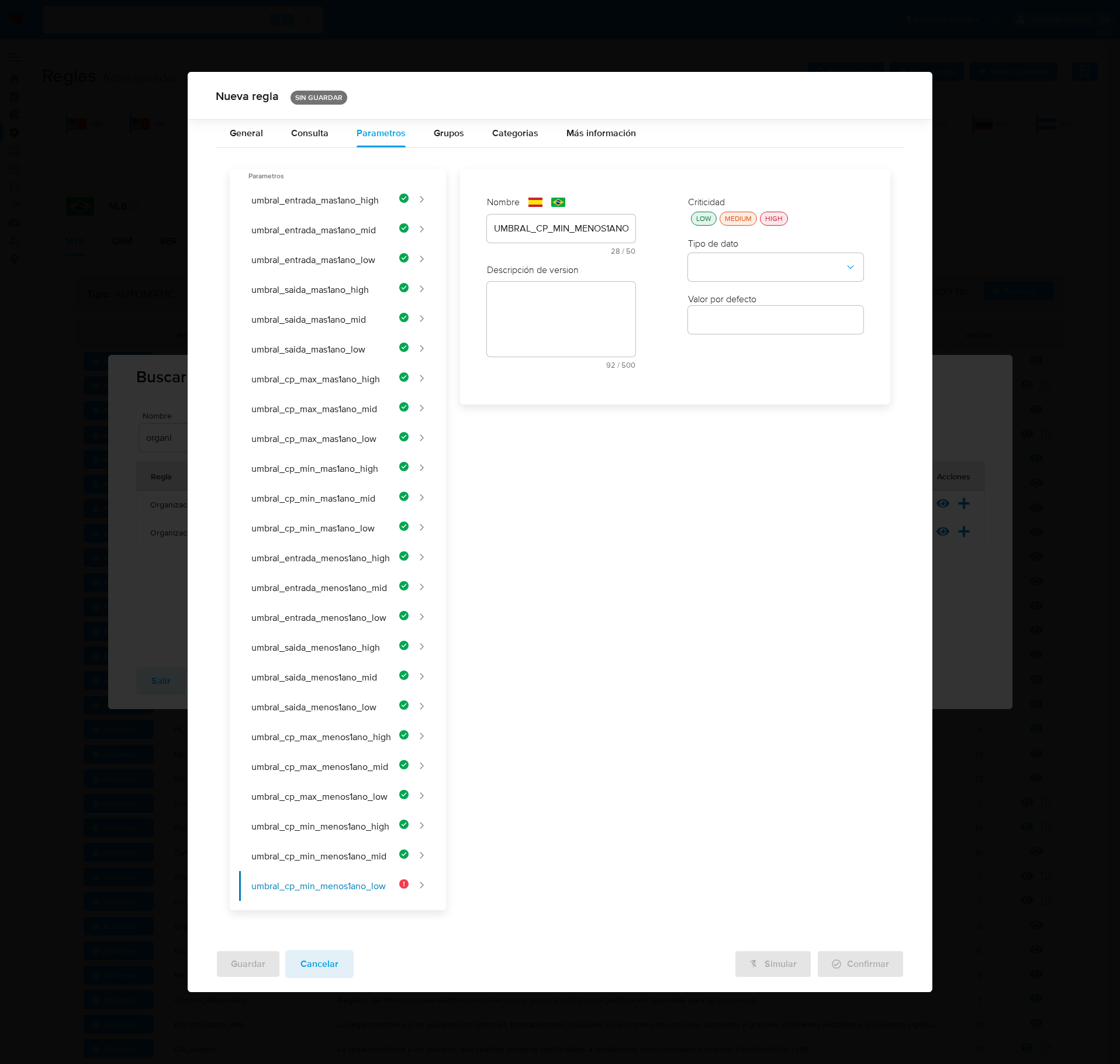
click at [560, 342] on textarea at bounding box center [561, 319] width 148 height 75
click at [549, 375] on textarea at bounding box center [561, 359] width 148 height 75
click at [535, 352] on textarea at bounding box center [561, 359] width 148 height 75
paste textarea "Cantidad mínima de contrapartes de ingreso para clientes de bajo riesgo con men…"
click at [569, 479] on textarea at bounding box center [561, 477] width 148 height 75
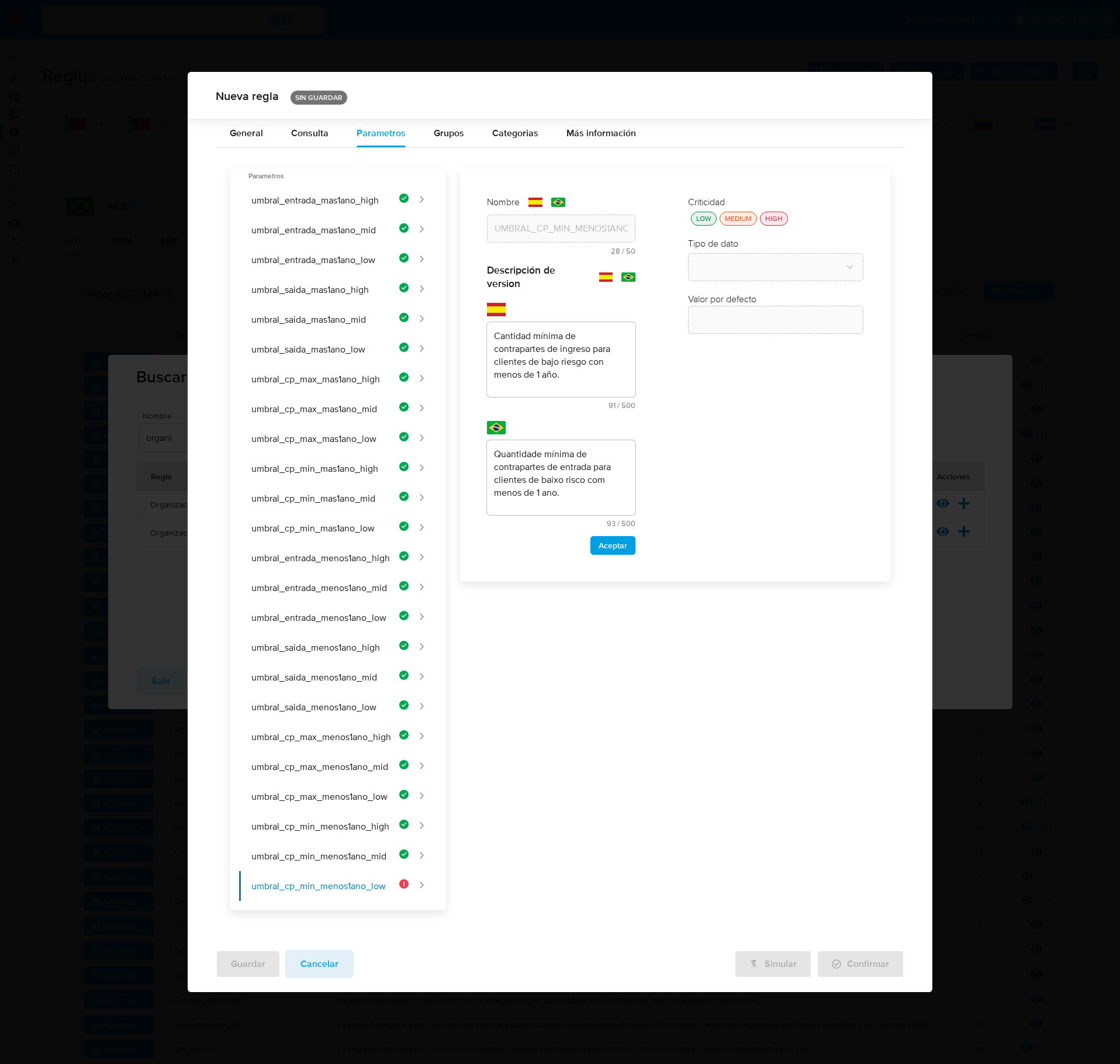
drag, startPoint x: 634, startPoint y: 551, endPoint x: 627, endPoint y: 549, distance: 7.3
click at [630, 549] on button "Aceptar" at bounding box center [613, 545] width 45 height 19
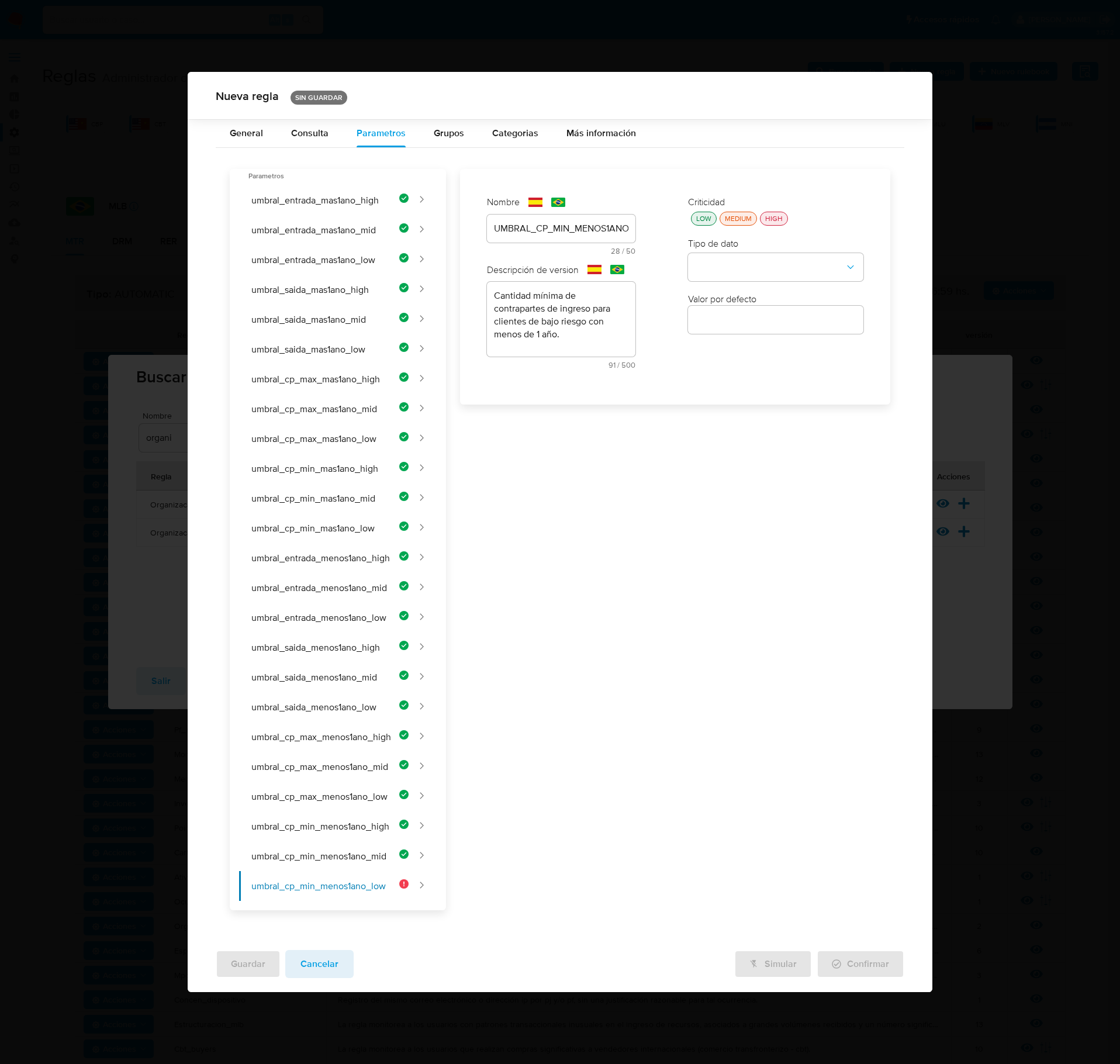
click at [694, 223] on button "LOW" at bounding box center [704, 218] width 26 height 14
click at [746, 267] on button "type-dropdown" at bounding box center [776, 268] width 176 height 28
click at [768, 263] on div "NUMBER" at bounding box center [772, 267] width 154 height 28
click at [771, 323] on input "number" at bounding box center [776, 319] width 176 height 15
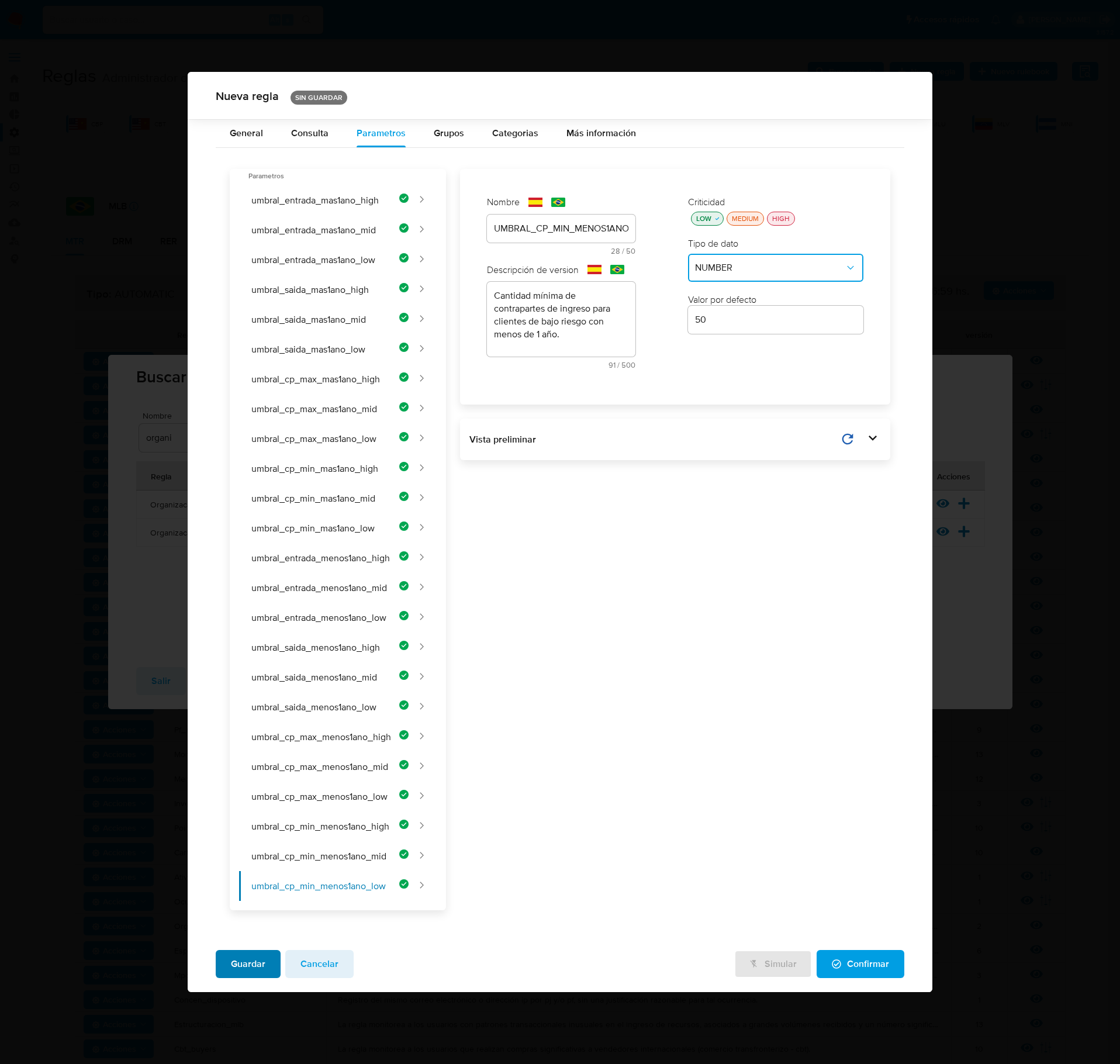
drag, startPoint x: 231, startPoint y: 972, endPoint x: 249, endPoint y: 965, distance: 19.3
click at [231, 616] on div "Guardar Cancelar Simular Confirmar" at bounding box center [560, 966] width 745 height 51
click at [262, 616] on span "Guardar" at bounding box center [248, 964] width 35 height 26
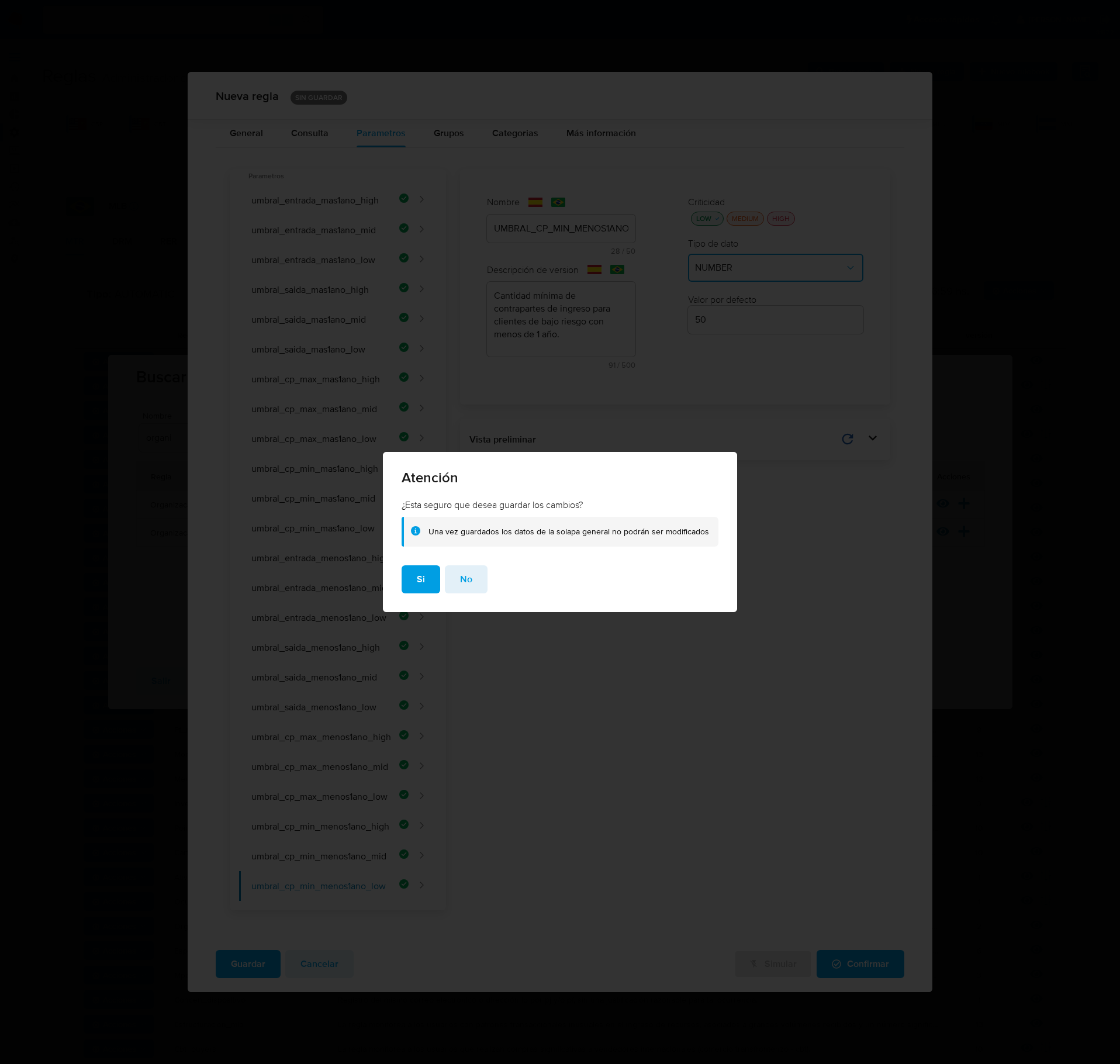
click at [416, 578] on button "Si" at bounding box center [421, 579] width 39 height 28
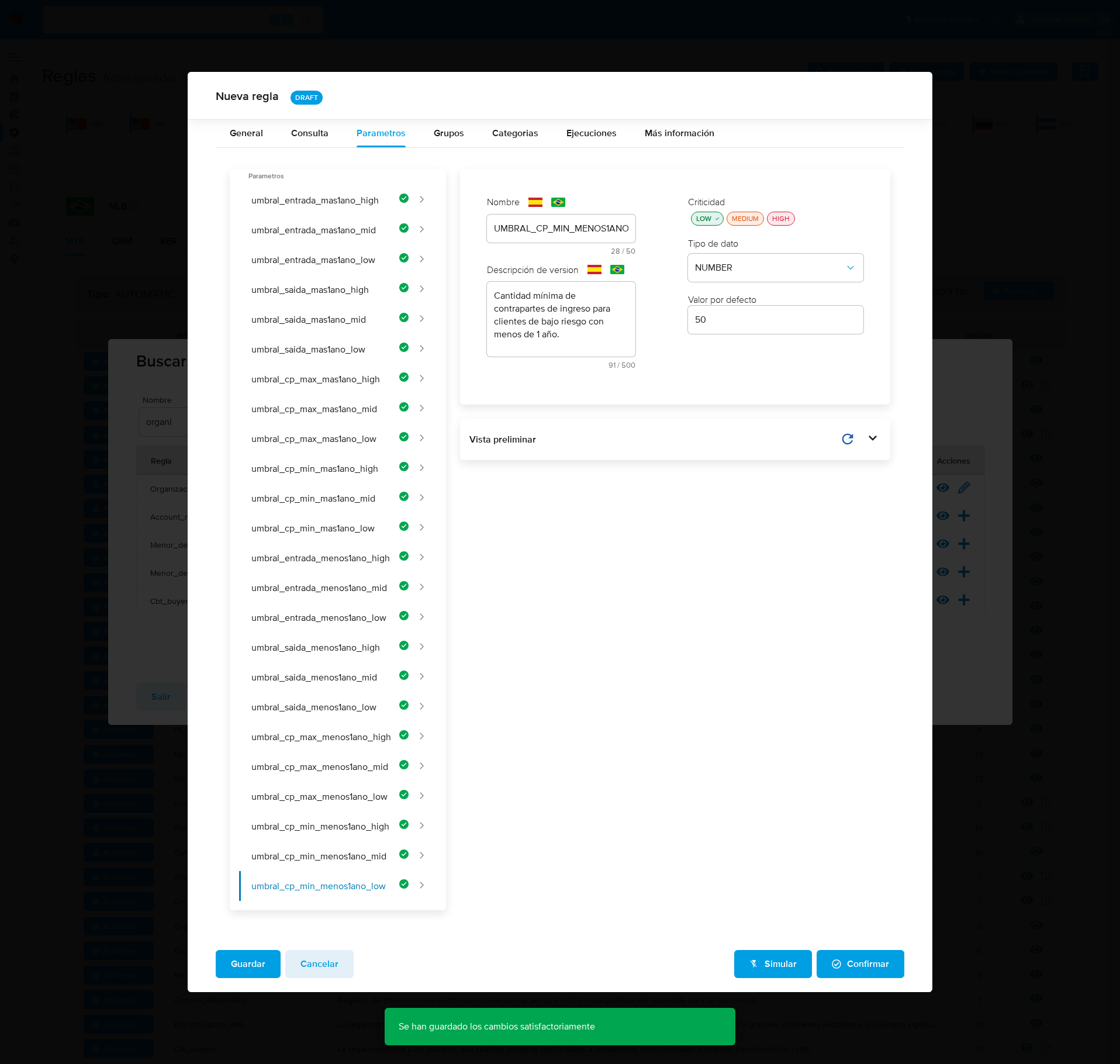
click at [884, 616] on span "Confirmar" at bounding box center [861, 964] width 57 height 26
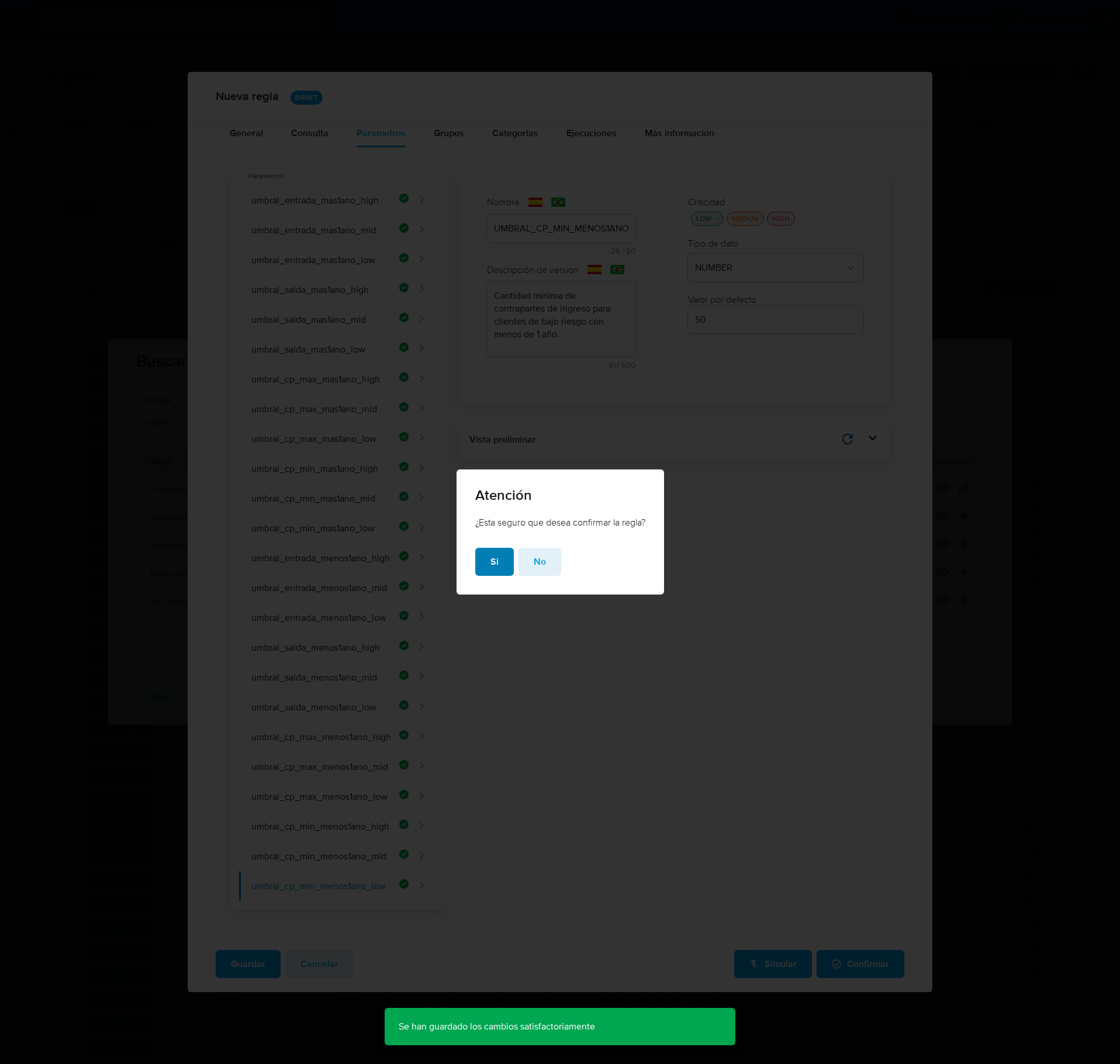
click at [478, 566] on button "Si" at bounding box center [495, 562] width 39 height 28
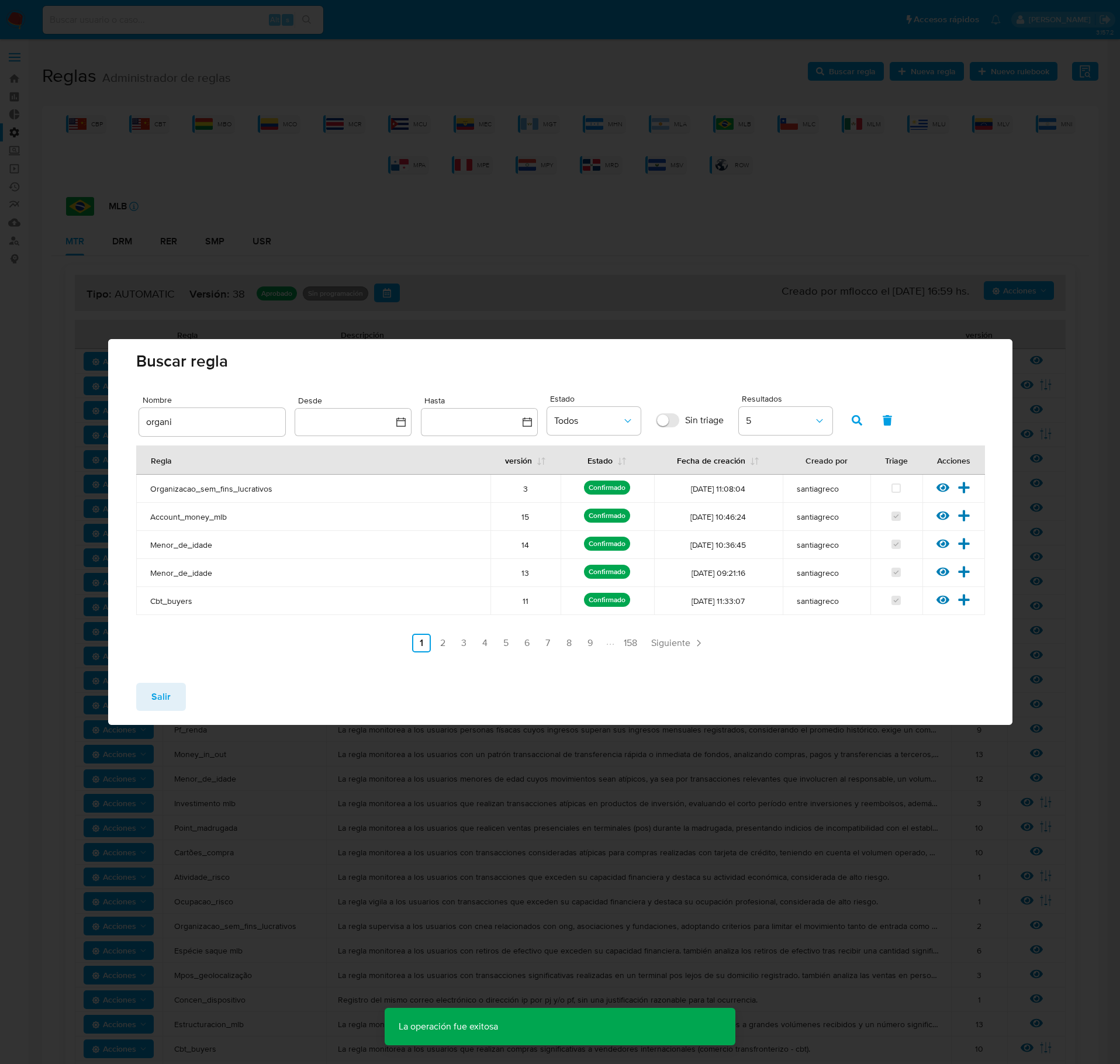
click at [128, 616] on div "Salir" at bounding box center [561, 699] width 905 height 51
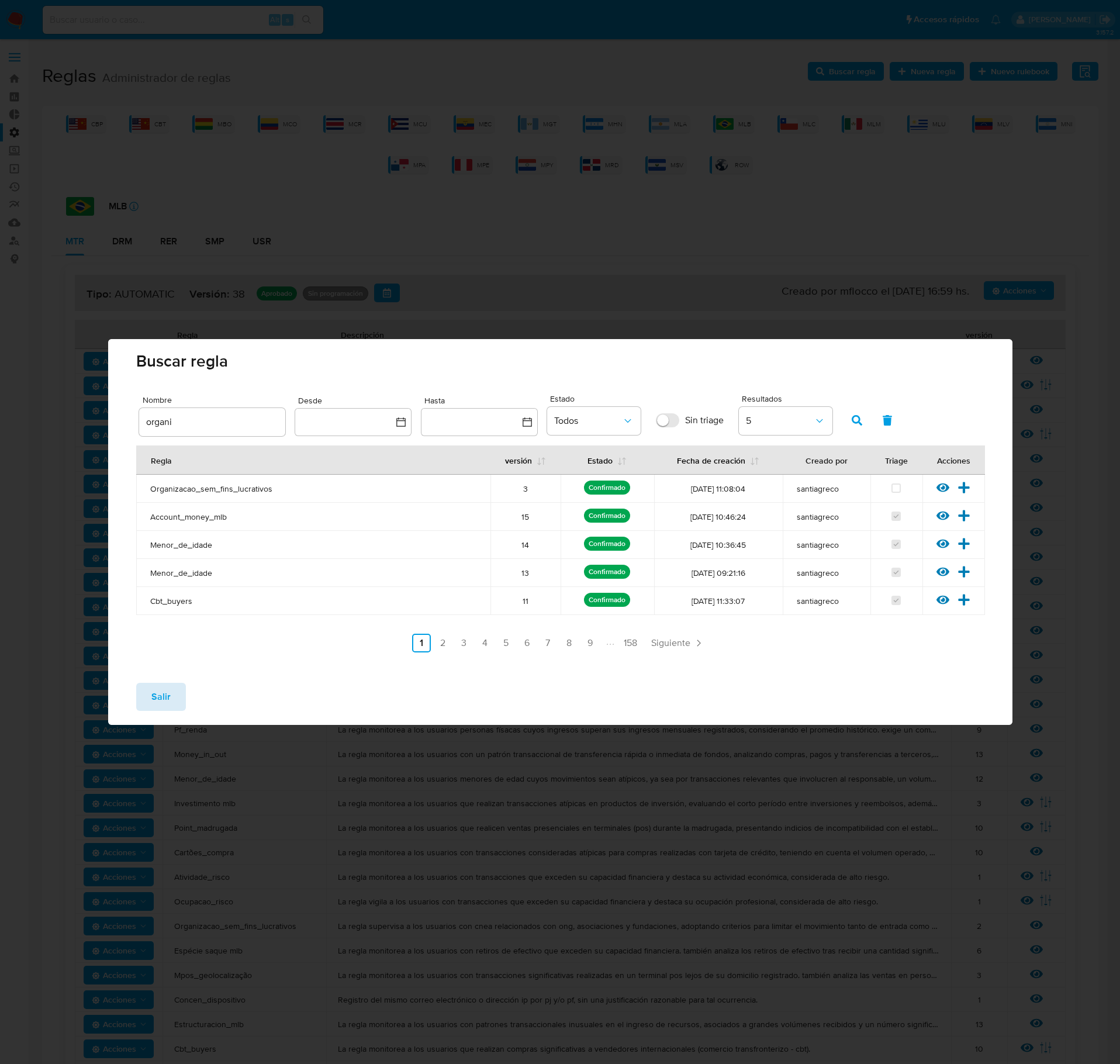
click at [156, 616] on span "Salir" at bounding box center [161, 697] width 19 height 26
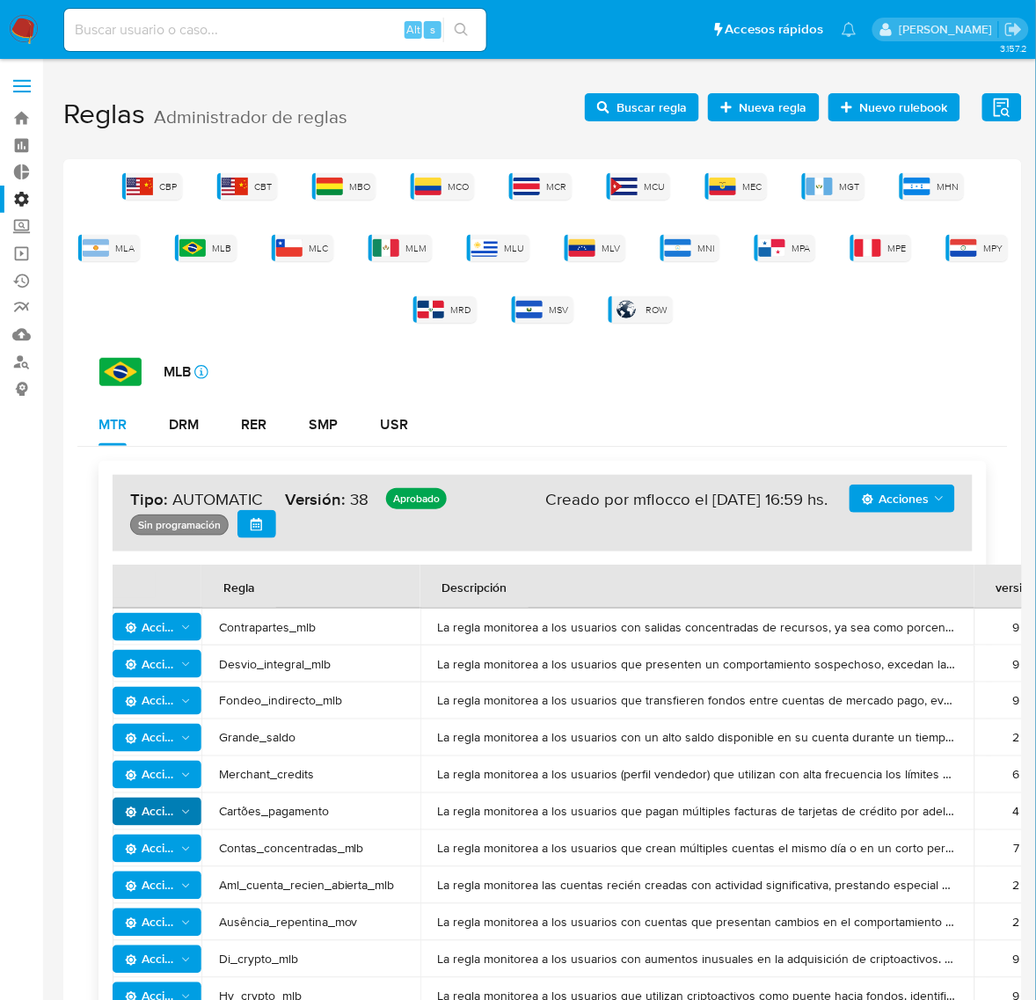
scroll to position [220, 0]
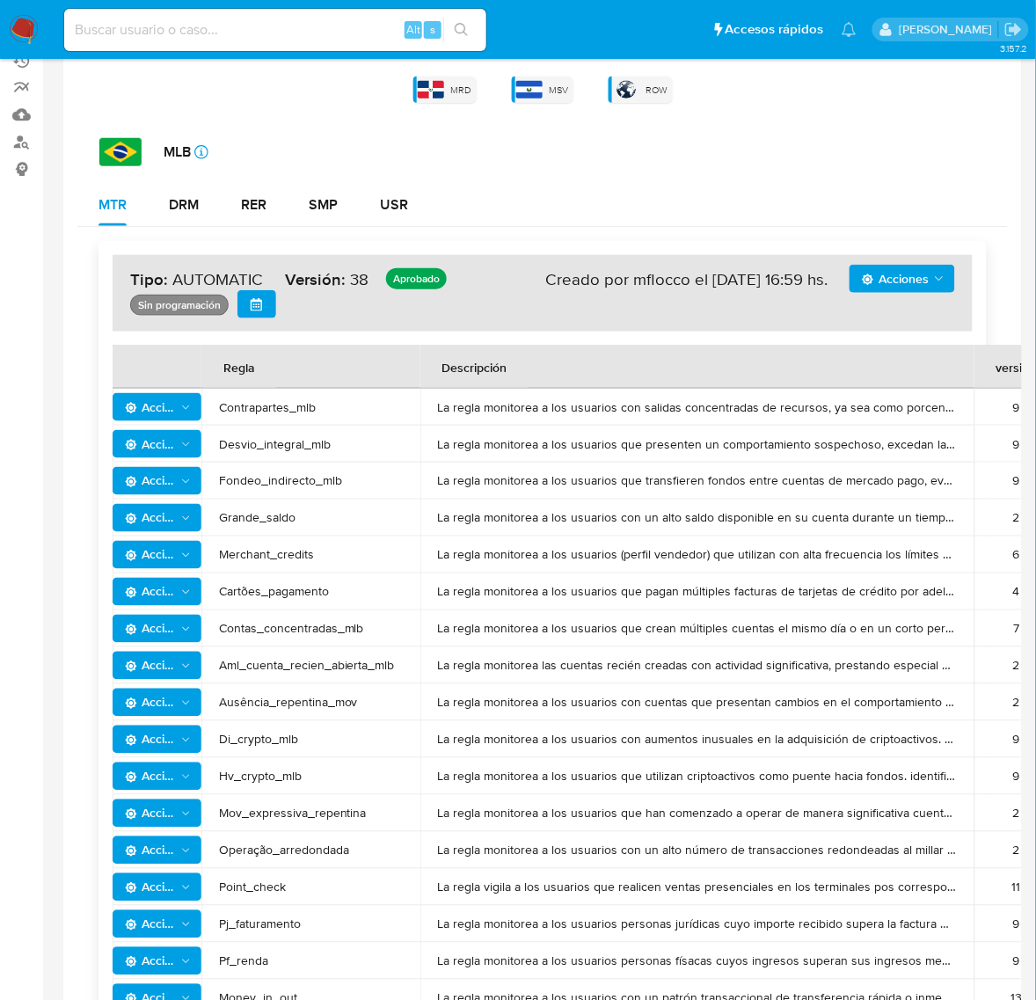
click at [169, 448] on span "Acciones" at bounding box center [150, 444] width 51 height 28
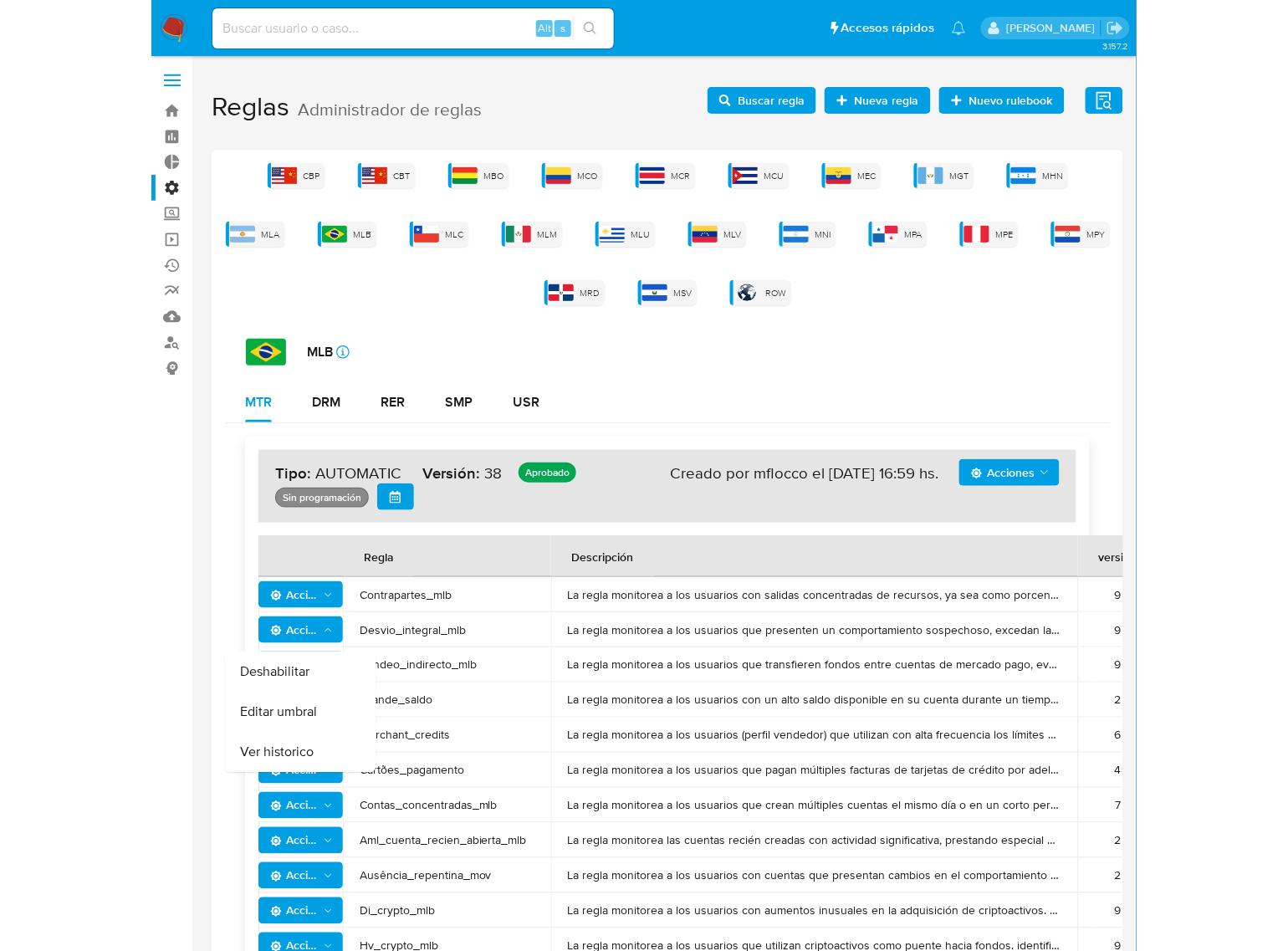
scroll to position [0, 0]
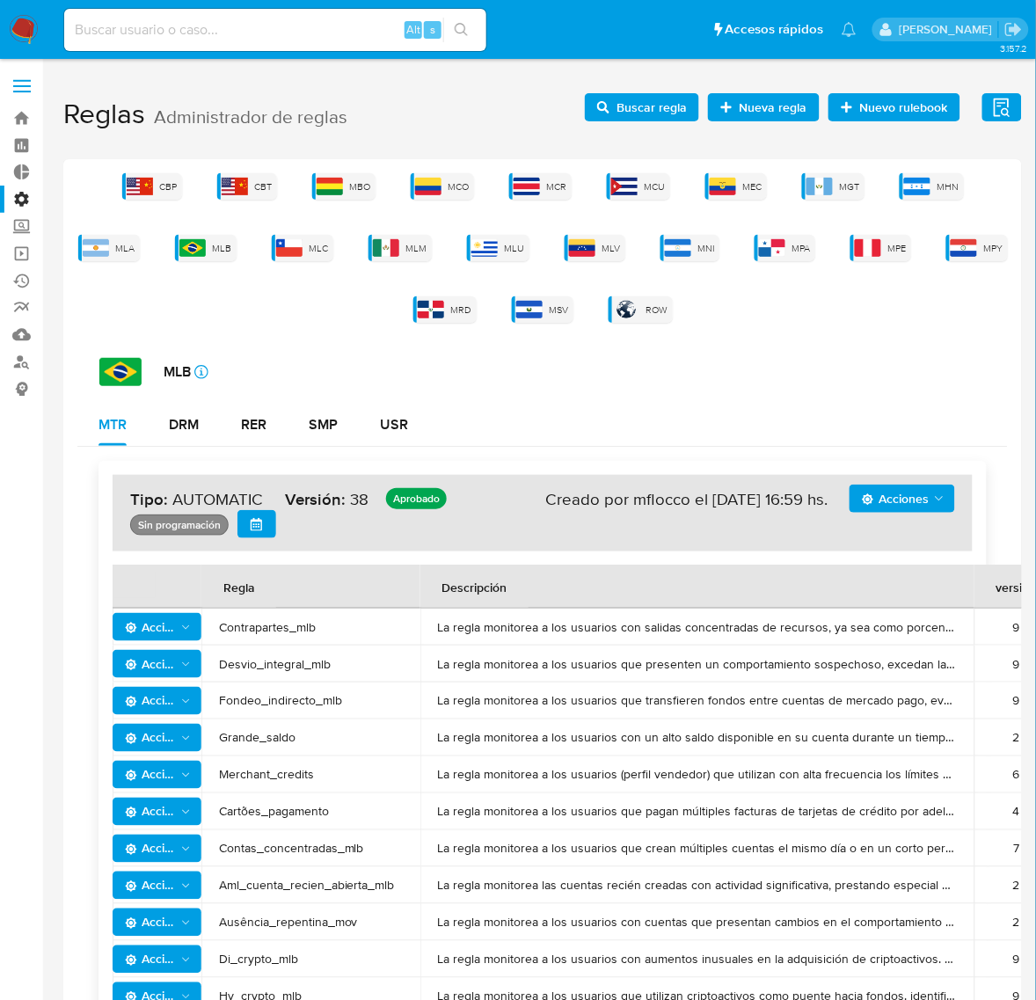
click at [871, 366] on div "MLB icon-info-16" at bounding box center [553, 372] width 908 height 28
click at [655, 101] on span "Buscar regla" at bounding box center [651, 107] width 70 height 28
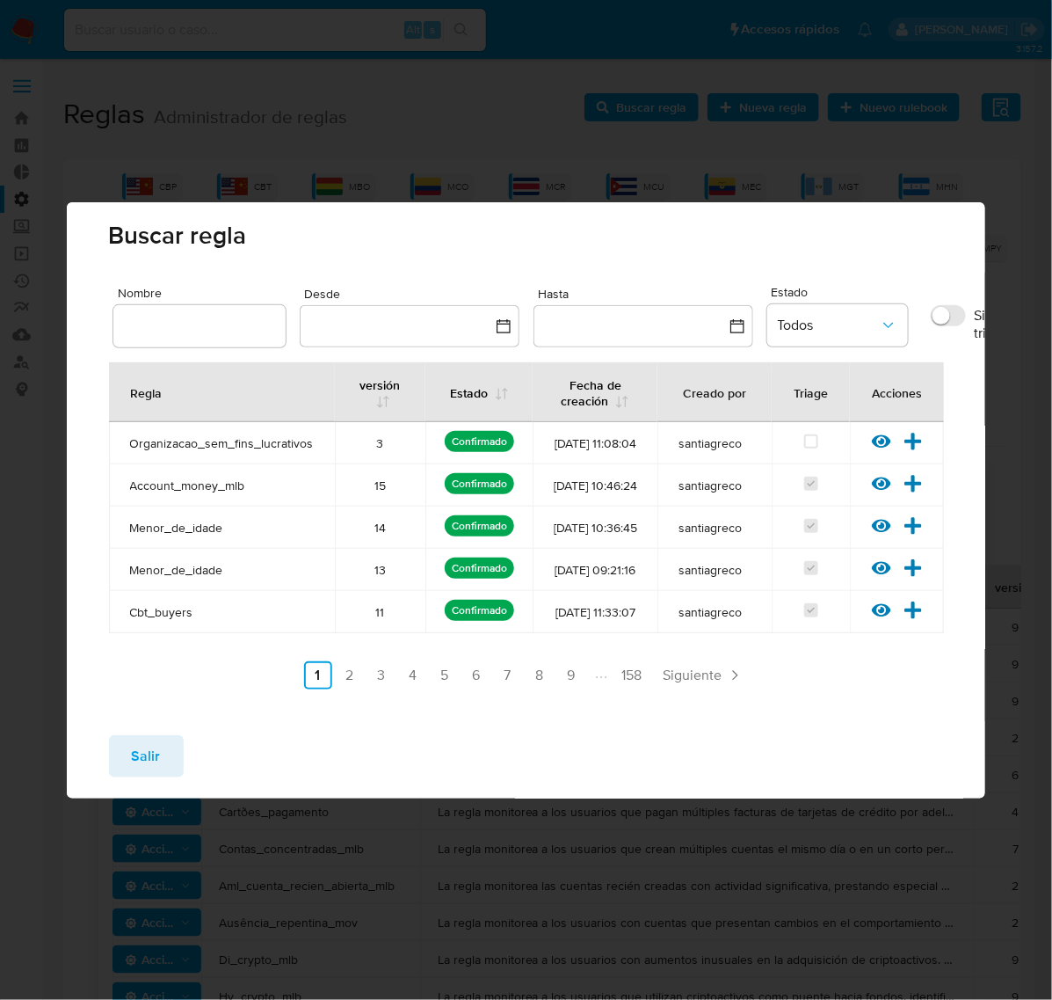
click at [226, 315] on input "text" at bounding box center [199, 326] width 172 height 23
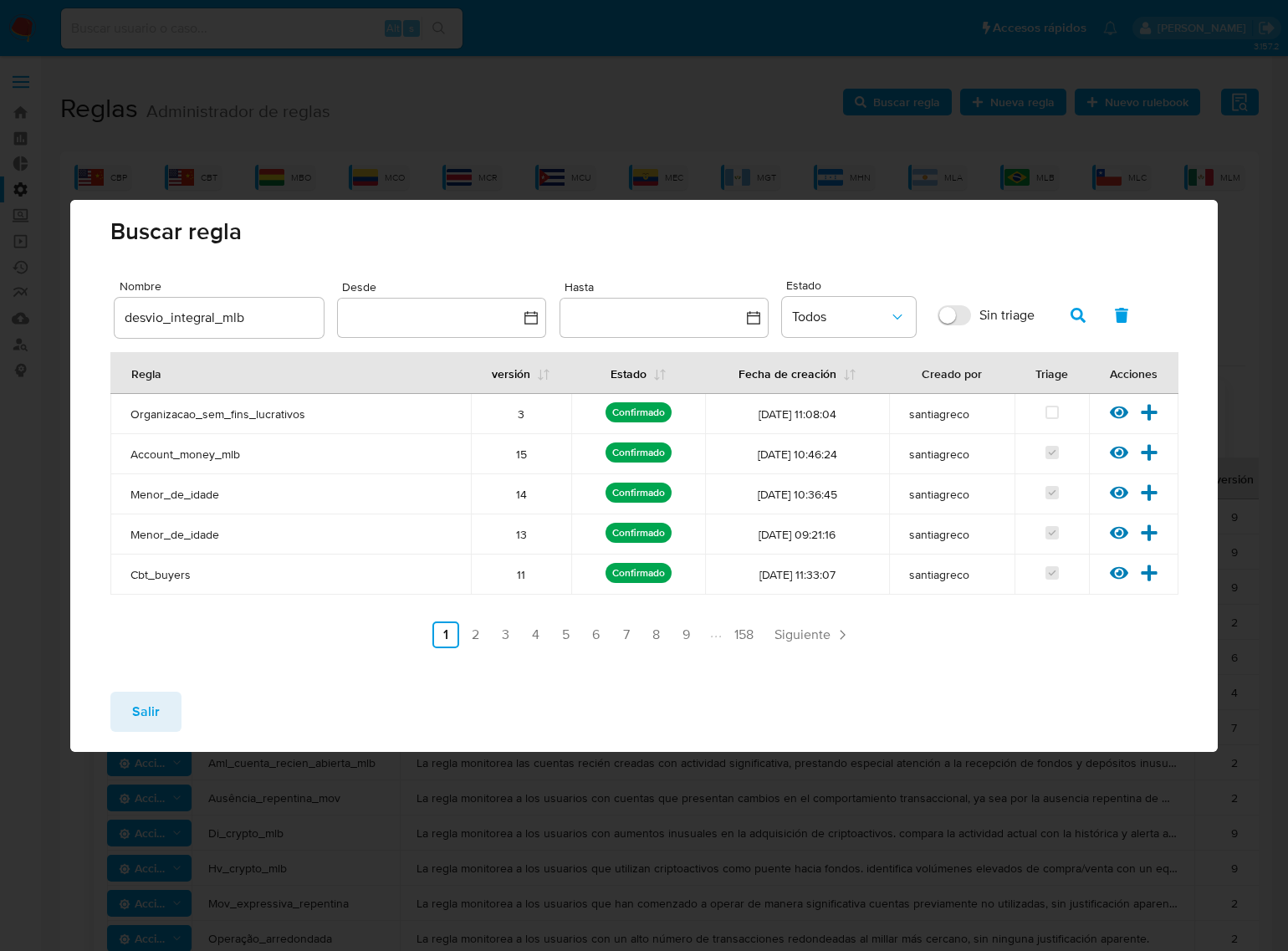
click at [1077, 293] on div "Nombre desvio_integral_mlb Desde Hasta Estado Todos Sin triage Resultados 5" at bounding box center [643, 309] width 1059 height 68
click at [1072, 311] on icon "button" at bounding box center [1078, 316] width 15 height 15
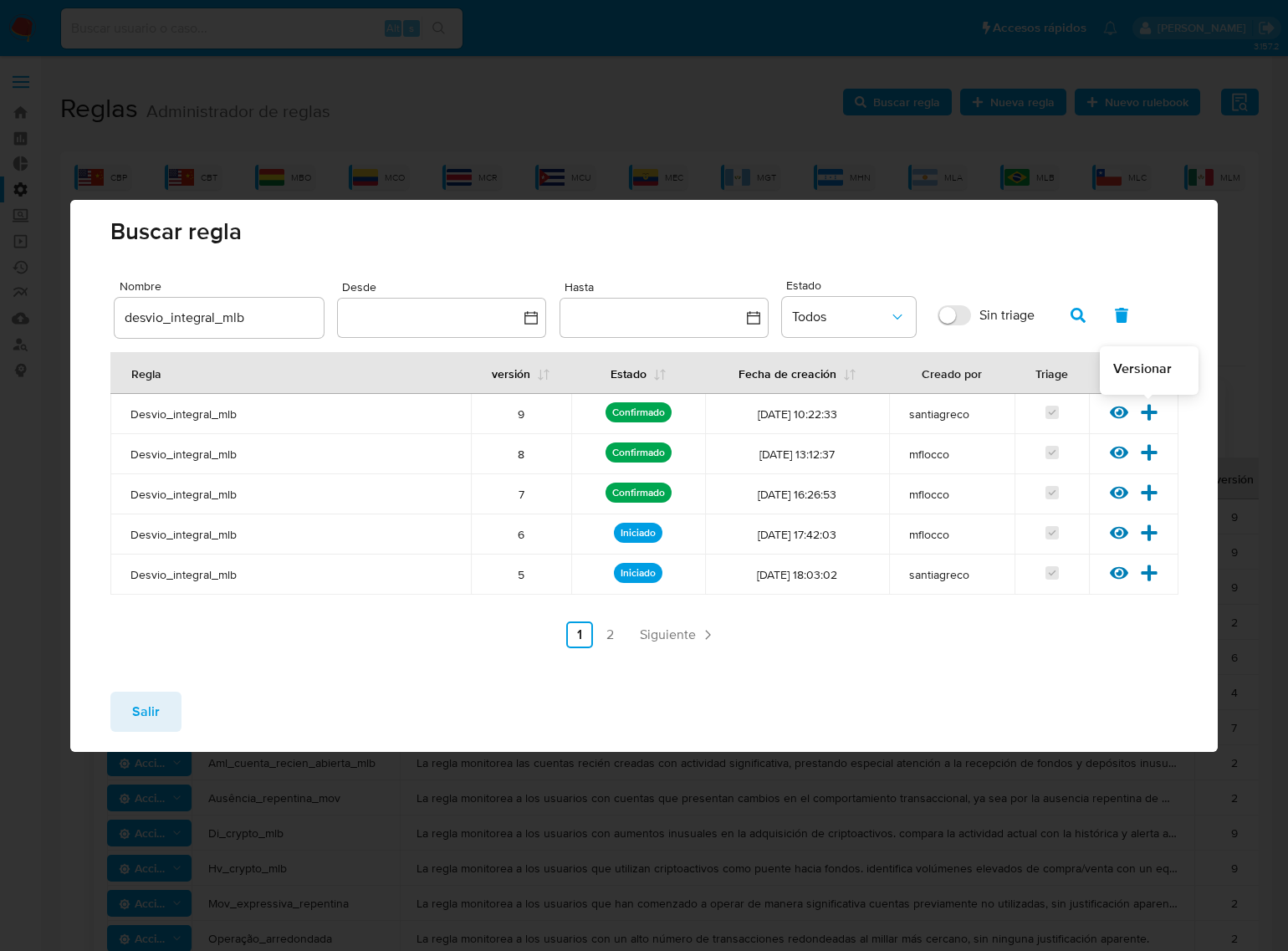
click at [1148, 416] on icon at bounding box center [1148, 412] width 16 height 16
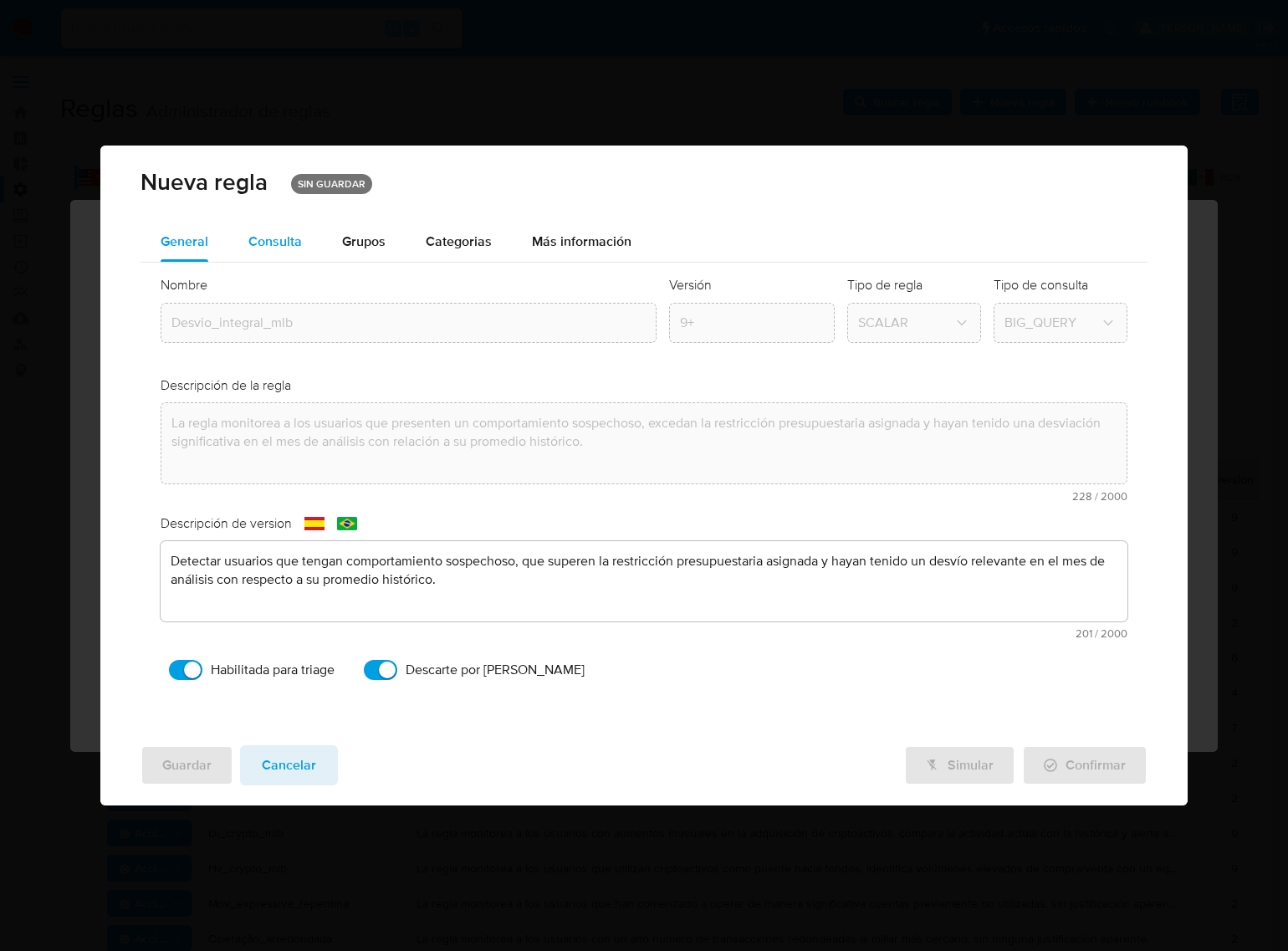
click at [267, 256] on div "Consulta" at bounding box center [275, 242] width 53 height 40
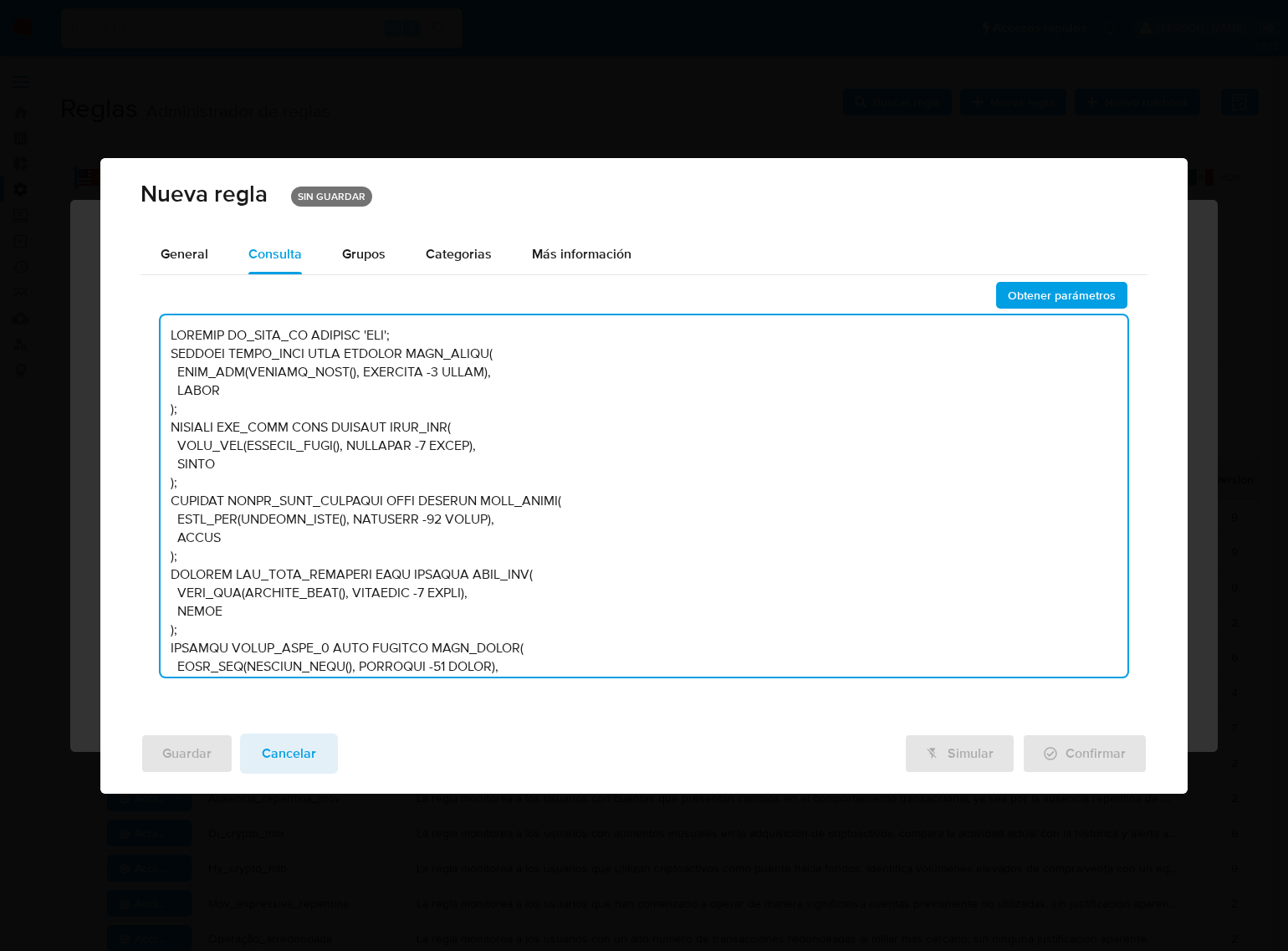
click at [690, 486] on textarea at bounding box center [644, 495] width 966 height 361
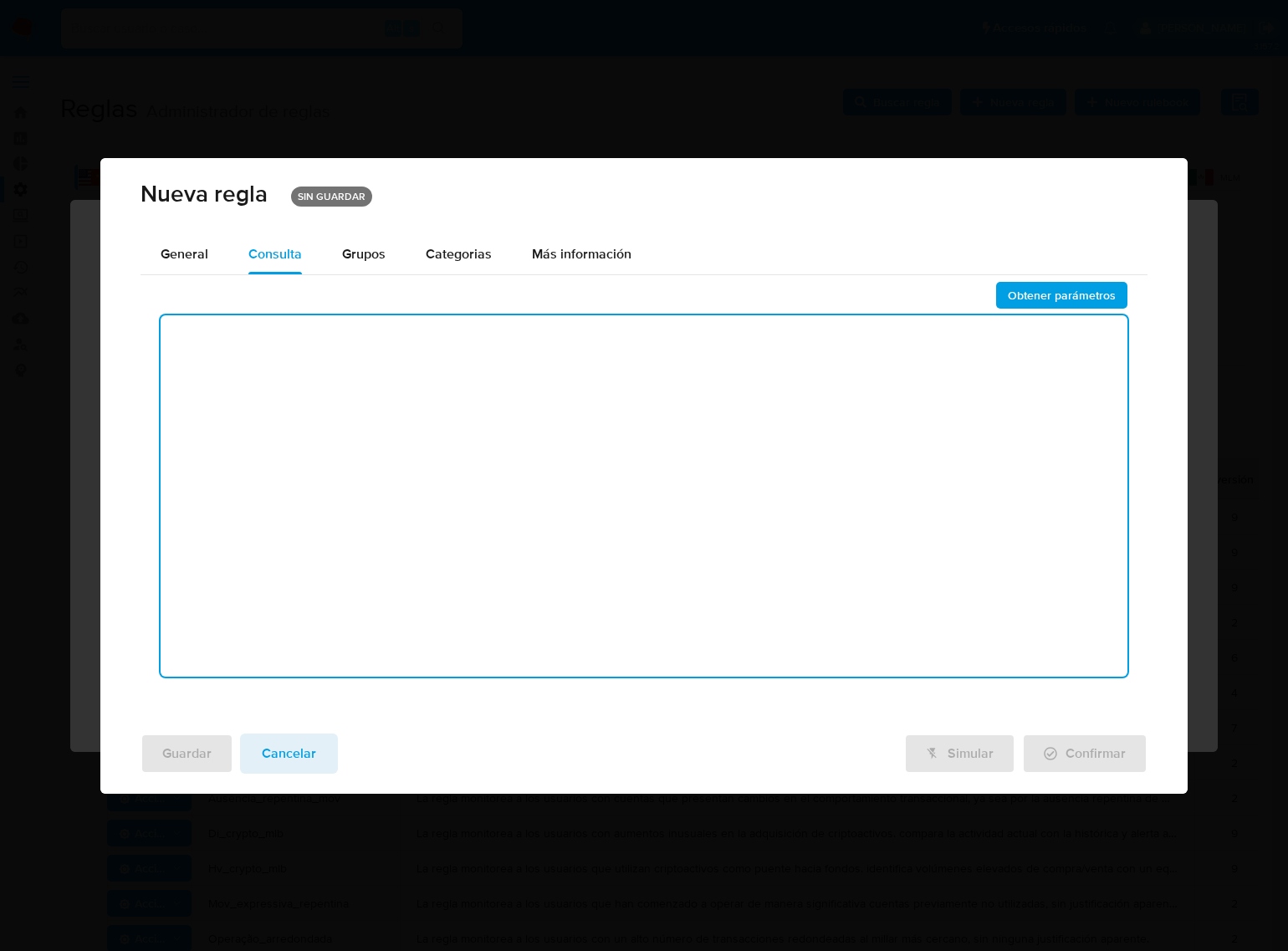
click at [315, 536] on textarea at bounding box center [644, 495] width 966 height 361
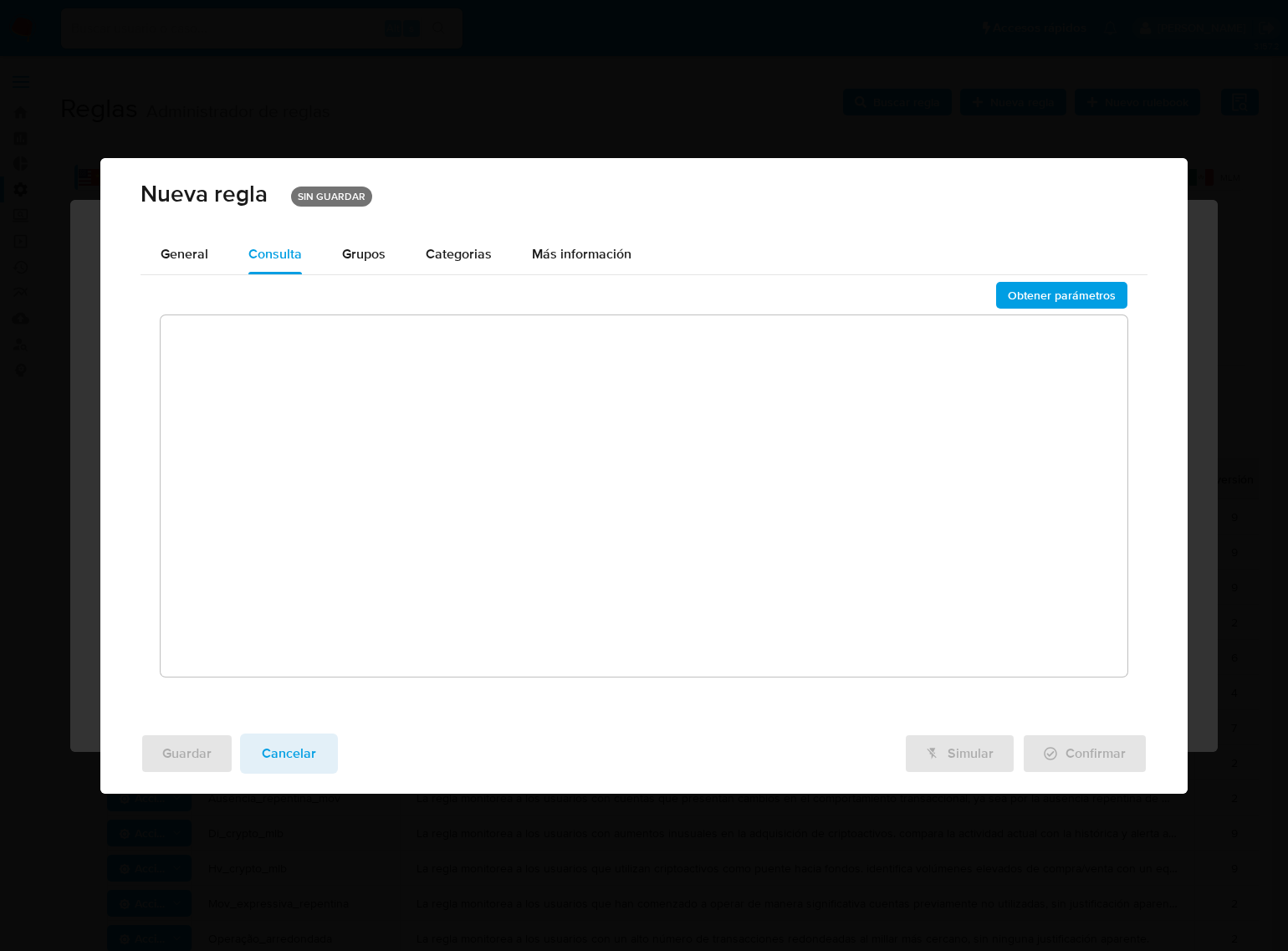
click at [423, 394] on textarea at bounding box center [644, 495] width 966 height 361
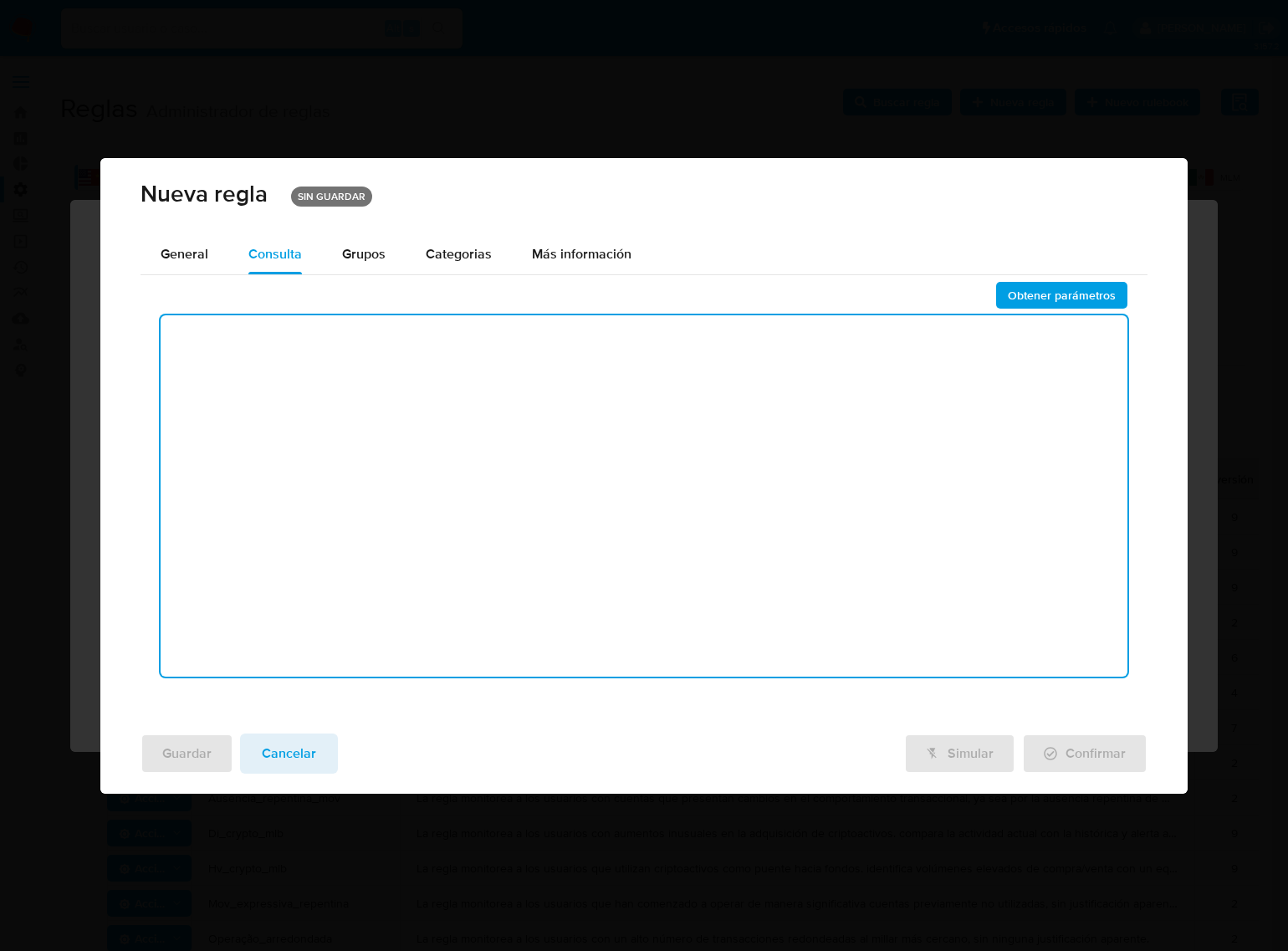
paste textarea "LOREMIP DO_SITA_CO ADIPISC 'ELI'; SEDDOEI TEMPO_INCI UTLA ETDOLOR MAGN_ALIQU( E…"
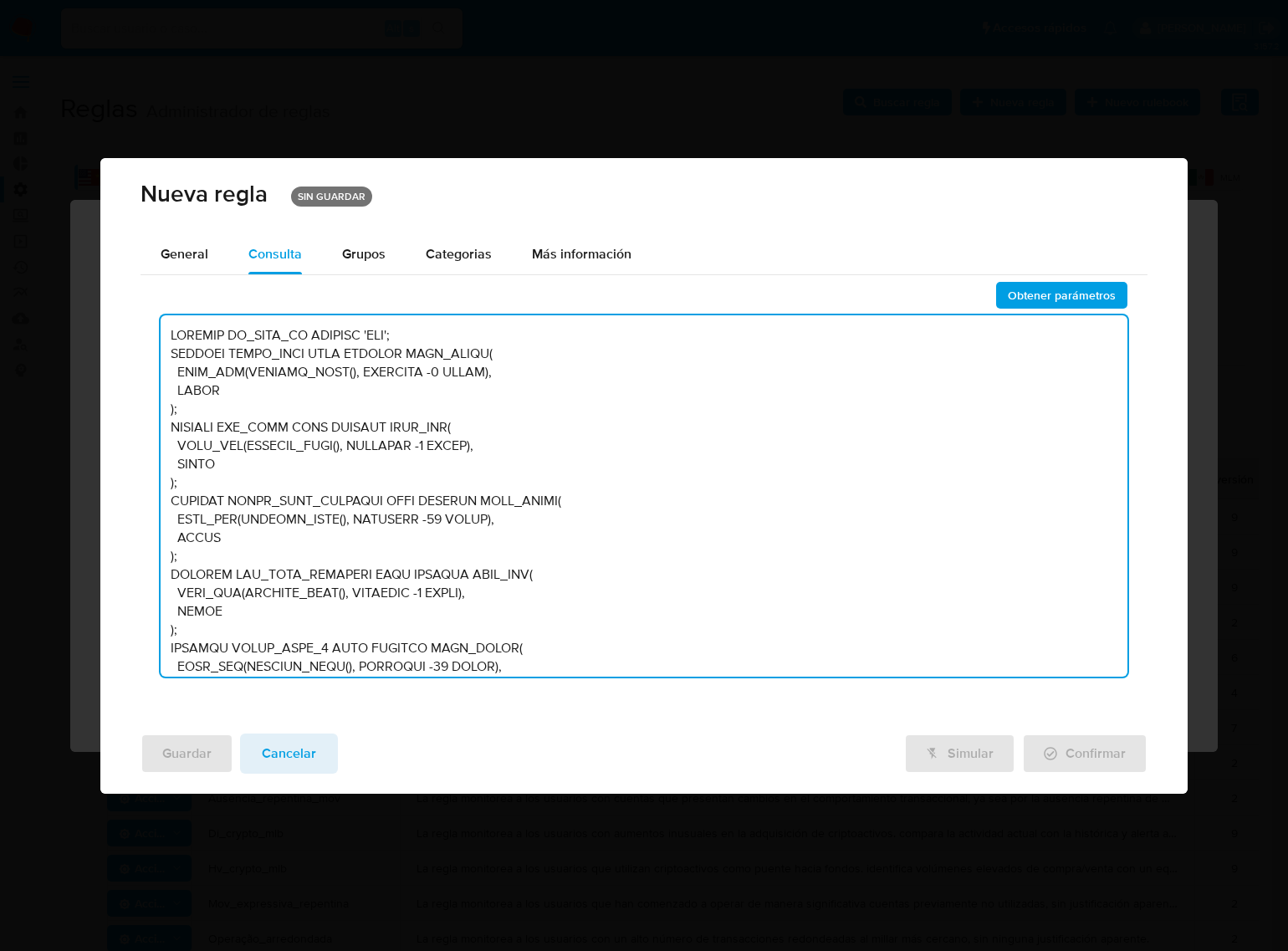
scroll to position [10958, 0]
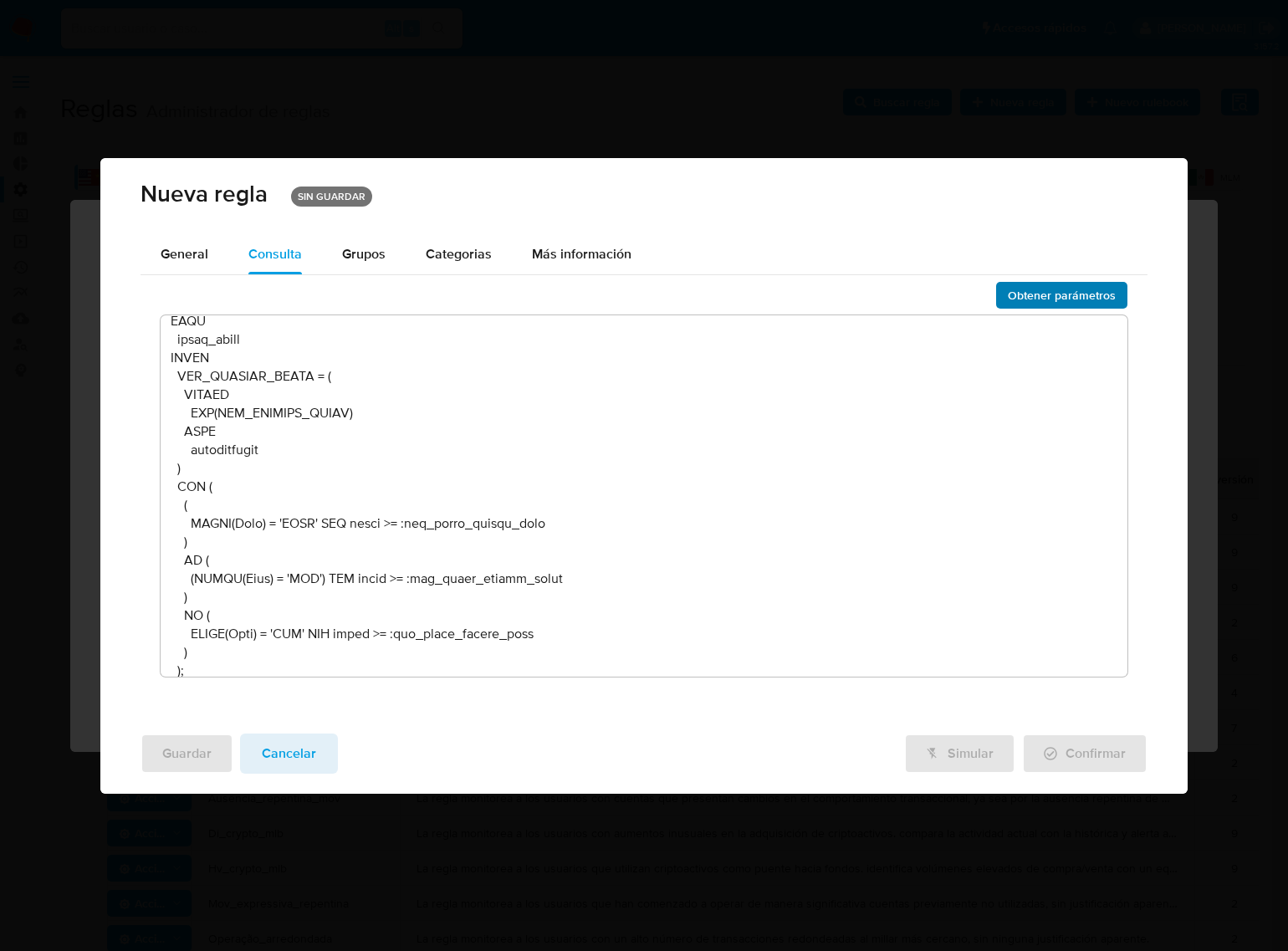
click at [1084, 293] on span "Obtener parámetros" at bounding box center [1061, 295] width 107 height 24
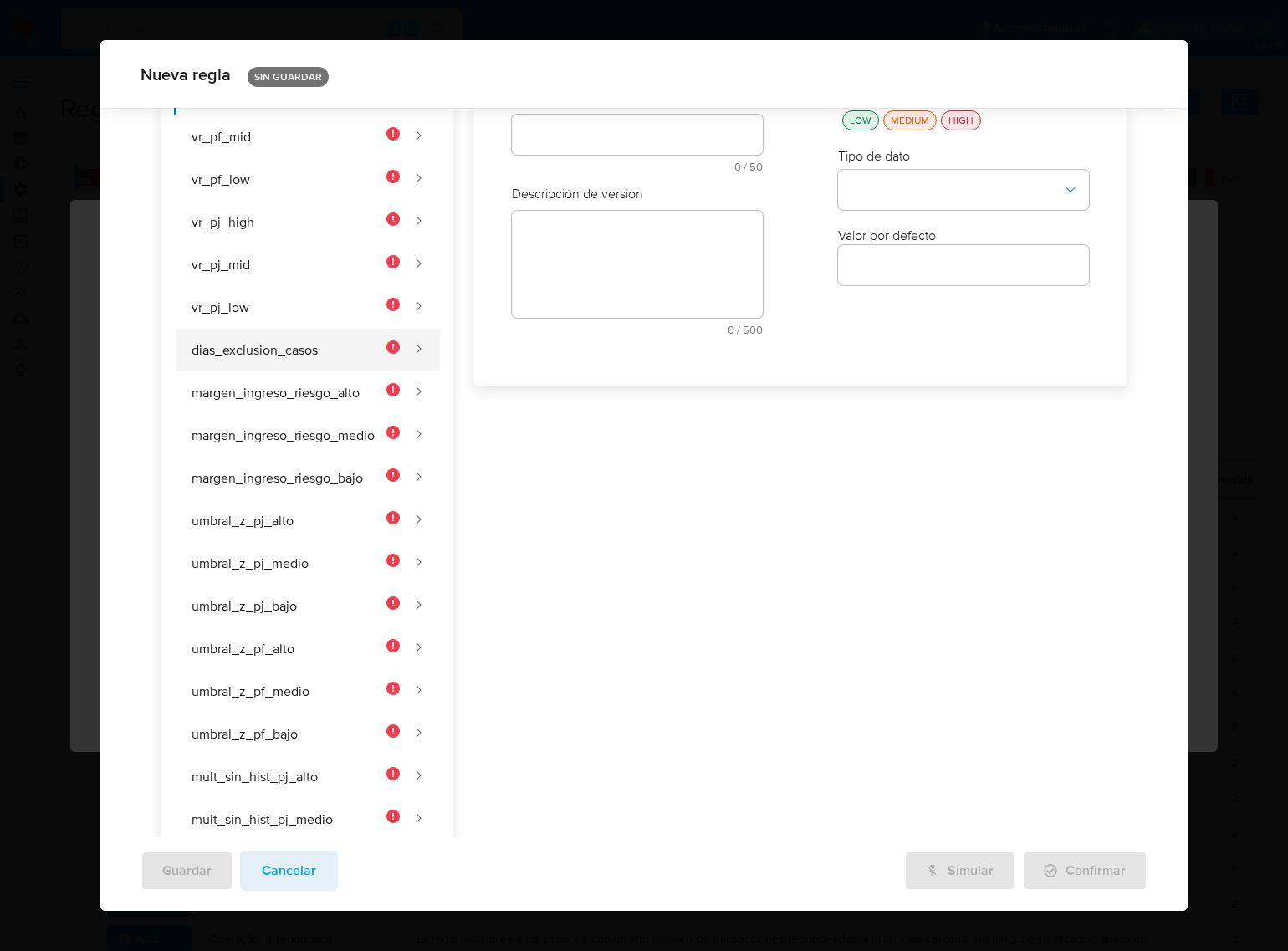
scroll to position [0, 0]
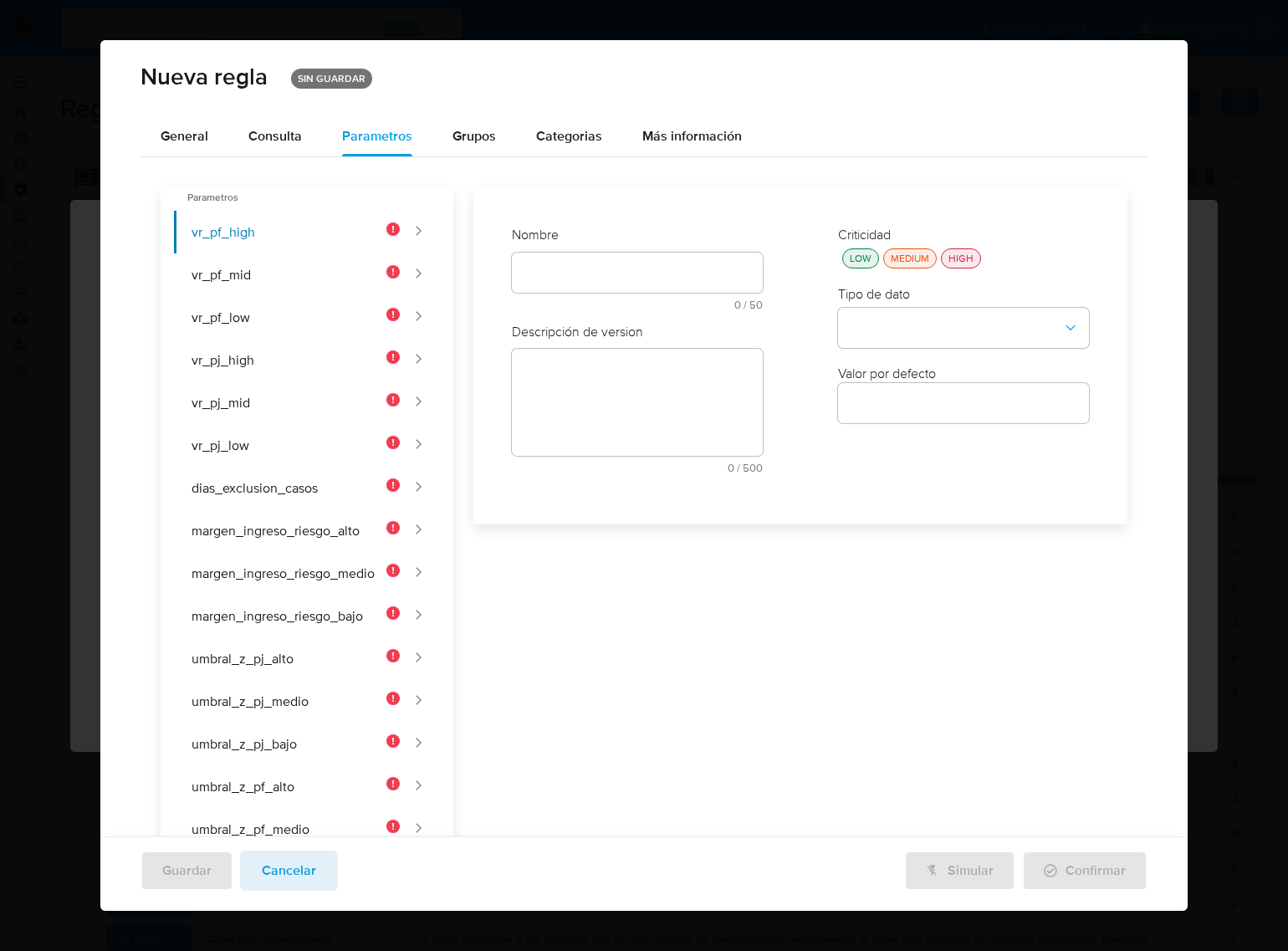
click at [263, 135] on span "Consulta" at bounding box center [275, 136] width 53 height 19
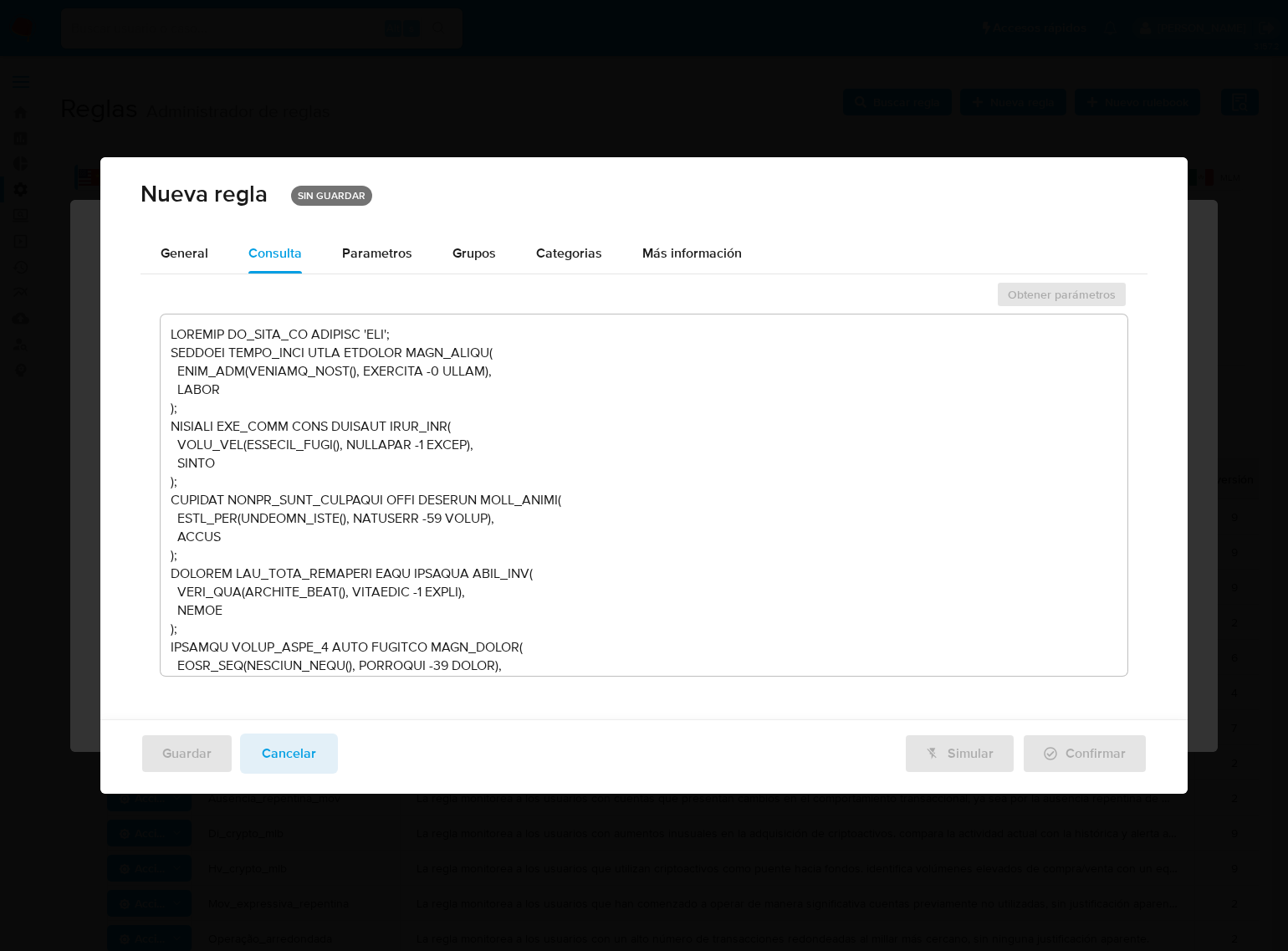
click at [815, 575] on textarea at bounding box center [644, 495] width 966 height 361
click at [164, 247] on span "General" at bounding box center [185, 253] width 48 height 19
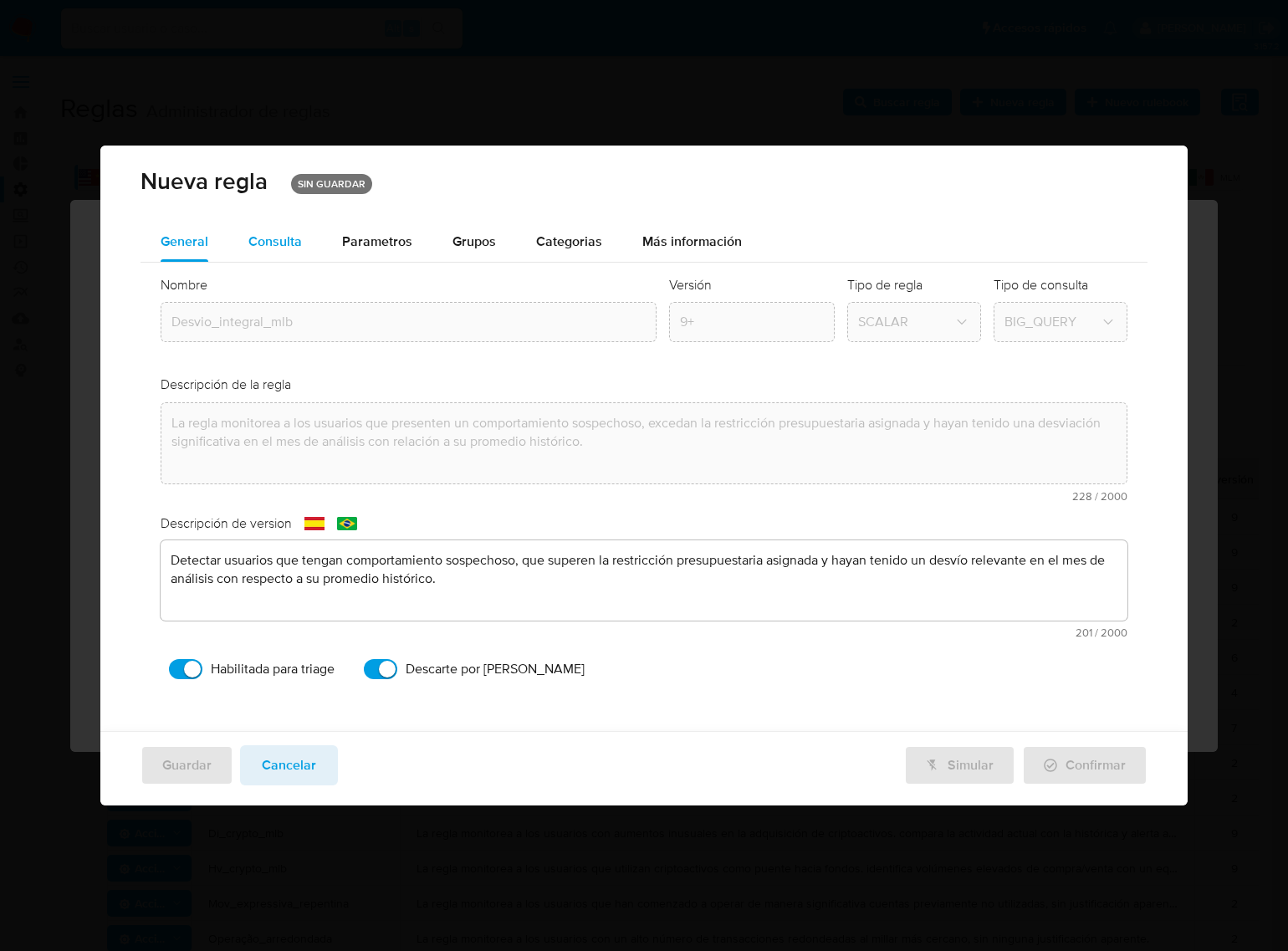
click at [287, 224] on div "Consulta" at bounding box center [275, 242] width 53 height 40
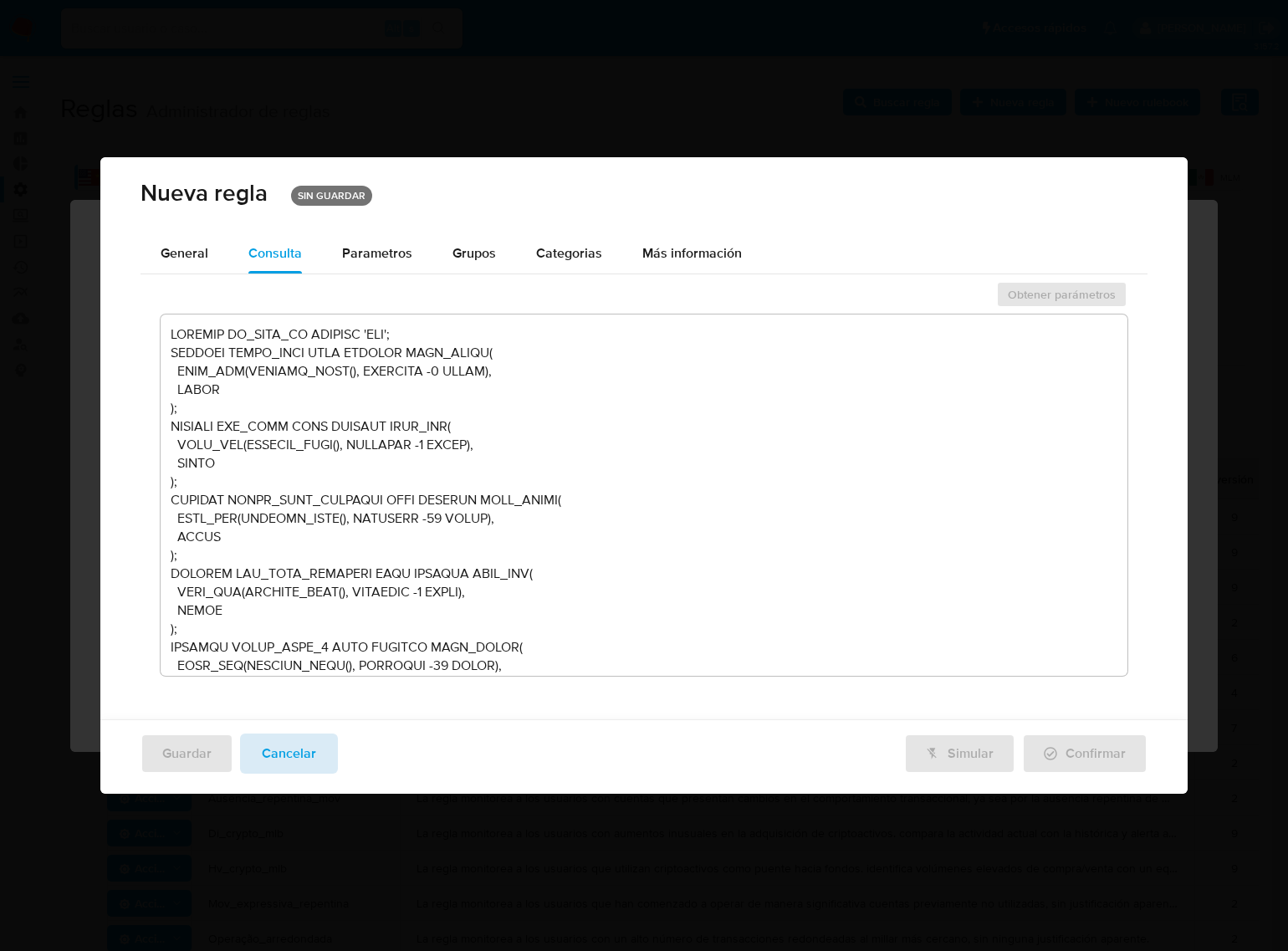
click at [319, 758] on button "Cancelar" at bounding box center [288, 753] width 98 height 40
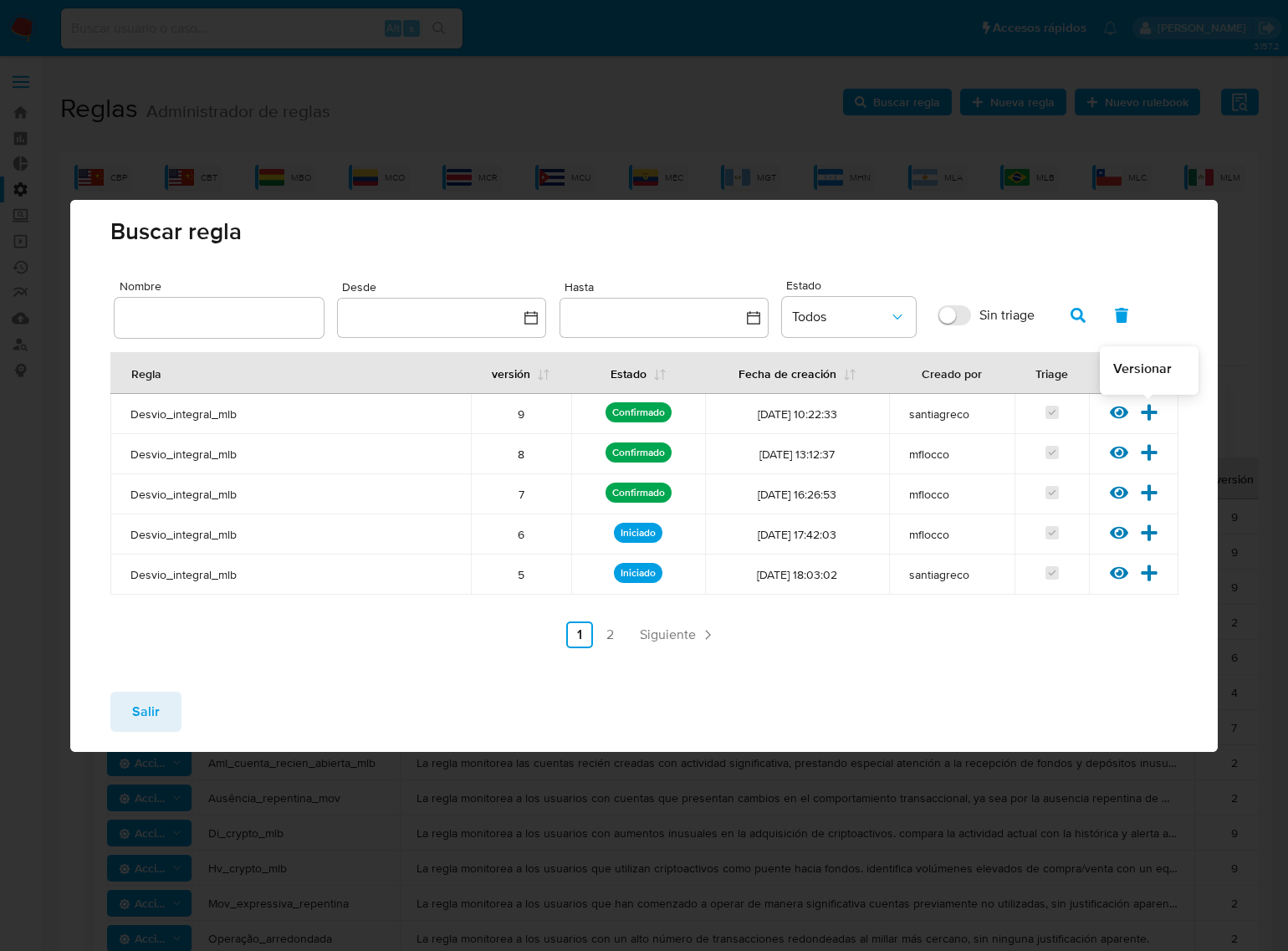
click at [1148, 415] on icon at bounding box center [1148, 412] width 16 height 16
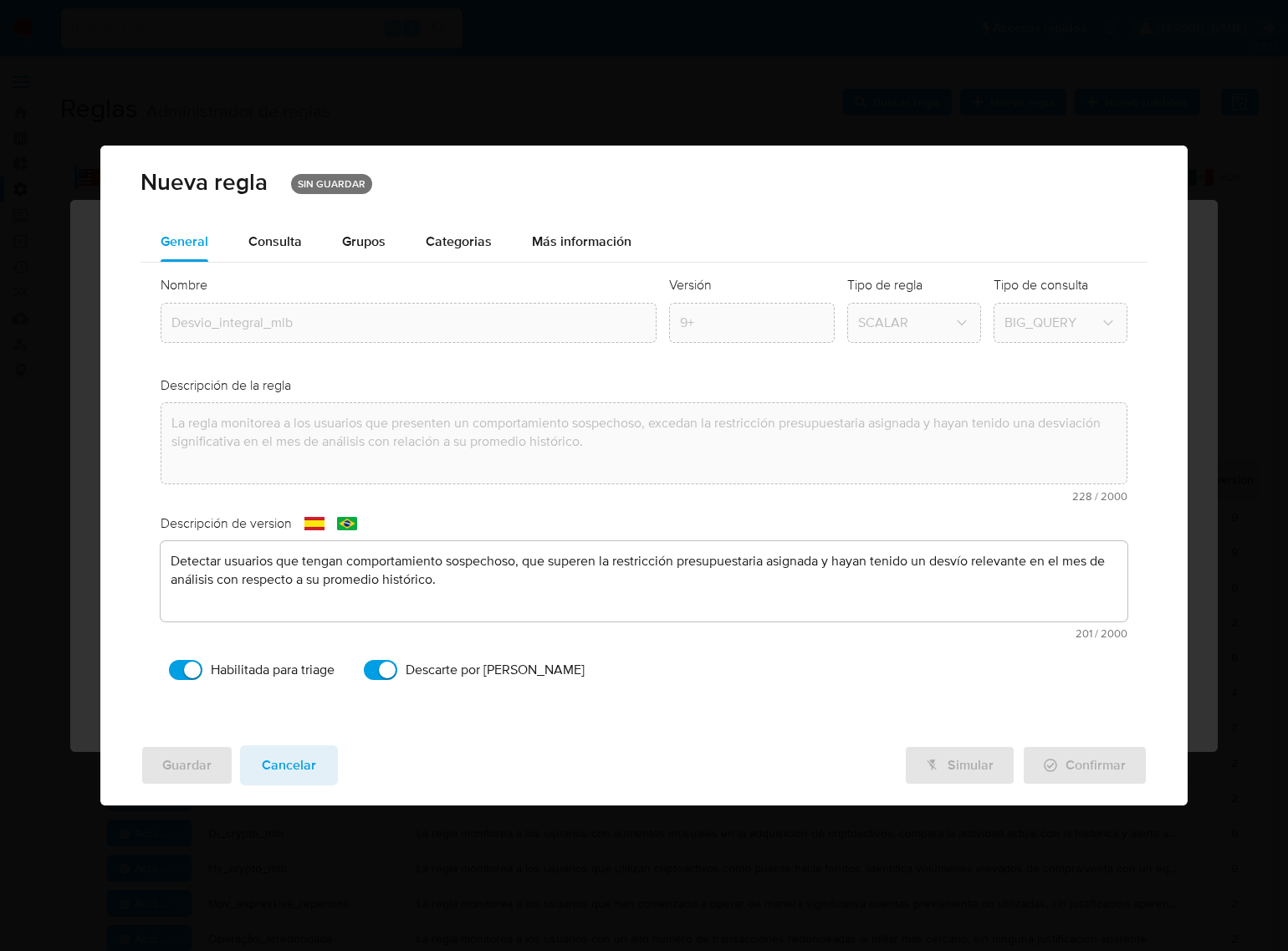
drag, startPoint x: 300, startPoint y: 237, endPoint x: 340, endPoint y: 294, distance: 69.6
click at [299, 236] on span "Consulta" at bounding box center [275, 242] width 53 height 19
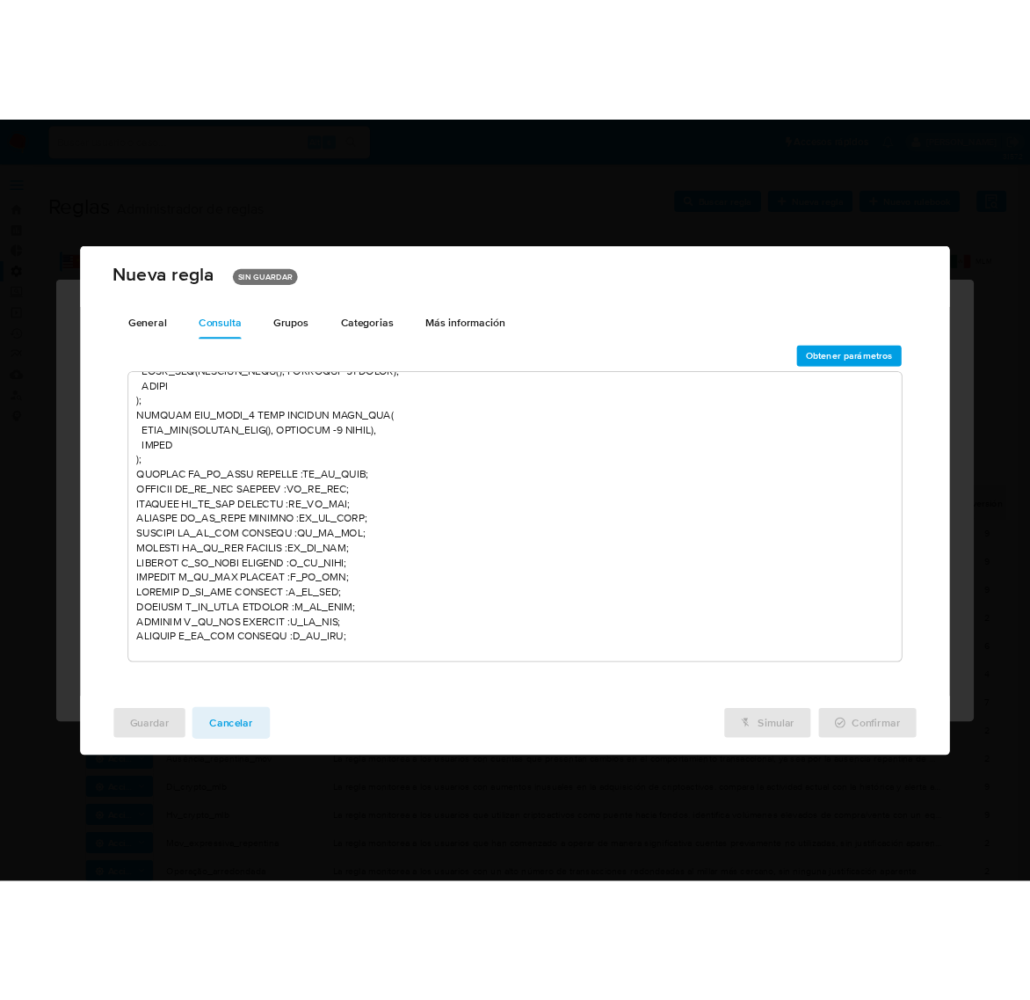
scroll to position [440, 0]
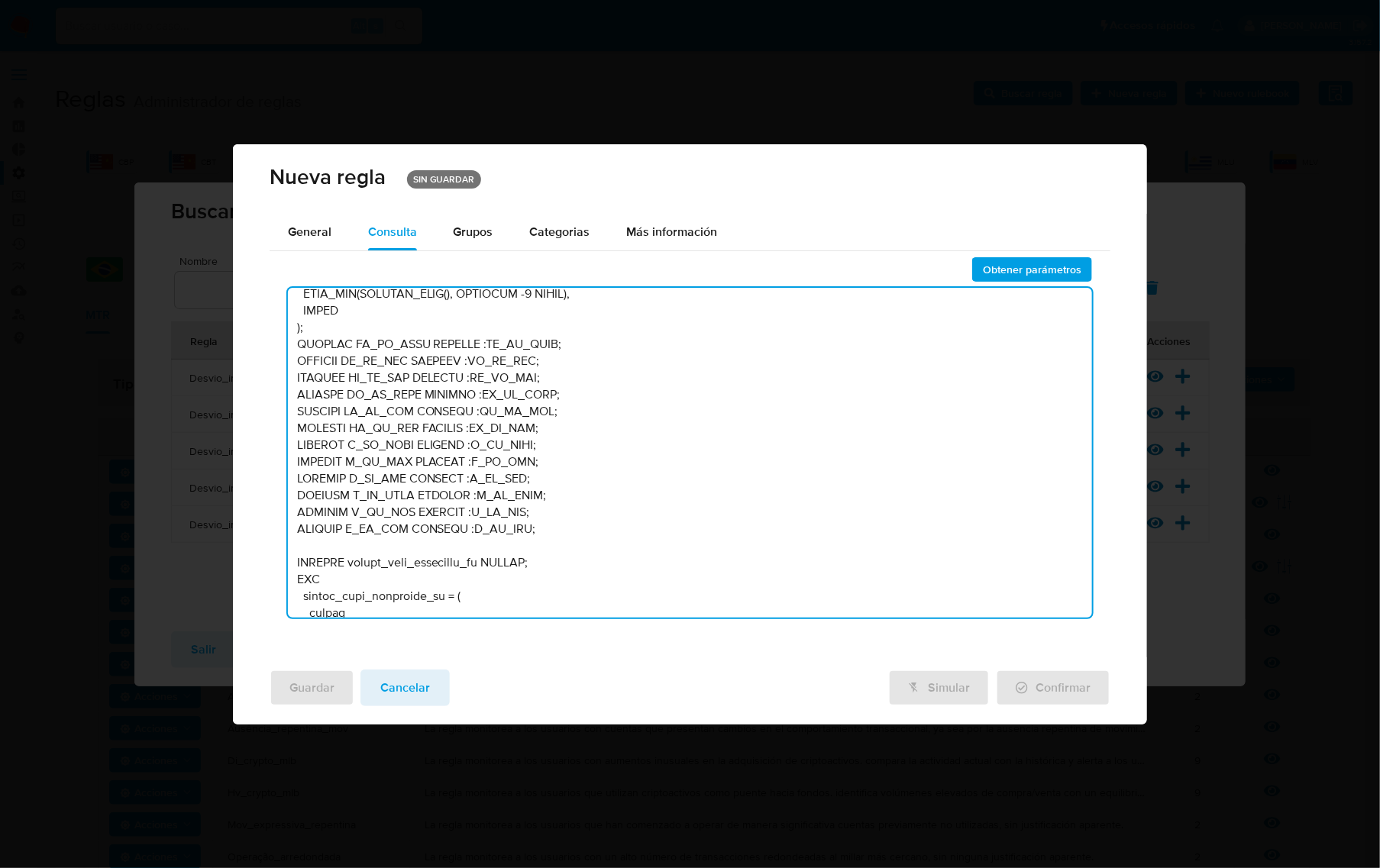
click at [831, 394] on textarea at bounding box center [690, 452] width 805 height 330
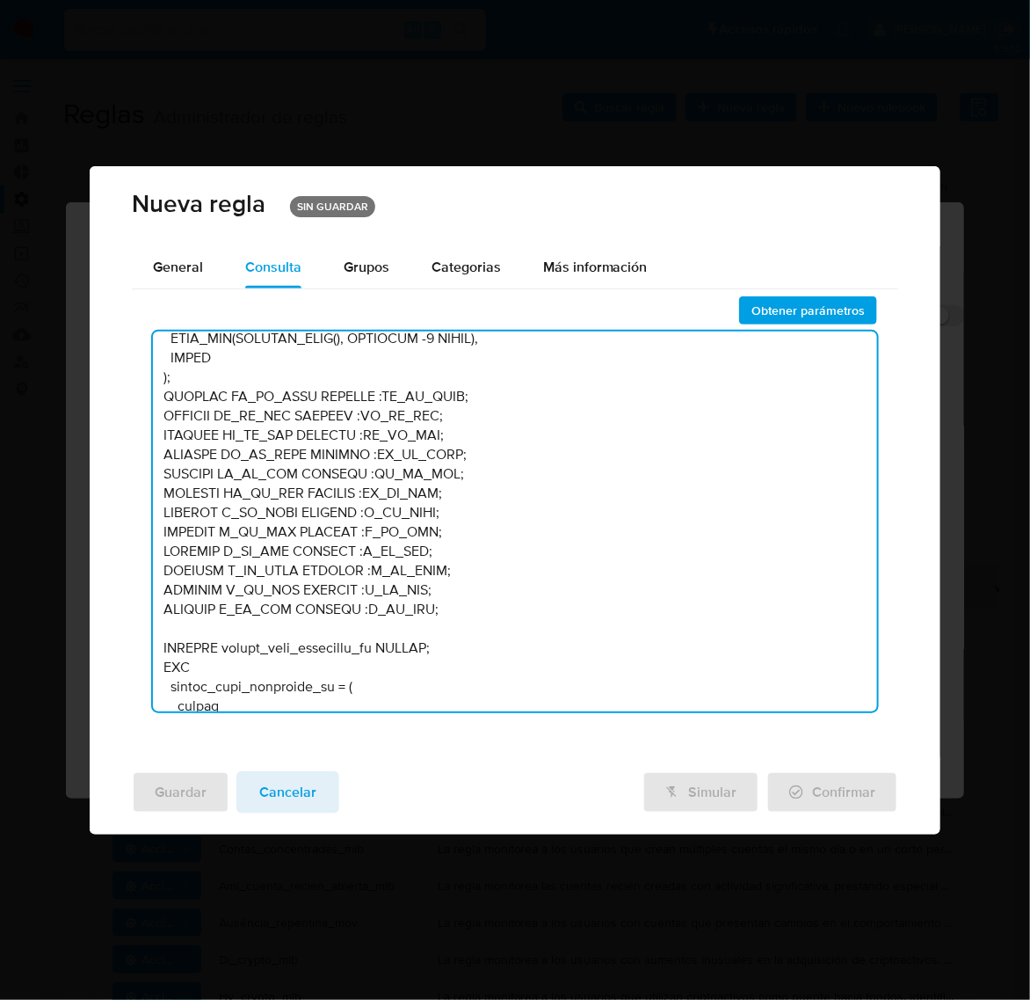
drag, startPoint x: 463, startPoint y: 617, endPoint x: 88, endPoint y: 392, distance: 437.7
click at [88, 392] on div "Nueva regla SIN GUARDAR General Consulta Parametros Grupos Categorias Ejecucion…" at bounding box center [515, 500] width 1030 height 1000
click at [436, 551] on textarea at bounding box center [515, 521] width 724 height 380
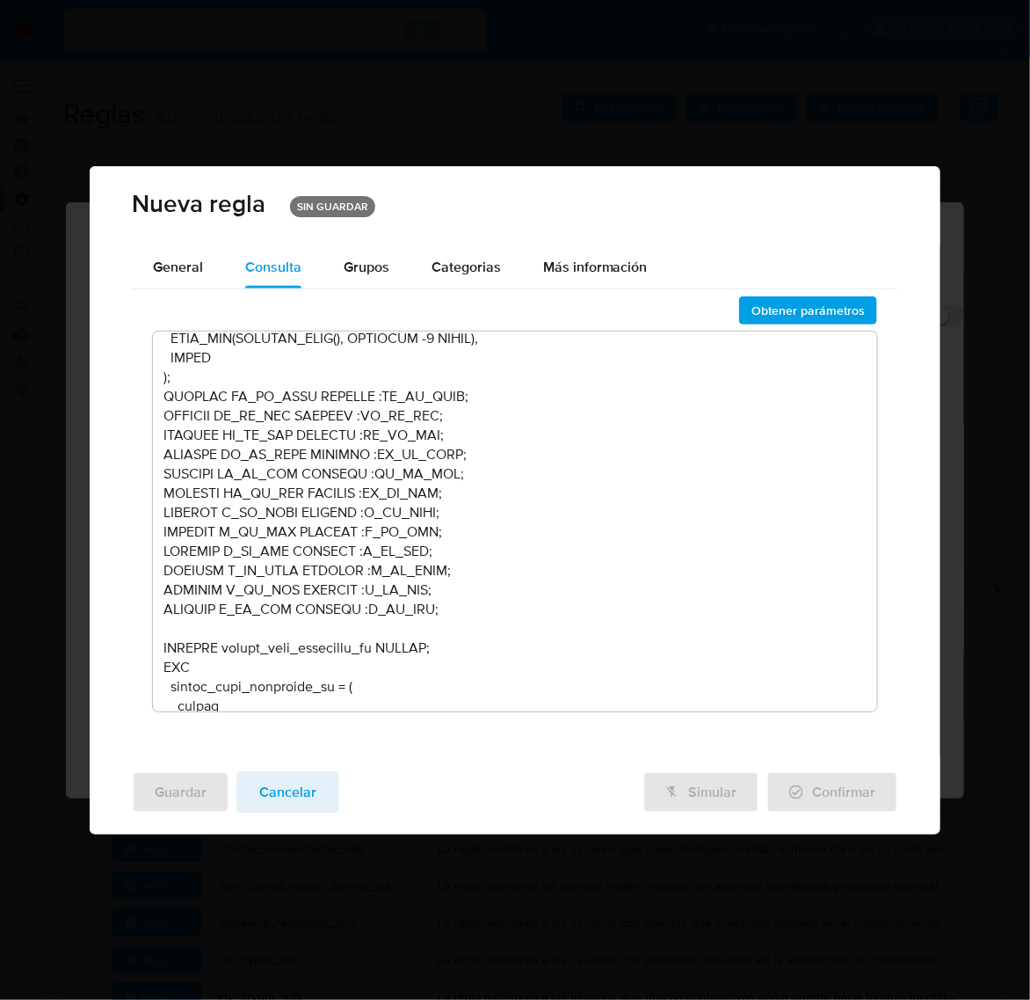
click at [603, 482] on textarea at bounding box center [515, 521] width 724 height 380
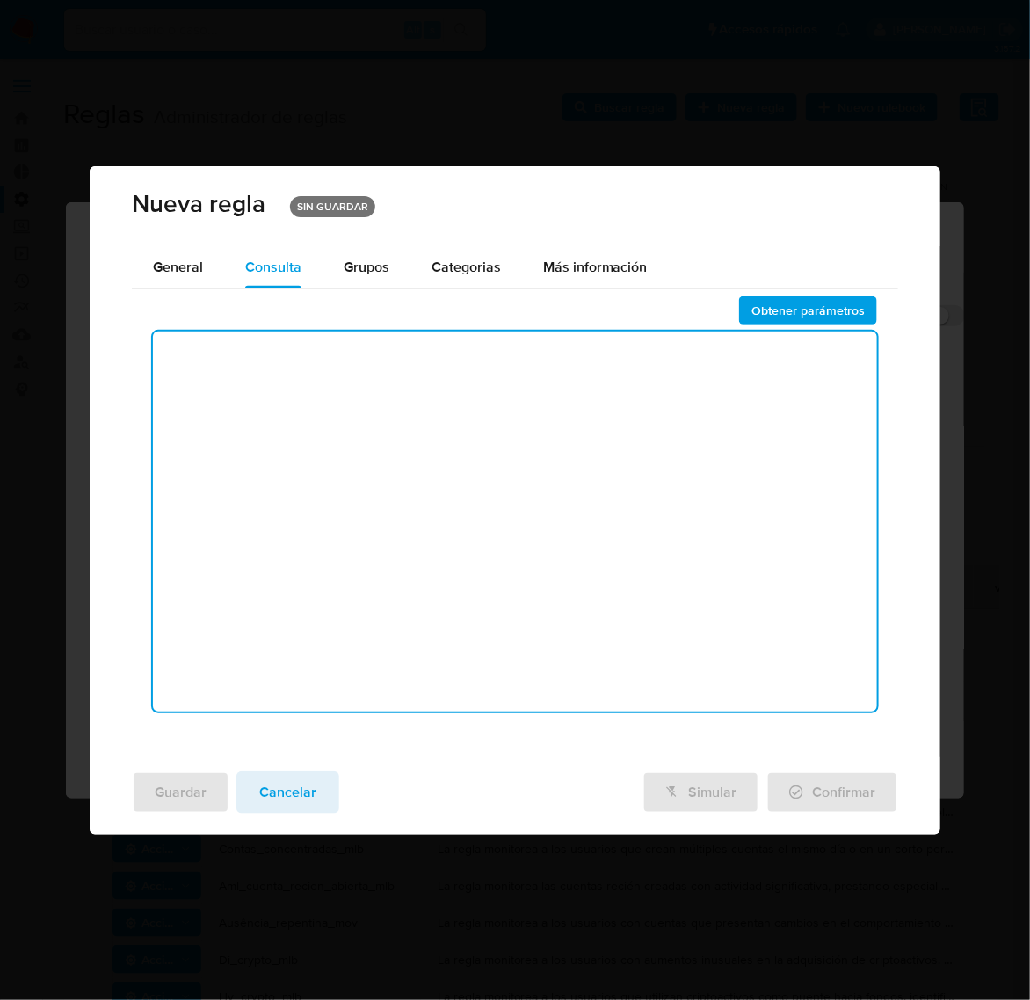
scroll to position [0, 0]
paste textarea "LOREMIP DO_SITA_CO ADIPISC 'ELI'; SEDDOEI TEMPO_INCI UTLA ETDOLOR MAGN_ALIQU( E…"
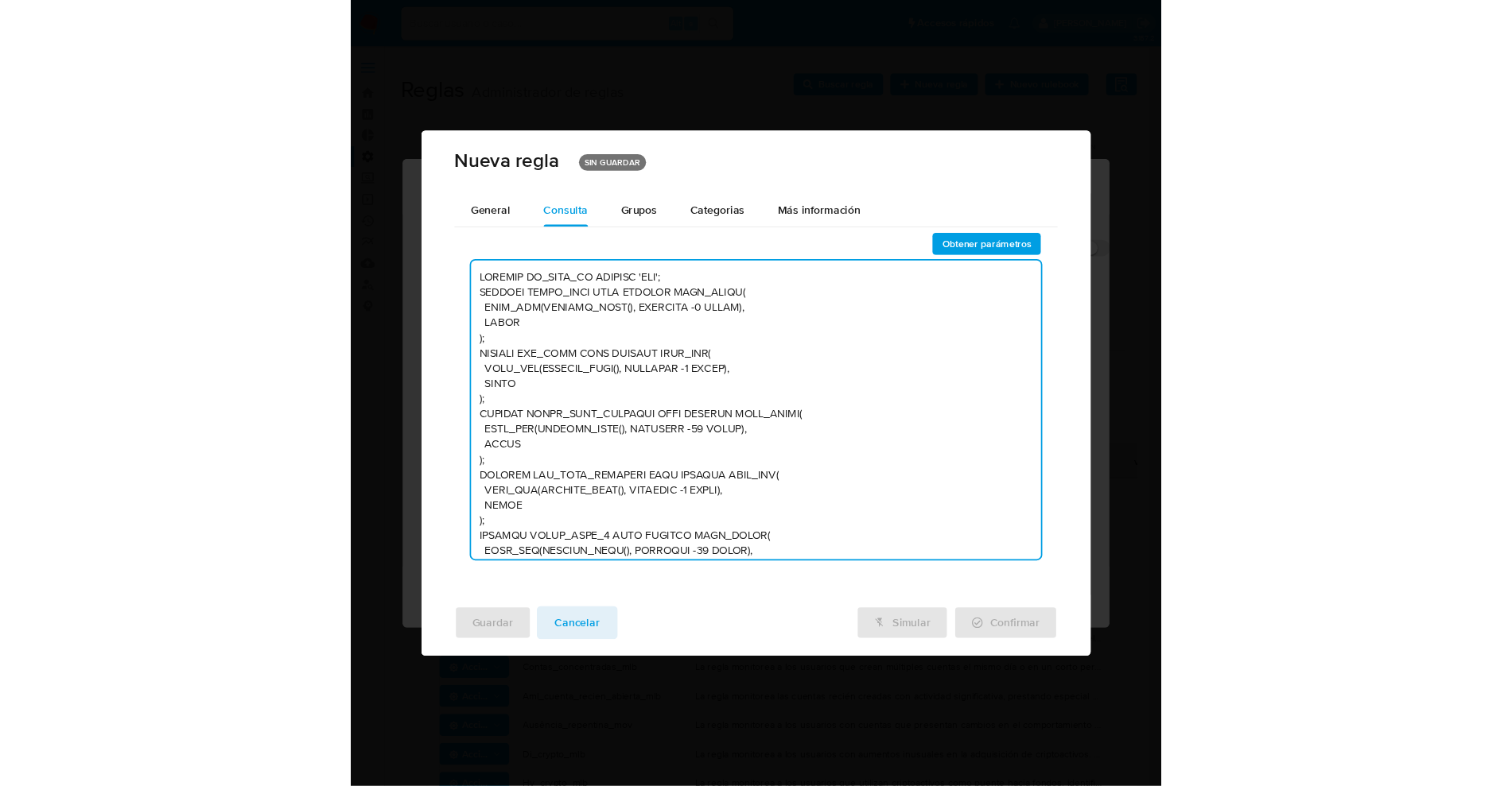
scroll to position [10458, 0]
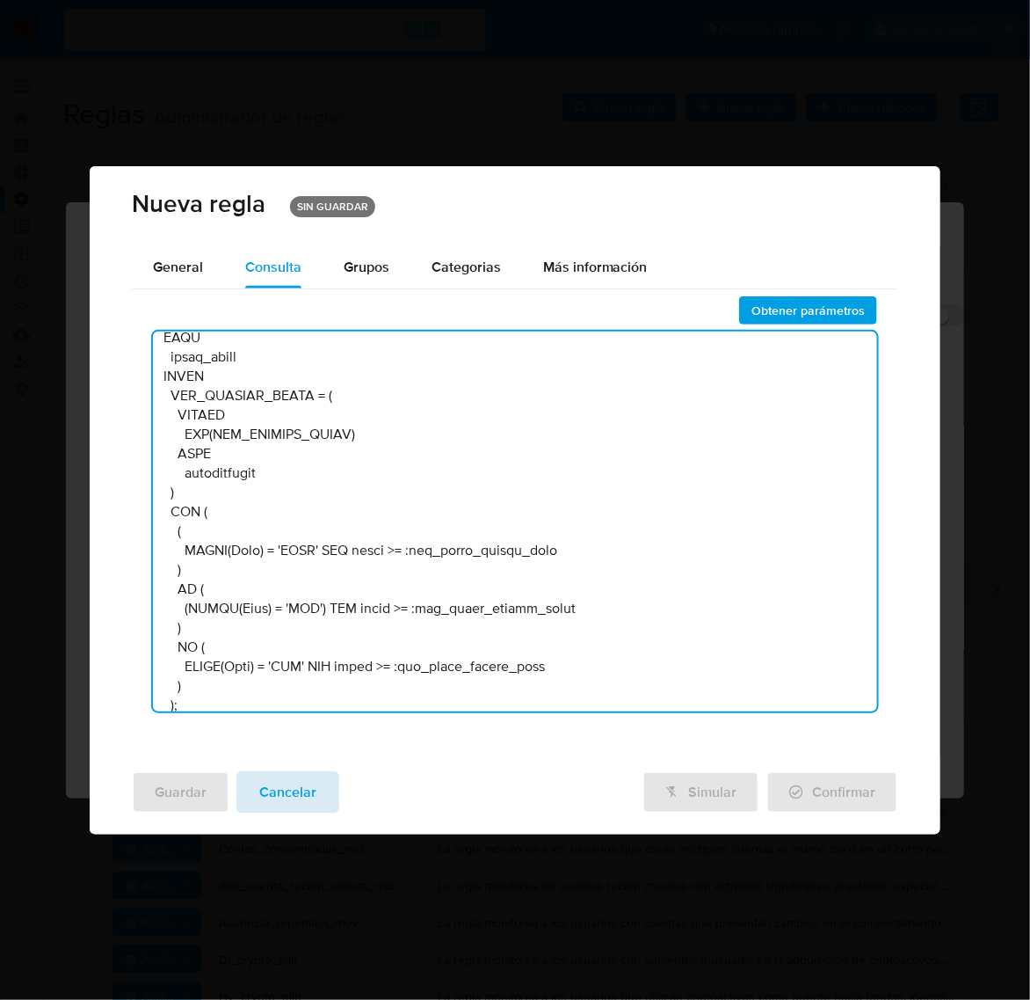
click at [280, 797] on span "Cancelar" at bounding box center [287, 792] width 57 height 39
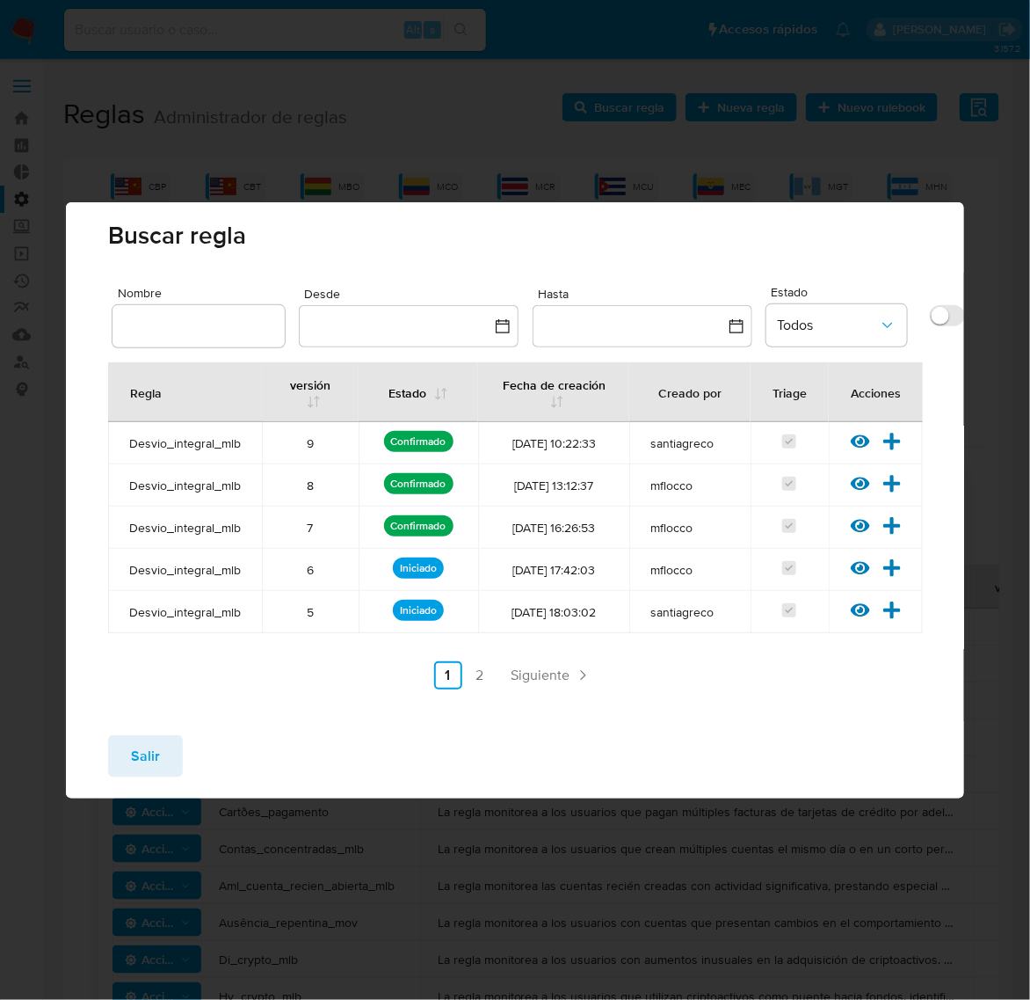
click at [136, 759] on span "Salir" at bounding box center [145, 756] width 29 height 39
